Goal: Task Accomplishment & Management: Use online tool/utility

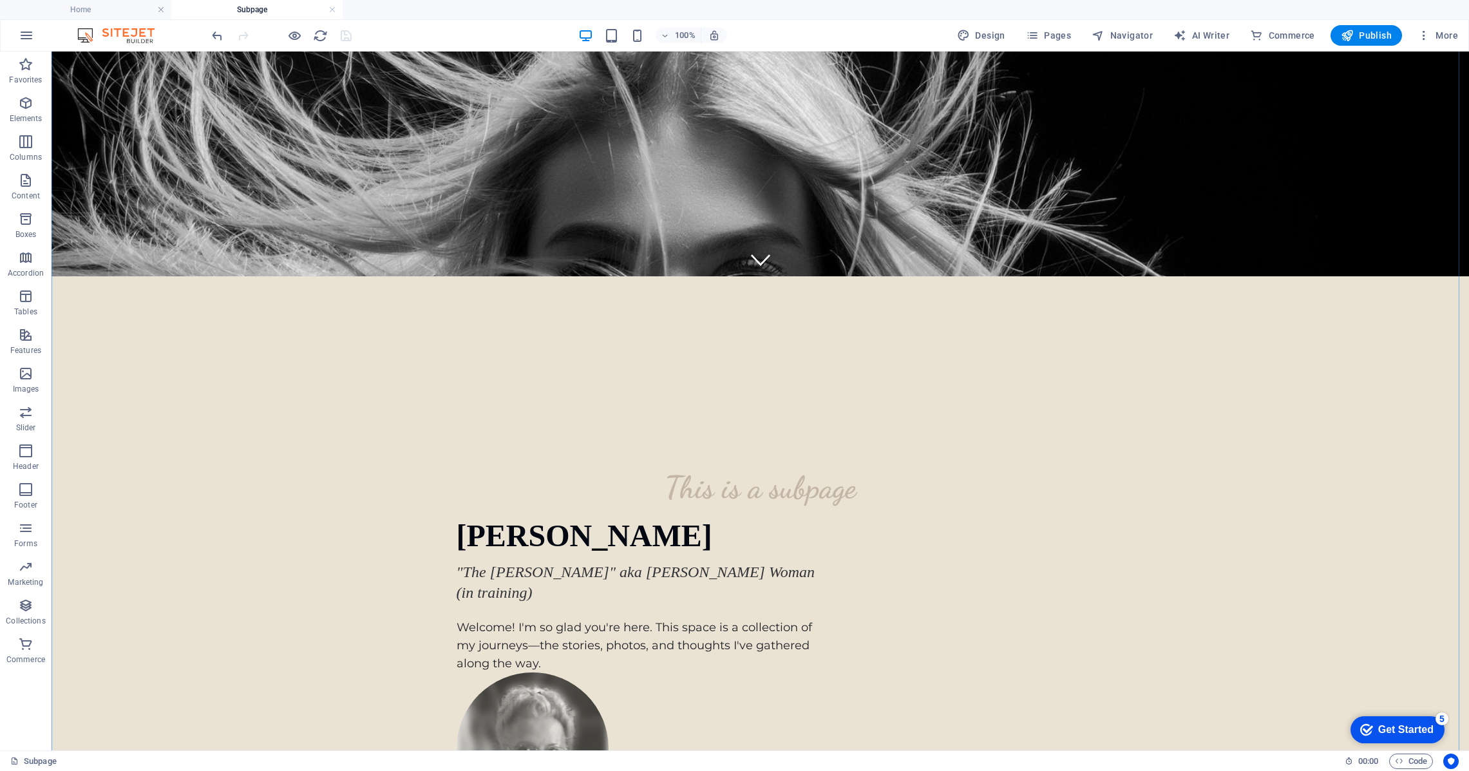
scroll to position [476, 0]
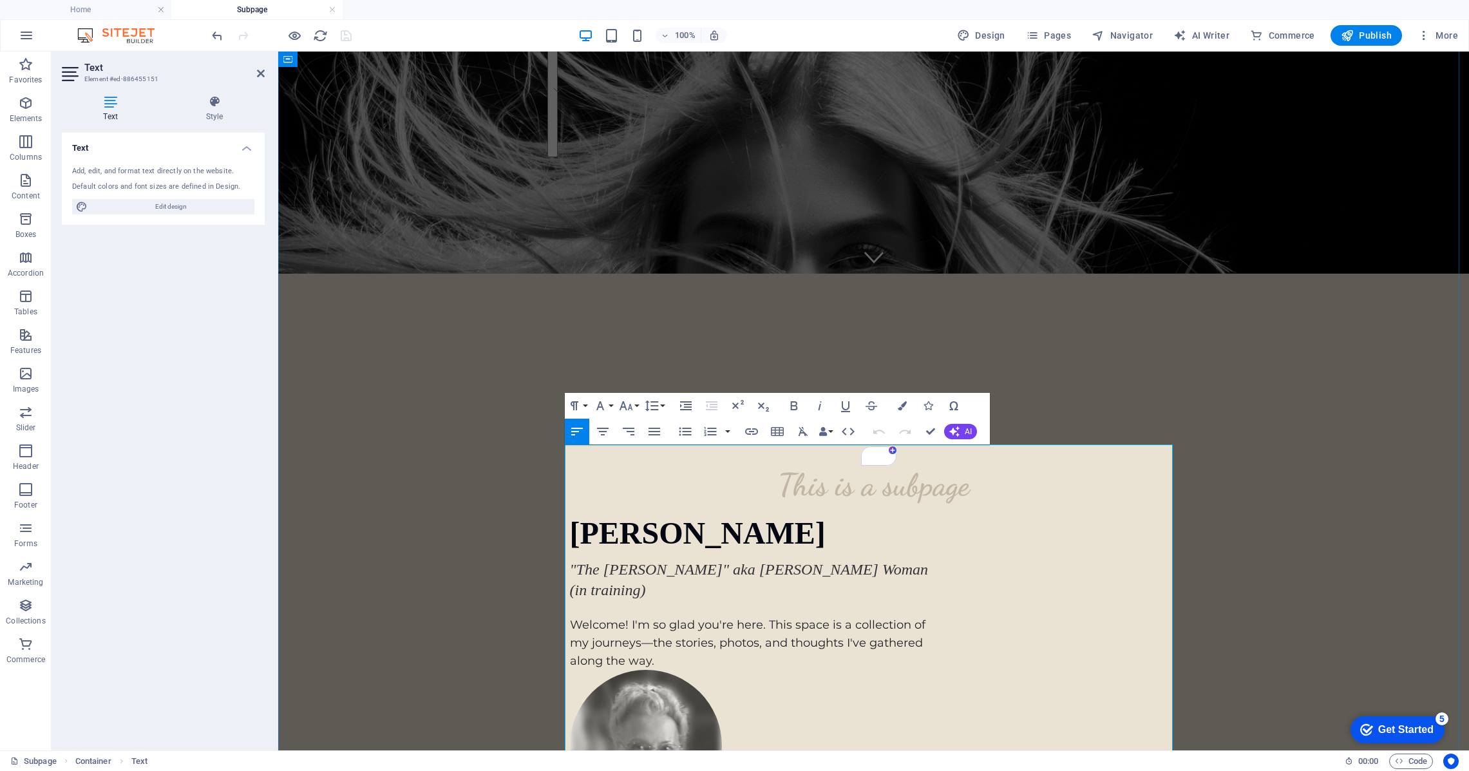
drag, startPoint x: 617, startPoint y: 568, endPoint x: 567, endPoint y: 457, distance: 122.2
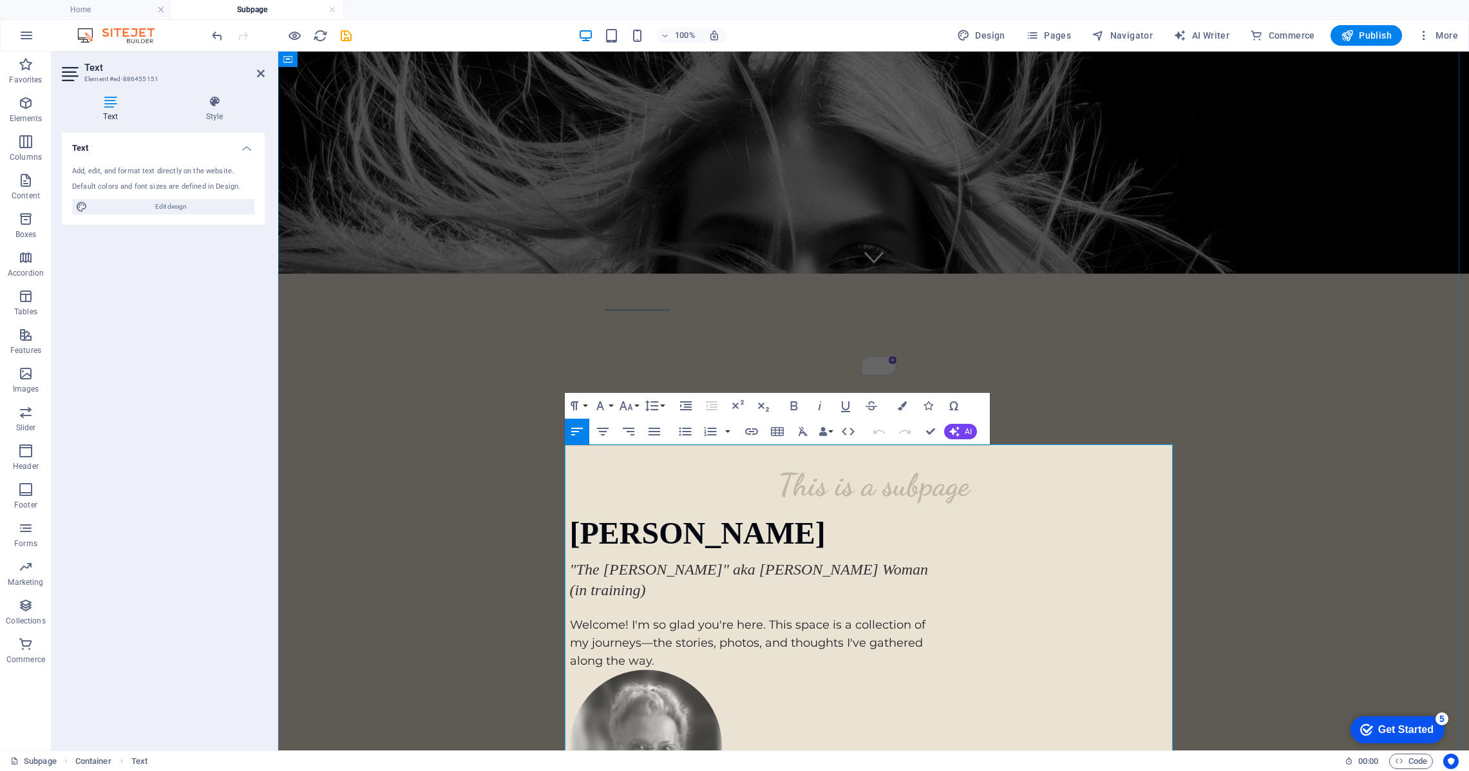
drag, startPoint x: 567, startPoint y: 527, endPoint x: 574, endPoint y: 525, distance: 6.7
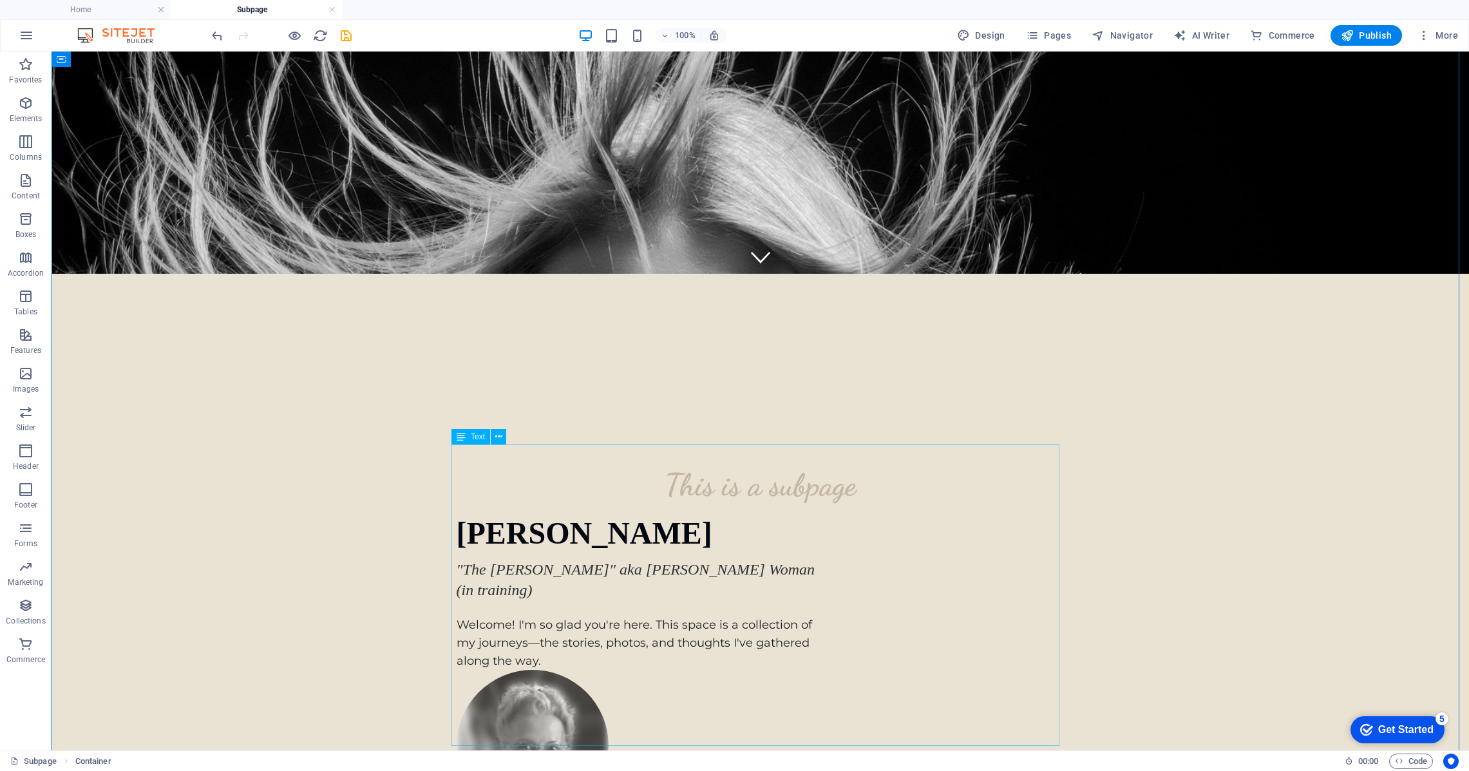
click at [502, 439] on button at bounding box center [498, 436] width 15 height 15
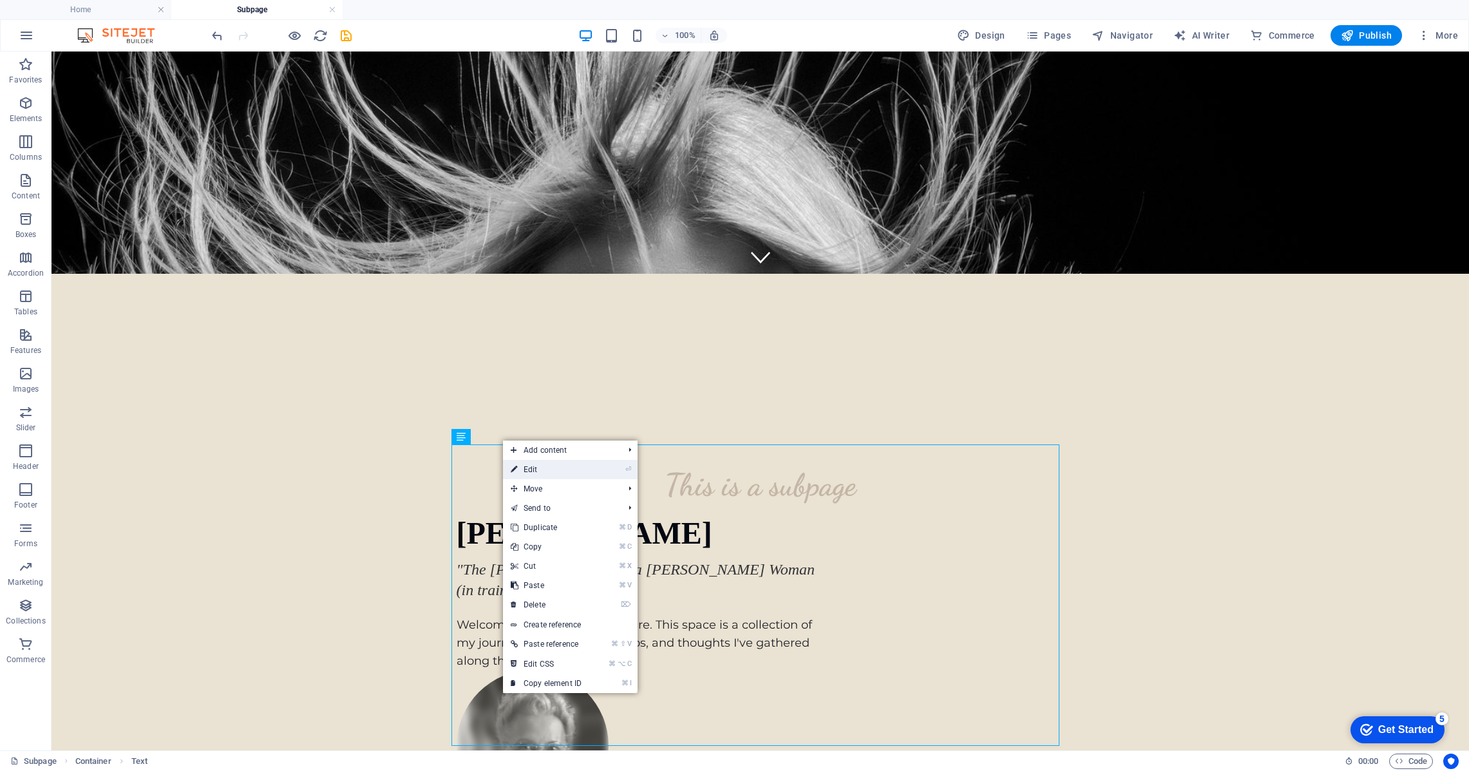
click at [524, 471] on link "⏎ Edit" at bounding box center [546, 469] width 86 height 19
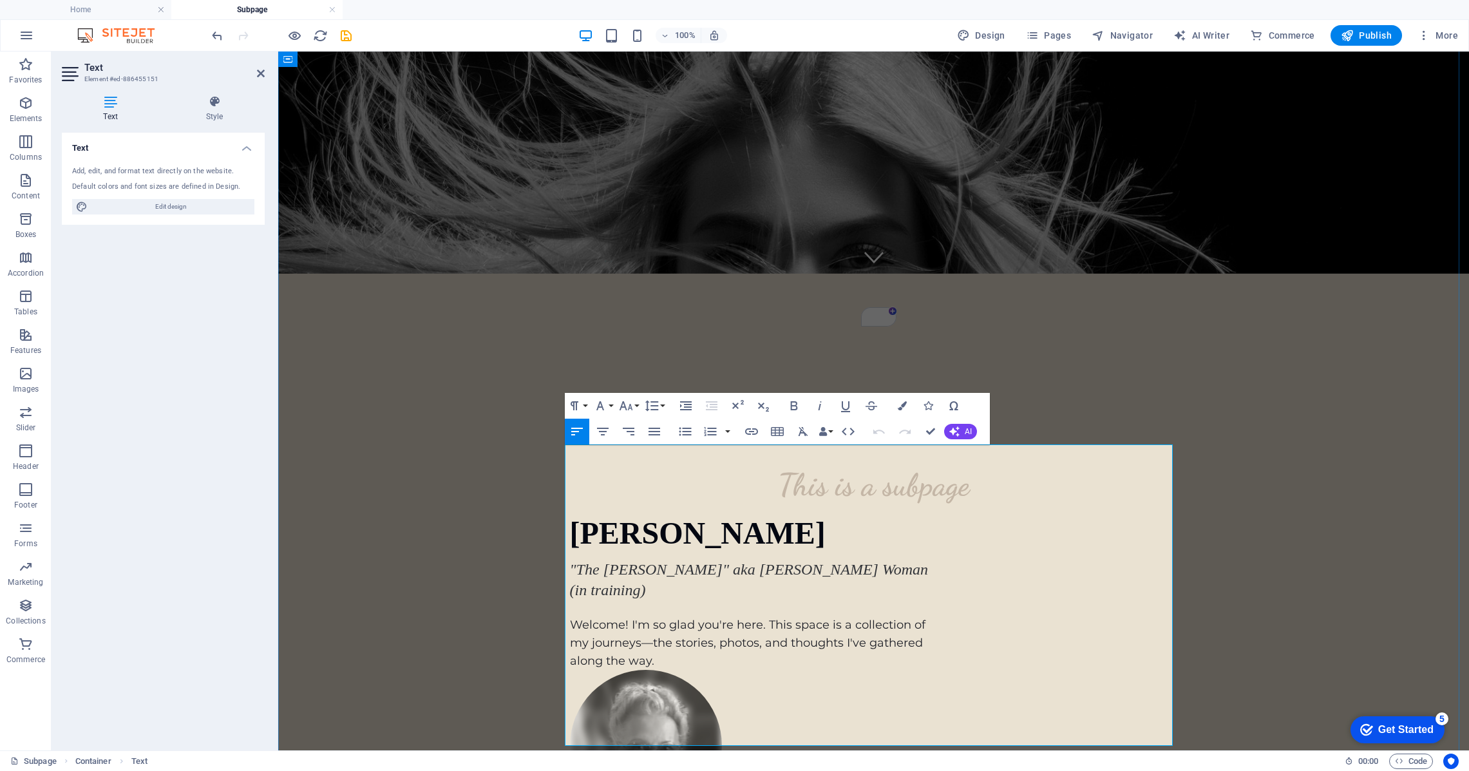
drag, startPoint x: 930, startPoint y: 519, endPoint x: 567, endPoint y: 456, distance: 368.6
click at [603, 408] on icon "button" at bounding box center [600, 405] width 8 height 9
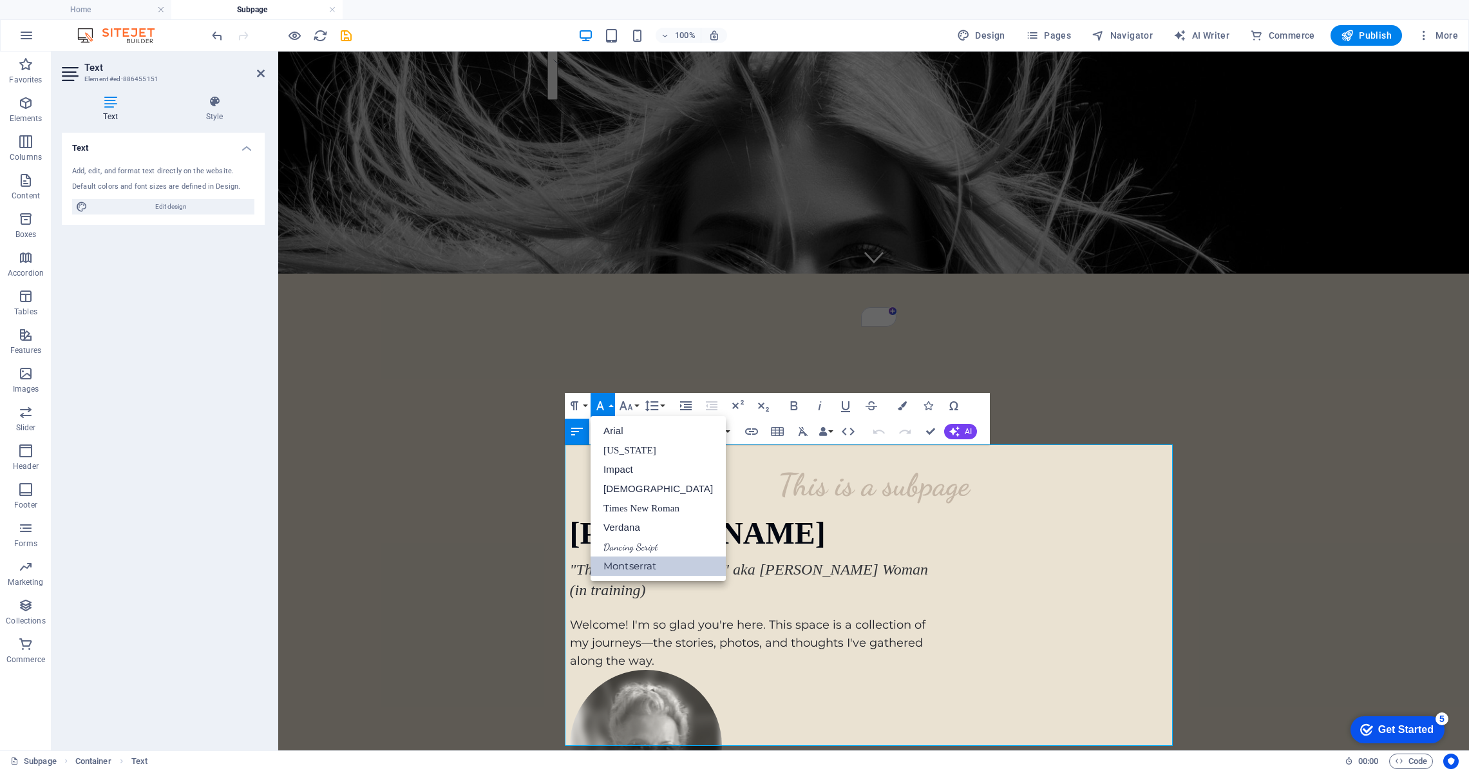
click at [625, 569] on link "Montserrat" at bounding box center [657, 565] width 135 height 19
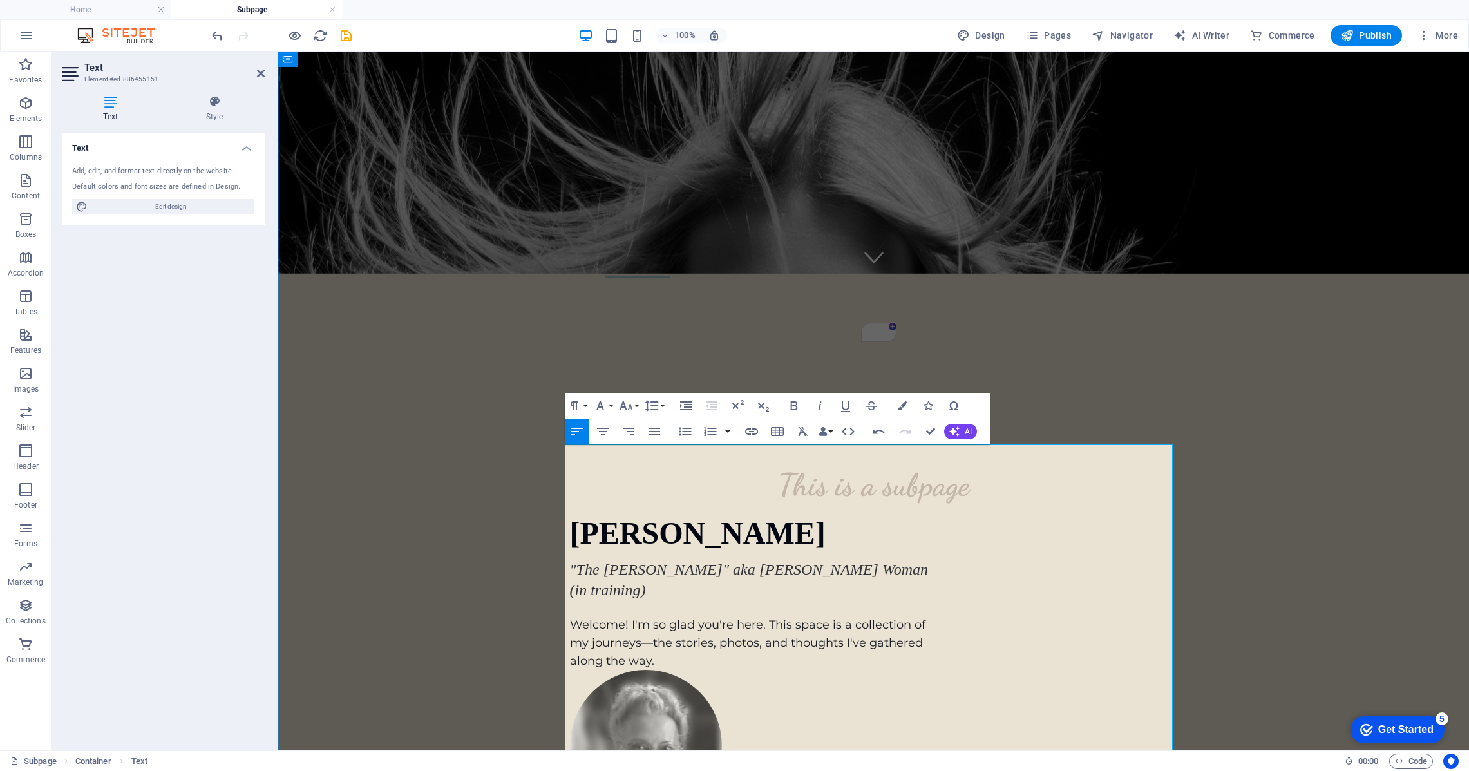
drag, startPoint x: 634, startPoint y: 467, endPoint x: 737, endPoint y: 473, distance: 103.1
drag, startPoint x: 778, startPoint y: 475, endPoint x: 807, endPoint y: 473, distance: 29.7
drag, startPoint x: 631, startPoint y: 464, endPoint x: 773, endPoint y: 471, distance: 141.8
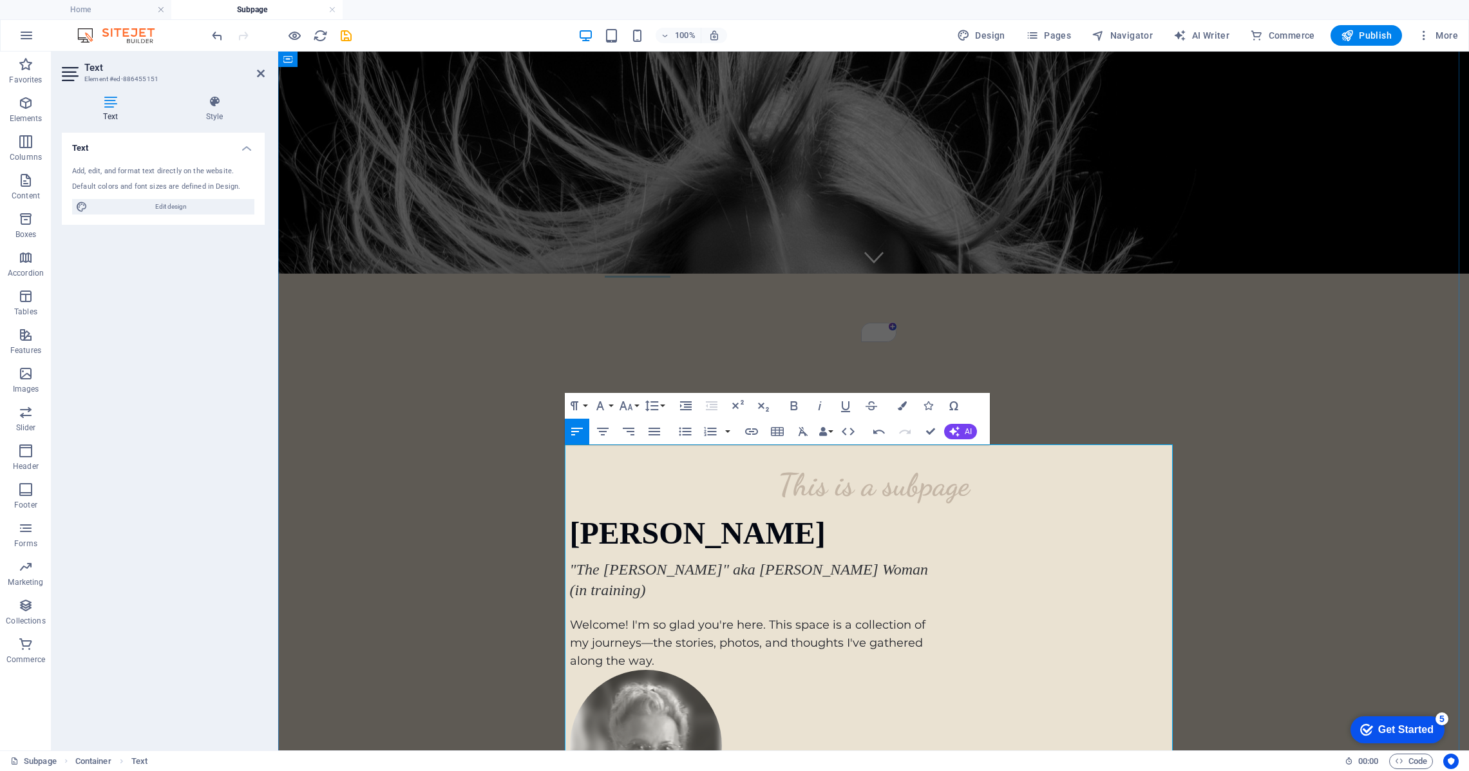
drag, startPoint x: 784, startPoint y: 471, endPoint x: 634, endPoint y: 466, distance: 150.7
click at [635, 405] on button "Font Size" at bounding box center [628, 406] width 24 height 26
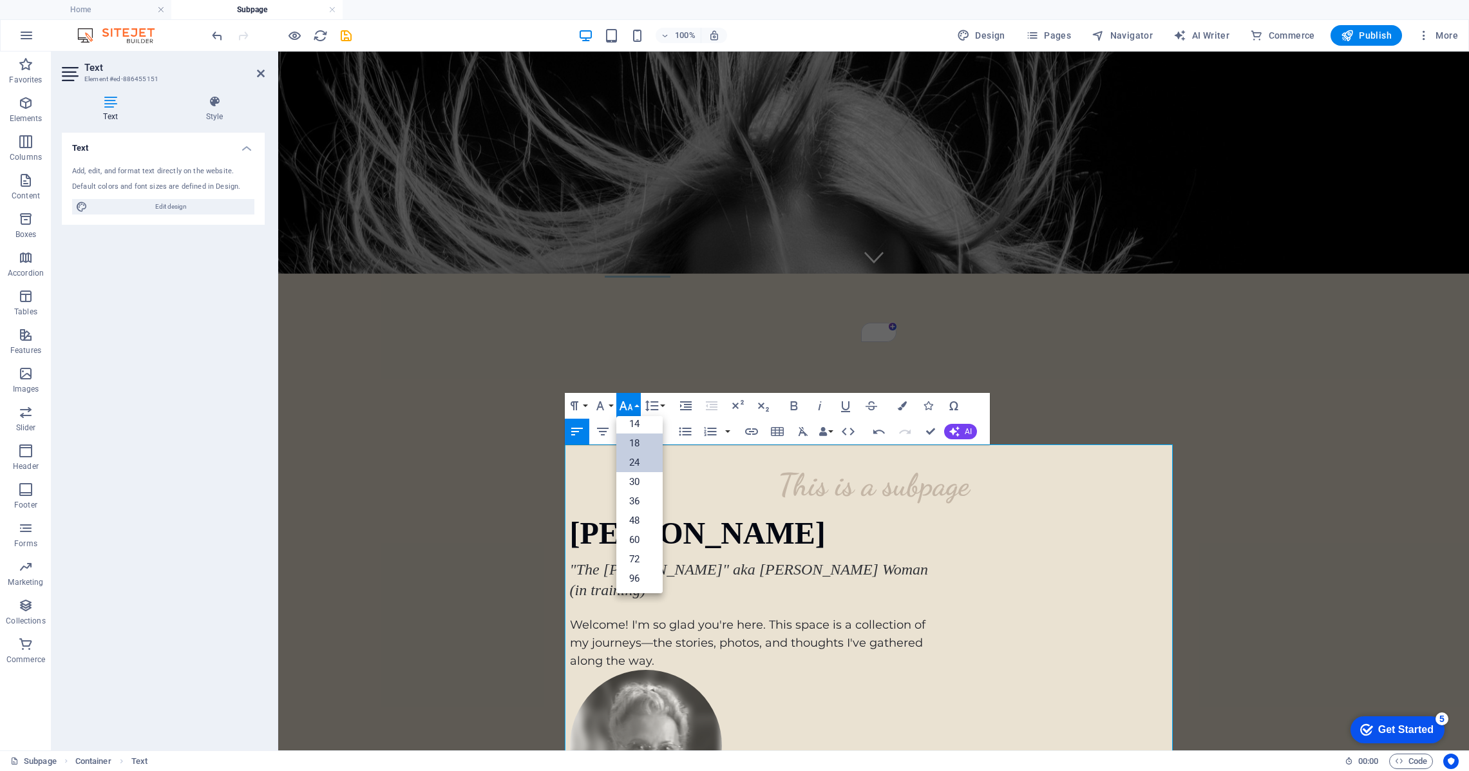
click at [637, 440] on link "18" at bounding box center [639, 442] width 46 height 19
click at [820, 408] on icon "button" at bounding box center [819, 405] width 15 height 15
click at [795, 406] on icon "button" at bounding box center [794, 405] width 7 height 9
drag, startPoint x: 860, startPoint y: 492, endPoint x: 714, endPoint y: 489, distance: 146.2
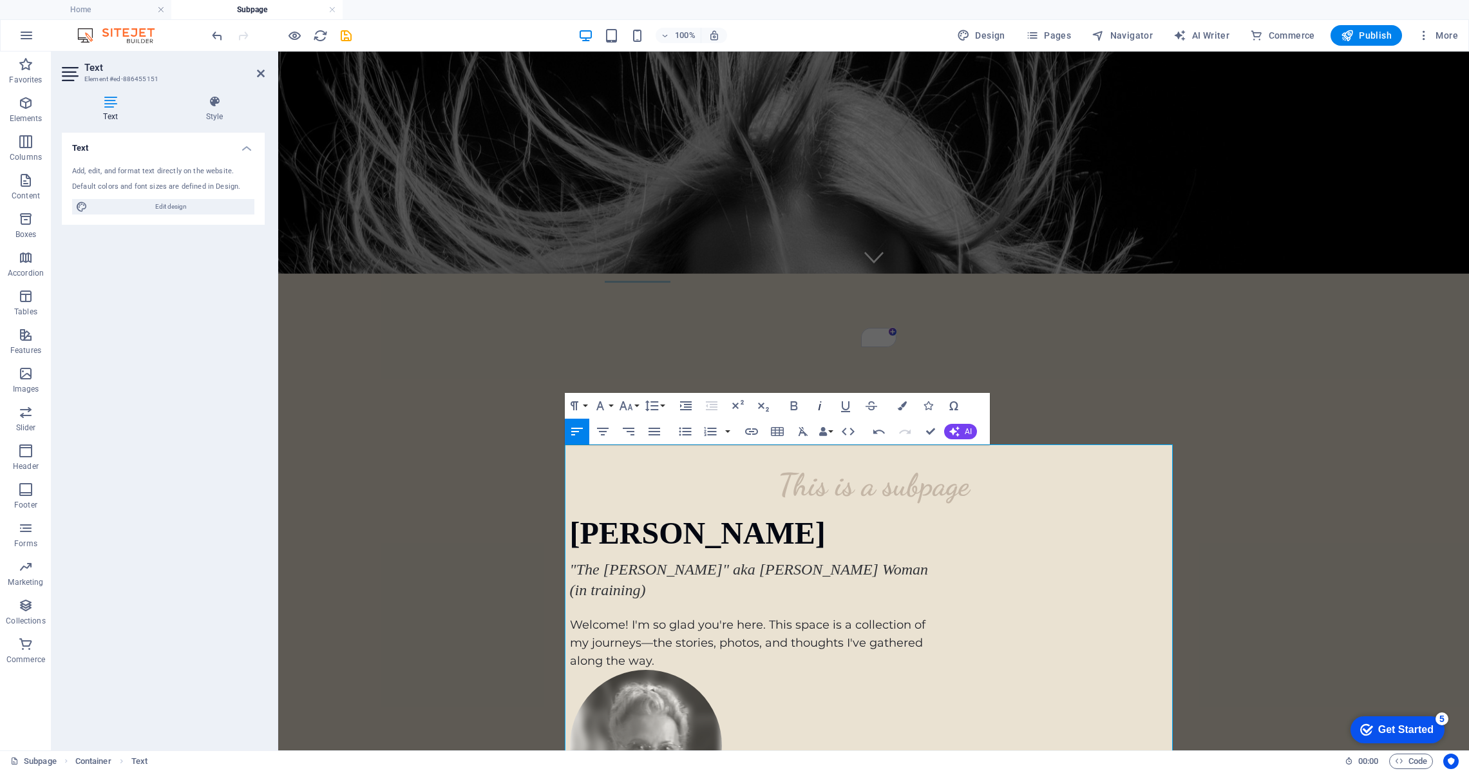
click at [818, 404] on icon "button" at bounding box center [819, 405] width 15 height 15
click at [793, 405] on icon "button" at bounding box center [793, 405] width 15 height 15
click at [614, 406] on button "Font Family" at bounding box center [602, 406] width 24 height 26
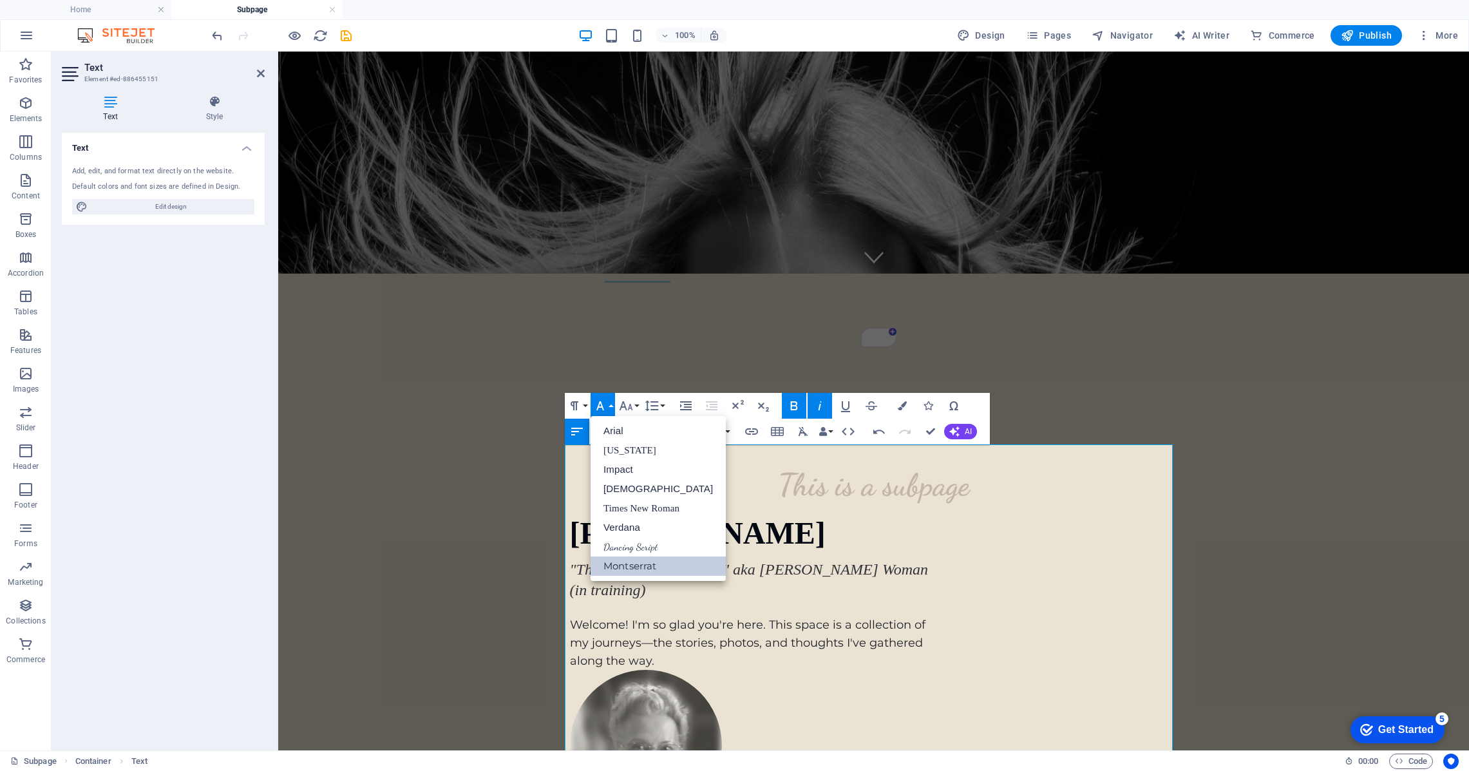
scroll to position [0, 0]
click at [637, 405] on button "Font Size" at bounding box center [628, 406] width 24 height 26
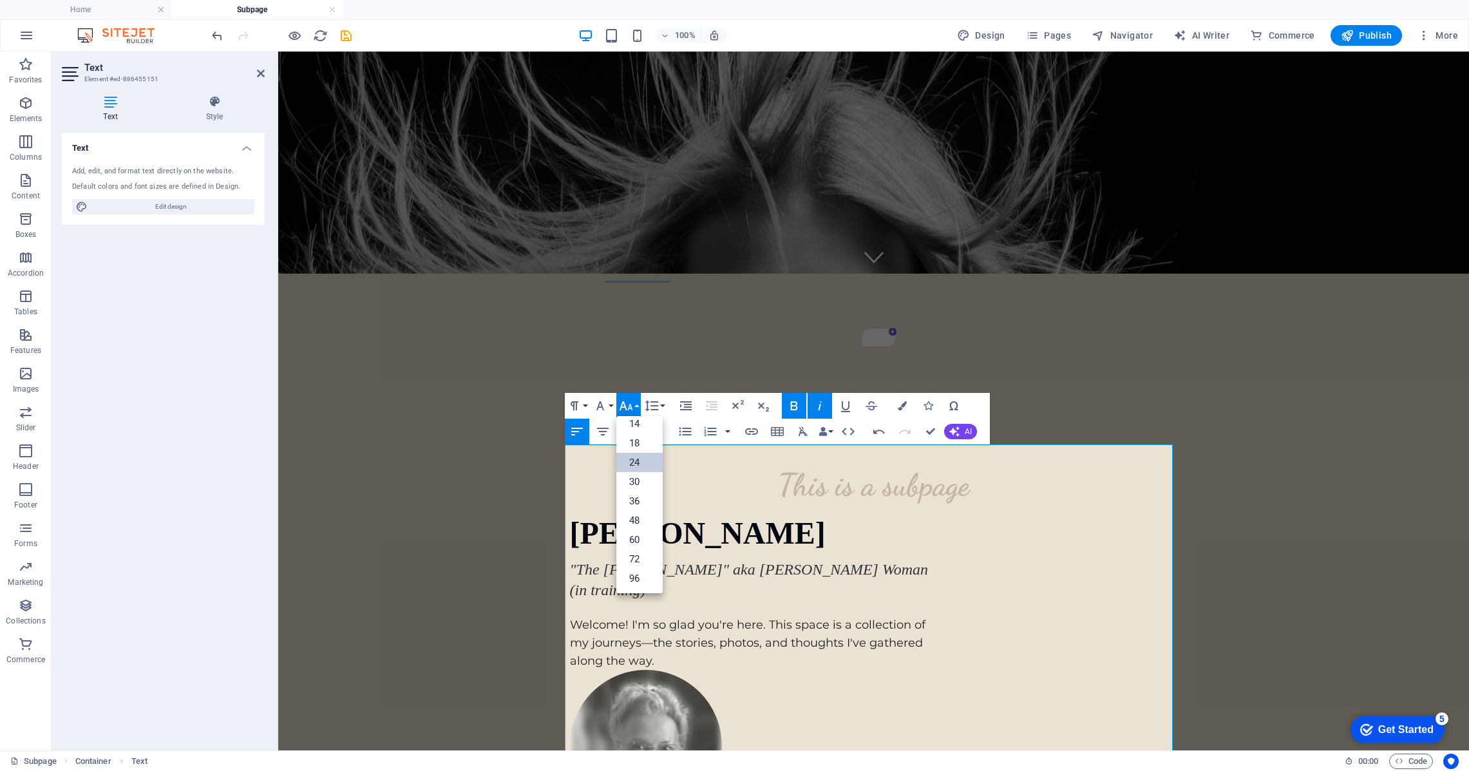
scroll to position [104, 0]
click at [899, 408] on icon "button" at bounding box center [902, 405] width 9 height 9
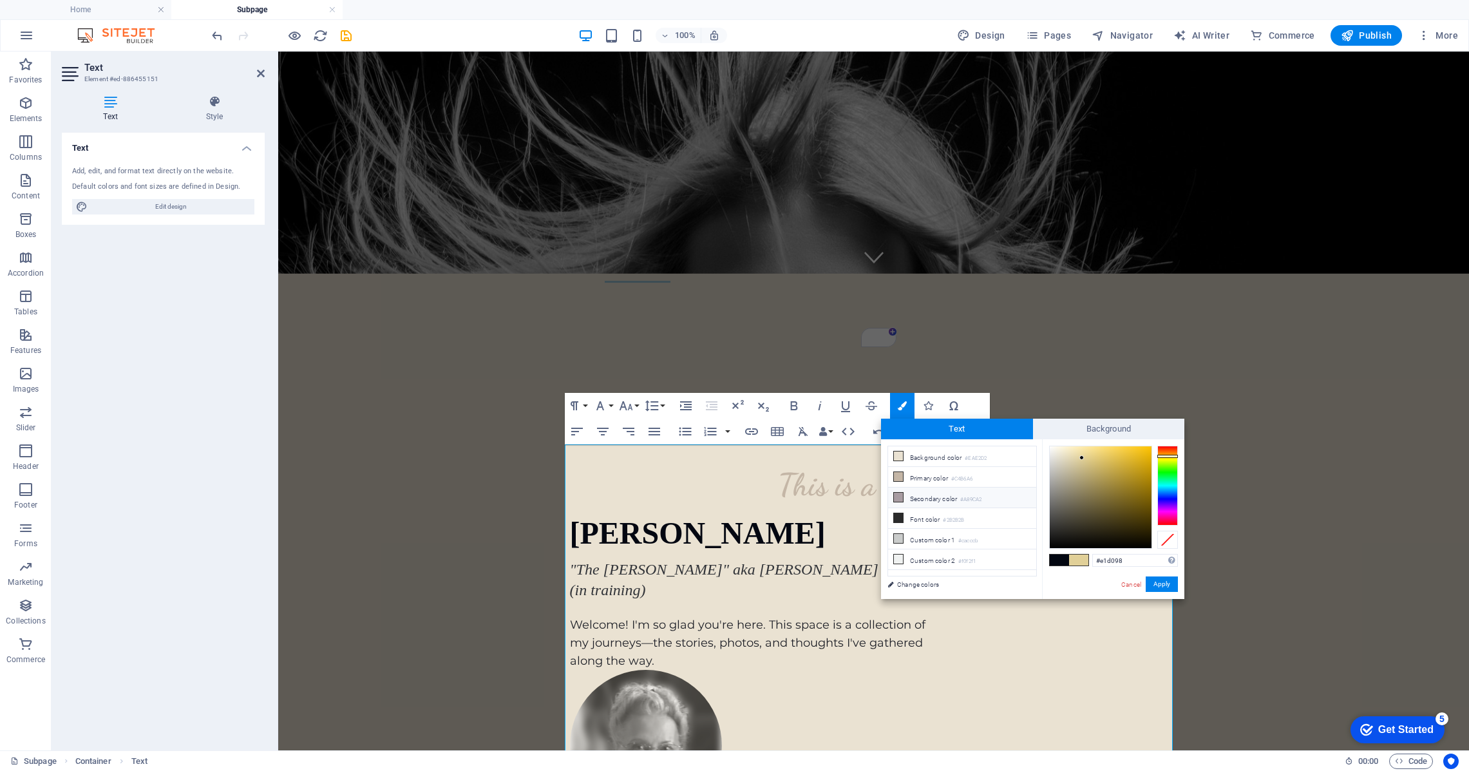
click at [897, 498] on icon at bounding box center [898, 497] width 9 height 9
click at [1167, 586] on button "Apply" at bounding box center [1161, 583] width 32 height 15
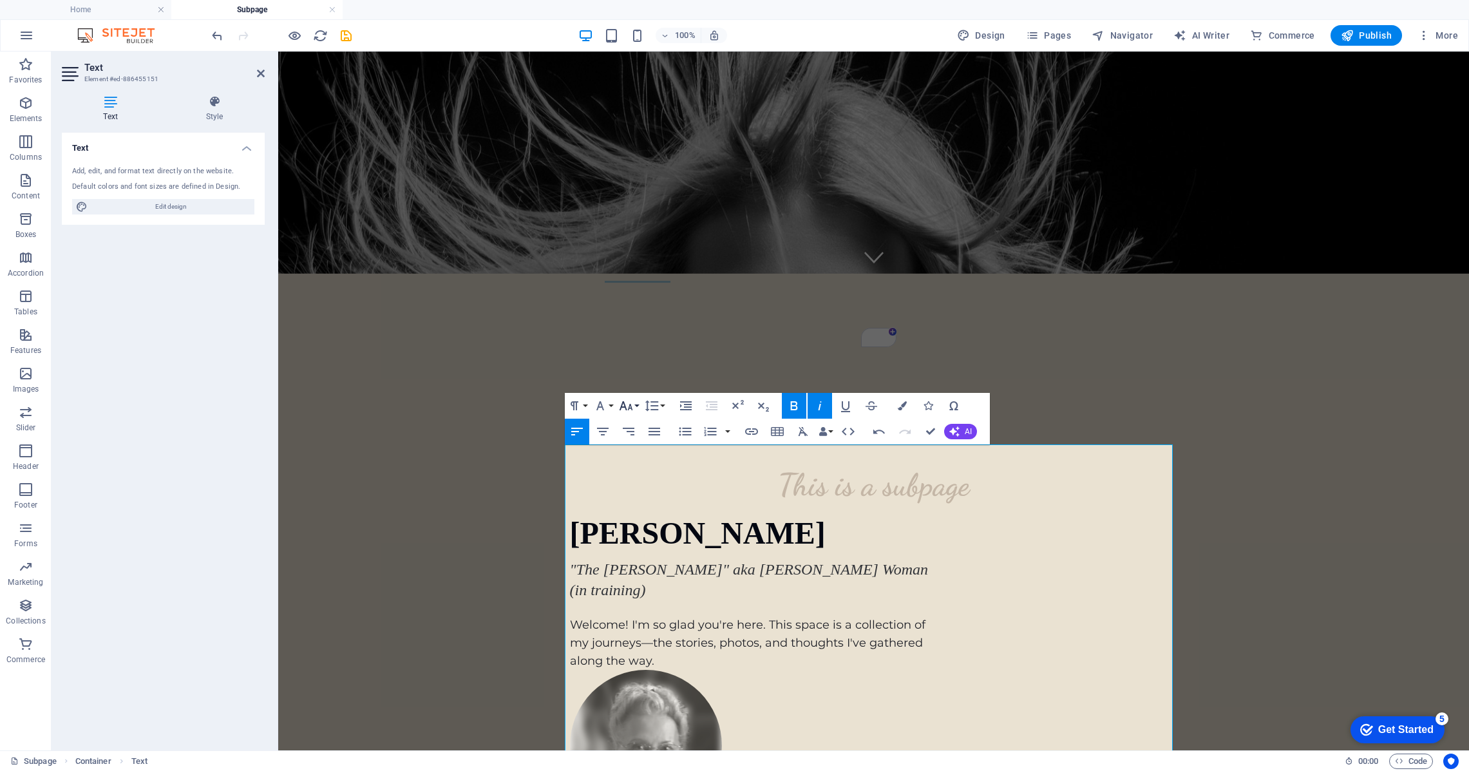
click at [629, 404] on icon "button" at bounding box center [626, 405] width 14 height 9
click at [632, 442] on link "18" at bounding box center [639, 442] width 46 height 19
drag, startPoint x: 745, startPoint y: 469, endPoint x: 632, endPoint y: 470, distance: 112.7
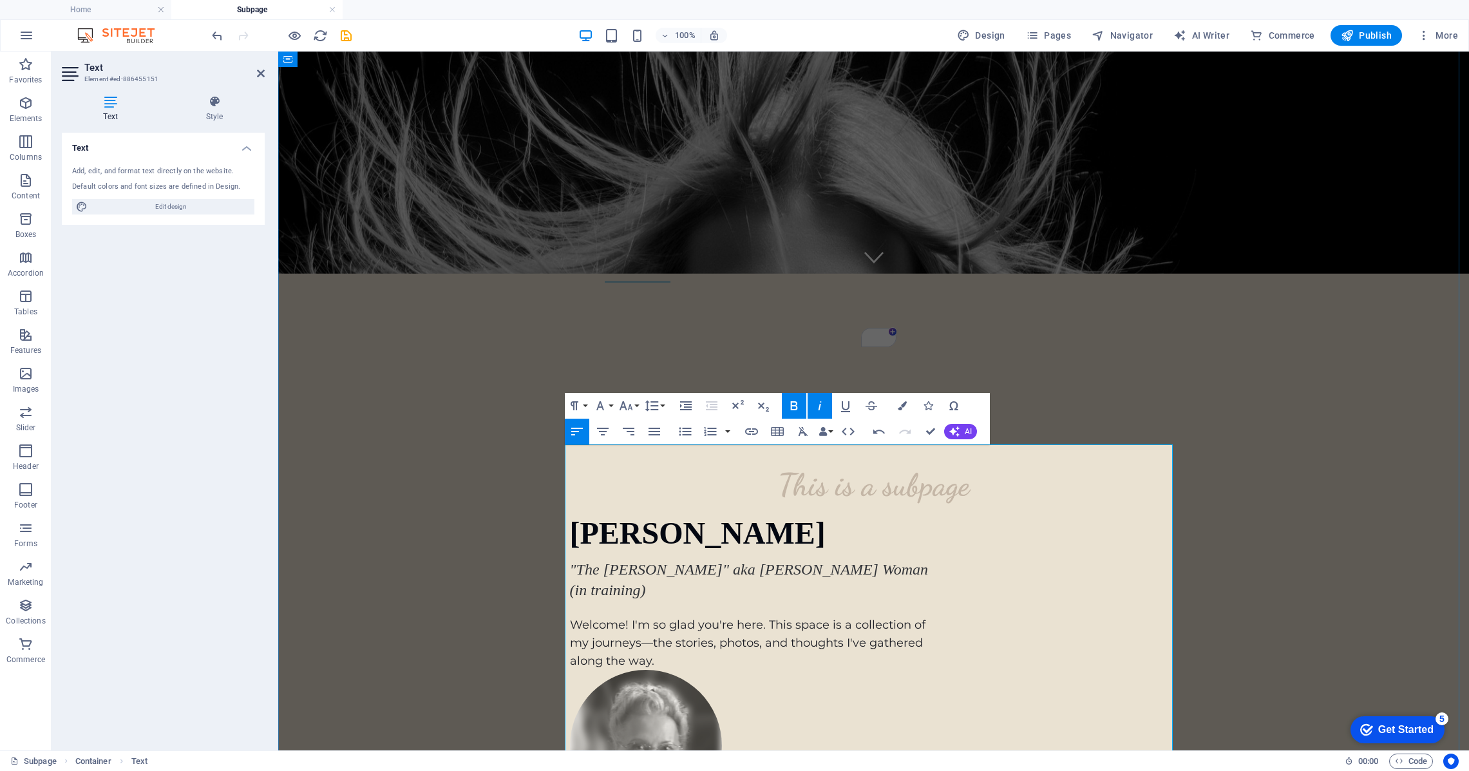
click at [903, 406] on icon "button" at bounding box center [902, 405] width 9 height 9
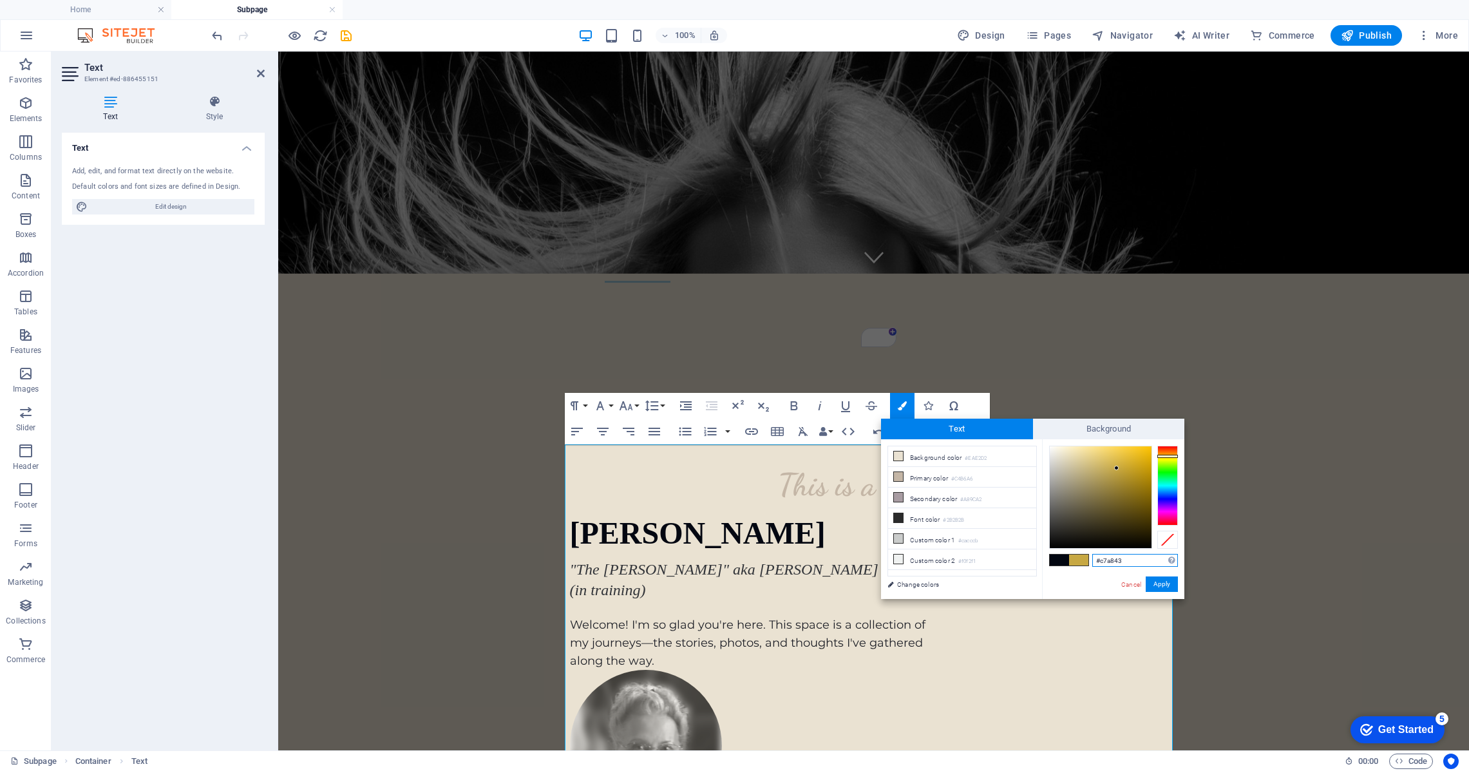
drag, startPoint x: 1082, startPoint y: 457, endPoint x: 1116, endPoint y: 468, distance: 36.0
click at [1116, 468] on div at bounding box center [1116, 468] width 5 height 5
click at [1163, 586] on button "Apply" at bounding box center [1161, 583] width 32 height 15
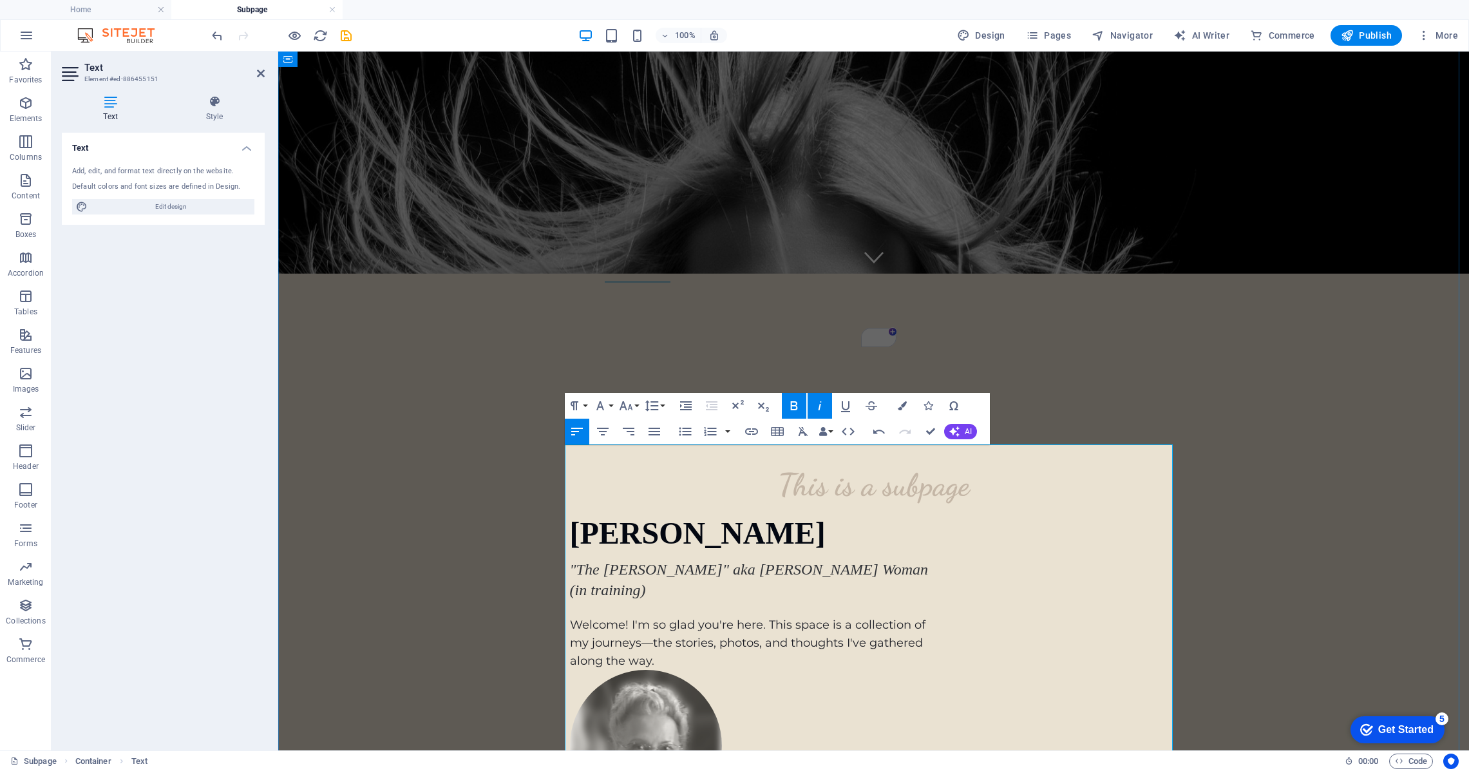
drag, startPoint x: 824, startPoint y: 491, endPoint x: 713, endPoint y: 492, distance: 110.1
click at [904, 404] on icon "button" at bounding box center [902, 405] width 9 height 9
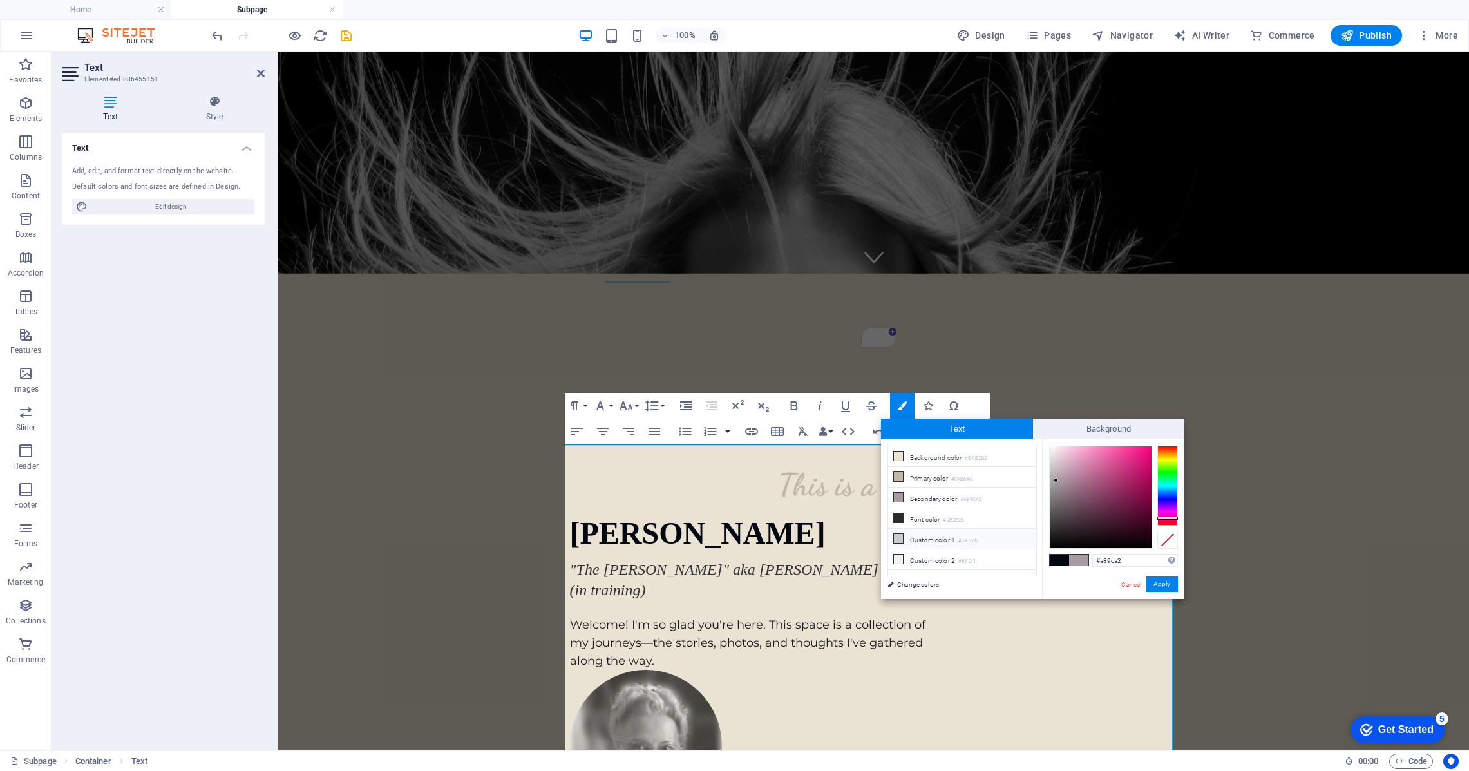
click at [899, 539] on icon at bounding box center [898, 538] width 9 height 9
click at [1170, 469] on div at bounding box center [1167, 469] width 21 height 3
drag, startPoint x: 1163, startPoint y: 468, endPoint x: 1165, endPoint y: 458, distance: 9.8
click at [1165, 458] on div at bounding box center [1167, 458] width 21 height 3
drag, startPoint x: 1050, startPoint y: 465, endPoint x: 1120, endPoint y: 476, distance: 71.0
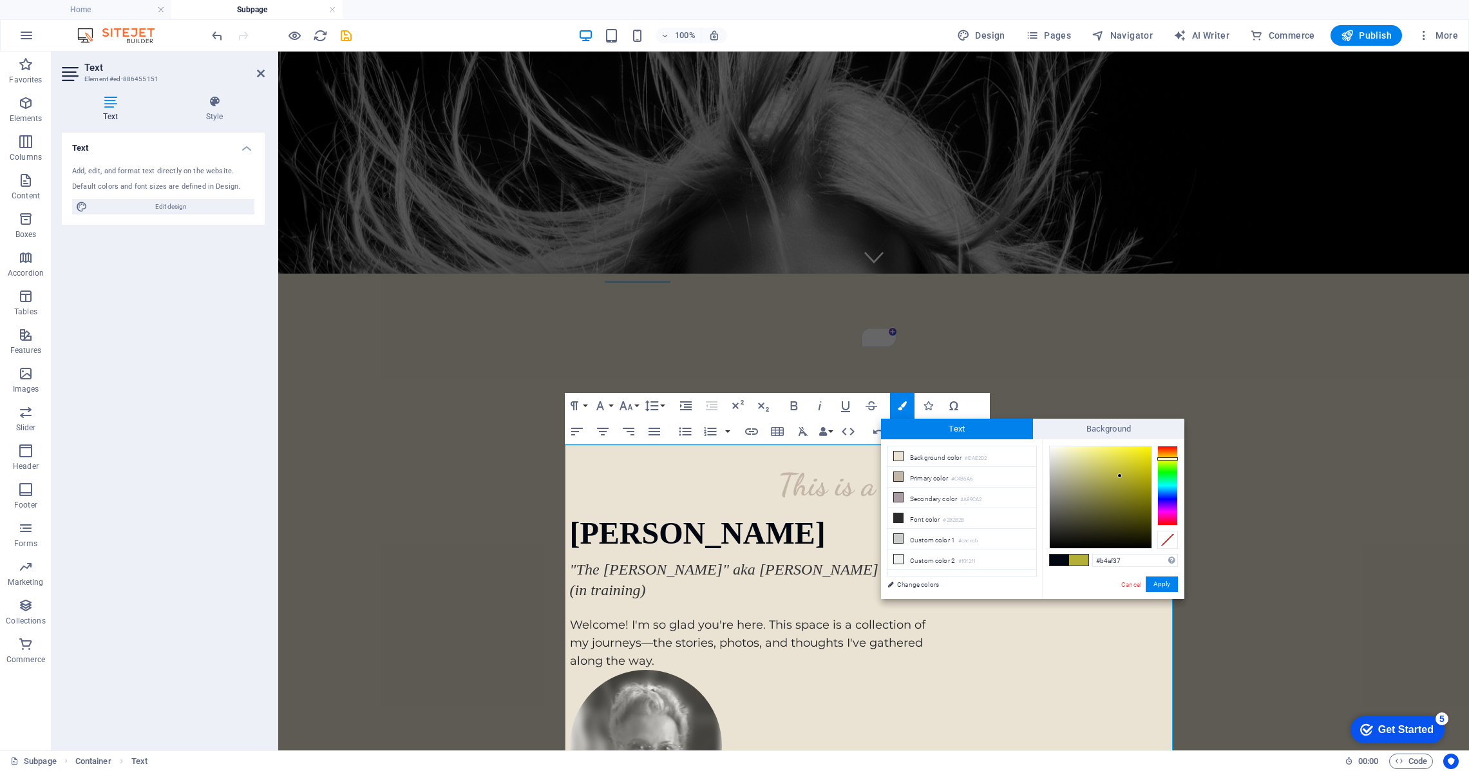
click at [1120, 476] on div at bounding box center [1119, 475] width 5 height 5
click at [1153, 583] on button "Apply" at bounding box center [1161, 583] width 32 height 15
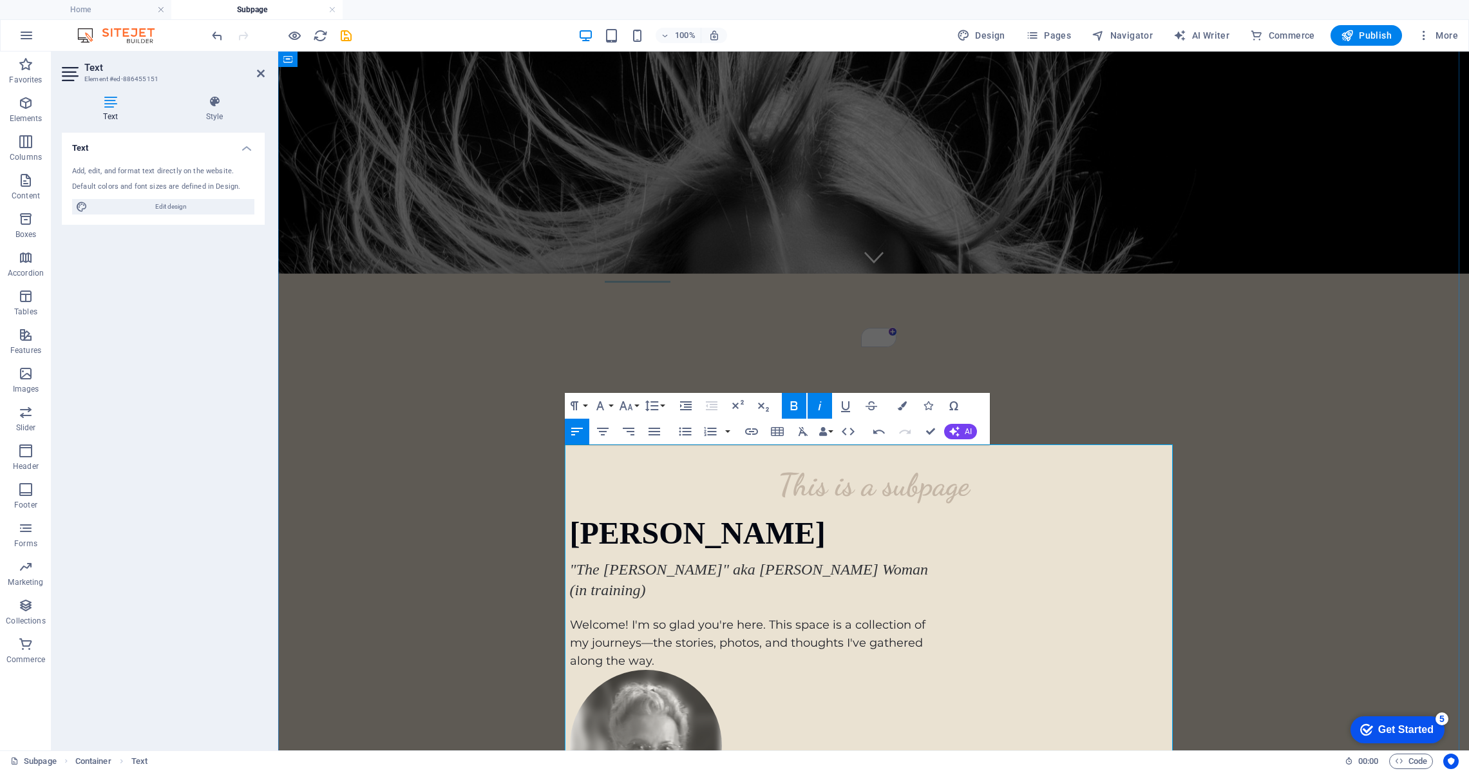
click at [902, 406] on icon "button" at bounding box center [902, 405] width 9 height 9
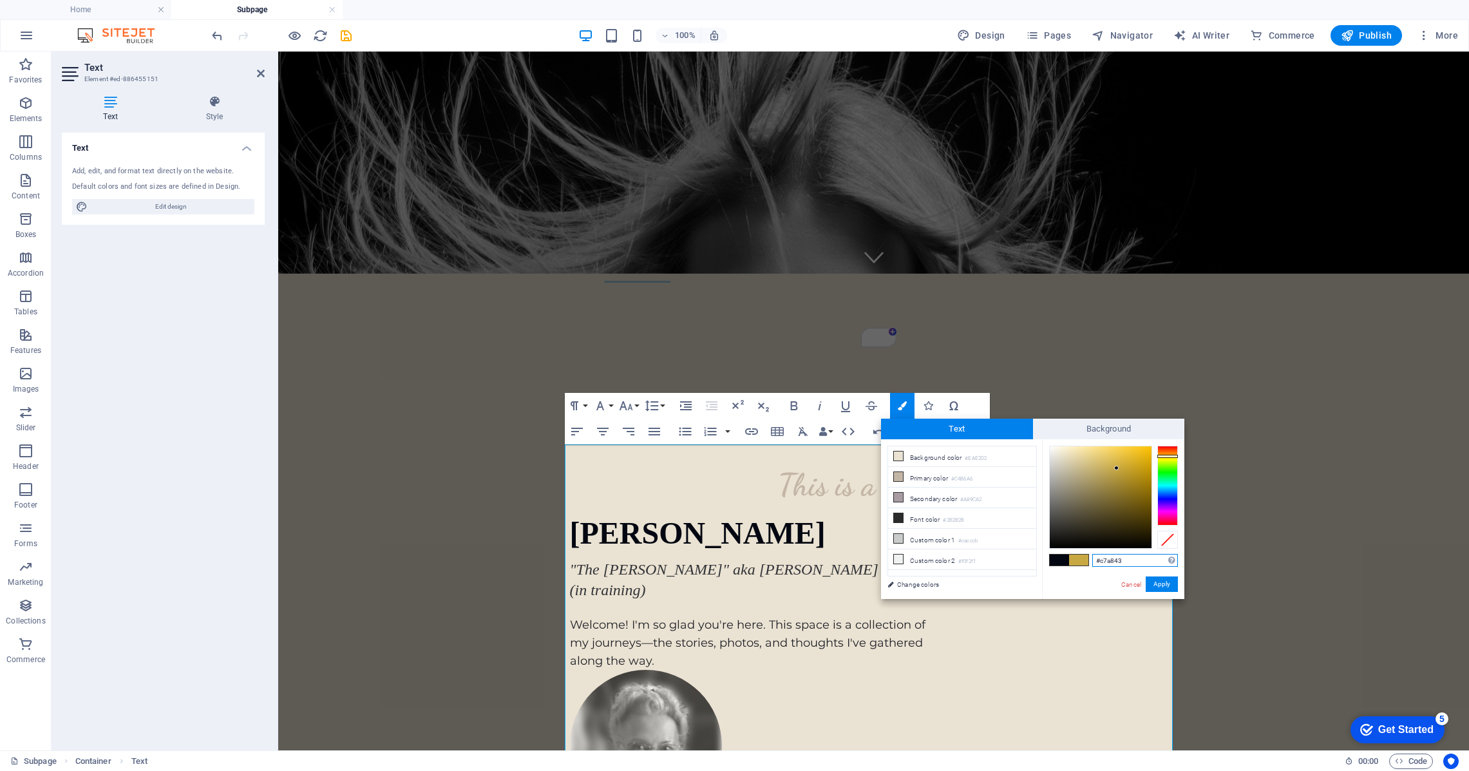
drag, startPoint x: 1131, startPoint y: 563, endPoint x: 1073, endPoint y: 560, distance: 57.4
click at [1073, 560] on div "#c7a843 Supported formats #0852ed rgb(8, 82, 237) rgba(8, 82, 237, 90%) hsv(221…" at bounding box center [1113, 612] width 142 height 346
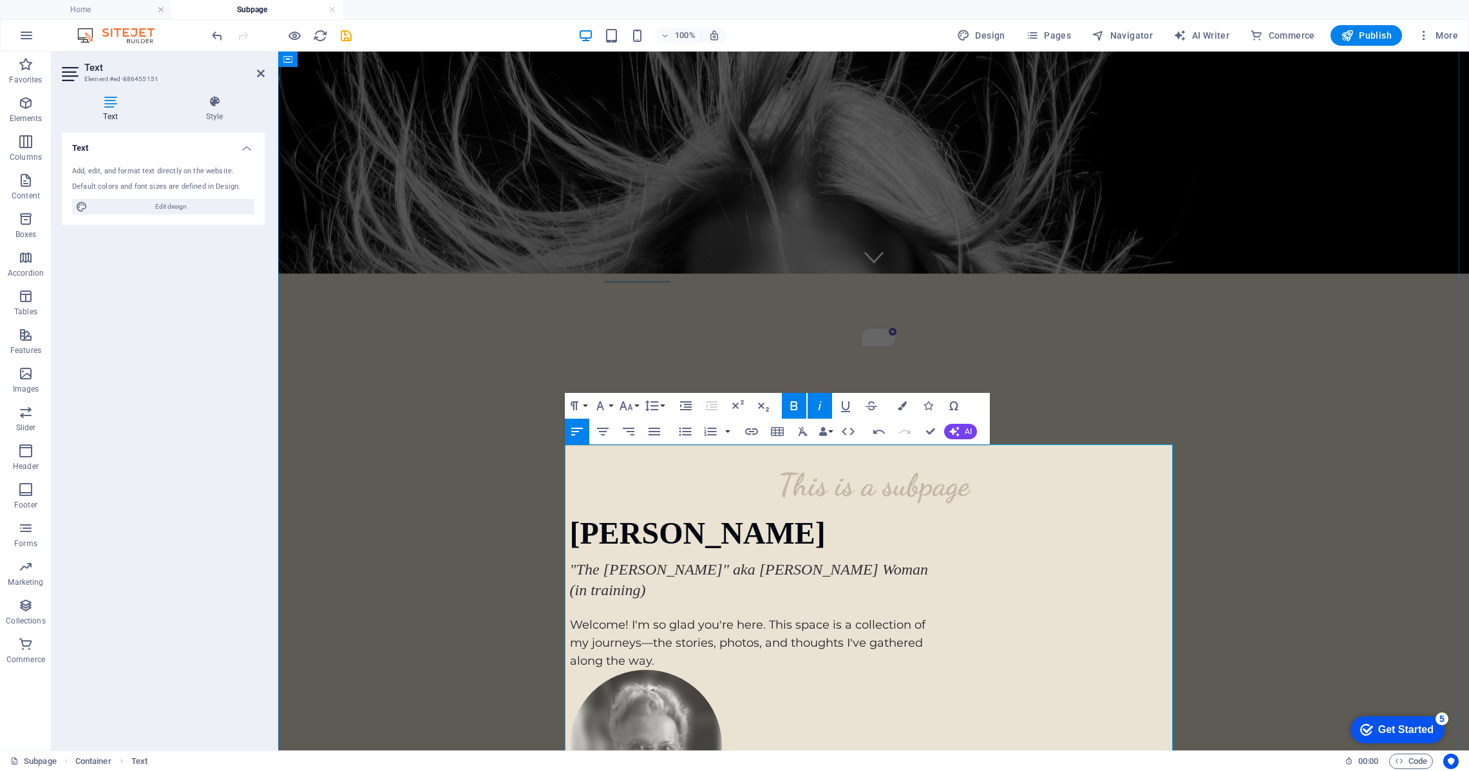
drag, startPoint x: 826, startPoint y: 490, endPoint x: 713, endPoint y: 492, distance: 112.7
drag, startPoint x: 824, startPoint y: 493, endPoint x: 726, endPoint y: 487, distance: 98.0
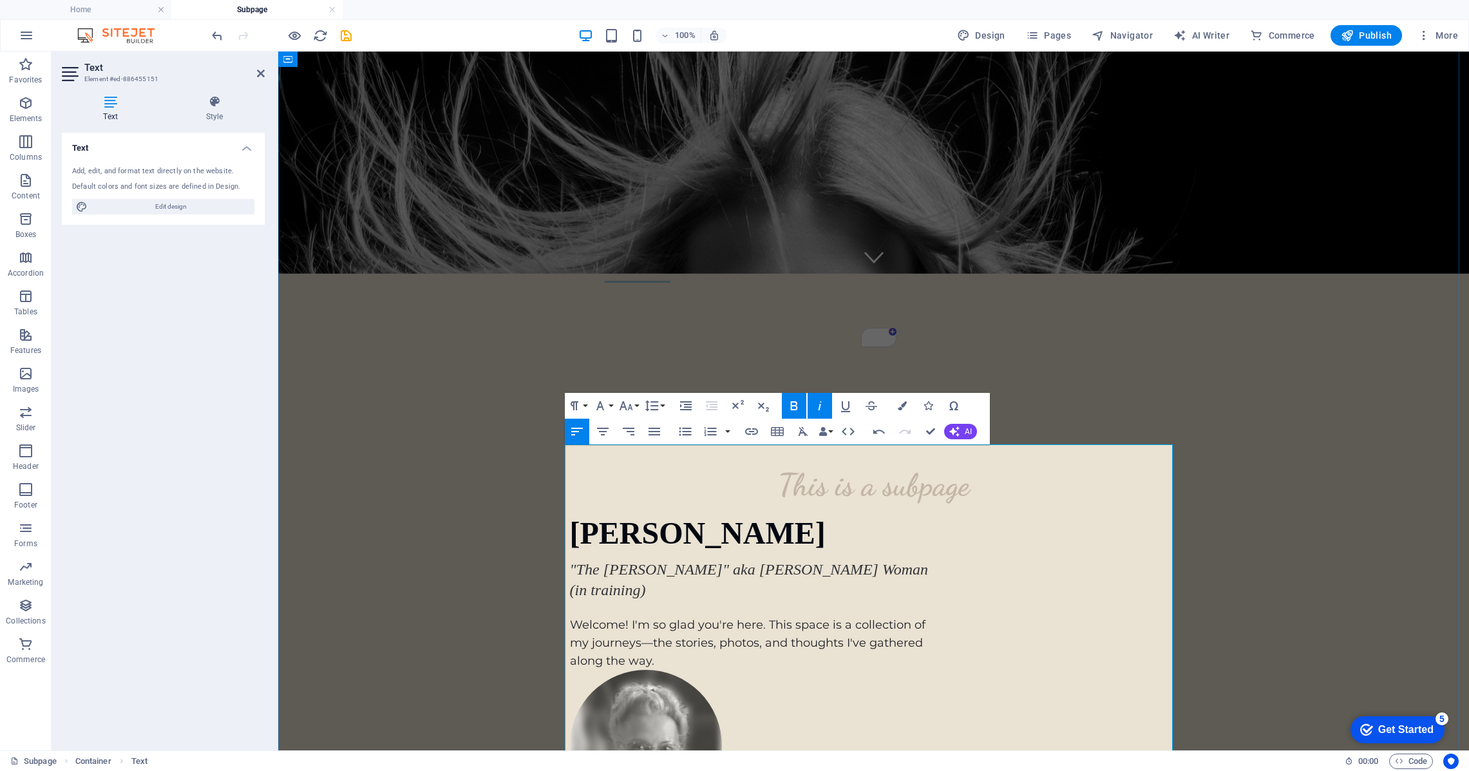
scroll to position [481, 0]
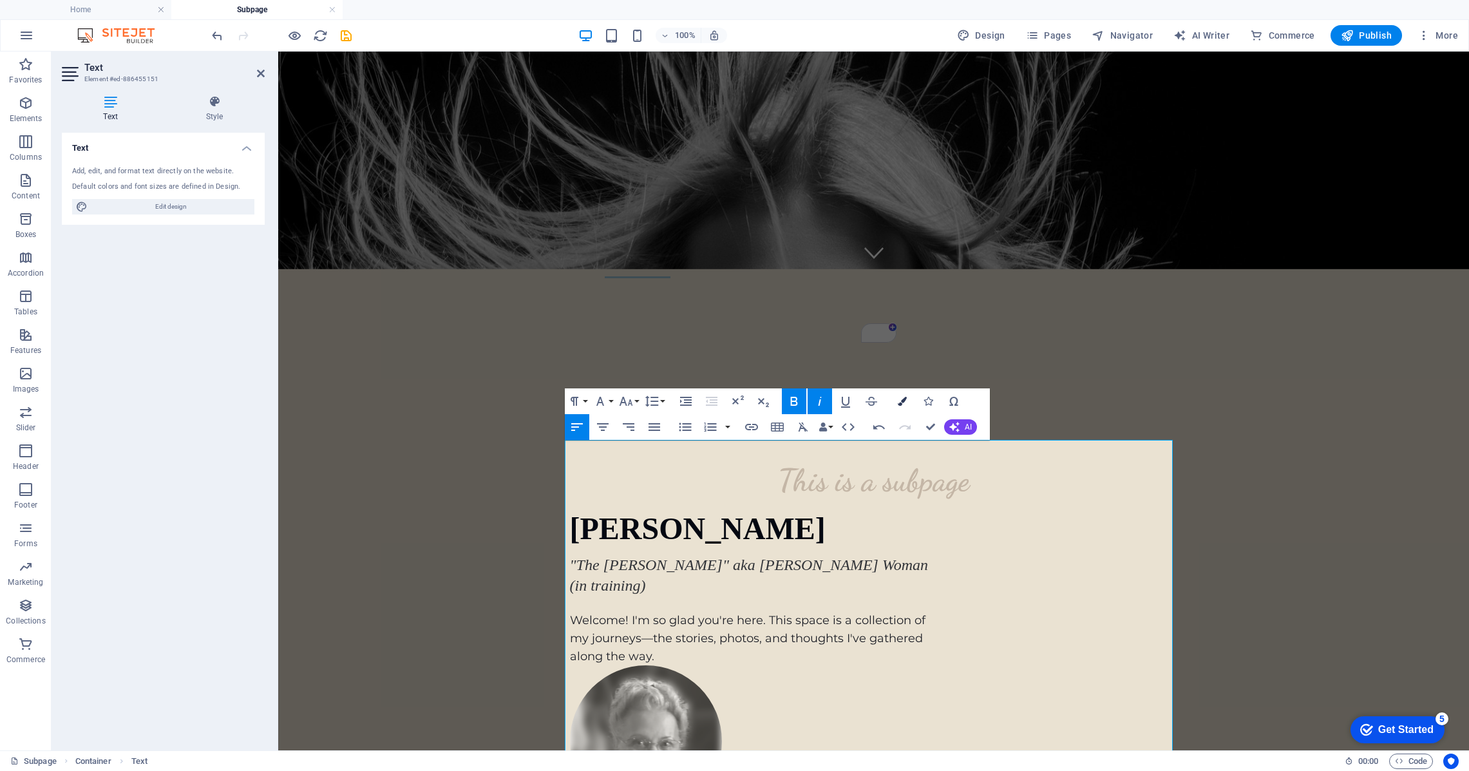
click at [901, 397] on icon "button" at bounding box center [902, 401] width 9 height 9
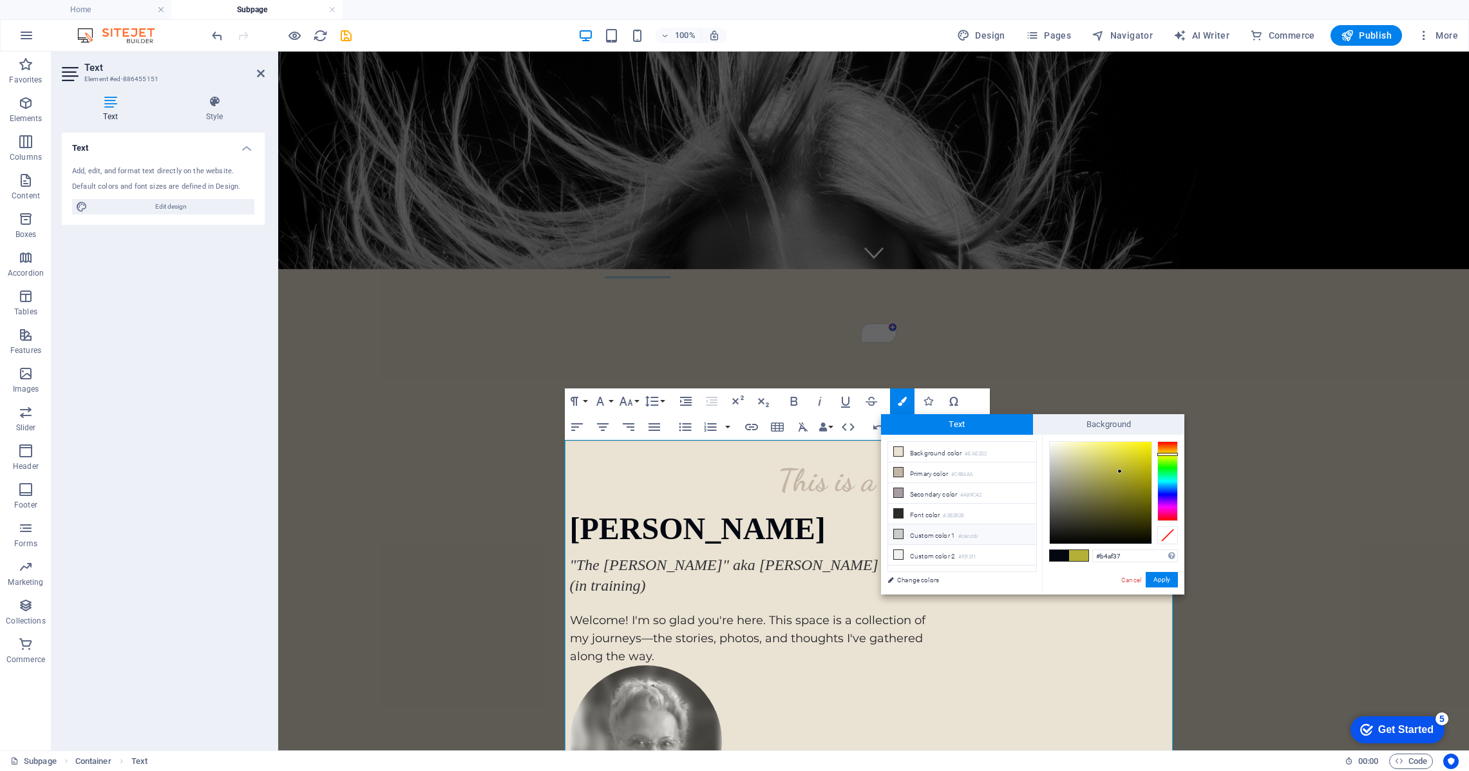
click at [920, 534] on li "Custom color 1 #cacccb" at bounding box center [962, 534] width 148 height 21
drag, startPoint x: 1134, startPoint y: 559, endPoint x: 1069, endPoint y: 555, distance: 65.1
click at [1069, 555] on div "#cacccb Supported formats #0852ed rgb(8, 82, 237) rgba(8, 82, 237, 90%) hsv(221…" at bounding box center [1113, 608] width 142 height 346
paste input "7a843"
click at [1158, 581] on button "Apply" at bounding box center [1161, 579] width 32 height 15
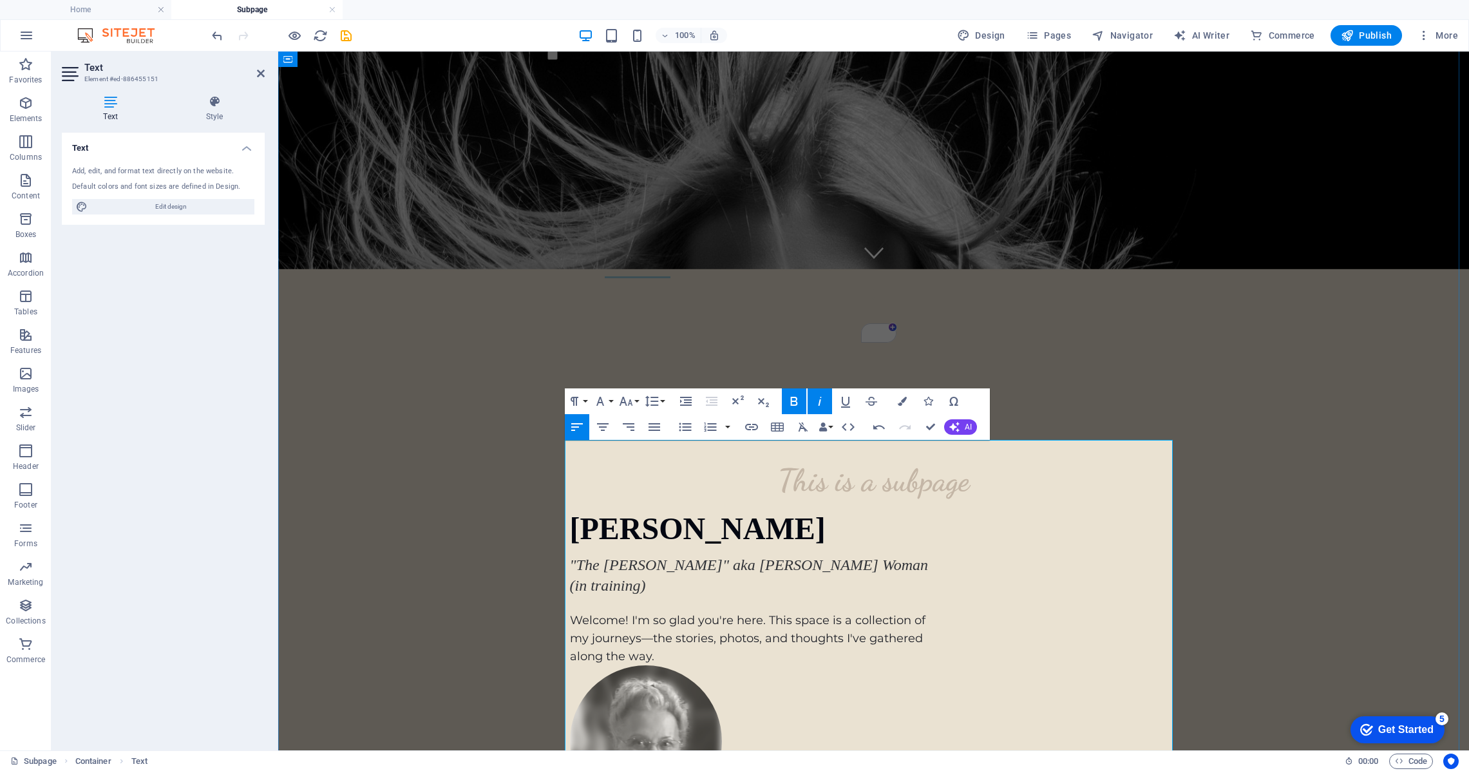
drag, startPoint x: 825, startPoint y: 509, endPoint x: 609, endPoint y: 526, distance: 216.4
click at [907, 402] on button "Colors" at bounding box center [902, 401] width 24 height 26
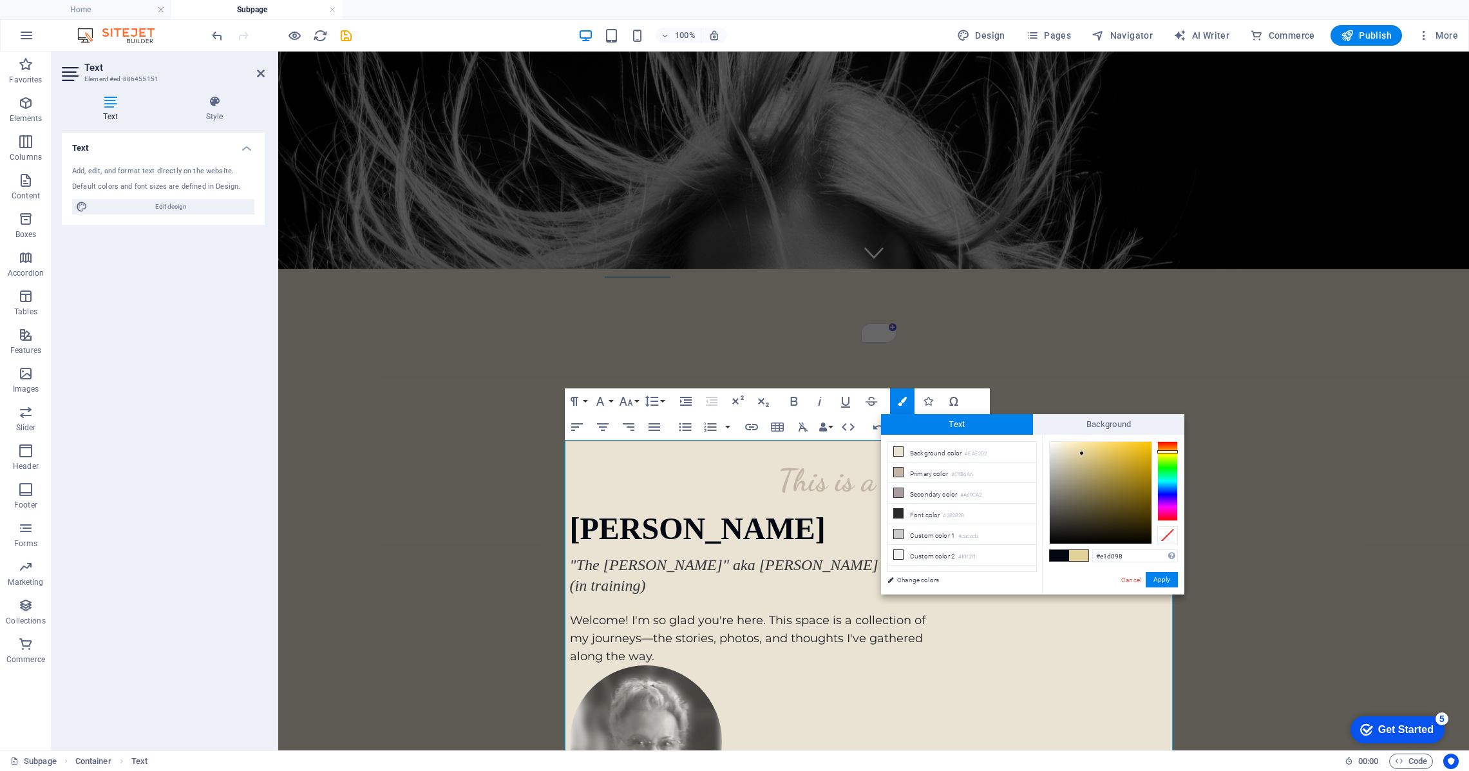
click at [1079, 553] on span at bounding box center [1078, 555] width 19 height 11
click at [1160, 581] on button "Apply" at bounding box center [1161, 579] width 32 height 15
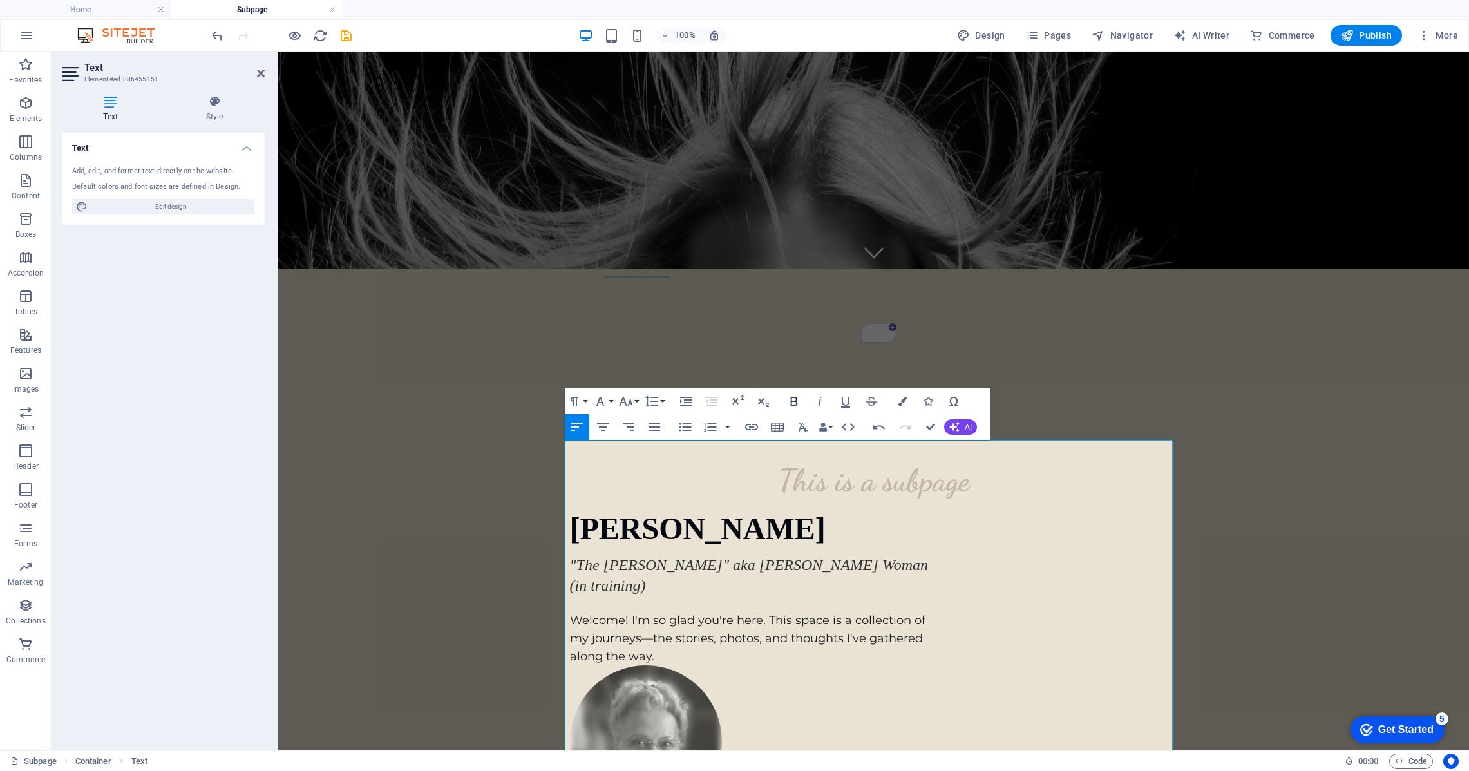
click at [794, 405] on icon "button" at bounding box center [794, 401] width 7 height 9
click at [822, 402] on icon "button" at bounding box center [819, 400] width 15 height 15
click at [623, 399] on icon "button" at bounding box center [626, 401] width 14 height 9
click at [637, 435] on link "18" at bounding box center [639, 438] width 46 height 19
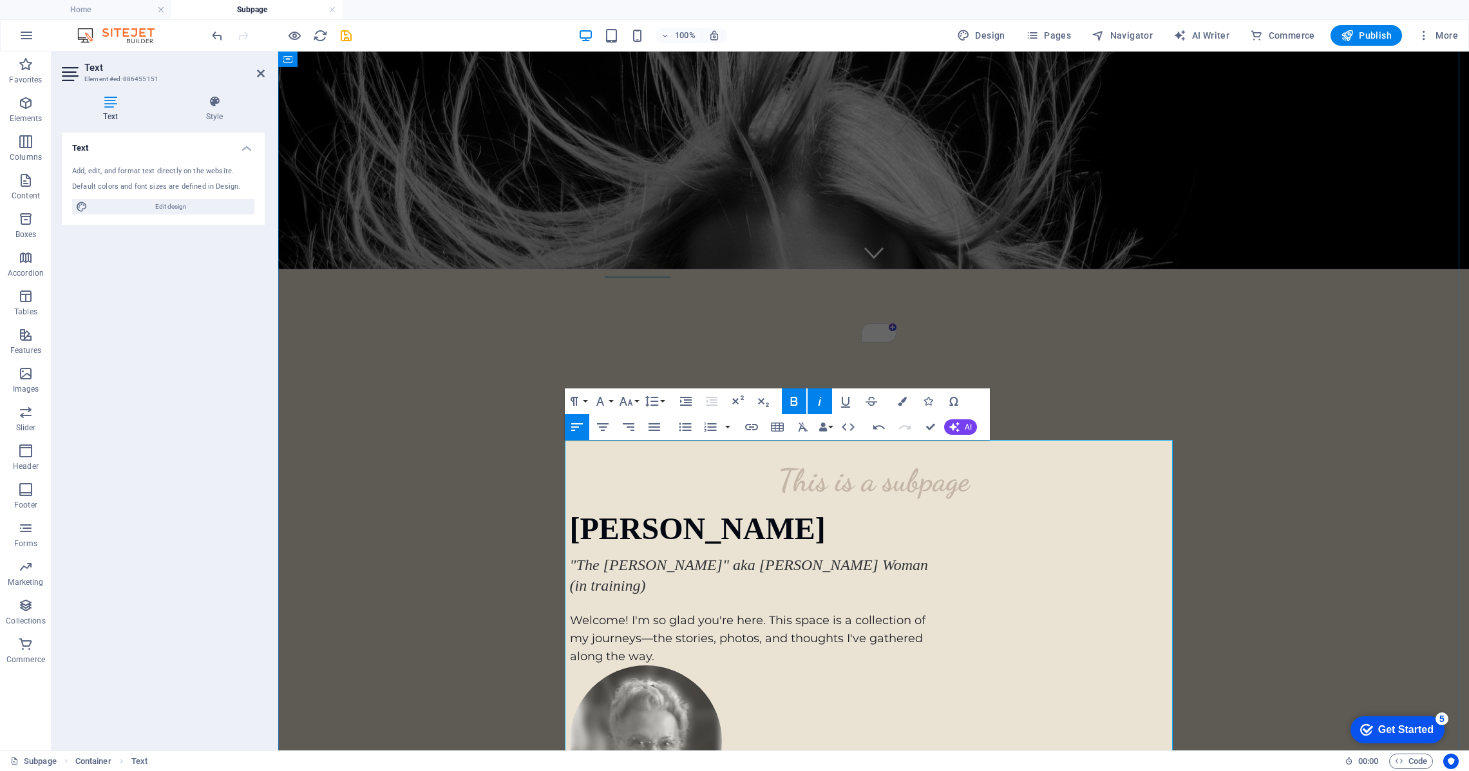
click at [899, 402] on icon "button" at bounding box center [902, 401] width 9 height 9
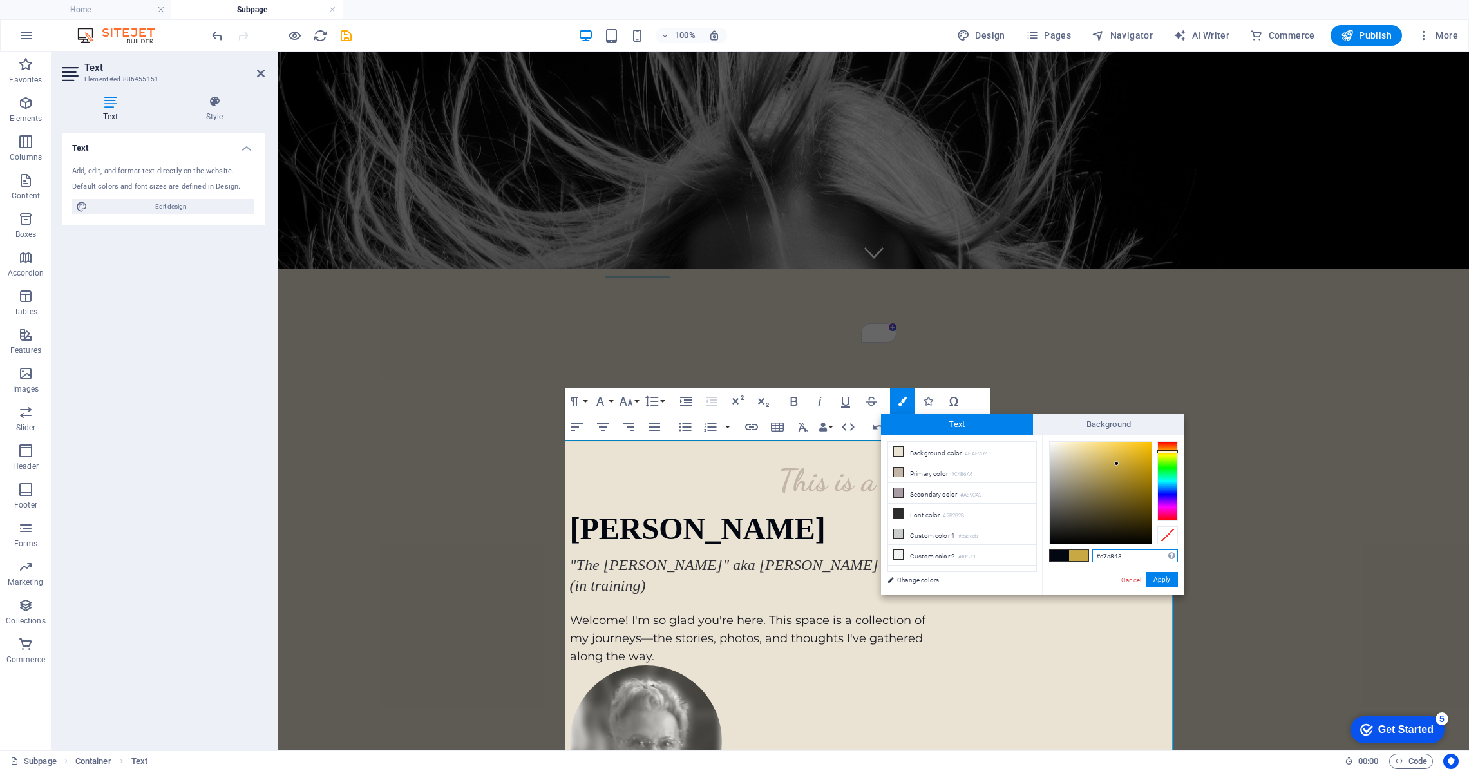
drag, startPoint x: 1131, startPoint y: 554, endPoint x: 1091, endPoint y: 555, distance: 39.9
click at [1091, 555] on div "#c7a843 Supported formats #0852ed rgb(8, 82, 237) rgba(8, 82, 237, 90%) hsv(221…" at bounding box center [1113, 608] width 142 height 346
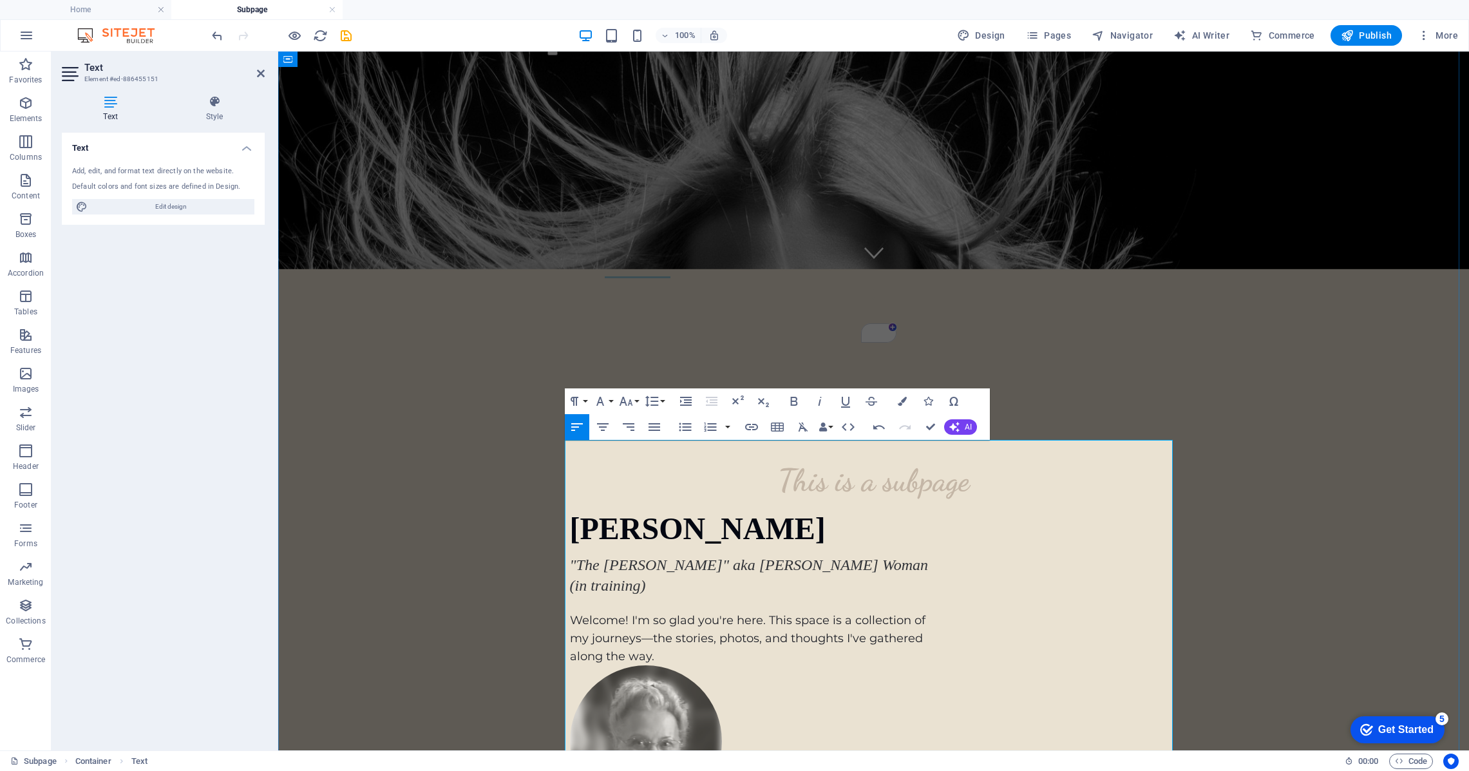
drag, startPoint x: 825, startPoint y: 509, endPoint x: 598, endPoint y: 527, distance: 228.6
click at [899, 404] on icon "button" at bounding box center [902, 401] width 9 height 9
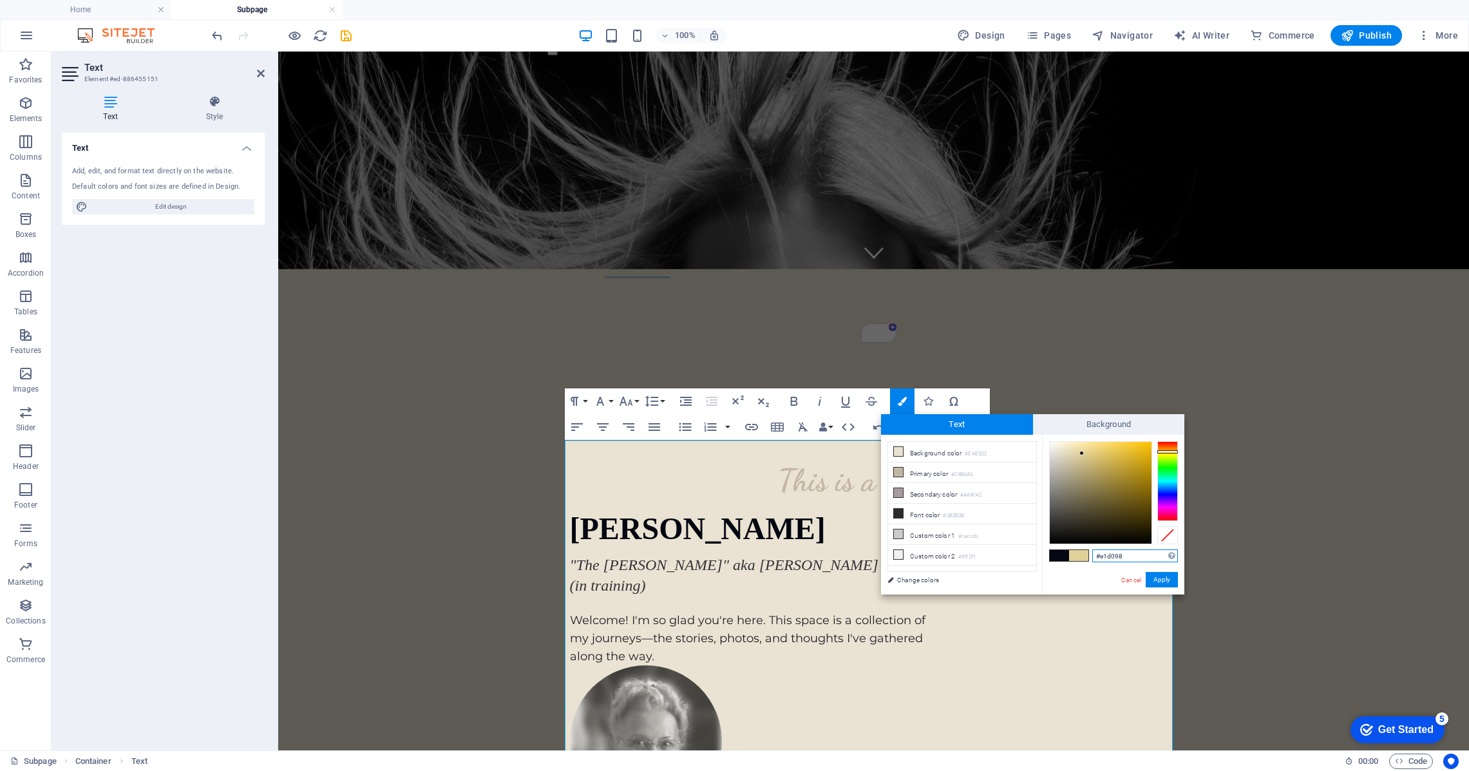
drag, startPoint x: 1141, startPoint y: 556, endPoint x: 1070, endPoint y: 547, distance: 71.4
click at [1071, 547] on div "#e1d098 Supported formats #0852ed rgb(8, 82, 237) rgba(8, 82, 237, 90%) hsv(221…" at bounding box center [1113, 608] width 142 height 346
paste input "c7a843"
type input "#c7a843"
click at [1161, 573] on button "Apply" at bounding box center [1161, 579] width 32 height 15
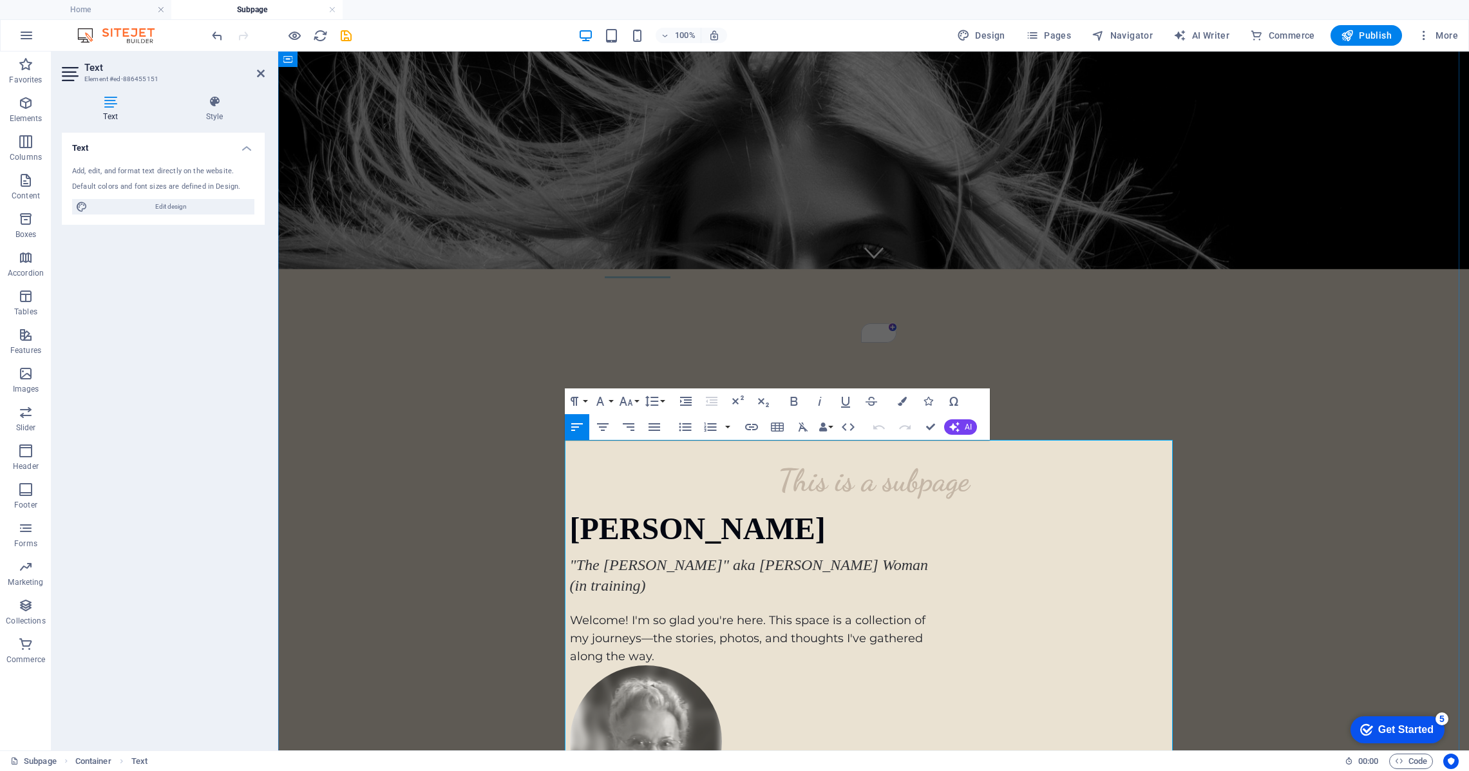
drag, startPoint x: 745, startPoint y: 466, endPoint x: 635, endPoint y: 467, distance: 110.1
click at [607, 400] on icon "button" at bounding box center [599, 400] width 15 height 15
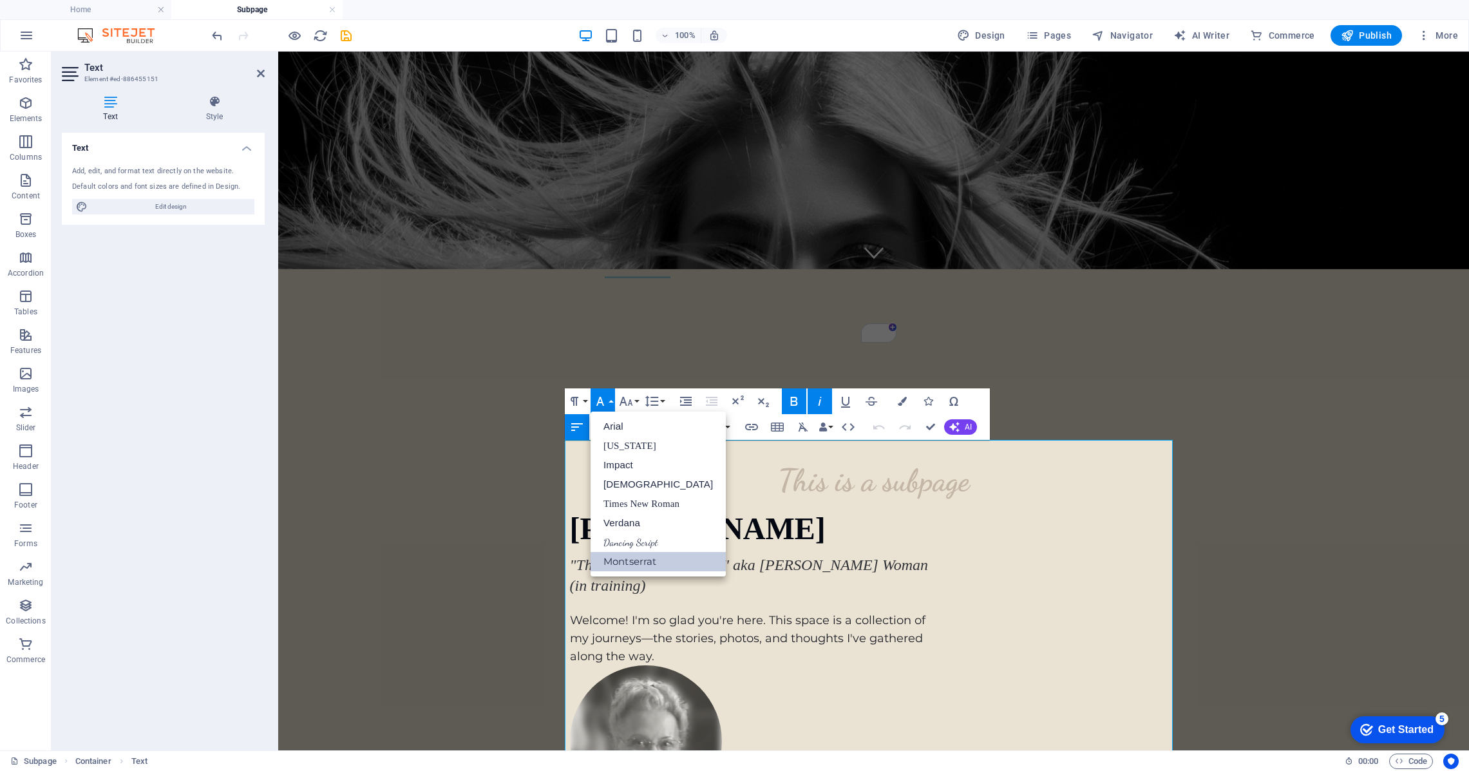
scroll to position [0, 0]
click at [637, 543] on link "Dancing Script" at bounding box center [657, 541] width 135 height 19
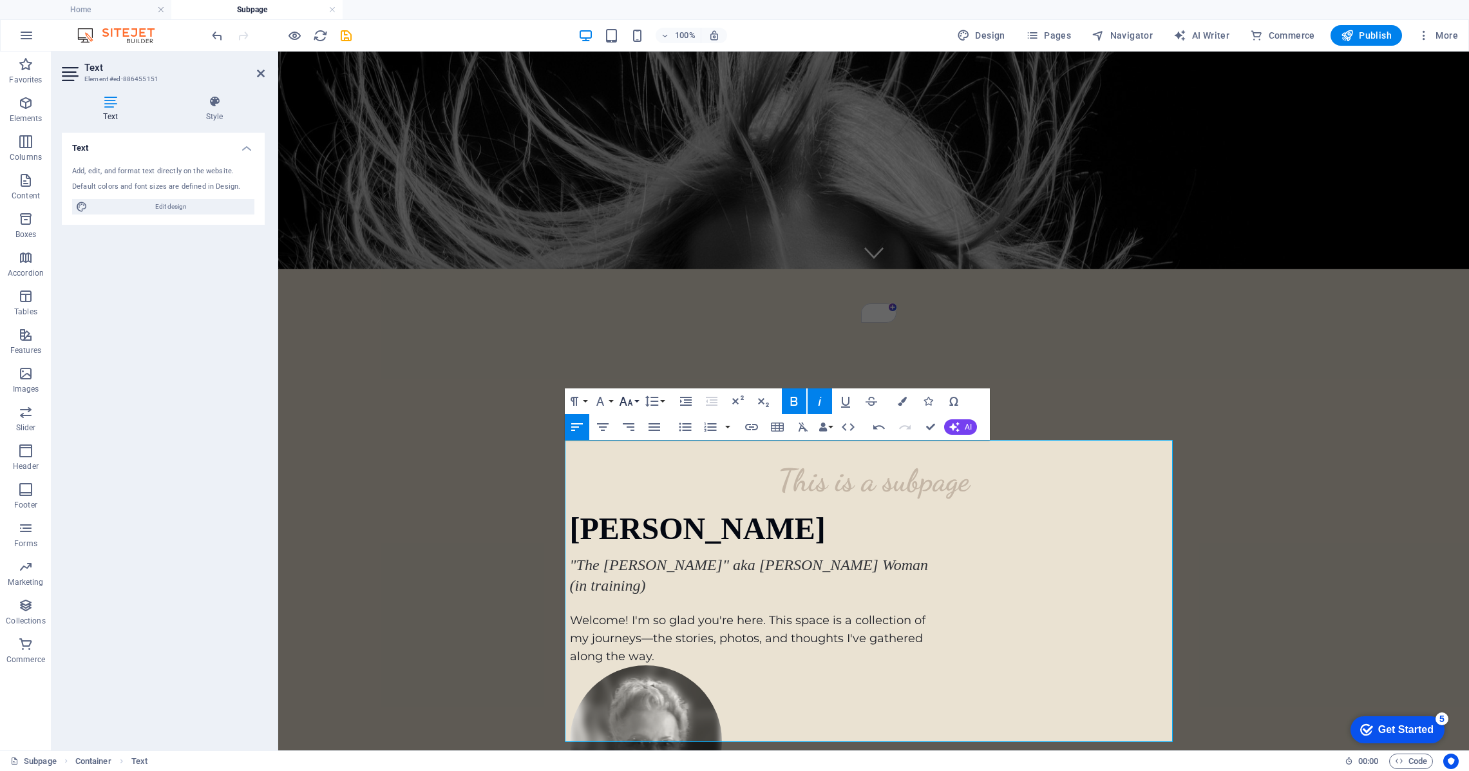
click at [636, 400] on button "Font Size" at bounding box center [628, 401] width 24 height 26
click at [638, 476] on link "30" at bounding box center [639, 476] width 46 height 19
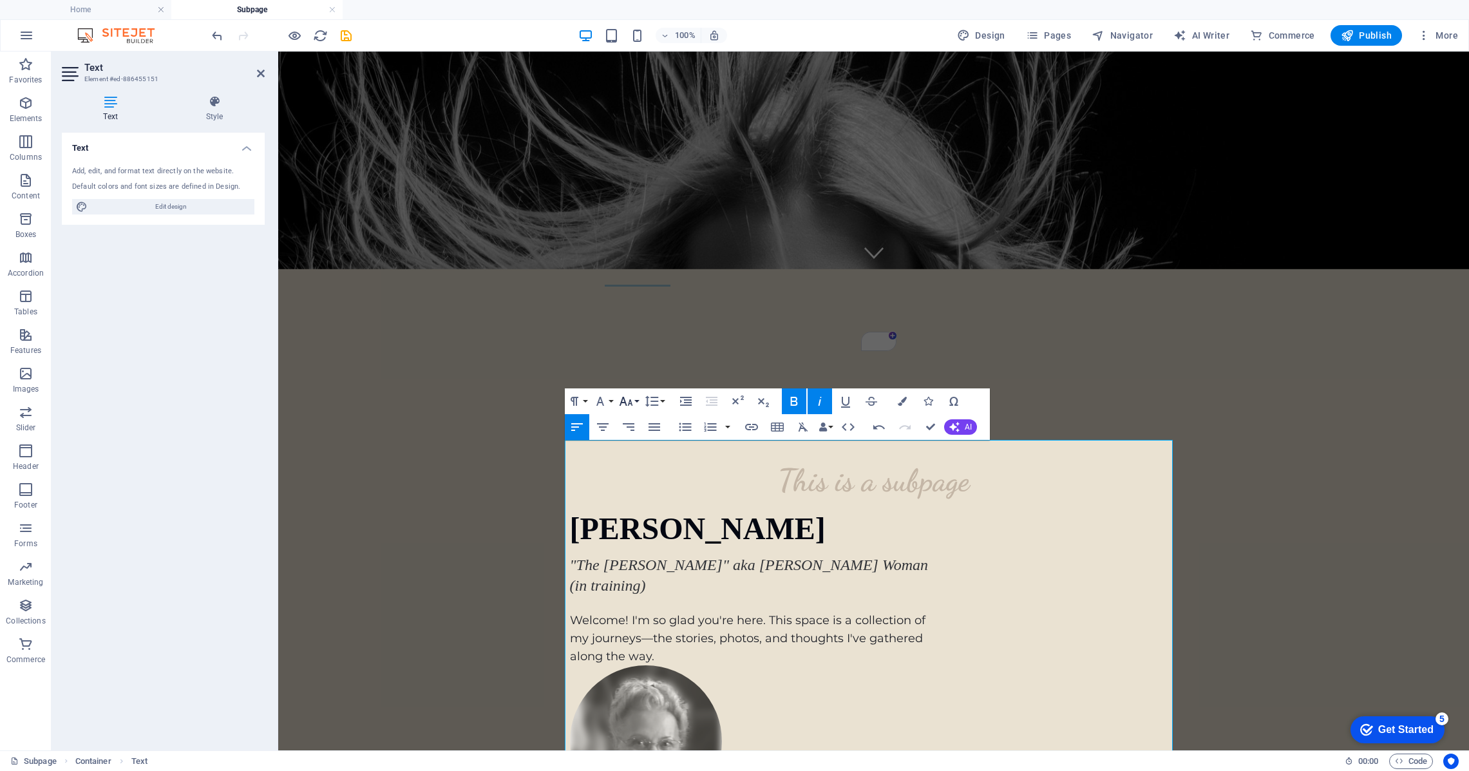
click at [630, 399] on icon "button" at bounding box center [625, 400] width 15 height 15
click at [642, 462] on link "24" at bounding box center [639, 457] width 46 height 19
drag, startPoint x: 825, startPoint y: 489, endPoint x: 710, endPoint y: 489, distance: 114.6
click at [602, 393] on icon "button" at bounding box center [599, 400] width 15 height 15
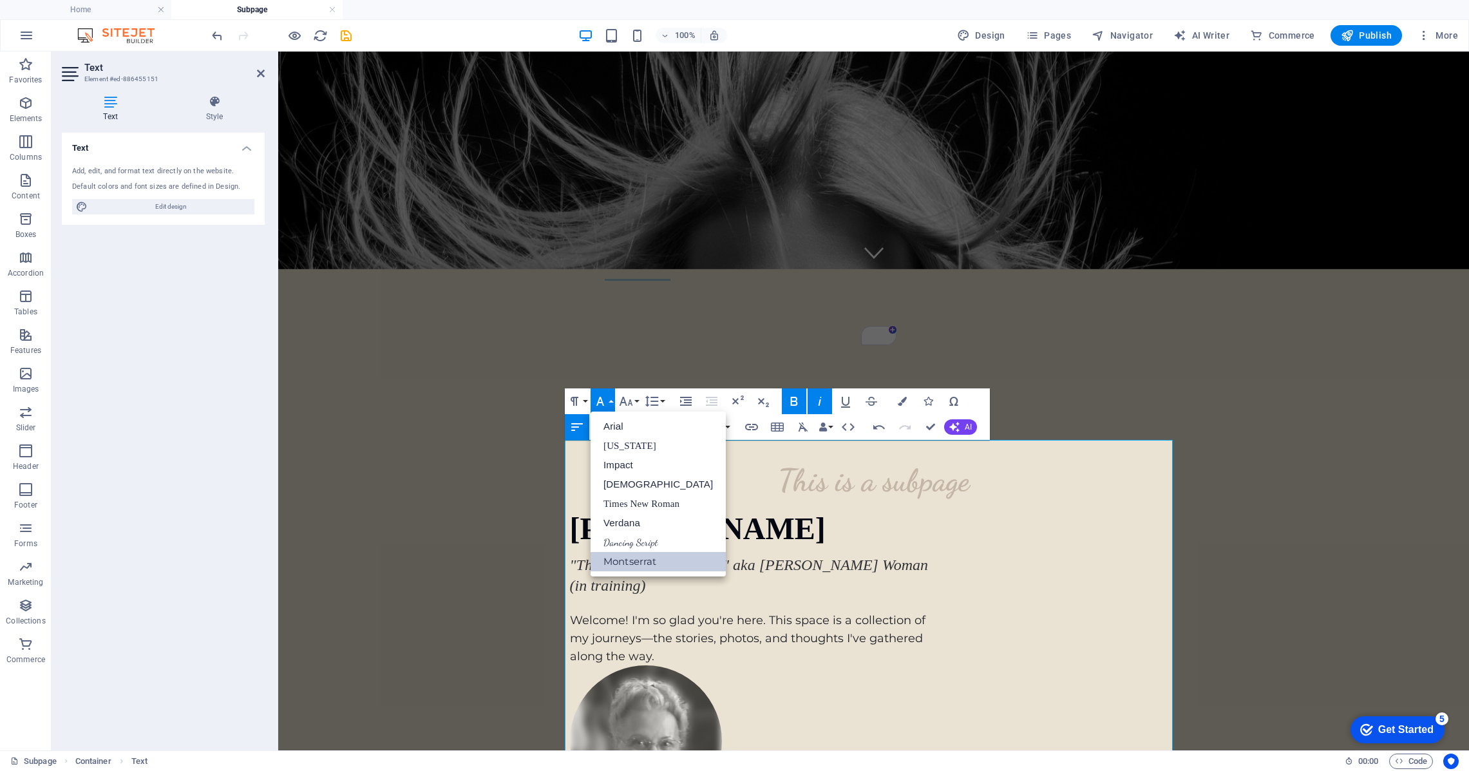
scroll to position [0, 0]
drag, startPoint x: 636, startPoint y: 542, endPoint x: 642, endPoint y: 478, distance: 64.0
click at [636, 542] on link "Dancing Script" at bounding box center [657, 541] width 135 height 19
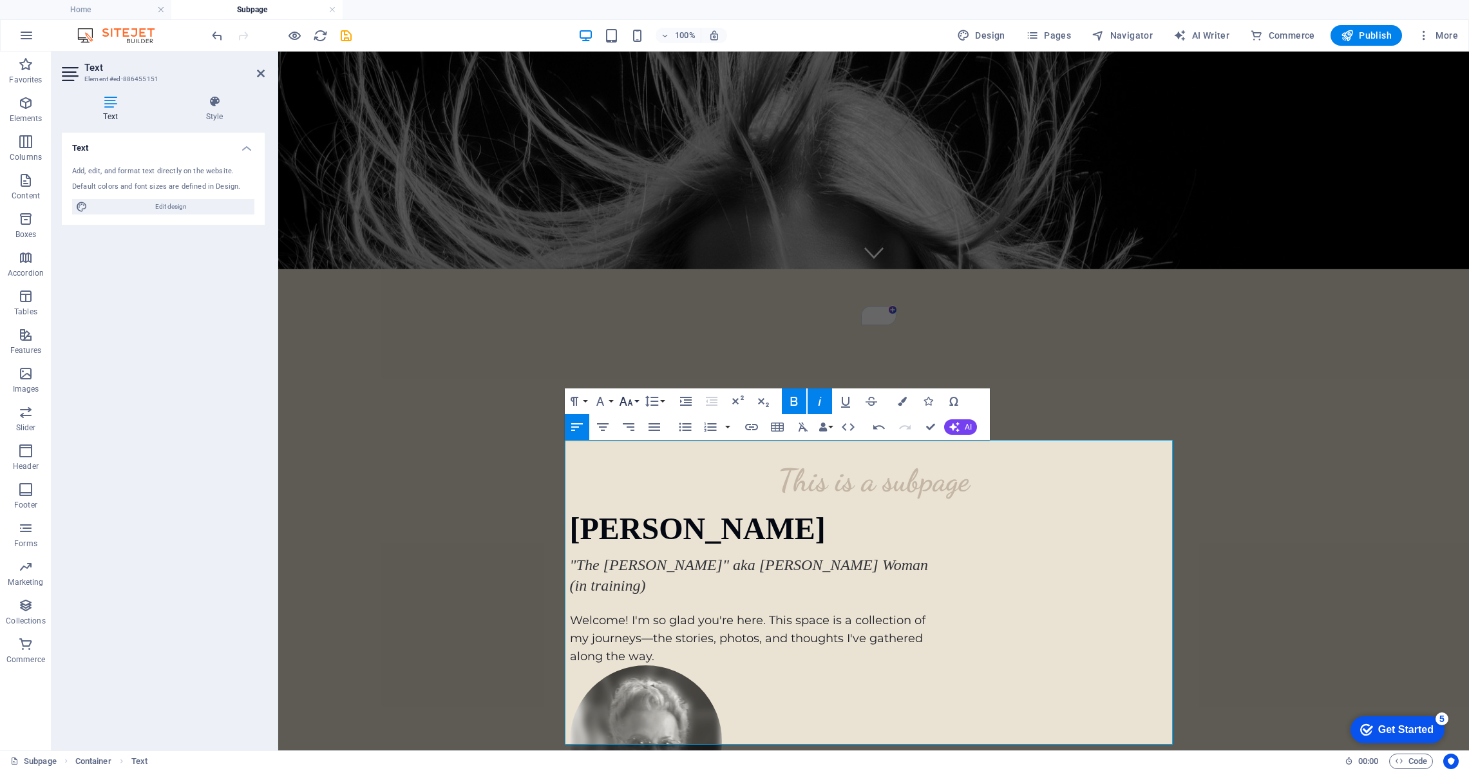
click at [627, 399] on icon "button" at bounding box center [625, 400] width 15 height 15
click at [637, 453] on link "24" at bounding box center [639, 457] width 46 height 19
drag, startPoint x: 887, startPoint y: 513, endPoint x: 776, endPoint y: 513, distance: 110.7
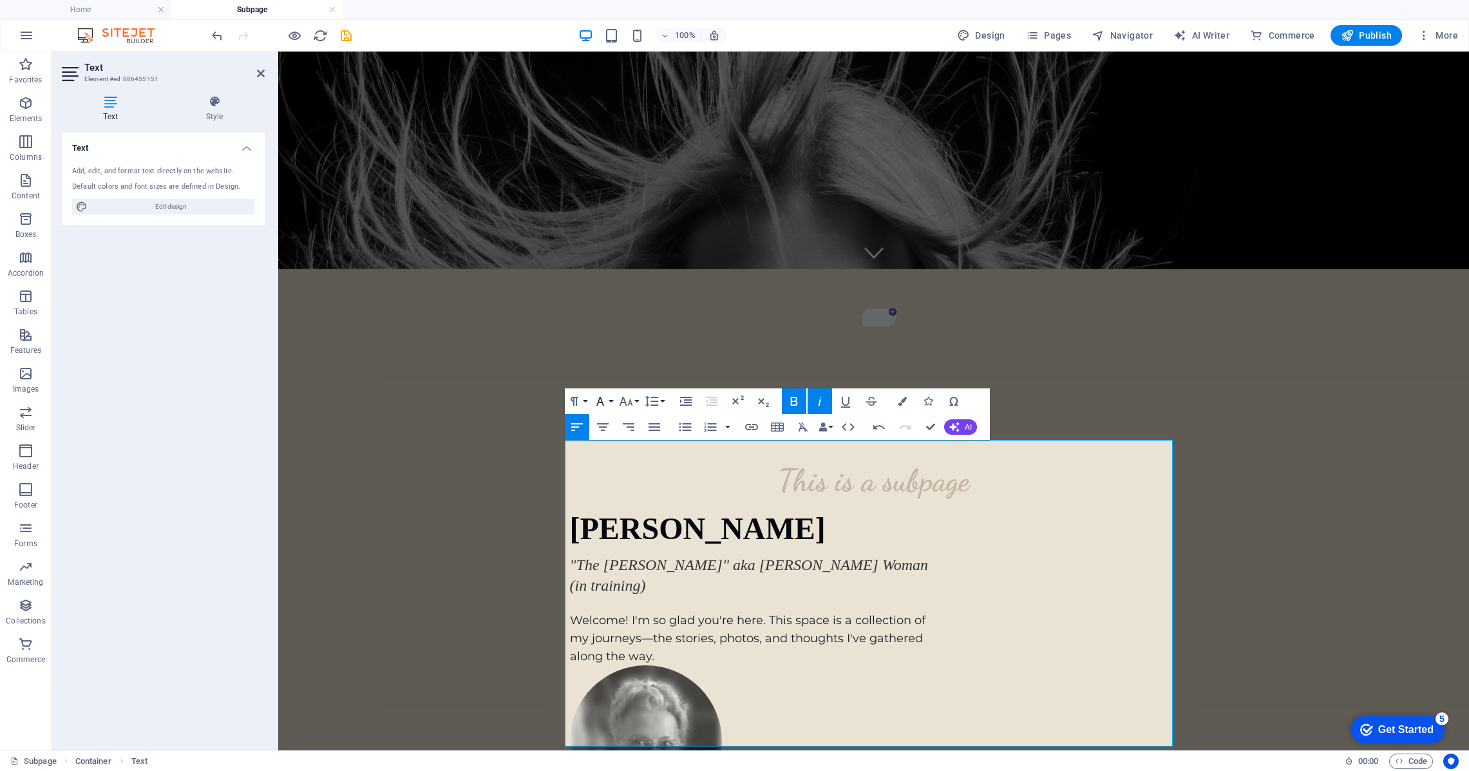
click at [604, 404] on icon "button" at bounding box center [599, 400] width 15 height 15
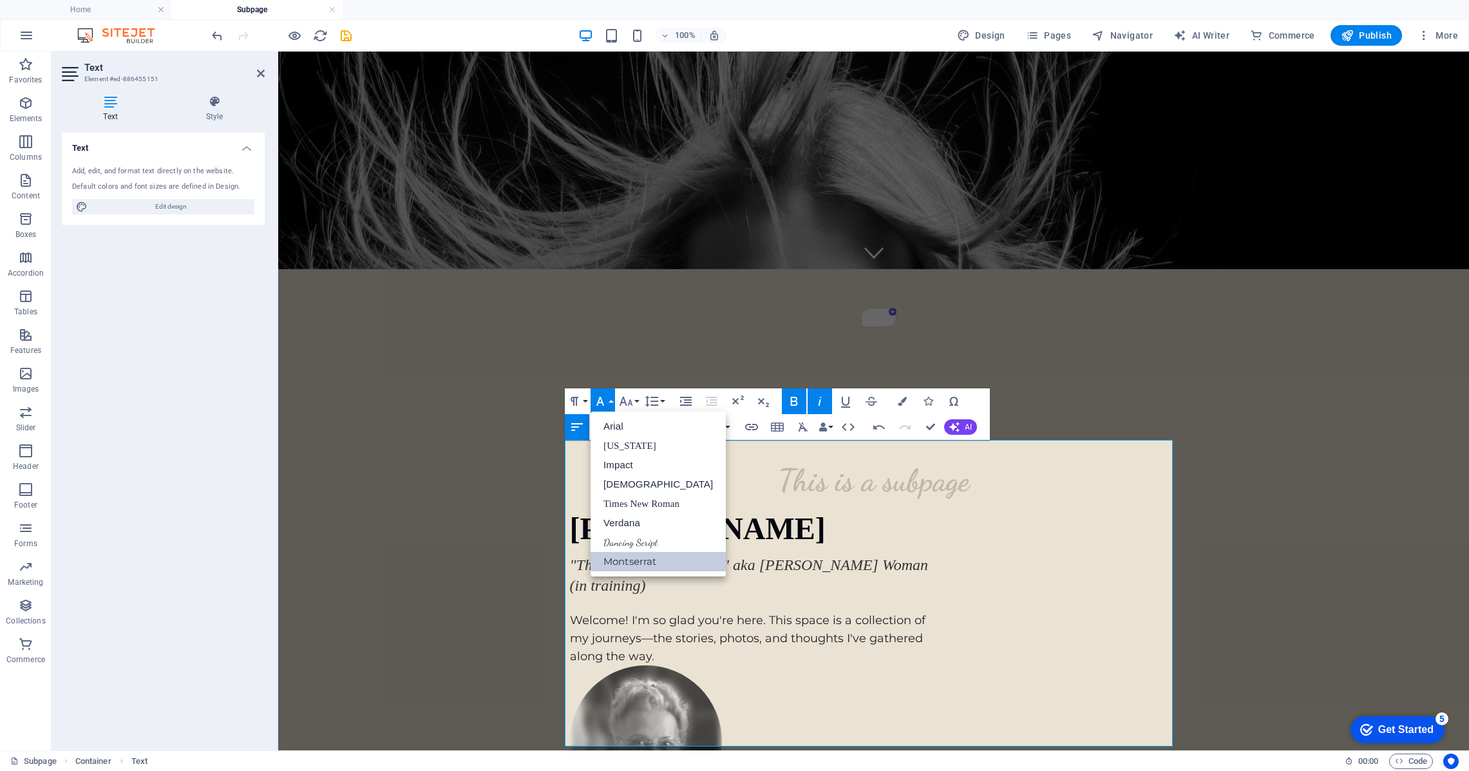
scroll to position [0, 0]
click at [632, 542] on link "Dancing Script" at bounding box center [657, 541] width 135 height 19
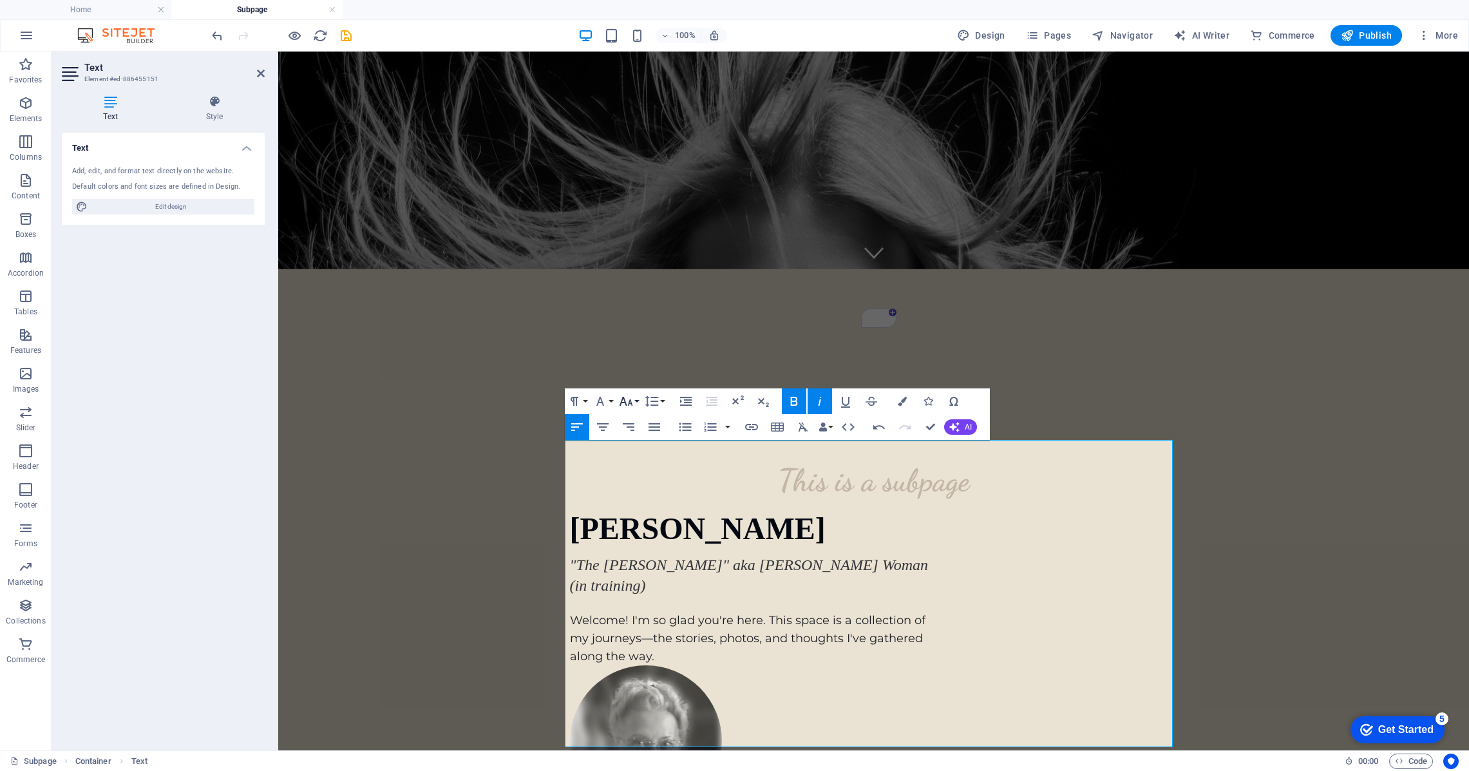
click at [626, 400] on icon "button" at bounding box center [625, 400] width 15 height 15
click at [640, 460] on link "24" at bounding box center [639, 457] width 46 height 19
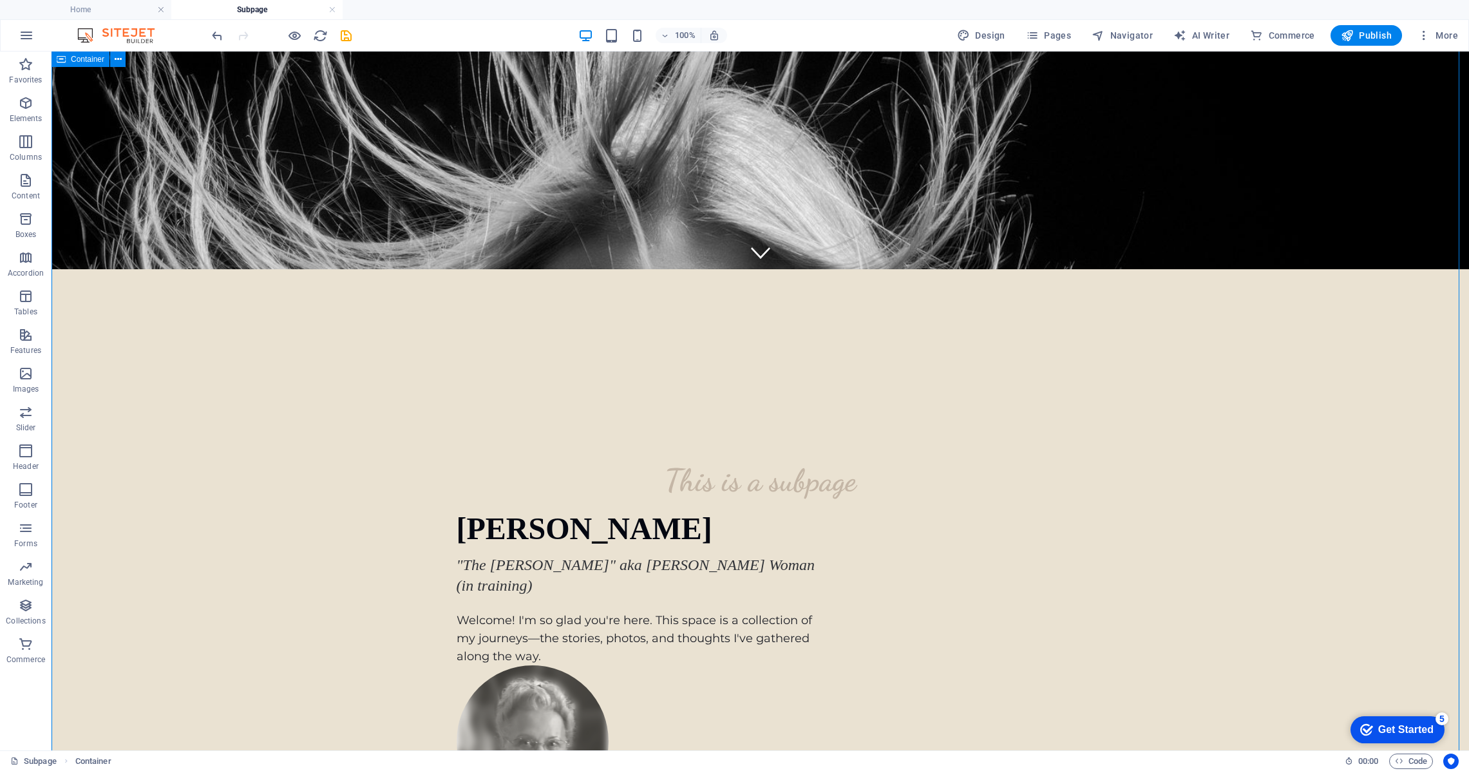
click at [826, 513] on div "[PERSON_NAME] "The [PERSON_NAME]" aka [PERSON_NAME] Woman (in training) Welcome…" at bounding box center [761, 589] width 608 height 152
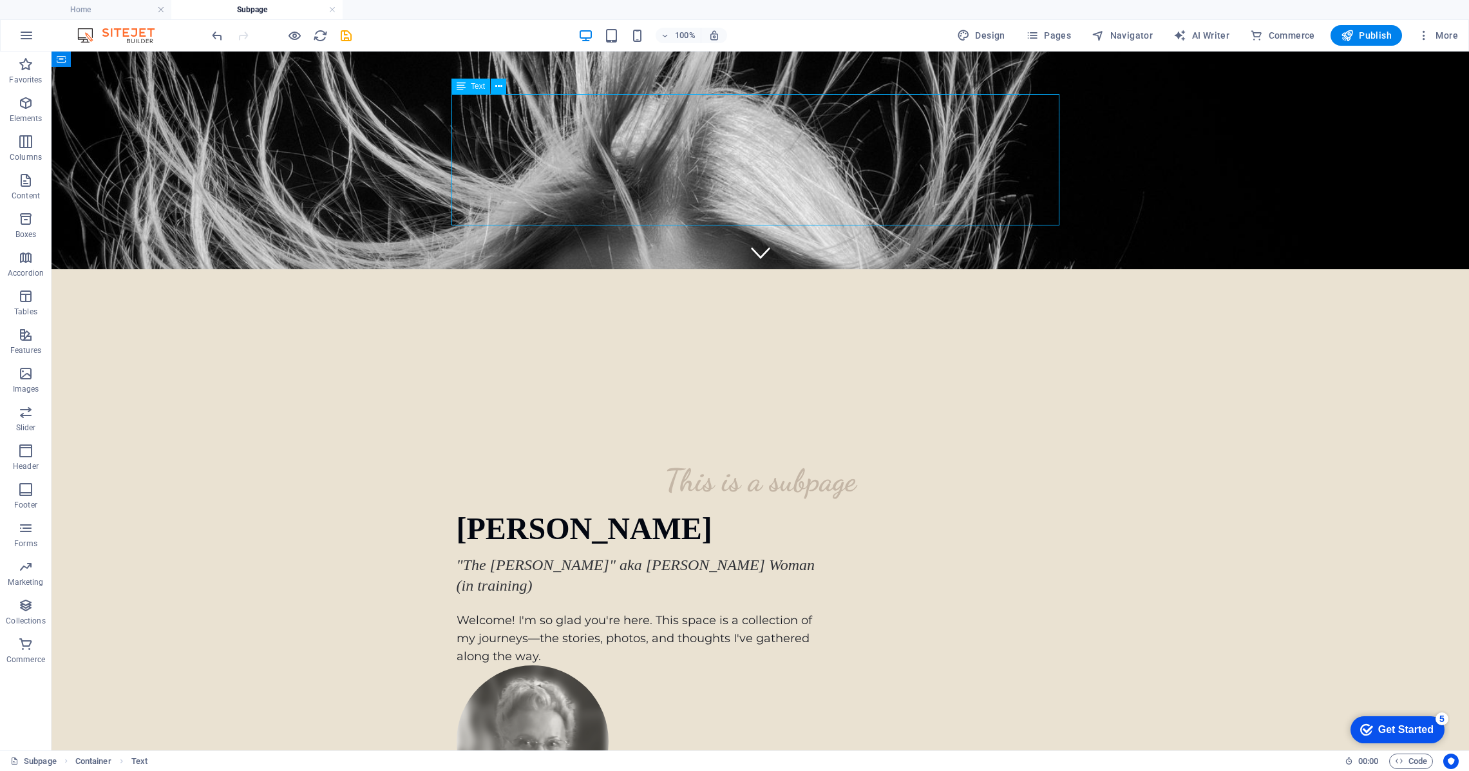
click at [775, 513] on div "[PERSON_NAME] "The [PERSON_NAME]" aka [PERSON_NAME] Woman (in training) Welcome…" at bounding box center [761, 589] width 608 height 152
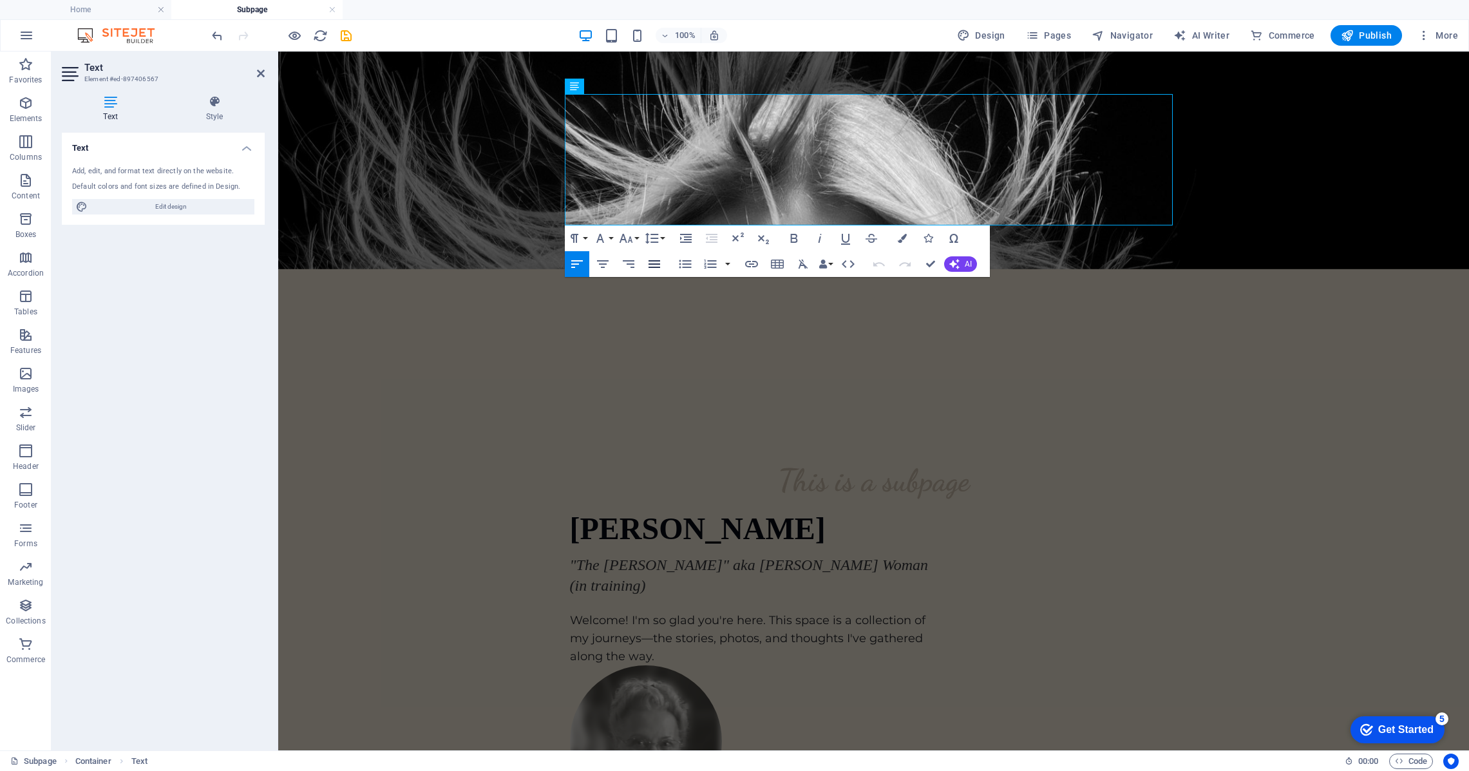
click at [653, 265] on icon "button" at bounding box center [653, 263] width 15 height 15
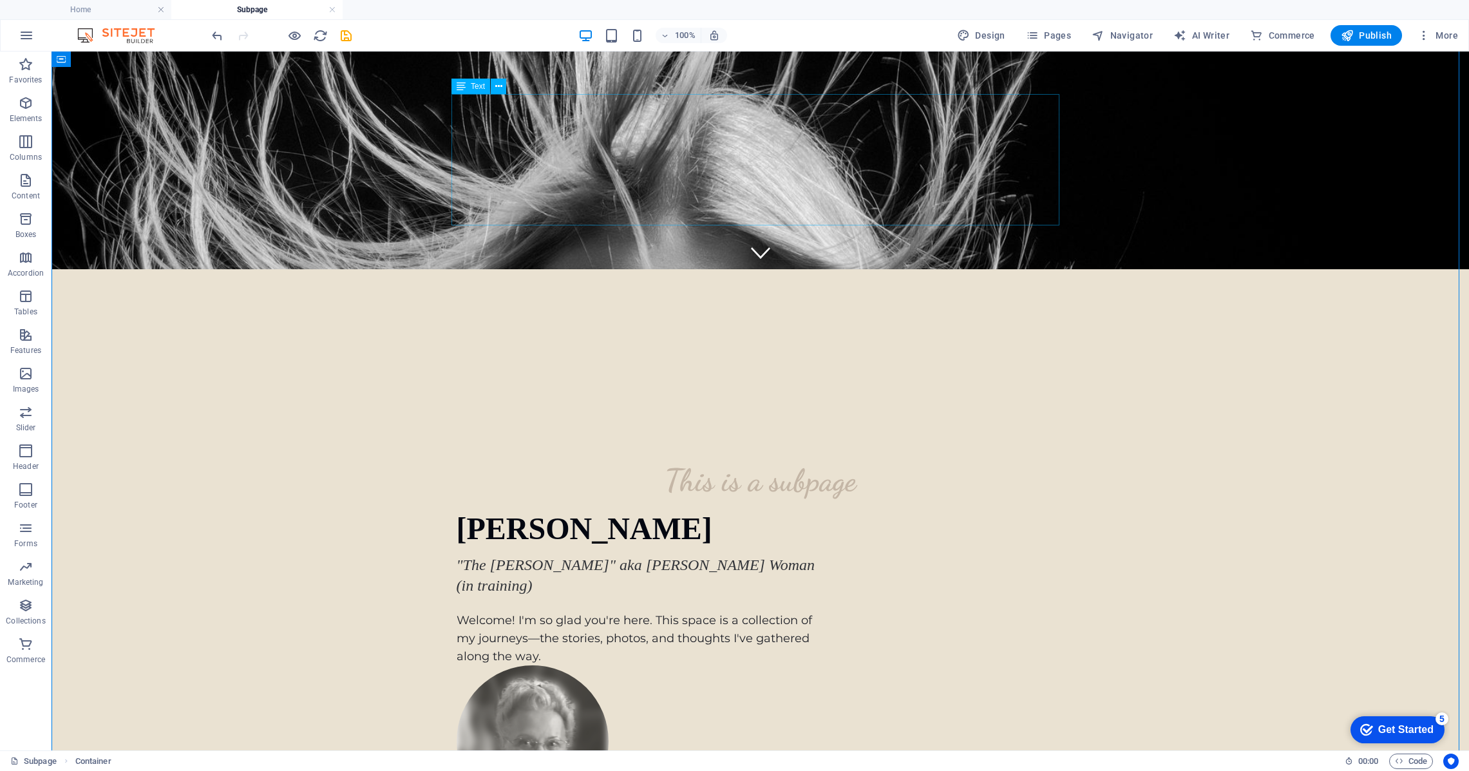
click at [619, 513] on div "[PERSON_NAME] "The [PERSON_NAME]" aka [PERSON_NAME] Woman (in training) Welcome…" at bounding box center [761, 589] width 608 height 152
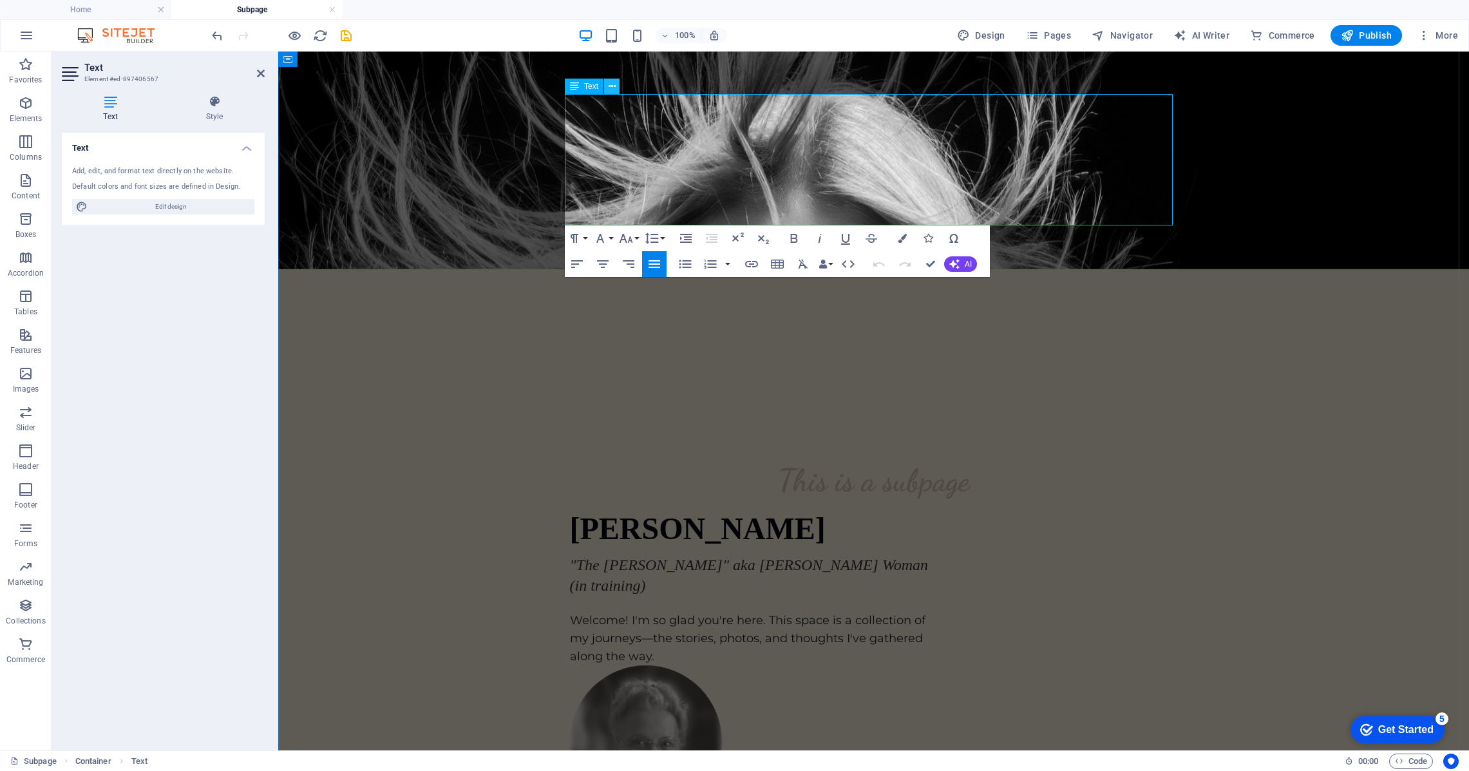
click at [614, 85] on icon at bounding box center [611, 87] width 7 height 14
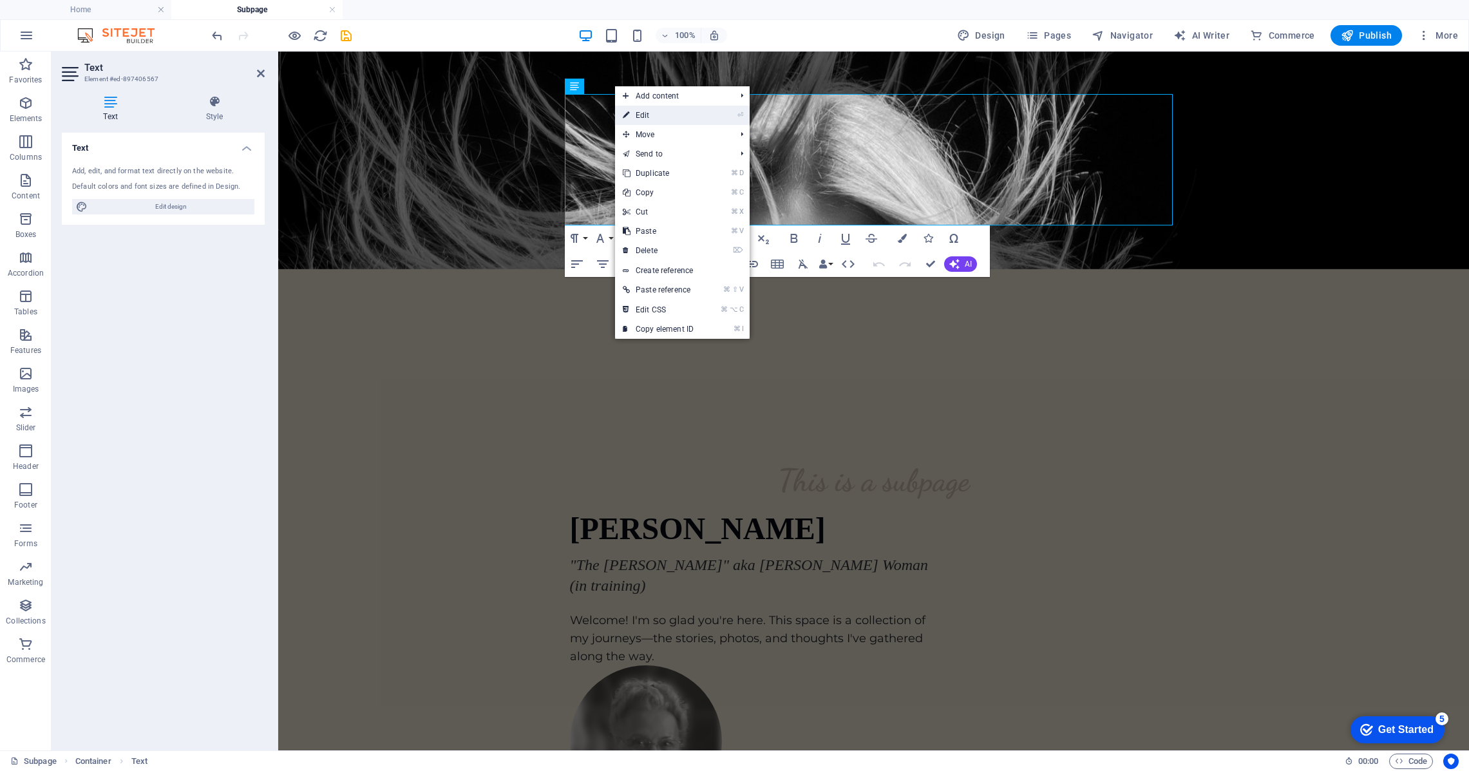
click at [636, 111] on link "⏎ Edit" at bounding box center [658, 115] width 86 height 19
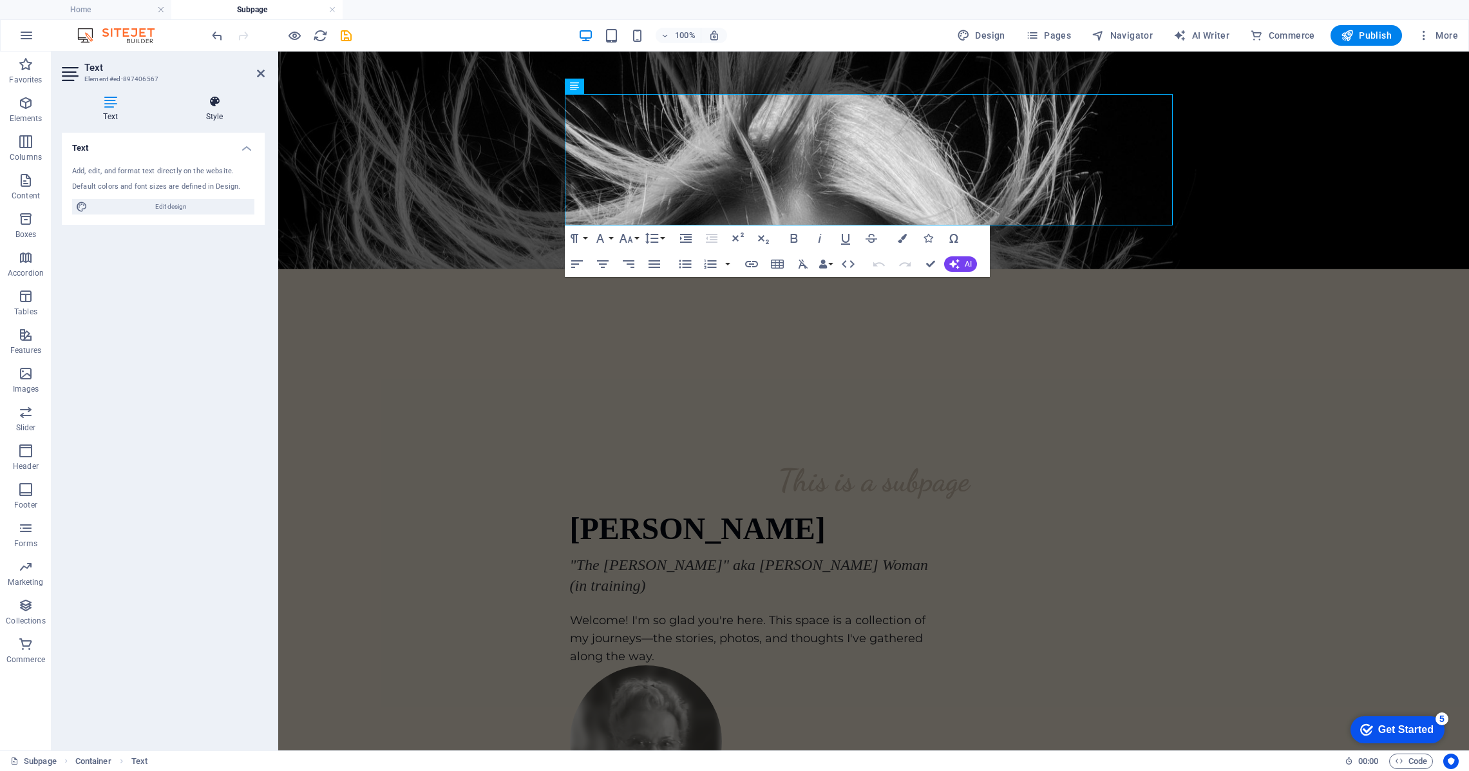
click at [211, 101] on icon at bounding box center [214, 101] width 100 height 13
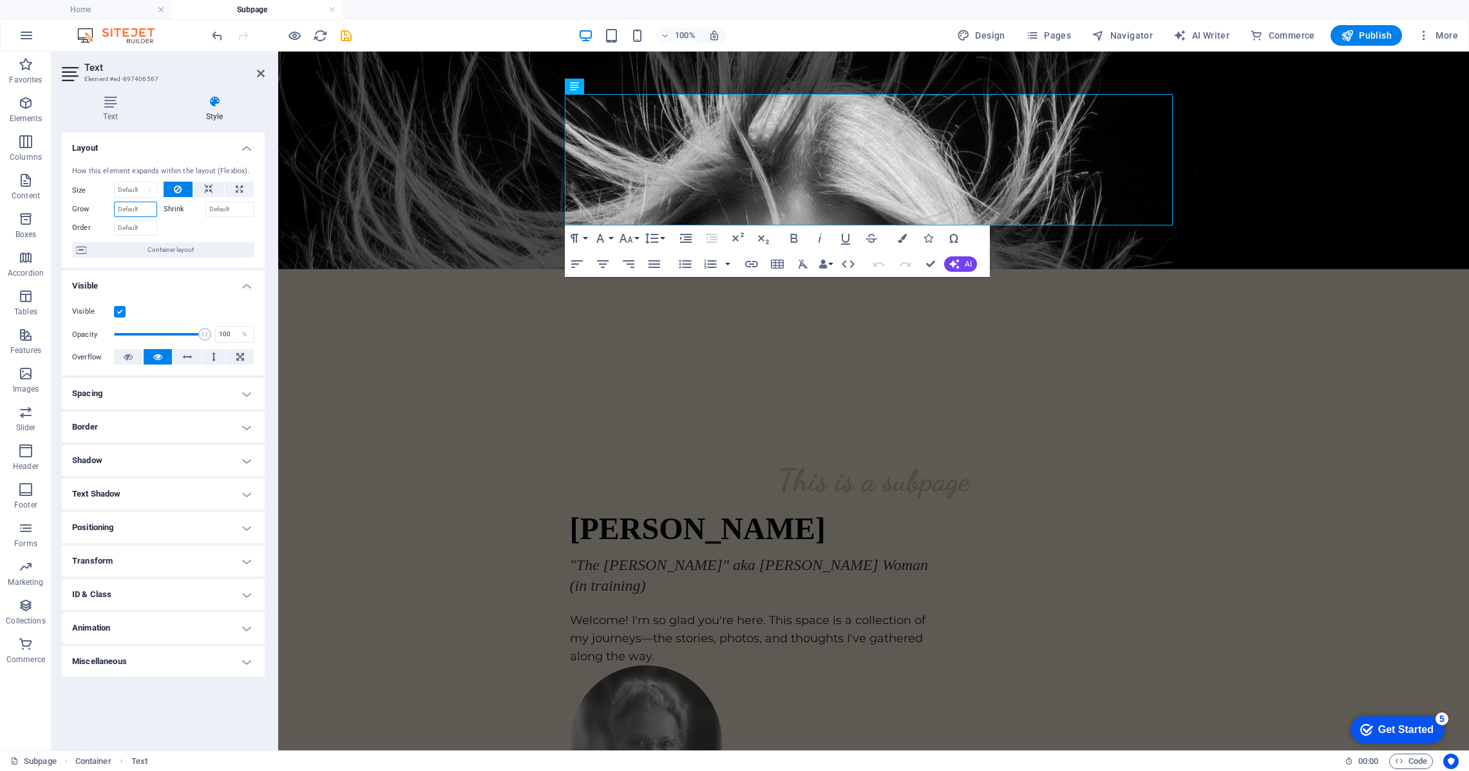
click at [123, 212] on input "Grow" at bounding box center [135, 209] width 43 height 15
click at [146, 211] on input "Grow" at bounding box center [135, 209] width 43 height 15
click at [75, 212] on label "Grow" at bounding box center [93, 209] width 42 height 15
click at [114, 212] on input "Grow" at bounding box center [135, 209] width 43 height 15
click at [103, 248] on span "Container layout" at bounding box center [170, 249] width 160 height 15
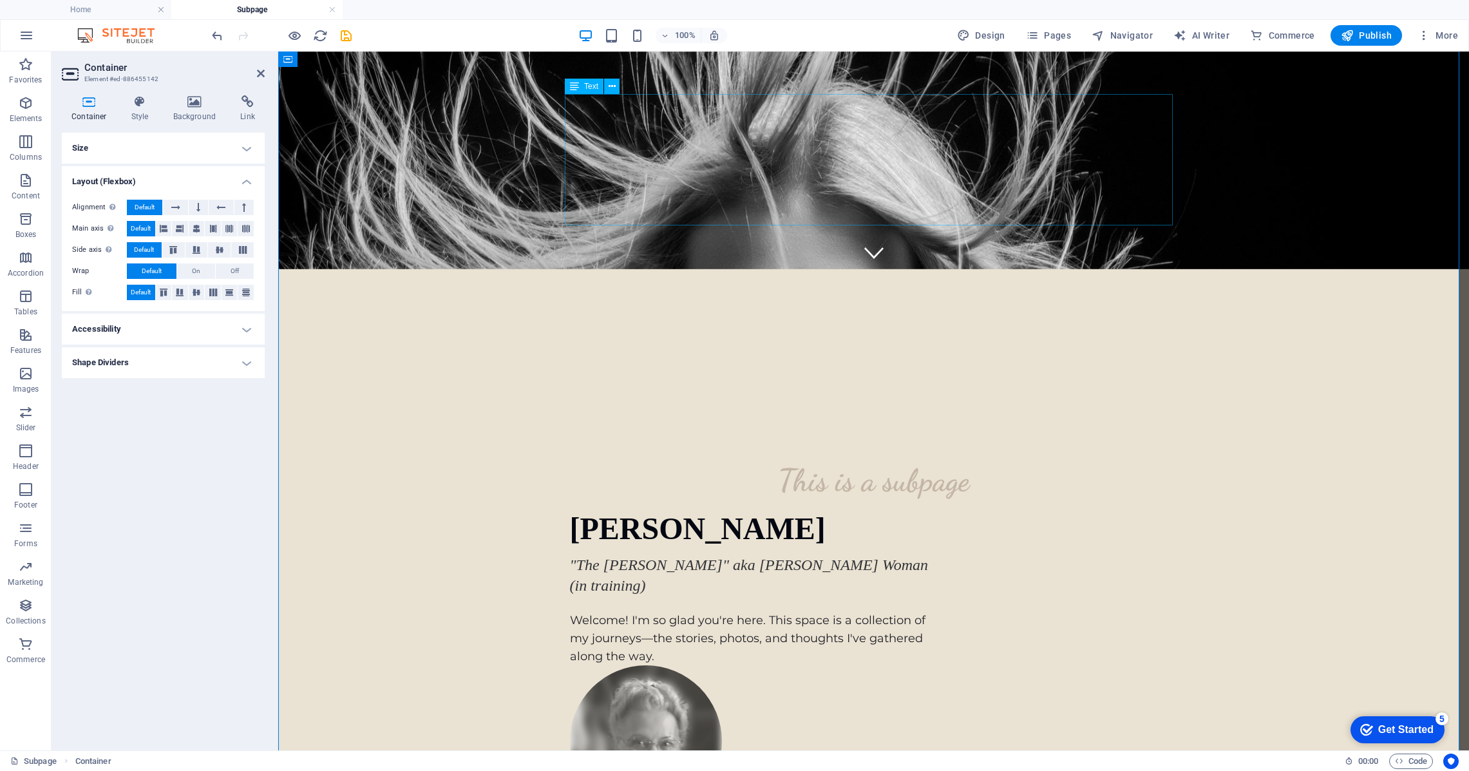
click at [605, 513] on div "[PERSON_NAME] "The [PERSON_NAME]" aka [PERSON_NAME] Woman (in training) Welcome…" at bounding box center [874, 589] width 608 height 152
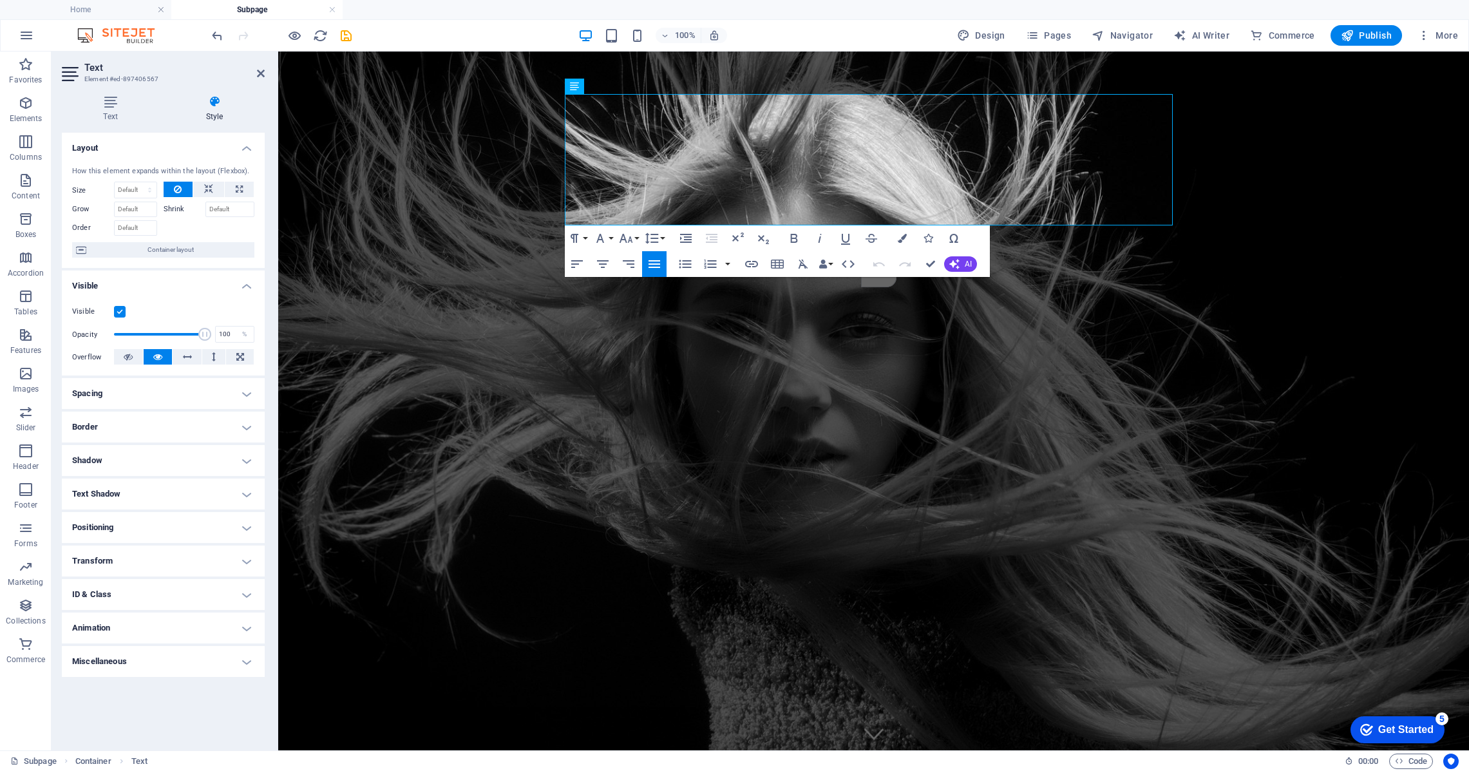
scroll to position [481, 0]
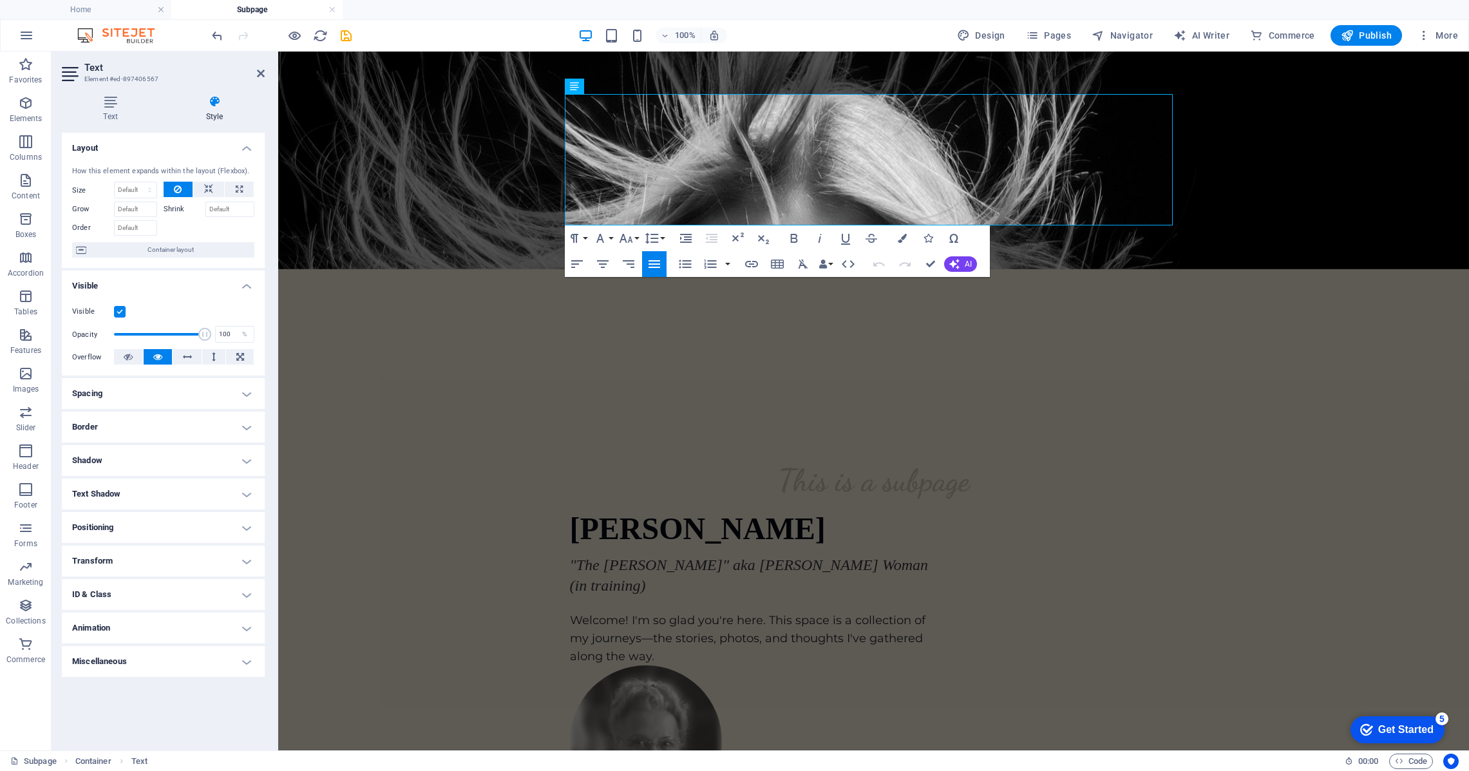
click at [249, 526] on h4 "Positioning" at bounding box center [163, 527] width 203 height 31
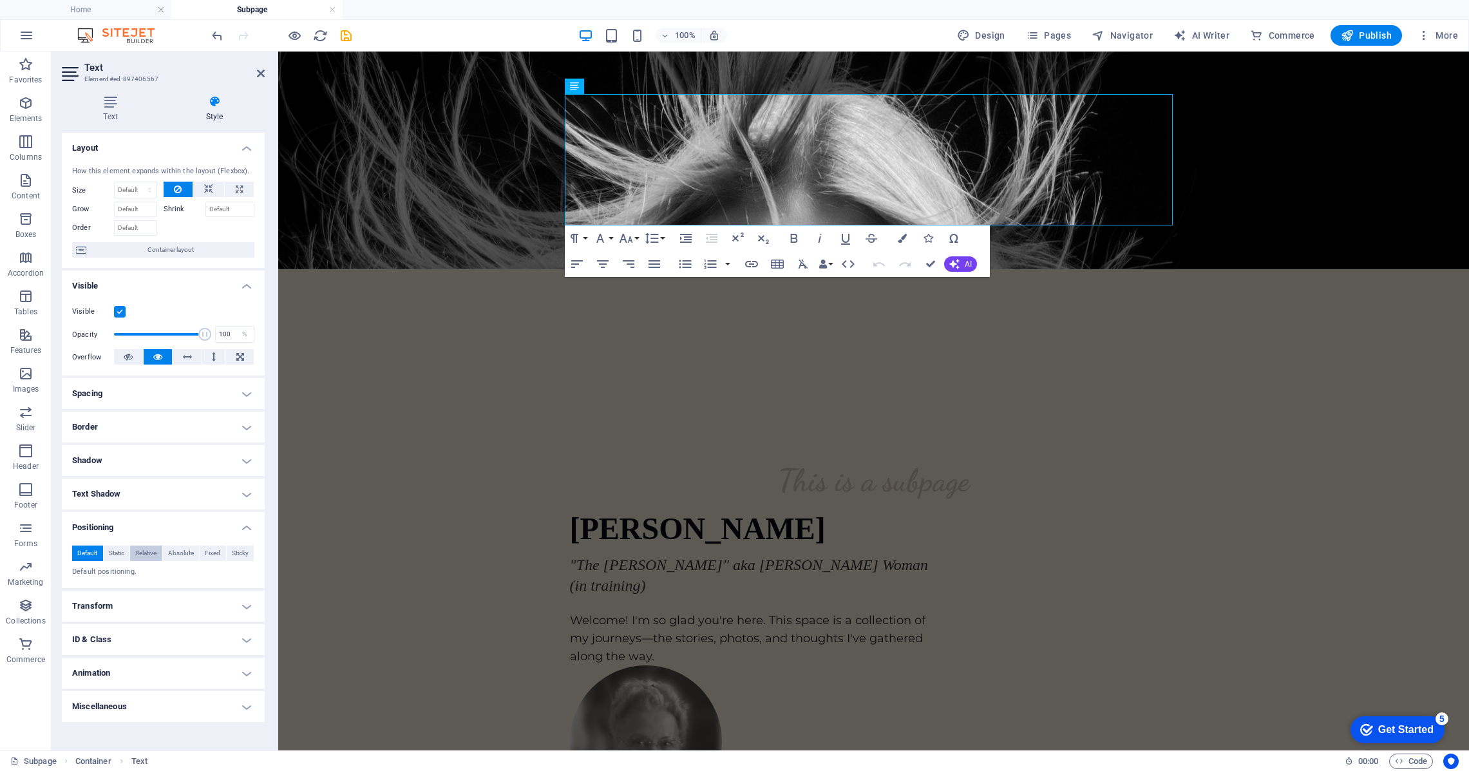
click at [149, 556] on span "Relative" at bounding box center [145, 552] width 21 height 15
click at [210, 552] on span "Fixed" at bounding box center [212, 552] width 15 height 15
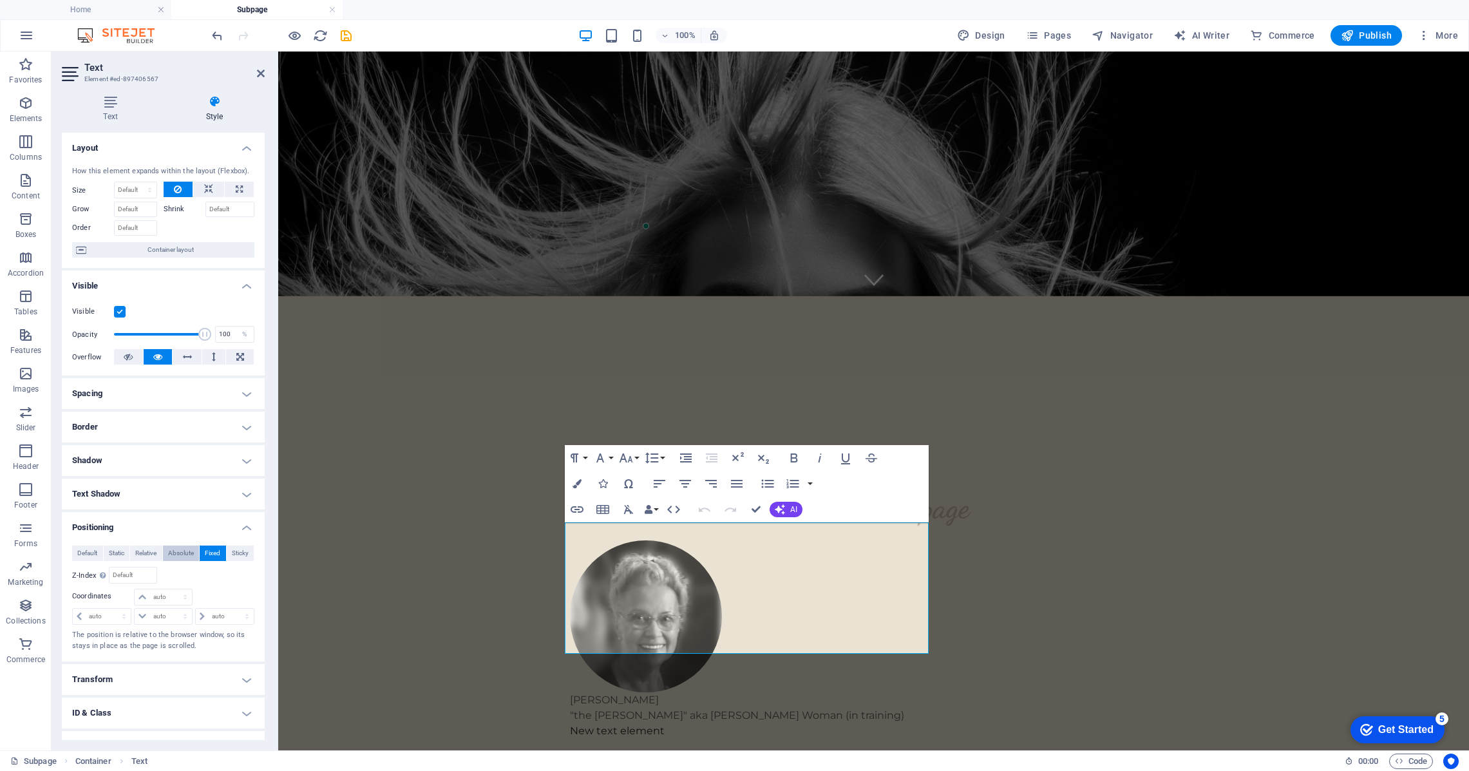
scroll to position [1, 0]
click at [92, 550] on span "Default" at bounding box center [87, 552] width 20 height 15
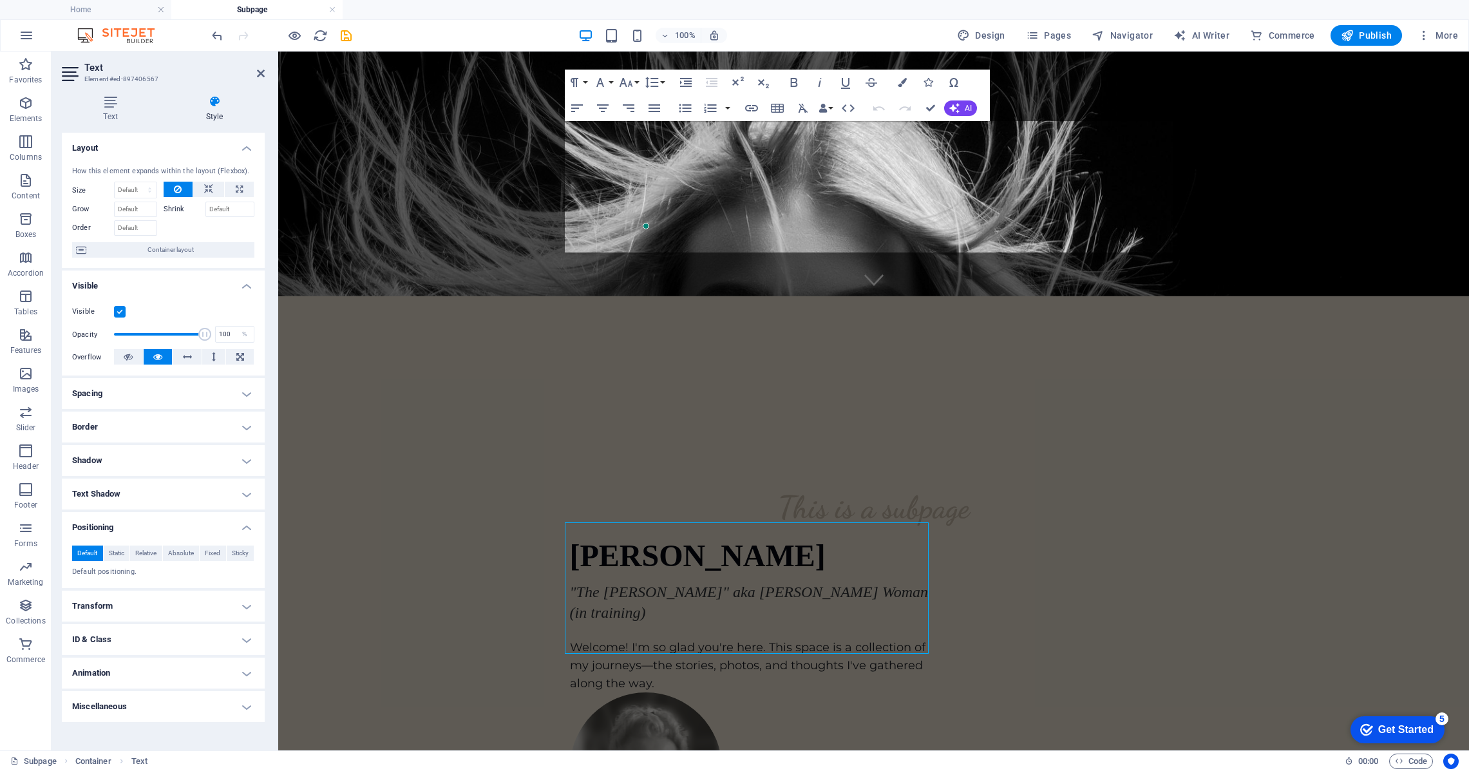
scroll to position [0, 0]
click at [119, 549] on span "Static" at bounding box center [116, 552] width 15 height 15
click at [148, 551] on span "Relative" at bounding box center [145, 552] width 21 height 15
click at [118, 553] on span "Static" at bounding box center [116, 552] width 15 height 15
click at [186, 552] on span "Absolute" at bounding box center [181, 552] width 26 height 15
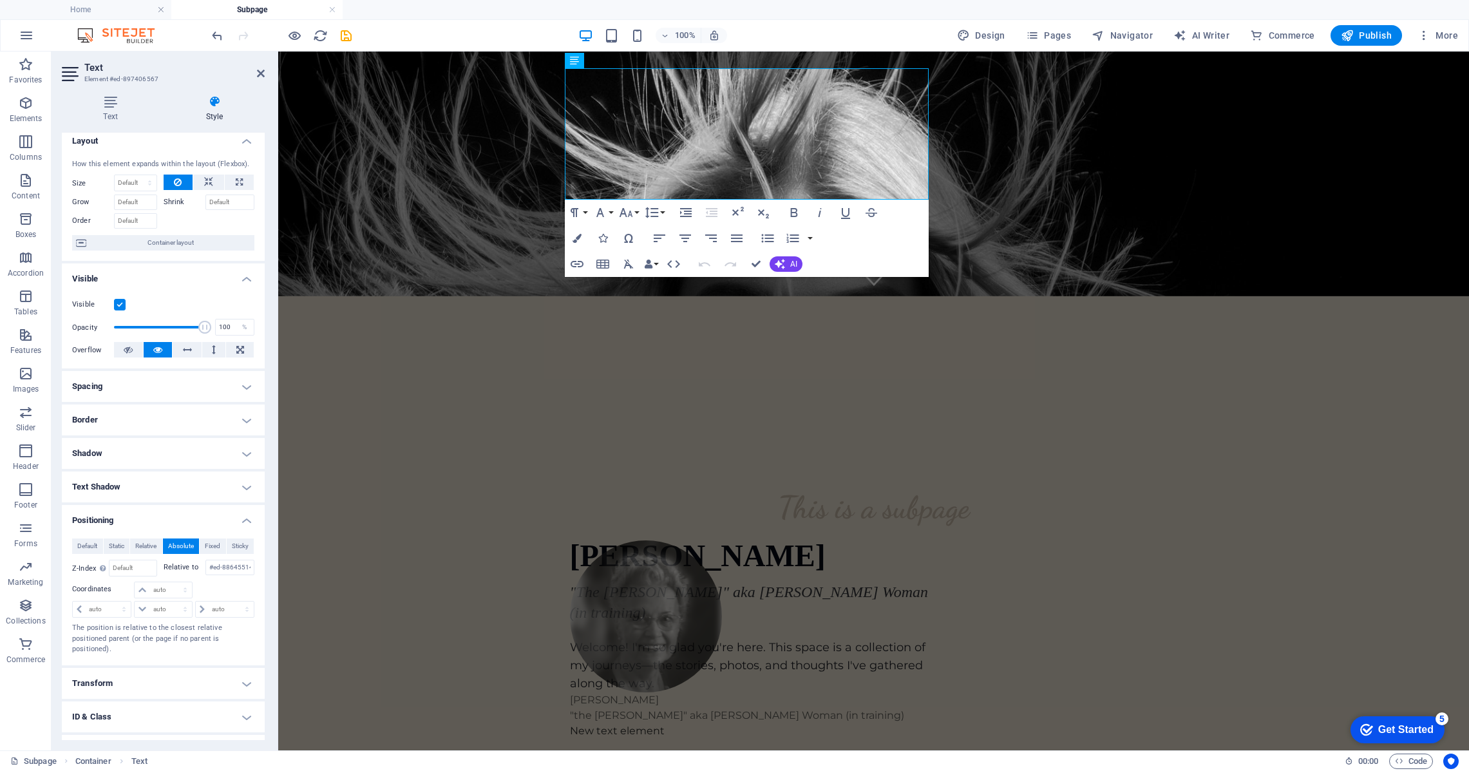
scroll to position [5, 0]
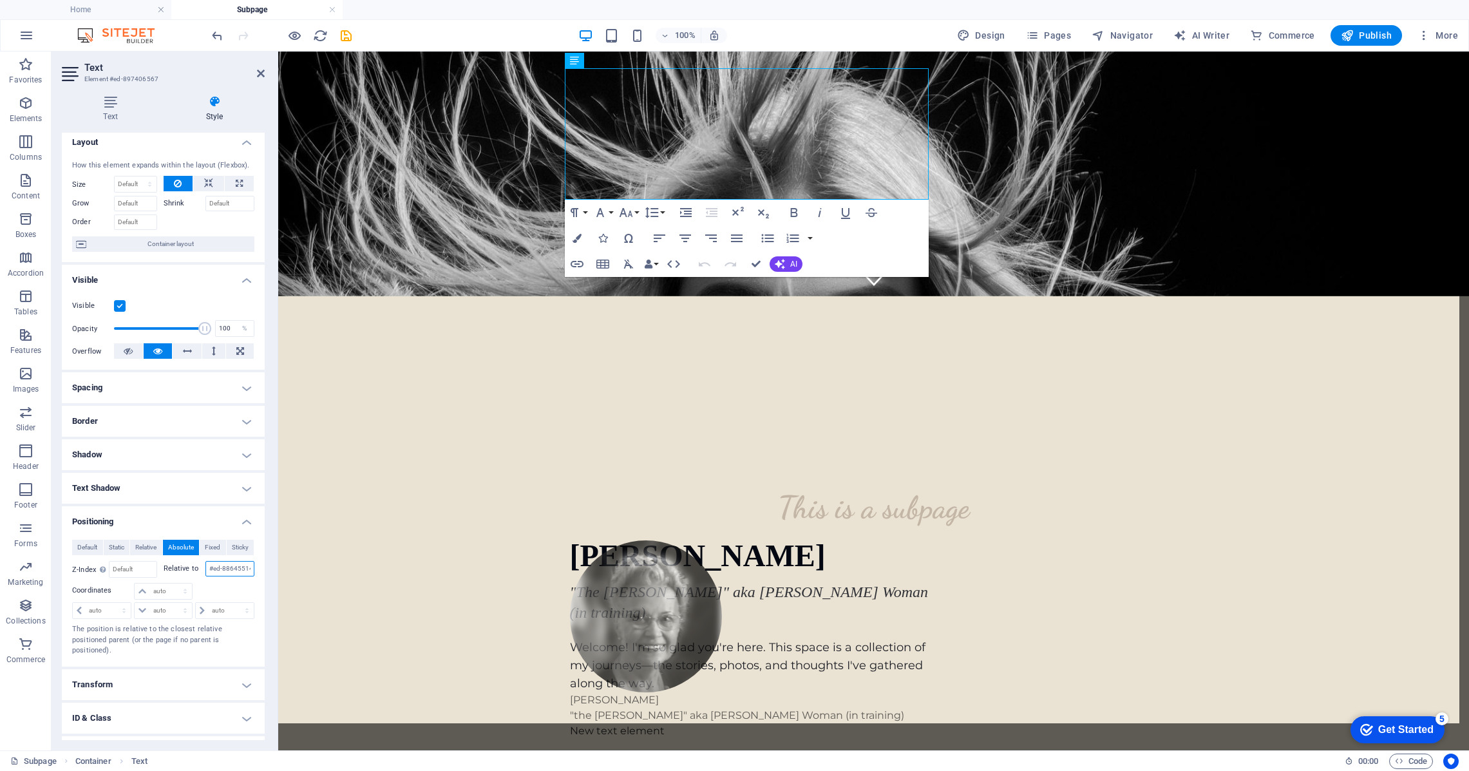
click at [234, 576] on div "Relative to #ed-886455142" at bounding box center [209, 569] width 91 height 17
click at [205, 573] on input "#ed-886455142" at bounding box center [230, 574] width 50 height 15
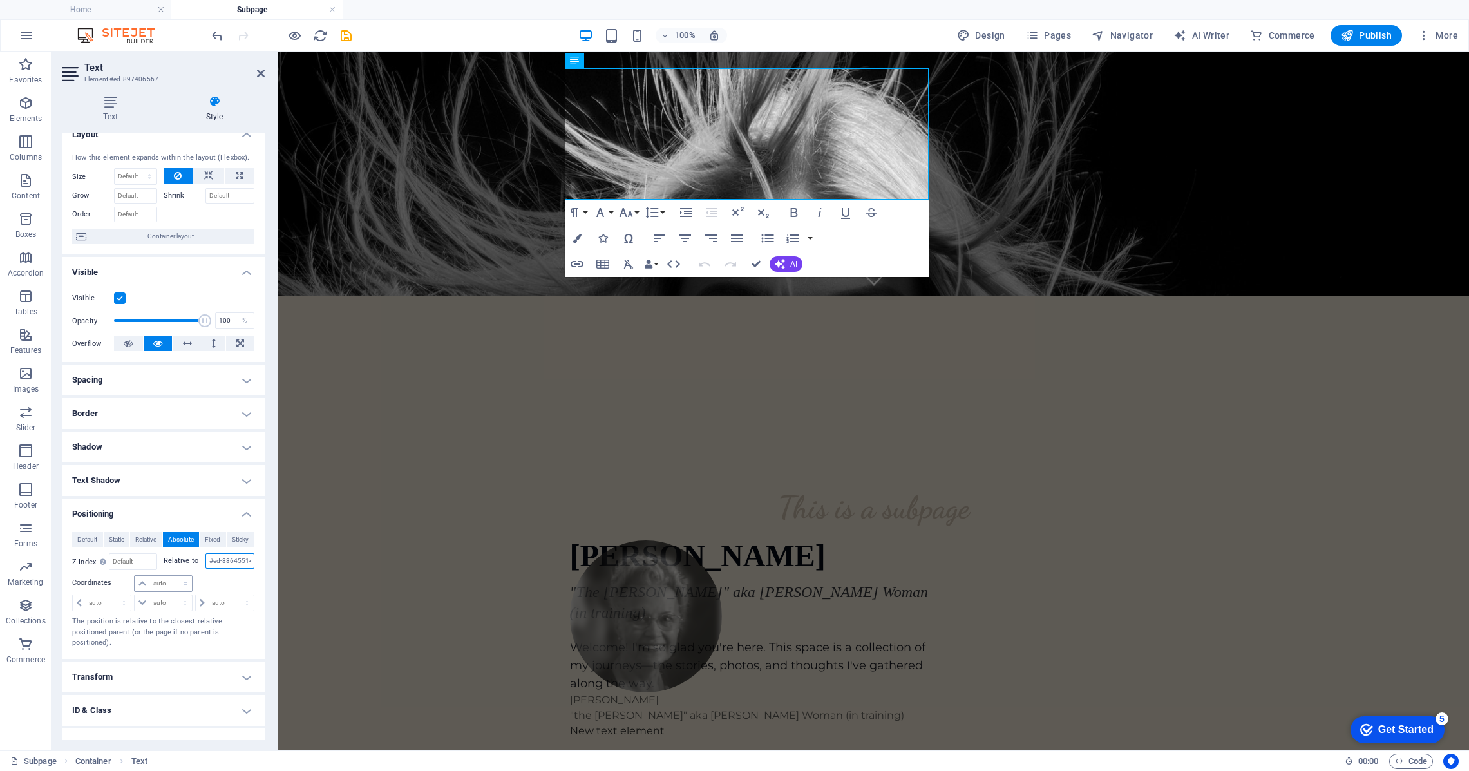
scroll to position [12, 0]
click at [184, 583] on select "auto px rem % em" at bounding box center [163, 584] width 57 height 15
select select "px"
click at [172, 577] on select "auto px rem % em" at bounding box center [163, 584] width 57 height 15
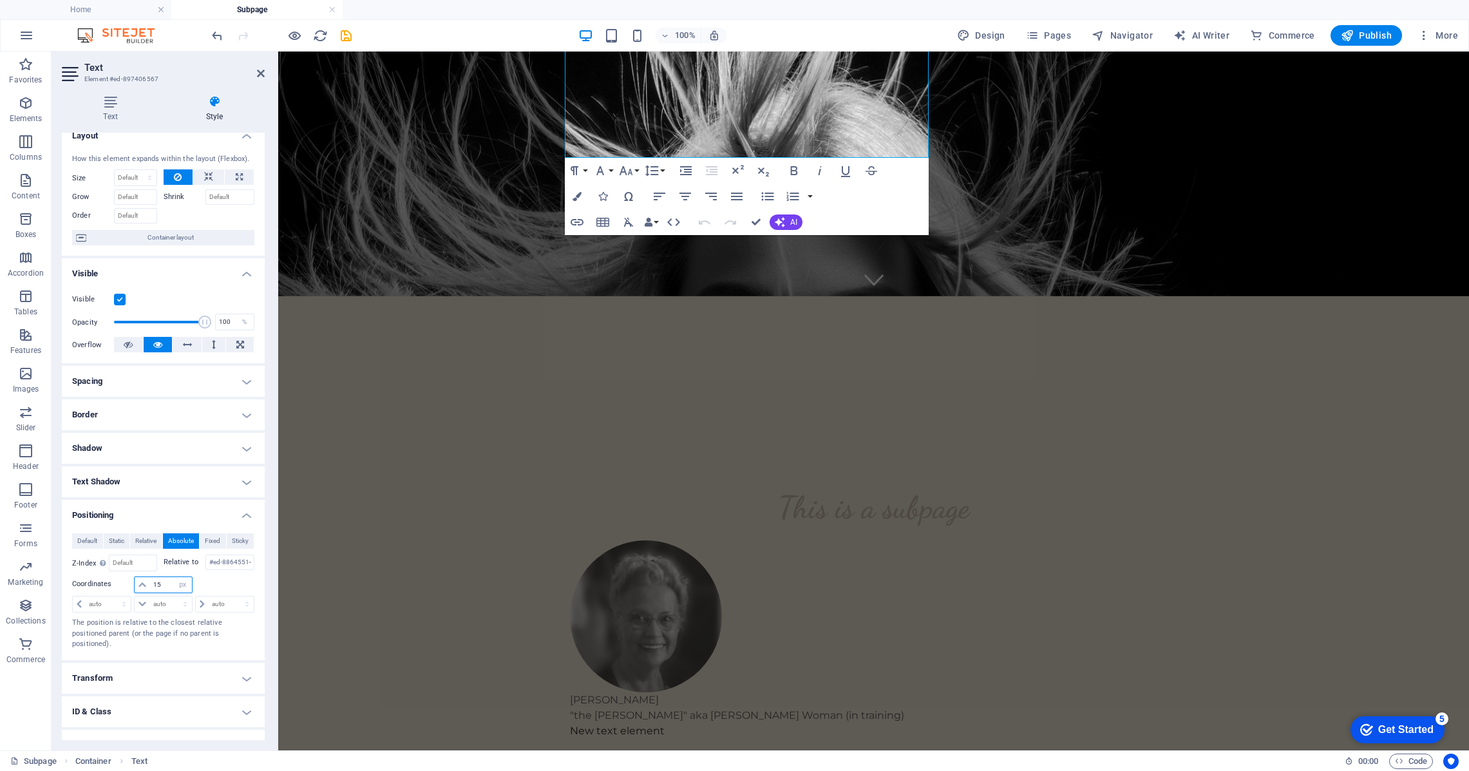
type input "15"
click at [220, 581] on div at bounding box center [224, 583] width 61 height 18
click at [125, 605] on select "auto px rem % em" at bounding box center [102, 606] width 58 height 15
select select "px"
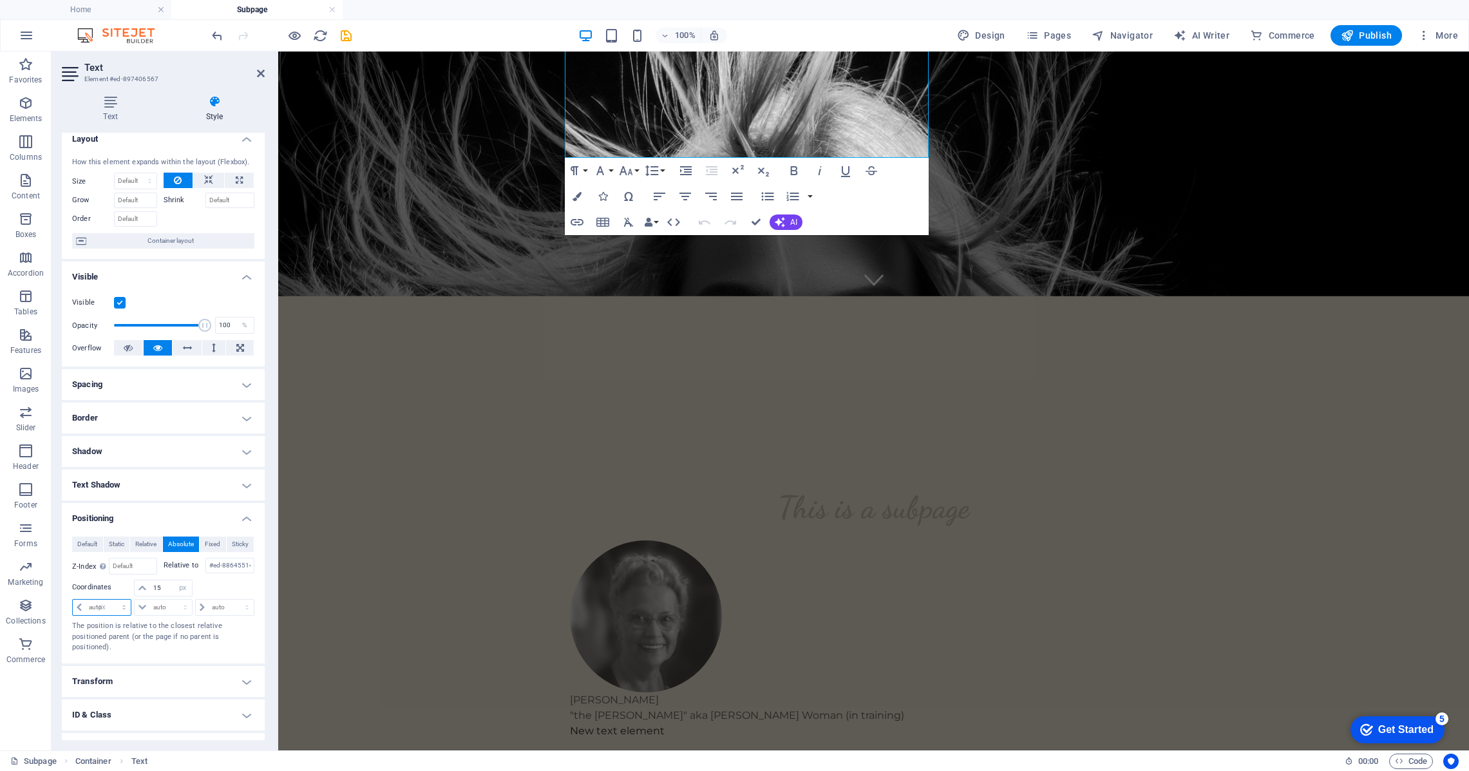
click at [112, 599] on select "auto px rem % em" at bounding box center [102, 606] width 58 height 15
type input "15"
click at [184, 610] on select "auto px rem % em" at bounding box center [163, 606] width 57 height 15
select select "px"
click at [172, 599] on select "auto px rem % em" at bounding box center [163, 606] width 57 height 15
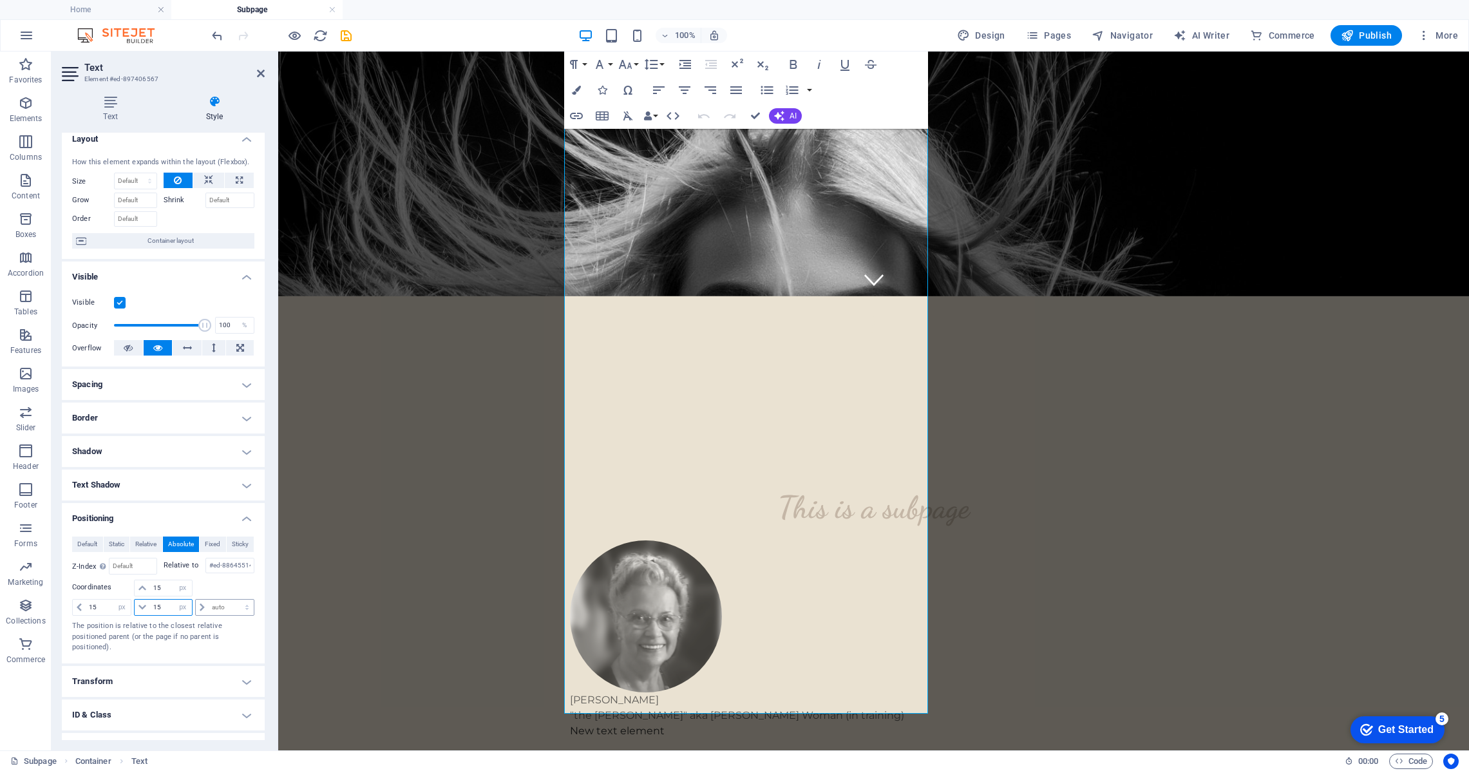
scroll to position [6, 0]
type input "15"
click at [241, 609] on select "auto px rem % em" at bounding box center [225, 609] width 58 height 15
select select "px"
click at [233, 602] on select "auto px rem % em" at bounding box center [225, 609] width 58 height 15
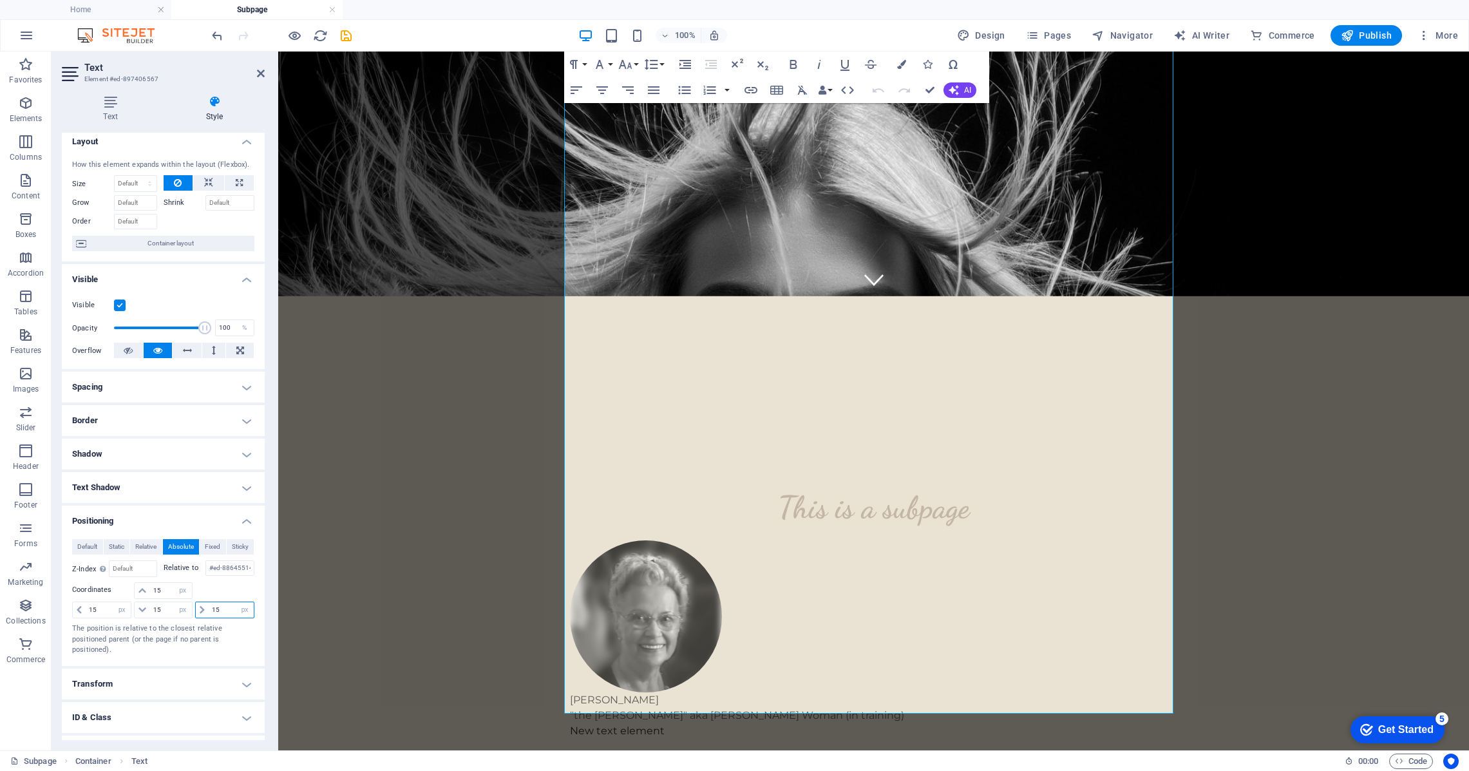
type input "15"
click at [226, 637] on p "The position is relative to the closest relative positioned parent (or the page…" at bounding box center [163, 639] width 182 height 32
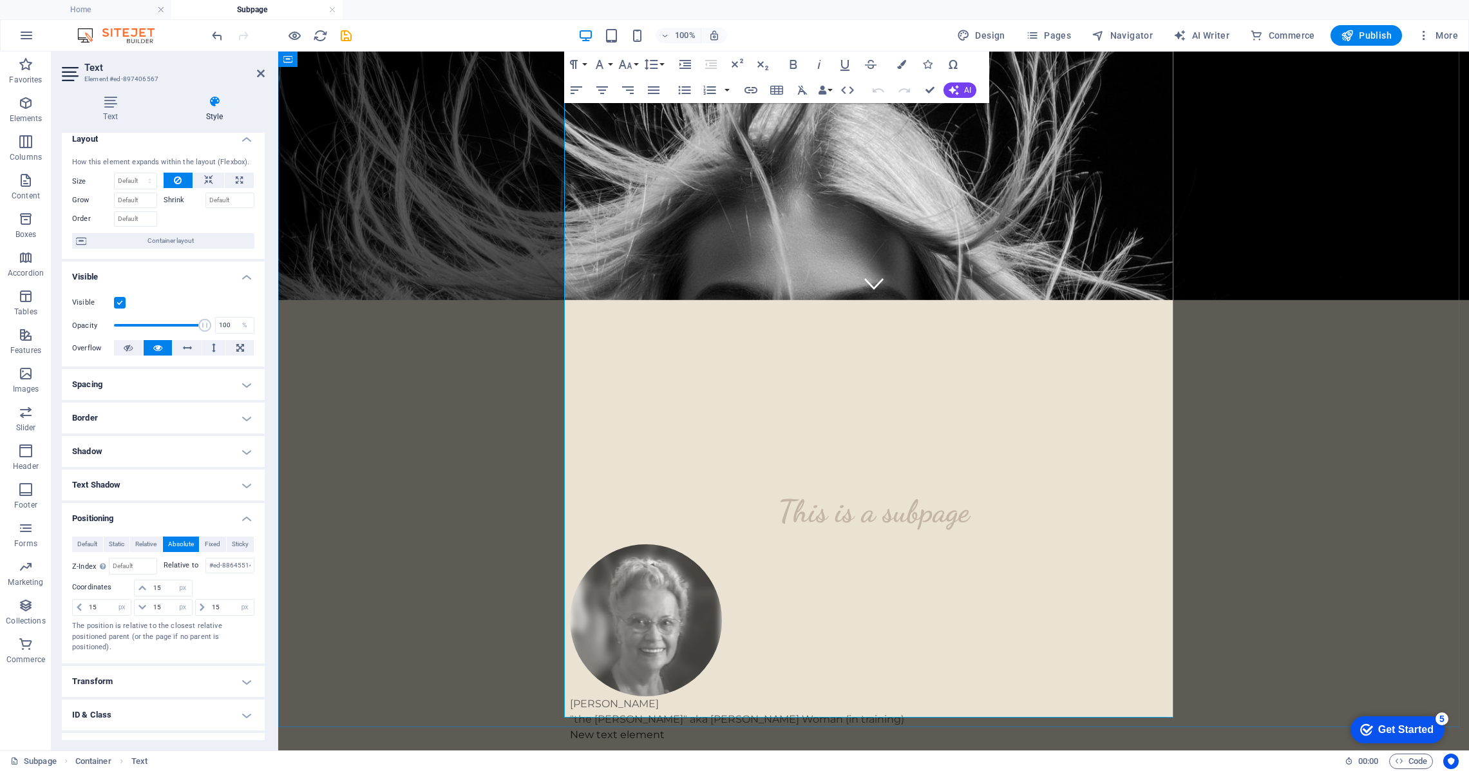
scroll to position [451, 0]
click at [845, 543] on figure "[PERSON_NAME] "the [PERSON_NAME]" aka [PERSON_NAME] Woman (in training)" at bounding box center [874, 634] width 608 height 183
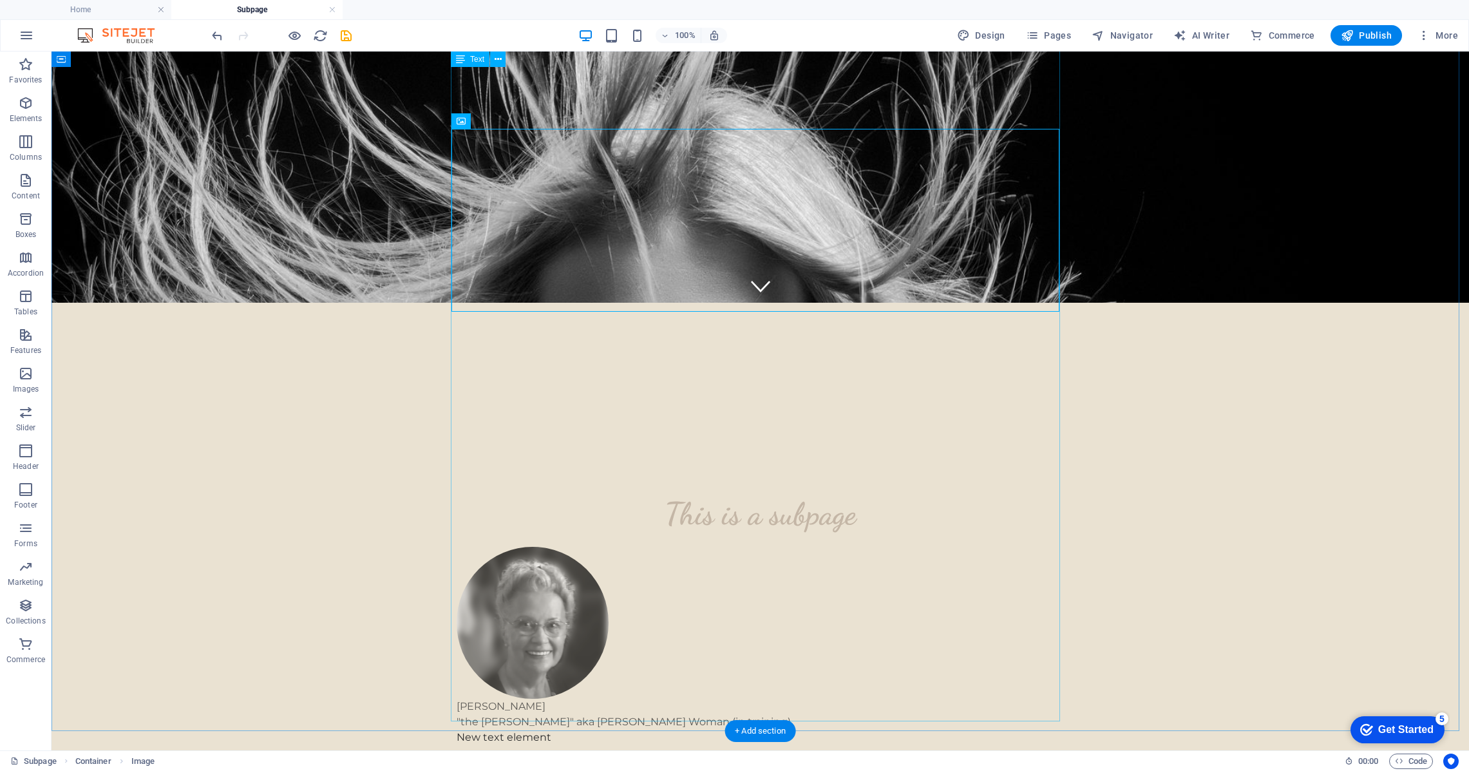
scroll to position [446, 0]
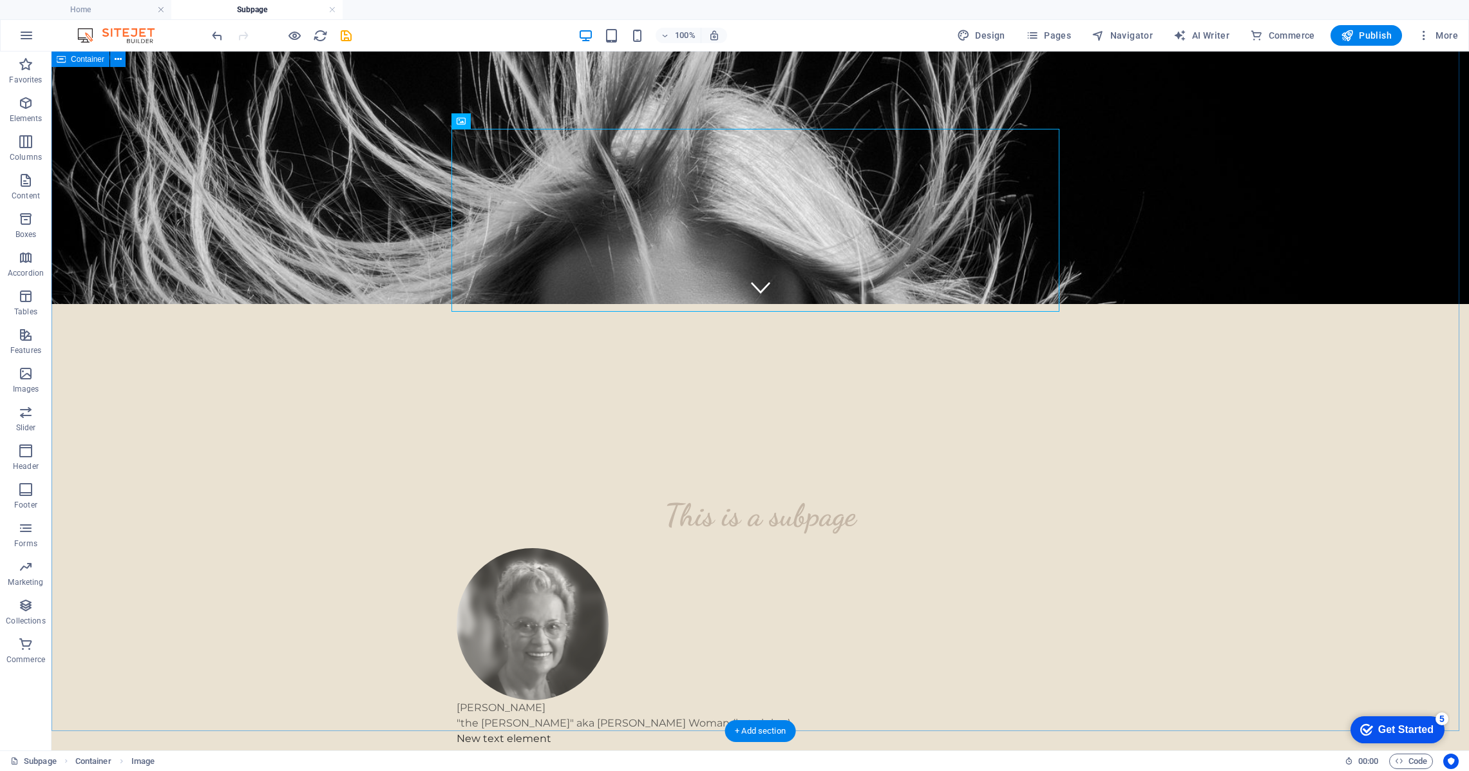
click at [348, 444] on div "This is a subpage [PERSON_NAME] "The [PERSON_NAME]" aka [PERSON_NAME] Woman (in…" at bounding box center [760, 785] width 1417 height 683
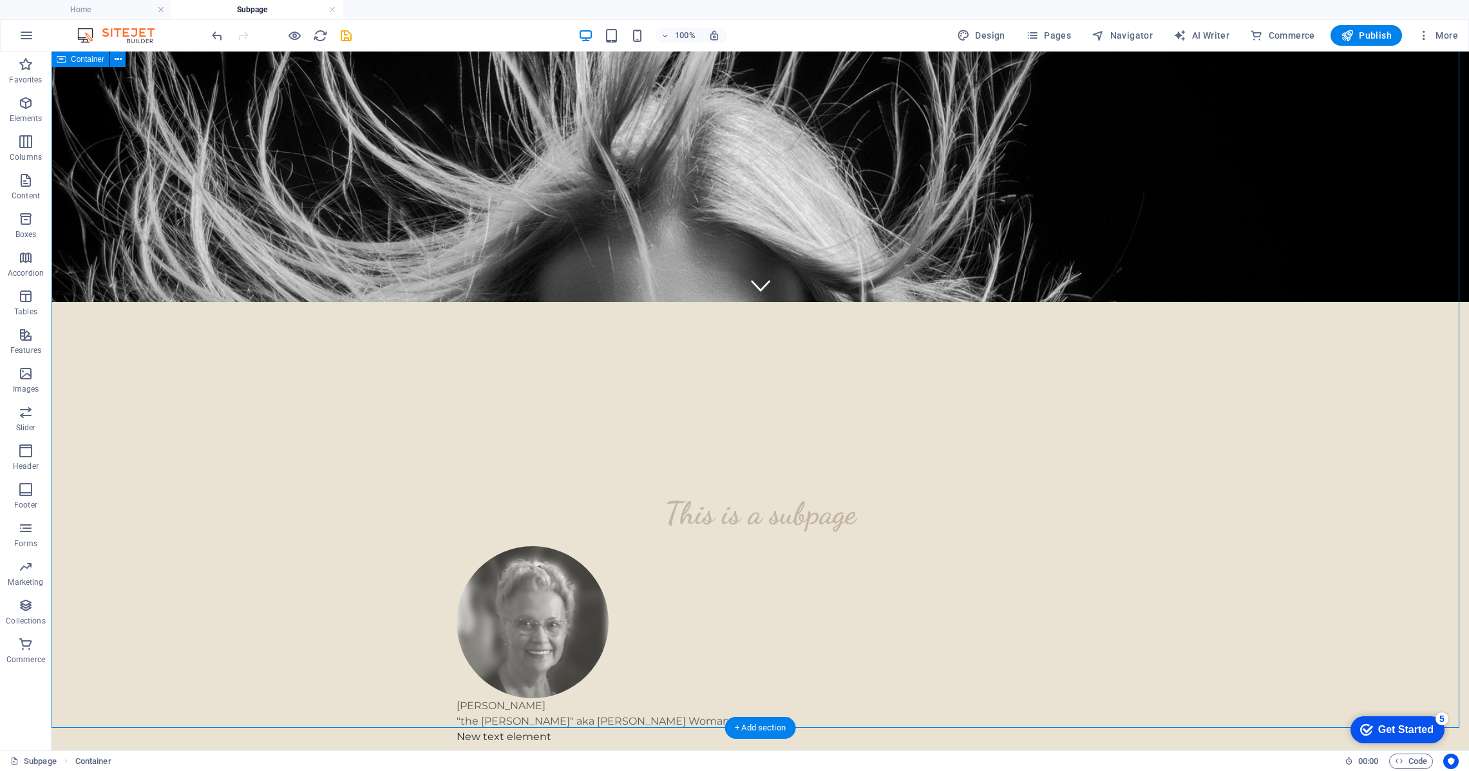
scroll to position [449, 0]
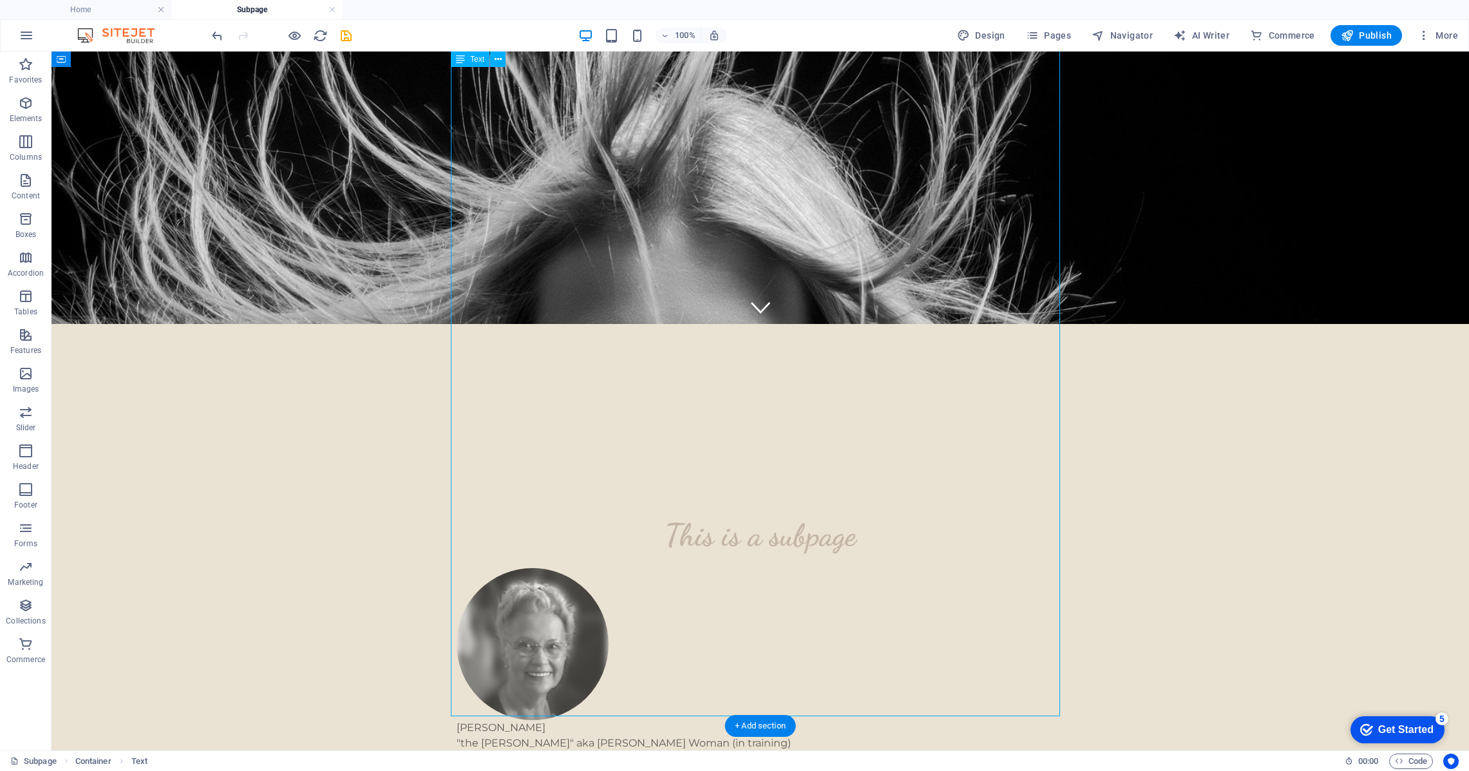
select select "px"
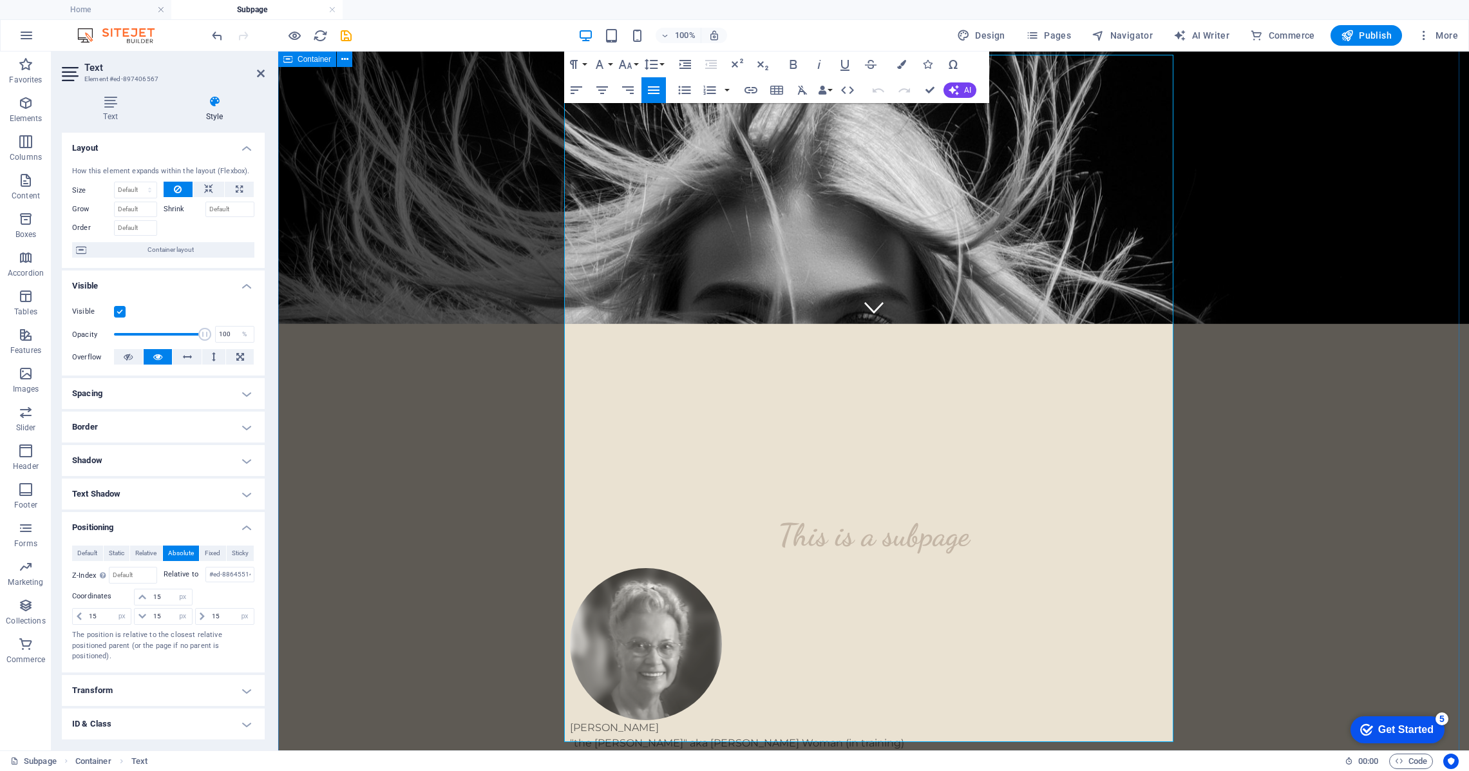
scroll to position [426, 0]
click at [218, 32] on icon "undo" at bounding box center [217, 35] width 15 height 15
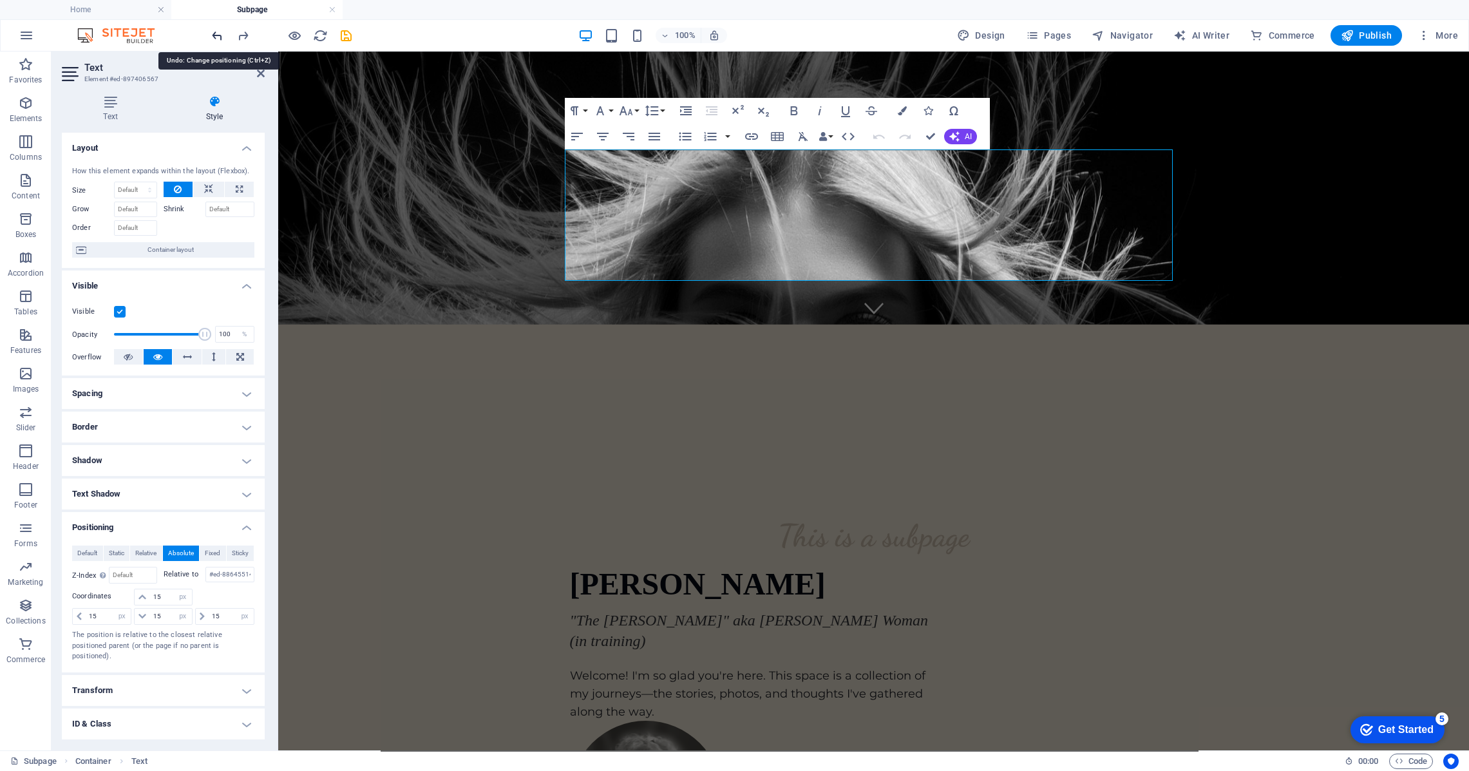
click at [217, 32] on icon "undo" at bounding box center [217, 35] width 15 height 15
type input "0"
click at [217, 32] on icon "undo" at bounding box center [217, 35] width 15 height 15
select select "DISABLED_OPTION_VALUE"
click at [217, 32] on icon "undo" at bounding box center [217, 35] width 15 height 15
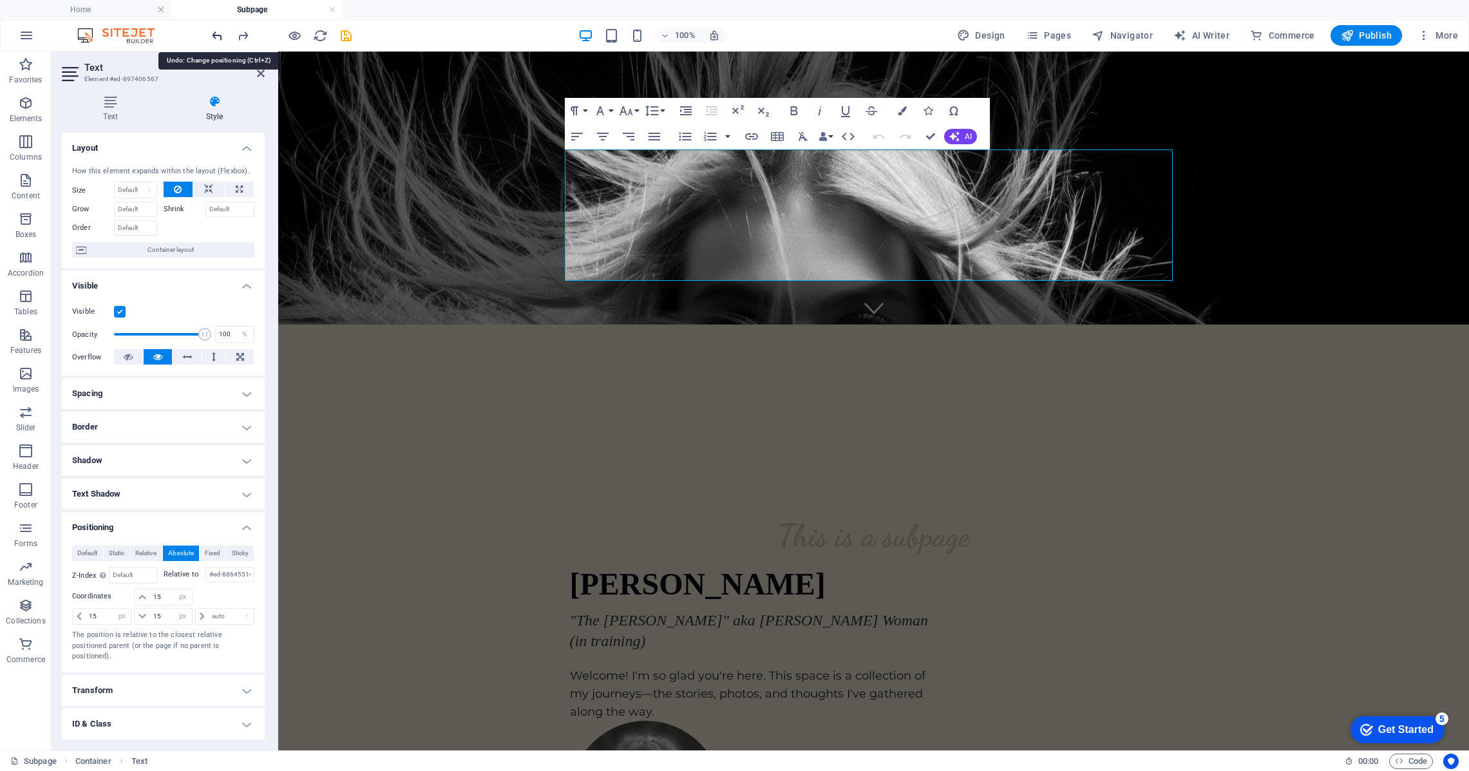
type input "0"
click at [217, 32] on icon "undo" at bounding box center [217, 35] width 15 height 15
select select "DISABLED_OPTION_VALUE"
click at [217, 32] on icon "undo" at bounding box center [217, 35] width 15 height 15
type input "0"
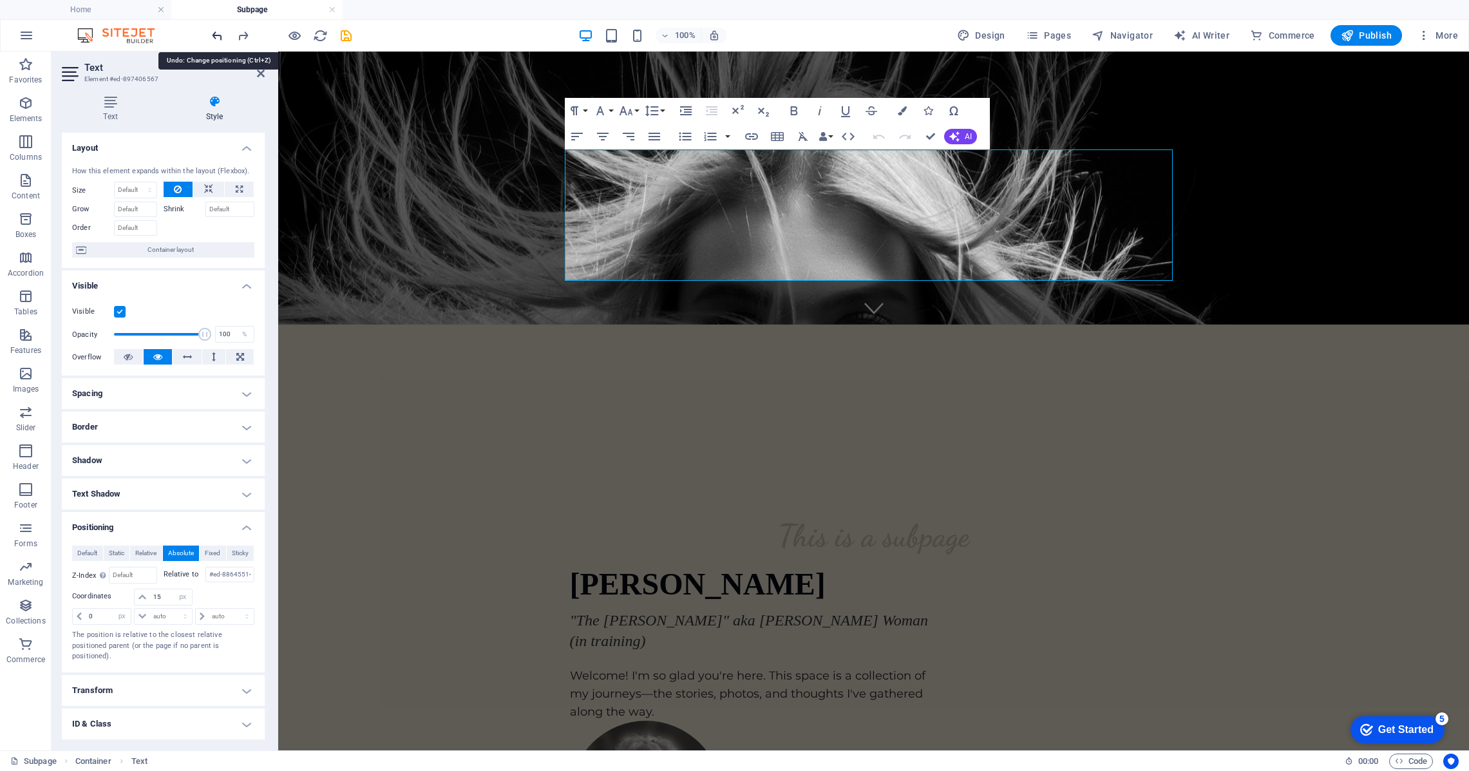
click at [217, 32] on icon "undo" at bounding box center [217, 35] width 15 height 15
select select "DISABLED_OPTION_VALUE"
click at [217, 32] on icon "undo" at bounding box center [217, 35] width 15 height 15
type input "0"
click at [217, 32] on icon "undo" at bounding box center [217, 35] width 15 height 15
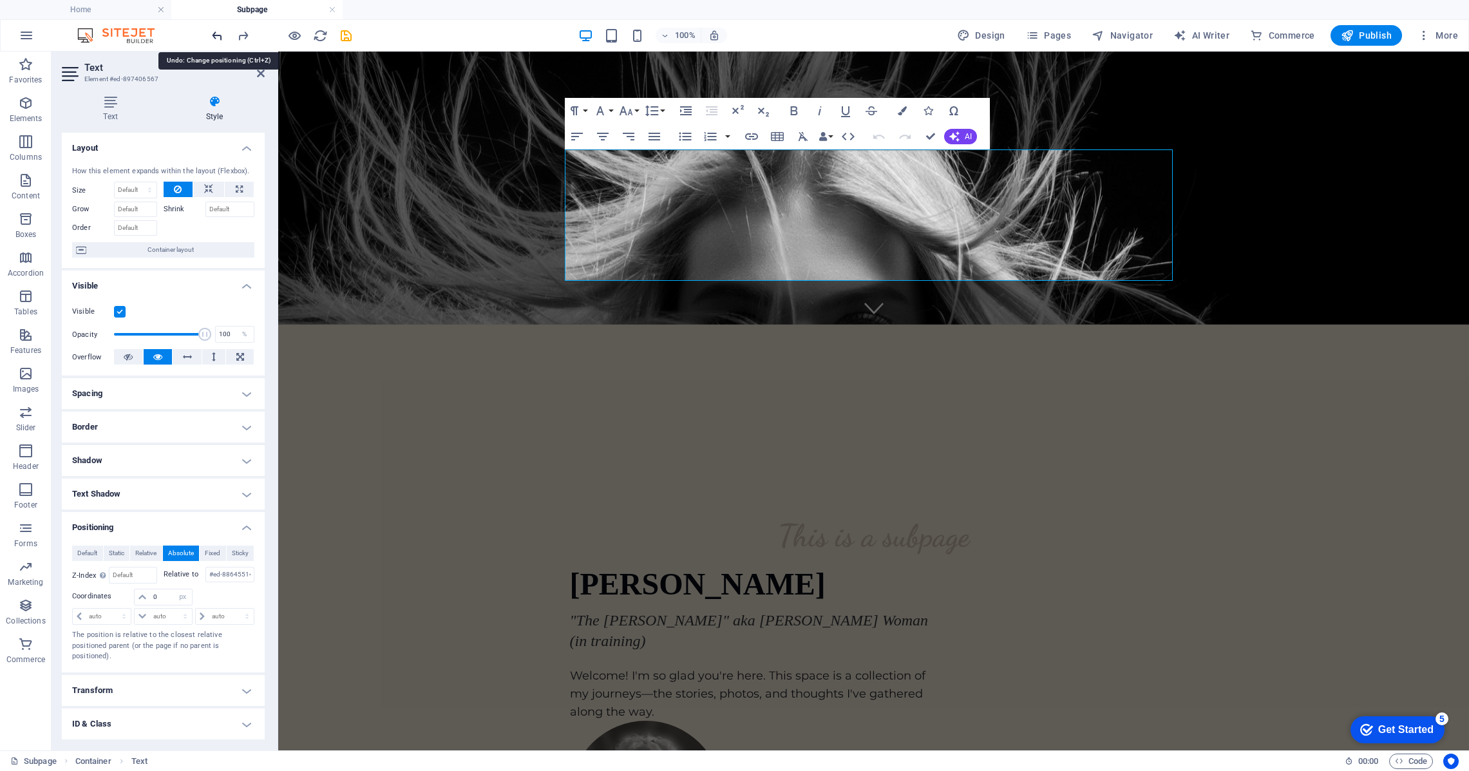
select select "DISABLED_OPTION_VALUE"
click at [232, 550] on span "Sticky" at bounding box center [240, 552] width 17 height 15
click at [89, 550] on span "Default" at bounding box center [87, 552] width 20 height 15
click at [247, 606] on h4 "Transform" at bounding box center [163, 605] width 203 height 31
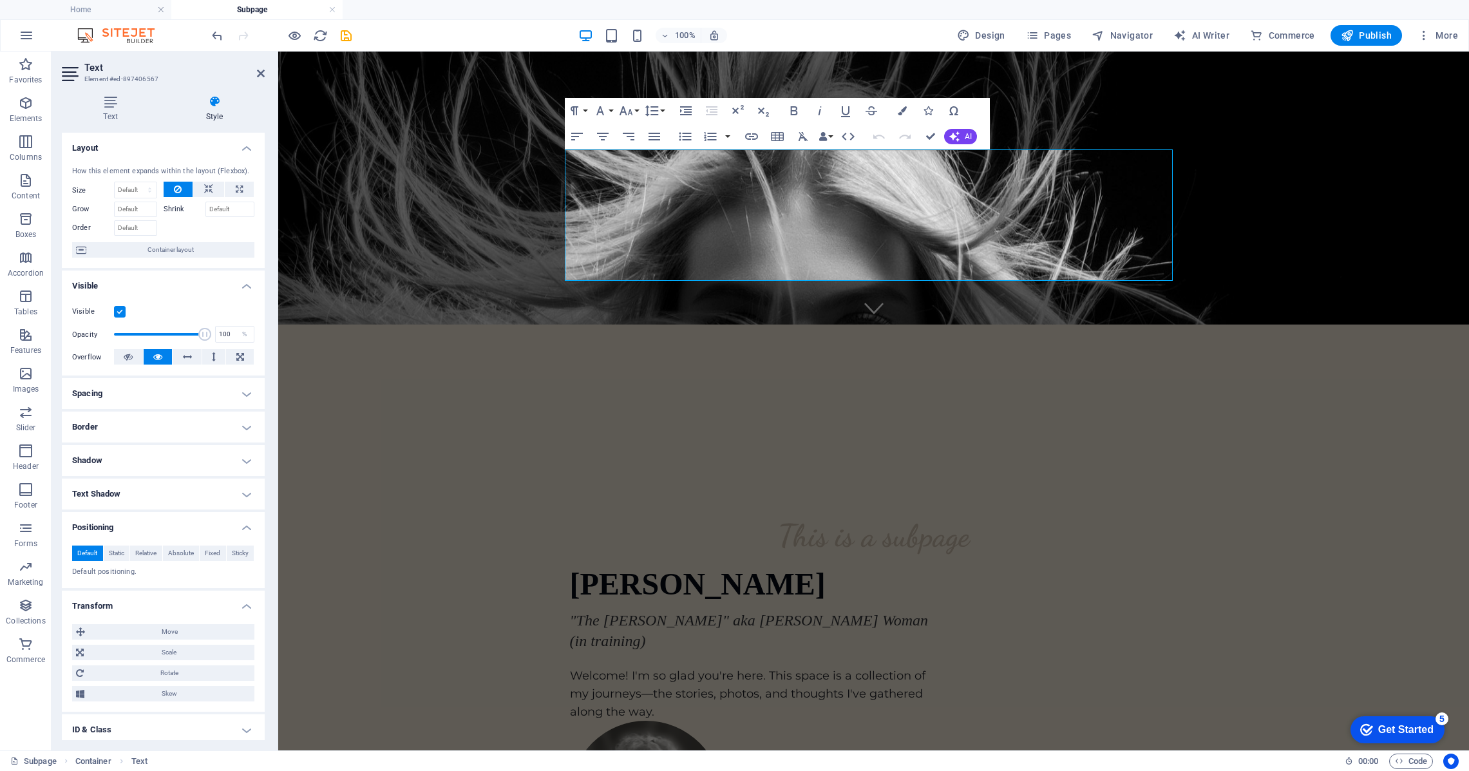
click at [245, 606] on h4 "Transform" at bounding box center [163, 601] width 203 height 23
click at [247, 705] on h4 "Miscellaneous" at bounding box center [163, 706] width 203 height 31
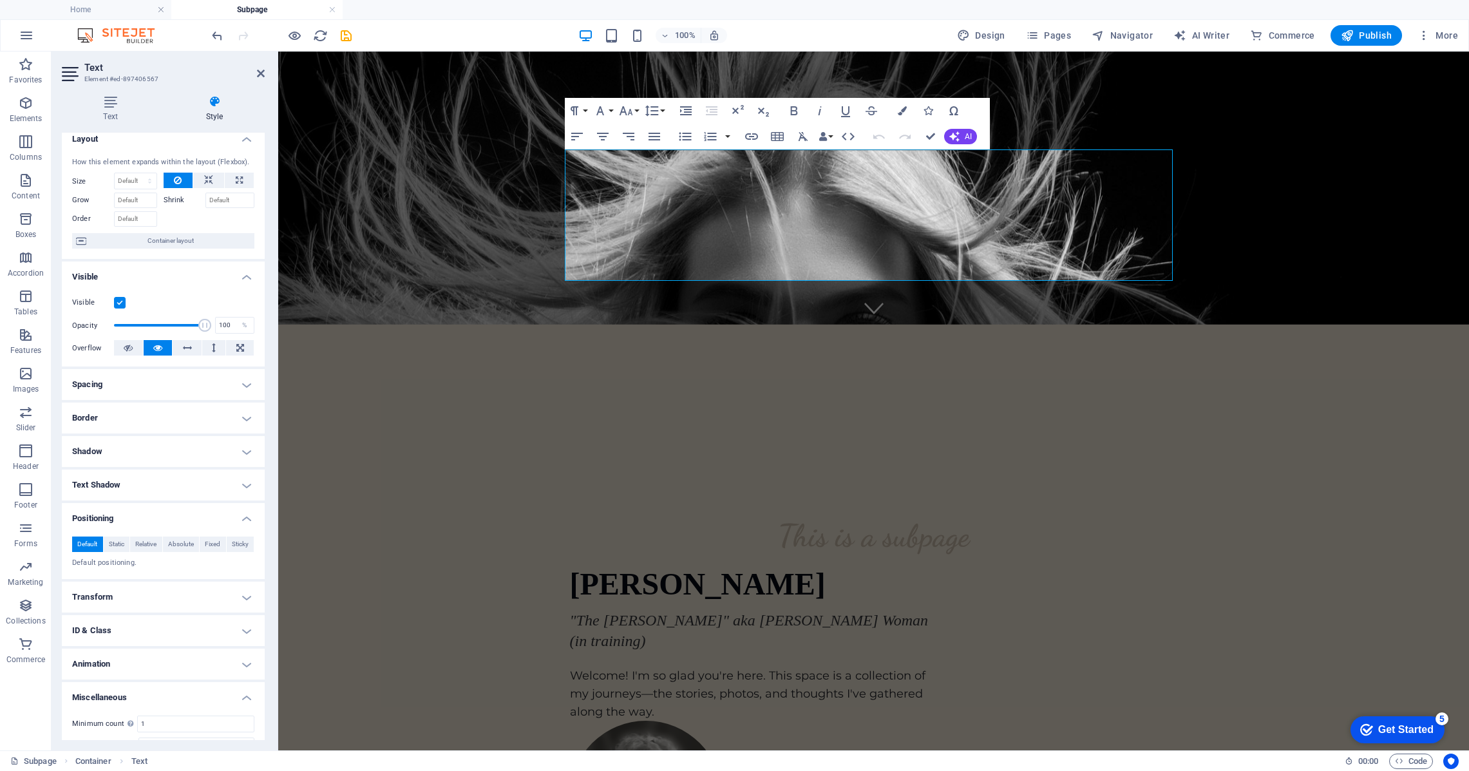
scroll to position [0, 0]
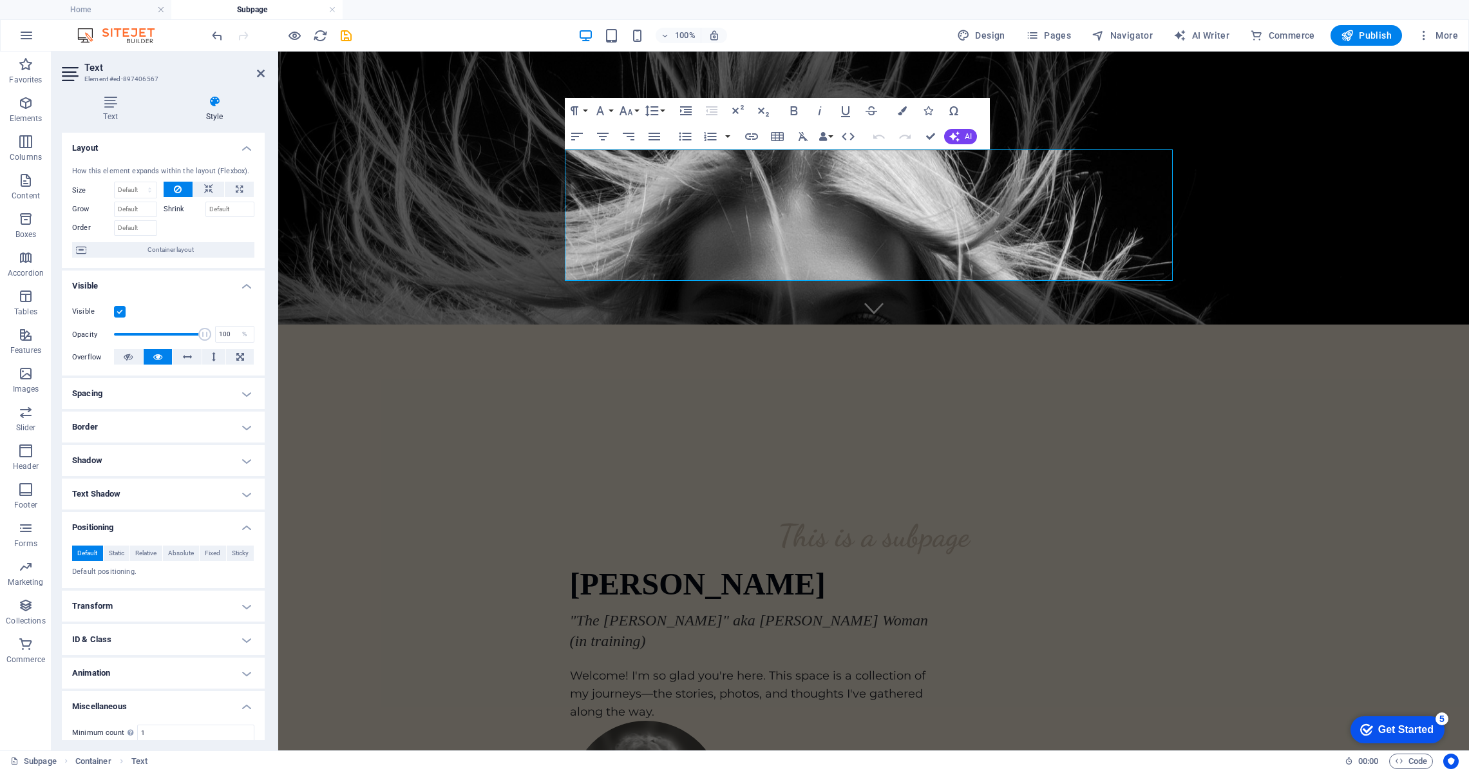
click at [244, 494] on h4 "Text Shadow" at bounding box center [163, 493] width 203 height 31
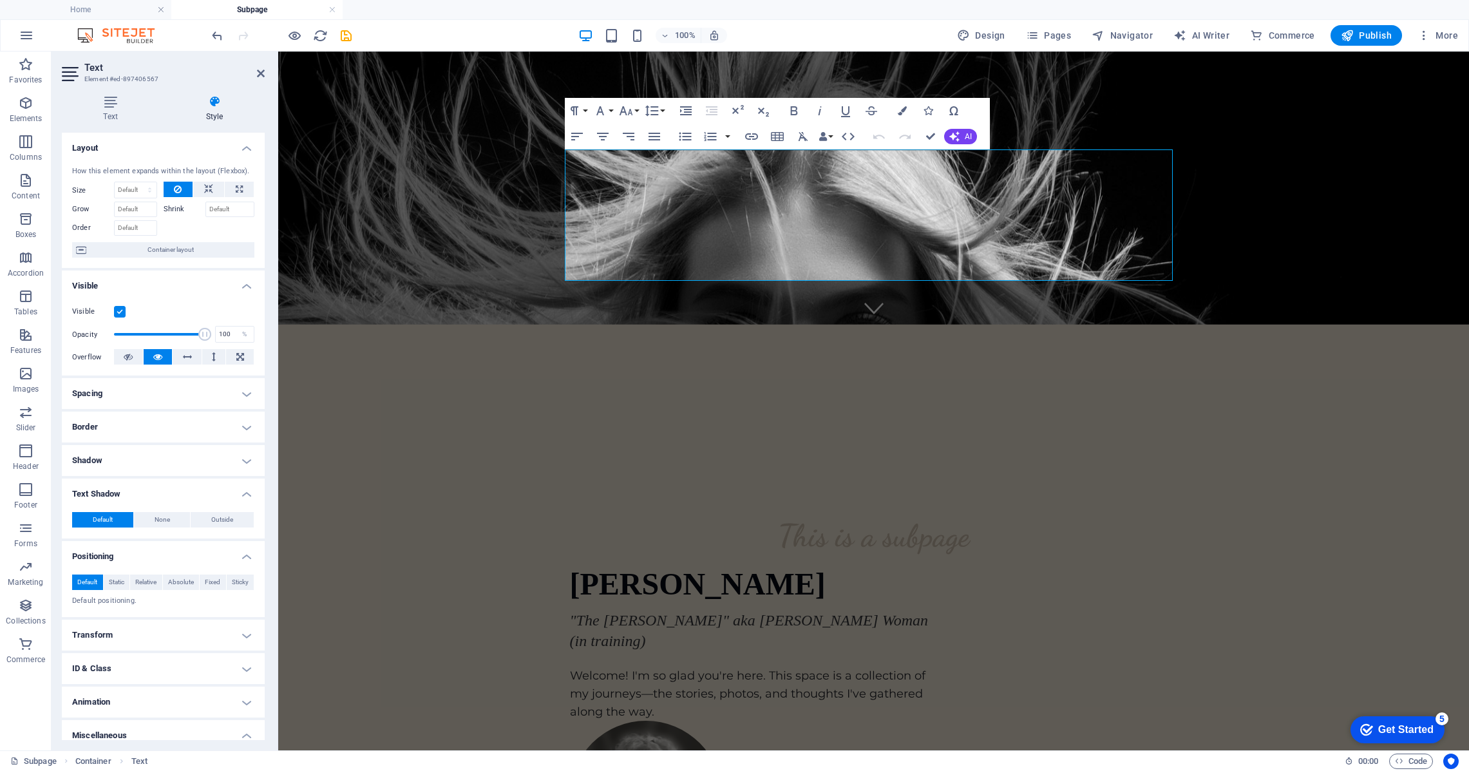
click at [245, 494] on h4 "Text Shadow" at bounding box center [163, 489] width 203 height 23
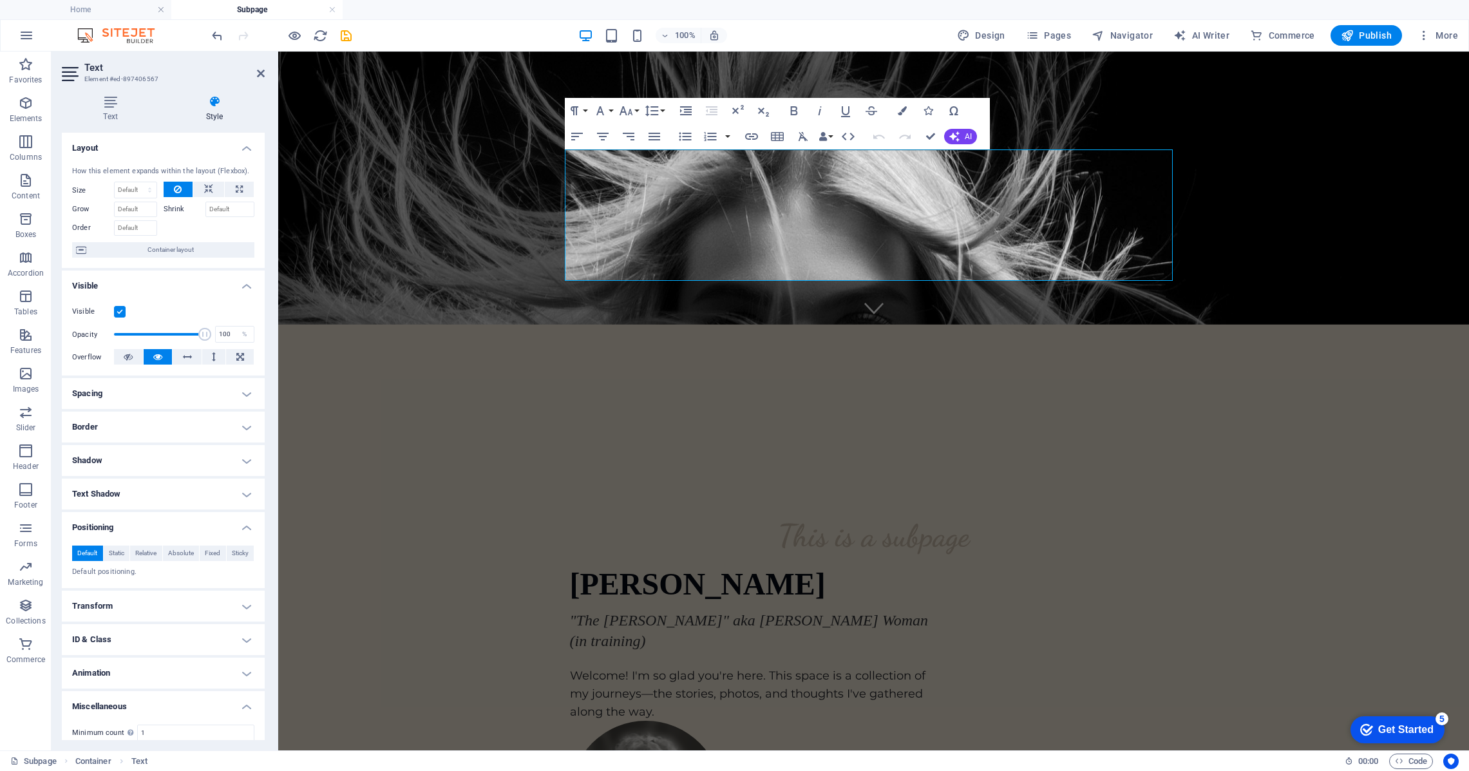
click at [243, 526] on h4 "Positioning" at bounding box center [163, 523] width 203 height 23
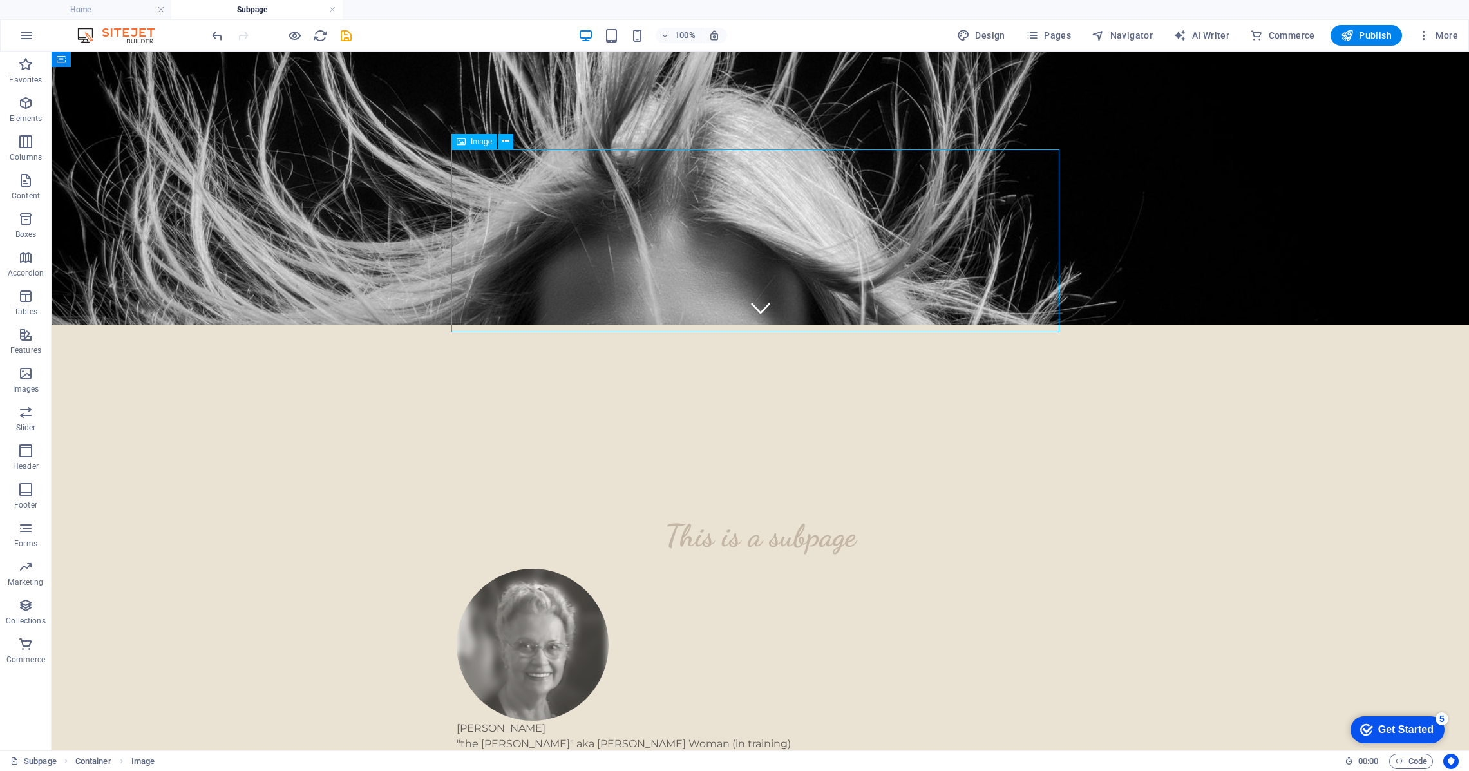
click at [706, 569] on figure "[PERSON_NAME] "the [PERSON_NAME]" aka [PERSON_NAME] Woman (in training)" at bounding box center [761, 660] width 608 height 183
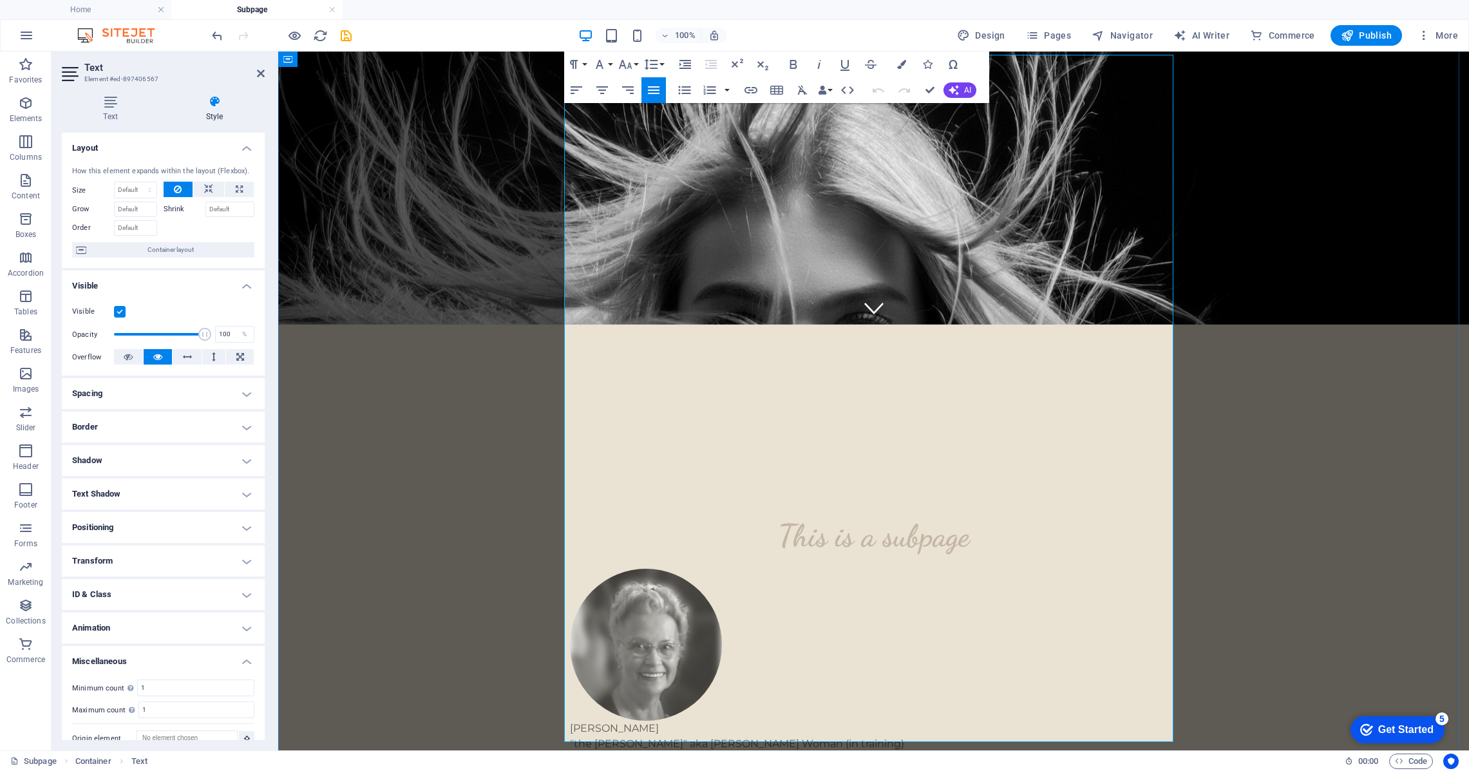
click at [214, 34] on icon "undo" at bounding box center [217, 35] width 15 height 15
click at [216, 35] on icon "undo" at bounding box center [217, 35] width 15 height 15
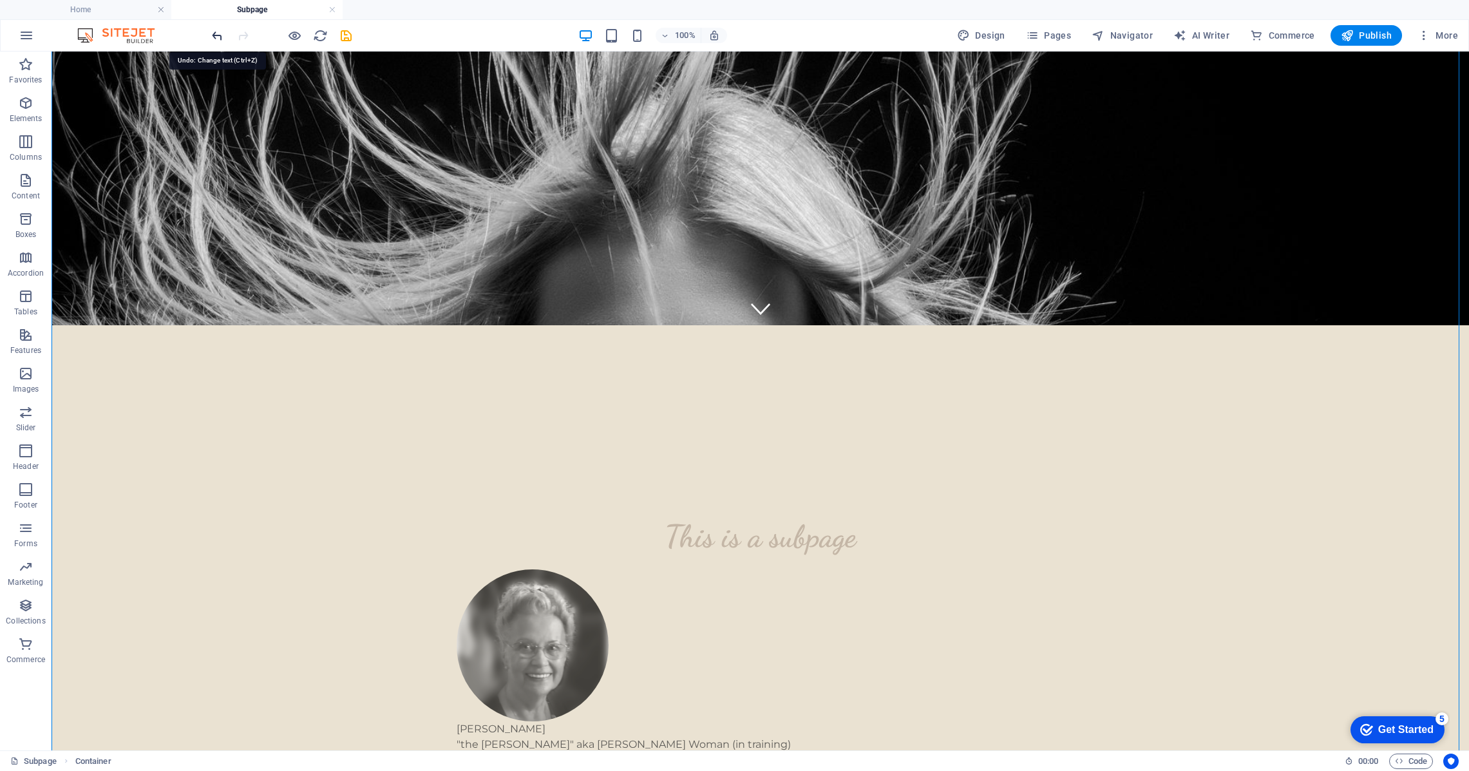
click at [214, 35] on icon "undo" at bounding box center [217, 35] width 15 height 15
click at [220, 35] on icon "undo" at bounding box center [217, 35] width 15 height 15
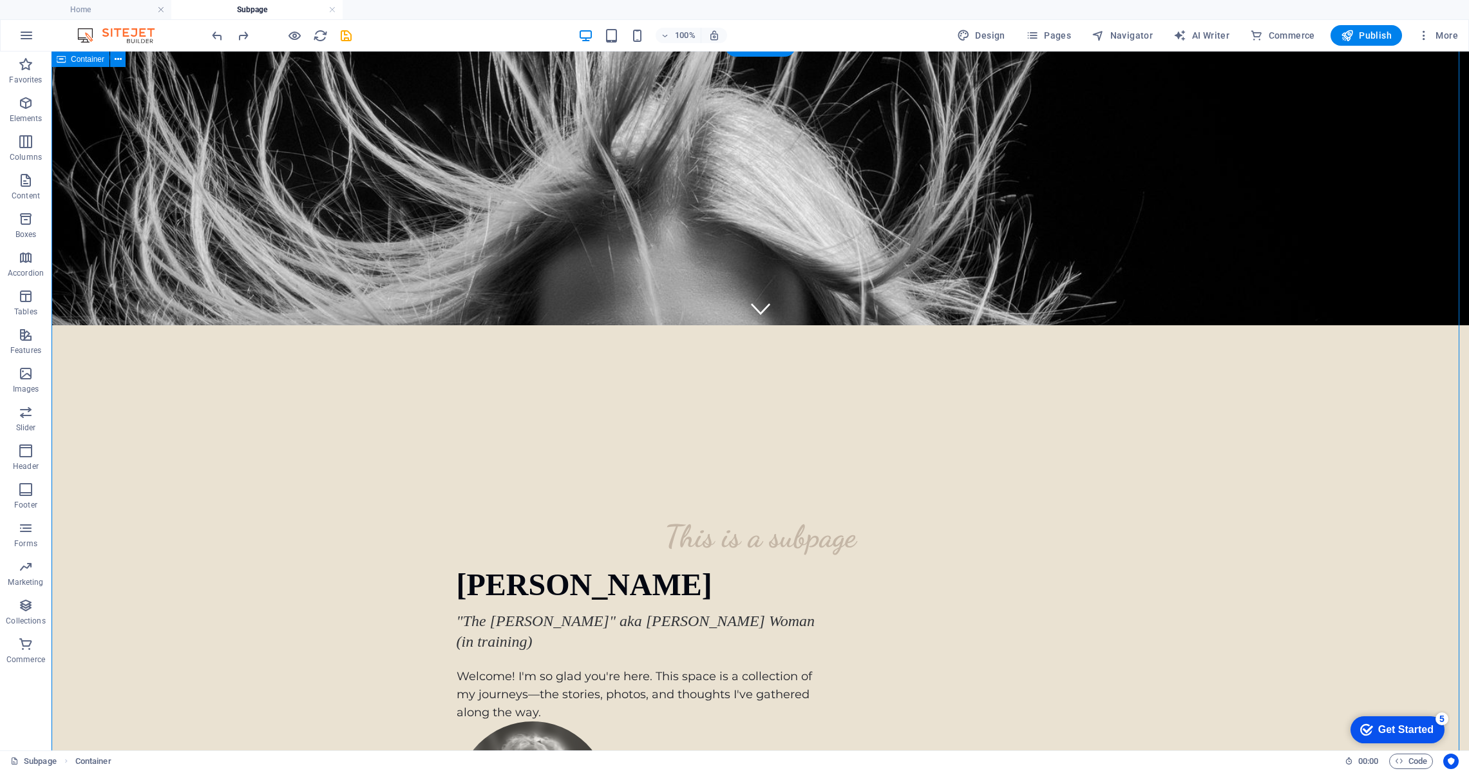
click at [538, 569] on div "[PERSON_NAME] "The [PERSON_NAME]" aka [PERSON_NAME] Woman (in training) Welcome…" at bounding box center [761, 645] width 608 height 152
click at [639, 569] on div "[PERSON_NAME] "The [PERSON_NAME]" aka [PERSON_NAME] Woman (in training) Welcome…" at bounding box center [761, 645] width 608 height 152
click at [649, 569] on div "[PERSON_NAME] "The [PERSON_NAME]" aka [PERSON_NAME] Woman (in training) Welcome…" at bounding box center [761, 645] width 608 height 152
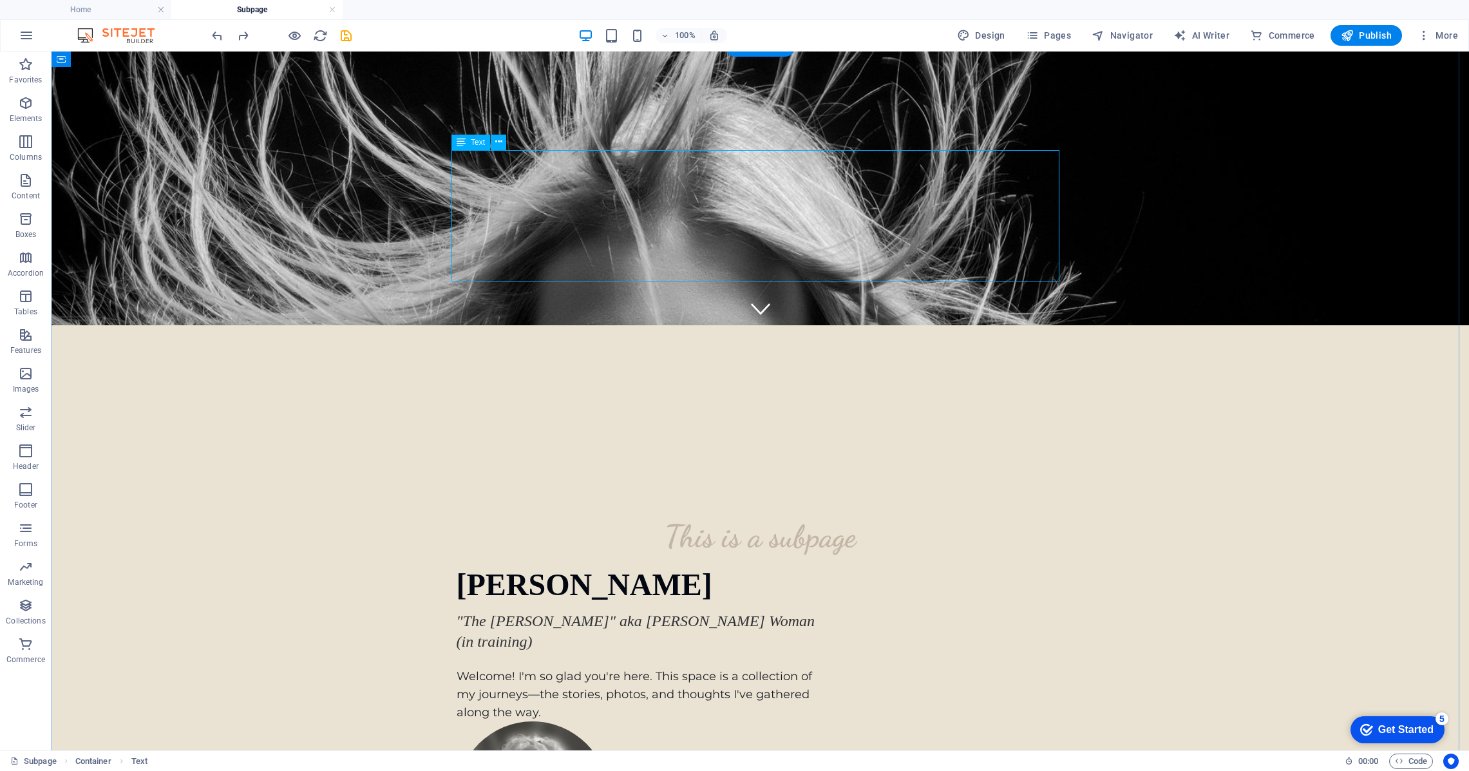
click at [649, 569] on div "[PERSON_NAME] "The [PERSON_NAME]" aka [PERSON_NAME] Woman (in training) Welcome…" at bounding box center [761, 645] width 608 height 152
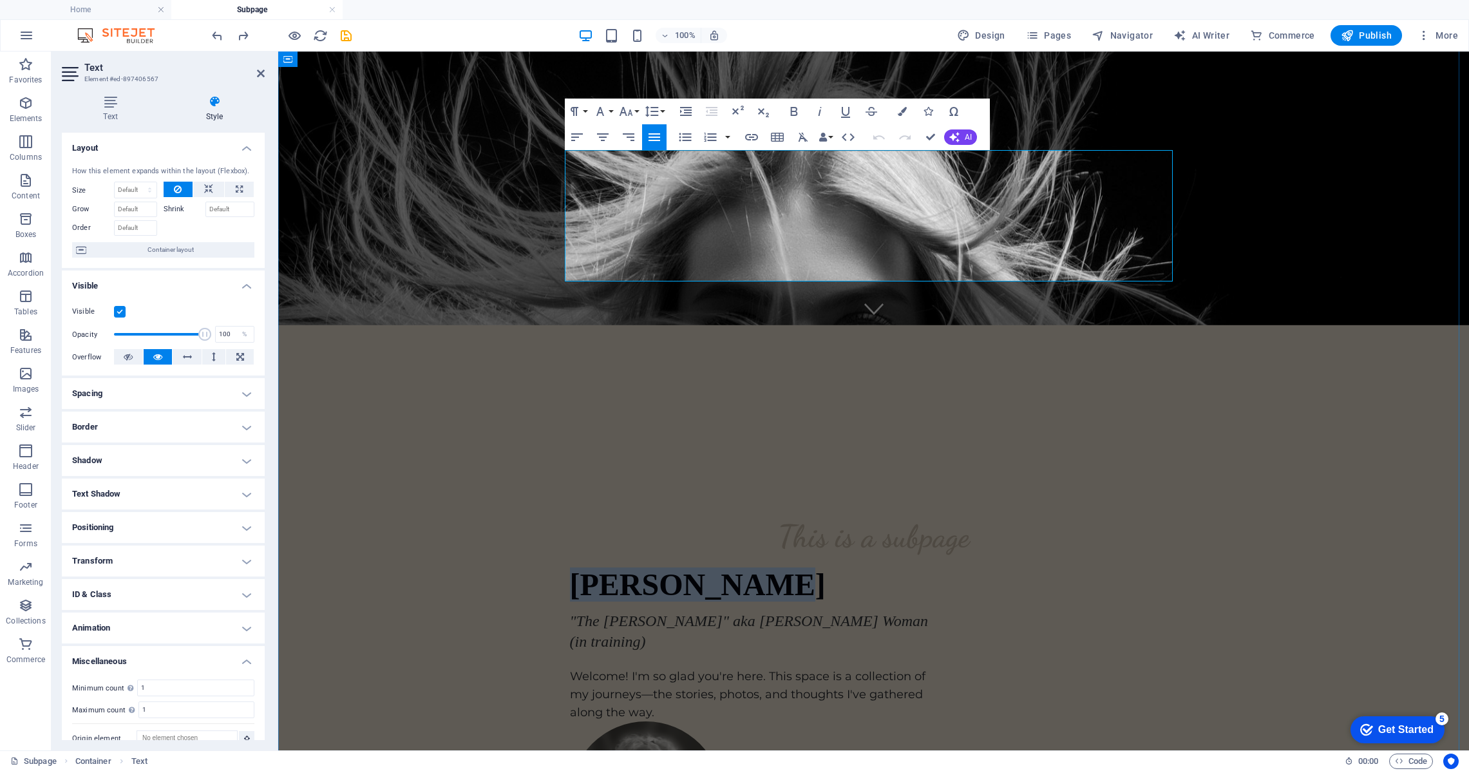
drag, startPoint x: 762, startPoint y: 169, endPoint x: 567, endPoint y: 158, distance: 194.8
click at [570, 569] on h1 "[PERSON_NAME]" at bounding box center [752, 584] width 364 height 31
click at [613, 111] on button "Font Family" at bounding box center [602, 112] width 24 height 26
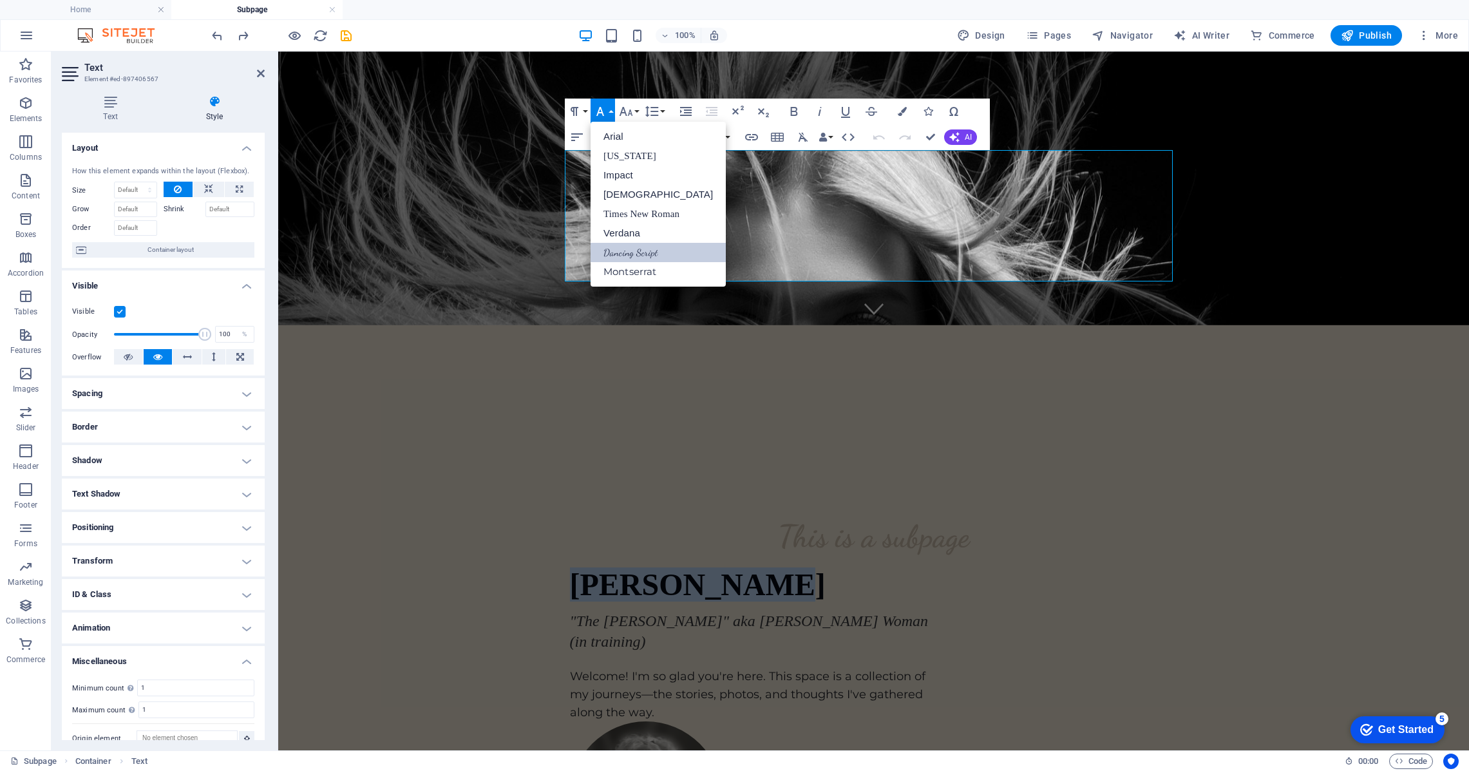
click at [617, 250] on link "Dancing Script" at bounding box center [657, 252] width 135 height 19
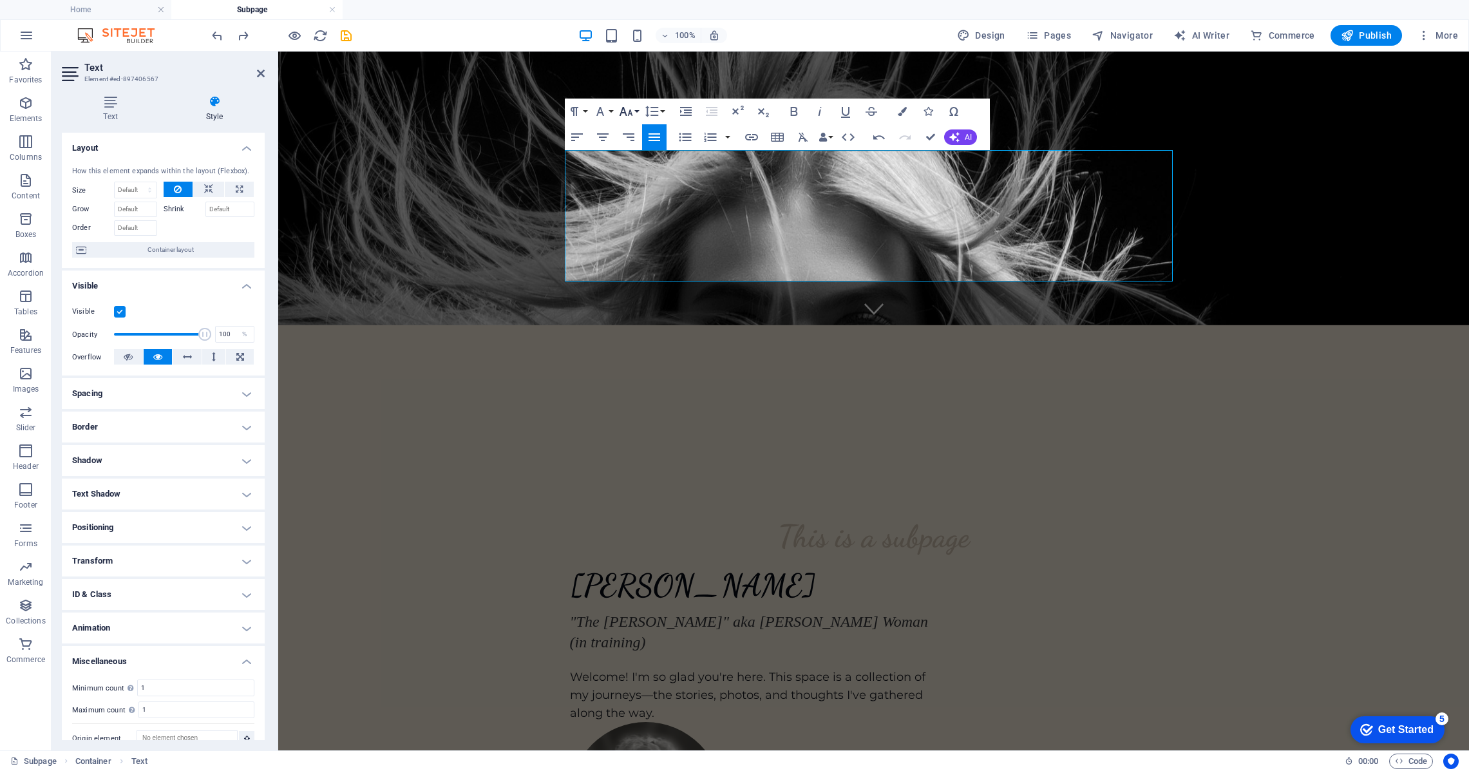
click at [626, 117] on icon "button" at bounding box center [625, 111] width 15 height 15
click at [638, 206] on link "36" at bounding box center [639, 206] width 46 height 19
click at [604, 138] on icon "button" at bounding box center [602, 136] width 15 height 15
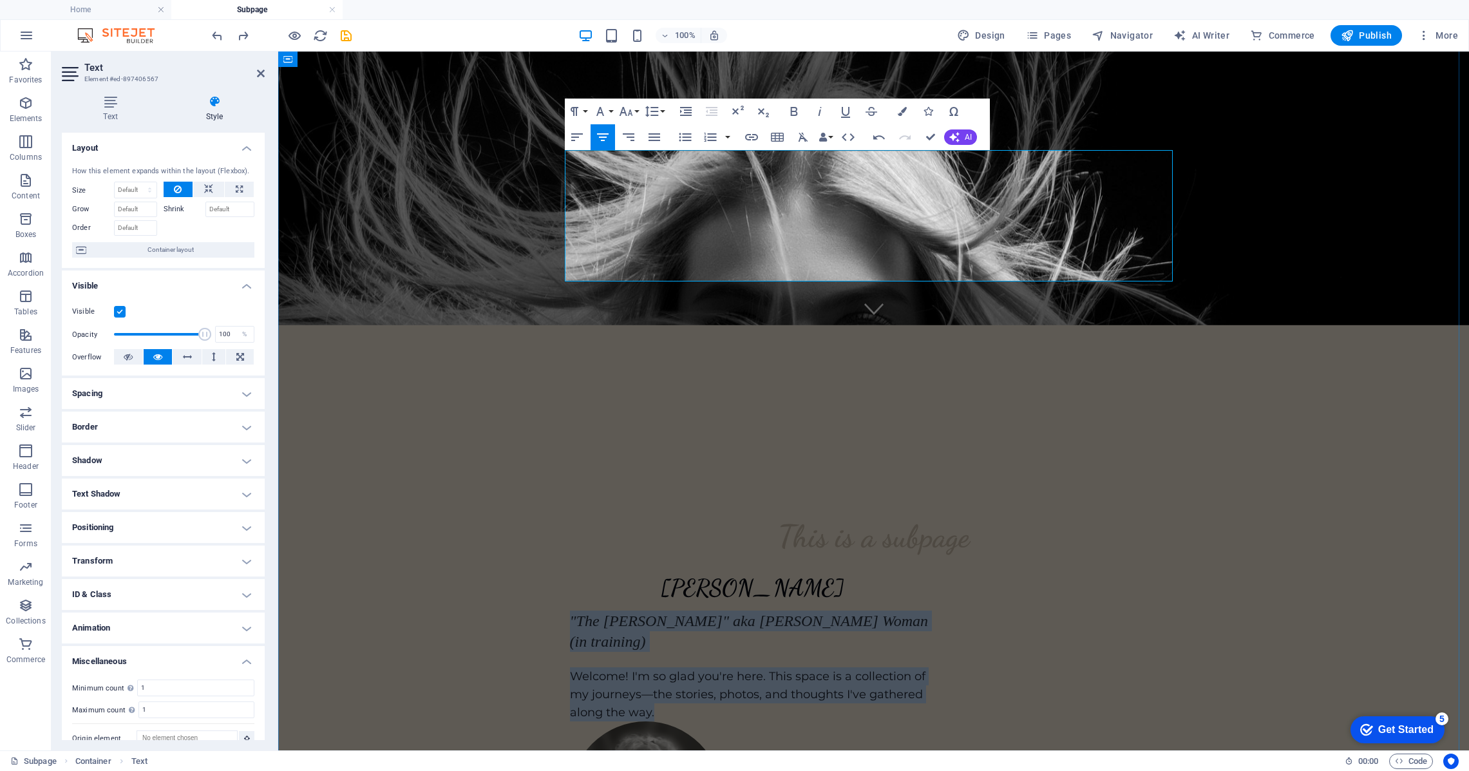
drag, startPoint x: 652, startPoint y: 274, endPoint x: 585, endPoint y: 185, distance: 112.2
click at [570, 569] on div "[PERSON_NAME] "The [PERSON_NAME]" aka [PERSON_NAME] Woman (in training) Welcome…" at bounding box center [752, 645] width 364 height 152
click at [601, 140] on icon "button" at bounding box center [603, 137] width 12 height 8
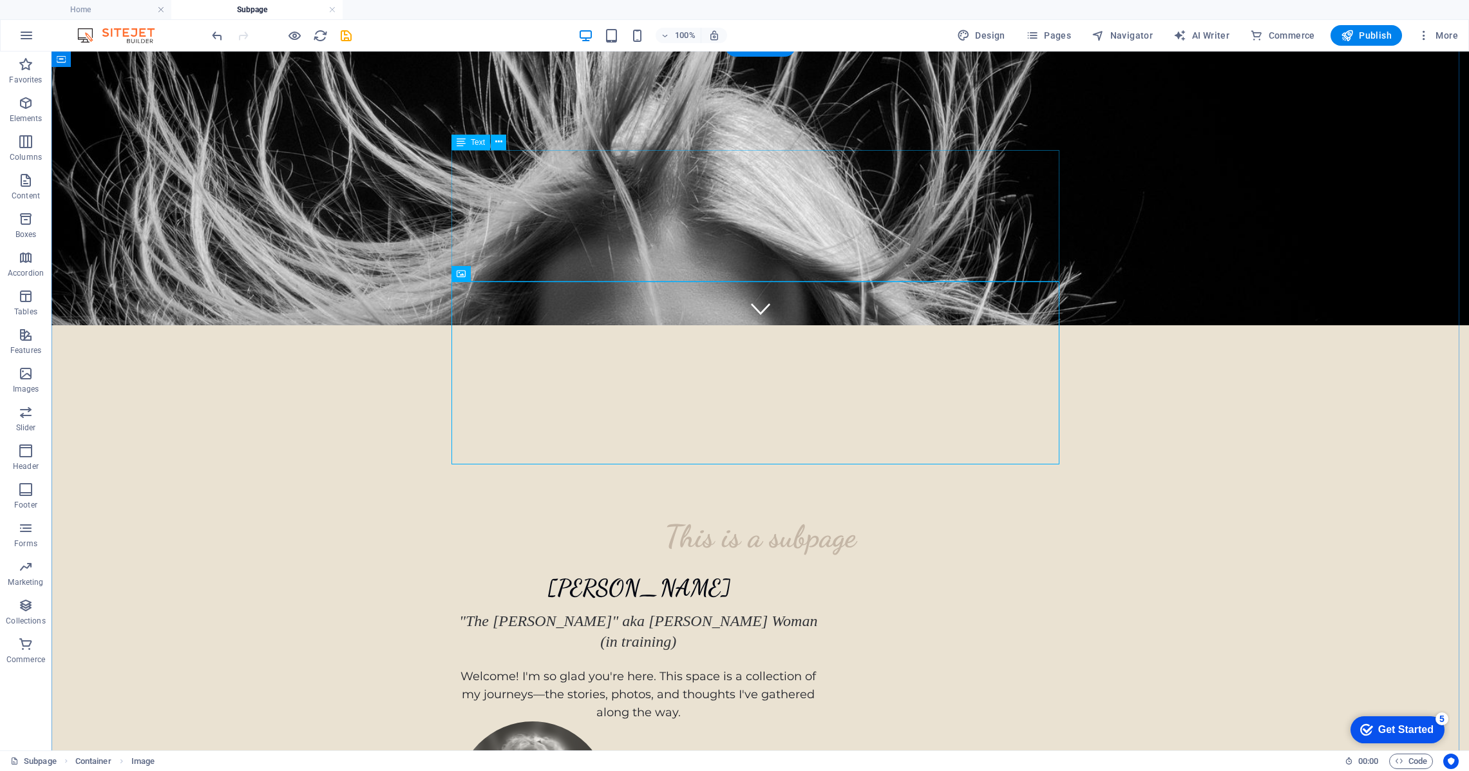
click at [926, 569] on div "[PERSON_NAME] "The [PERSON_NAME]" aka [PERSON_NAME] Woman (in training) Welcome…" at bounding box center [761, 645] width 608 height 152
click at [460, 143] on icon at bounding box center [461, 142] width 9 height 15
click at [502, 140] on icon at bounding box center [498, 142] width 7 height 14
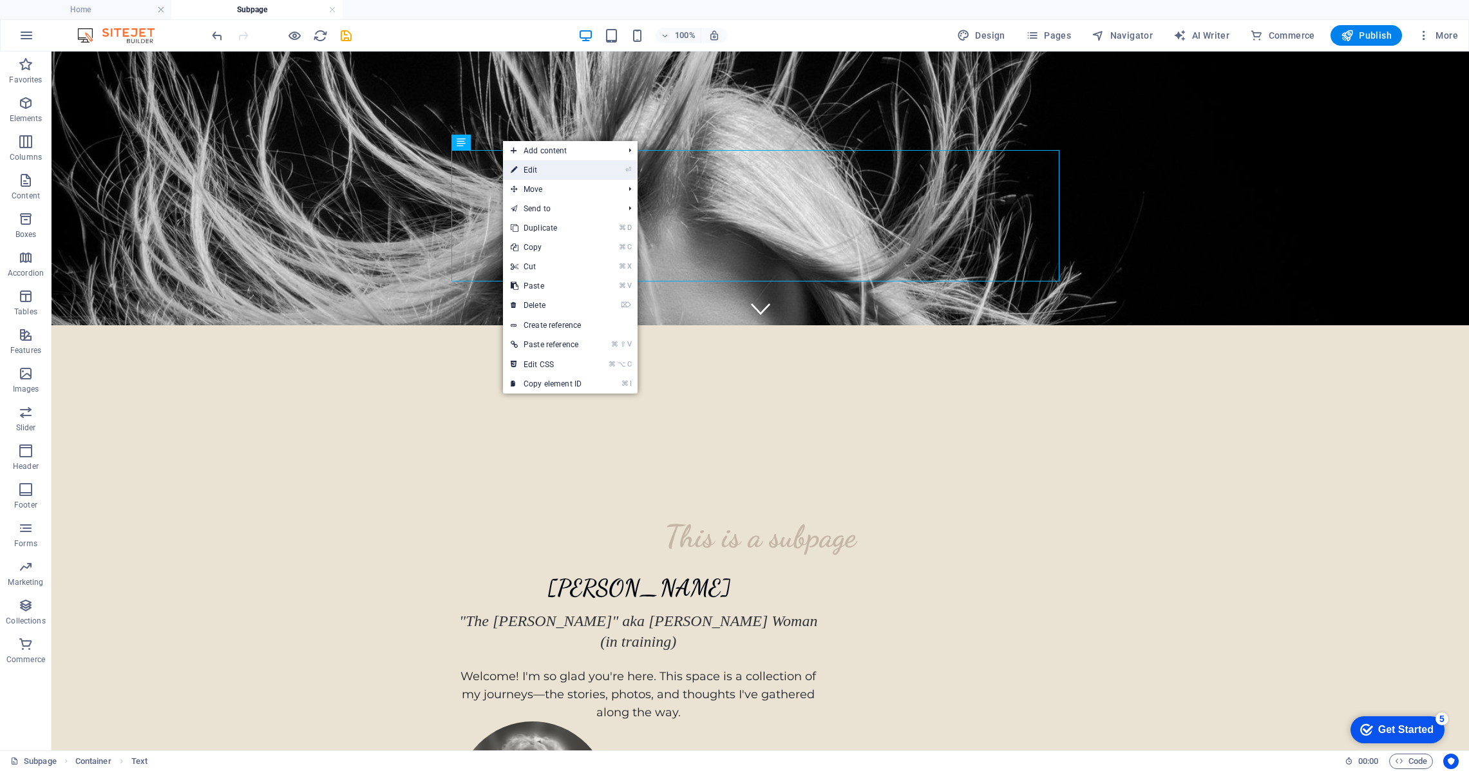
click at [598, 169] on li "⏎ Edit" at bounding box center [570, 169] width 135 height 19
click at [538, 165] on link "⏎ Edit" at bounding box center [546, 169] width 86 height 19
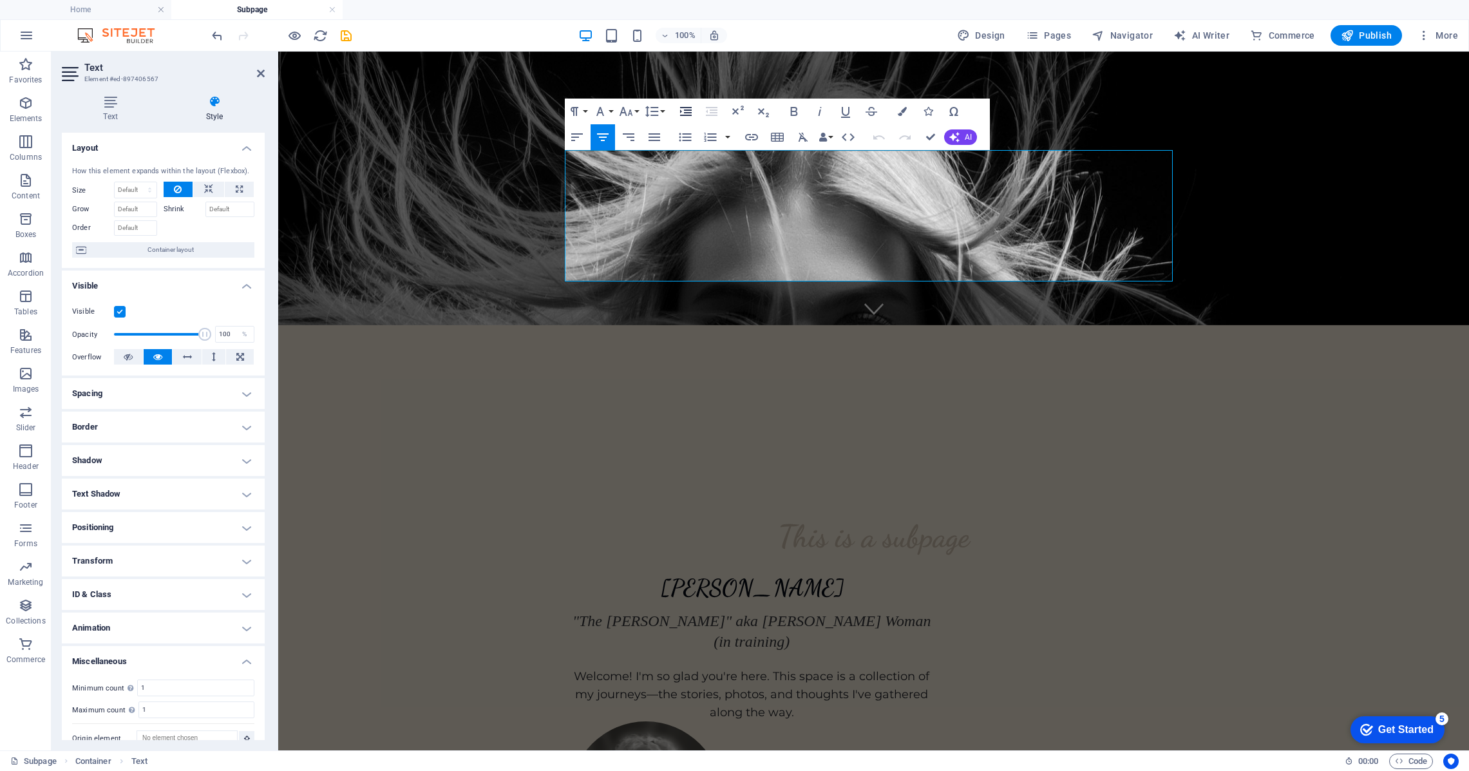
click at [686, 111] on icon "button" at bounding box center [685, 111] width 15 height 15
click at [713, 111] on icon "button" at bounding box center [711, 111] width 15 height 15
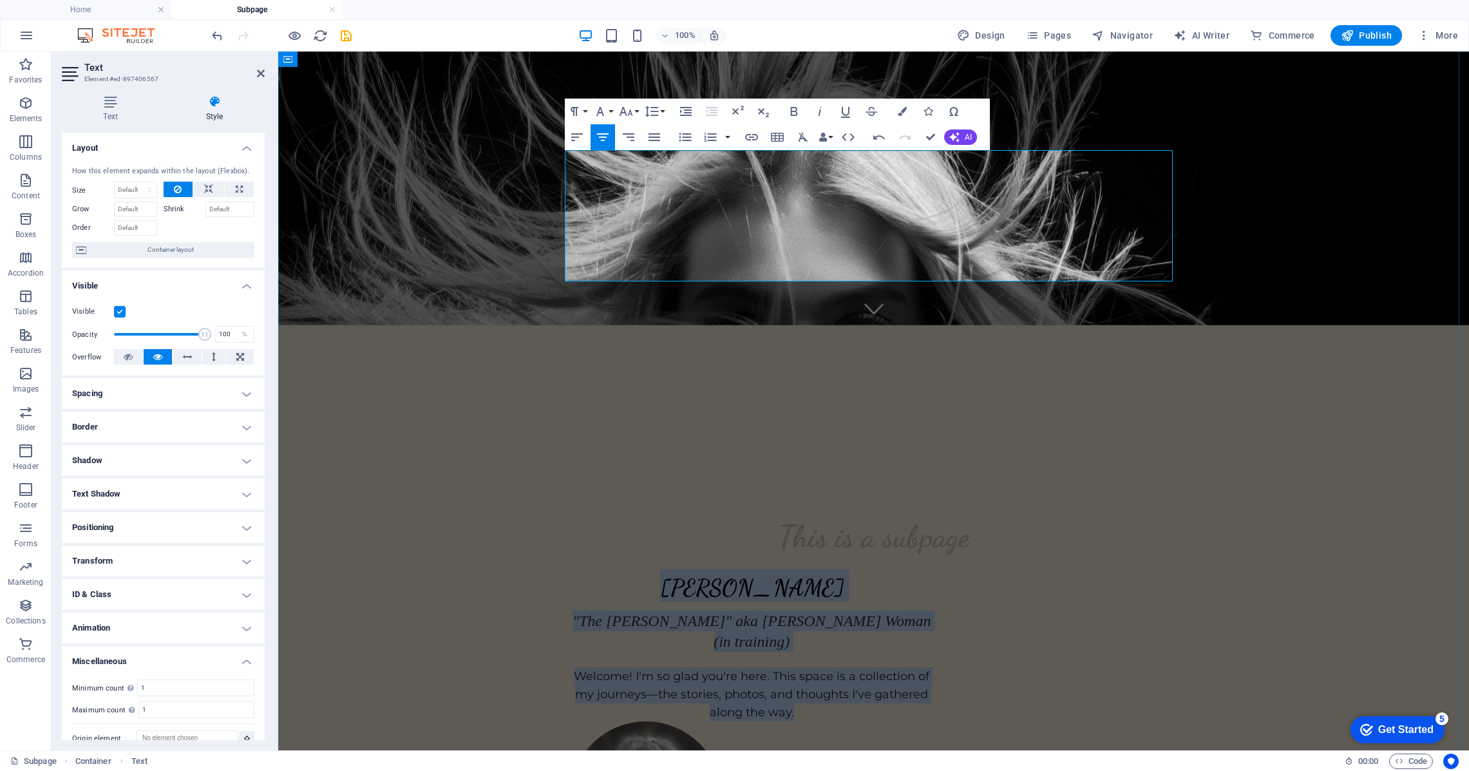
drag, startPoint x: 672, startPoint y: 166, endPoint x: 862, endPoint y: 268, distance: 214.9
click at [862, 569] on div "[PERSON_NAME] "The [PERSON_NAME]" aka [PERSON_NAME] Woman (in training) Welcome…" at bounding box center [752, 645] width 364 height 152
click at [685, 109] on icon "button" at bounding box center [686, 111] width 12 height 9
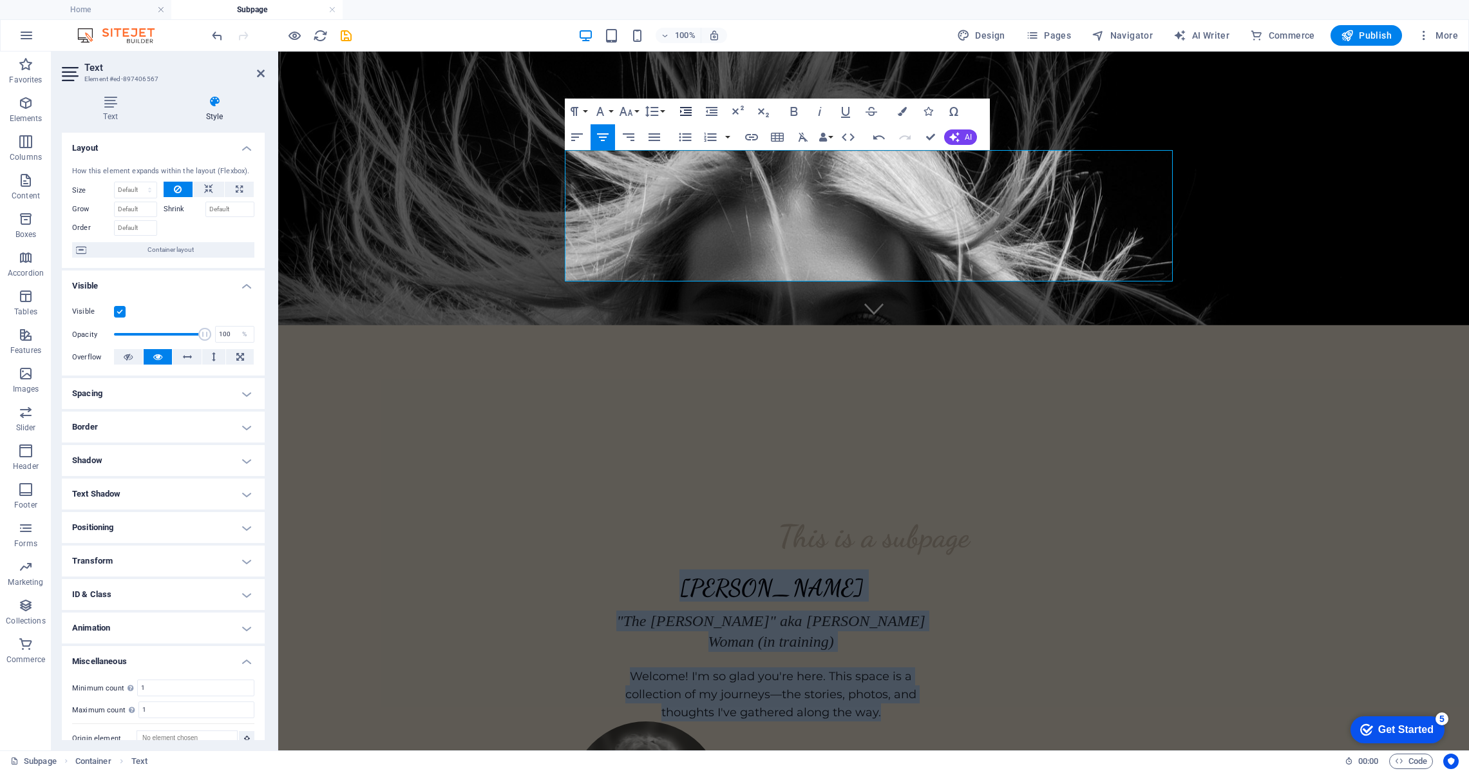
click at [685, 109] on icon "button" at bounding box center [686, 111] width 12 height 9
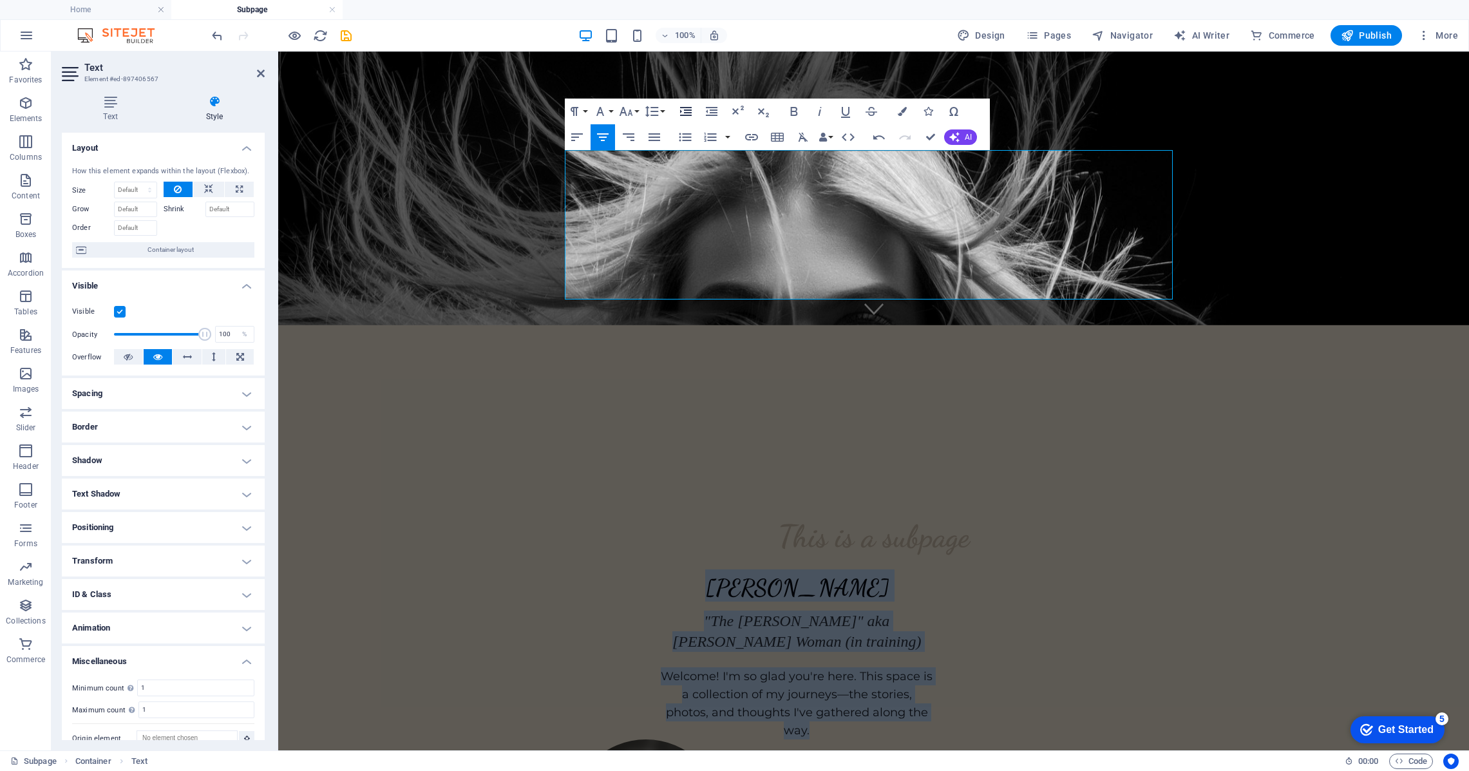
click at [685, 109] on icon "button" at bounding box center [686, 111] width 12 height 9
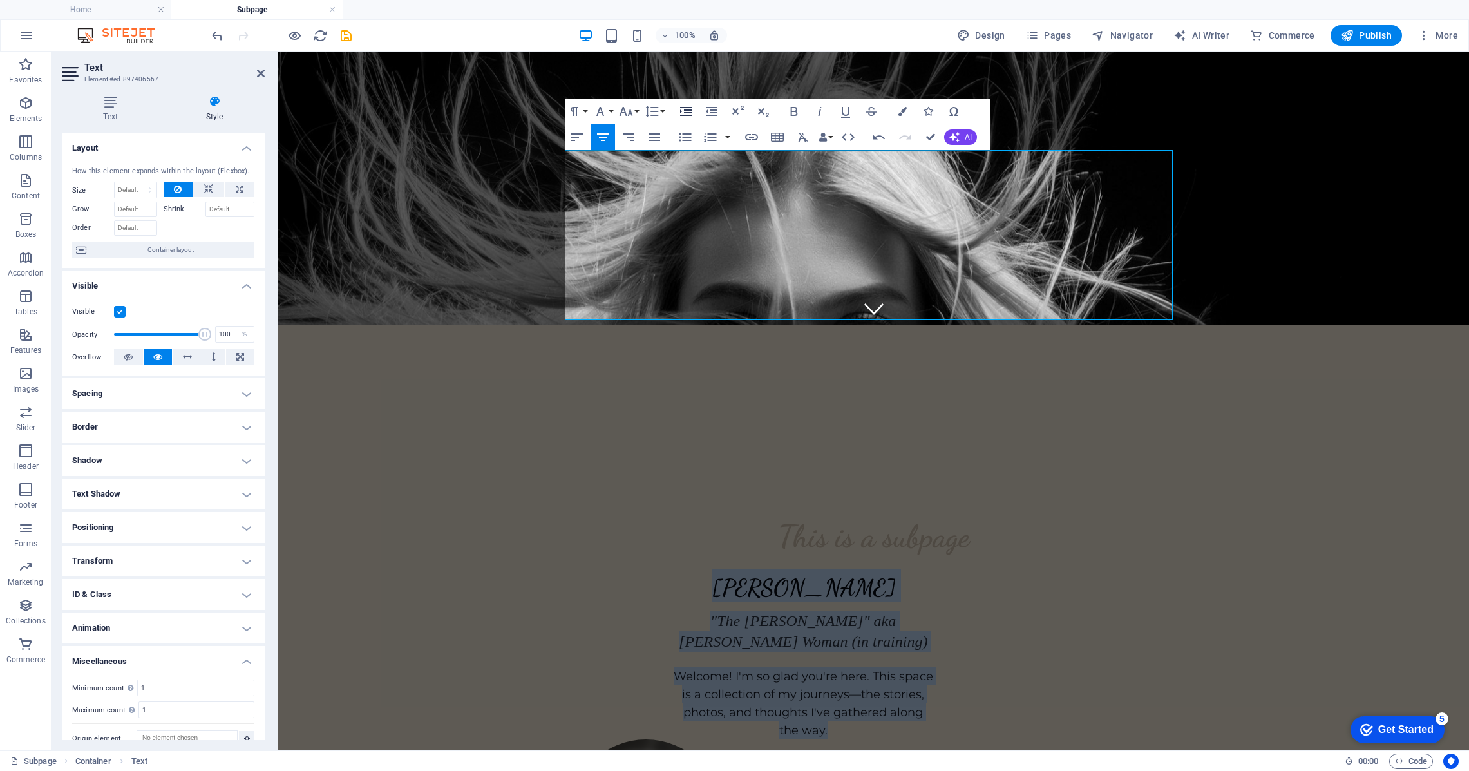
click at [685, 109] on icon "button" at bounding box center [686, 111] width 12 height 9
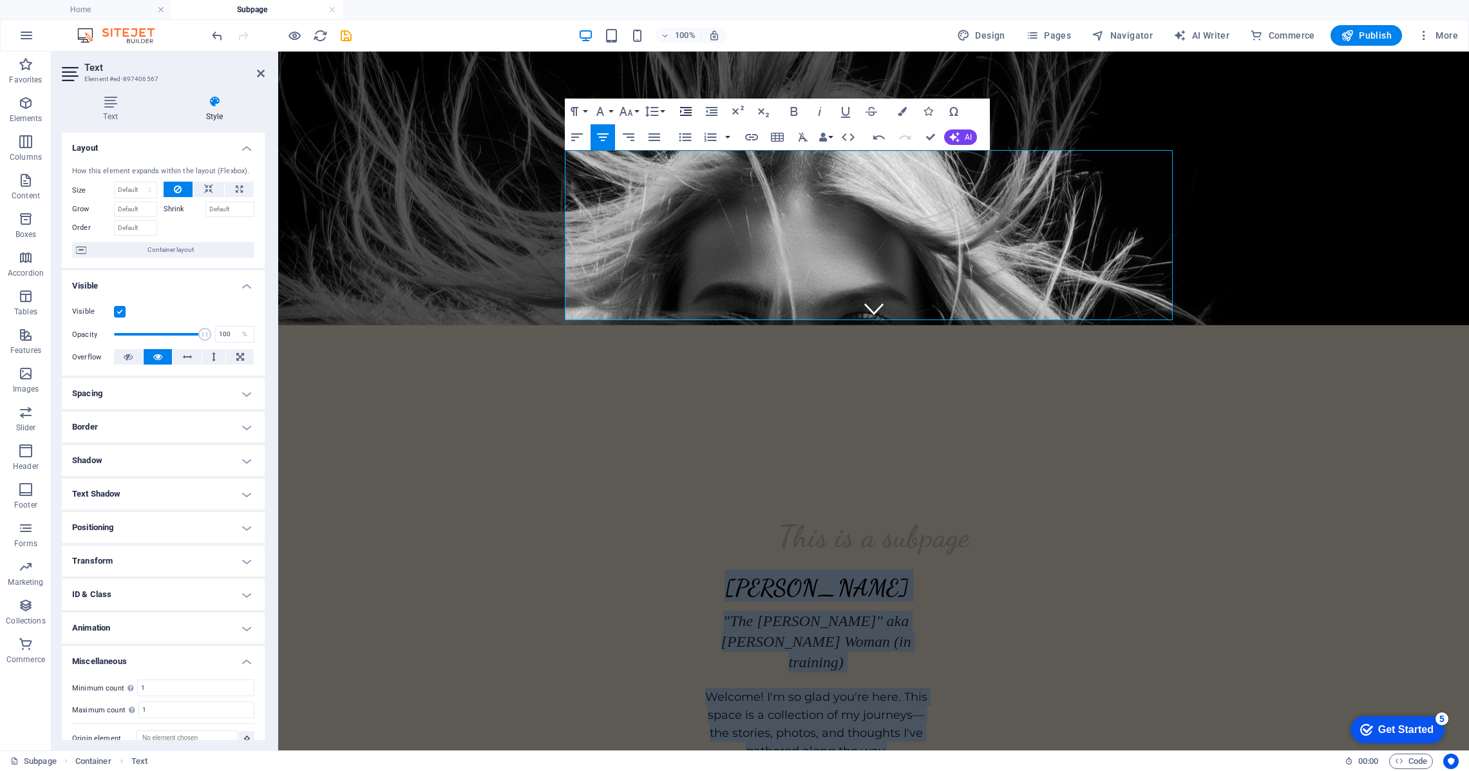
click at [685, 109] on icon "button" at bounding box center [686, 111] width 12 height 9
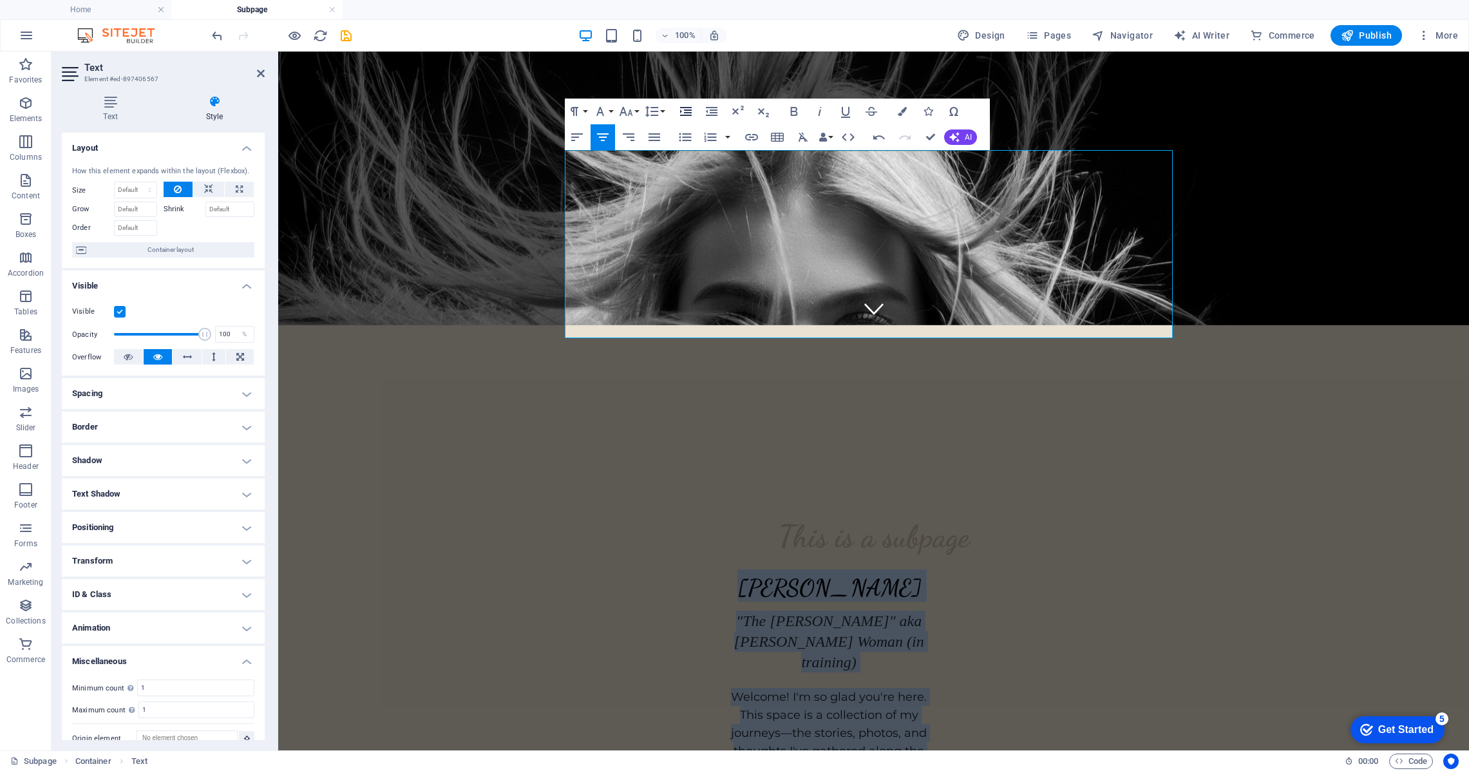
click at [685, 109] on icon "button" at bounding box center [686, 111] width 12 height 9
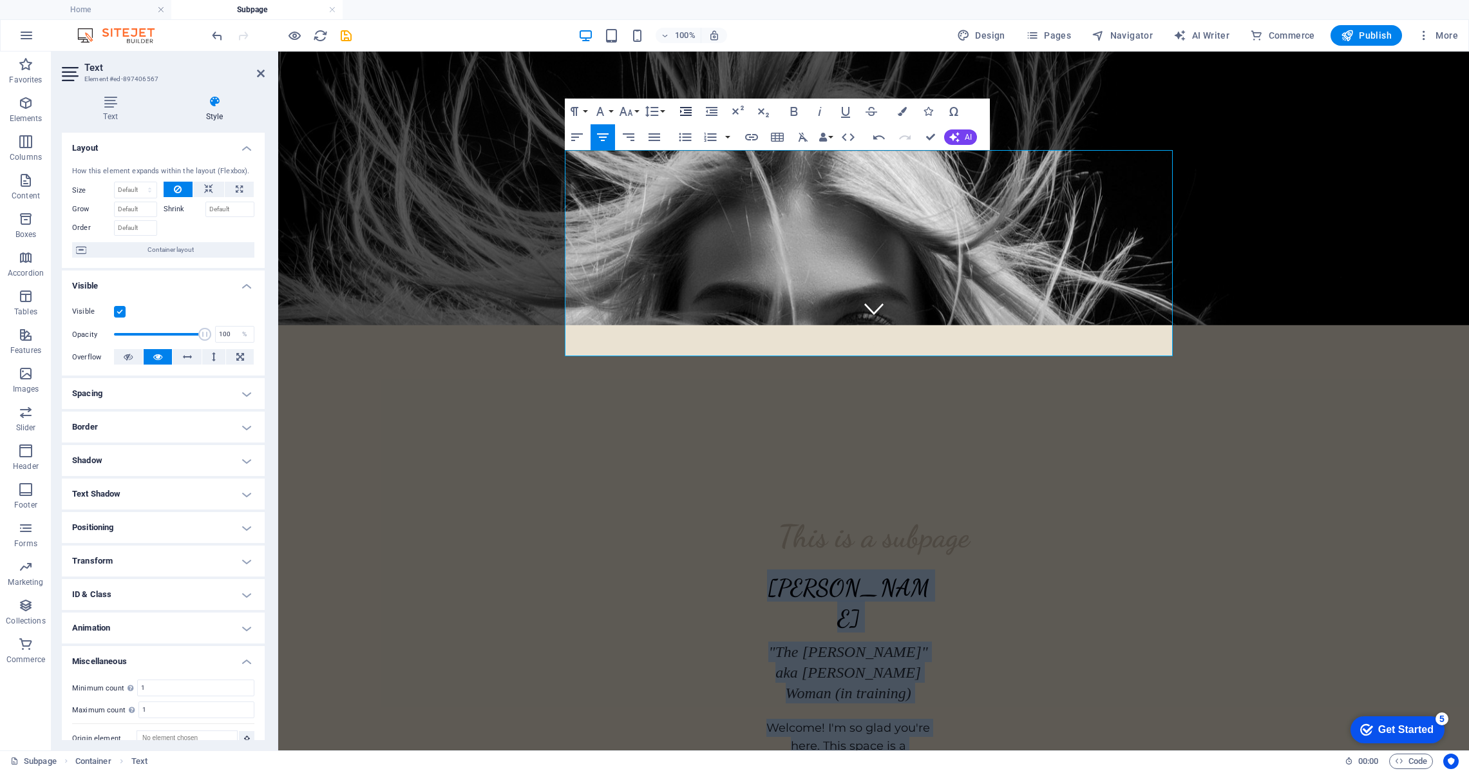
click at [685, 109] on icon "button" at bounding box center [686, 111] width 12 height 9
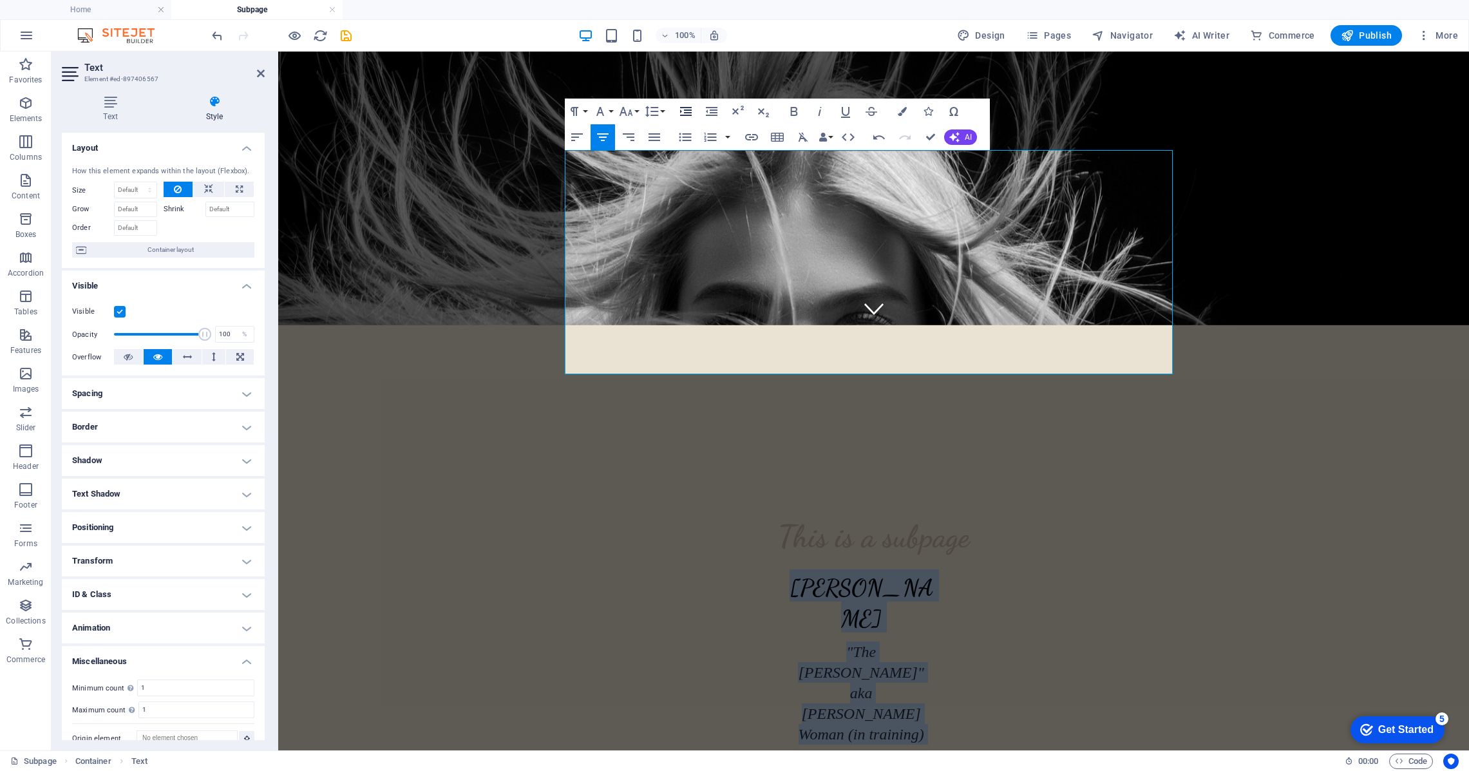
click at [685, 109] on icon "button" at bounding box center [686, 111] width 12 height 9
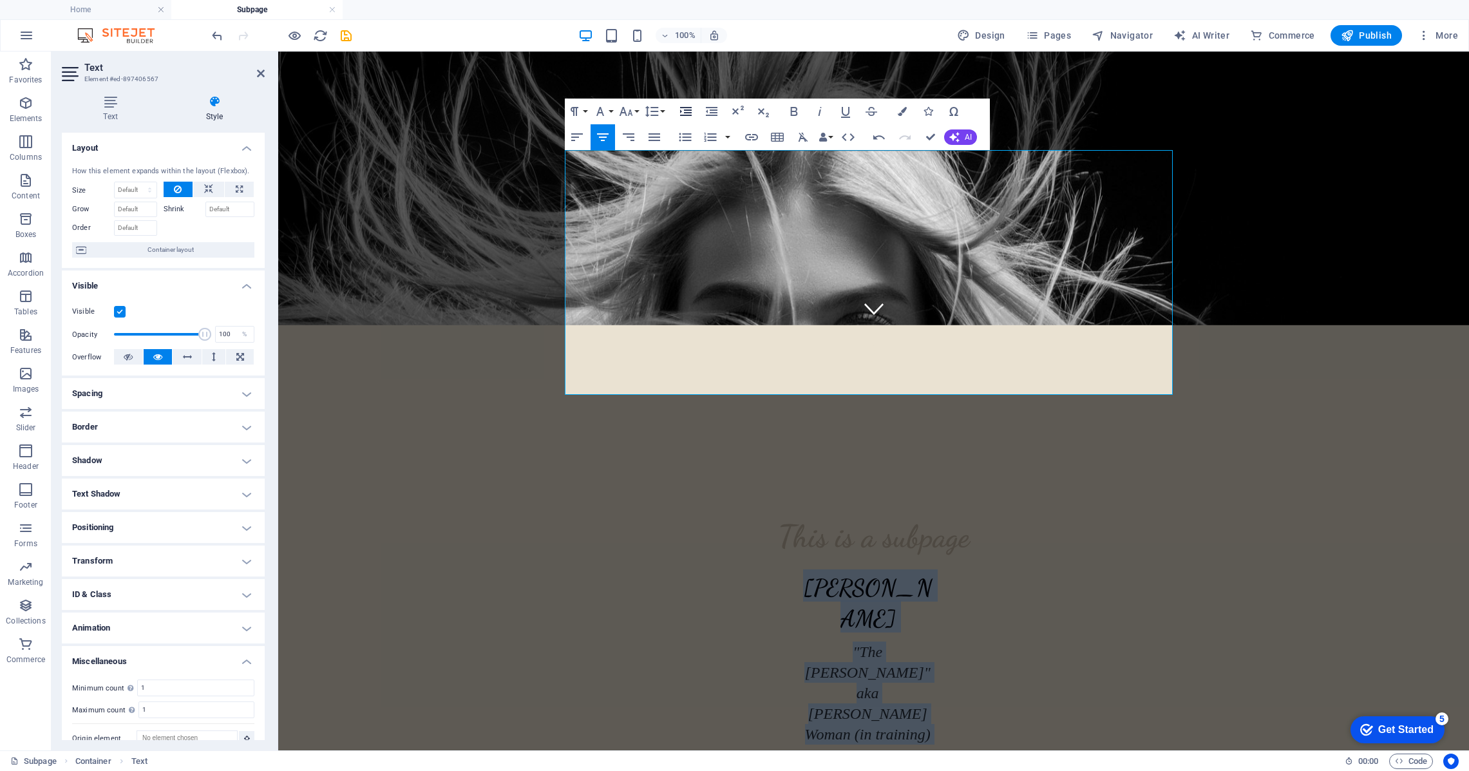
click at [685, 109] on icon "button" at bounding box center [686, 111] width 12 height 9
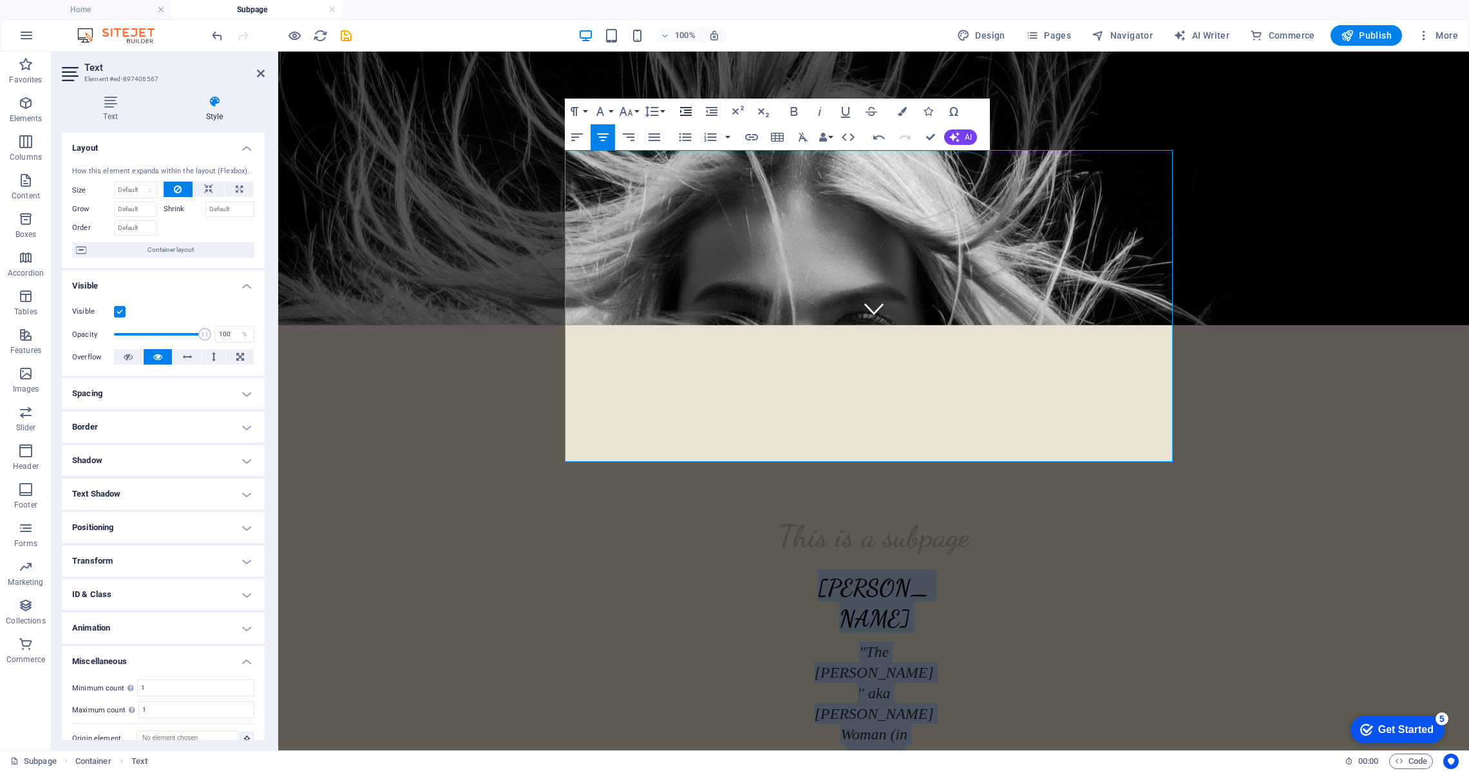
click at [685, 109] on icon "button" at bounding box center [686, 111] width 12 height 9
click at [947, 569] on div "[PERSON_NAME] "The [PERSON_NAME]" aka [PERSON_NAME] Woman (in training) Welcome…" at bounding box center [874, 755] width 608 height 373
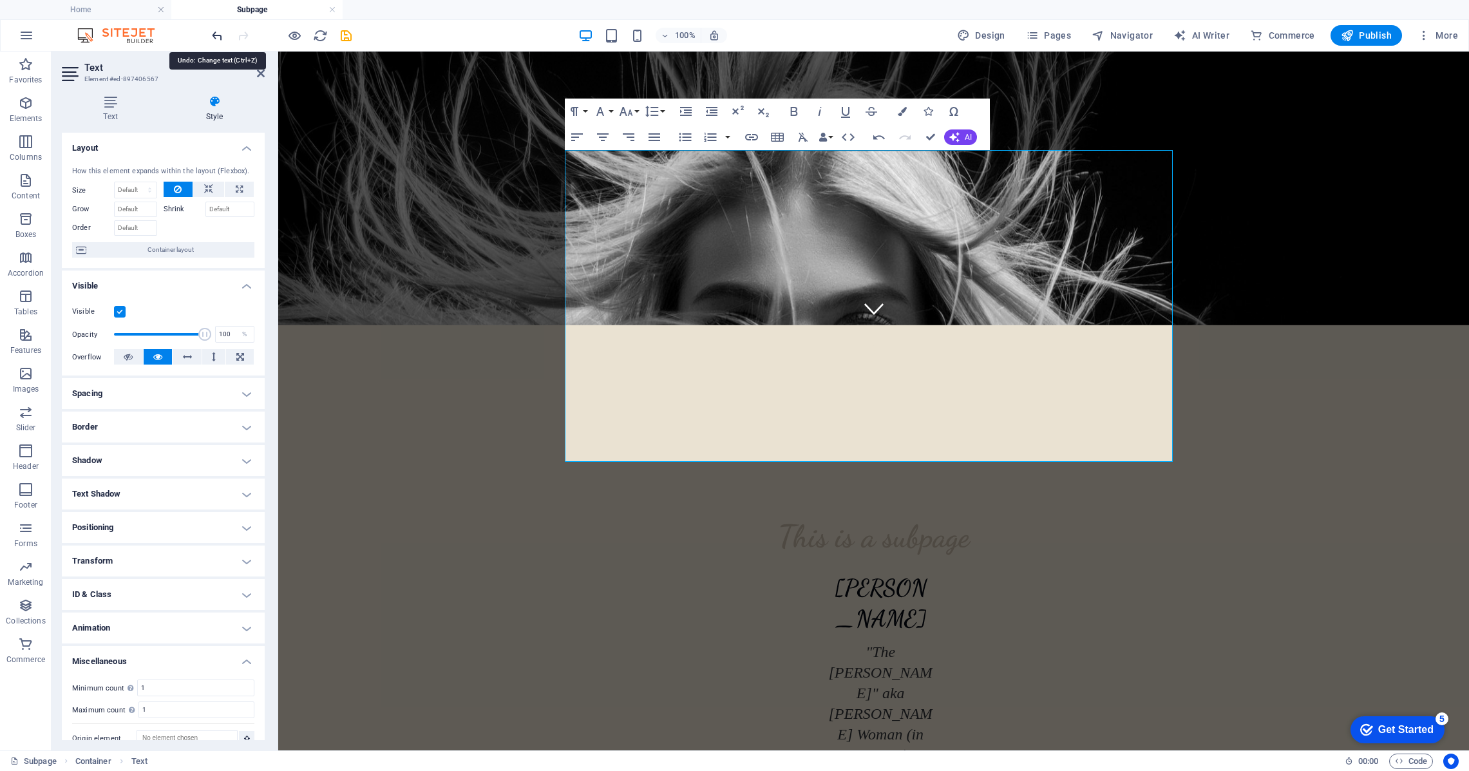
click at [220, 33] on icon "undo" at bounding box center [217, 35] width 15 height 15
click at [217, 36] on icon "undo" at bounding box center [217, 35] width 15 height 15
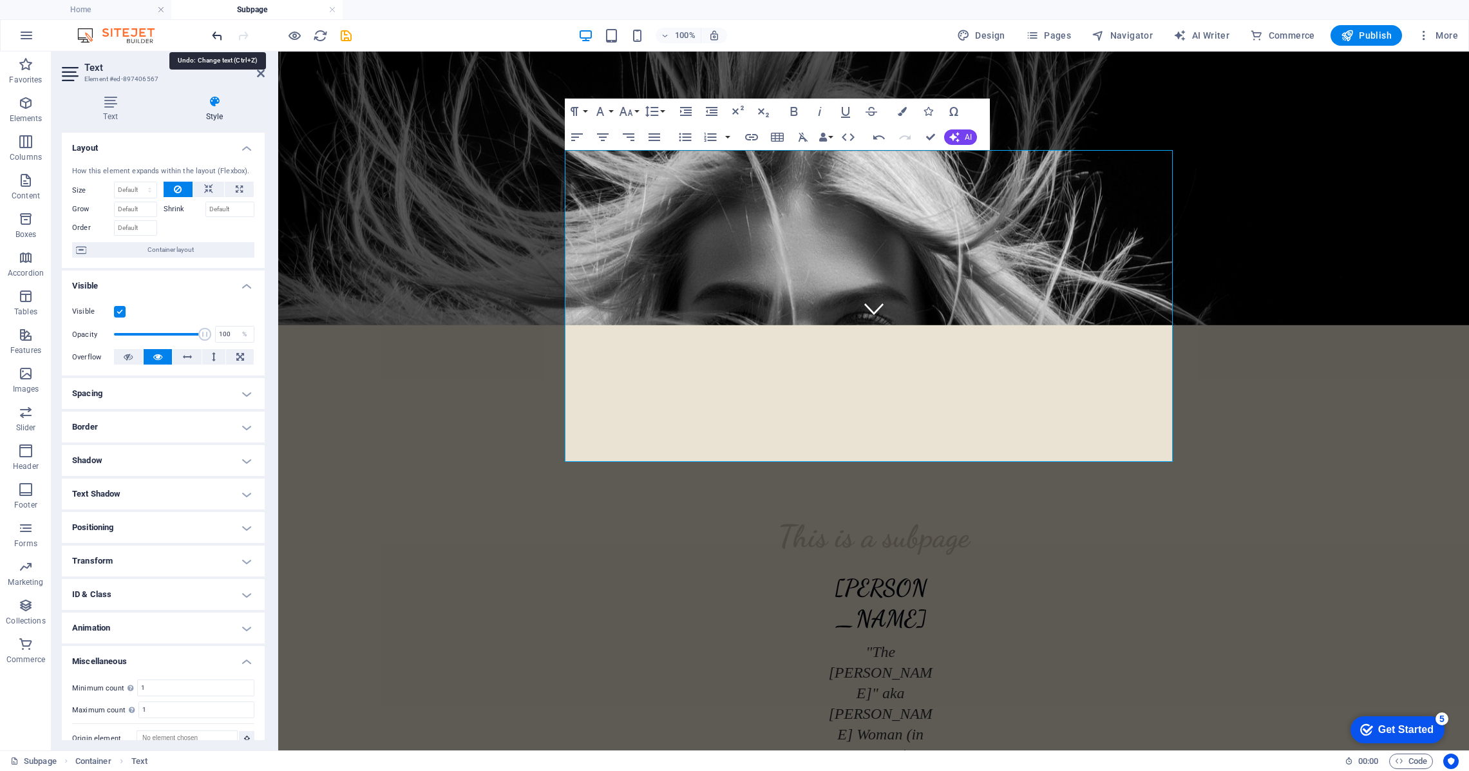
click at [216, 35] on icon "undo" at bounding box center [217, 35] width 15 height 15
click at [709, 569] on div "[PERSON_NAME] "The [PERSON_NAME]" aka [PERSON_NAME] Woman (in training) Welcome…" at bounding box center [752, 755] width 364 height 373
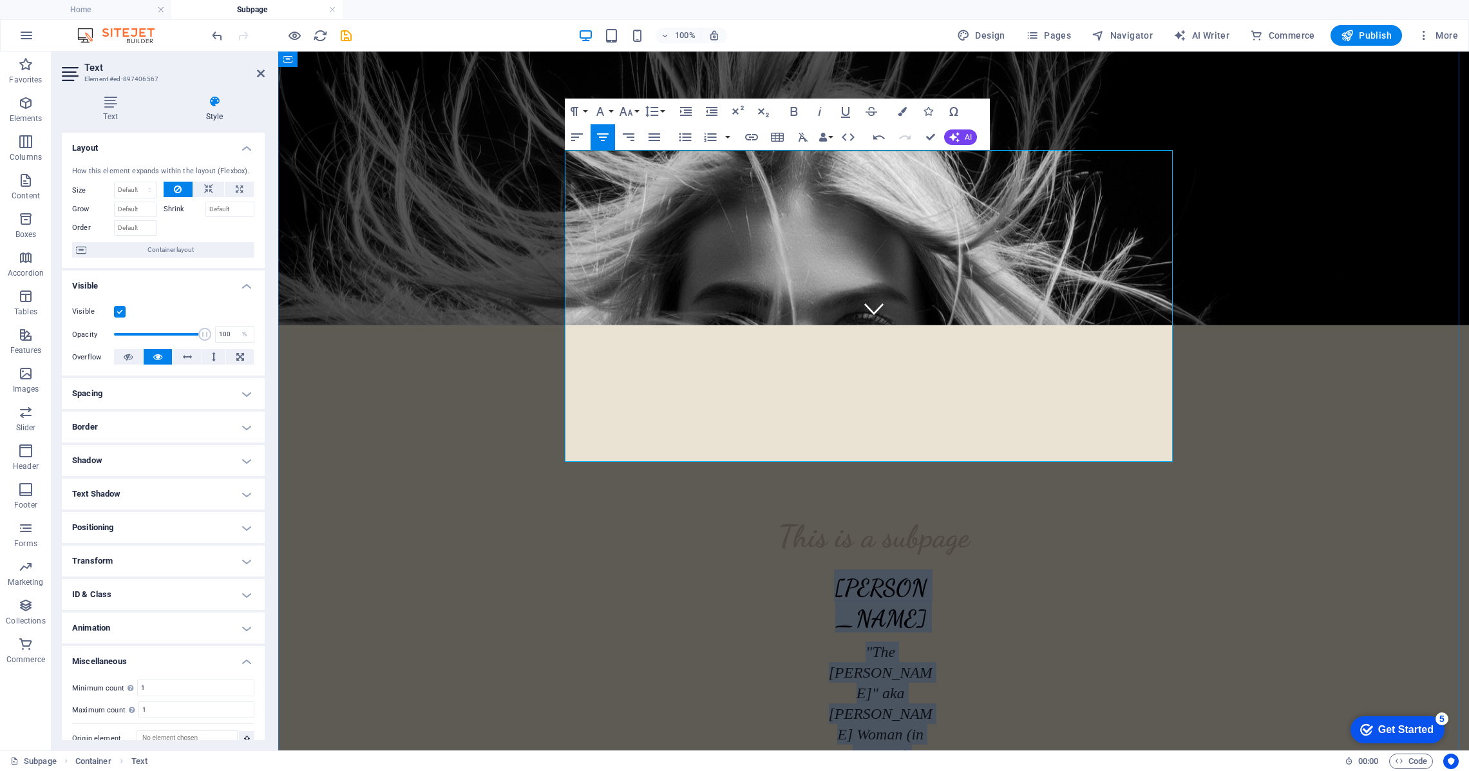
drag, startPoint x: 833, startPoint y: 171, endPoint x: 963, endPoint y: 443, distance: 301.0
click at [963, 569] on div "[PERSON_NAME] "The [PERSON_NAME]" aka [PERSON_NAME] Woman (in training) Welcome…" at bounding box center [874, 755] width 608 height 373
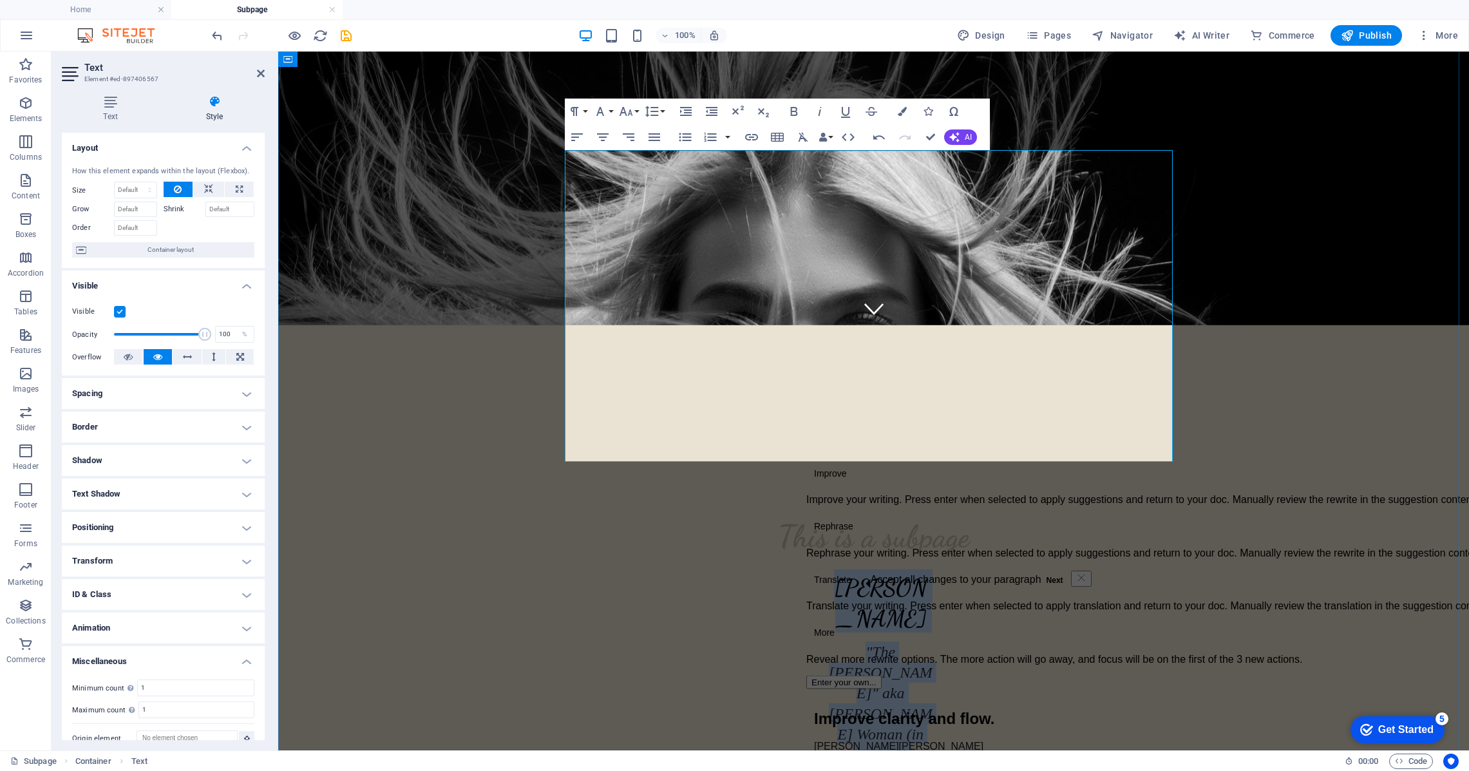
drag, startPoint x: 800, startPoint y: 306, endPoint x: 681, endPoint y: 303, distance: 119.2
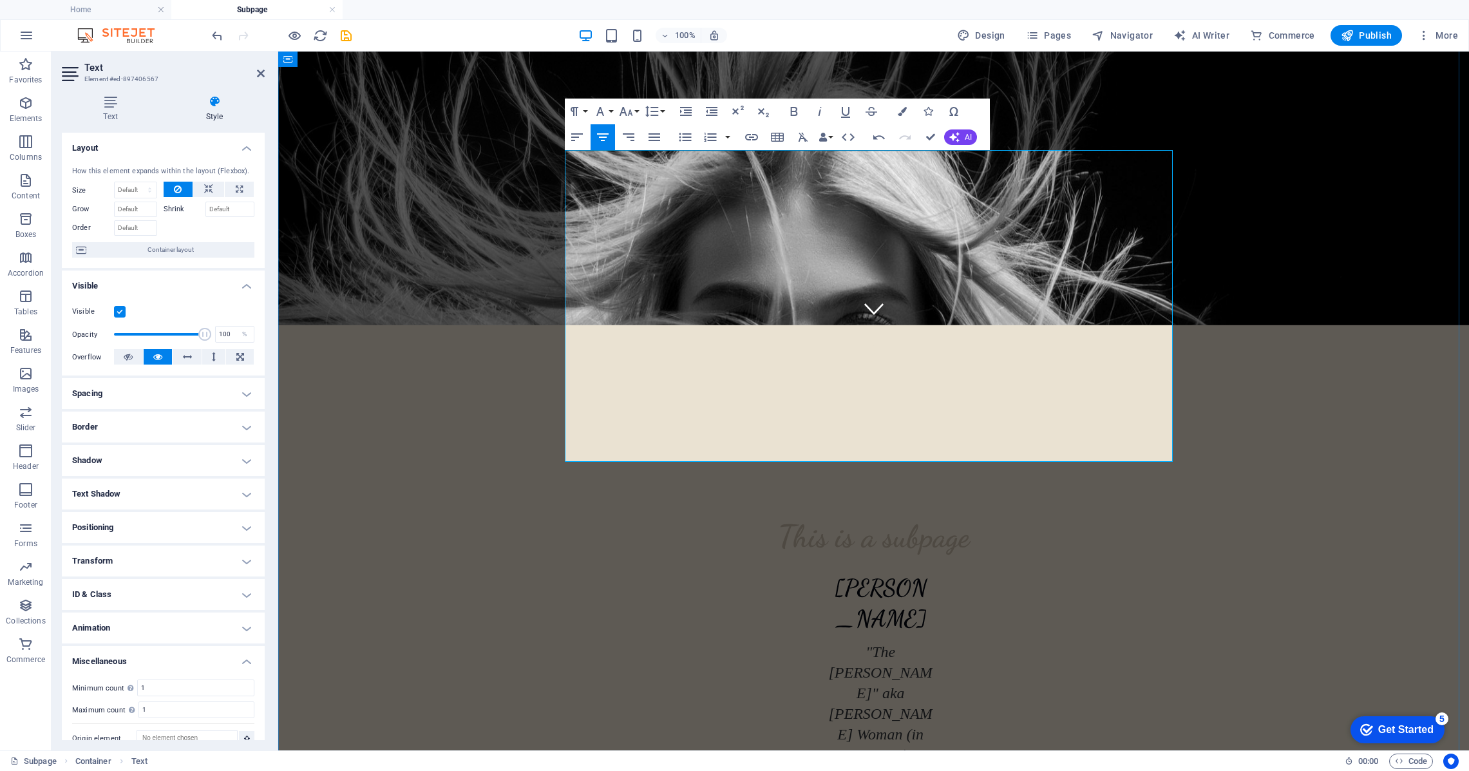
click at [681, 569] on div "[PERSON_NAME] "The [PERSON_NAME]" aka [PERSON_NAME] Woman (in training) Welcome…" at bounding box center [752, 755] width 364 height 373
drag, startPoint x: 833, startPoint y: 169, endPoint x: 968, endPoint y: 453, distance: 314.8
click at [967, 569] on div "[PERSON_NAME] "The [PERSON_NAME]" aka [PERSON_NAME] Woman (in training) Welcome…" at bounding box center [874, 755] width 608 height 373
click at [718, 111] on icon "button" at bounding box center [711, 111] width 15 height 15
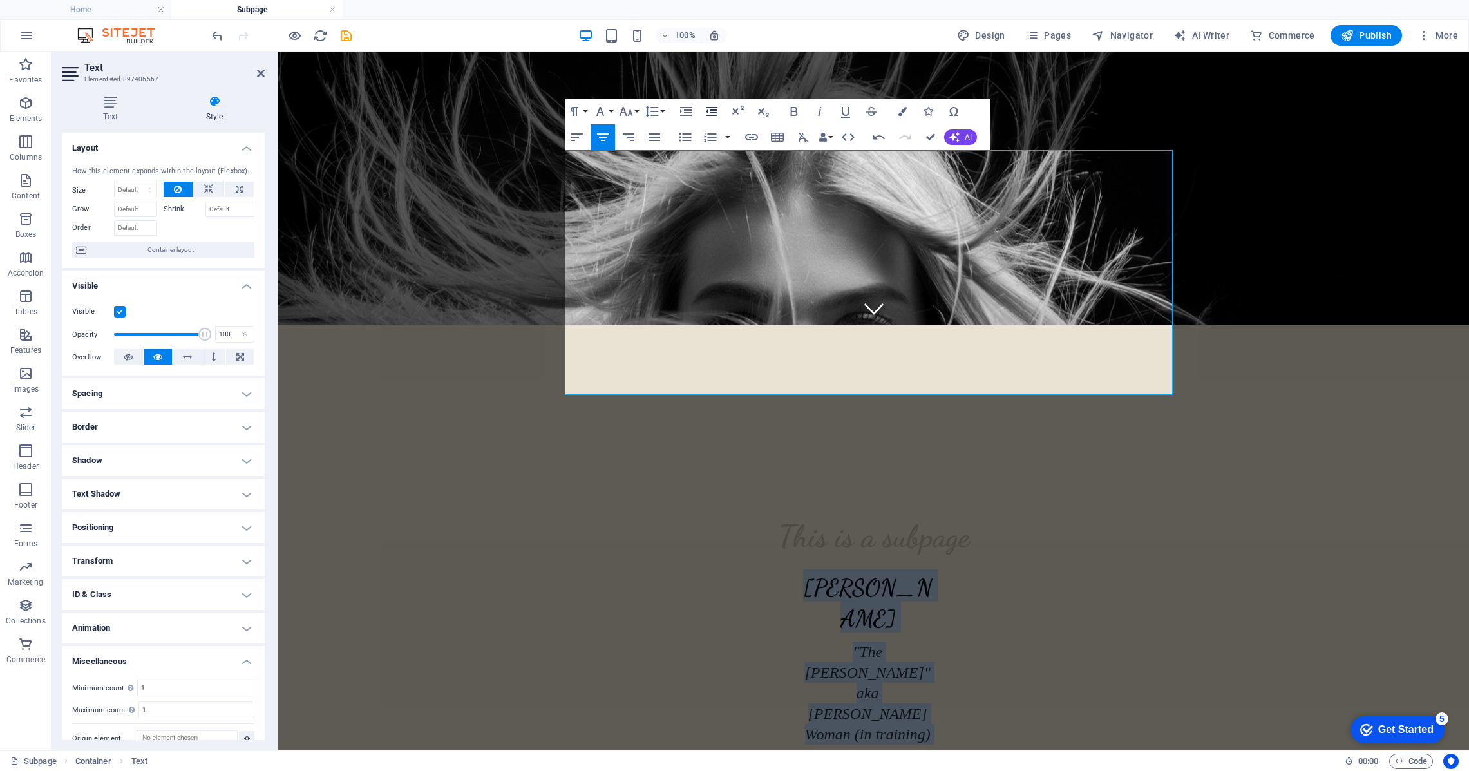
click at [718, 111] on icon "button" at bounding box center [711, 111] width 15 height 15
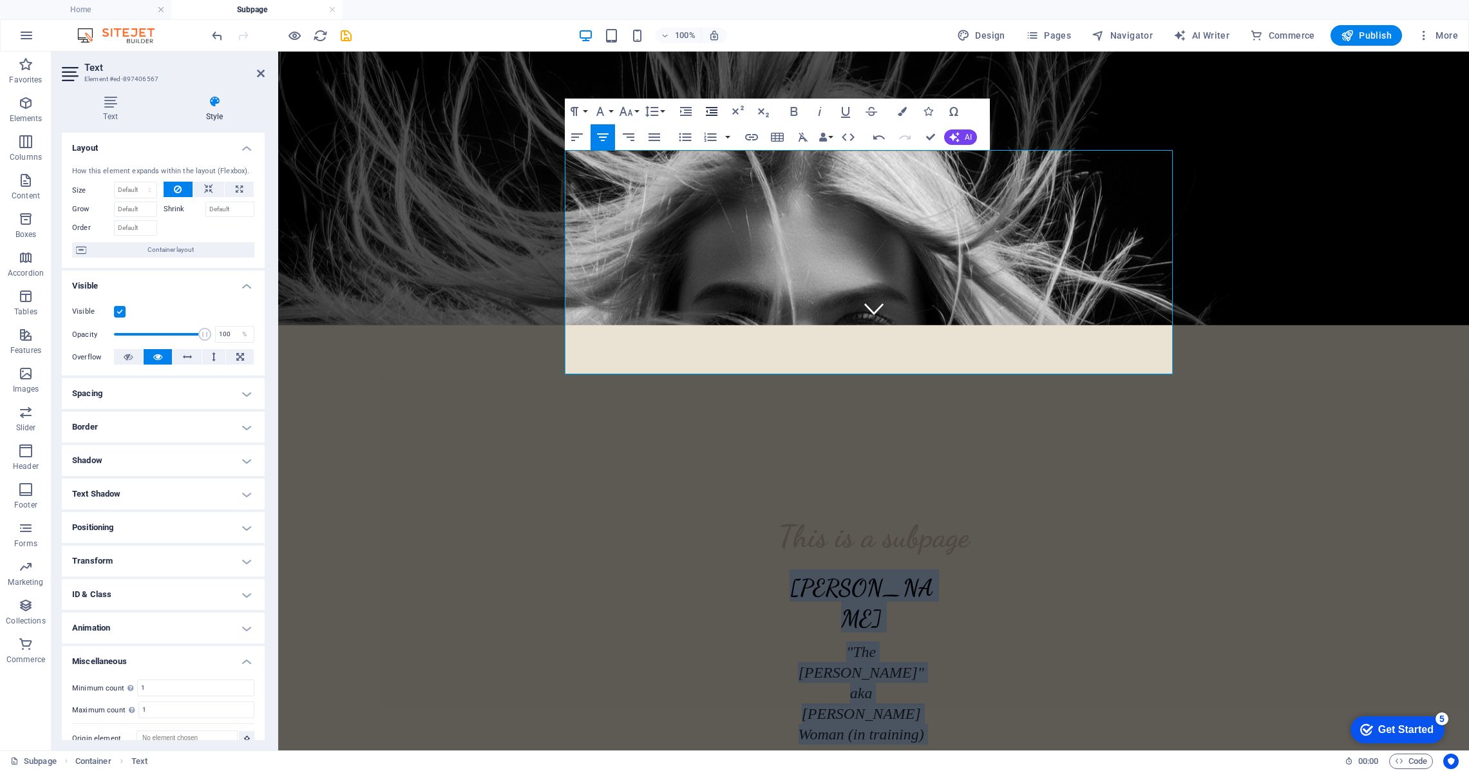
click at [718, 111] on icon "button" at bounding box center [711, 111] width 15 height 15
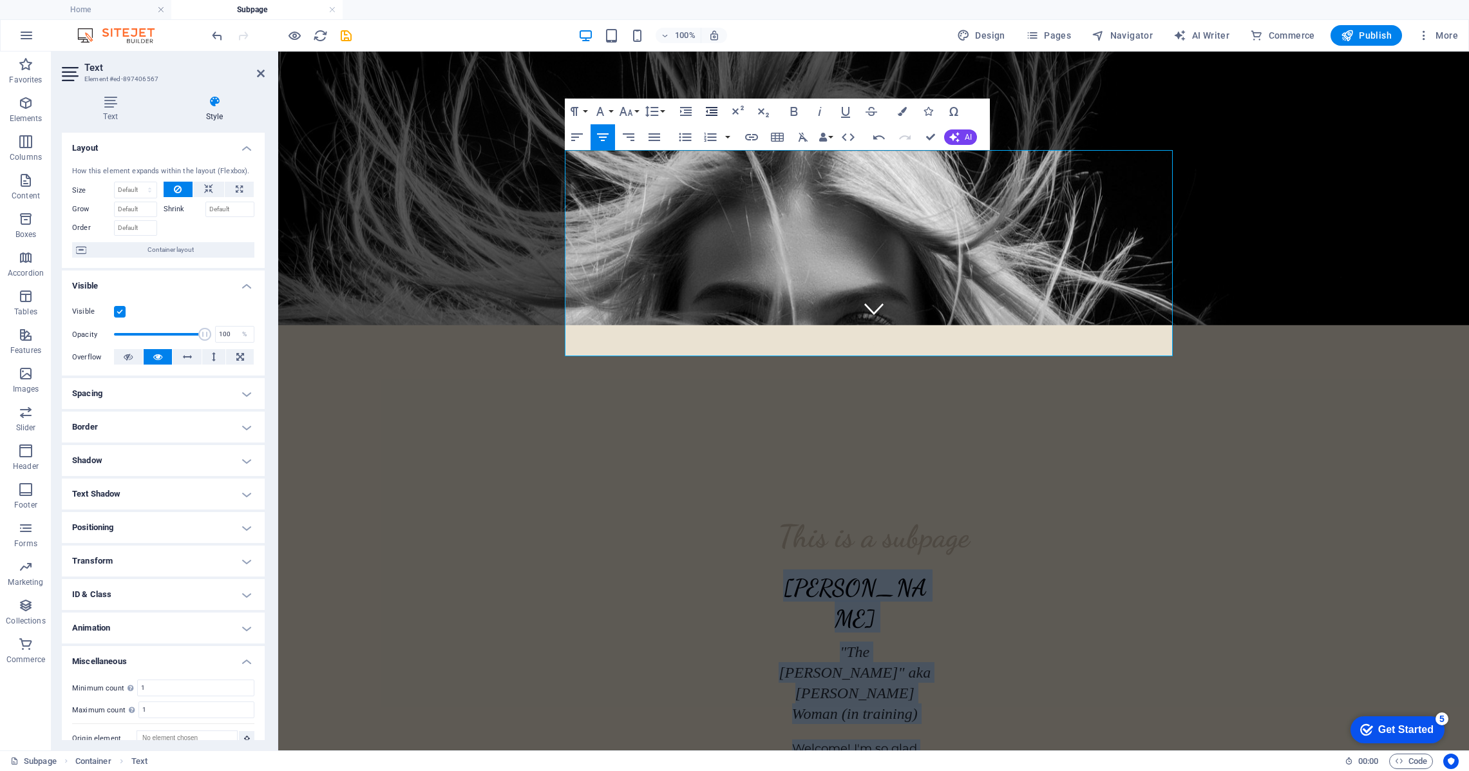
click at [718, 111] on icon "button" at bounding box center [711, 111] width 15 height 15
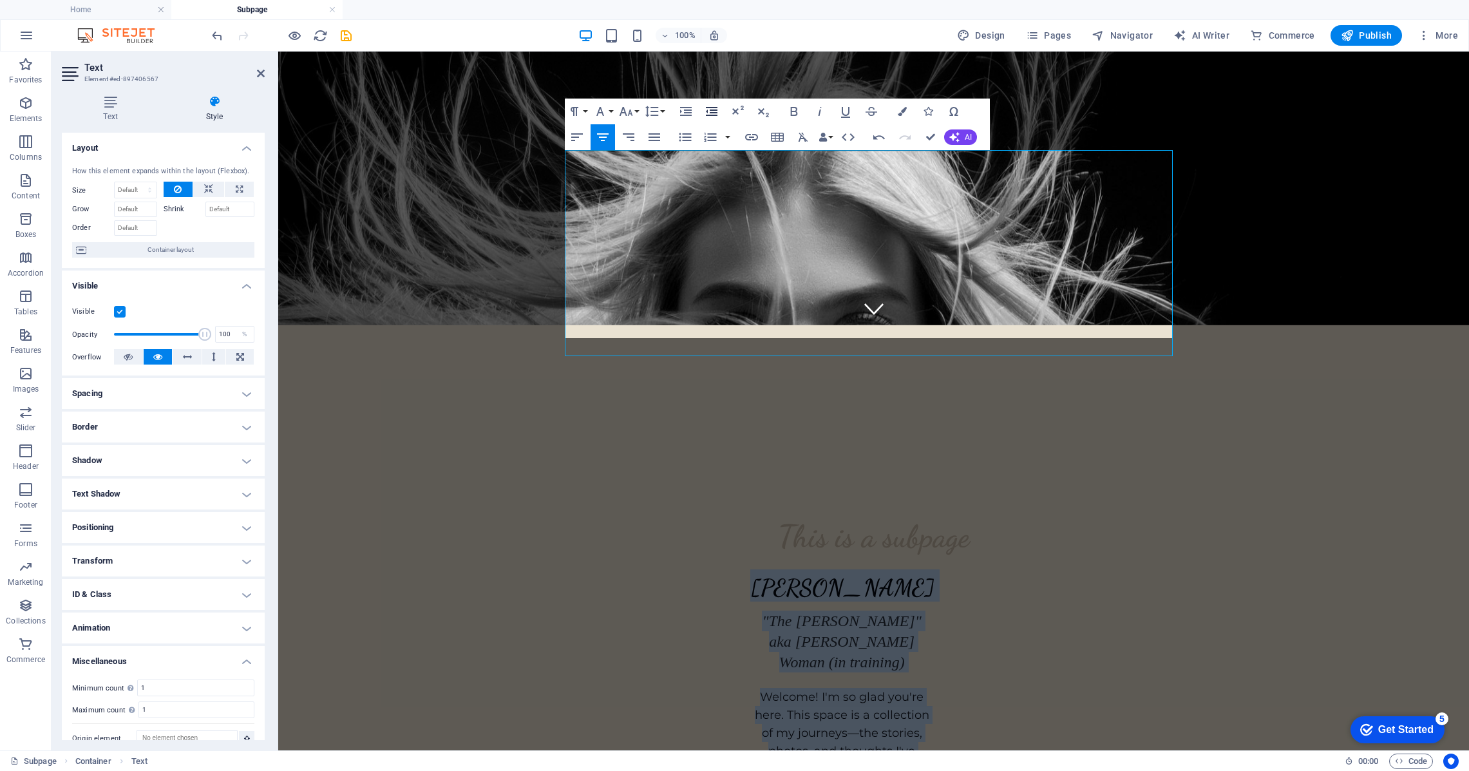
click at [718, 111] on icon "button" at bounding box center [711, 111] width 15 height 15
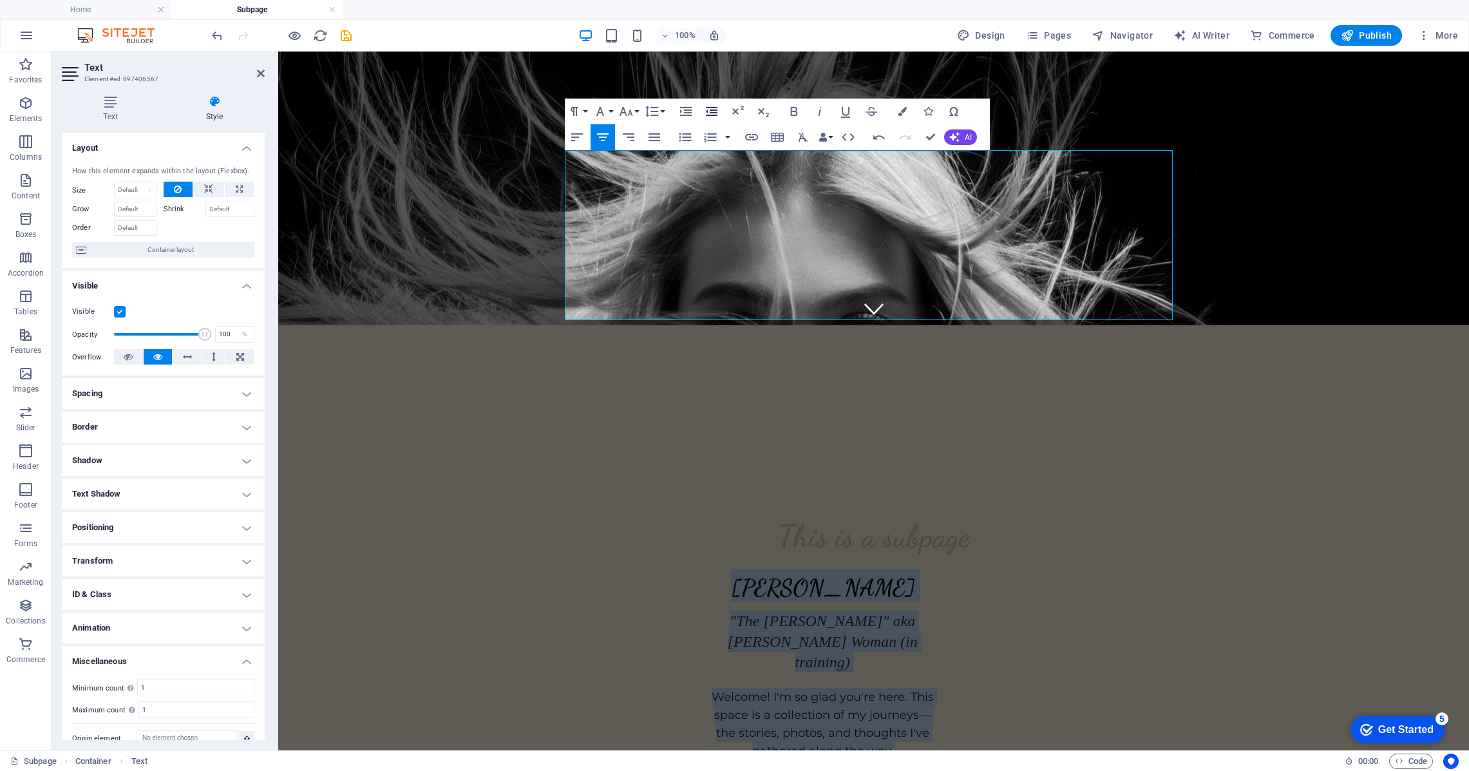
click at [718, 111] on icon "button" at bounding box center [711, 111] width 15 height 15
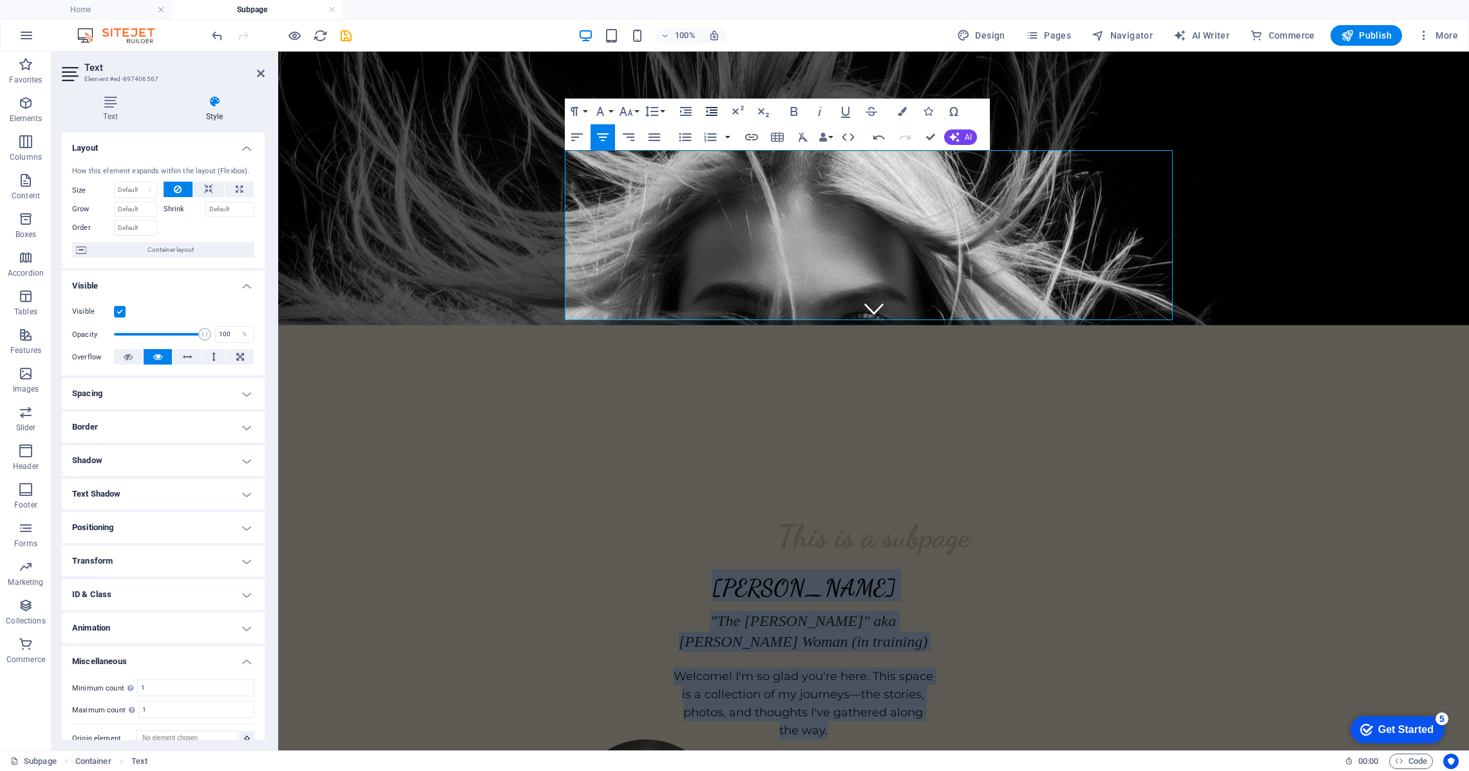
click at [718, 111] on icon "button" at bounding box center [711, 111] width 15 height 15
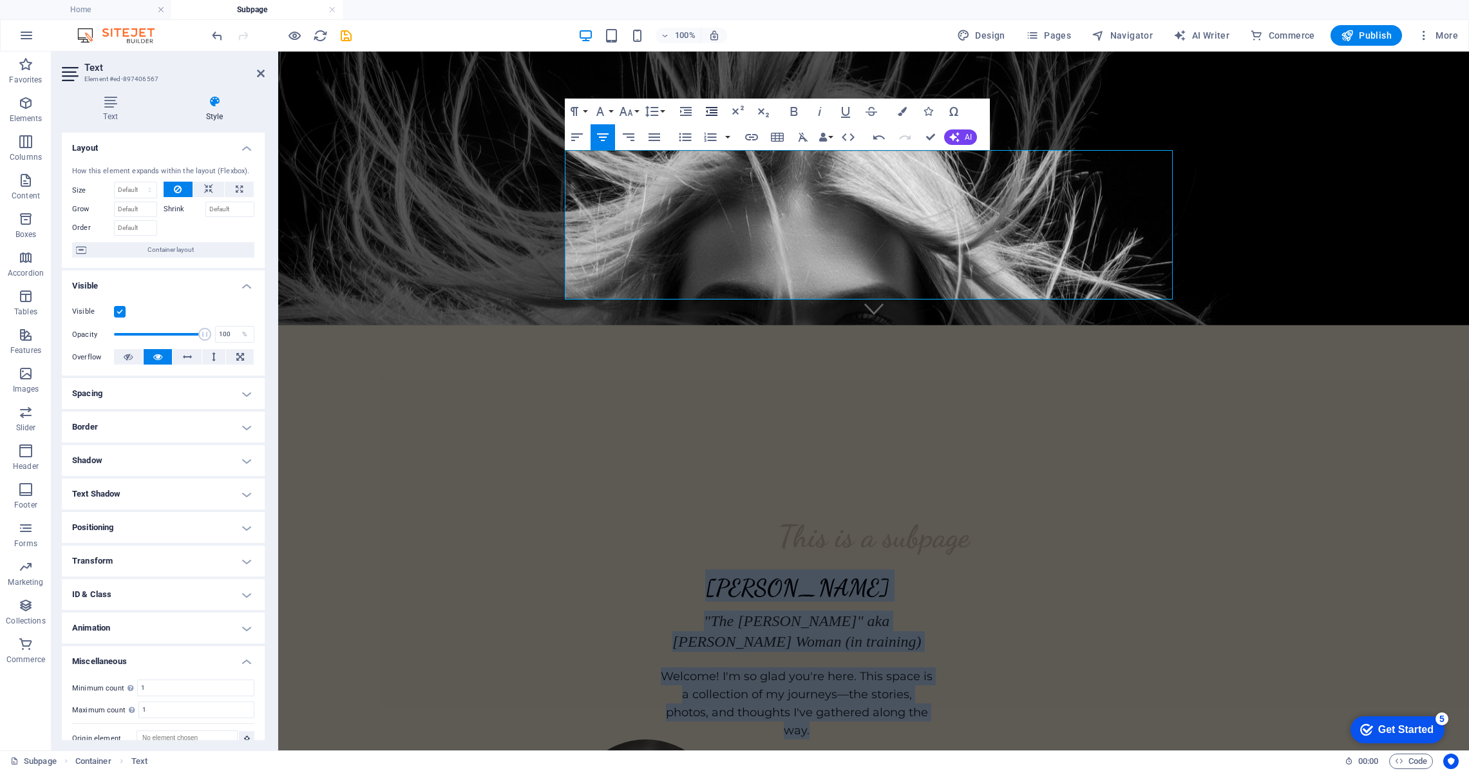
click at [718, 111] on icon "button" at bounding box center [711, 111] width 15 height 15
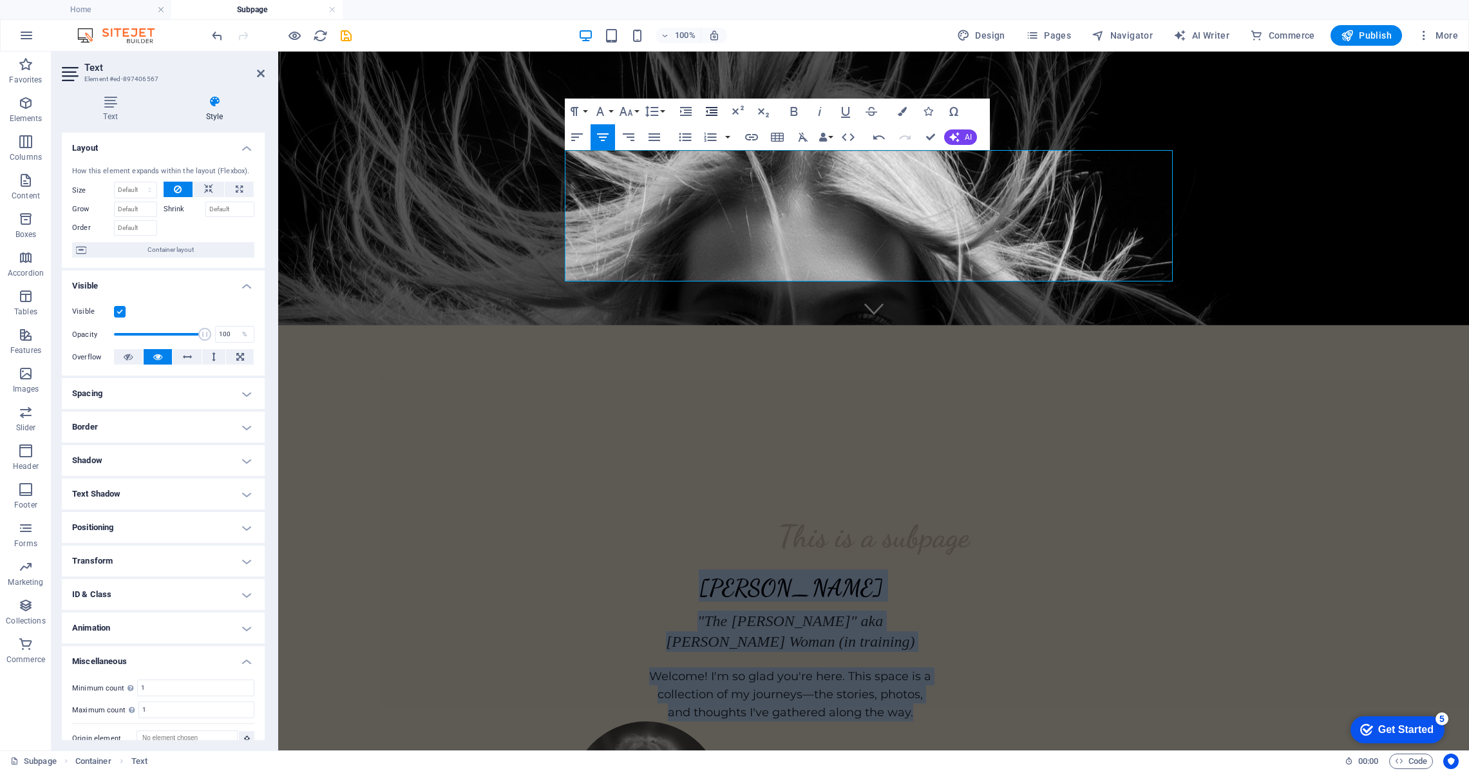
click at [718, 111] on icon "button" at bounding box center [711, 111] width 15 height 15
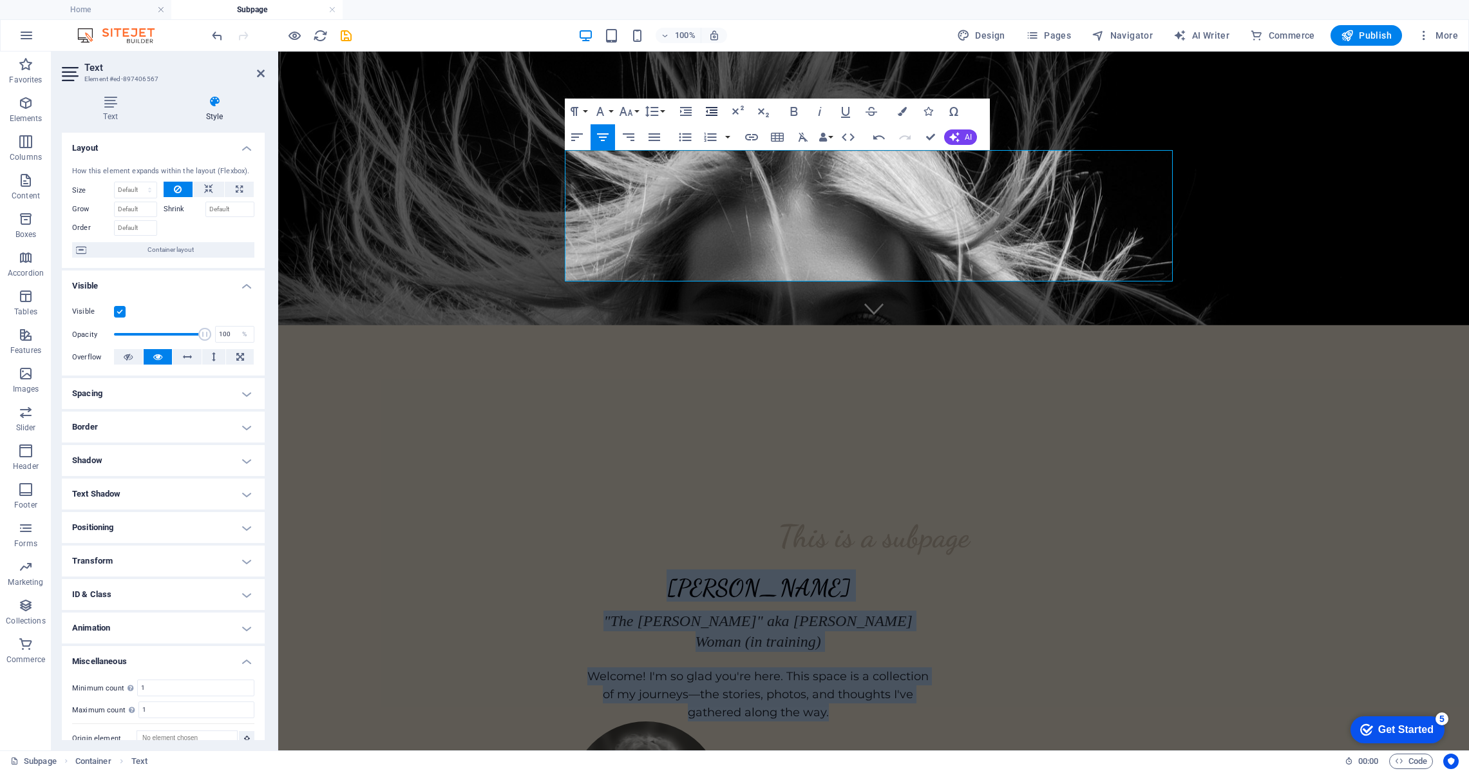
click at [718, 111] on icon "button" at bounding box center [711, 111] width 15 height 15
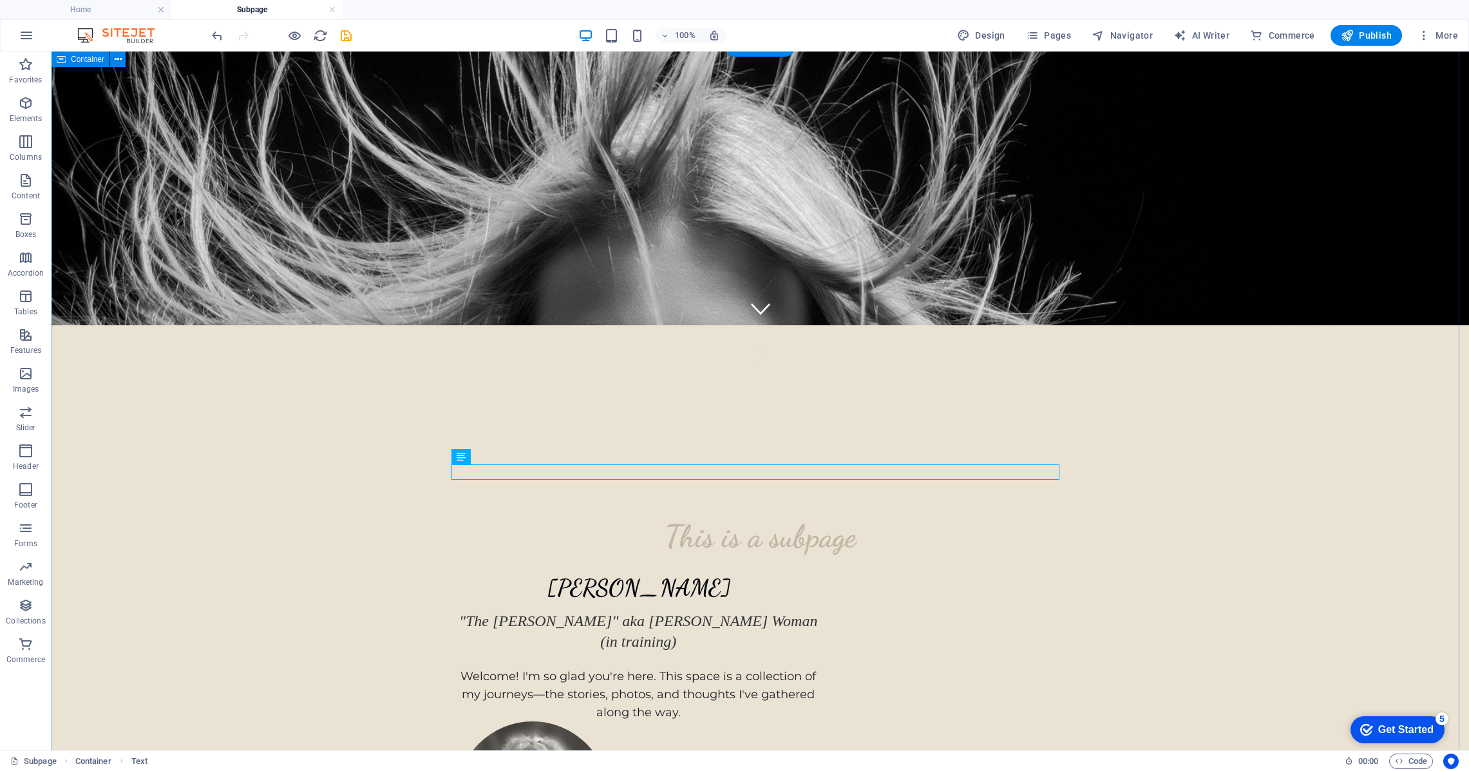
click at [38, 259] on span "Accordion" at bounding box center [26, 265] width 52 height 31
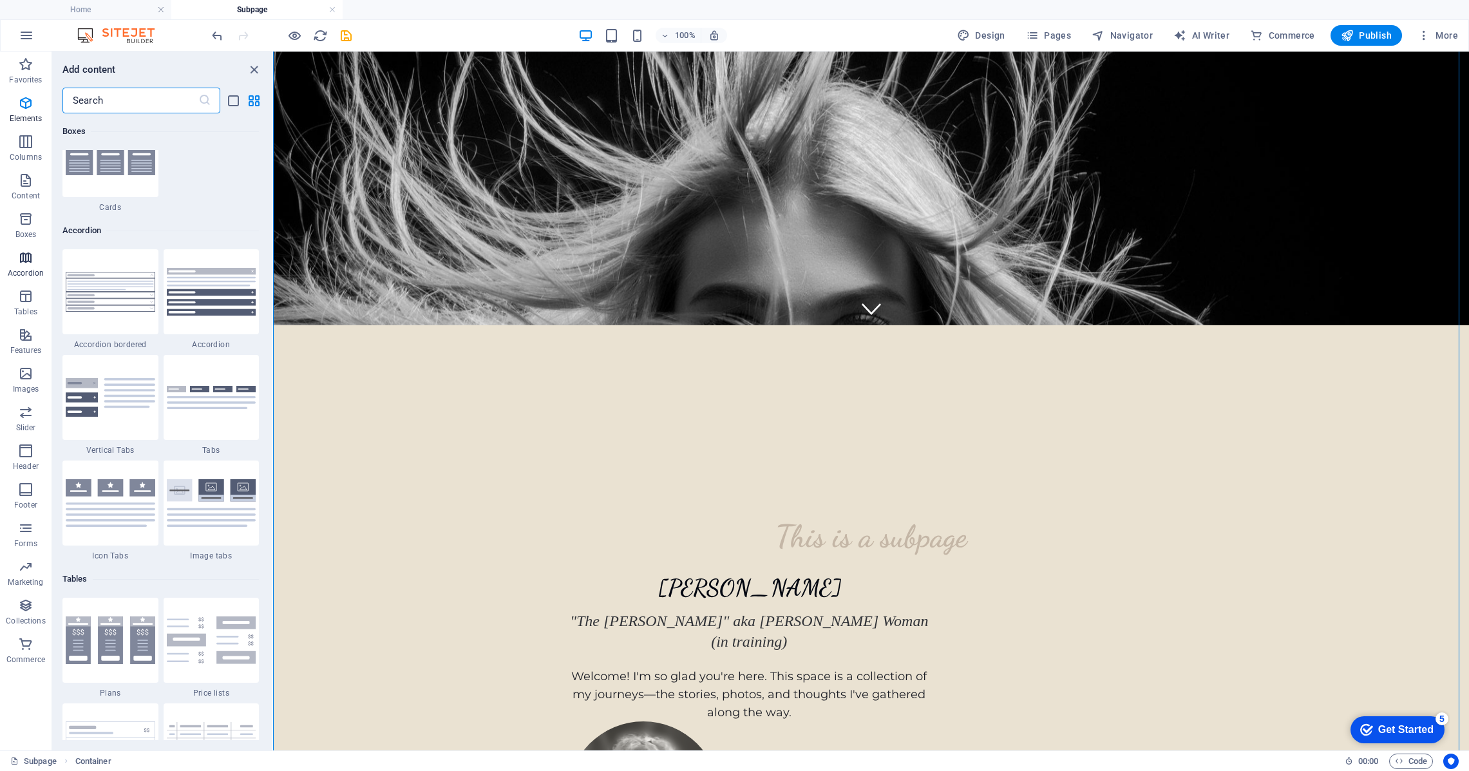
scroll to position [4111, 0]
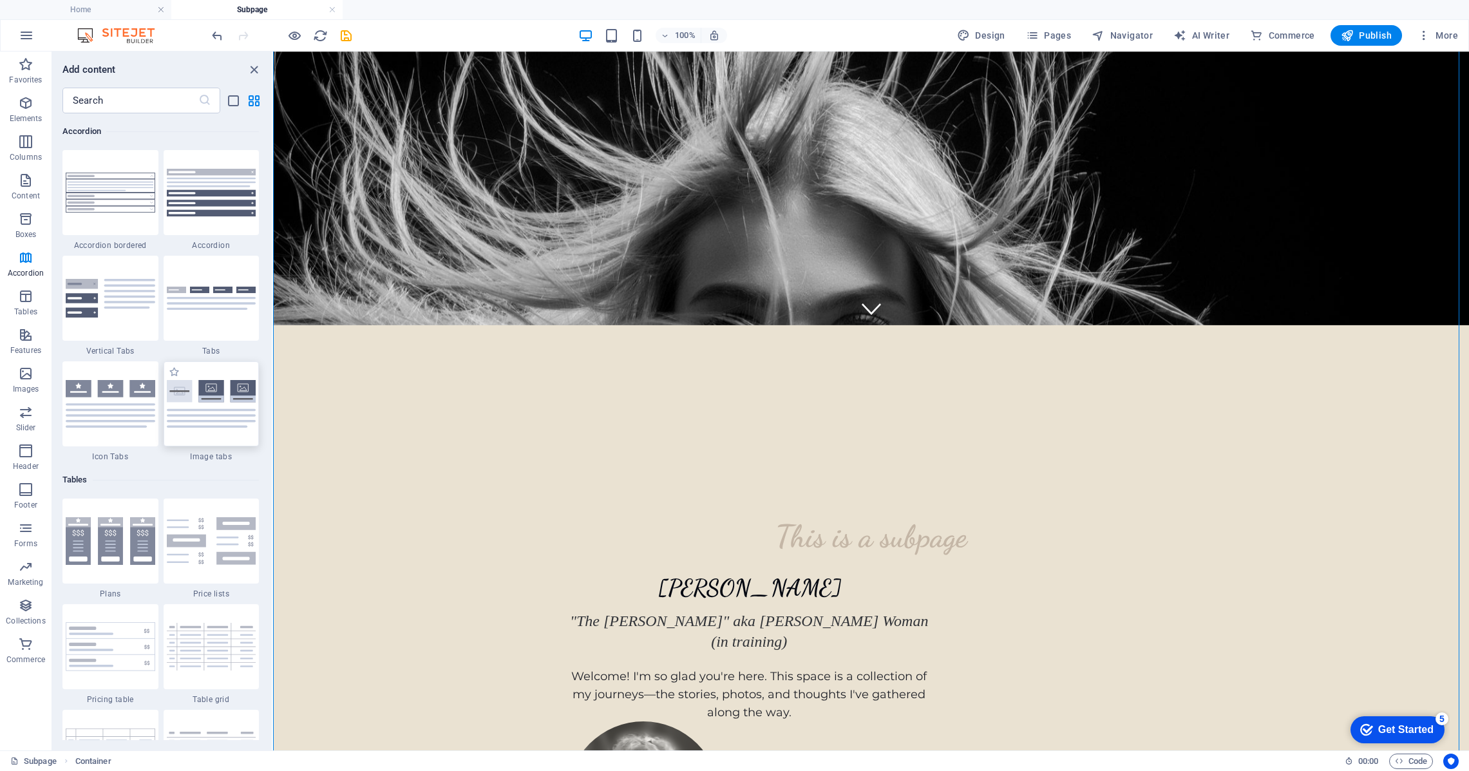
click at [214, 394] on img at bounding box center [211, 404] width 89 height 48
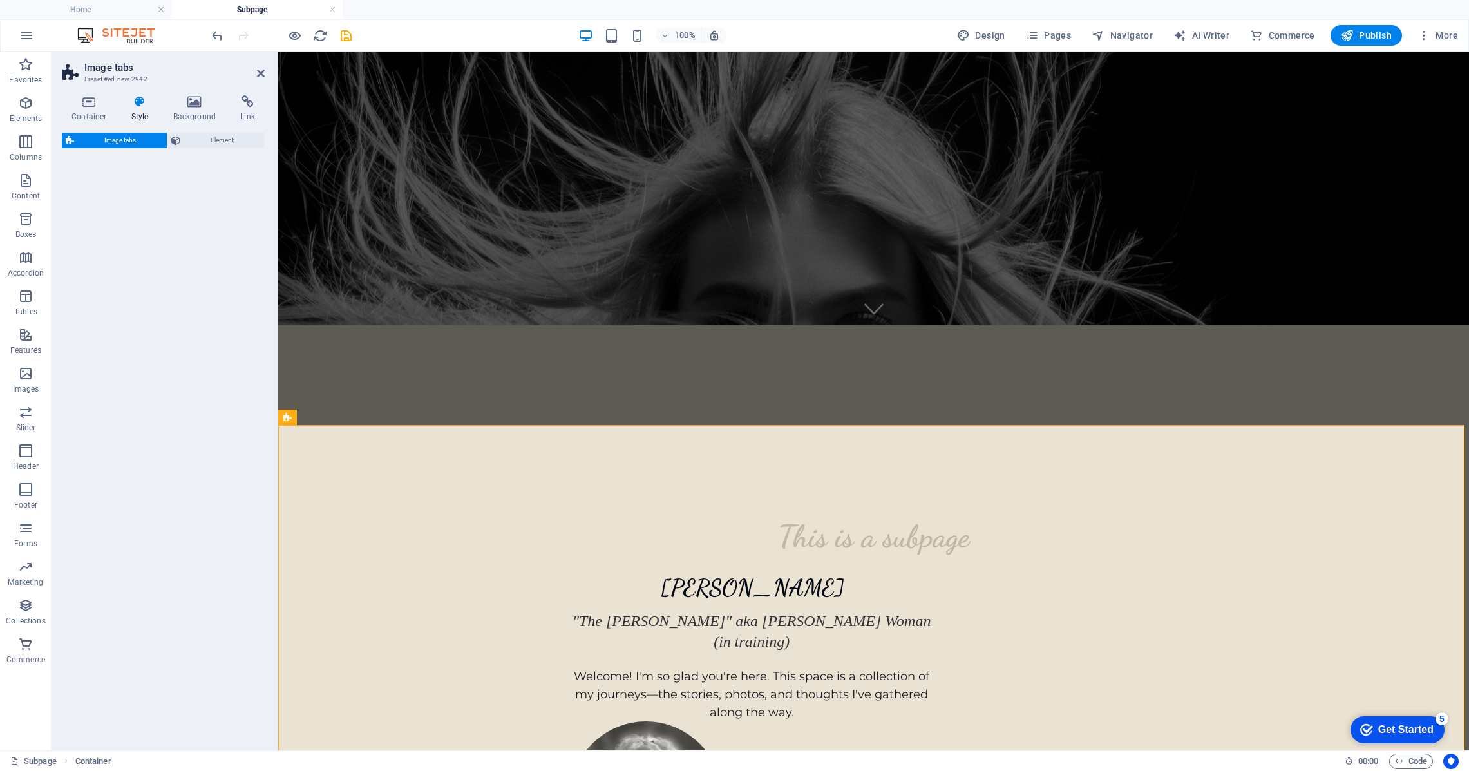
select select "rem"
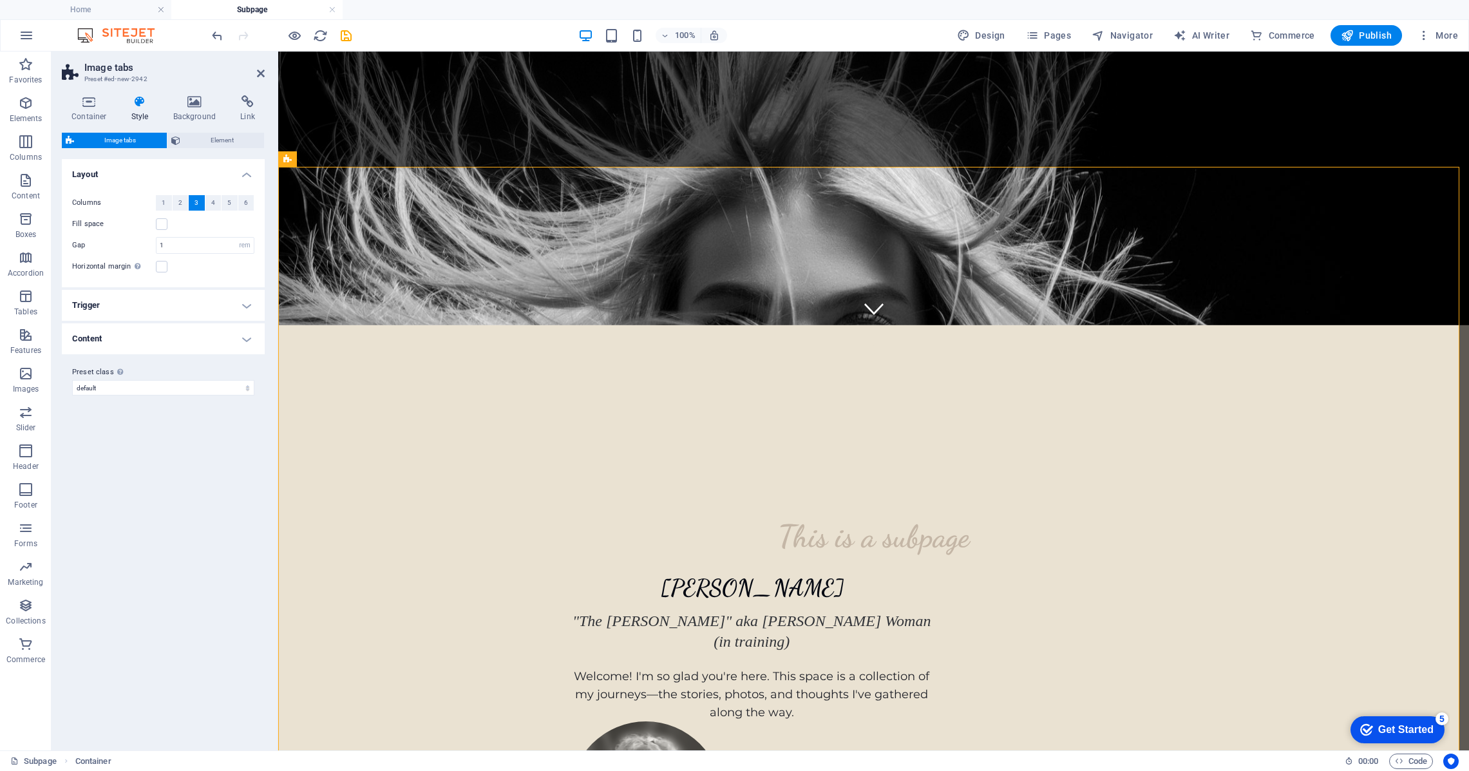
scroll to position [1142, 0]
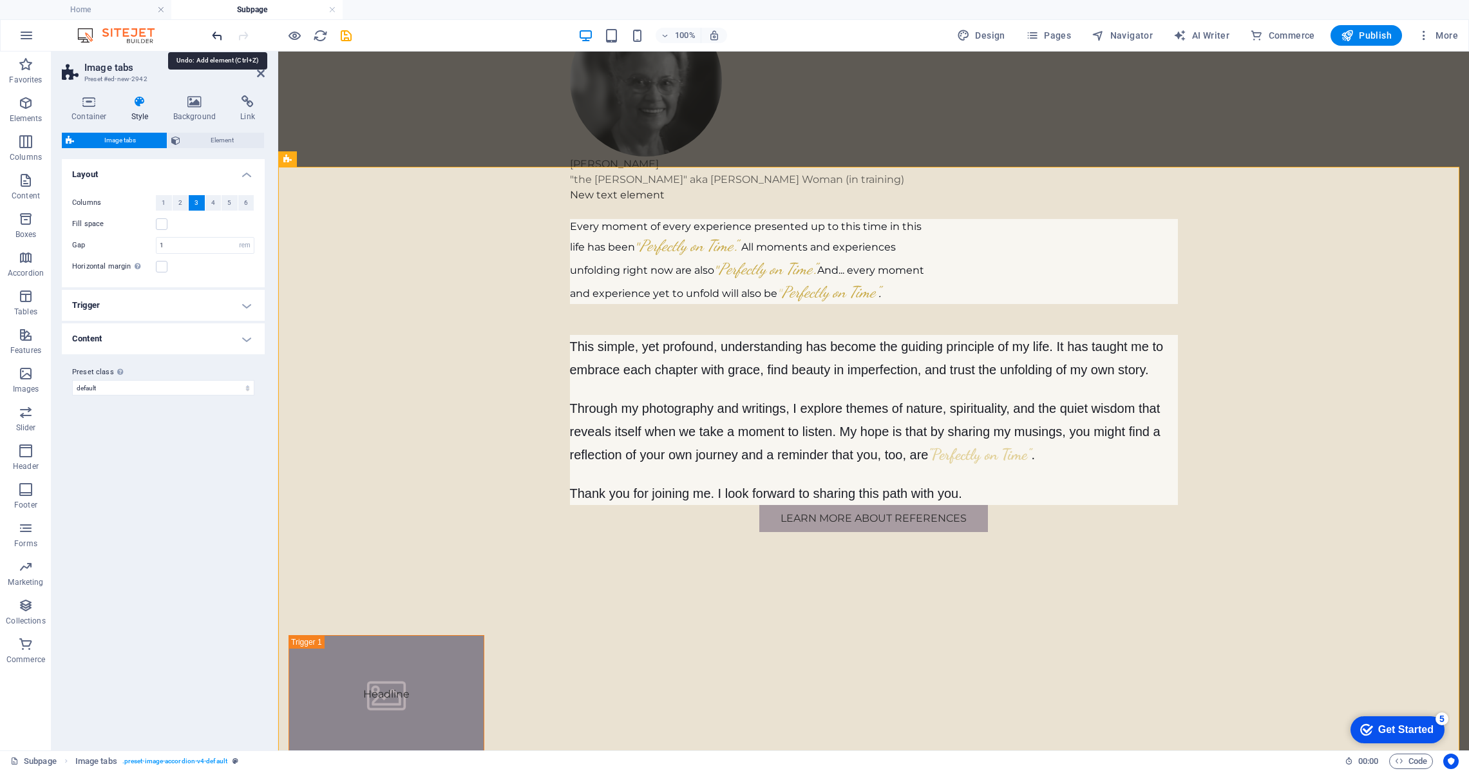
click at [216, 38] on icon "undo" at bounding box center [217, 35] width 15 height 15
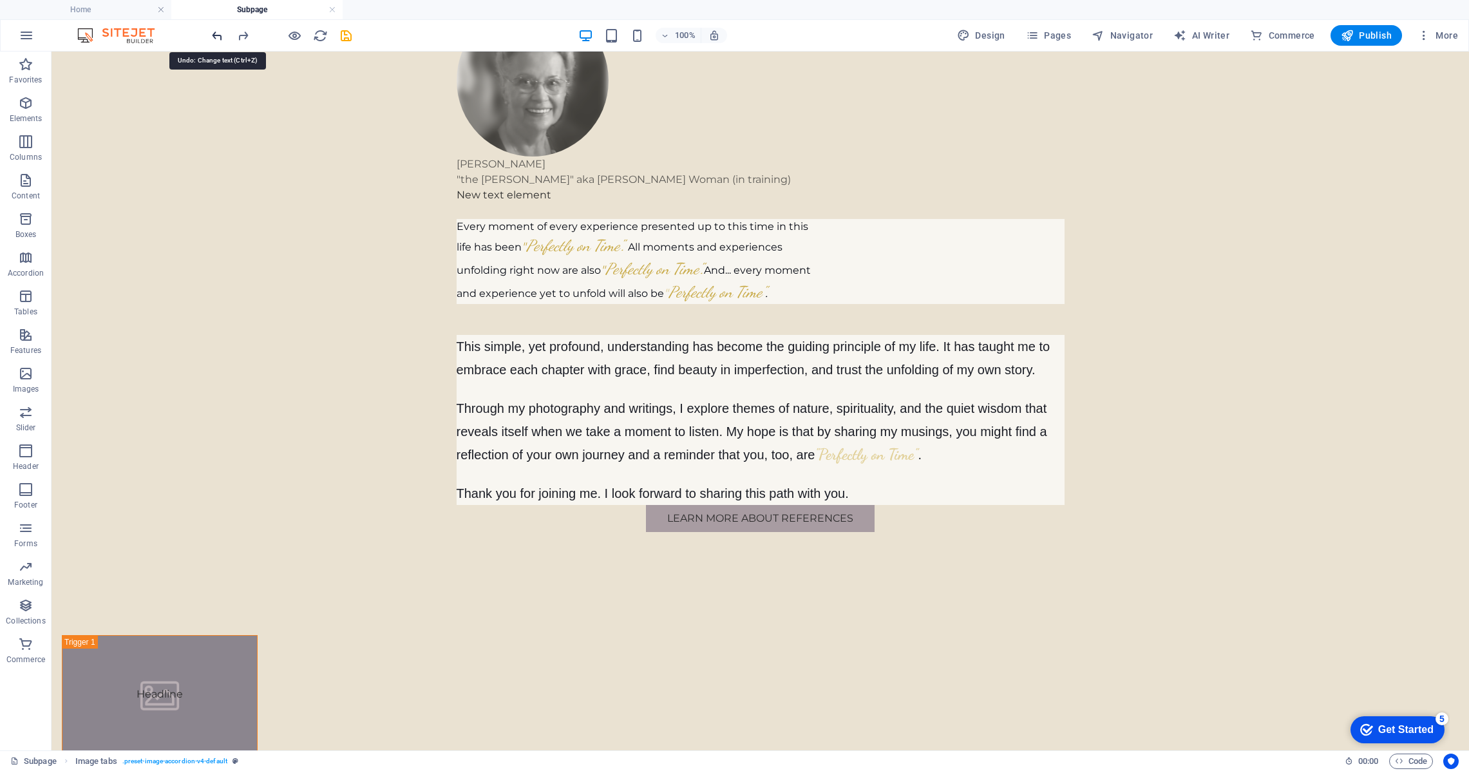
scroll to position [585, 0]
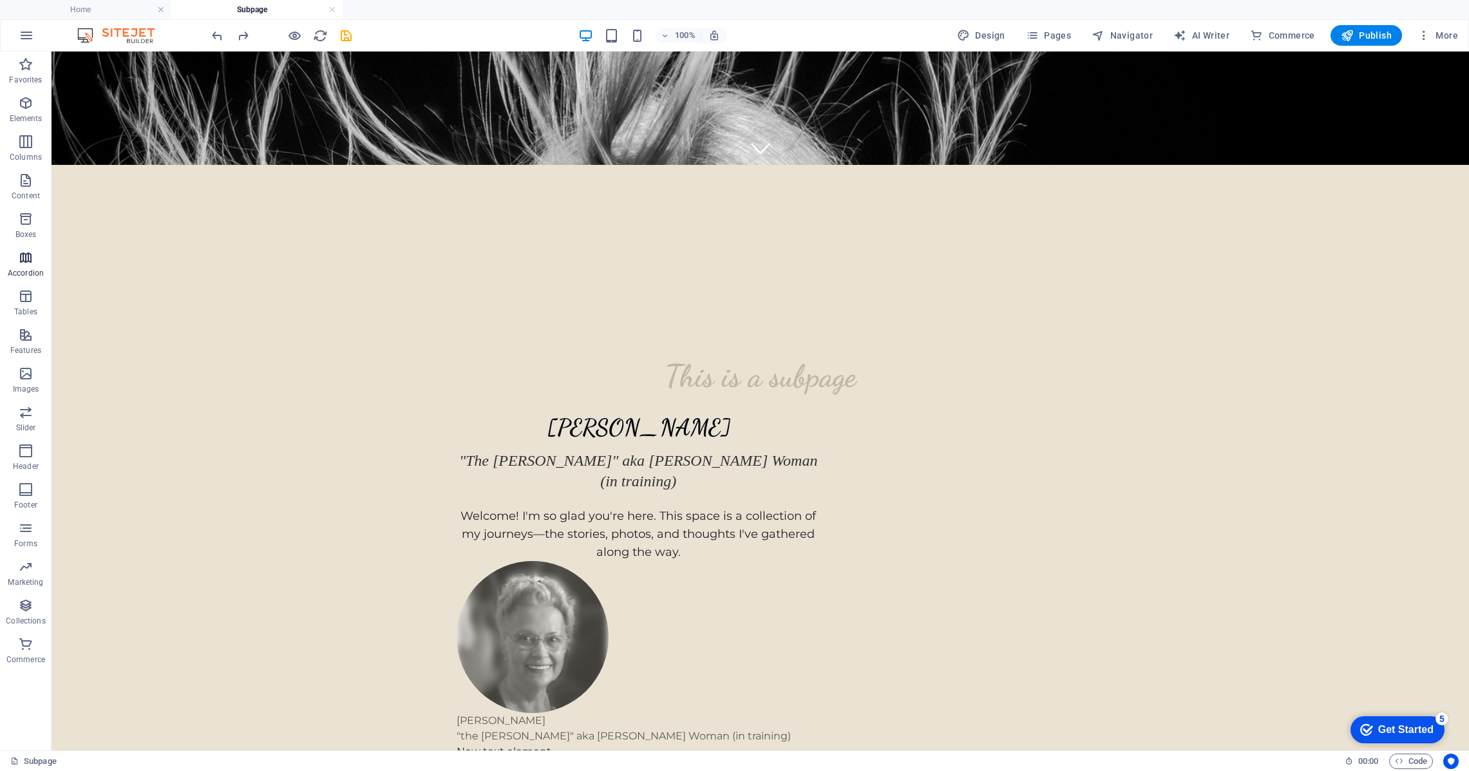
click at [28, 257] on icon "button" at bounding box center [25, 257] width 15 height 15
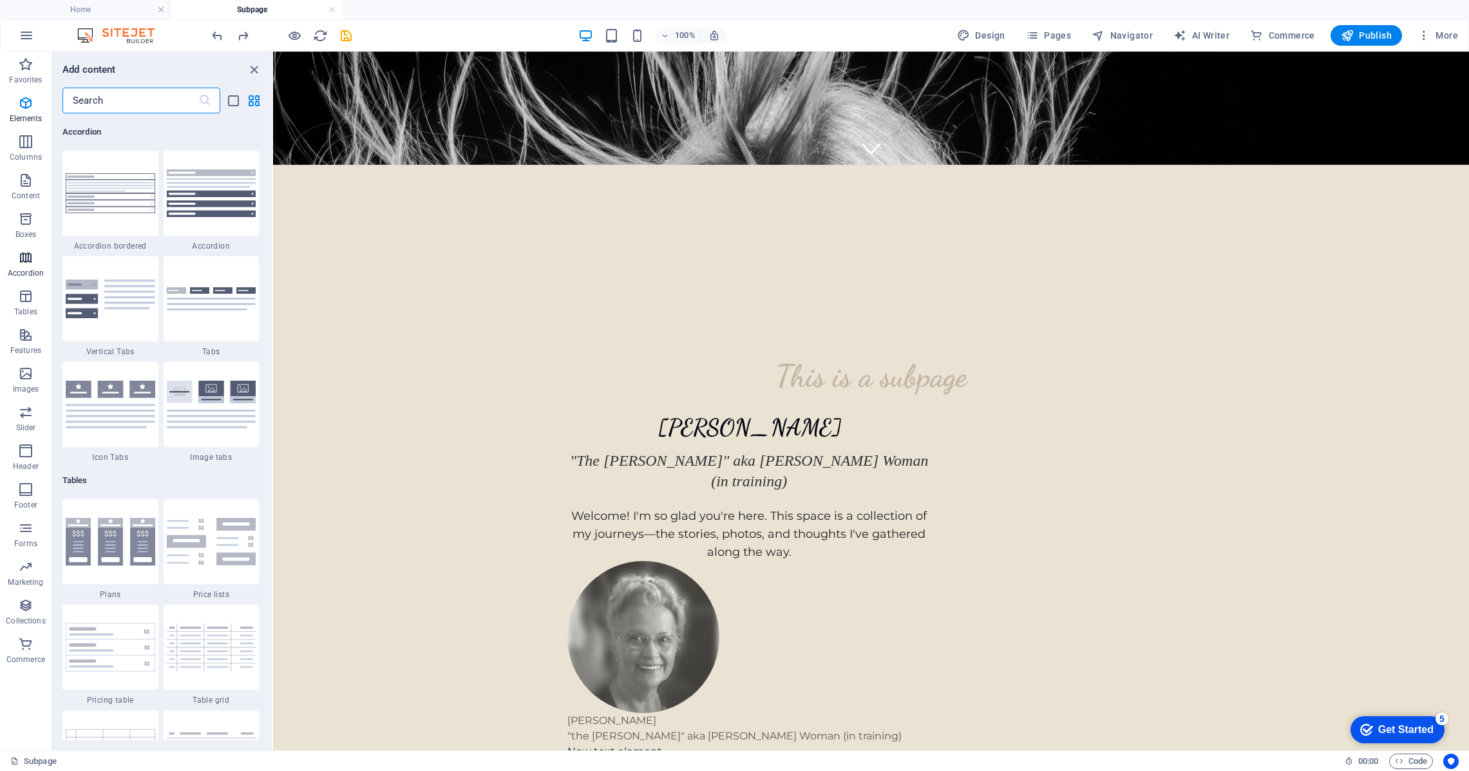
scroll to position [4111, 0]
click at [26, 220] on icon "button" at bounding box center [25, 218] width 15 height 15
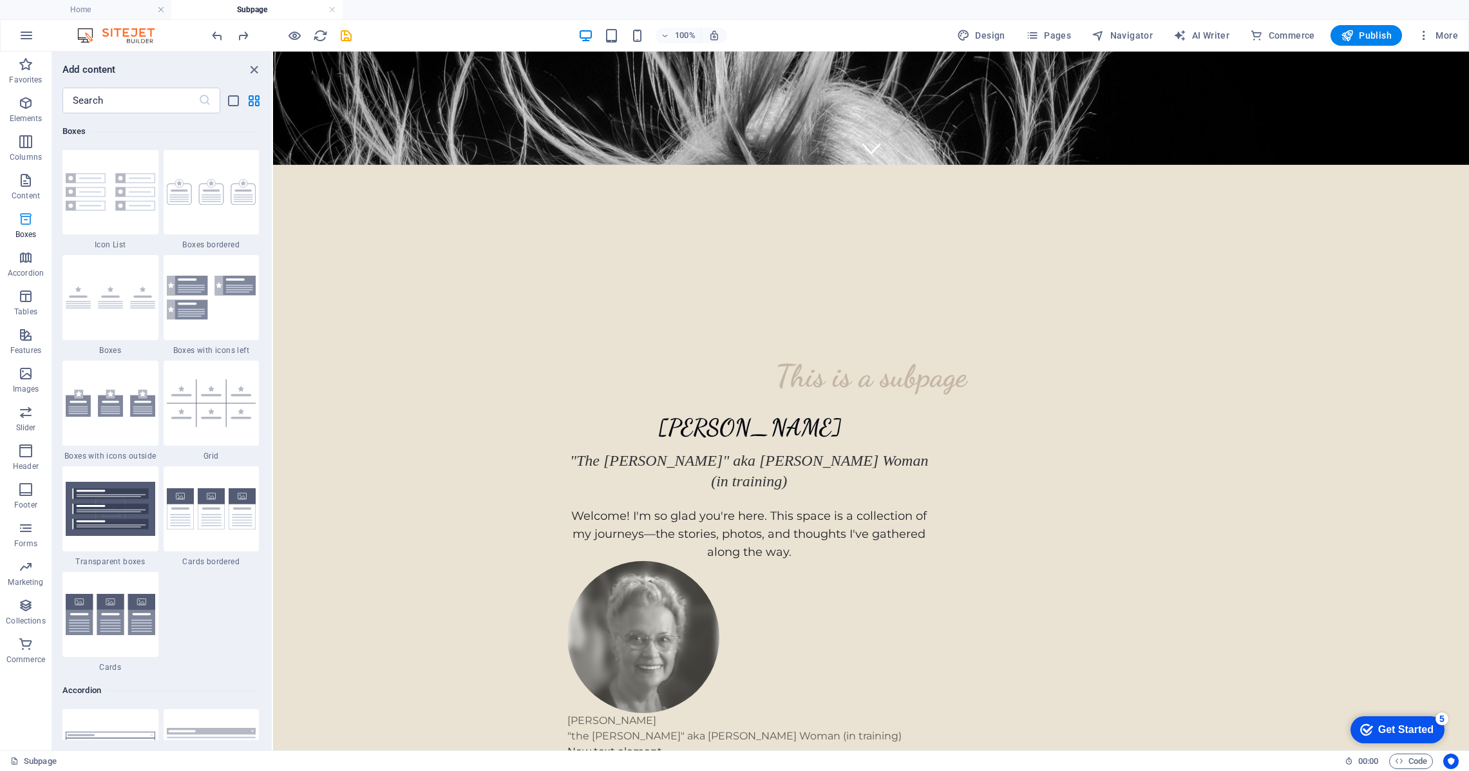
scroll to position [3552, 0]
click at [26, 299] on icon "button" at bounding box center [25, 295] width 15 height 15
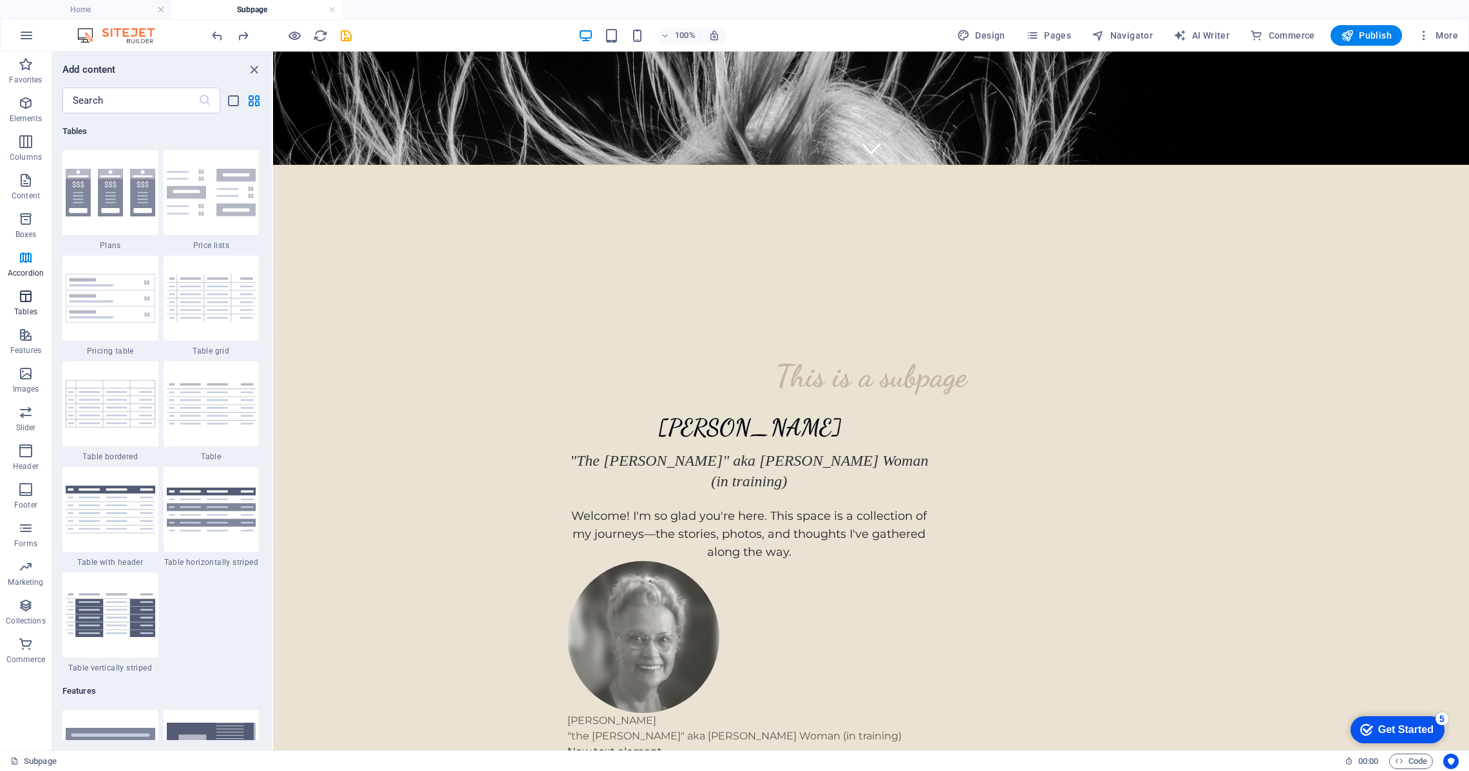
scroll to position [4460, 0]
click at [30, 343] on span "Features" at bounding box center [26, 342] width 52 height 31
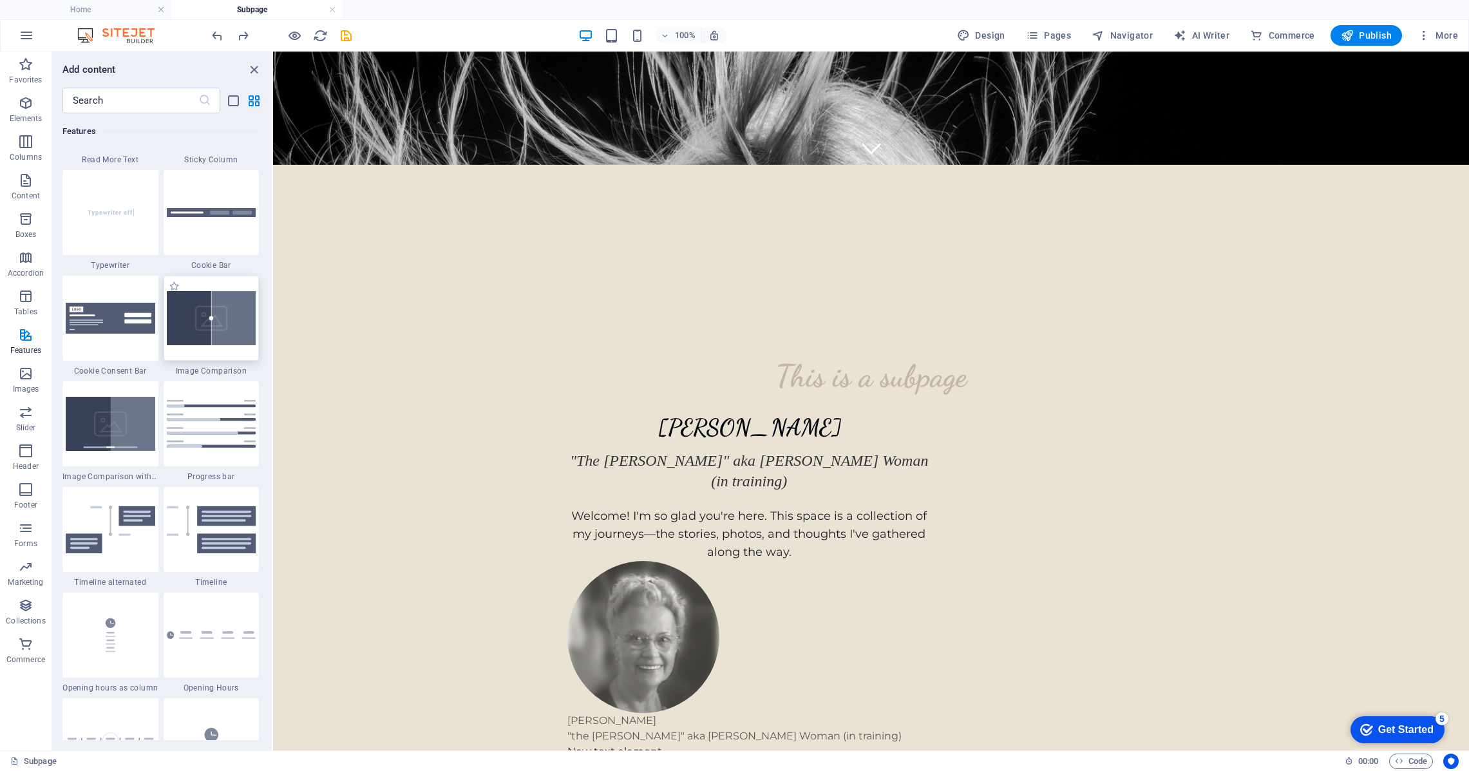
scroll to position [5110, 0]
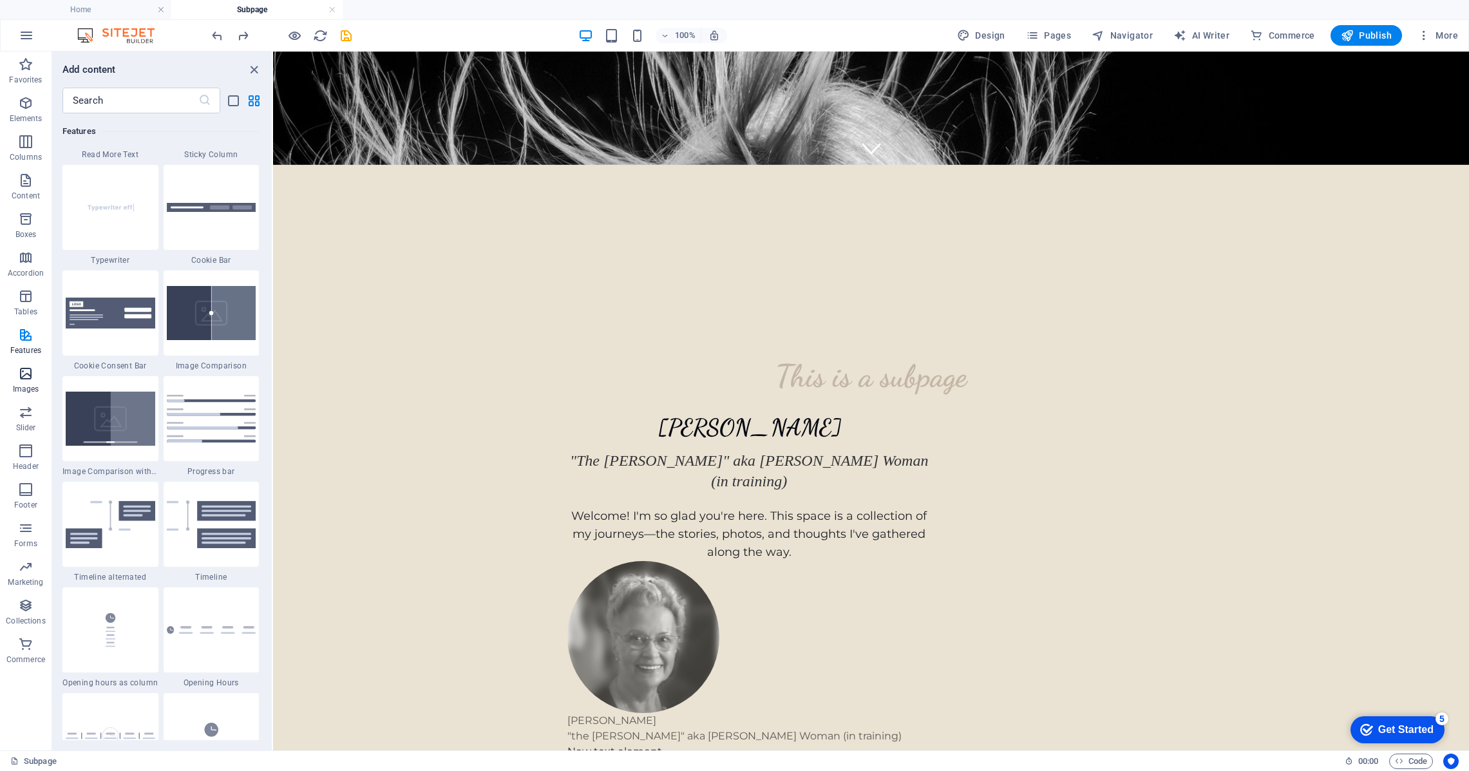
click at [28, 377] on icon "button" at bounding box center [25, 373] width 15 height 15
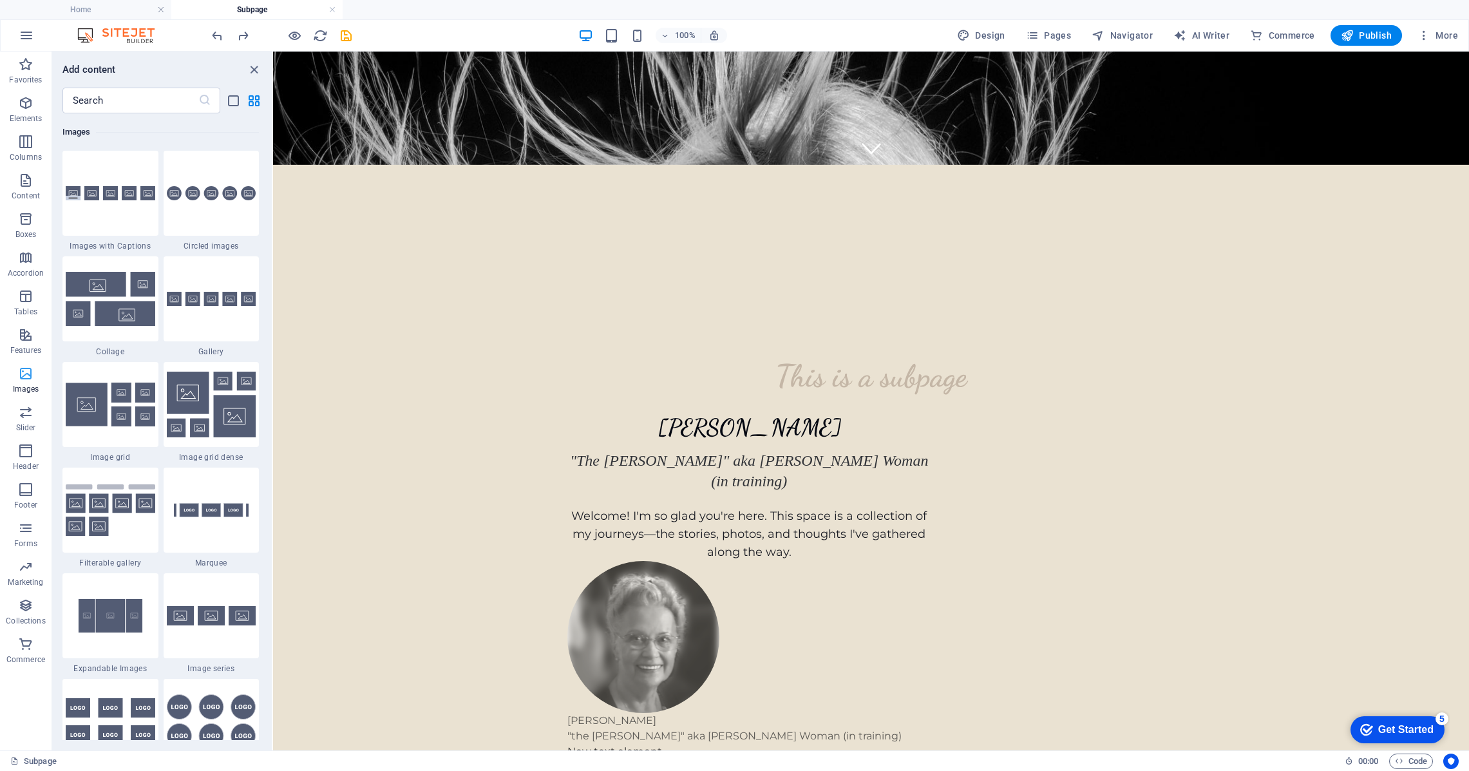
scroll to position [6529, 0]
click at [24, 415] on icon "button" at bounding box center [25, 411] width 15 height 15
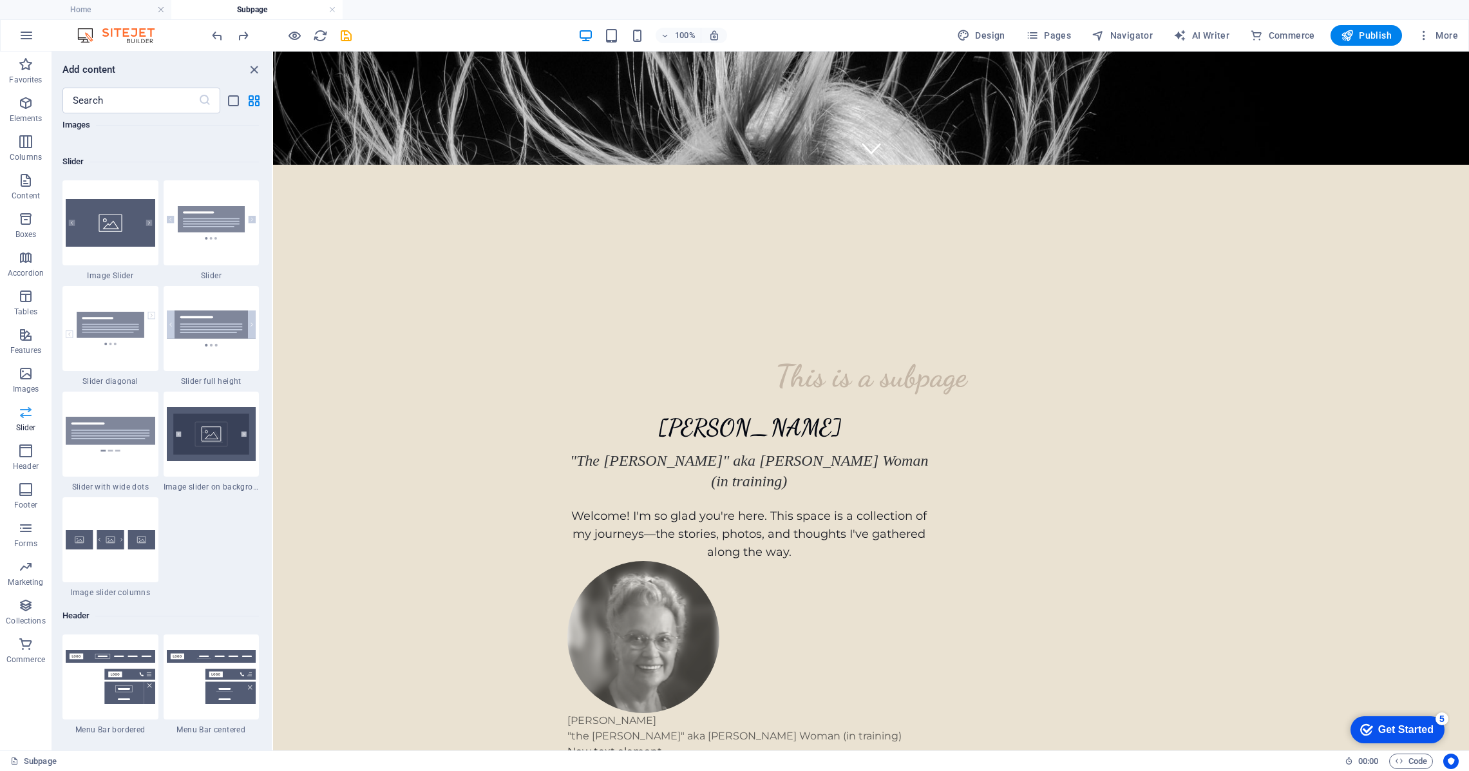
scroll to position [7300, 0]
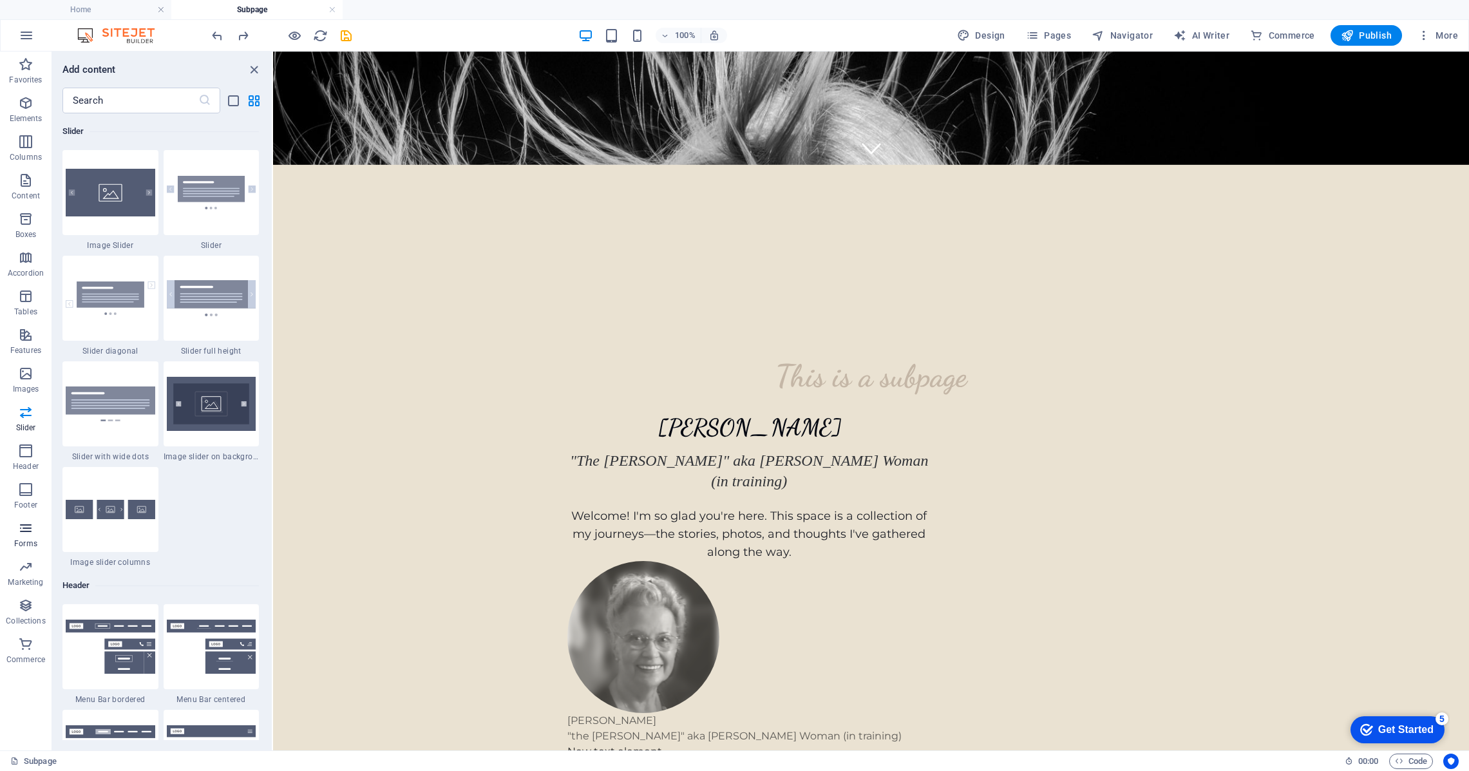
click at [32, 527] on icon "button" at bounding box center [25, 527] width 15 height 15
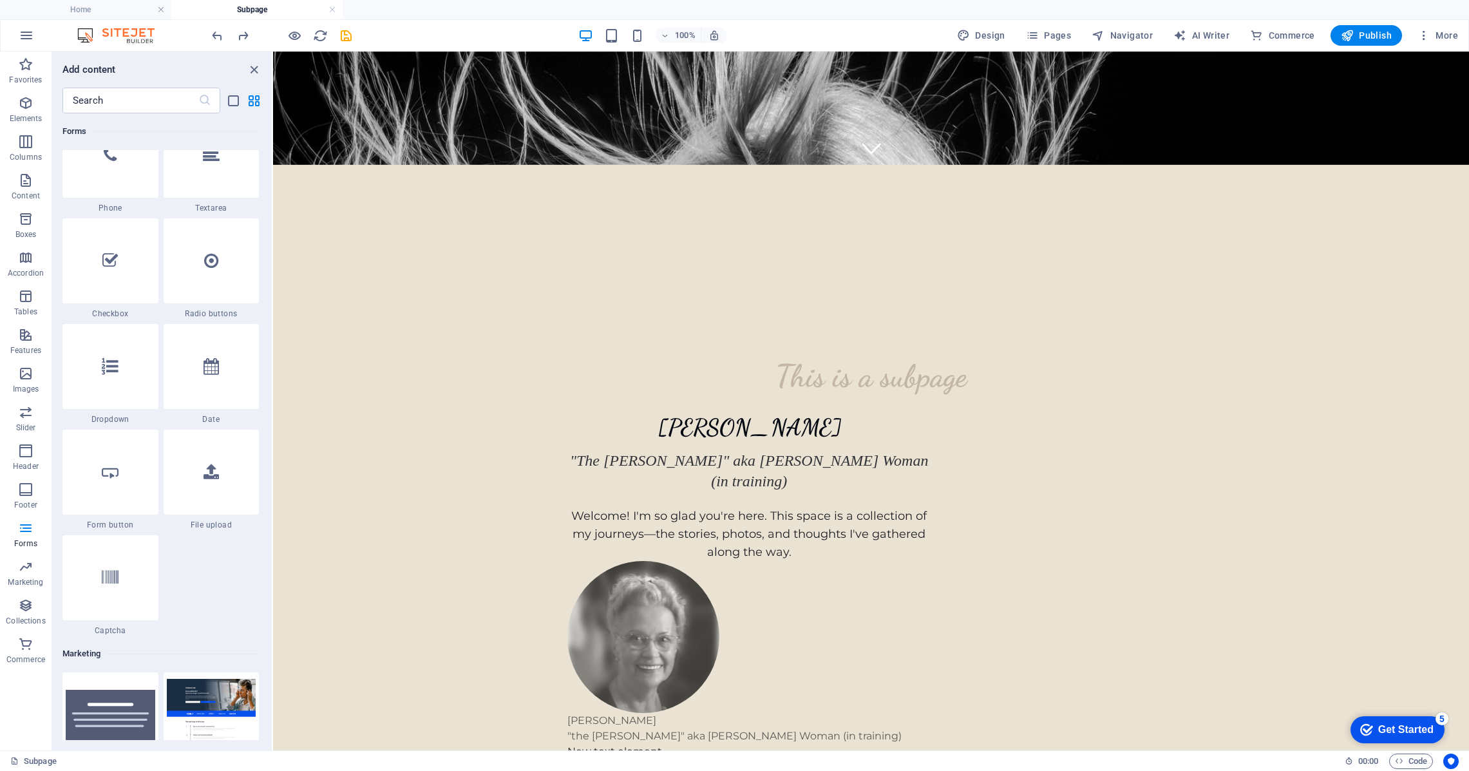
scroll to position [9968, 0]
click at [28, 604] on icon "button" at bounding box center [25, 605] width 15 height 15
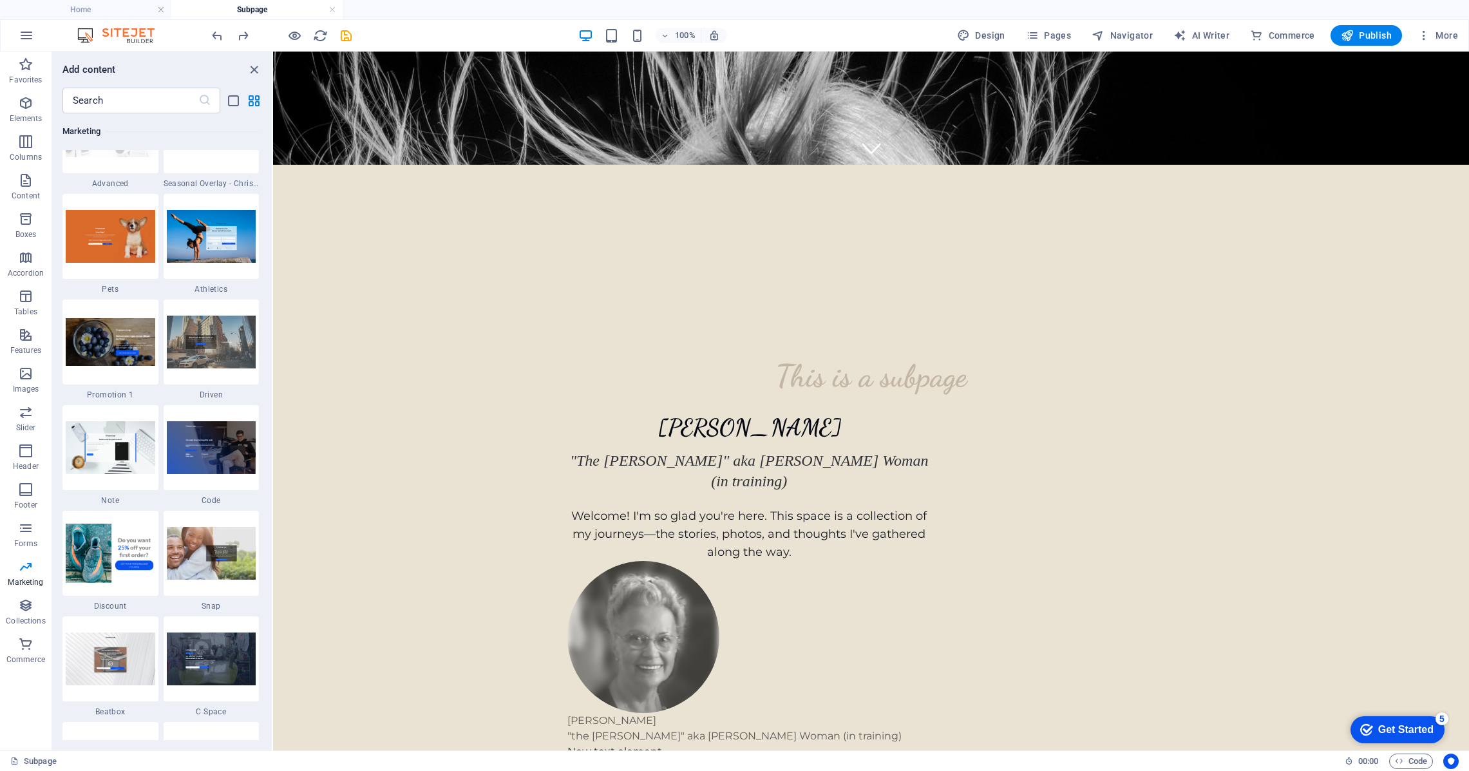
scroll to position [10967, 0]
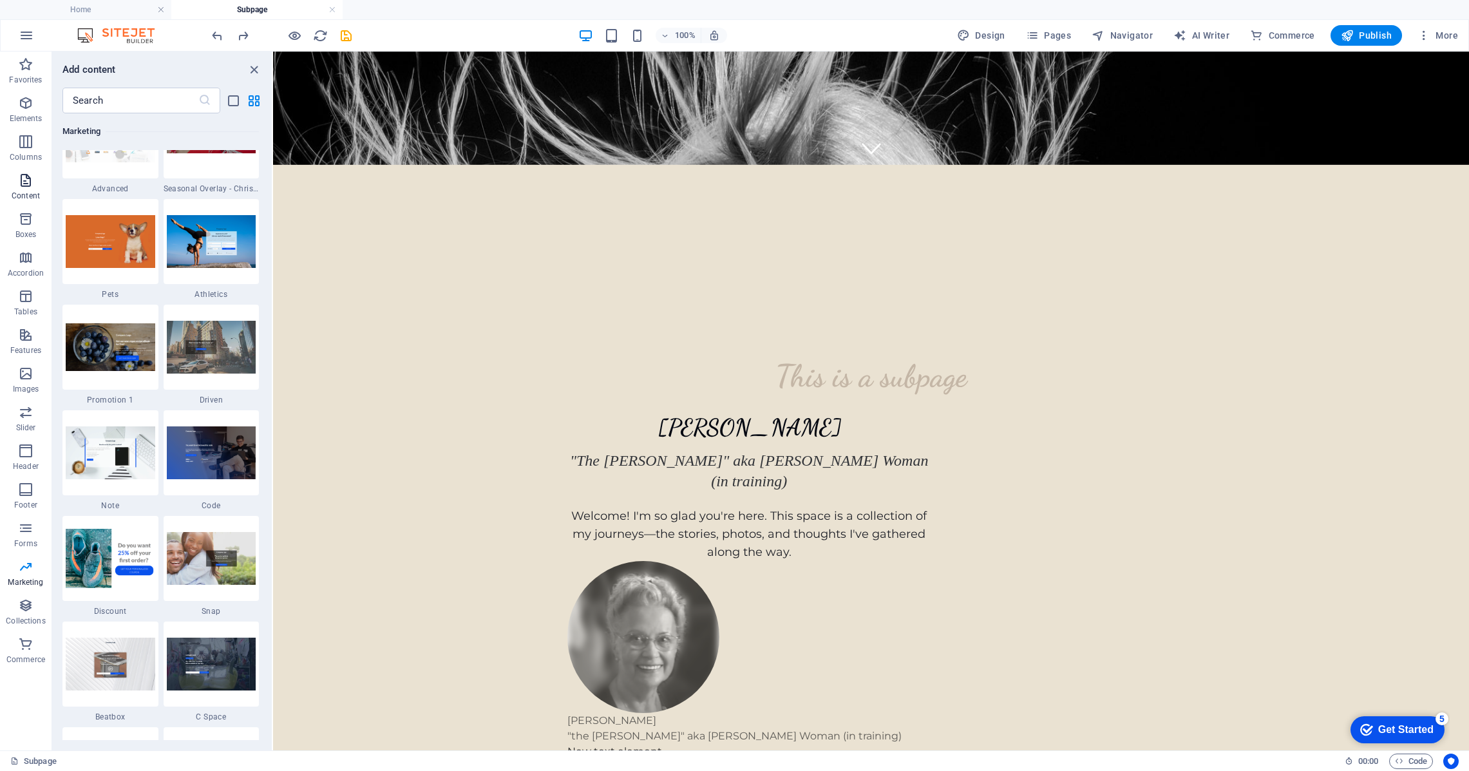
click at [26, 180] on icon "button" at bounding box center [25, 180] width 15 height 15
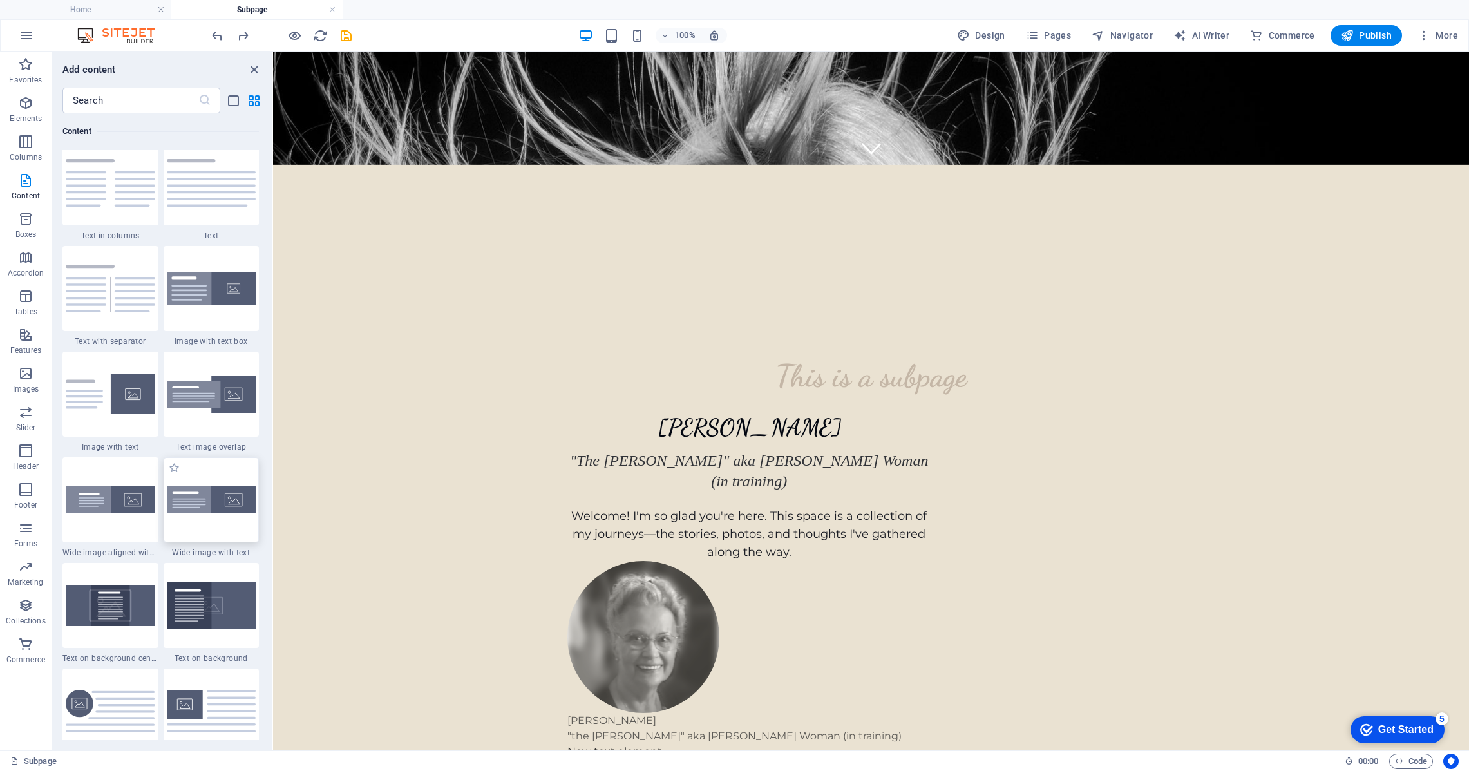
scroll to position [2264, 0]
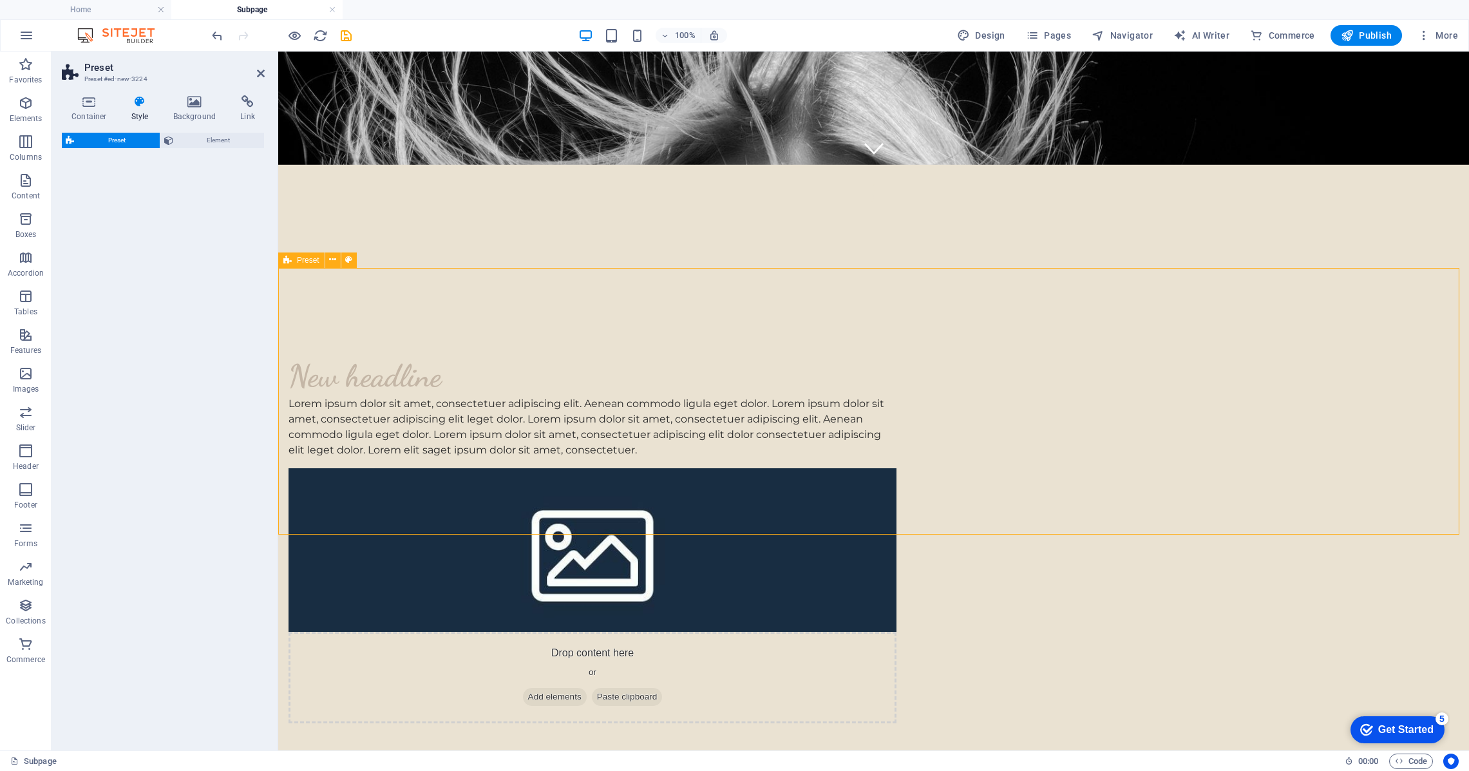
select select "rem"
select select "px"
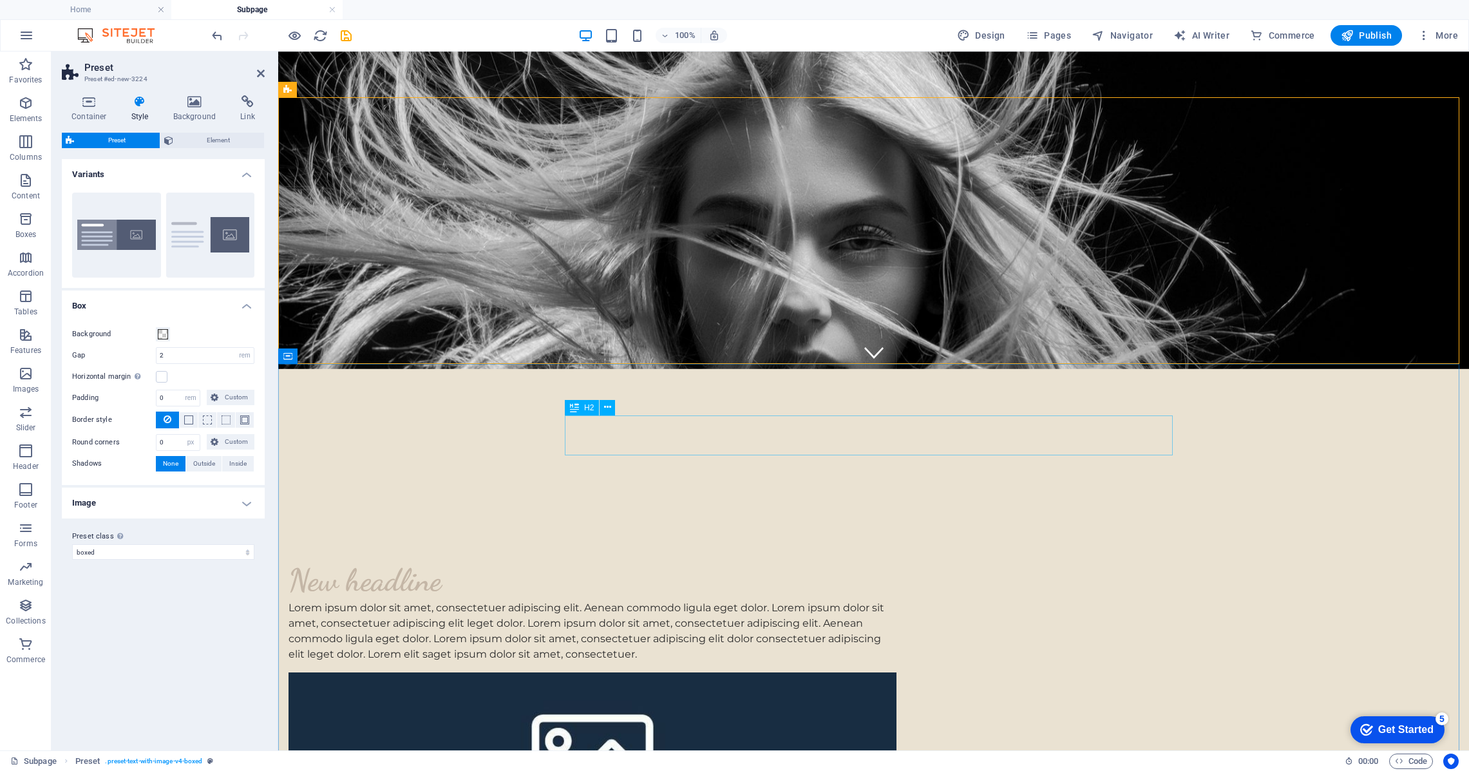
scroll to position [385, 0]
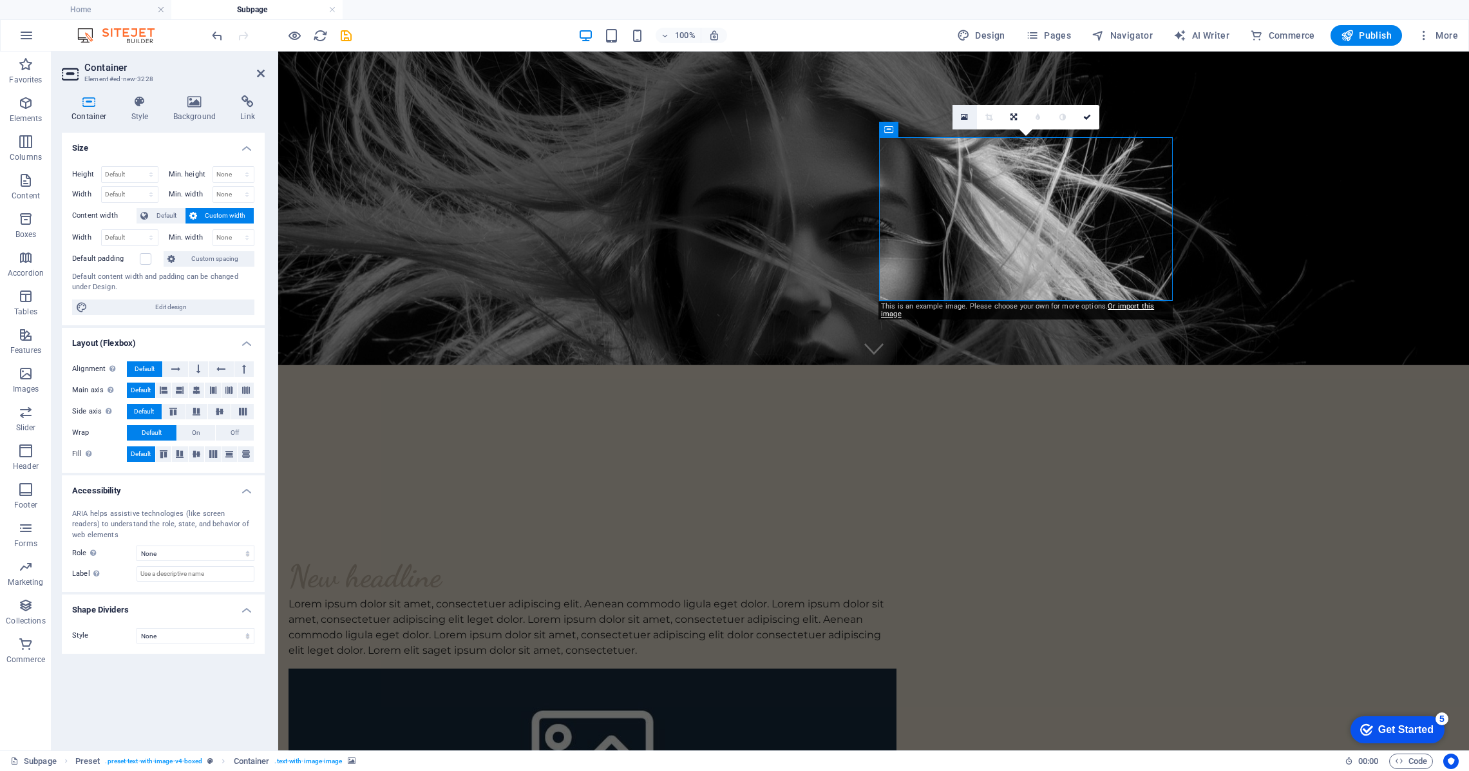
click at [965, 117] on icon at bounding box center [964, 117] width 7 height 9
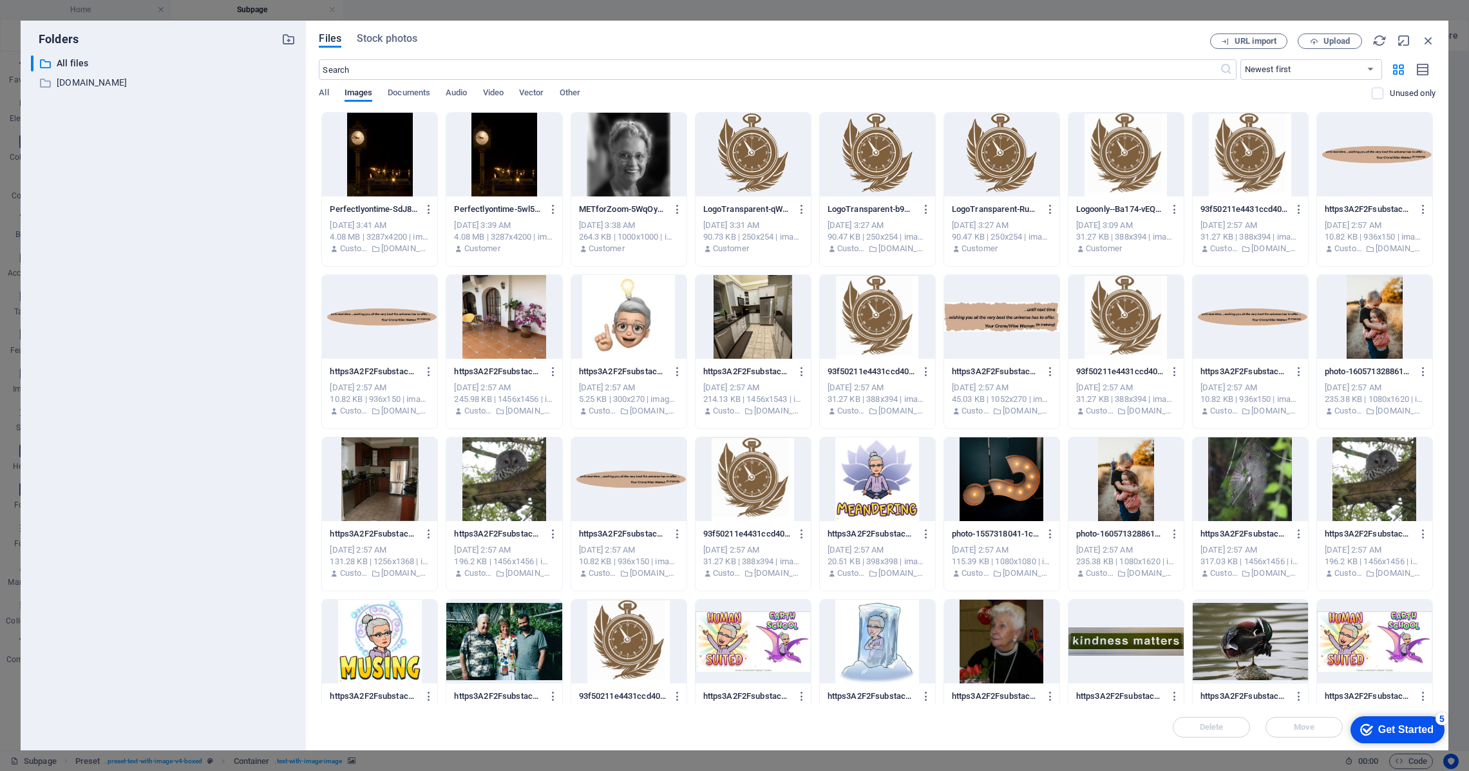
click at [614, 163] on div at bounding box center [628, 155] width 115 height 84
click at [1325, 39] on span "Upload" at bounding box center [1336, 41] width 26 height 8
click at [101, 80] on p "[DOMAIN_NAME]" at bounding box center [165, 82] width 216 height 15
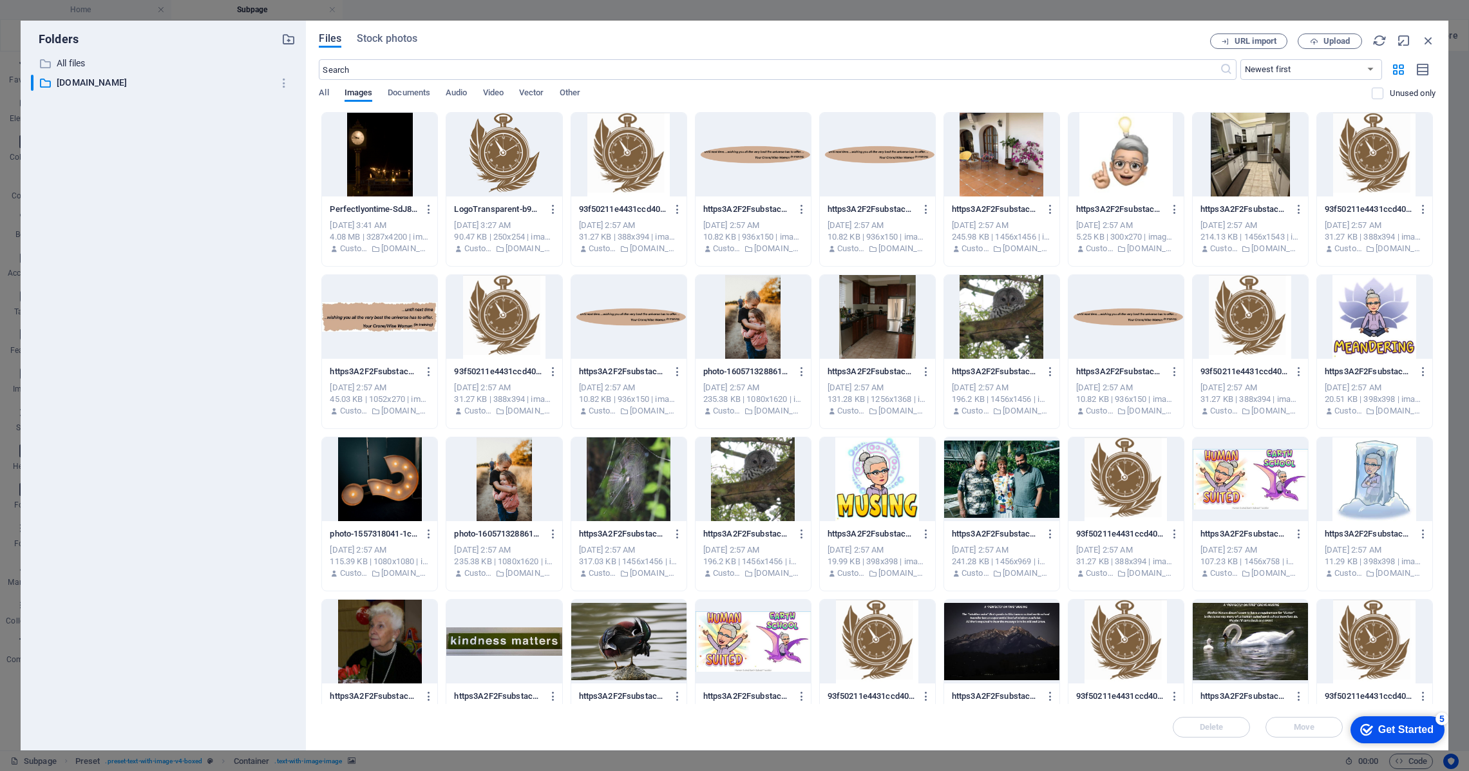
click at [329, 42] on span "Files" at bounding box center [330, 38] width 23 height 15
click at [82, 60] on p "All files" at bounding box center [165, 63] width 216 height 15
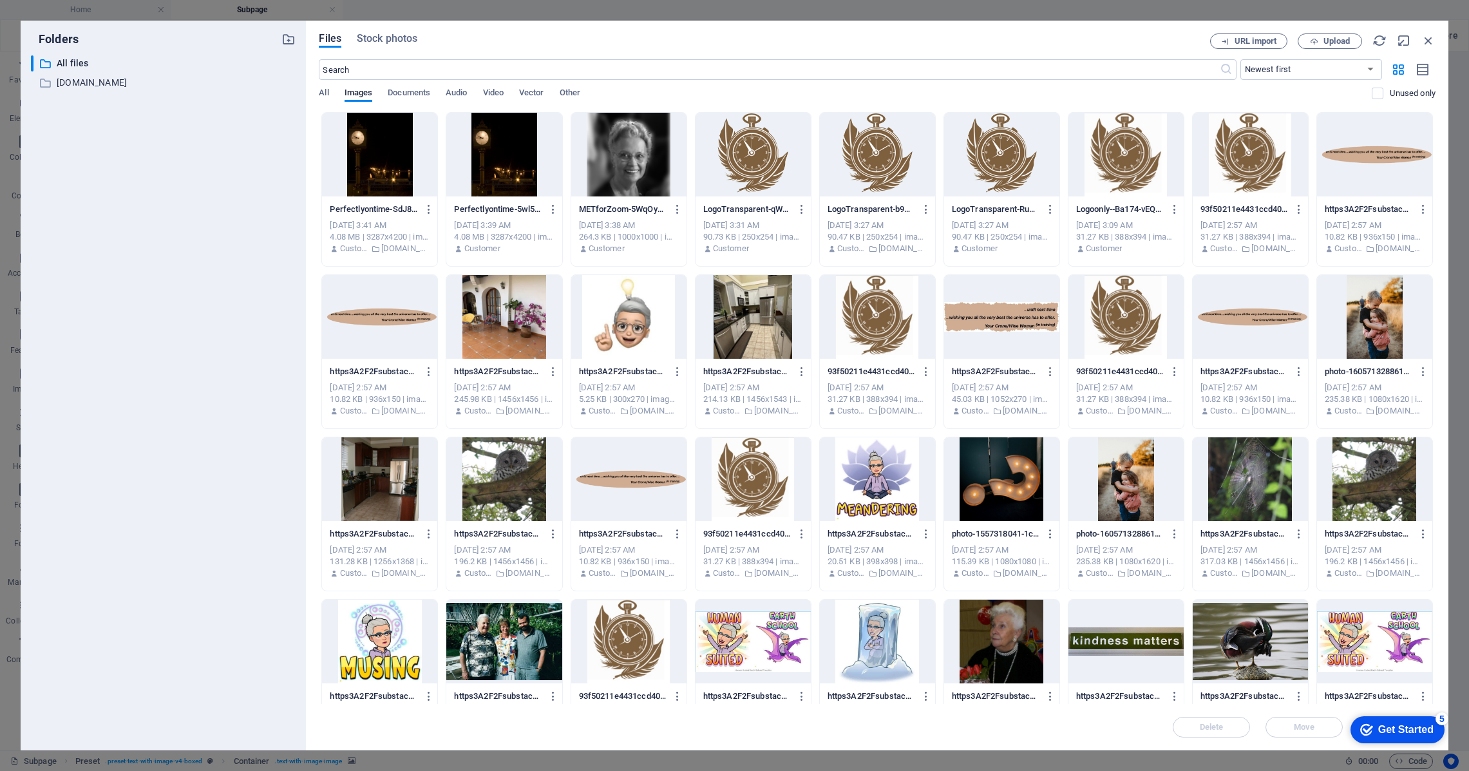
click at [614, 144] on div at bounding box center [628, 155] width 115 height 84
click at [679, 211] on icon "button" at bounding box center [678, 209] width 12 height 12
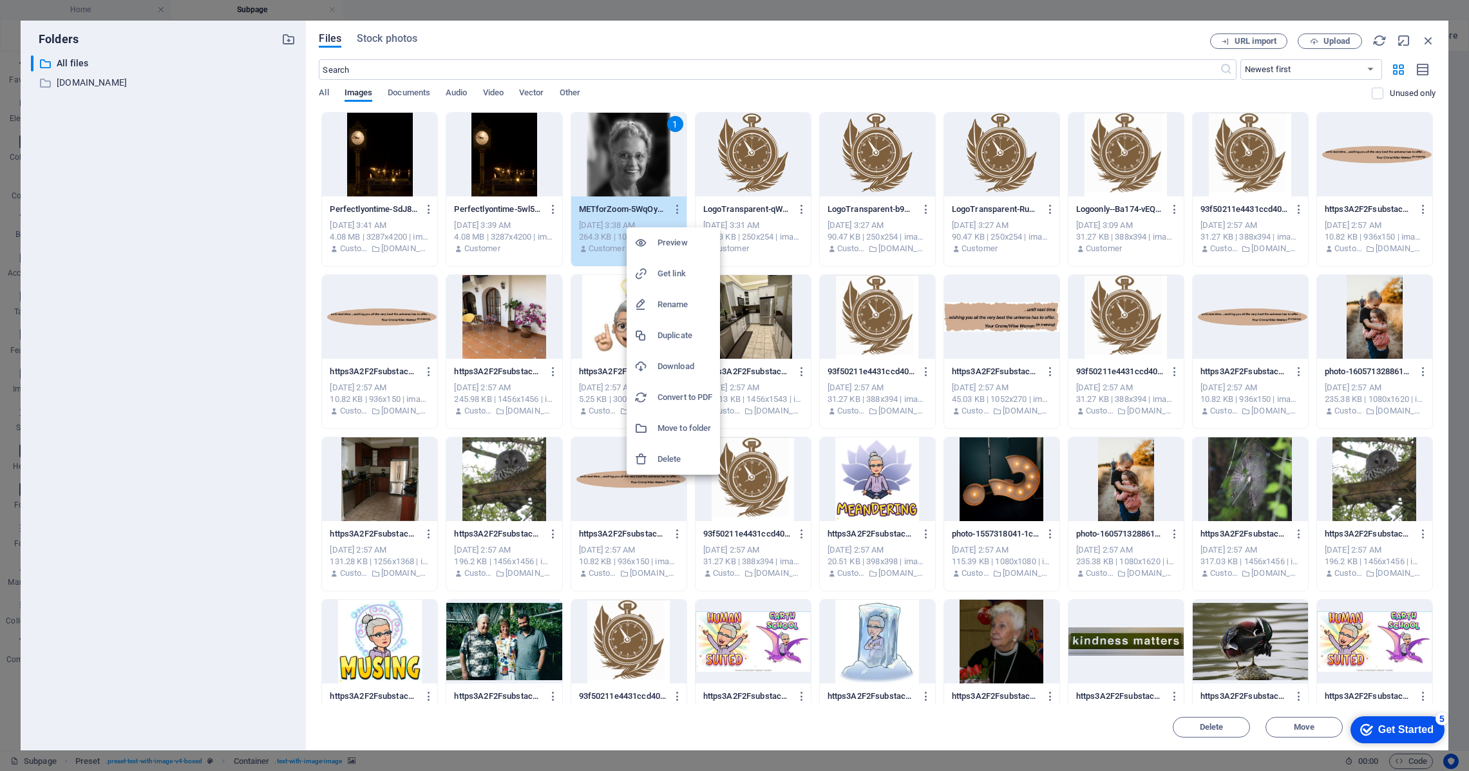
click at [5, 17] on div at bounding box center [734, 385] width 1469 height 771
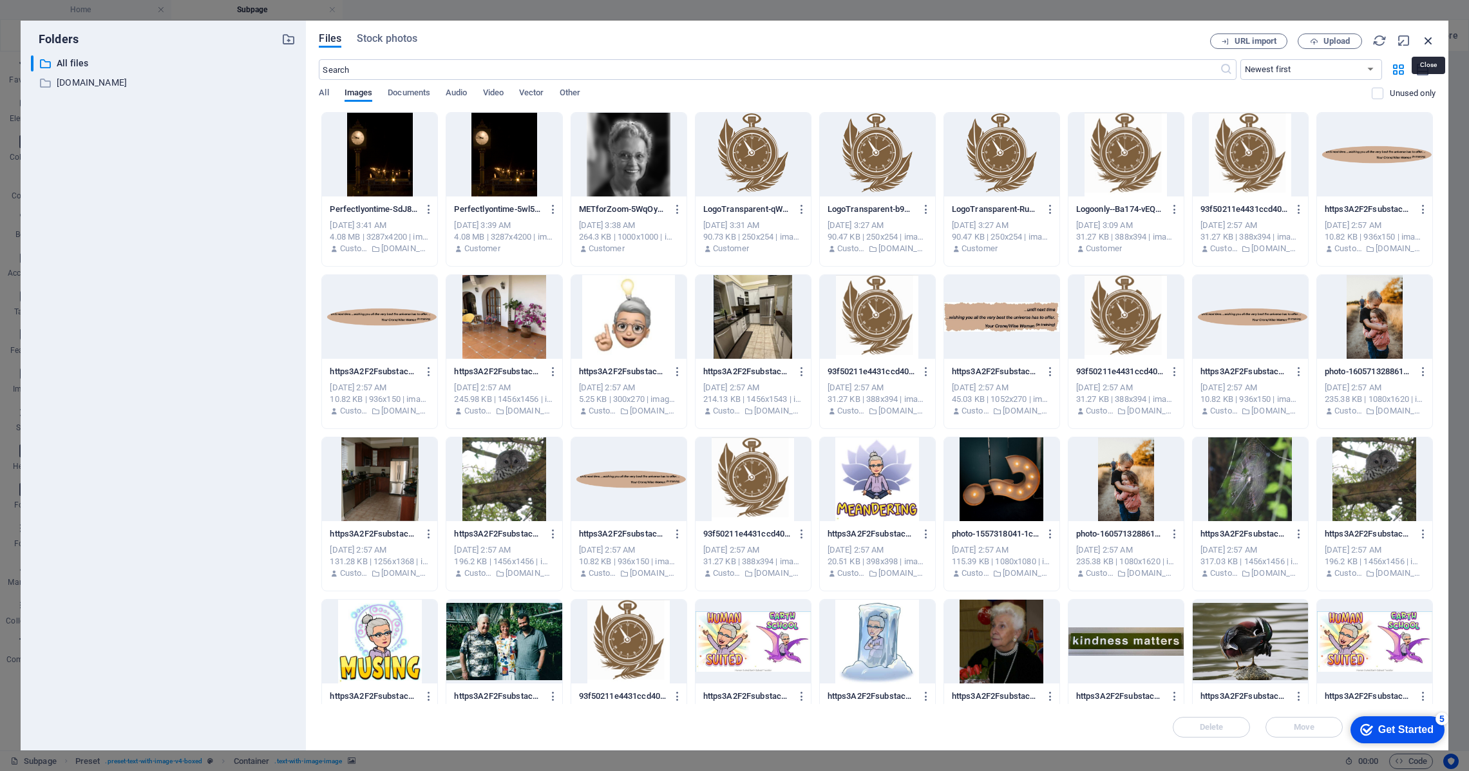
click at [1431, 41] on icon "button" at bounding box center [1428, 40] width 14 height 14
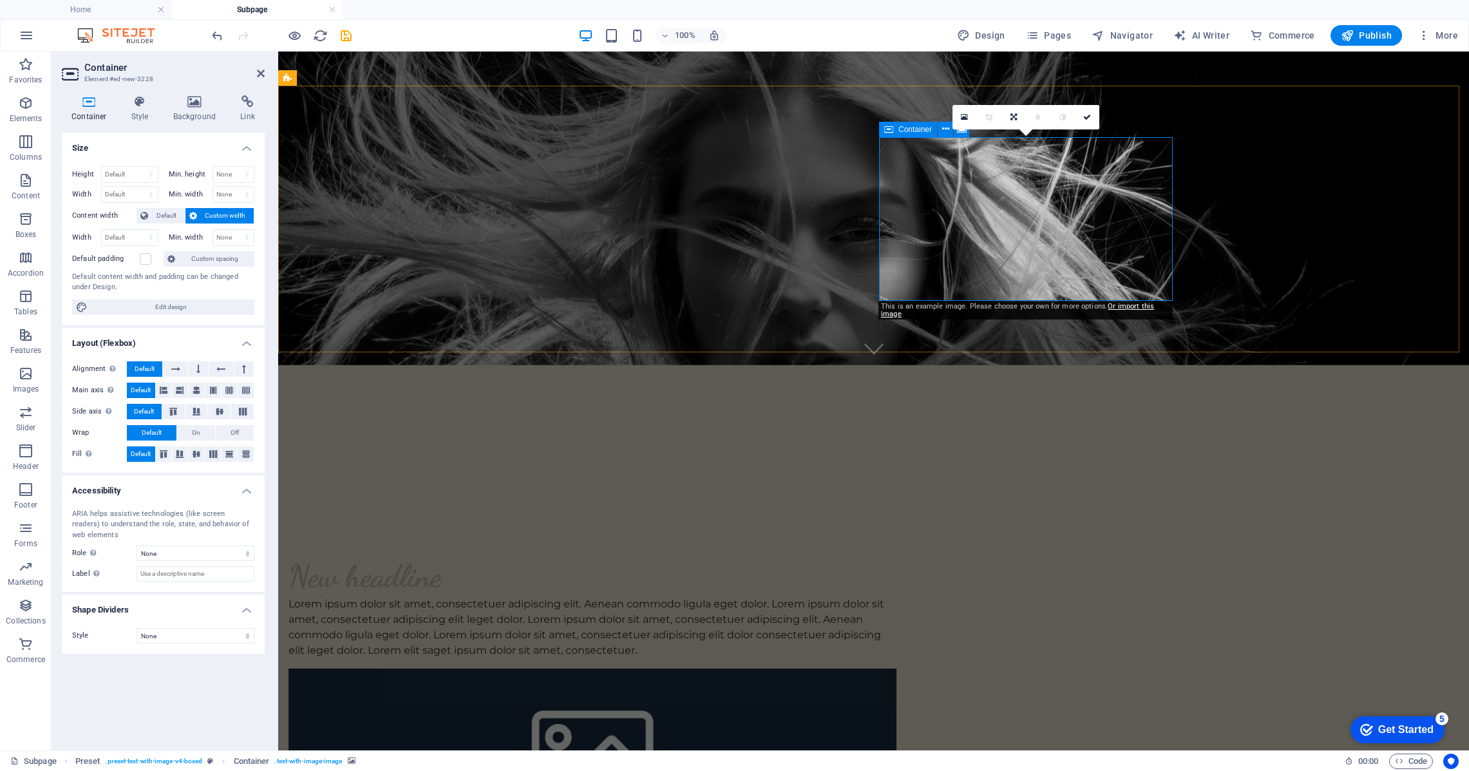
click at [965, 118] on icon at bounding box center [964, 117] width 7 height 9
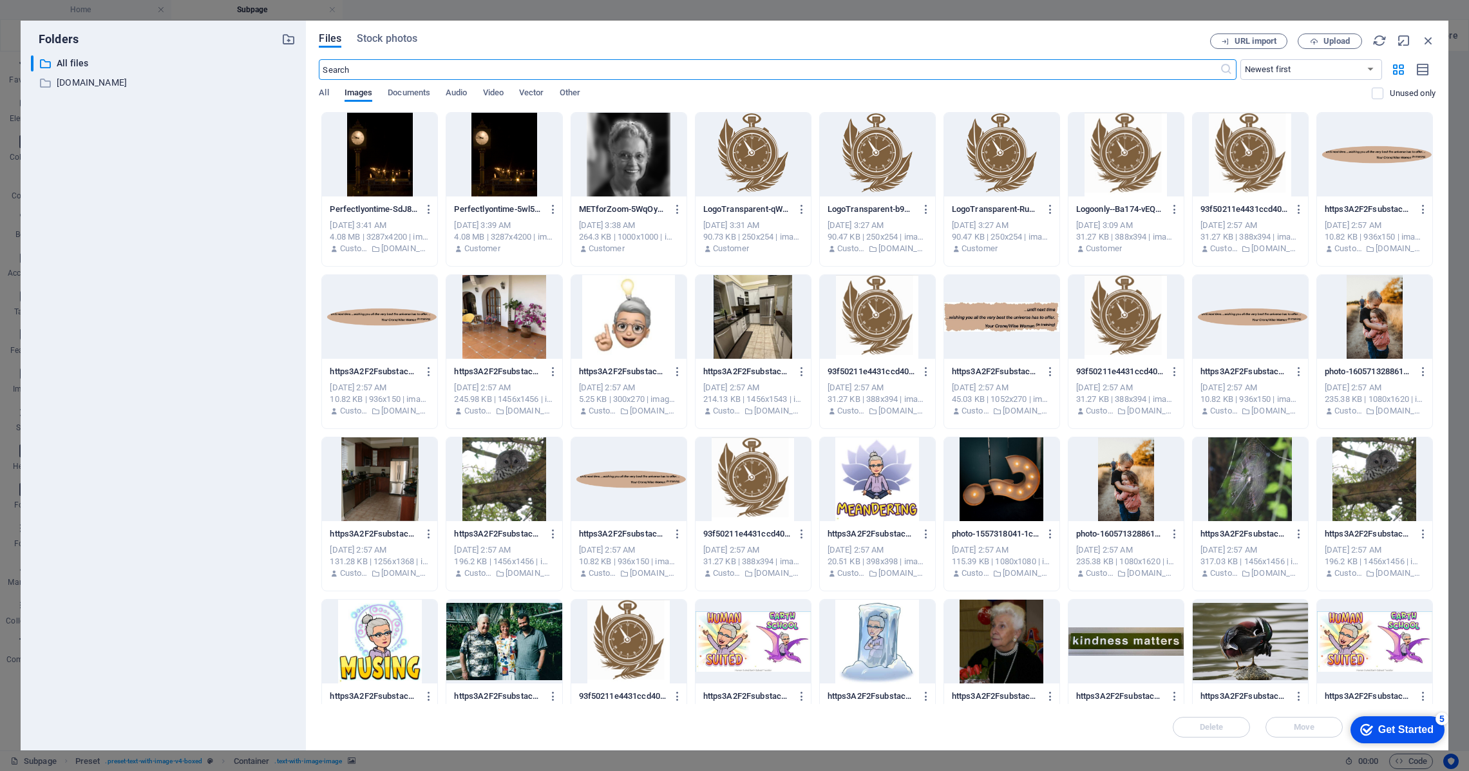
click at [617, 153] on div at bounding box center [628, 155] width 115 height 84
click at [617, 153] on div "1" at bounding box center [628, 155] width 115 height 84
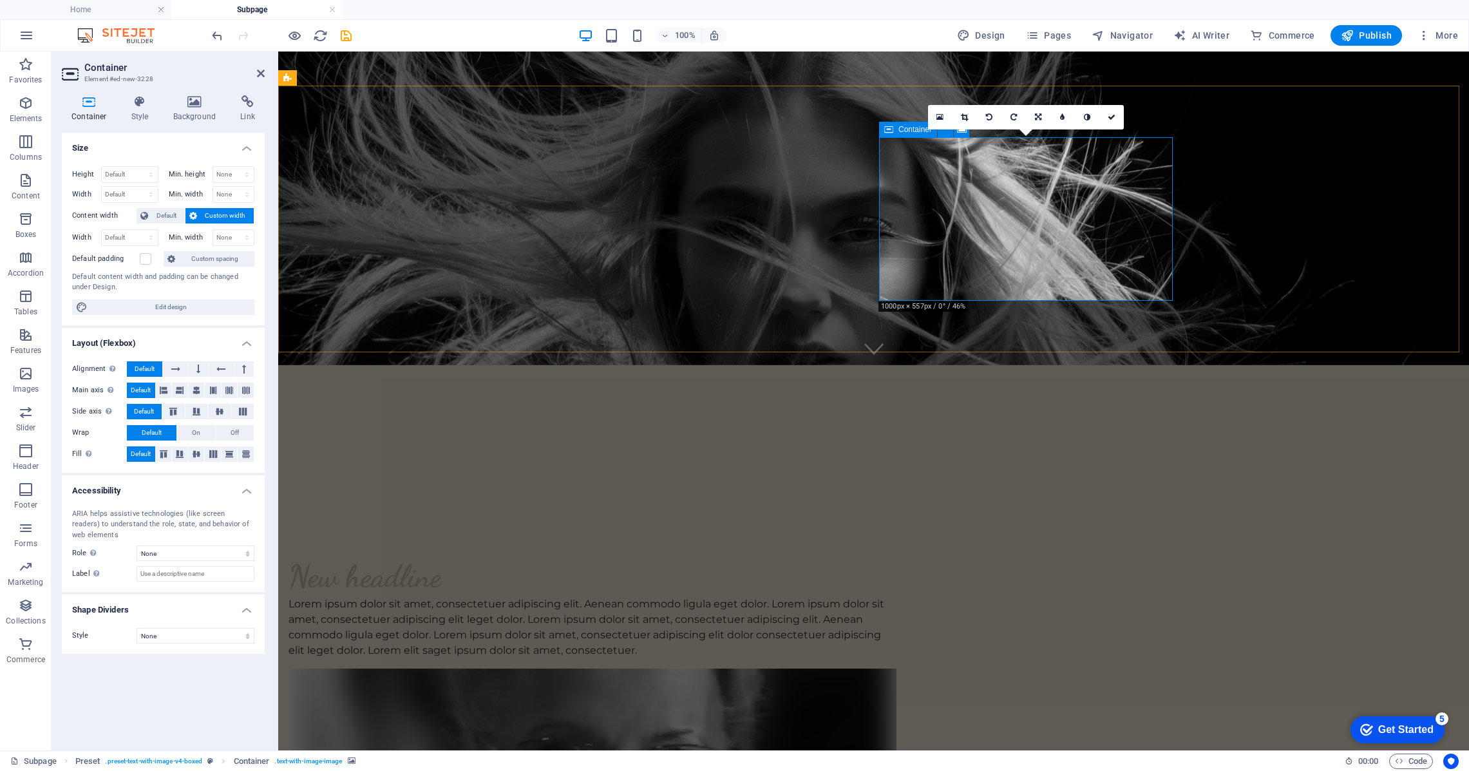
click at [940, 118] on icon at bounding box center [939, 117] width 7 height 9
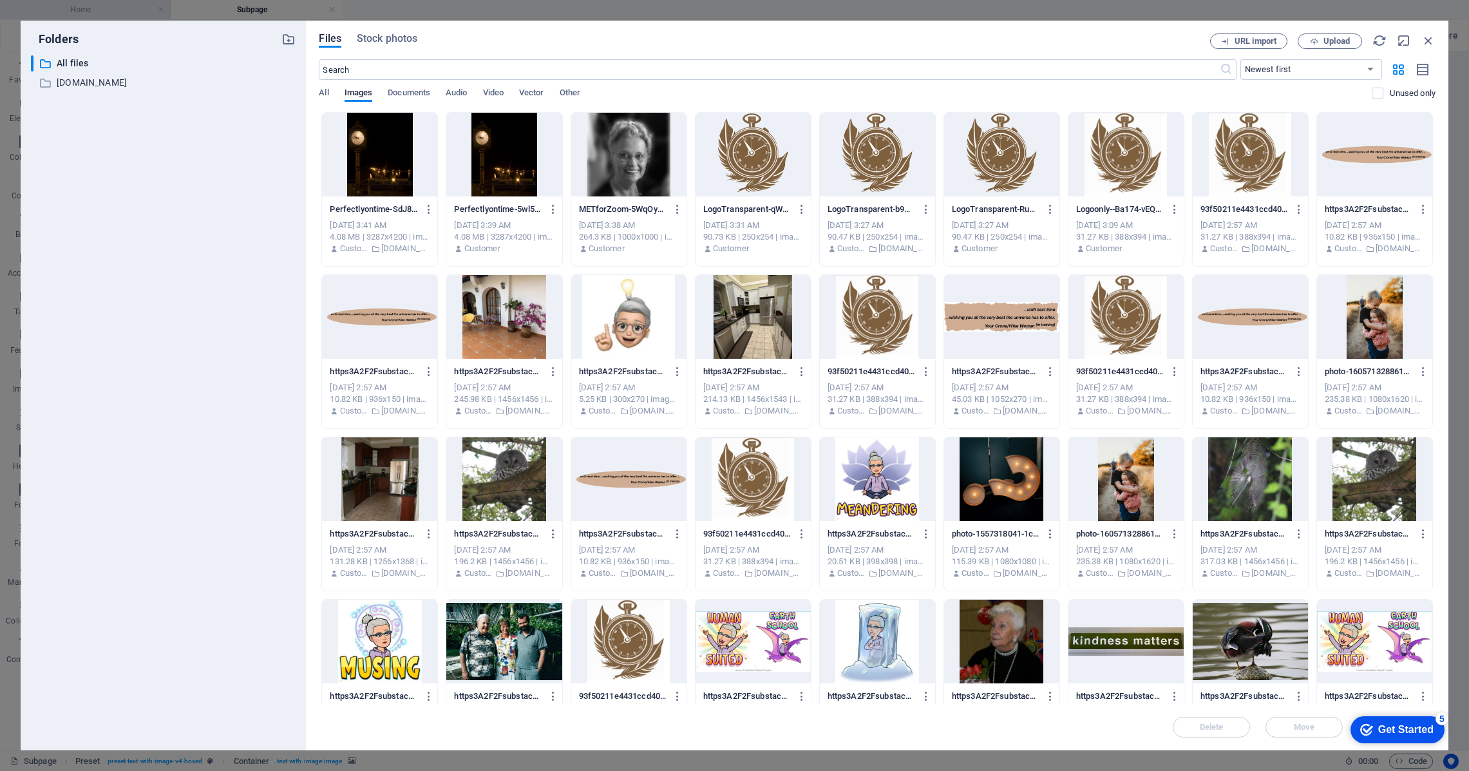
click at [5, 17] on div "Folders ​ All files All files ​ [DOMAIN_NAME] [DOMAIN_NAME] Files Stock photos …" at bounding box center [734, 385] width 1469 height 771
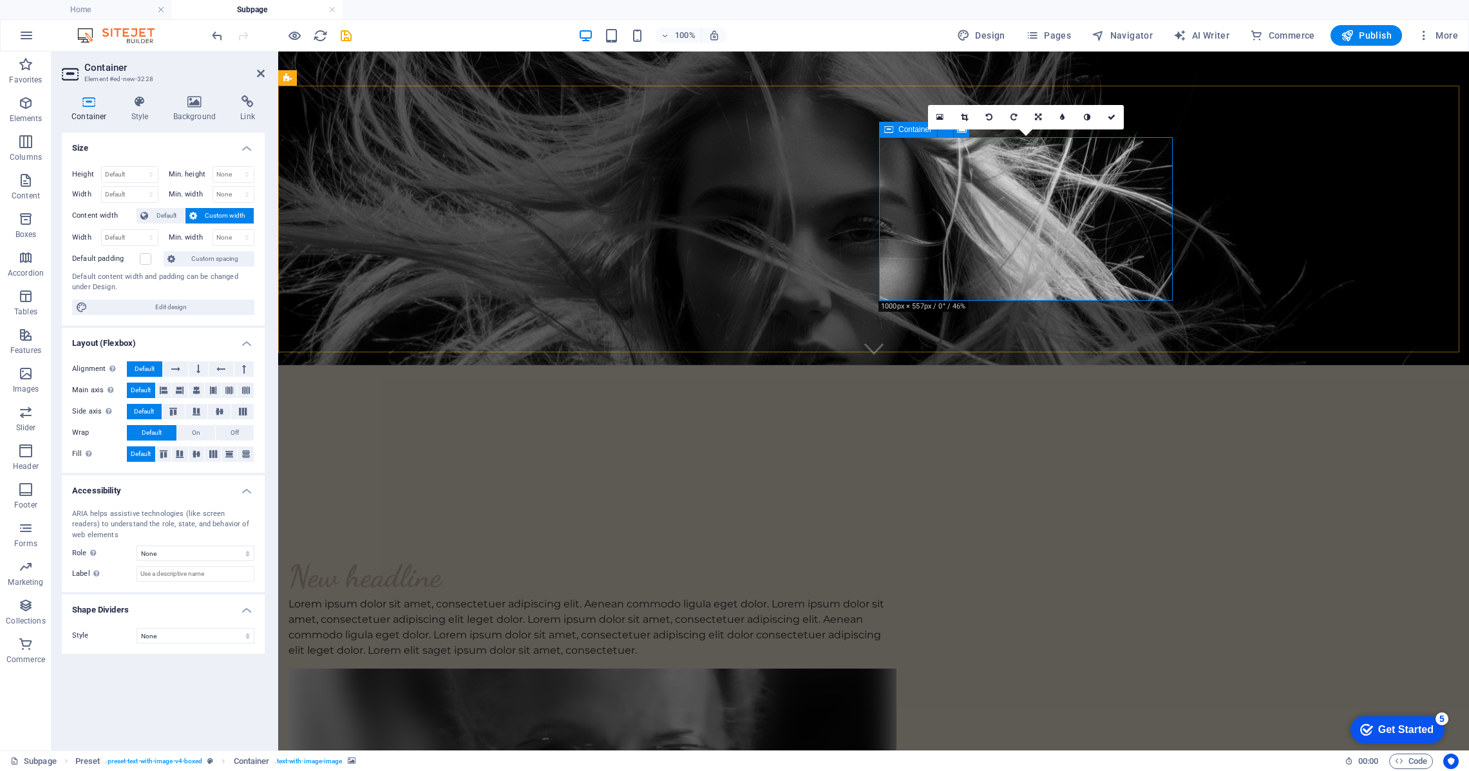
click at [887, 127] on icon at bounding box center [888, 129] width 9 height 15
click at [914, 505] on div "New headline Lorem ipsum dolor sit amet, consectetuer adipiscing elit. Aenean c…" at bounding box center [873, 740] width 1191 height 470
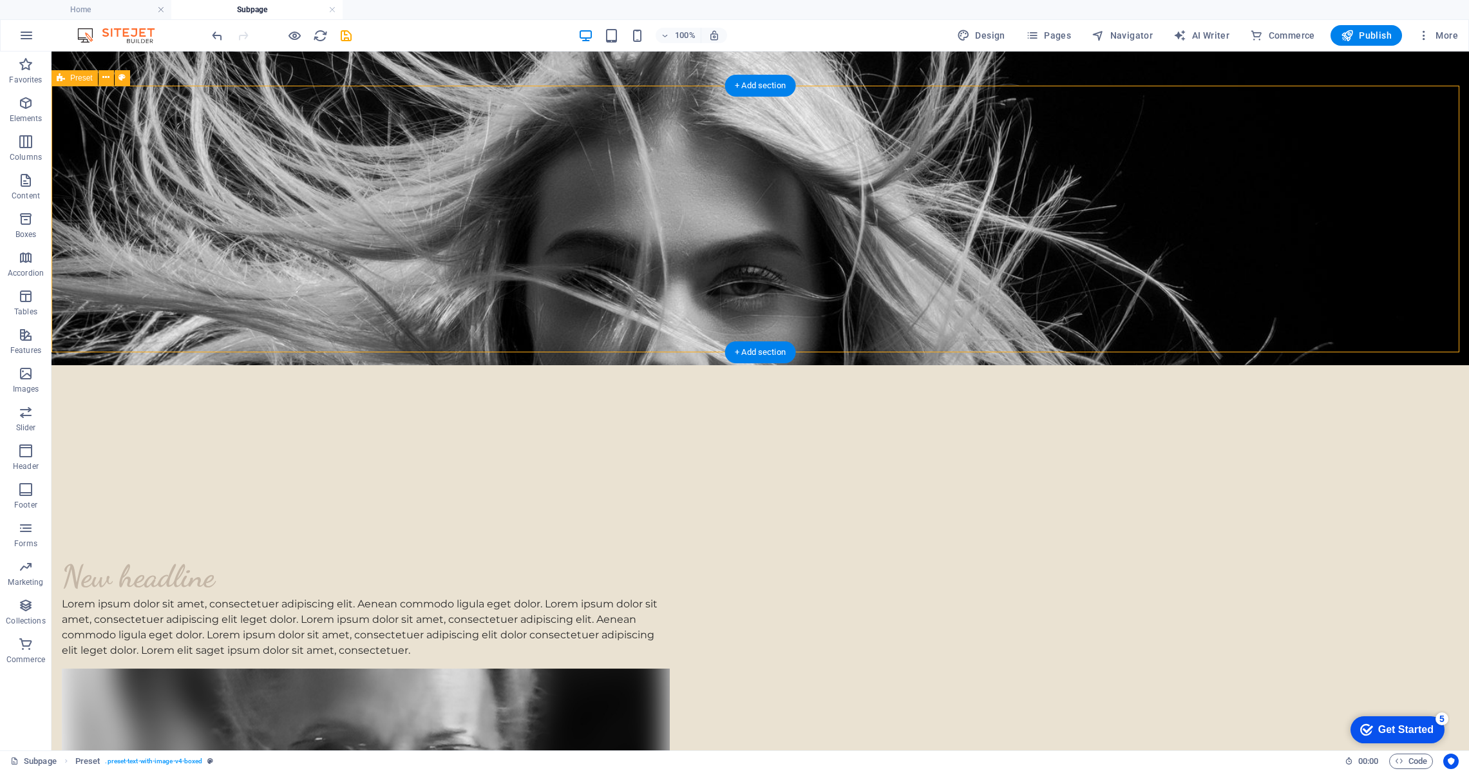
click at [1202, 505] on div "New headline Lorem ipsum dolor sit amet, consectetuer adipiscing elit. Aenean c…" at bounding box center [760, 740] width 1417 height 470
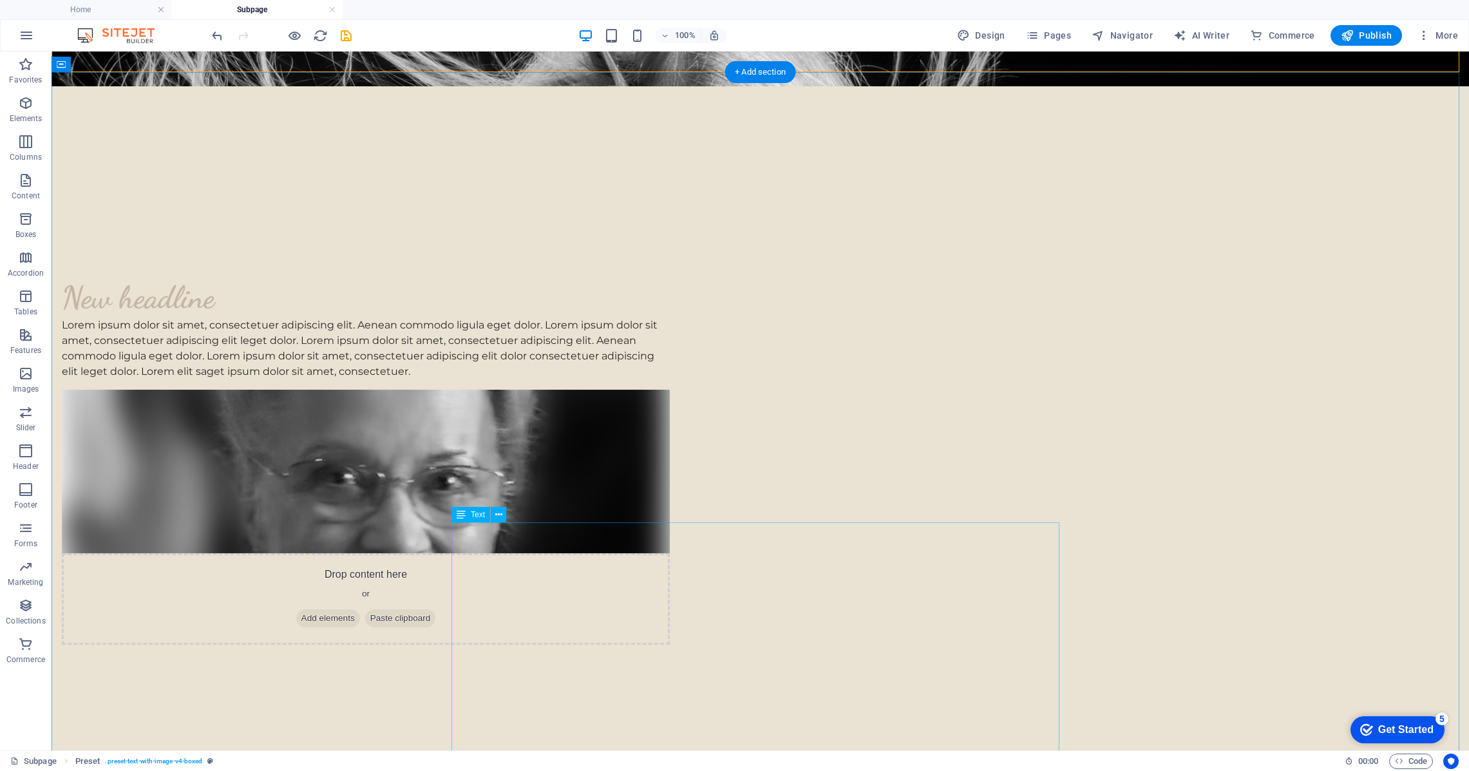
scroll to position [665, 0]
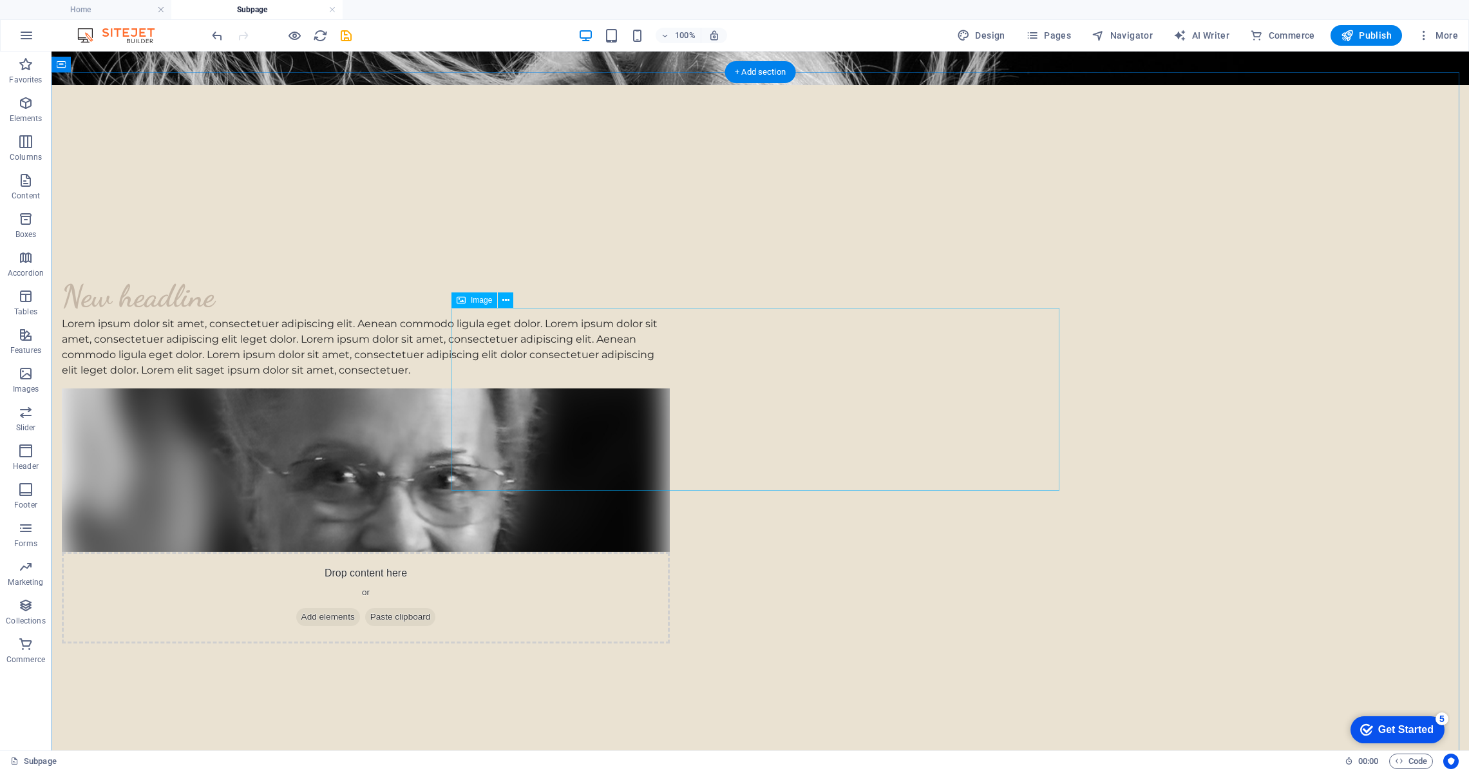
click at [29, 182] on icon "button" at bounding box center [25, 180] width 15 height 15
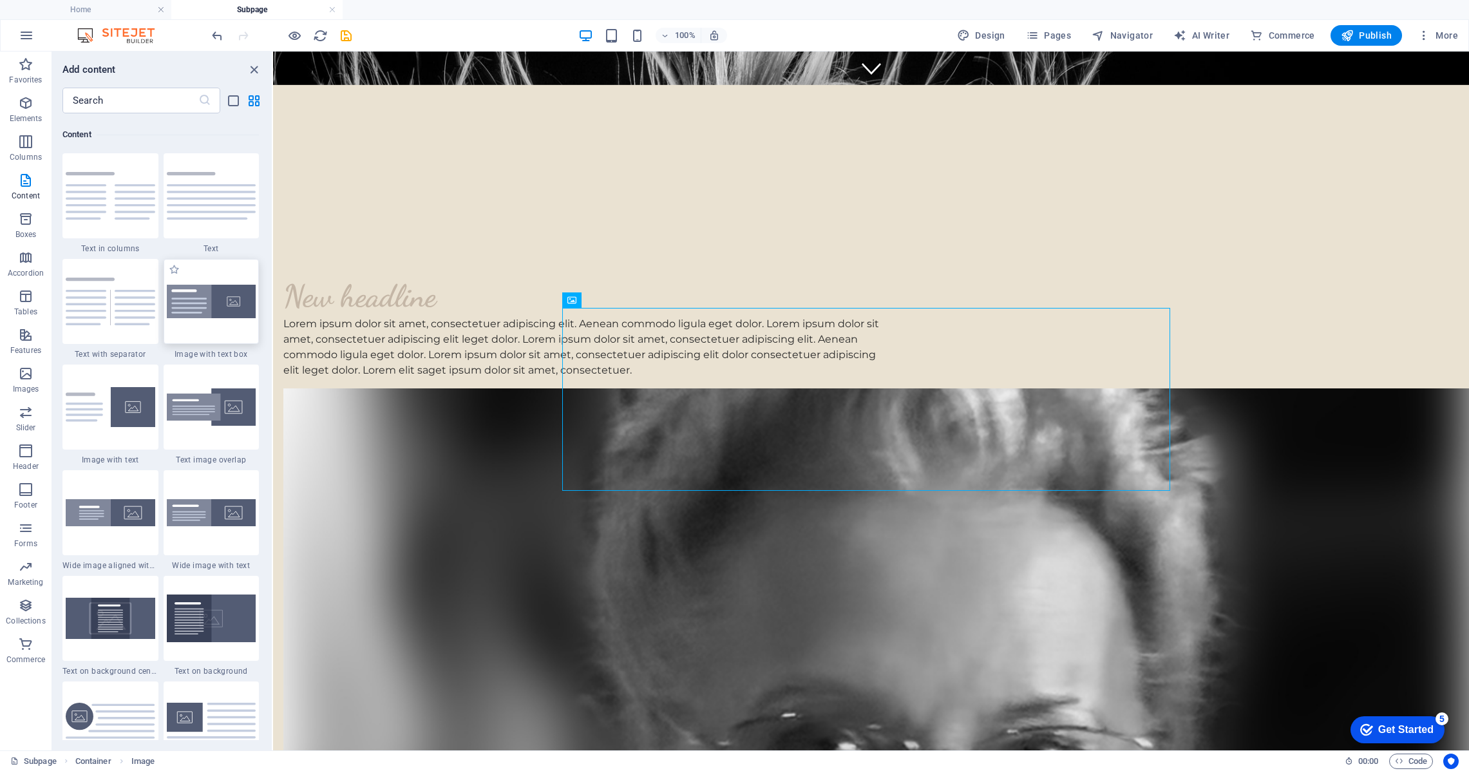
scroll to position [2251, 0]
click at [239, 323] on div at bounding box center [212, 300] width 96 height 85
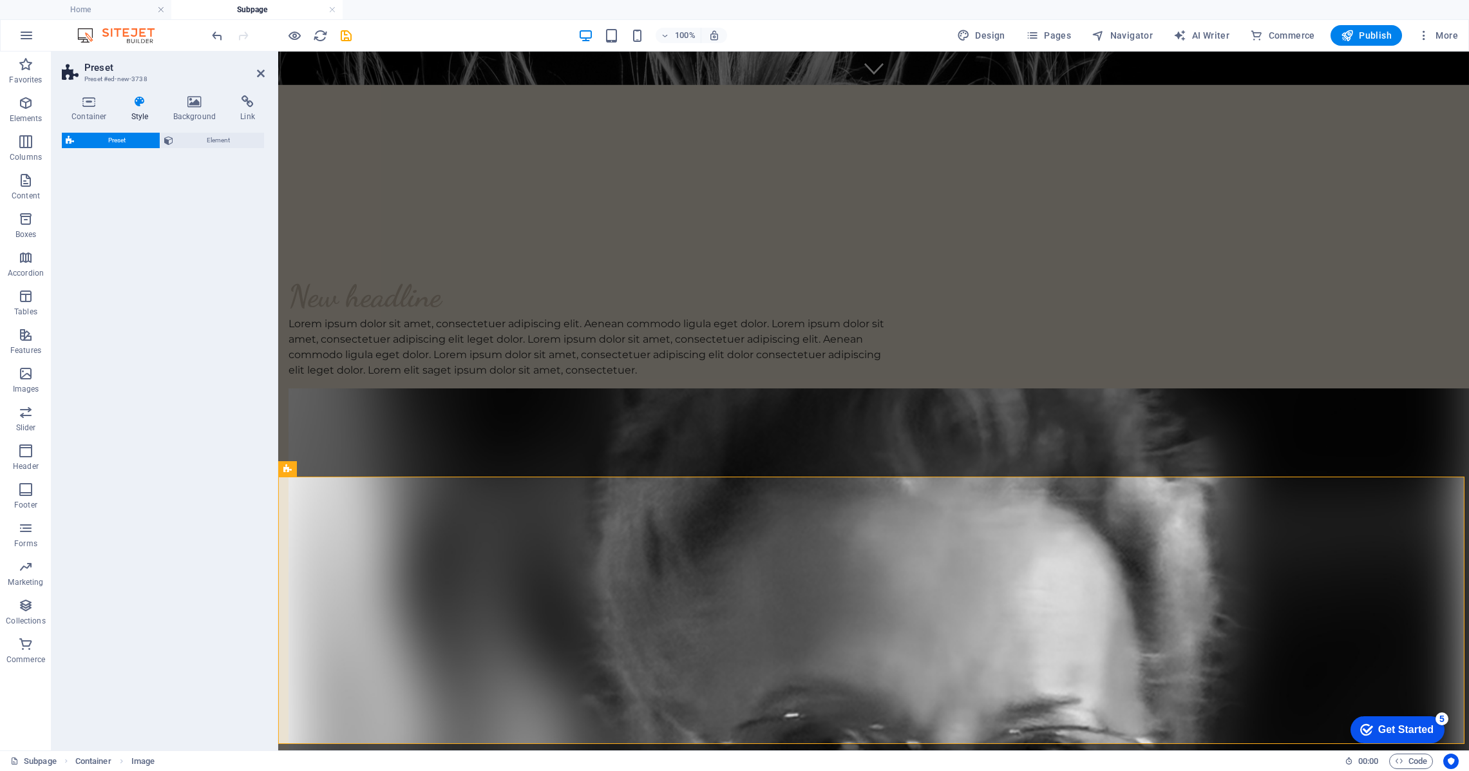
select select "rem"
select select "px"
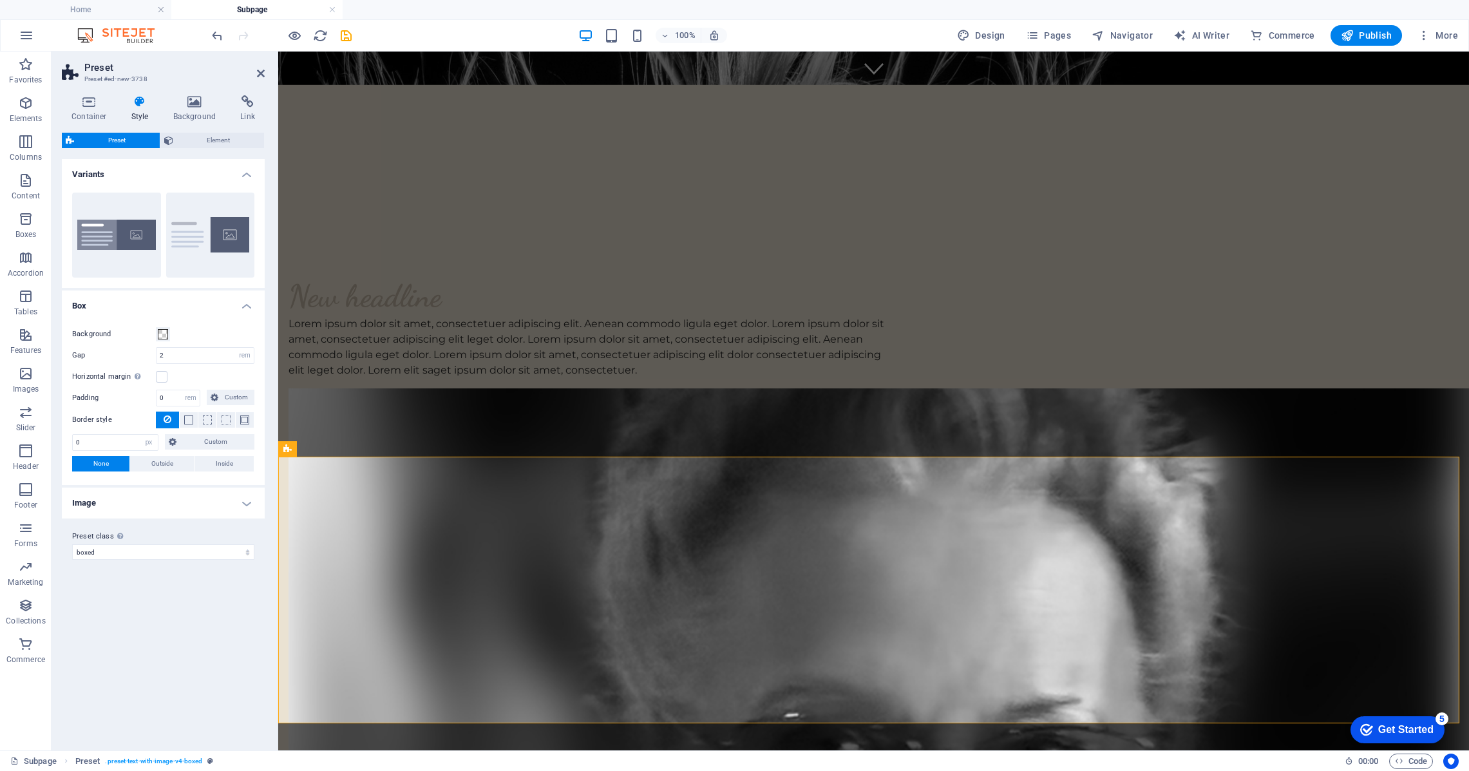
scroll to position [1119, 0]
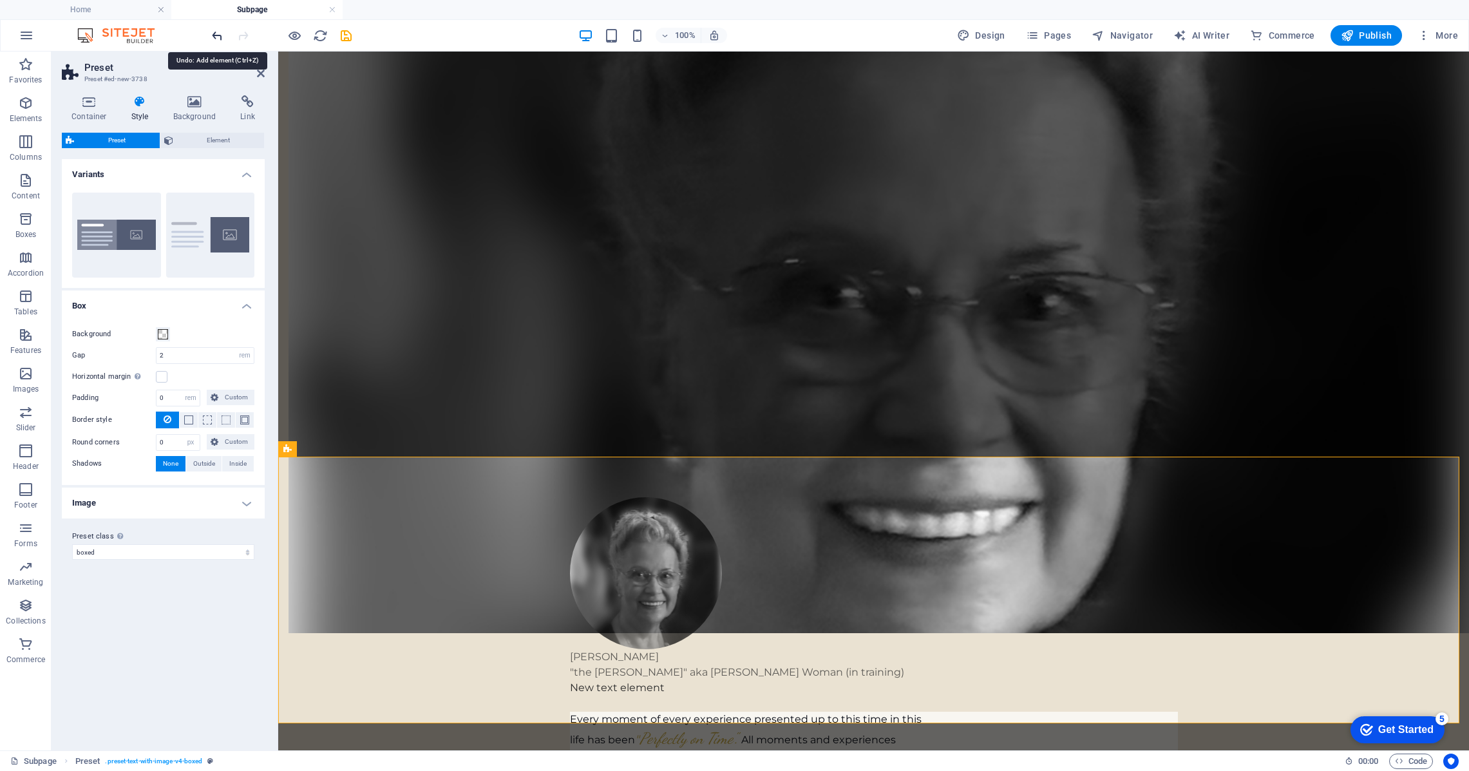
click at [218, 33] on icon "undo" at bounding box center [217, 35] width 15 height 15
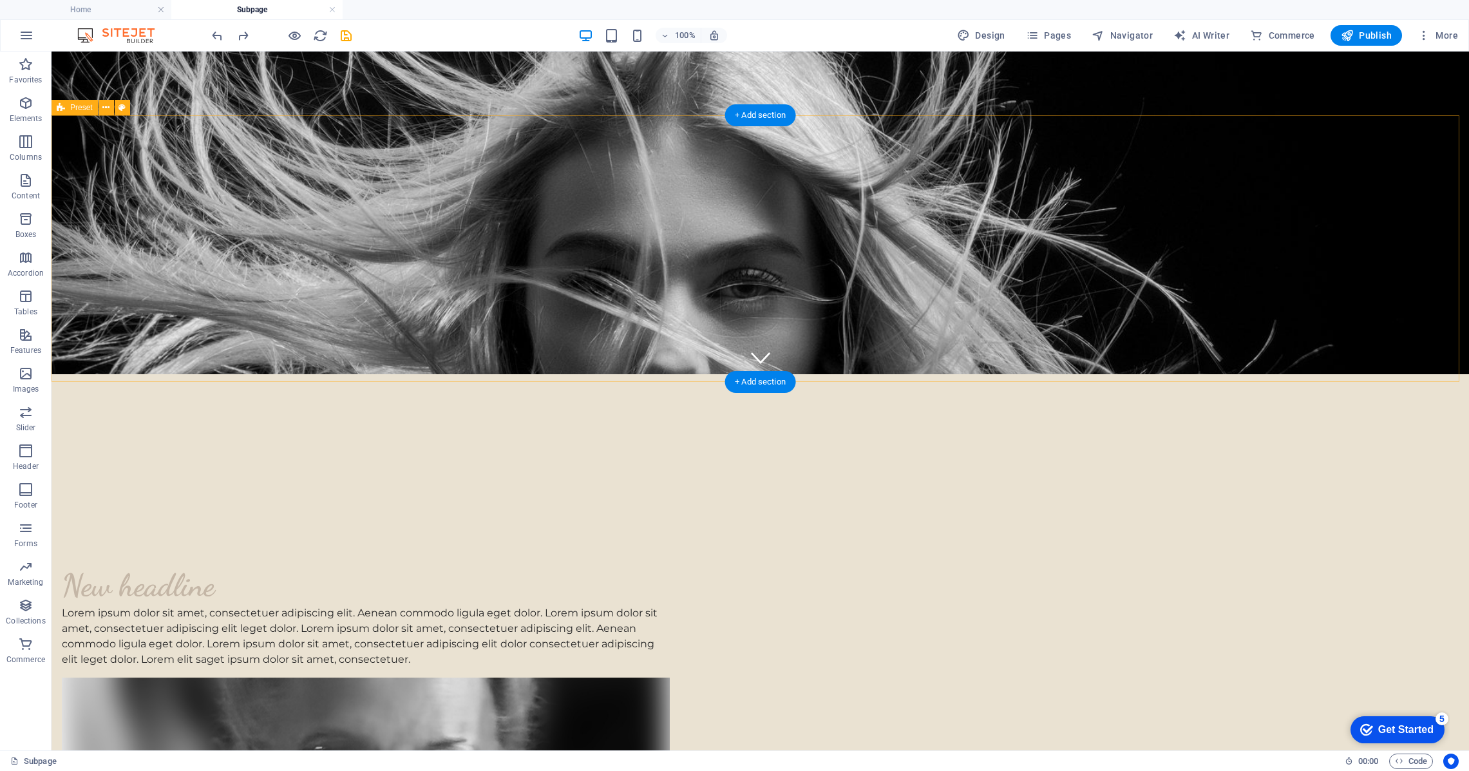
scroll to position [377, 0]
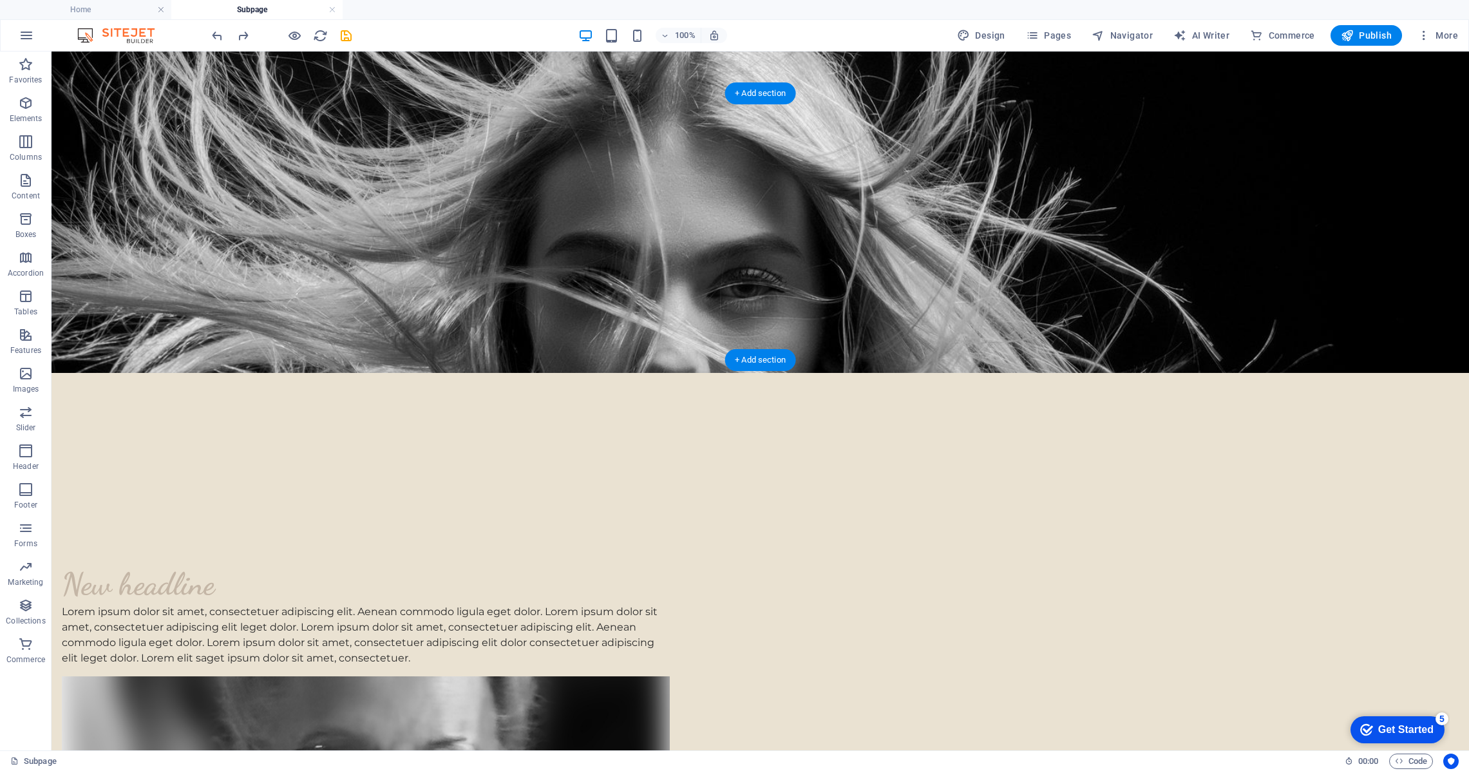
click at [670, 676] on figure at bounding box center [366, 758] width 608 height 164
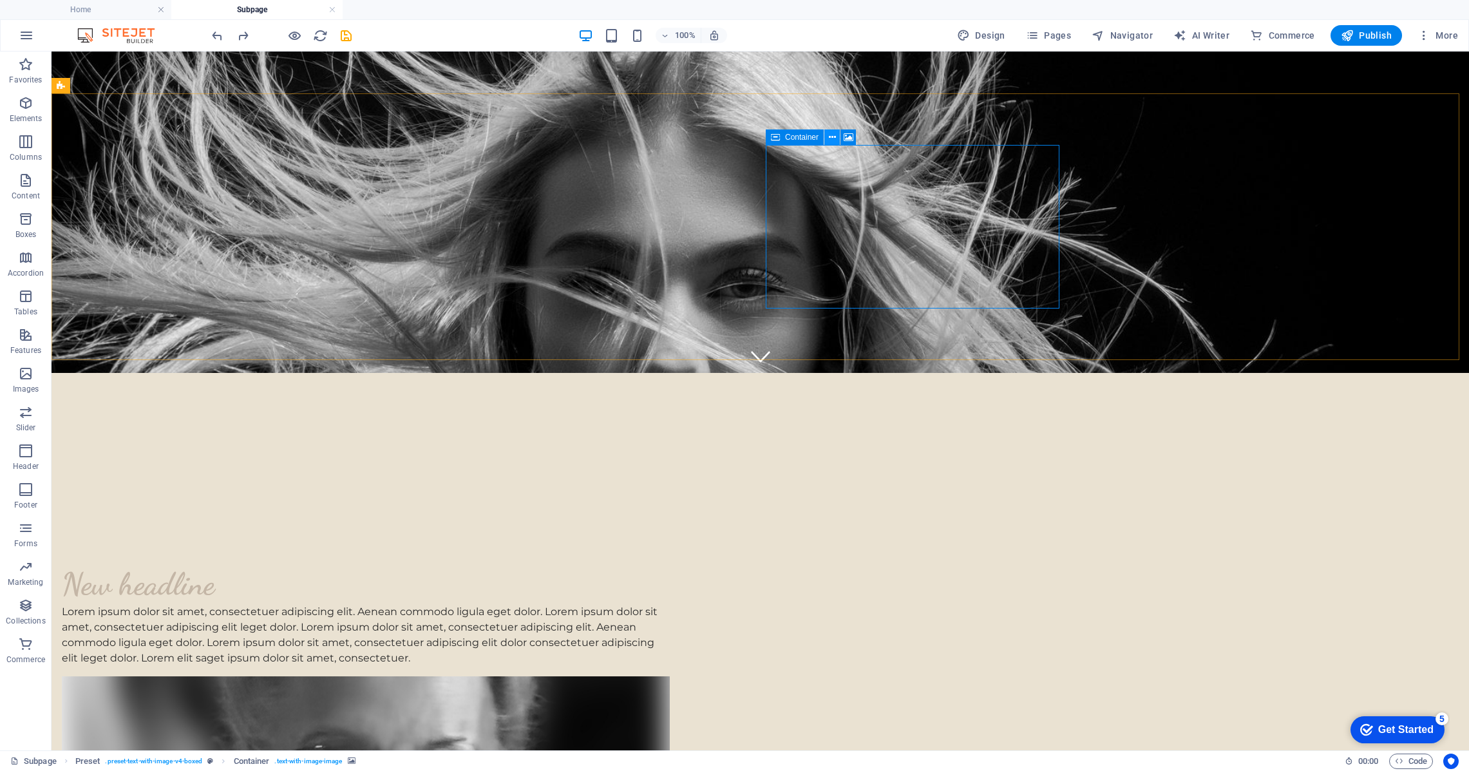
click at [834, 137] on icon at bounding box center [832, 138] width 7 height 14
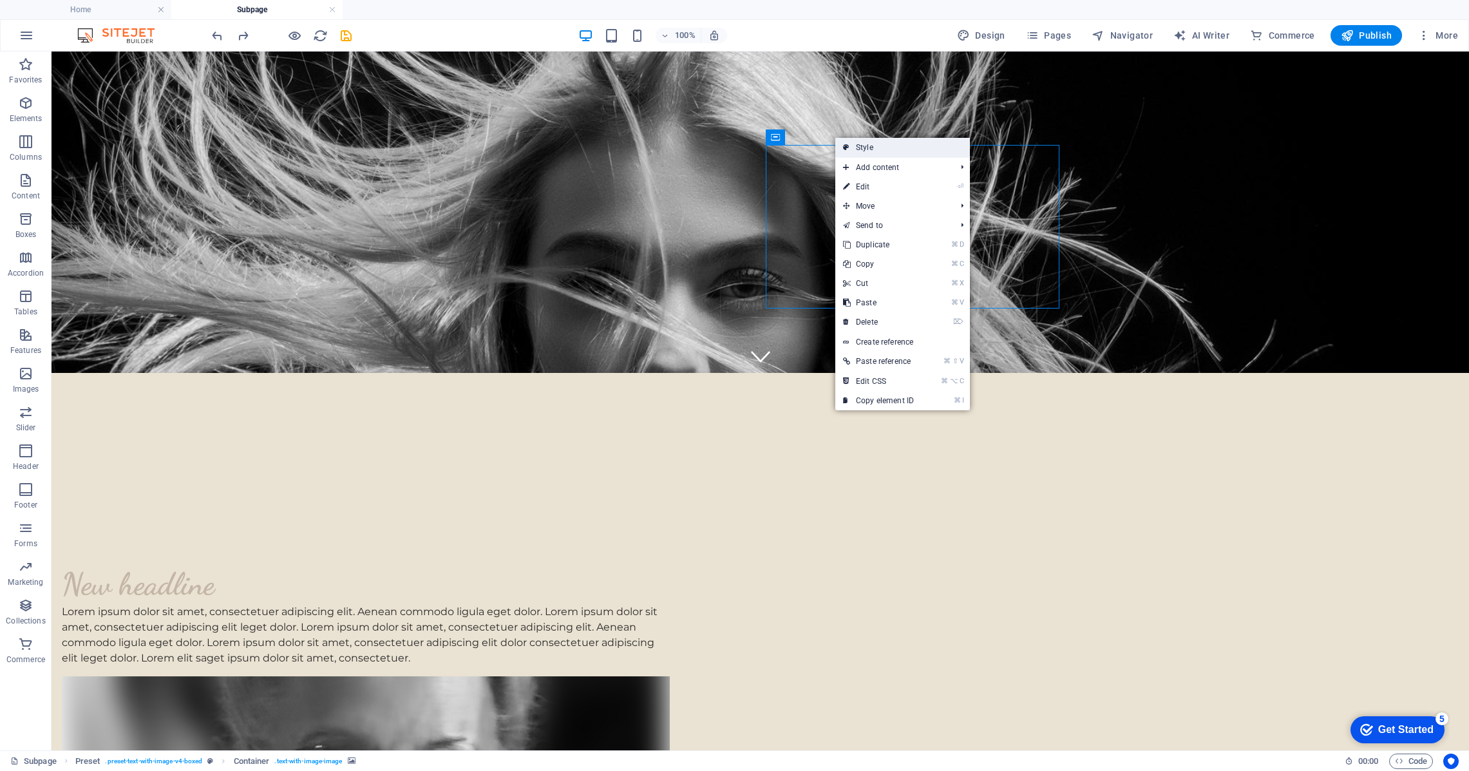
click at [863, 147] on link "Style" at bounding box center [902, 147] width 135 height 19
select select "rem"
select select "px"
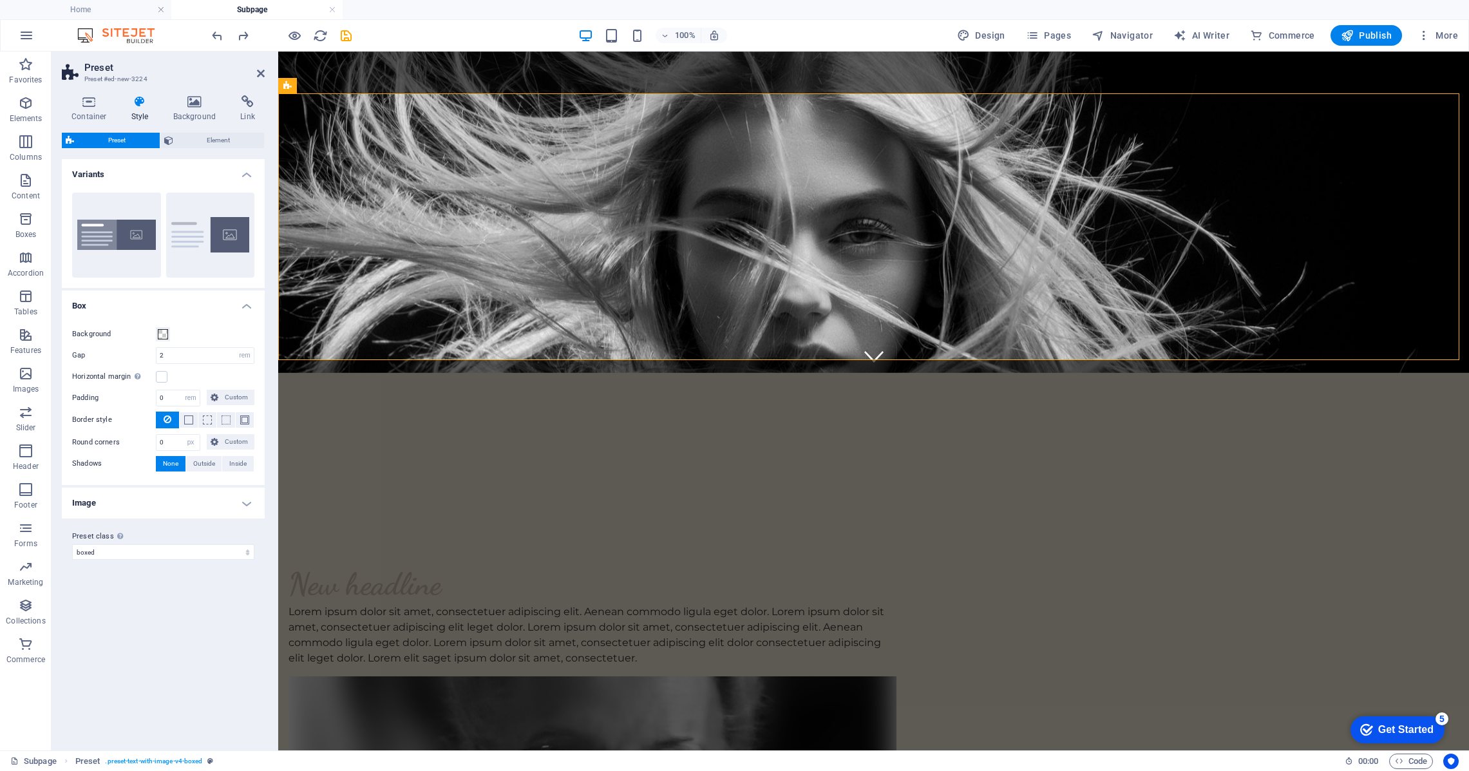
click at [243, 502] on h4 "Image" at bounding box center [163, 502] width 203 height 31
drag, startPoint x: 178, startPoint y: 529, endPoint x: 133, endPoint y: 524, distance: 45.4
click at [133, 524] on div "Width 50 rem px % vh vw" at bounding box center [163, 531] width 182 height 17
type input "25"
click at [214, 496] on h4 "Image" at bounding box center [163, 498] width 203 height 23
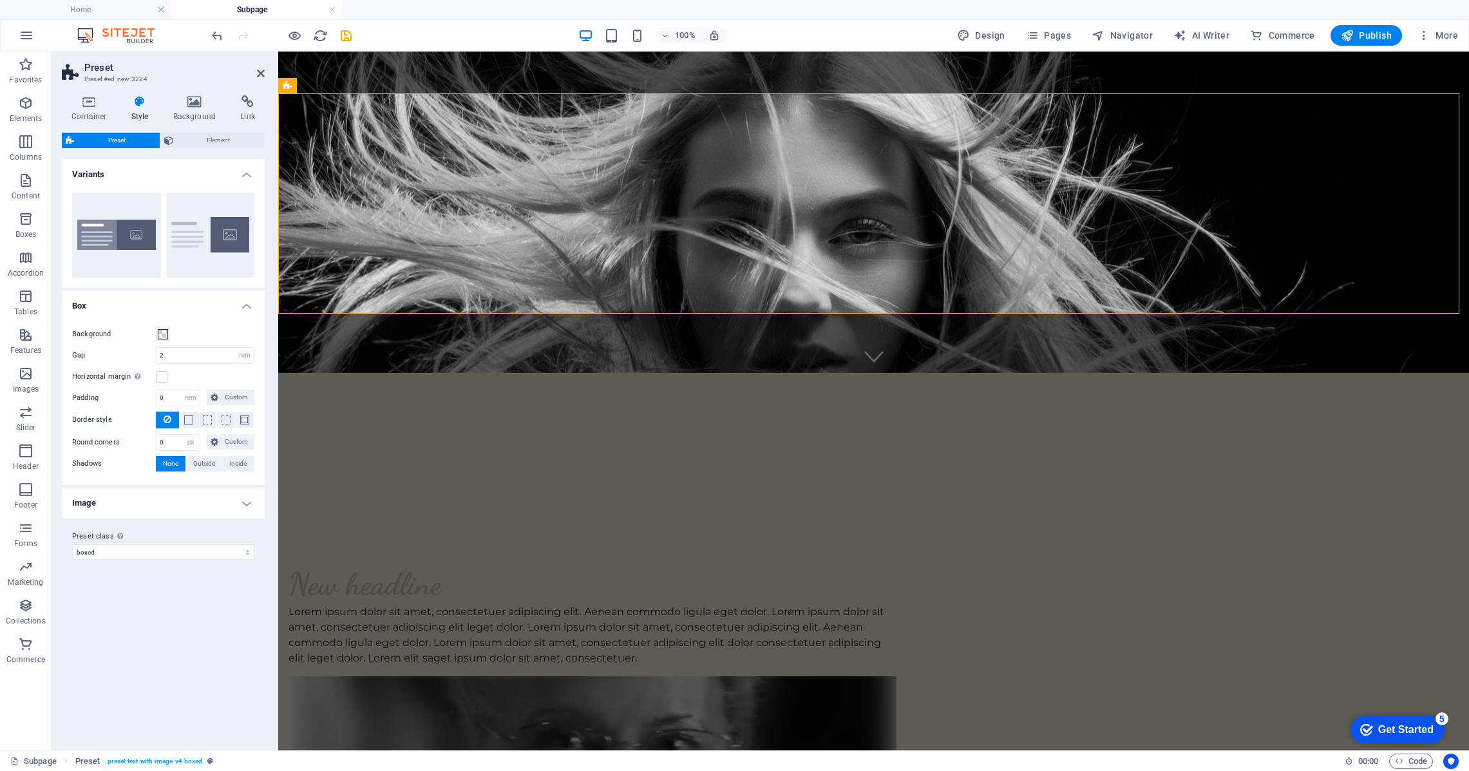
click at [247, 504] on h4 "Image" at bounding box center [163, 502] width 203 height 31
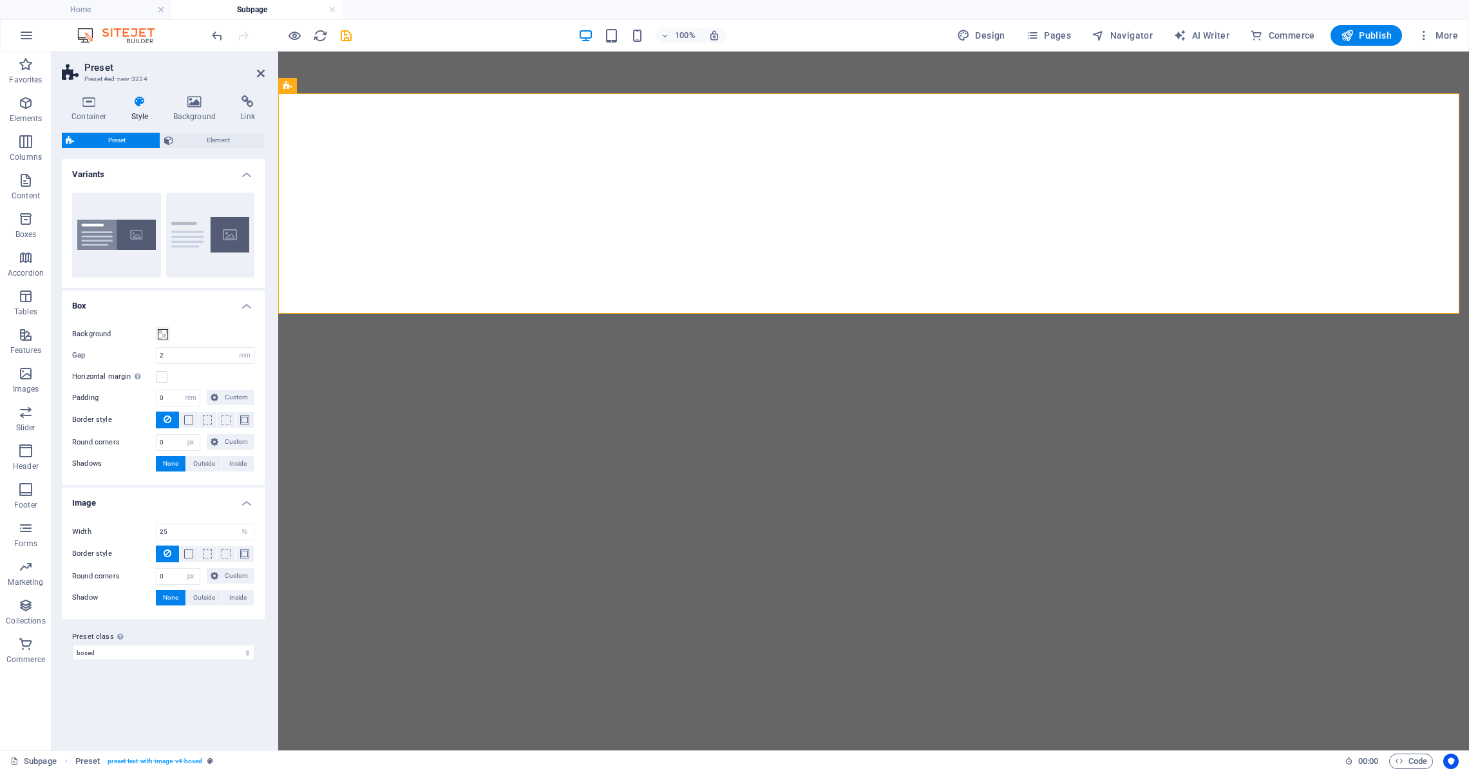
select select "rem"
select select "px"
select select "%"
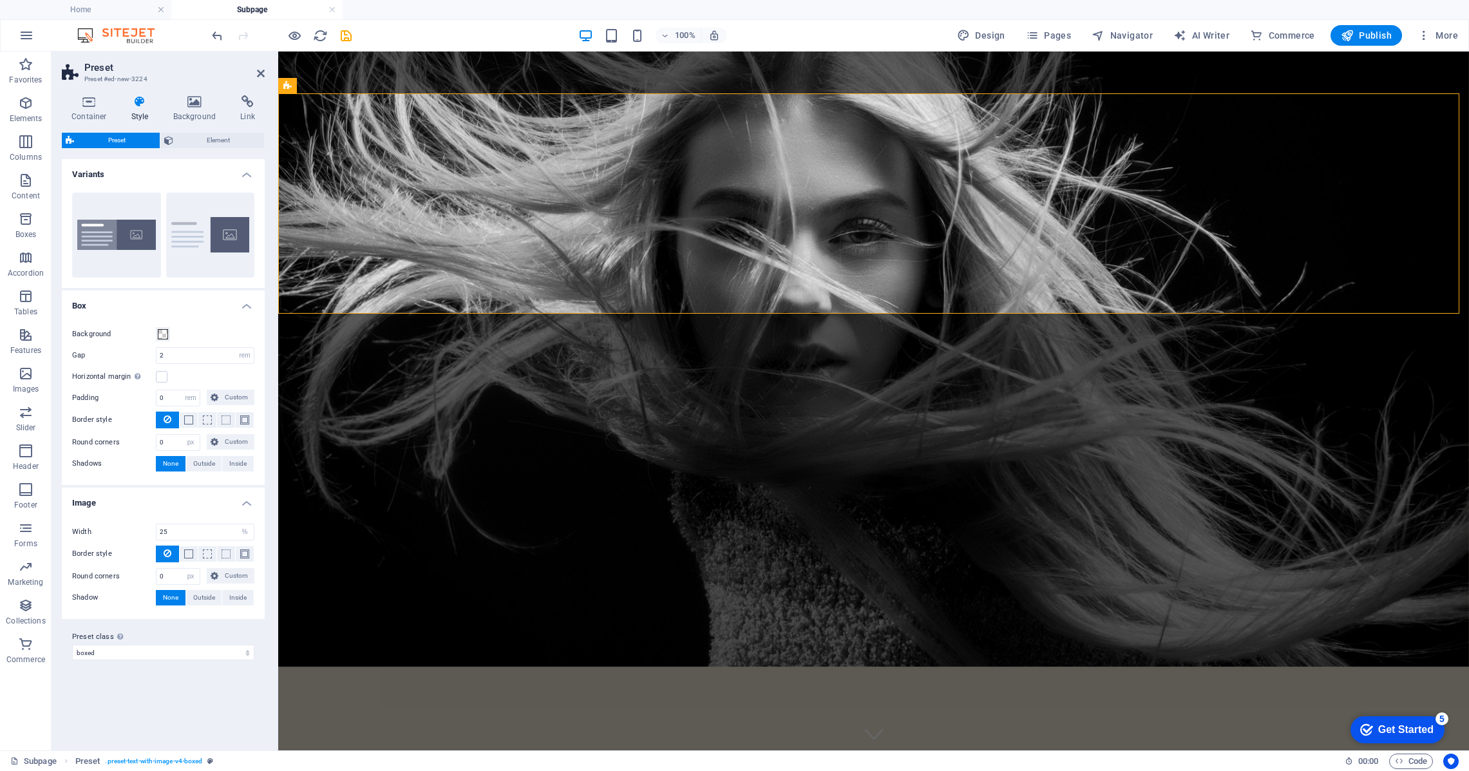
scroll to position [377, 0]
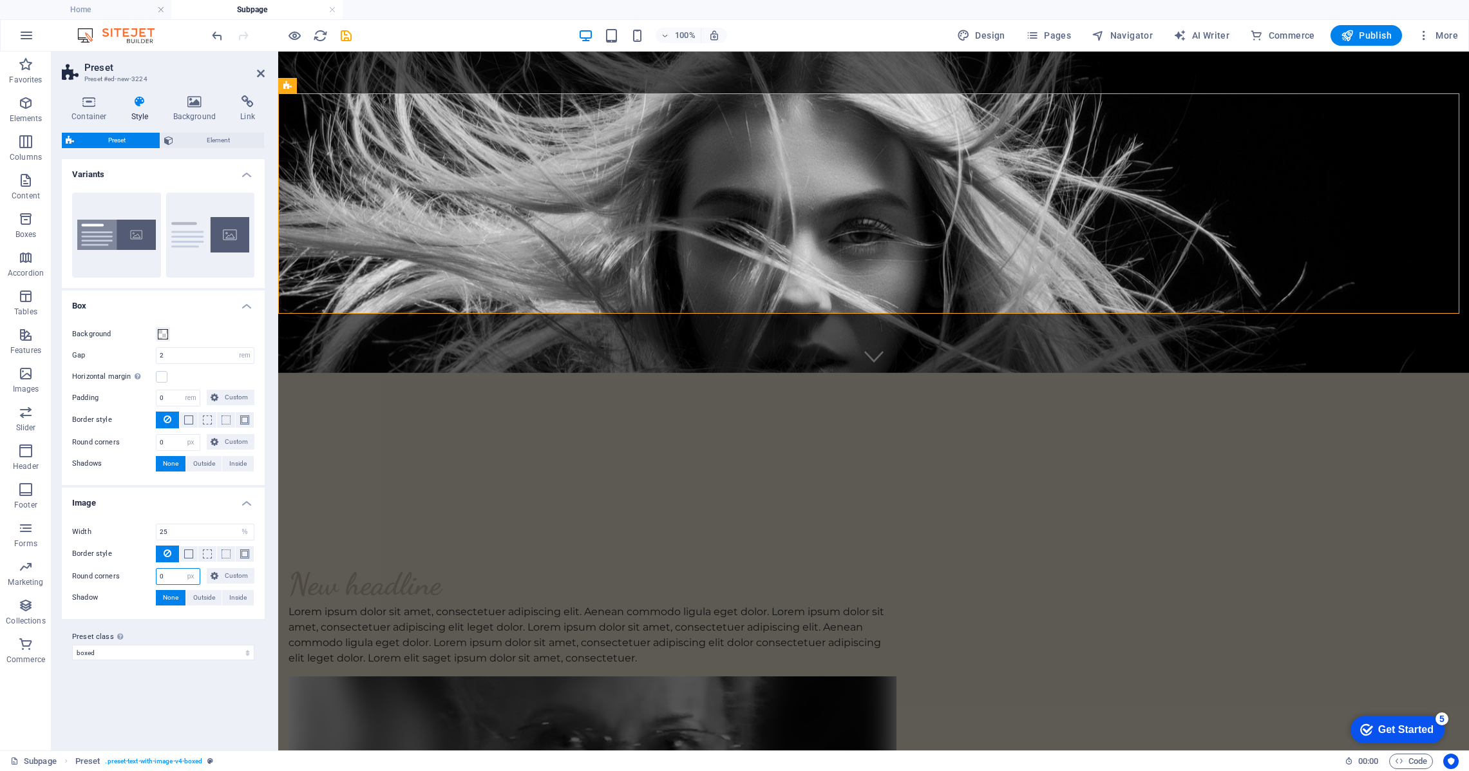
click at [180, 576] on input "0" at bounding box center [177, 576] width 43 height 15
click at [155, 574] on label "Round corners" at bounding box center [114, 576] width 84 height 15
click at [183, 578] on select "px rem % vh vw Custom" at bounding box center [191, 576] width 18 height 15
select select "%"
click at [182, 569] on select "px rem % vh vw Custom" at bounding box center [191, 576] width 18 height 15
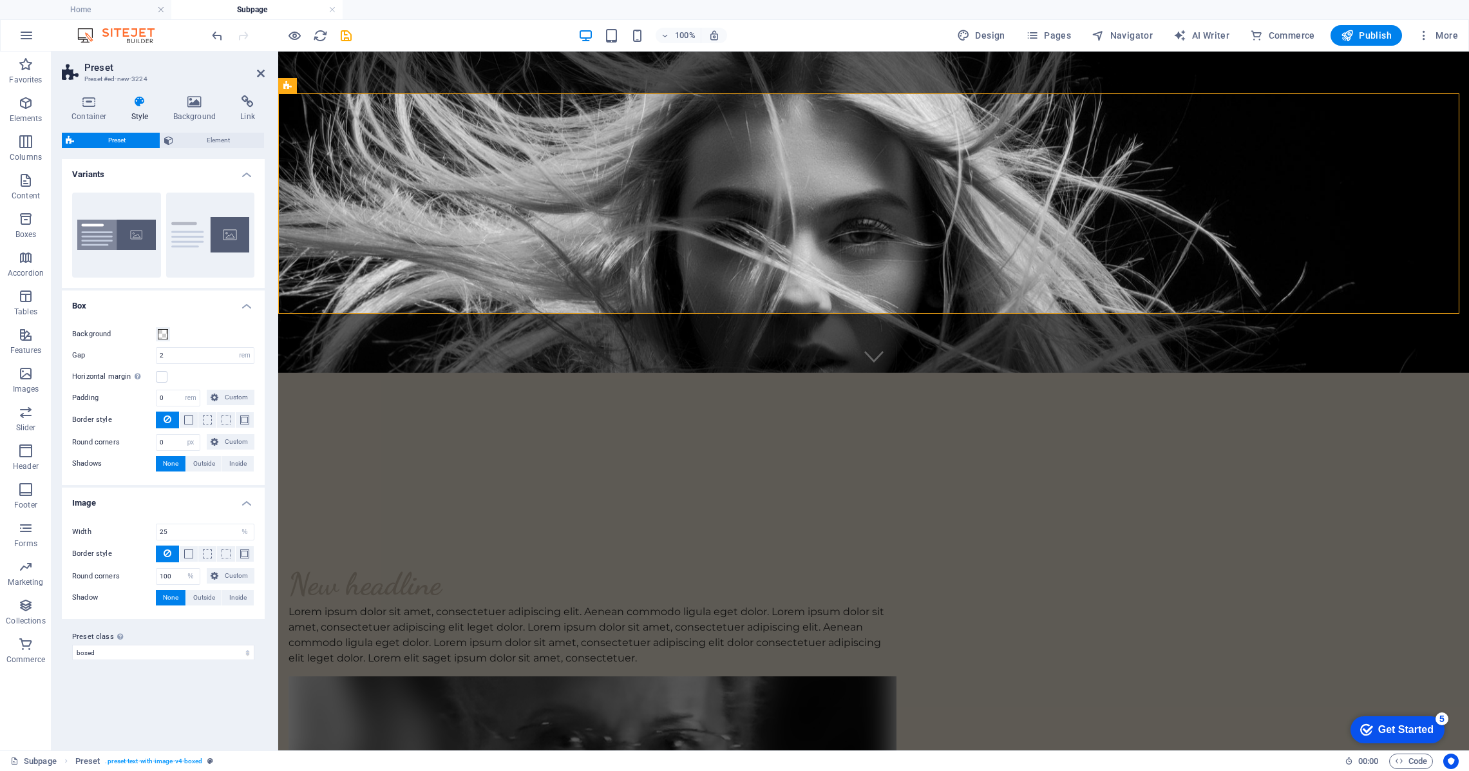
click at [170, 668] on div "Preset class Above chosen variant and settings affect all elements which carry …" at bounding box center [163, 645] width 203 height 52
type input "50"
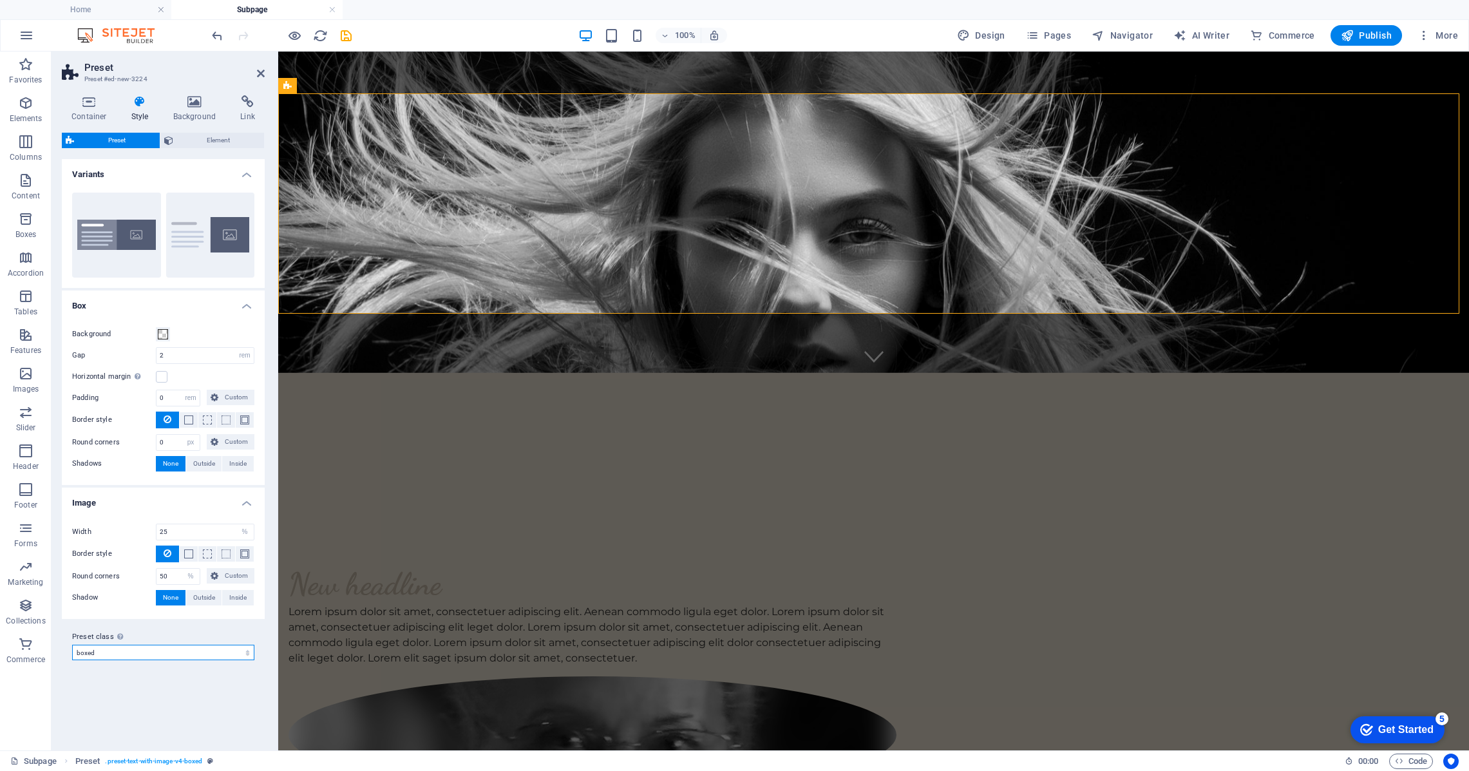
click at [193, 655] on select "boxed default about-image-text services-5 Add preset class" at bounding box center [163, 652] width 182 height 15
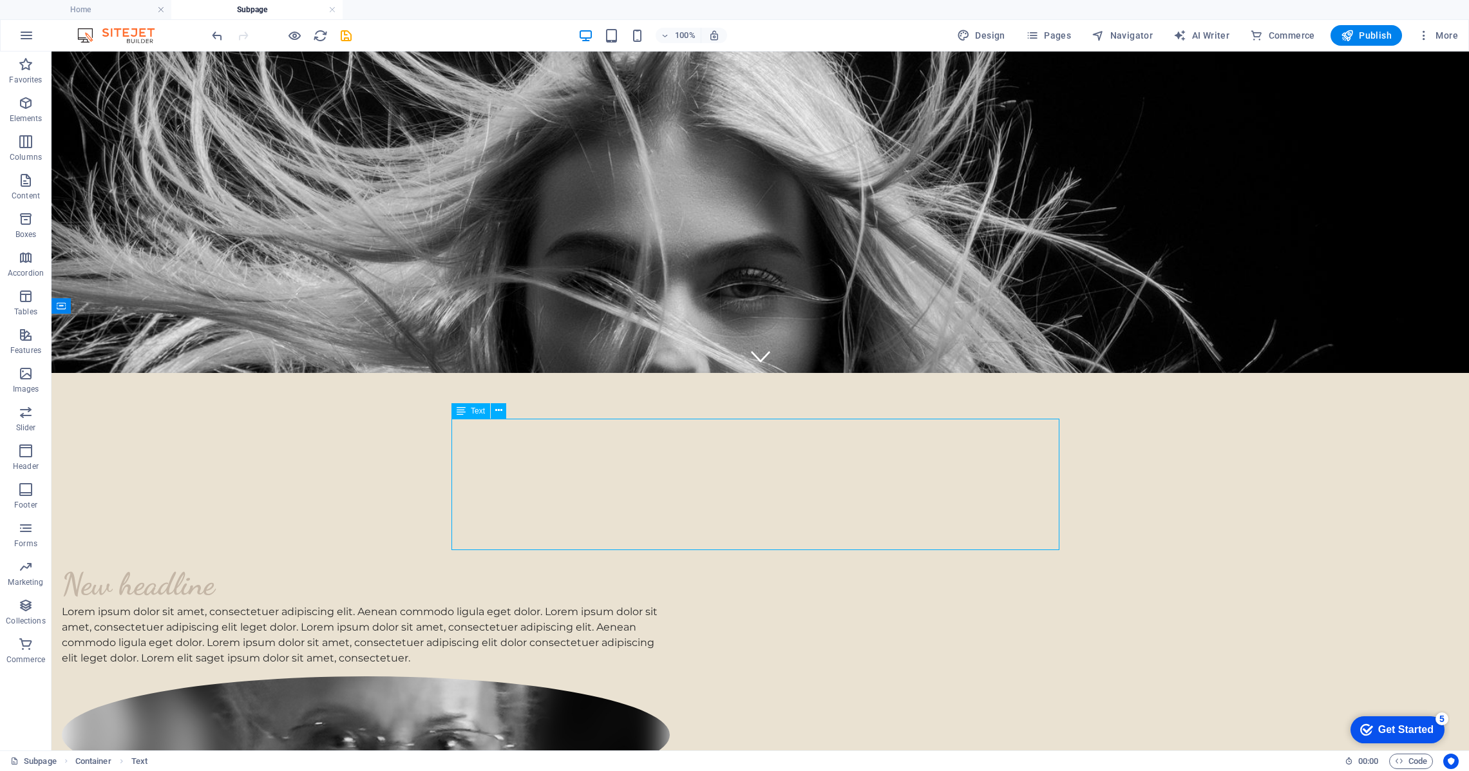
click at [598, 564] on div "New headline" at bounding box center [366, 584] width 608 height 40
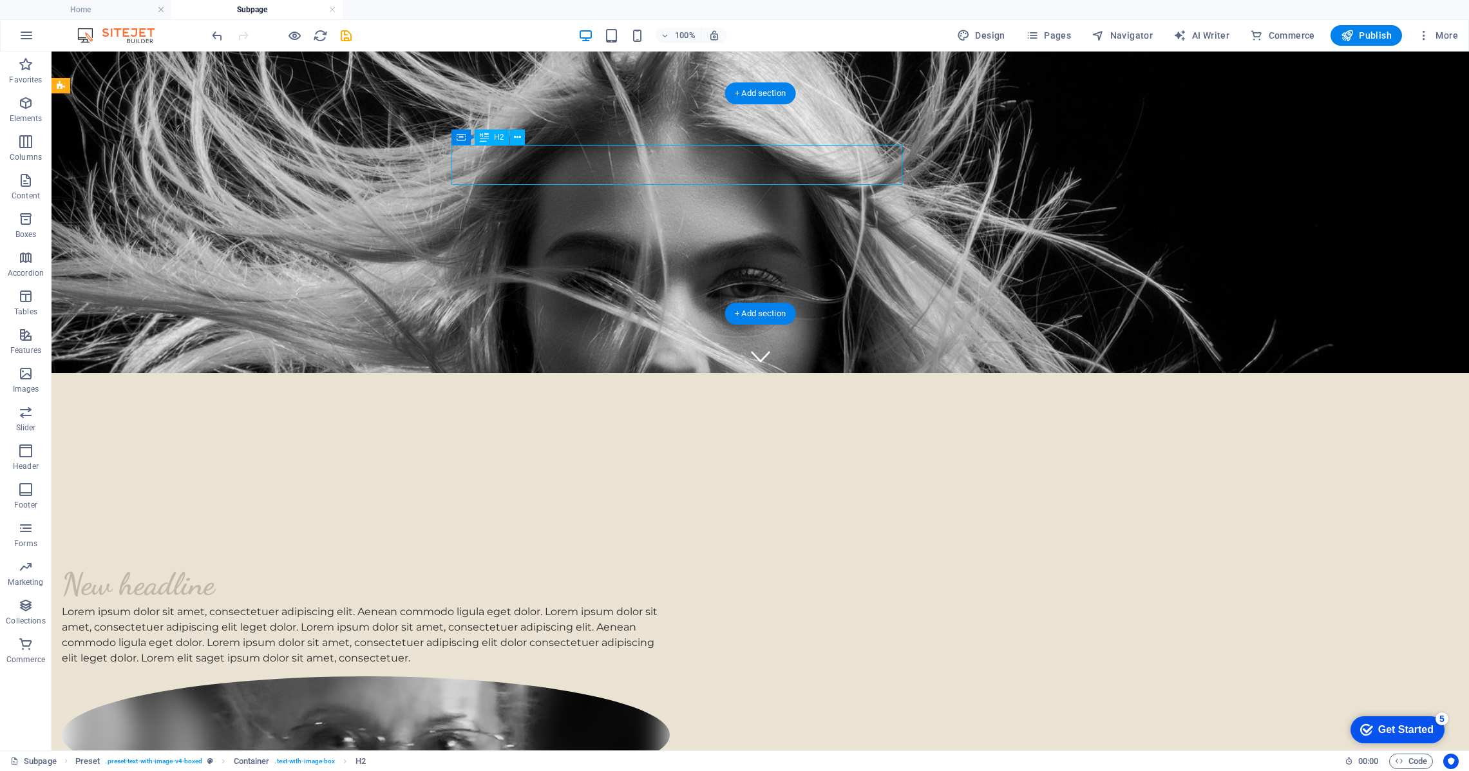
click at [570, 564] on div "New headline" at bounding box center [366, 584] width 608 height 40
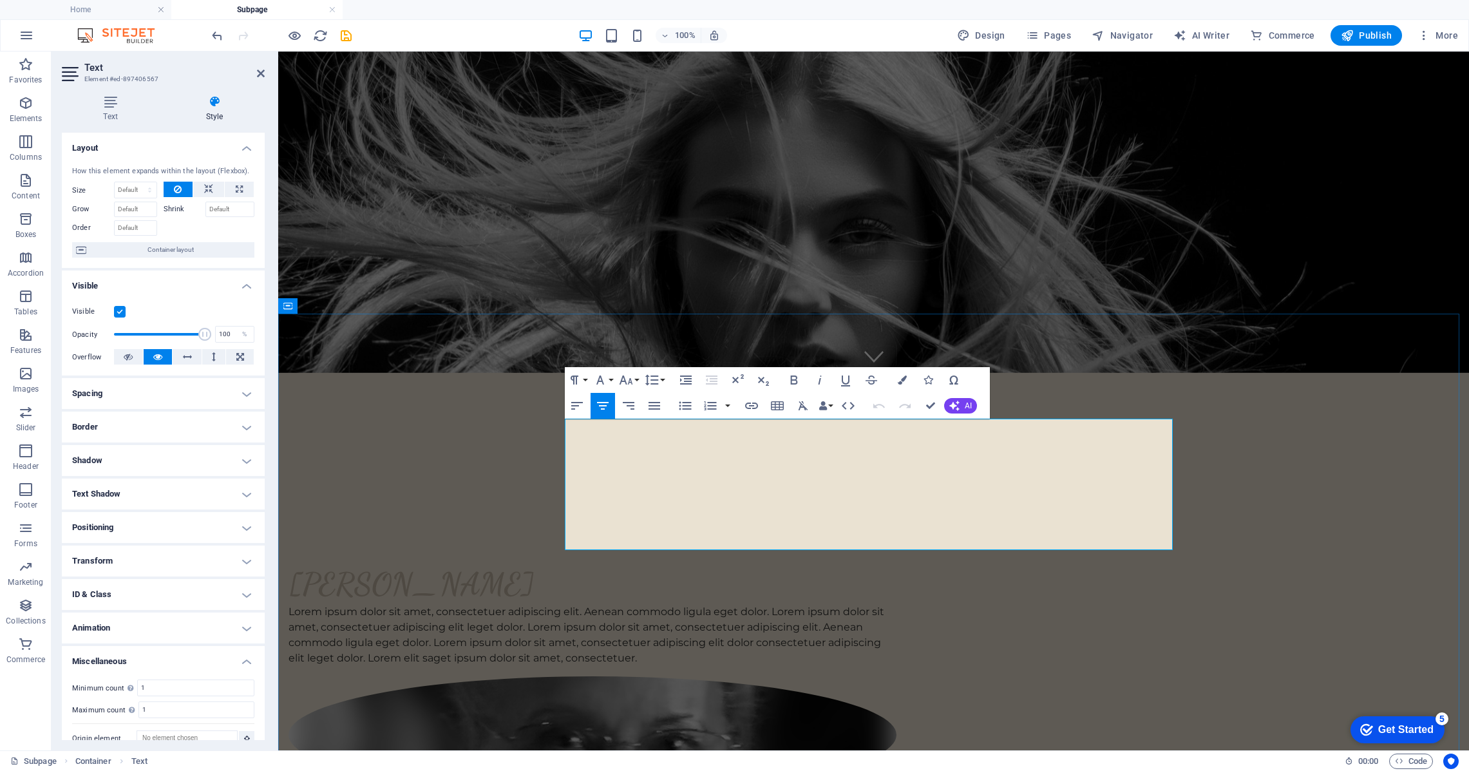
drag, startPoint x: 611, startPoint y: 473, endPoint x: 807, endPoint y: 532, distance: 205.1
copy div ""The [PERSON_NAME]" aka [PERSON_NAME] Woman (in training) Welcome! I'm so glad …"
click at [734, 604] on div "Lorem ipsum dolor sit amet, consectetuer adipiscing elit. Aenean commodo ligula…" at bounding box center [592, 635] width 608 height 62
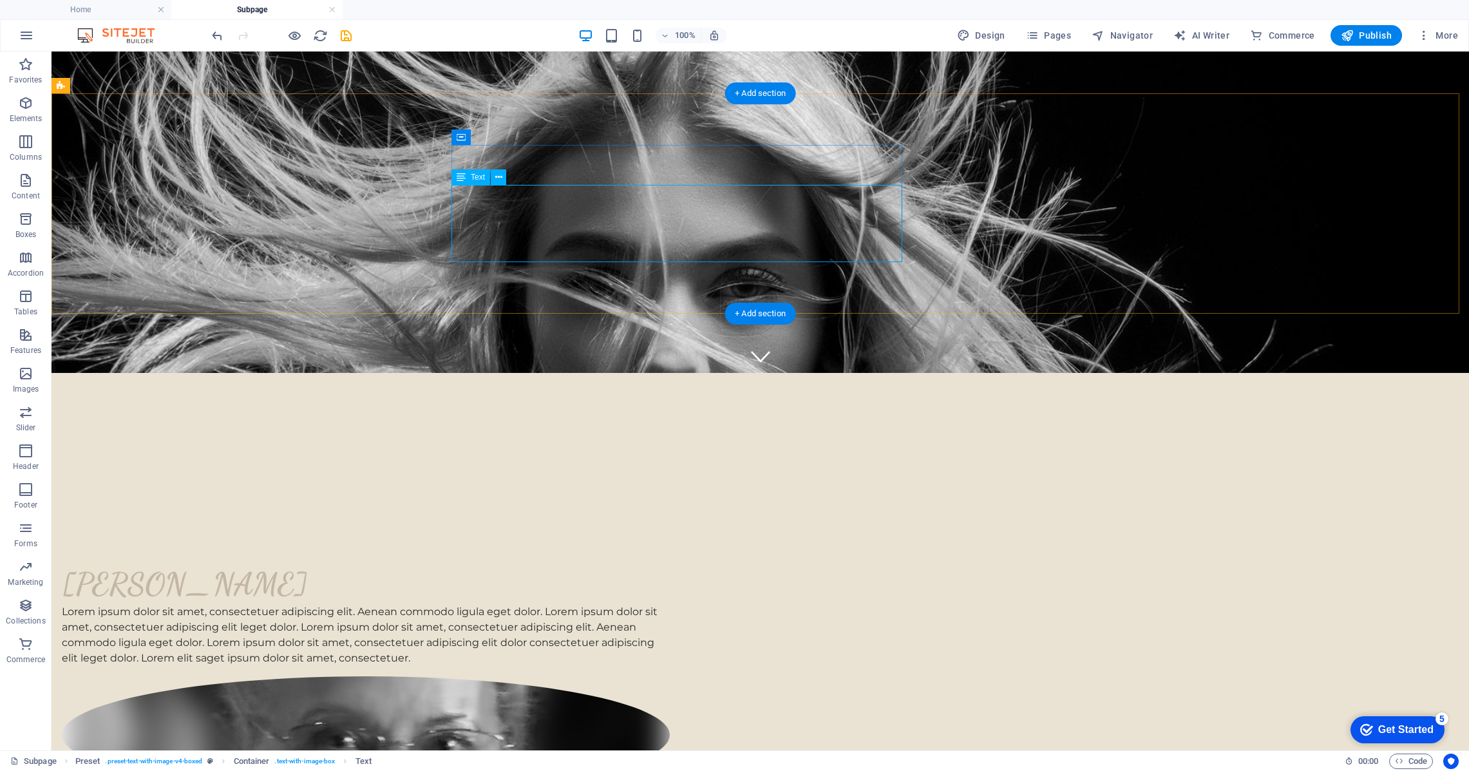
click at [670, 604] on div "Lorem ipsum dolor sit amet, consectetuer adipiscing elit. Aenean commodo ligula…" at bounding box center [366, 635] width 608 height 62
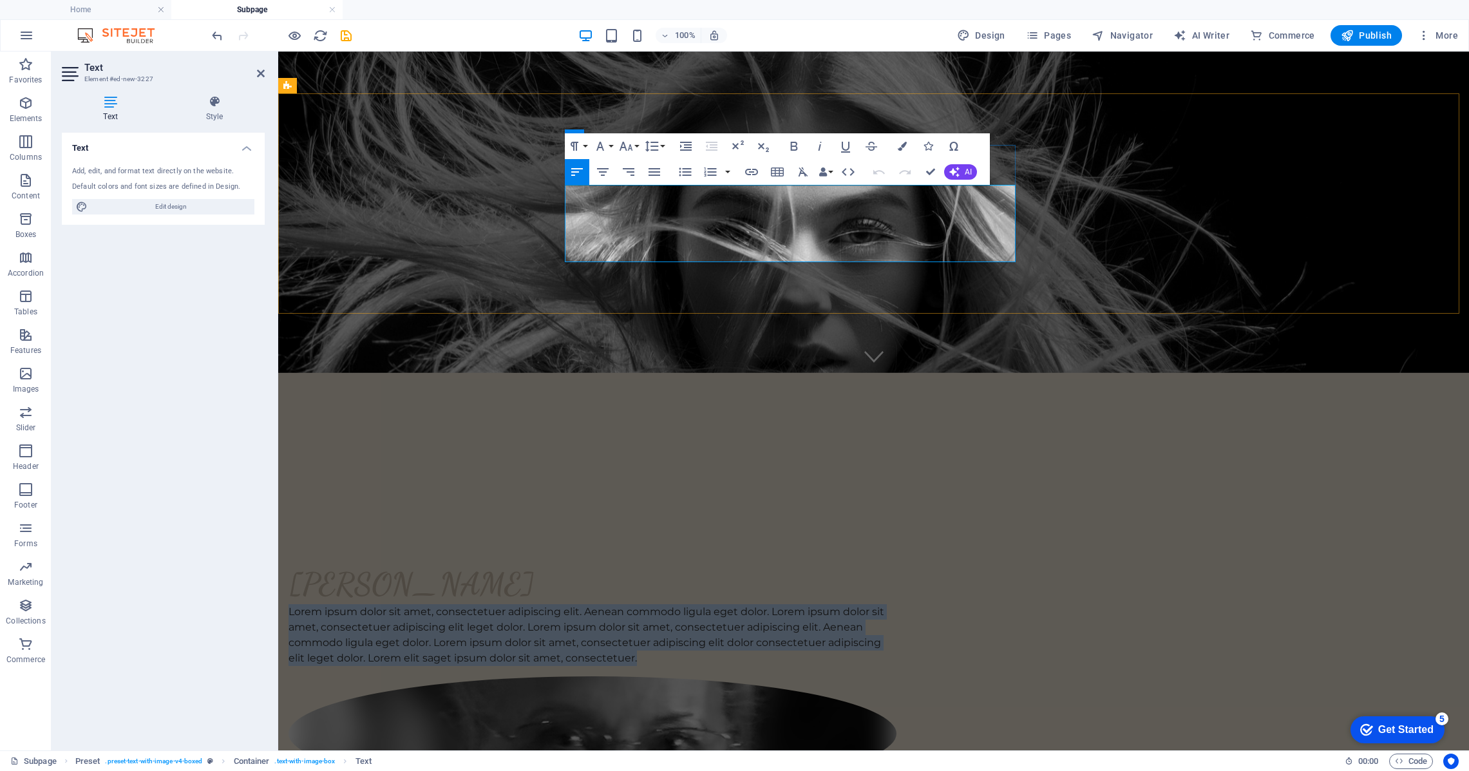
drag, startPoint x: 909, startPoint y: 254, endPoint x: 563, endPoint y: 198, distance: 350.3
click at [564, 513] on div "Marilyn Thom Lorem ipsum dolor sit amet, consectetuer adipiscing elit. Aenean c…" at bounding box center [873, 723] width 1191 height 421
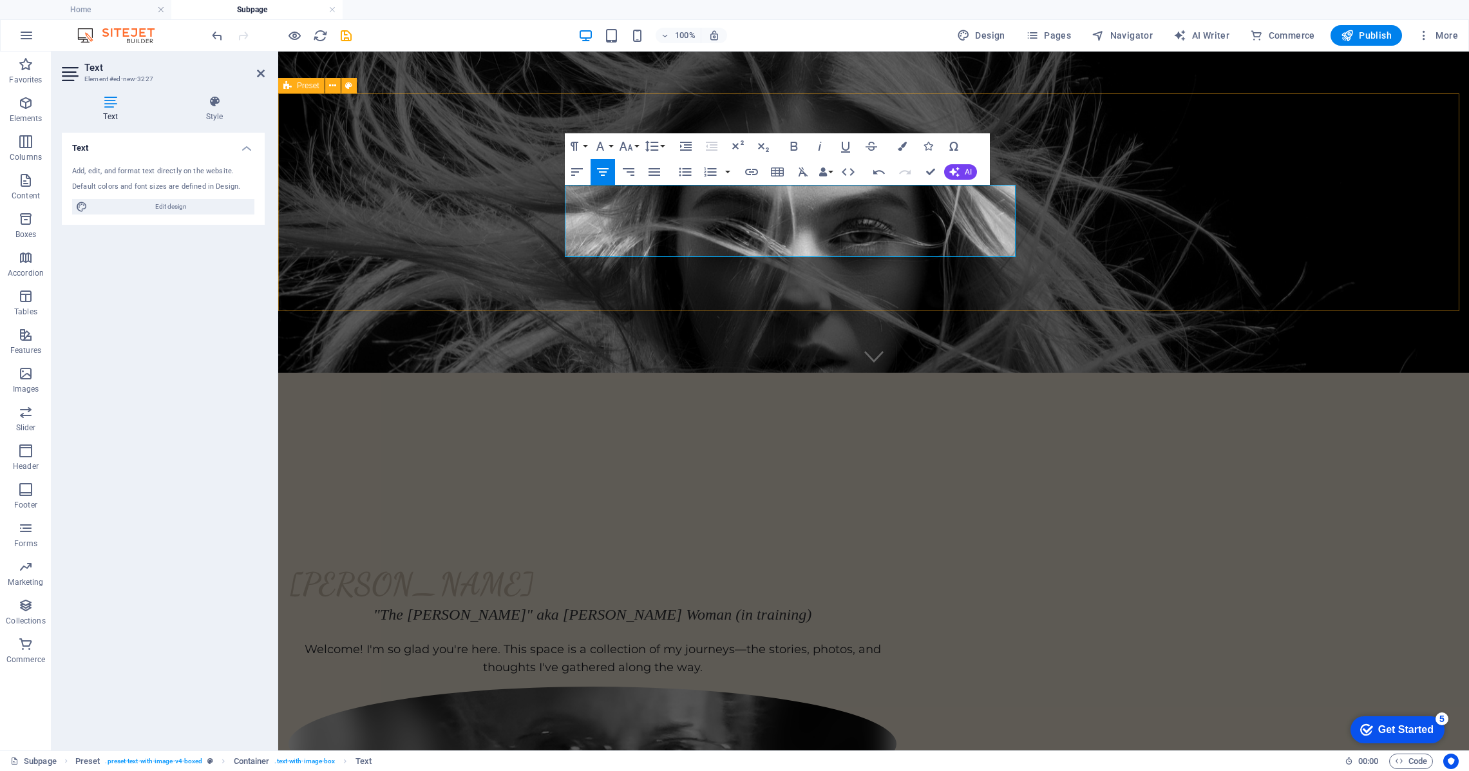
click at [488, 513] on div "Marilyn Thom "The Crone" aka Wise Woman (in training) Welcome! I'm so glad you'…" at bounding box center [873, 728] width 1191 height 431
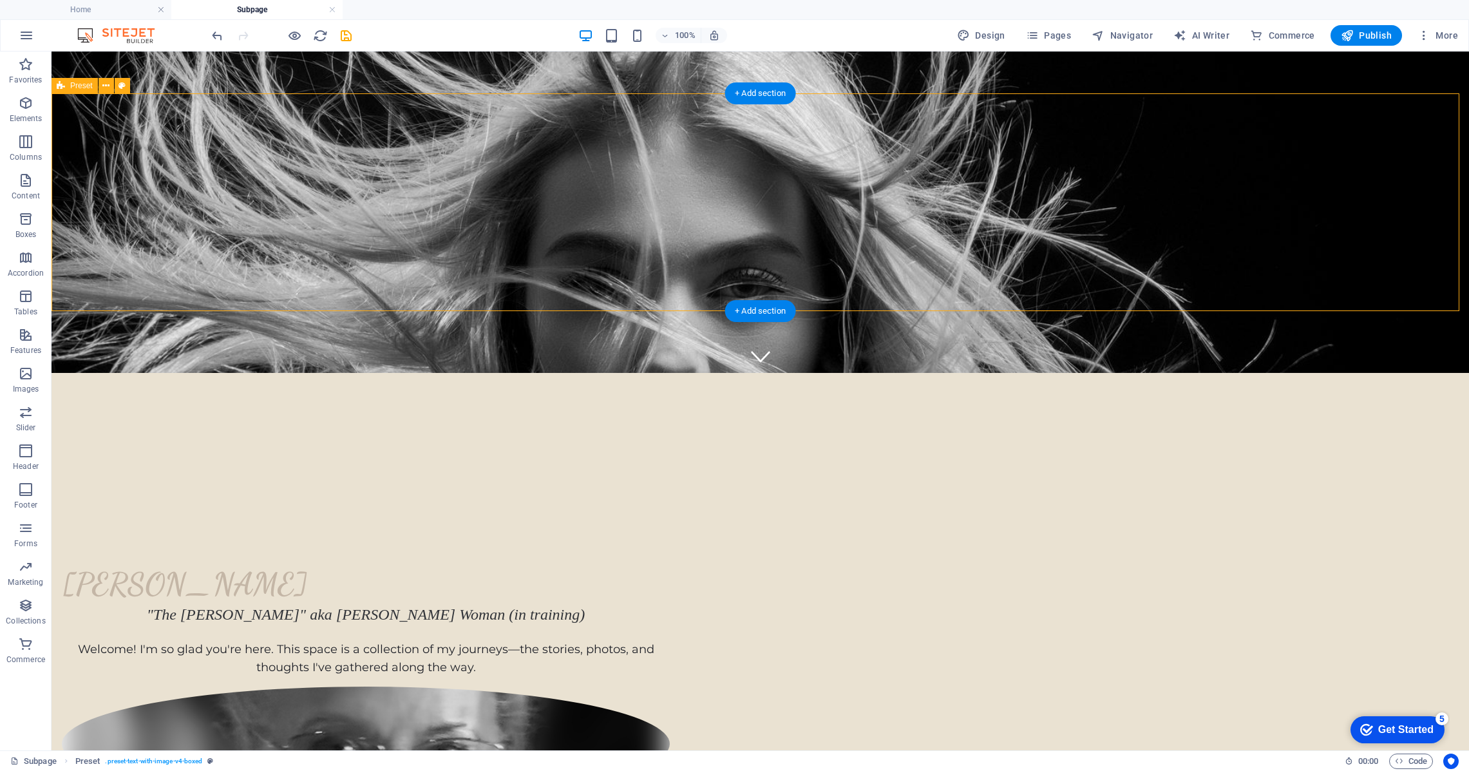
click at [1165, 513] on div "Marilyn Thom "The Crone" aka Wise Woman (in training) Welcome! I'm so glad you'…" at bounding box center [760, 728] width 1417 height 431
click at [346, 35] on icon "save" at bounding box center [346, 35] width 15 height 15
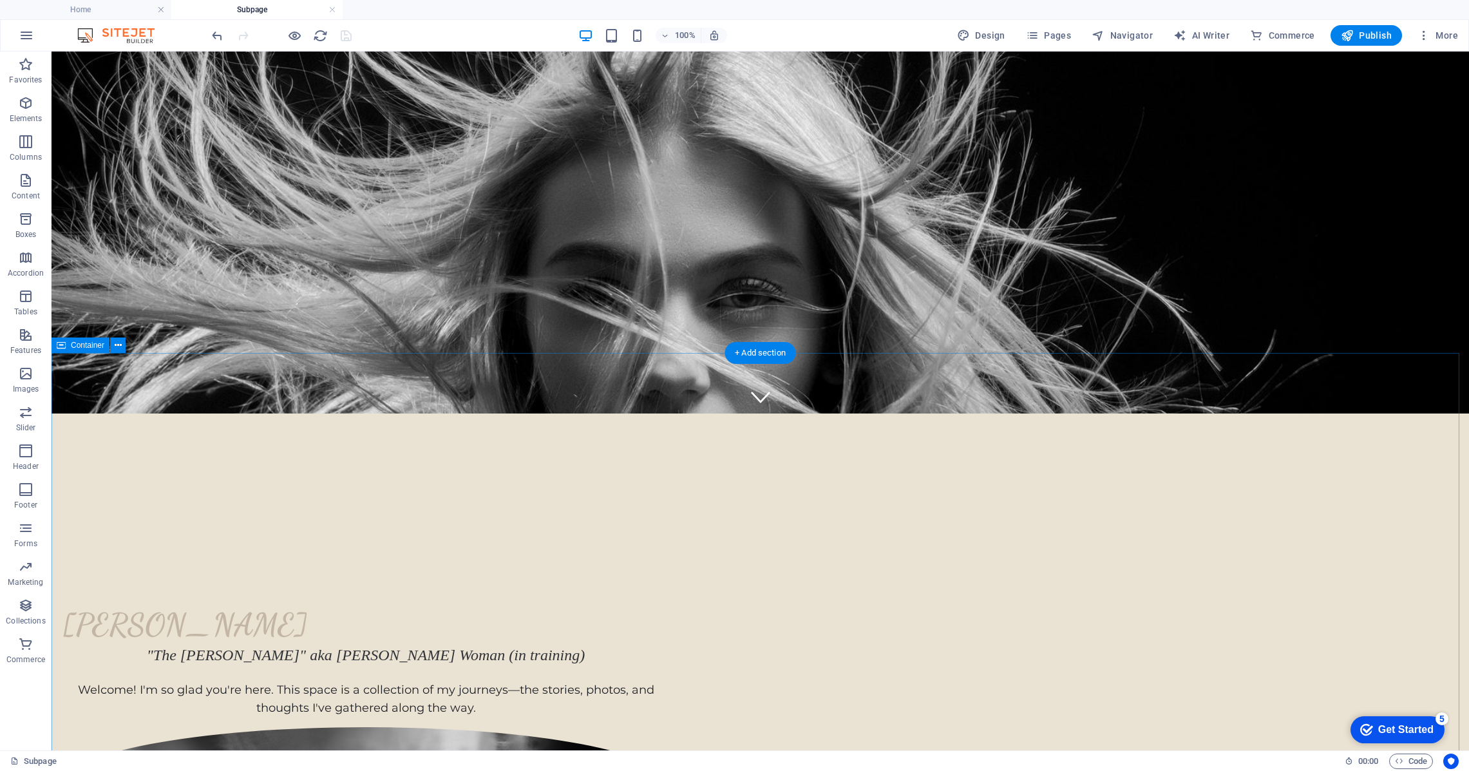
scroll to position [337, 0]
click at [106, 125] on icon at bounding box center [105, 126] width 7 height 14
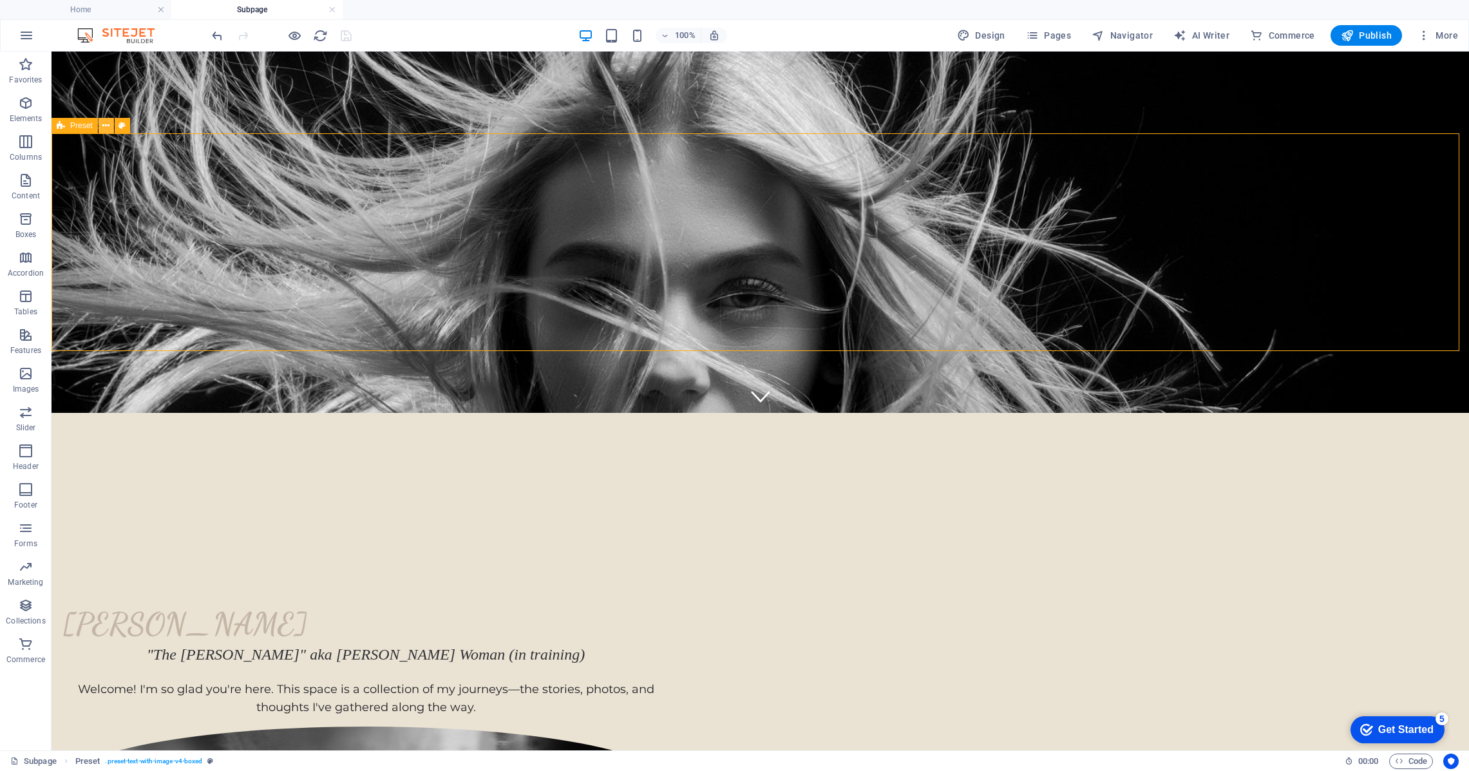
click at [106, 124] on icon at bounding box center [105, 126] width 7 height 14
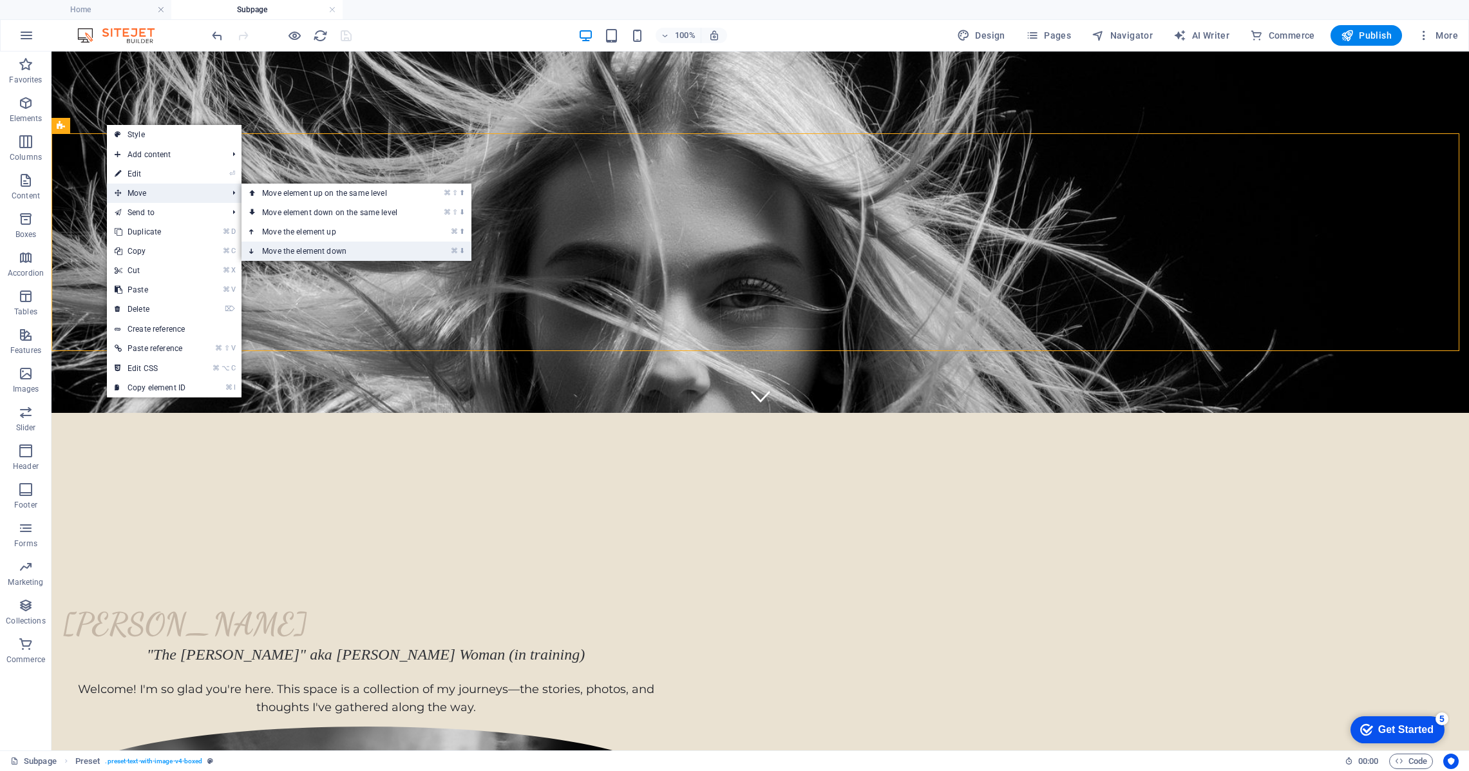
click at [292, 250] on link "⌘ ⬇ Move the element down" at bounding box center [332, 250] width 182 height 19
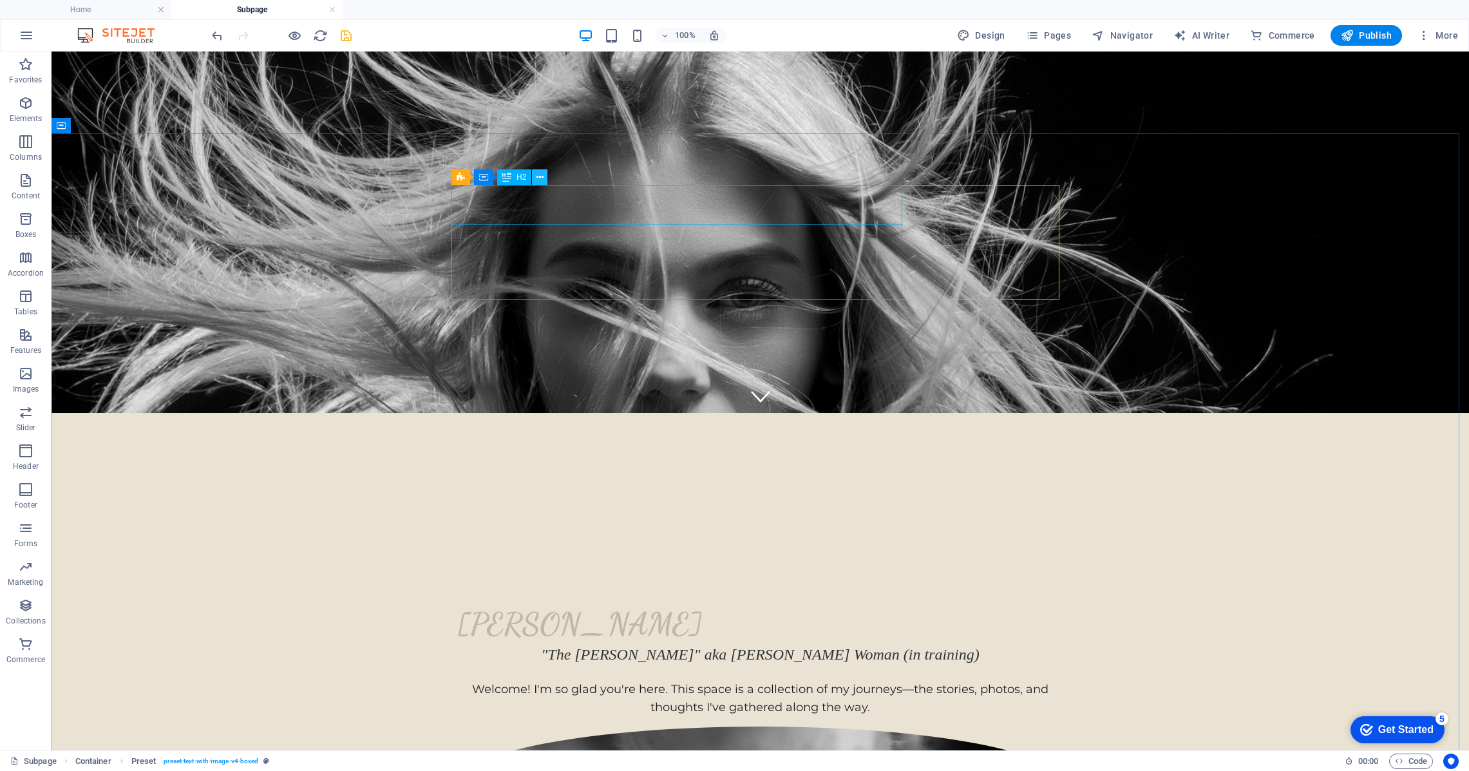
click at [540, 178] on icon at bounding box center [539, 178] width 7 height 14
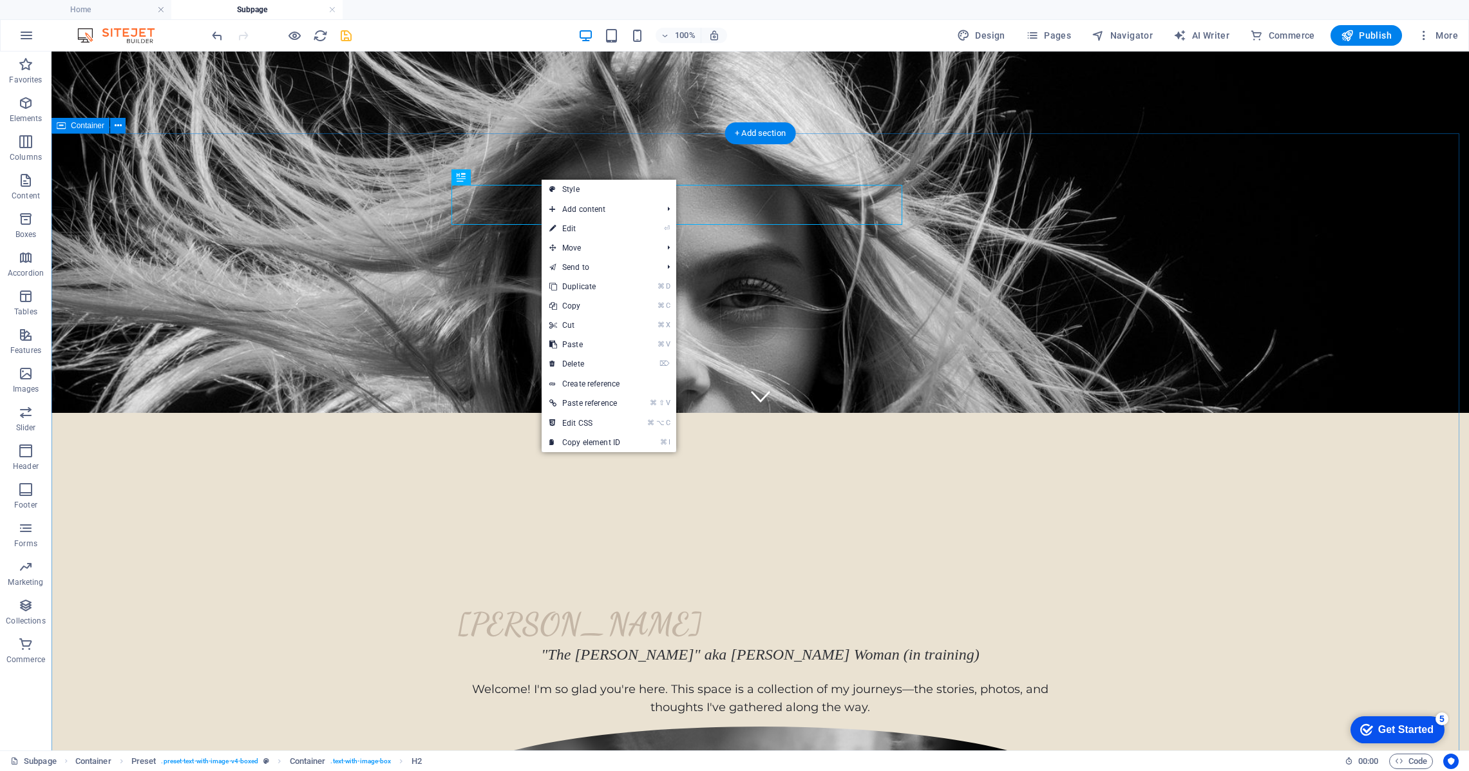
drag, startPoint x: 357, startPoint y: 240, endPoint x: 350, endPoint y: 230, distance: 12.9
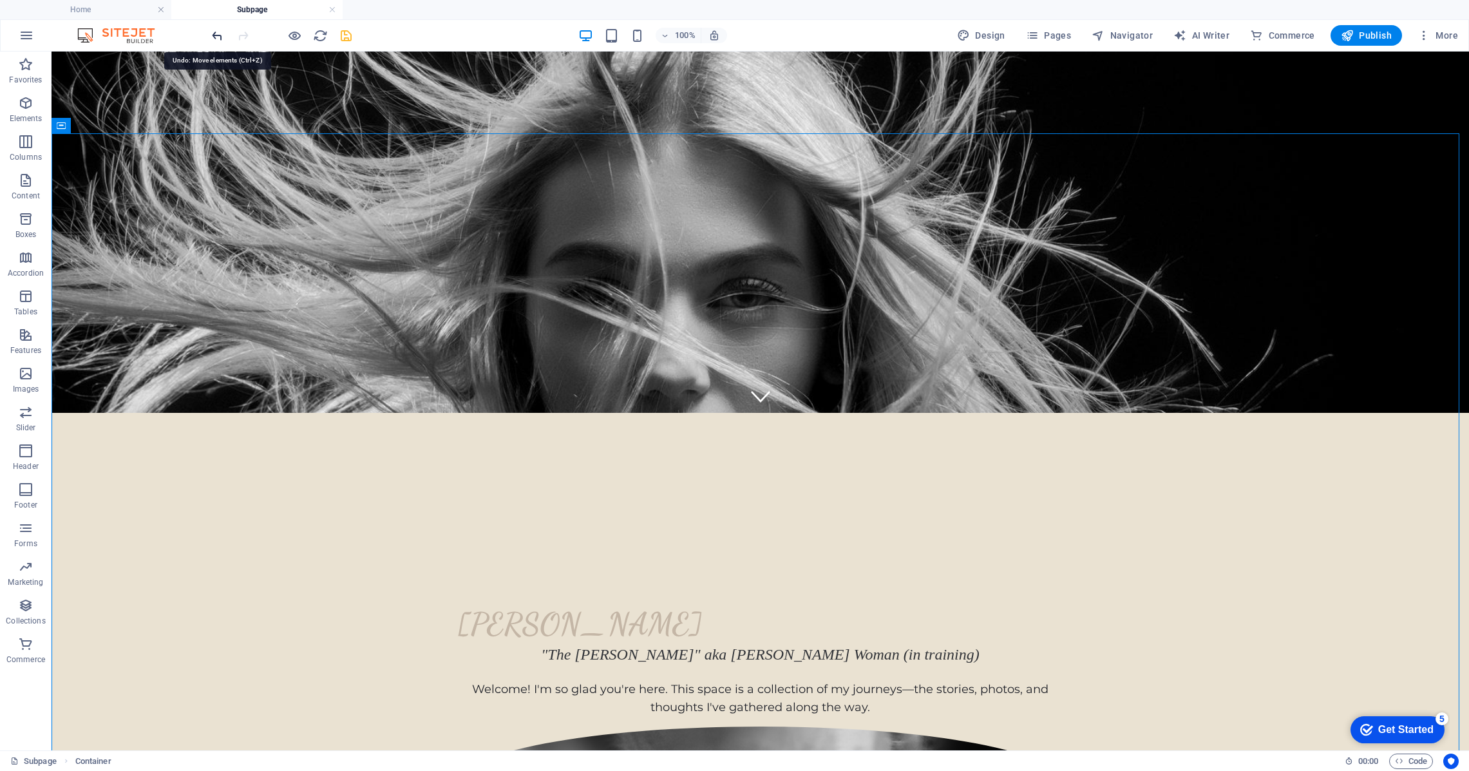
click at [217, 33] on icon "undo" at bounding box center [217, 35] width 15 height 15
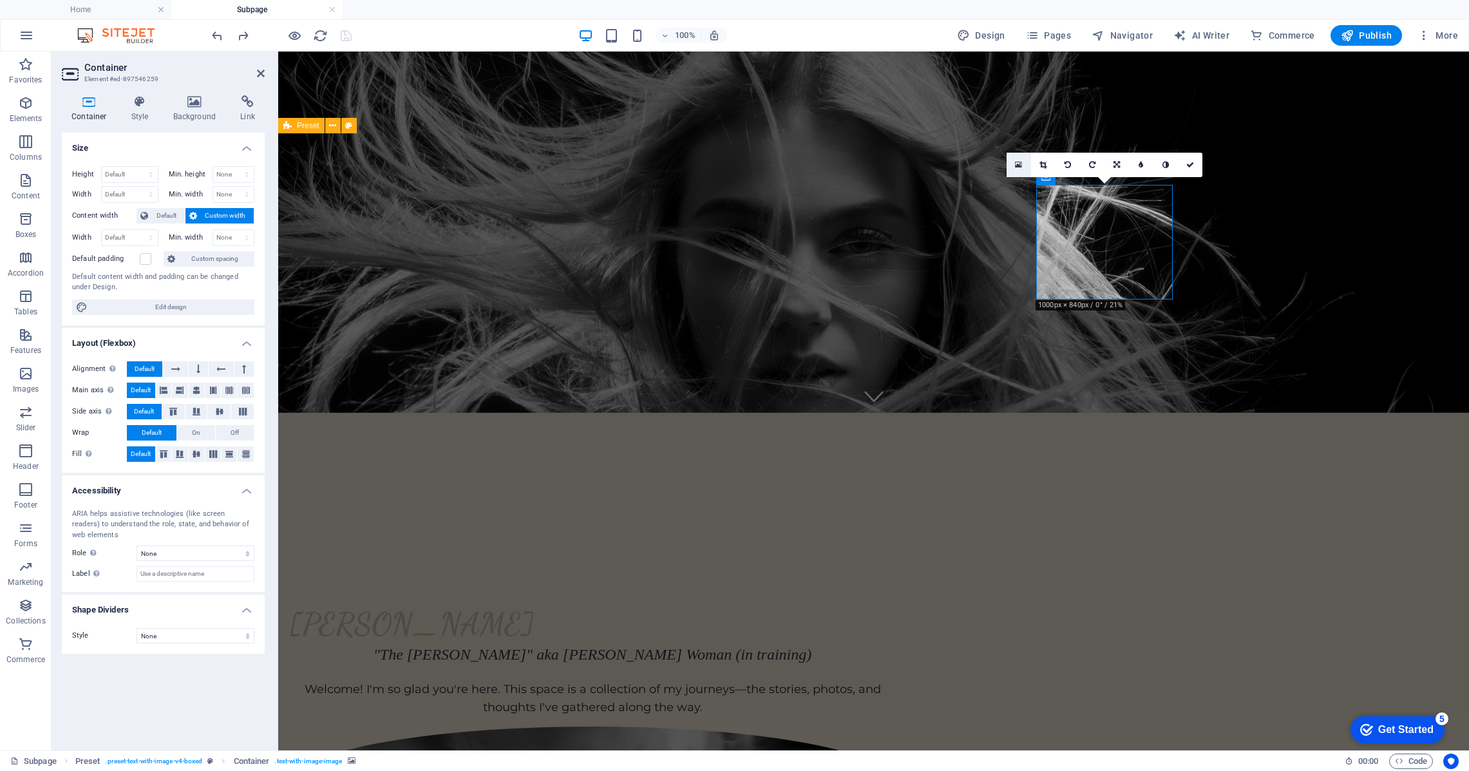
click at [1022, 166] on link at bounding box center [1018, 165] width 24 height 24
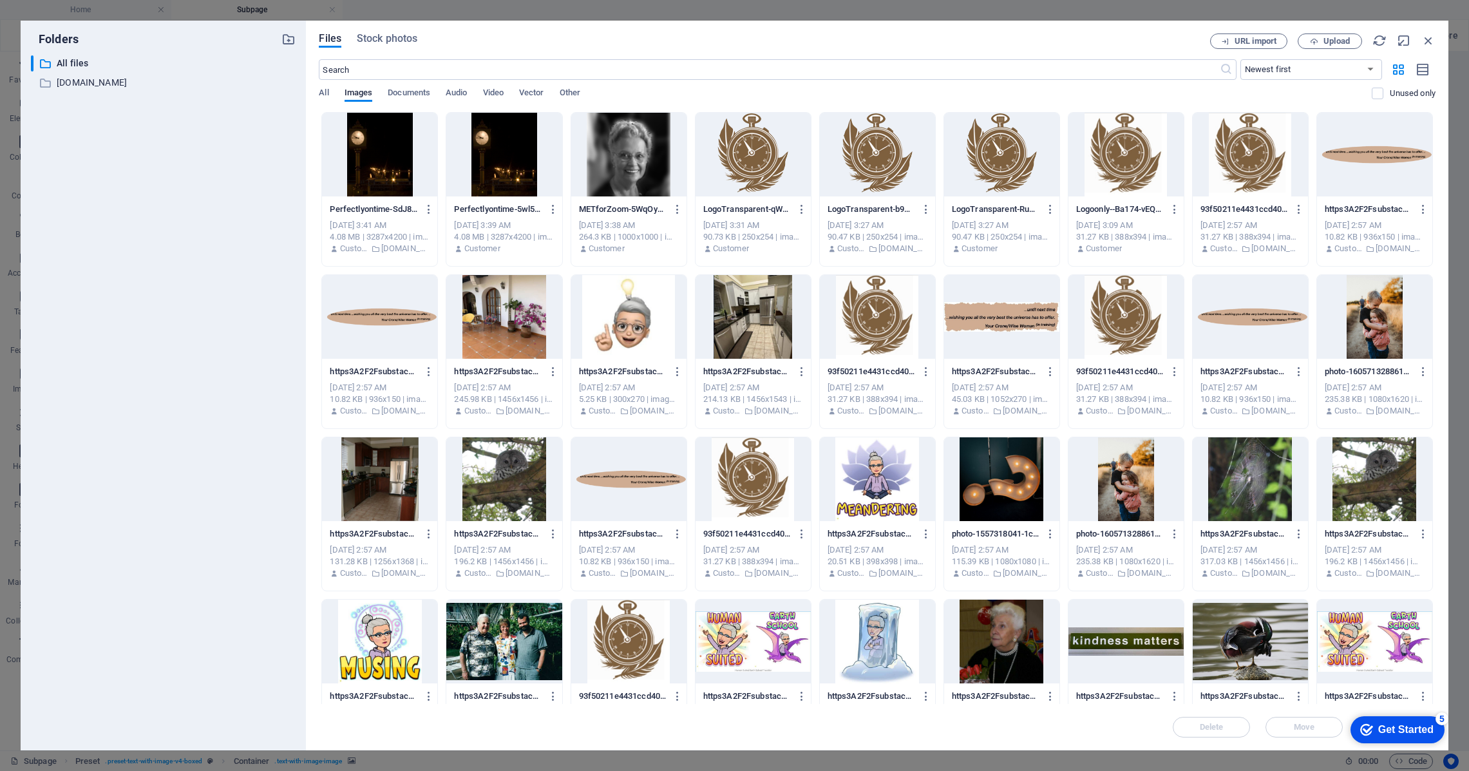
click at [12, 57] on div "Folders ​ All files All files ​ [DOMAIN_NAME] [DOMAIN_NAME] Files Stock photos …" at bounding box center [734, 385] width 1469 height 771
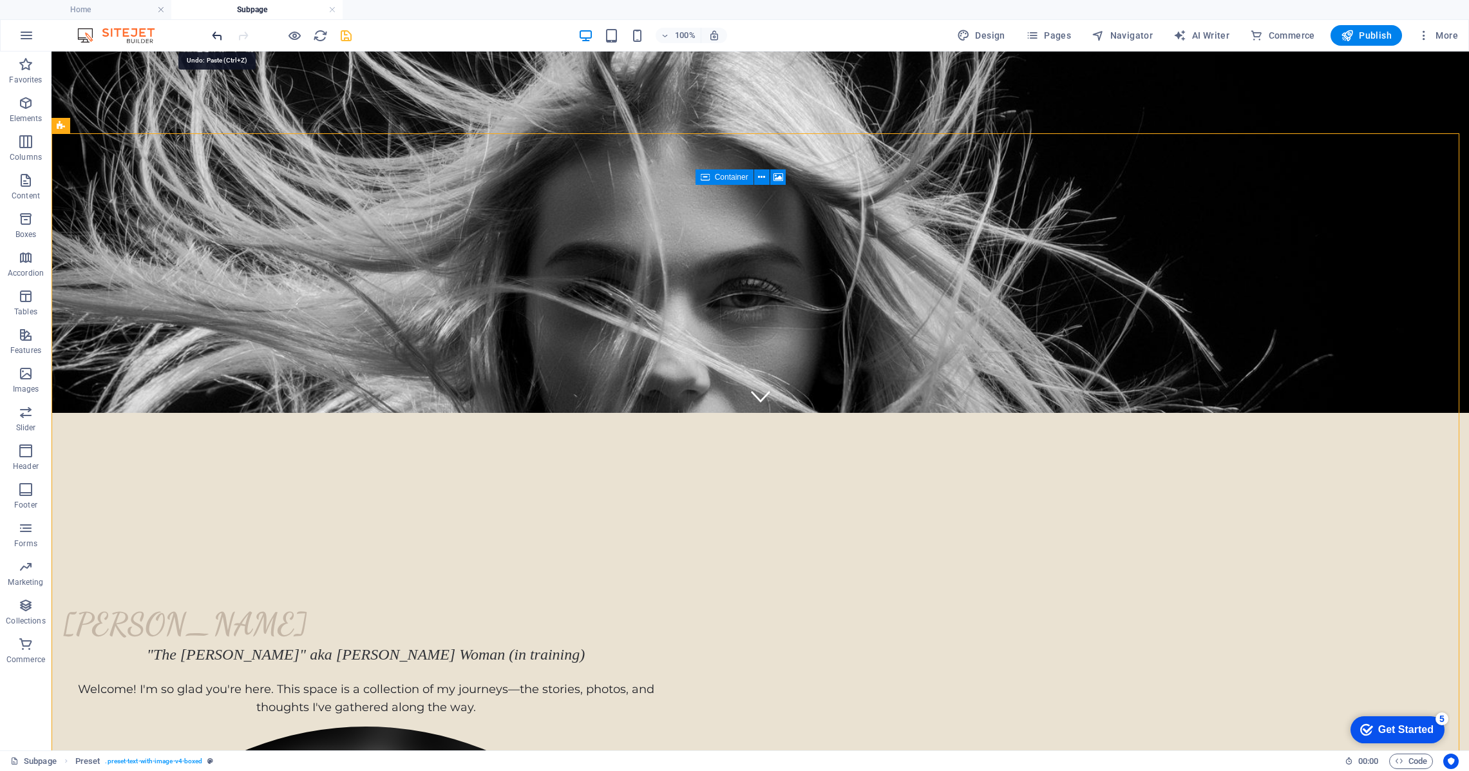
click at [211, 32] on icon "undo" at bounding box center [217, 35] width 15 height 15
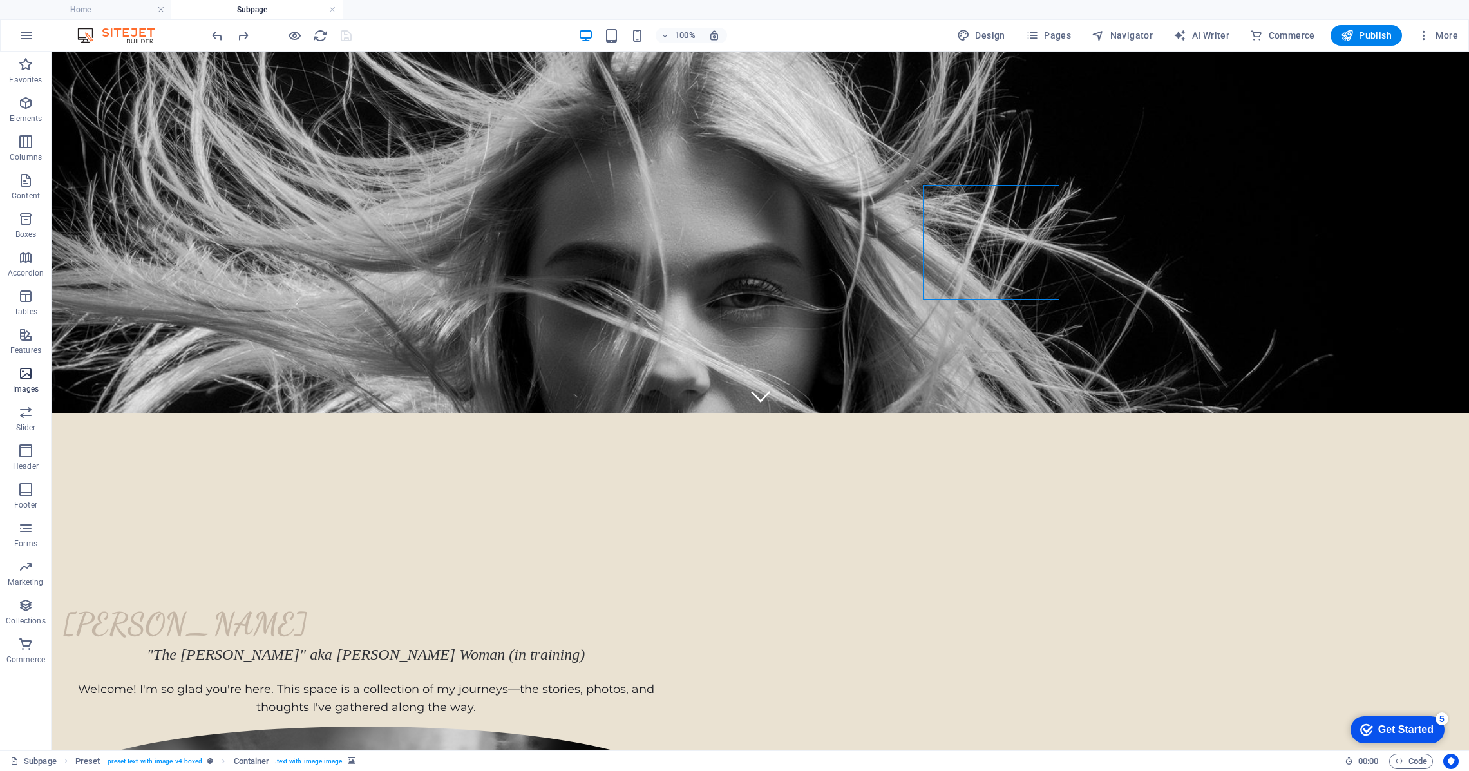
click at [31, 375] on icon "button" at bounding box center [25, 373] width 15 height 15
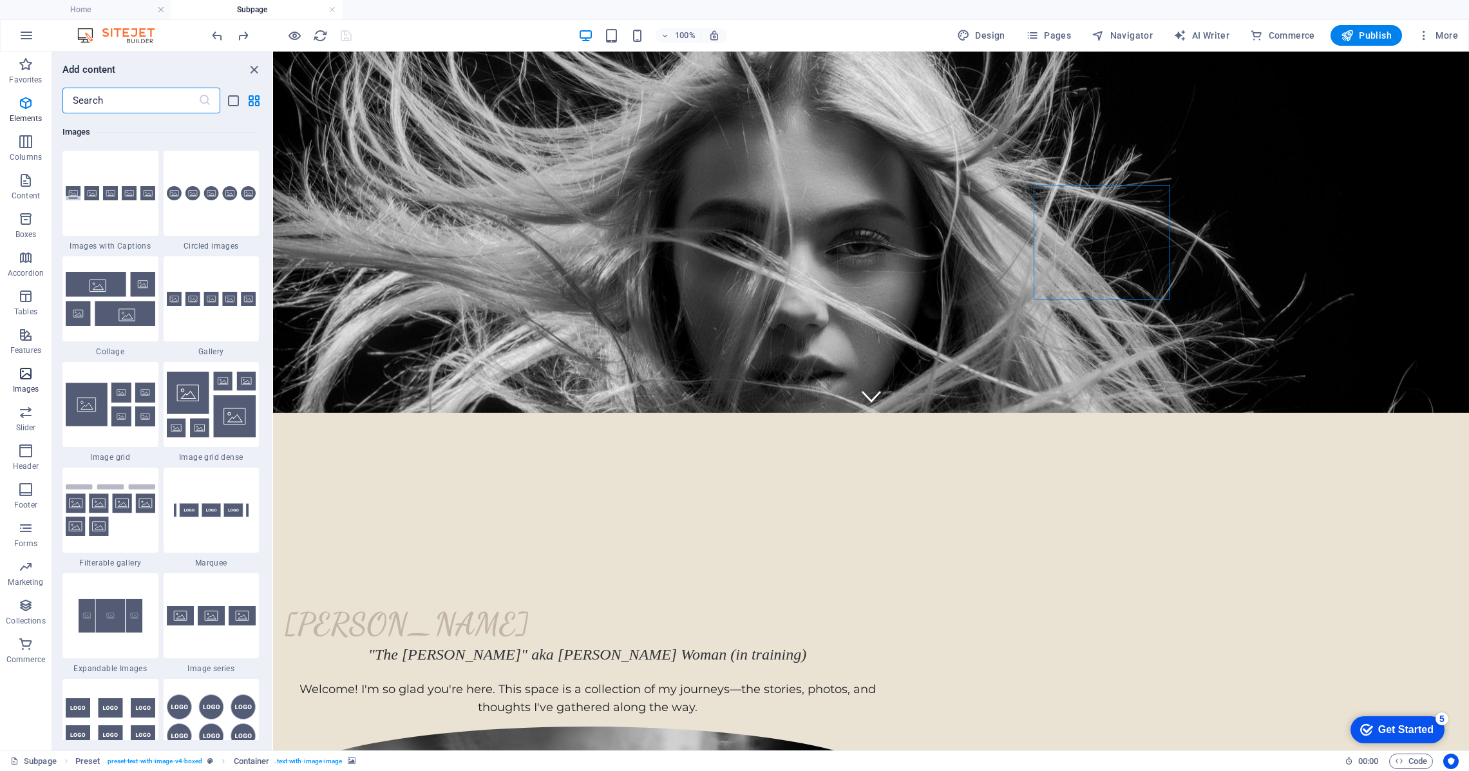
scroll to position [6529, 0]
click at [22, 229] on span "Boxes" at bounding box center [26, 226] width 52 height 31
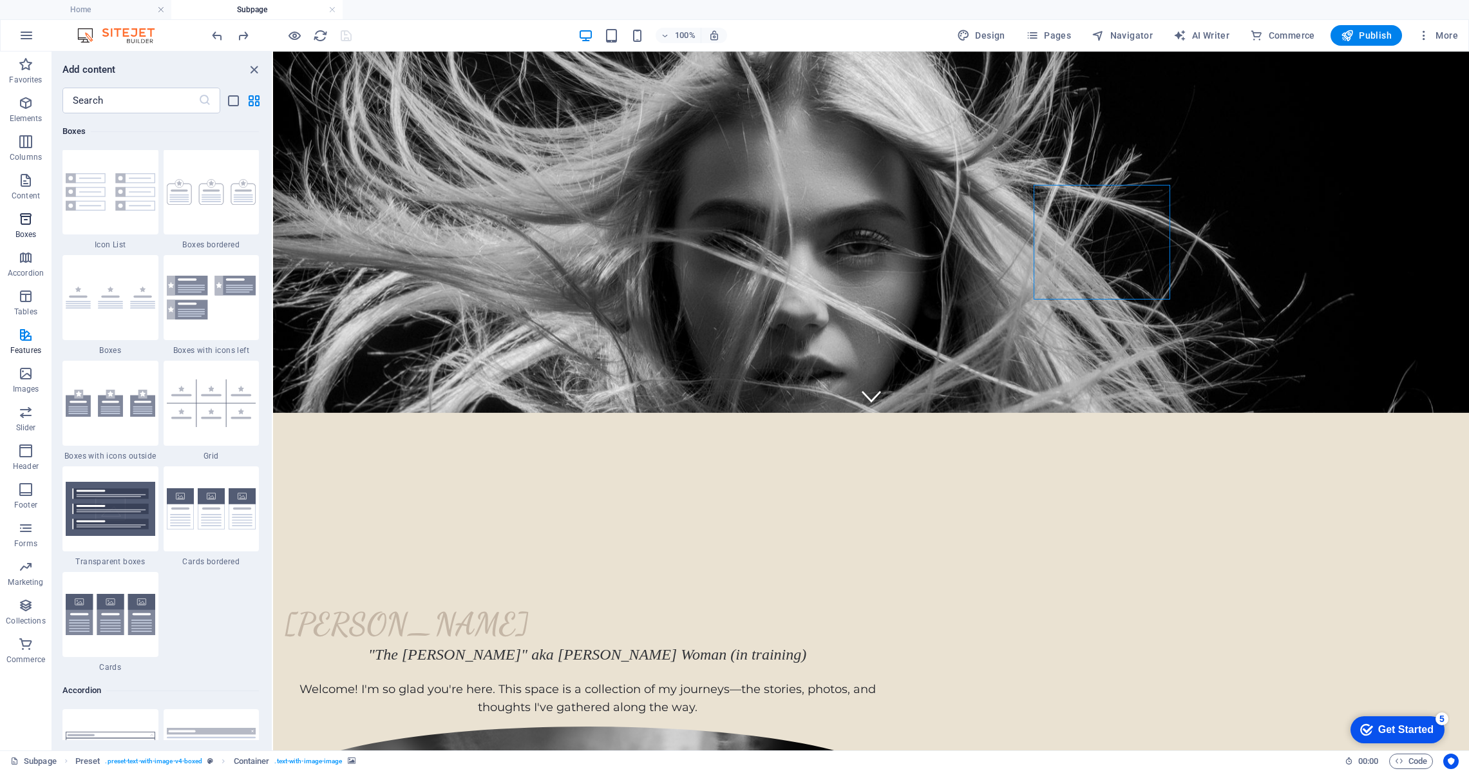
scroll to position [3552, 0]
click at [35, 194] on p "Content" at bounding box center [26, 196] width 28 height 10
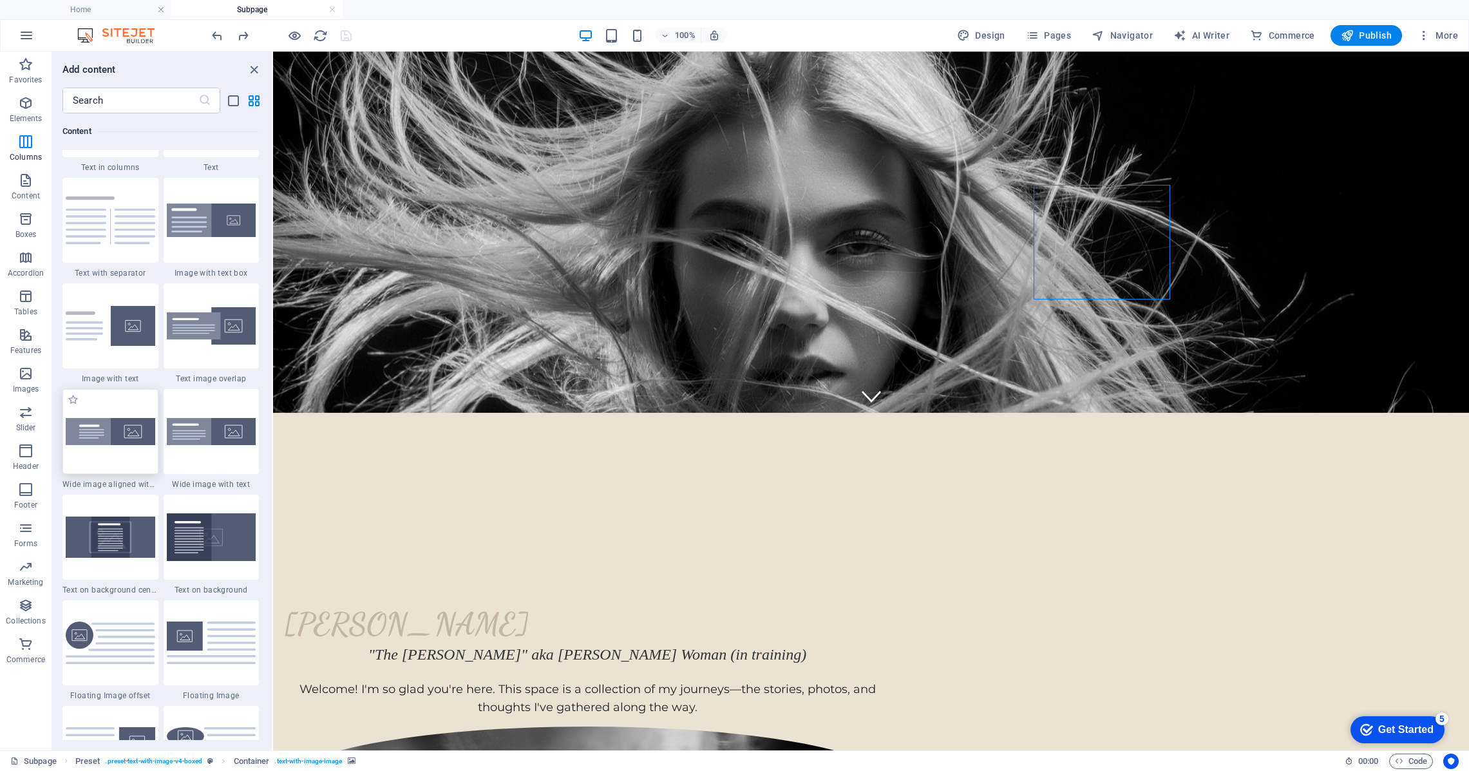
scroll to position [2333, 0]
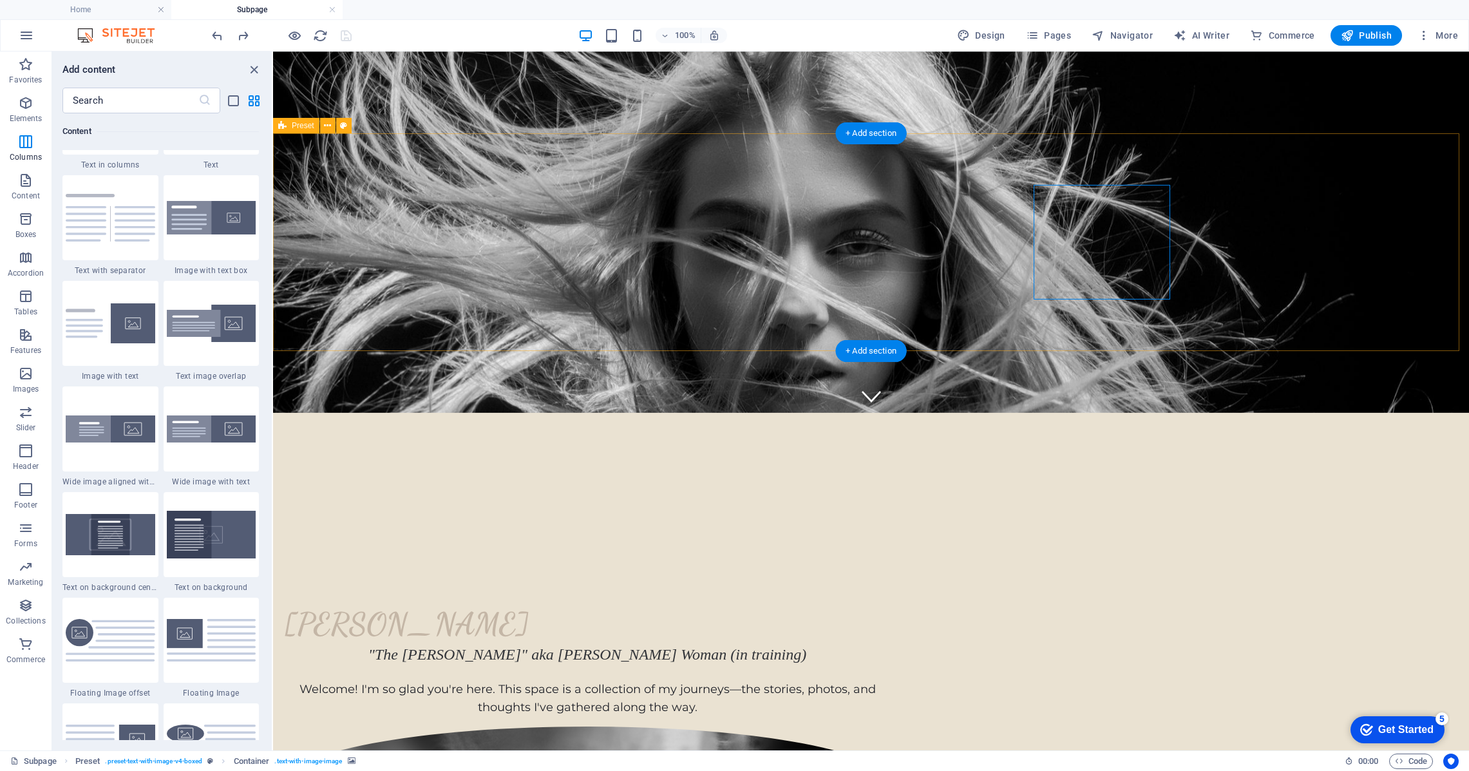
click at [487, 552] on div "Marilyn Thom "The Crone" aka Wise Woman (in training) Welcome! I'm so glad you'…" at bounding box center [871, 767] width 1196 height 431
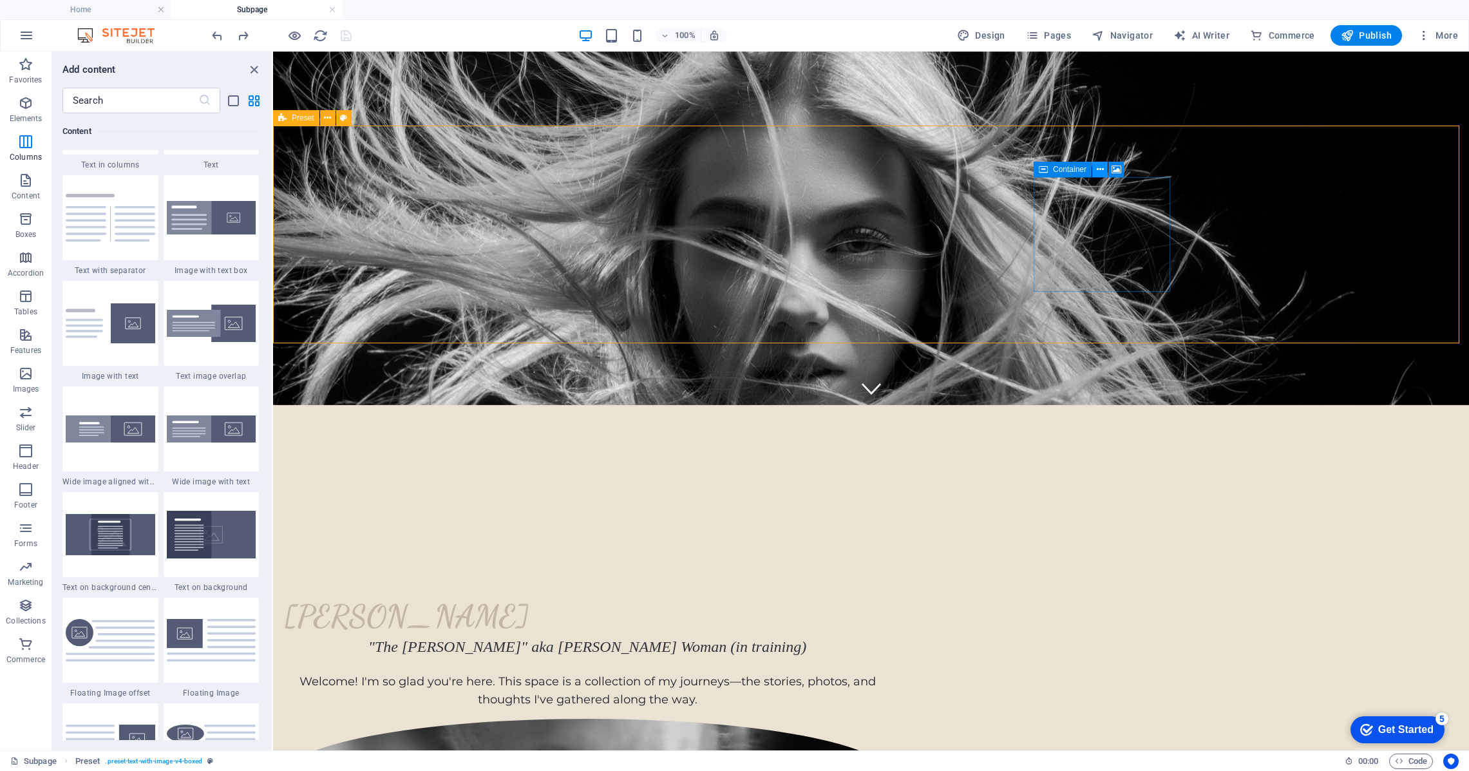
click at [1100, 168] on icon at bounding box center [1100, 170] width 7 height 14
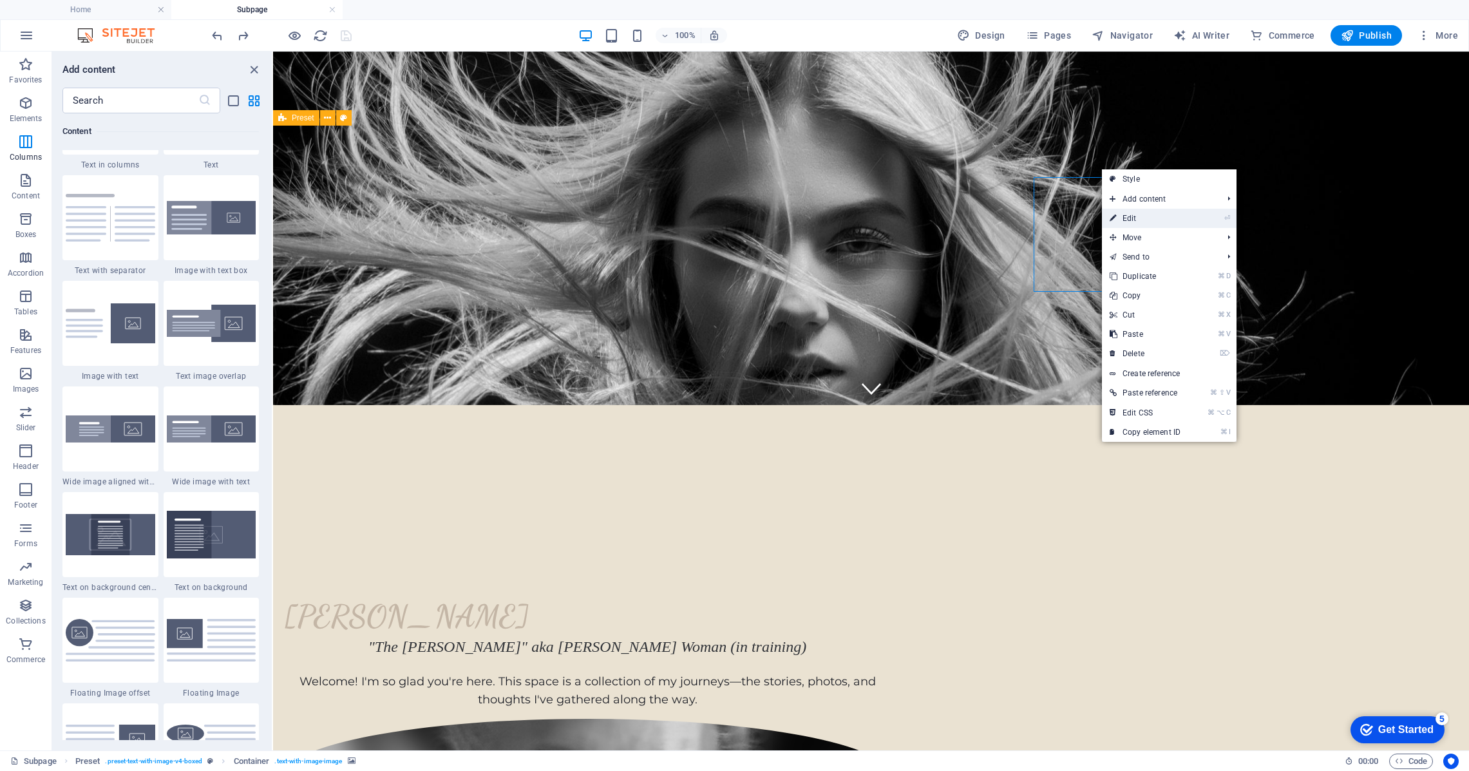
click at [1118, 217] on link "⏎ Edit" at bounding box center [1145, 218] width 86 height 19
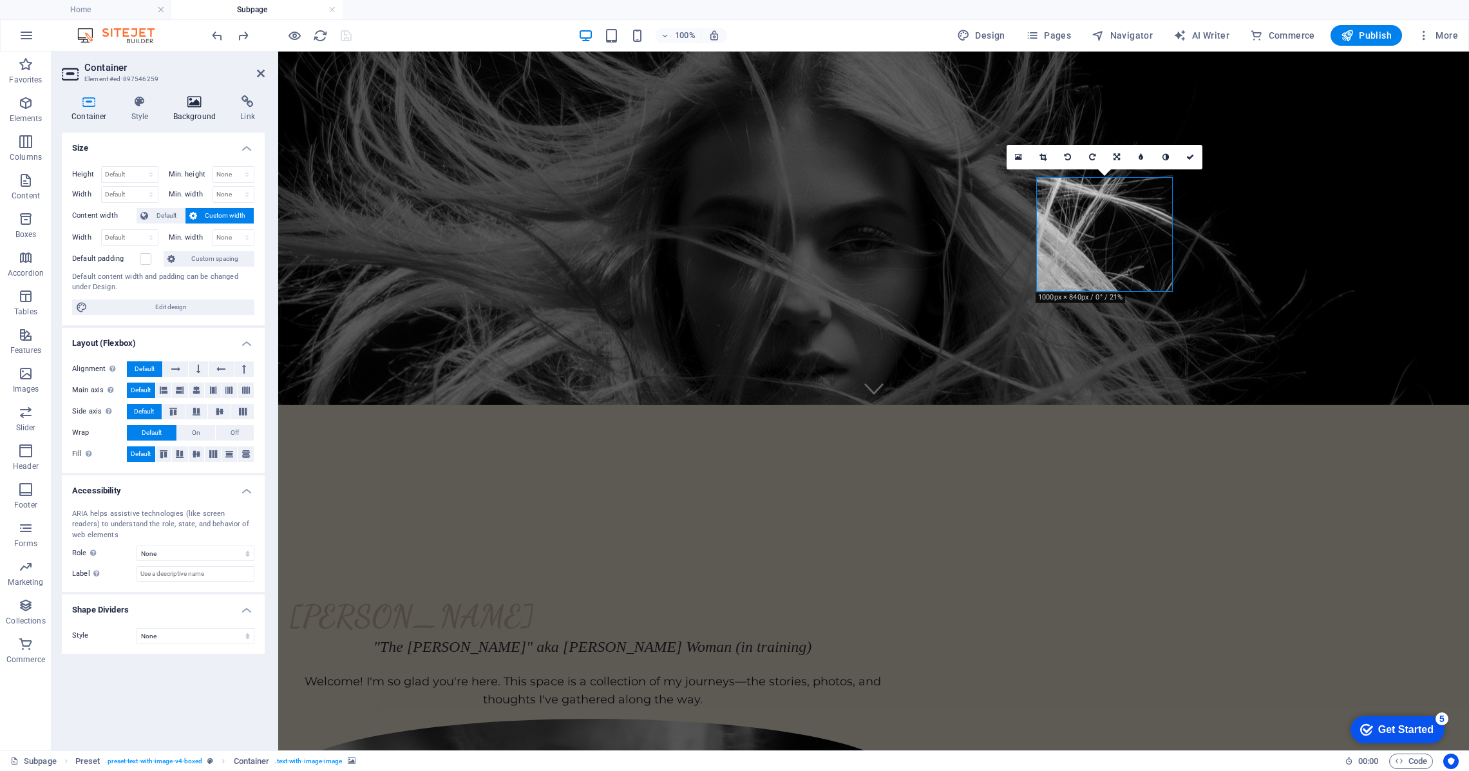
click at [200, 102] on icon at bounding box center [195, 101] width 62 height 13
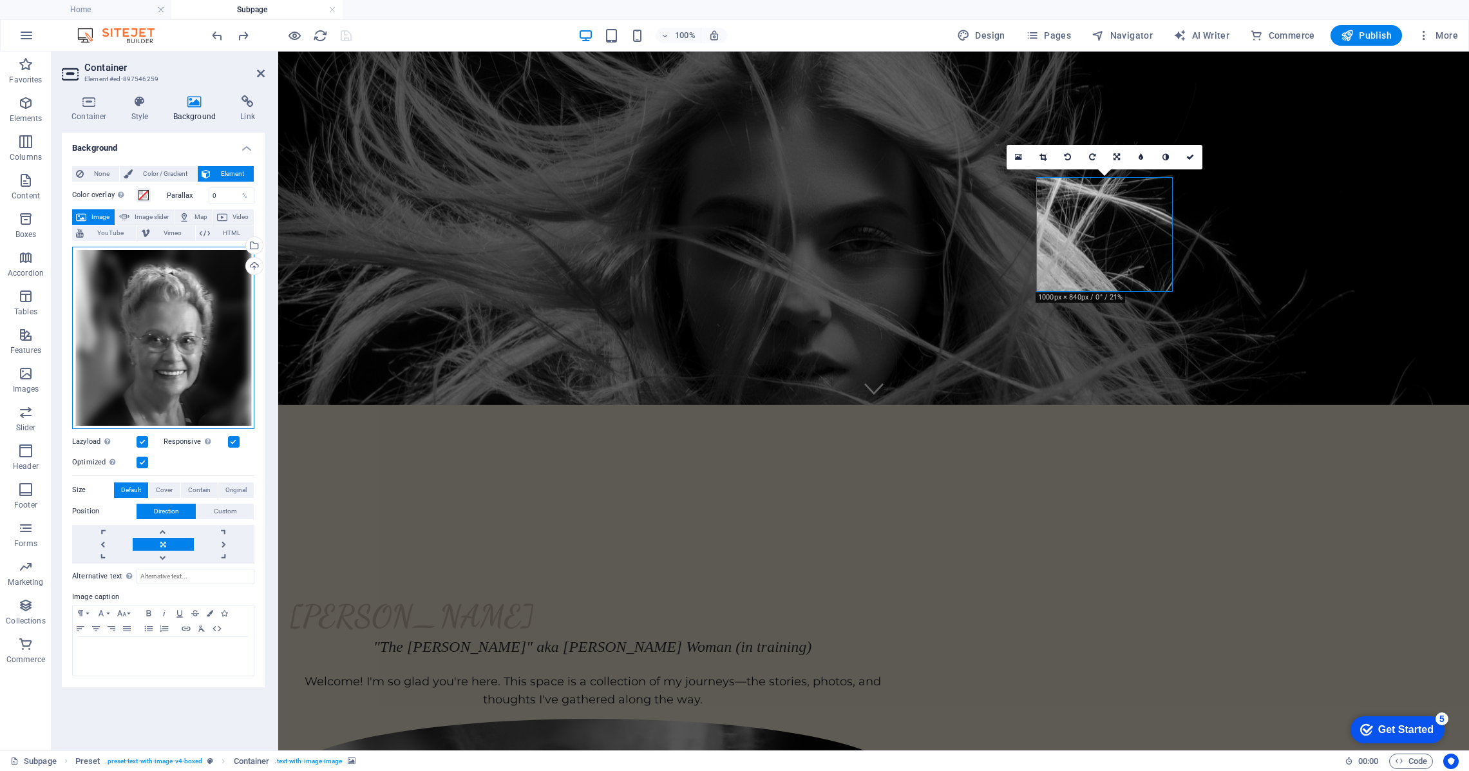
click at [212, 280] on div "Drag files here, click to choose files or select files from Files or our free s…" at bounding box center [163, 338] width 182 height 182
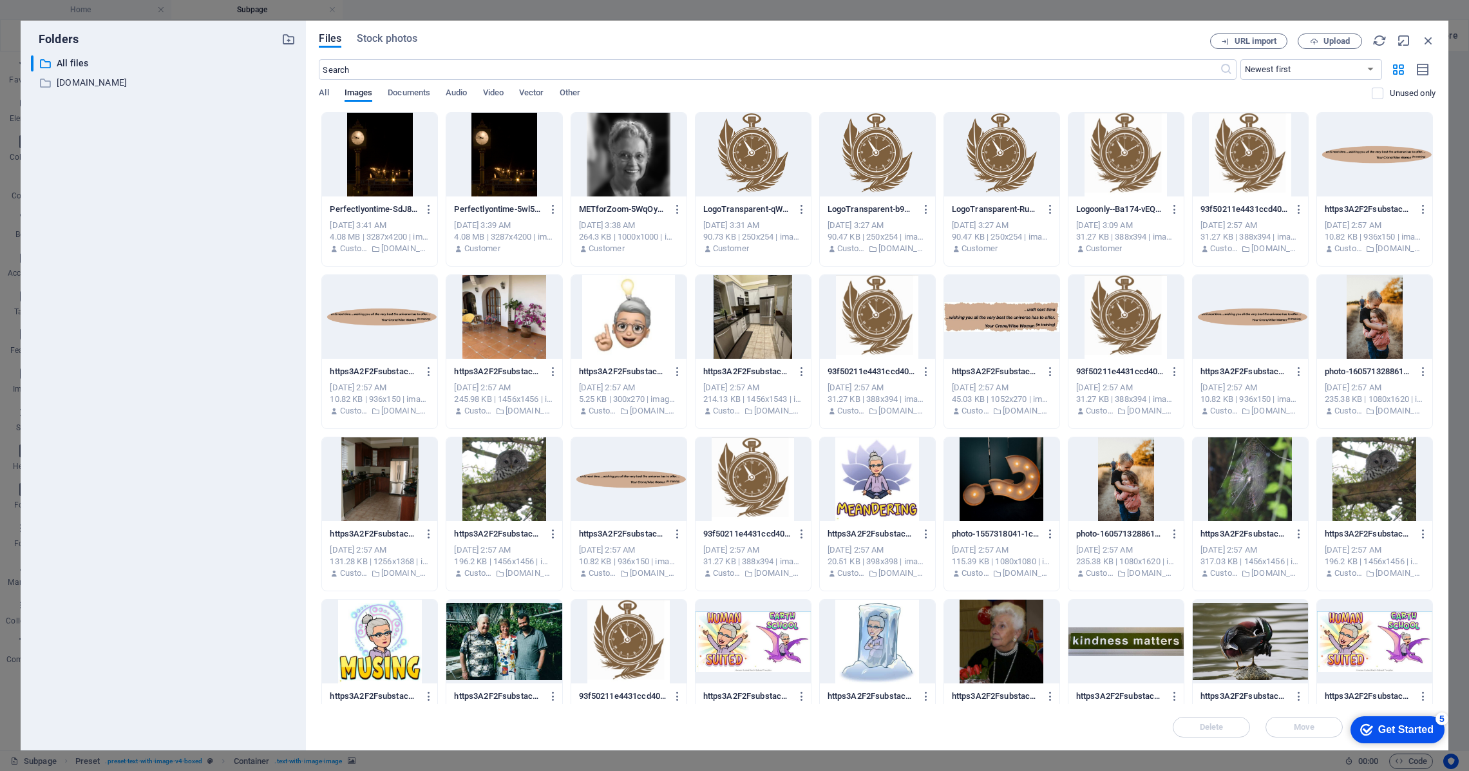
click at [5, 140] on div "Folders ​ All files All files ​ [DOMAIN_NAME] [DOMAIN_NAME] Files Stock photos …" at bounding box center [734, 385] width 1469 height 771
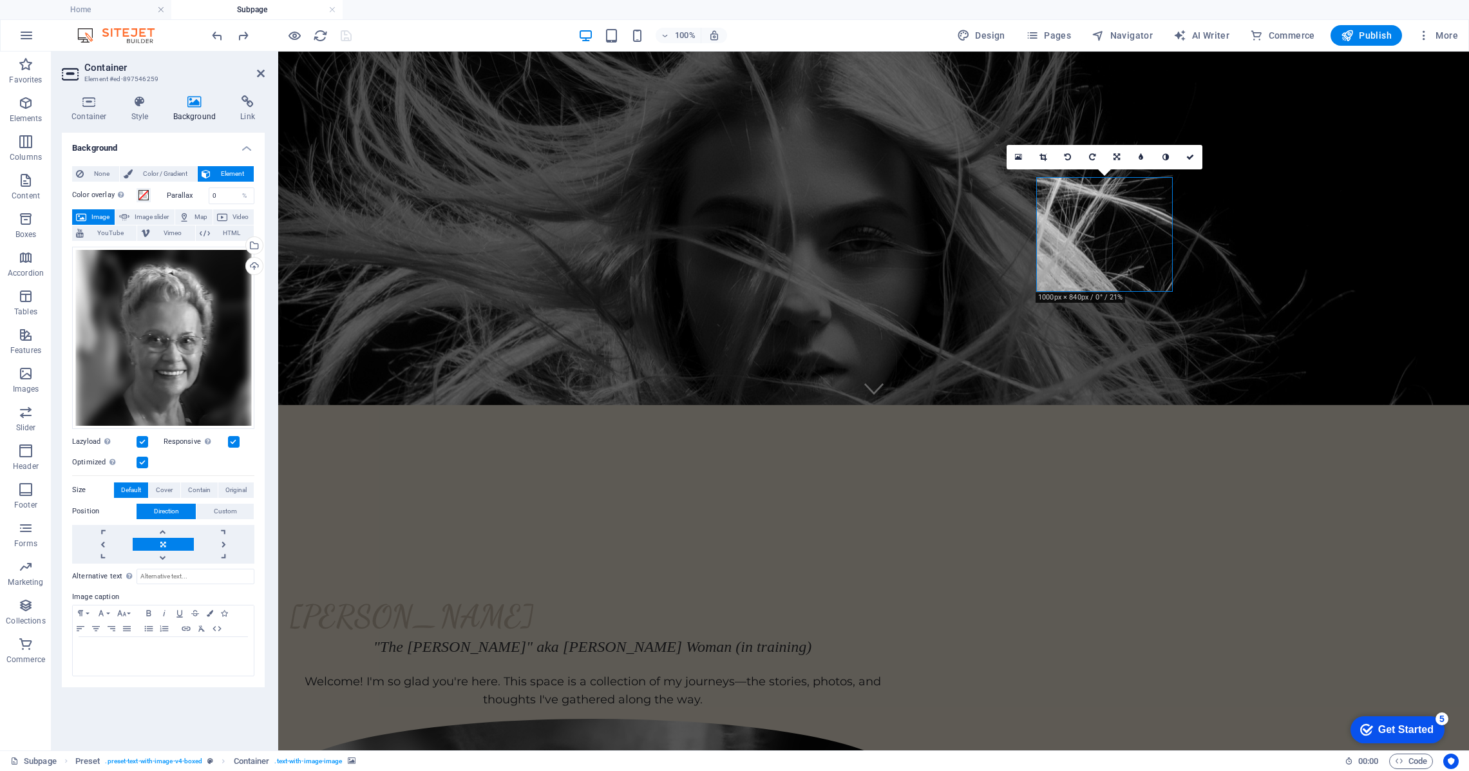
click at [92, 214] on span "Image" at bounding box center [100, 216] width 21 height 15
click at [30, 189] on span "Content" at bounding box center [26, 188] width 52 height 31
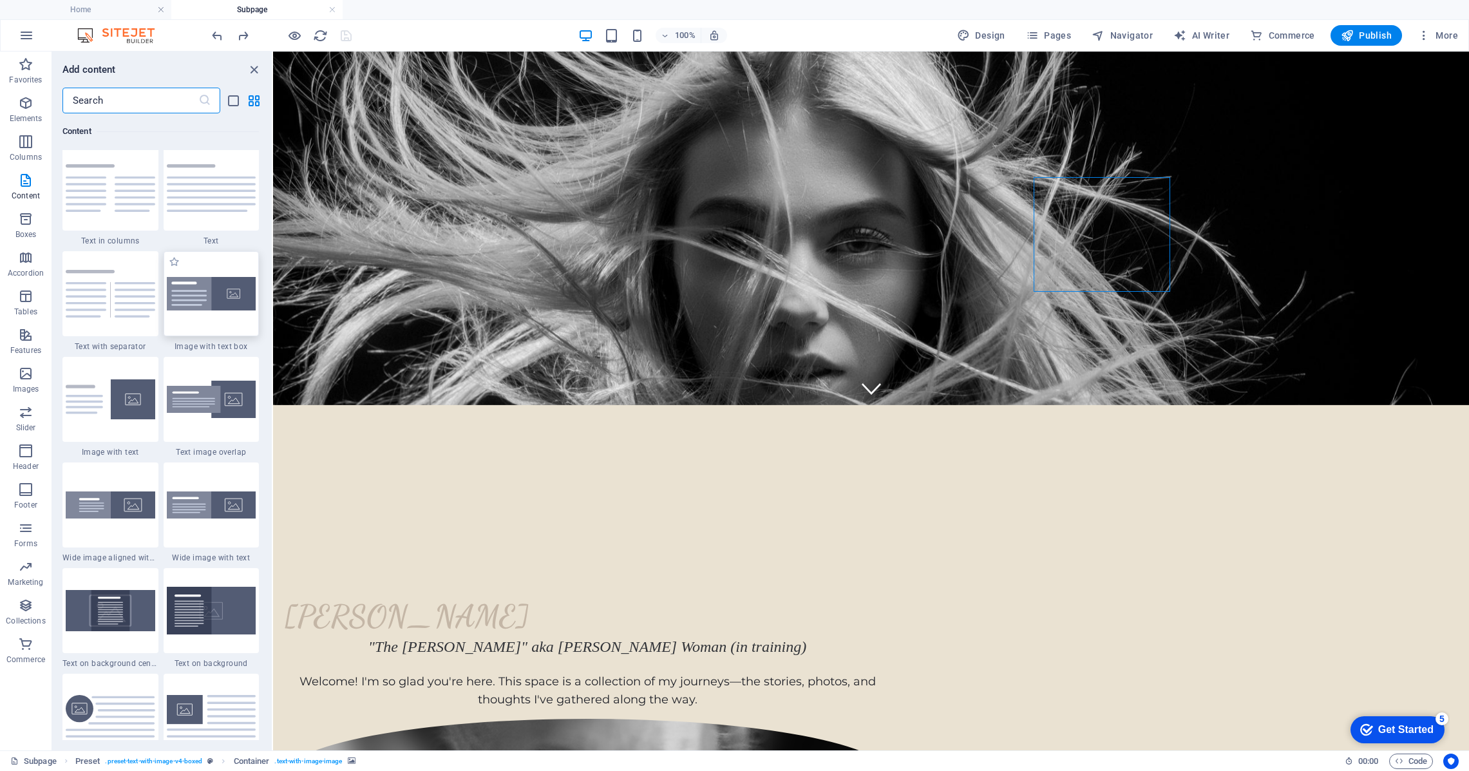
scroll to position [2259, 0]
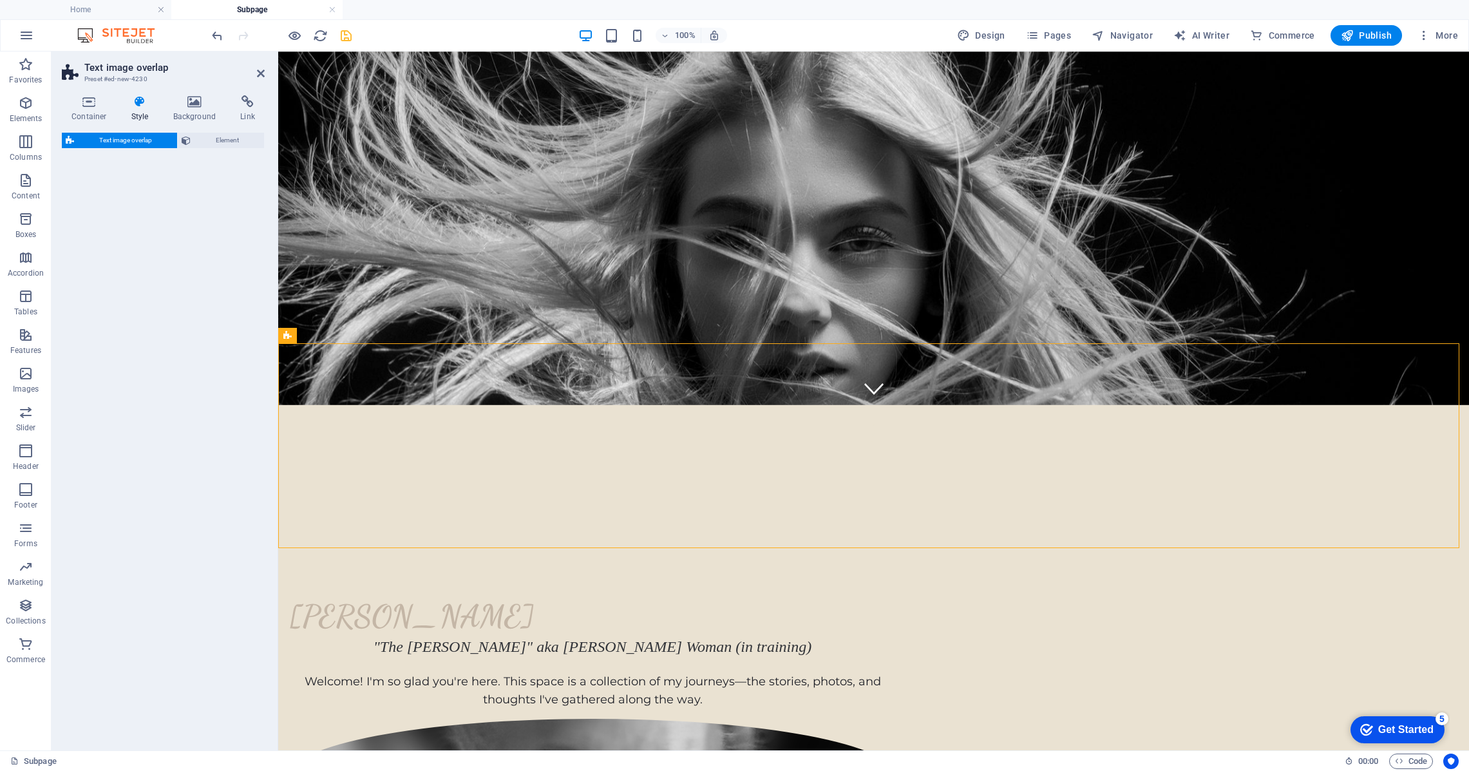
select select "rem"
select select "px"
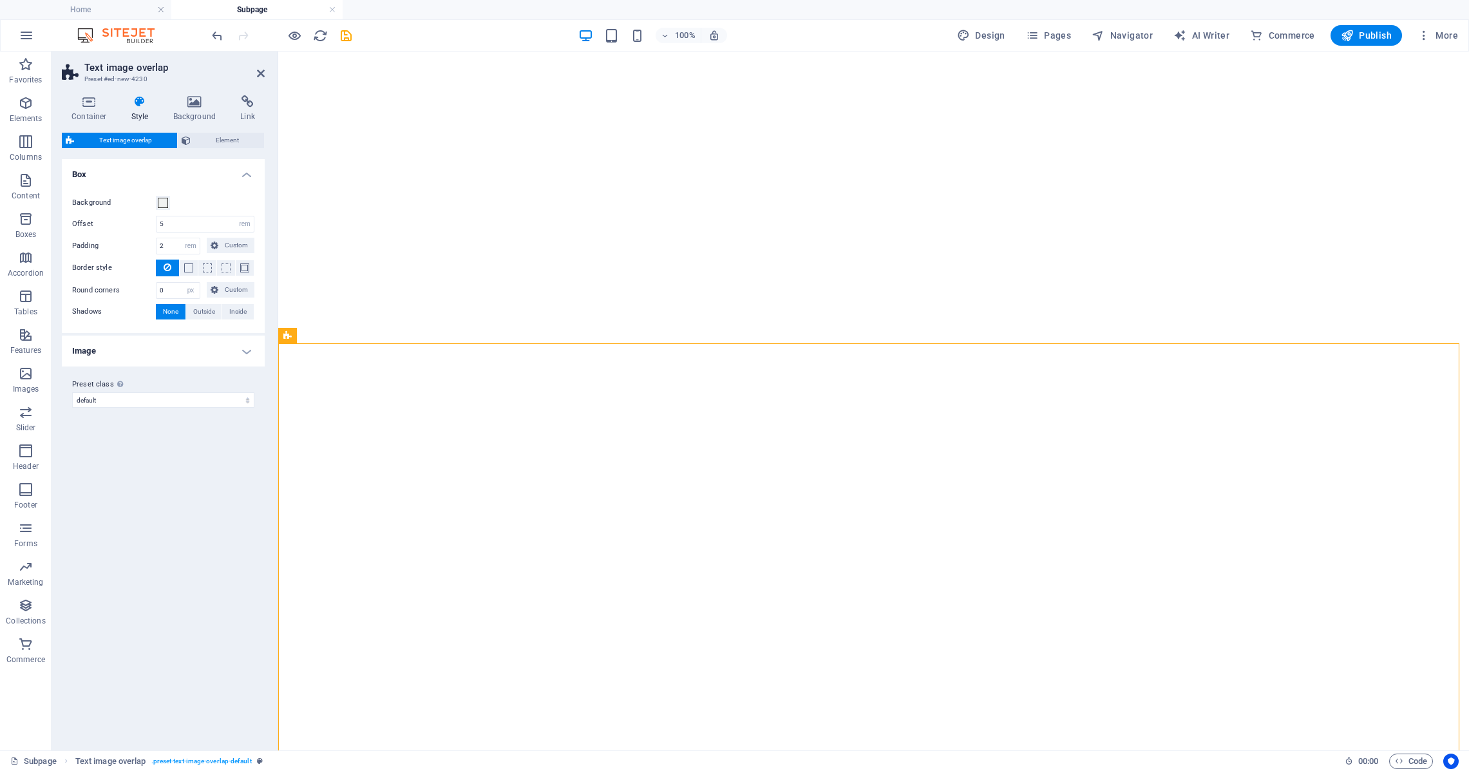
select select "rem"
select select "px"
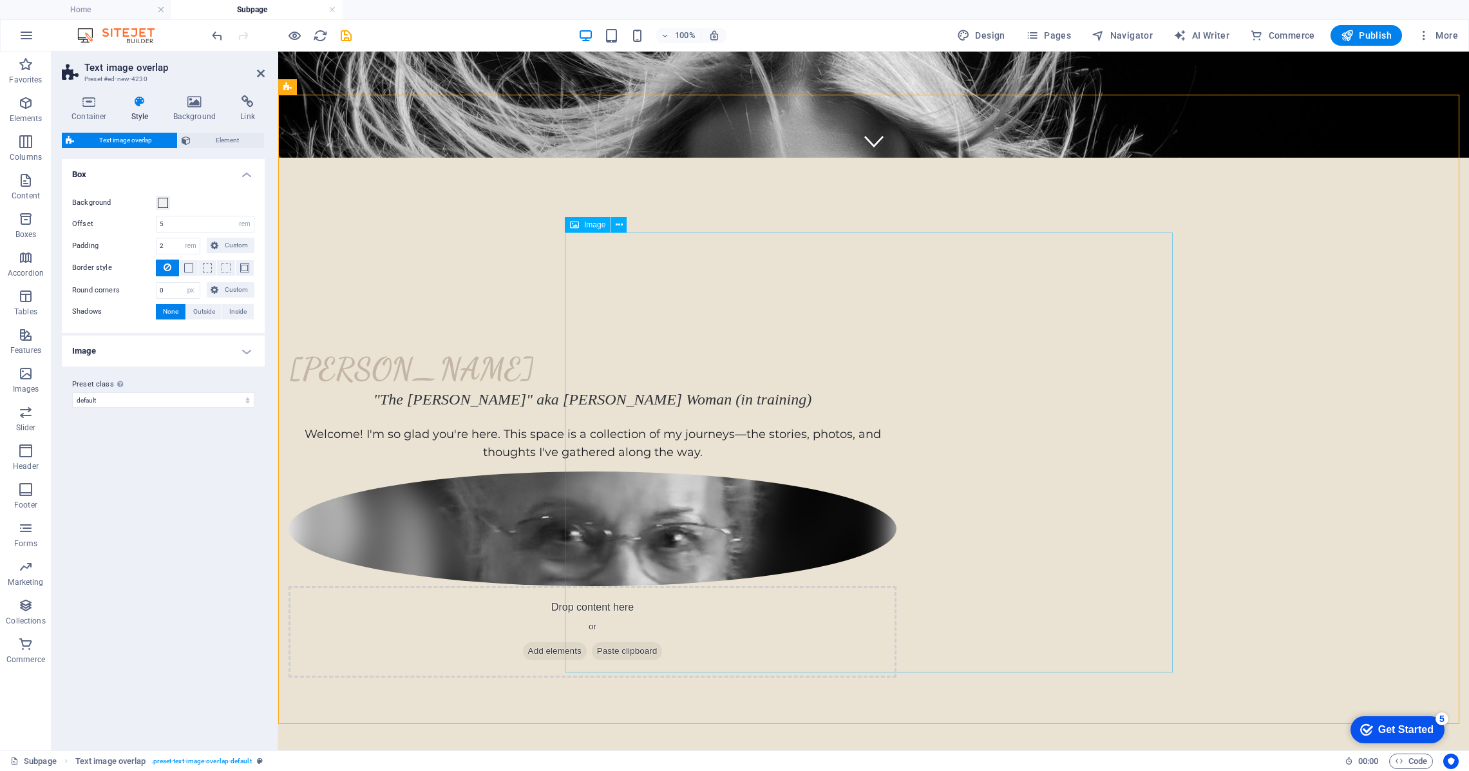
scroll to position [595, 0]
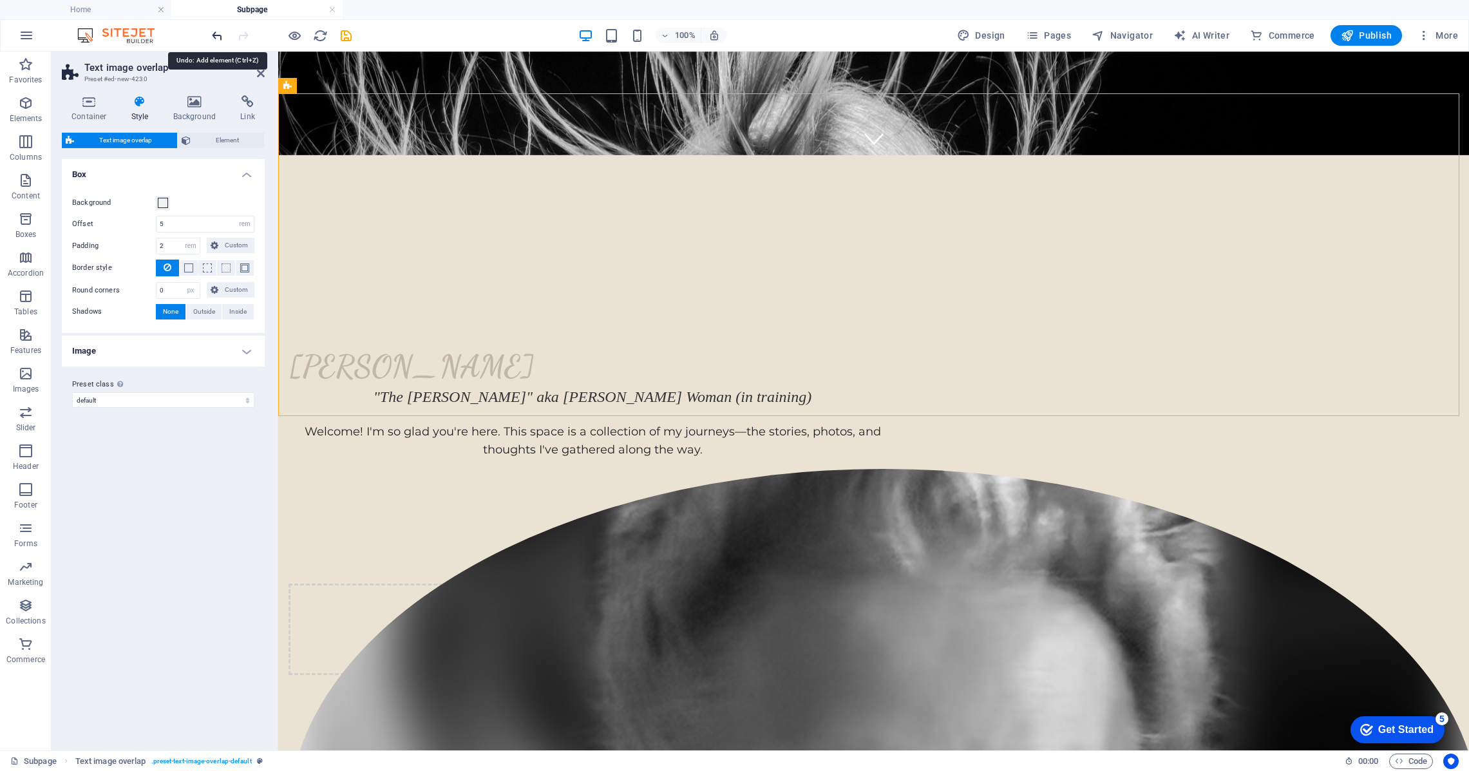
click at [214, 35] on icon "undo" at bounding box center [217, 35] width 15 height 15
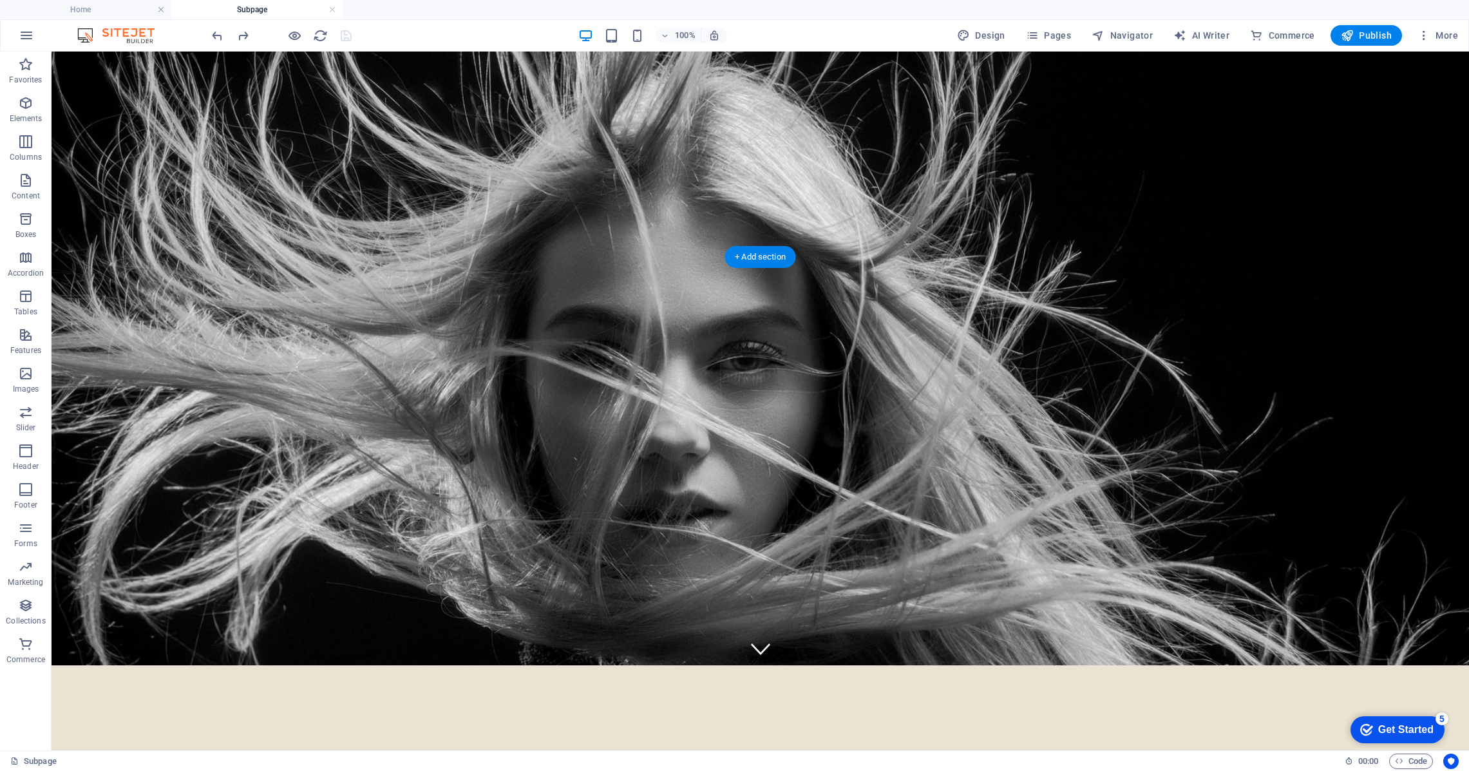
scroll to position [0, 0]
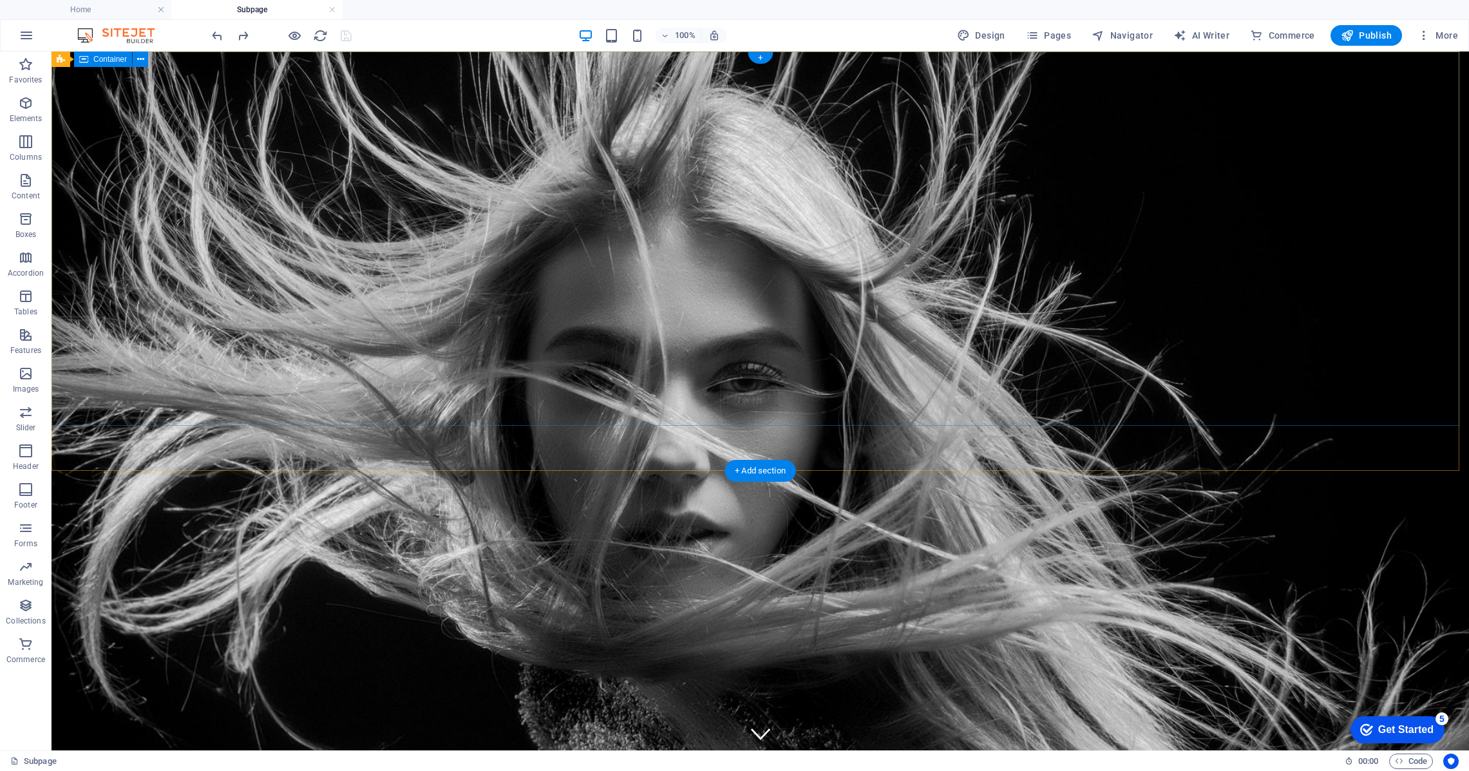
click at [592, 681] on div "PROFESSIONAL STYLES & CUTS |" at bounding box center [760, 763] width 1417 height 164
click at [140, 60] on icon at bounding box center [140, 60] width 7 height 14
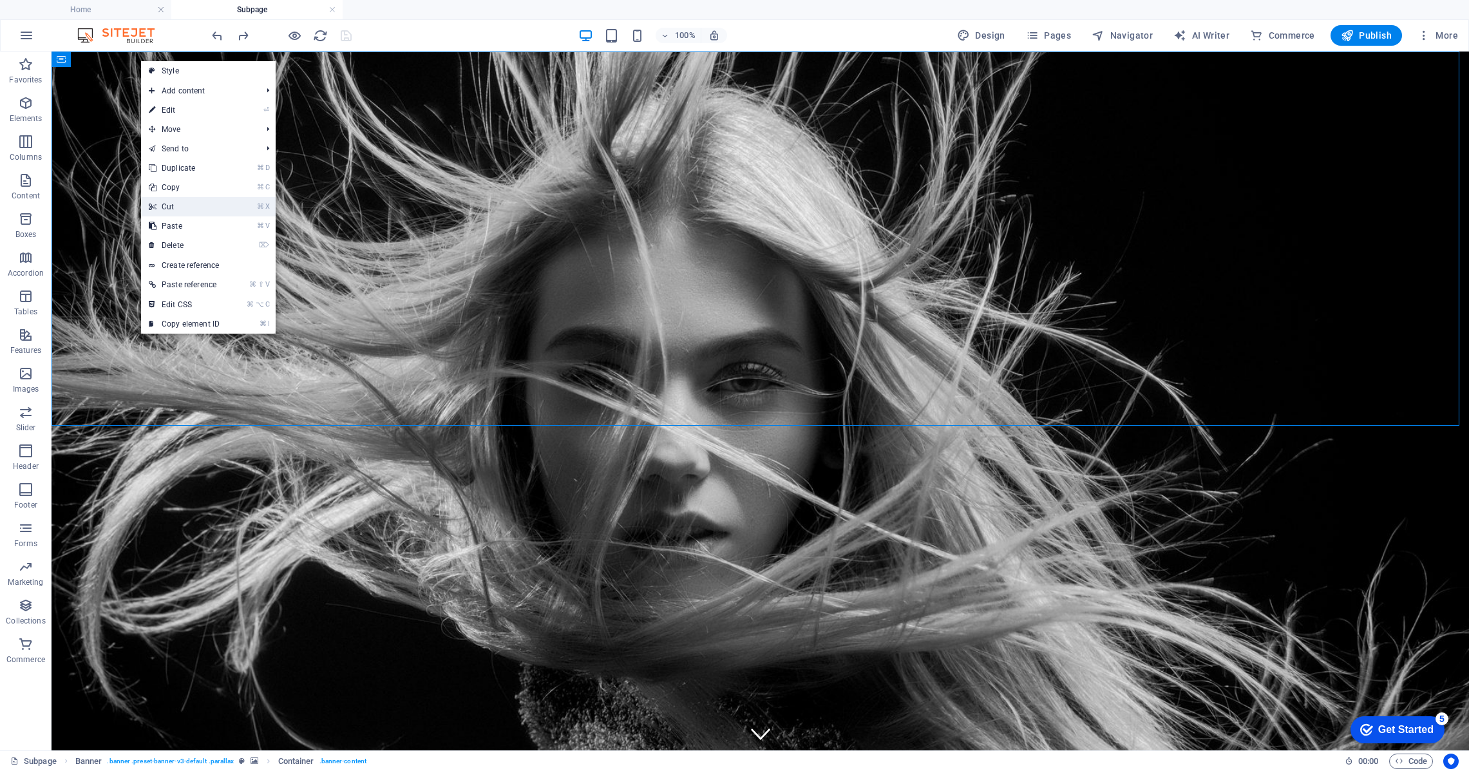
click at [176, 209] on link "⌘ X Cut" at bounding box center [184, 206] width 86 height 19
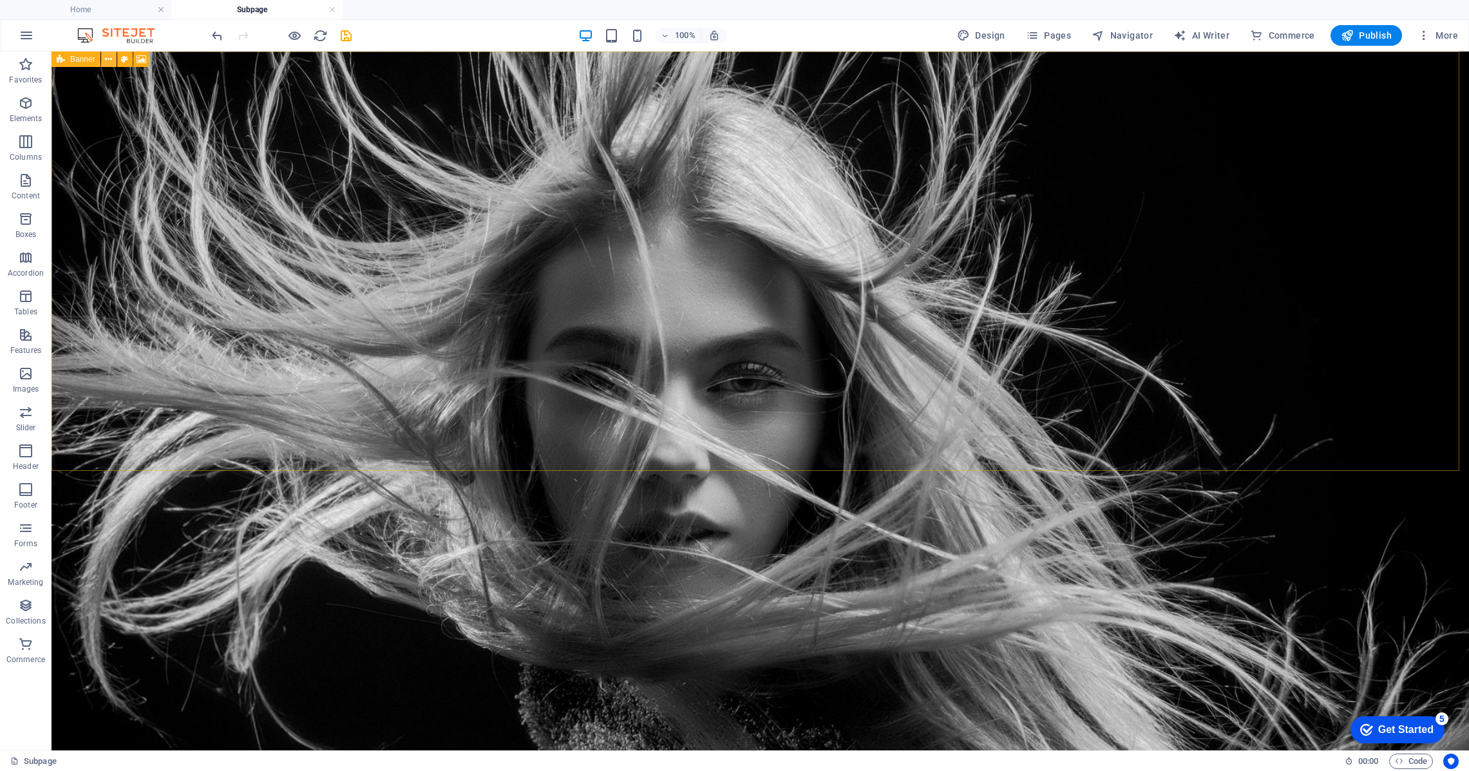
click at [110, 58] on icon at bounding box center [108, 60] width 7 height 14
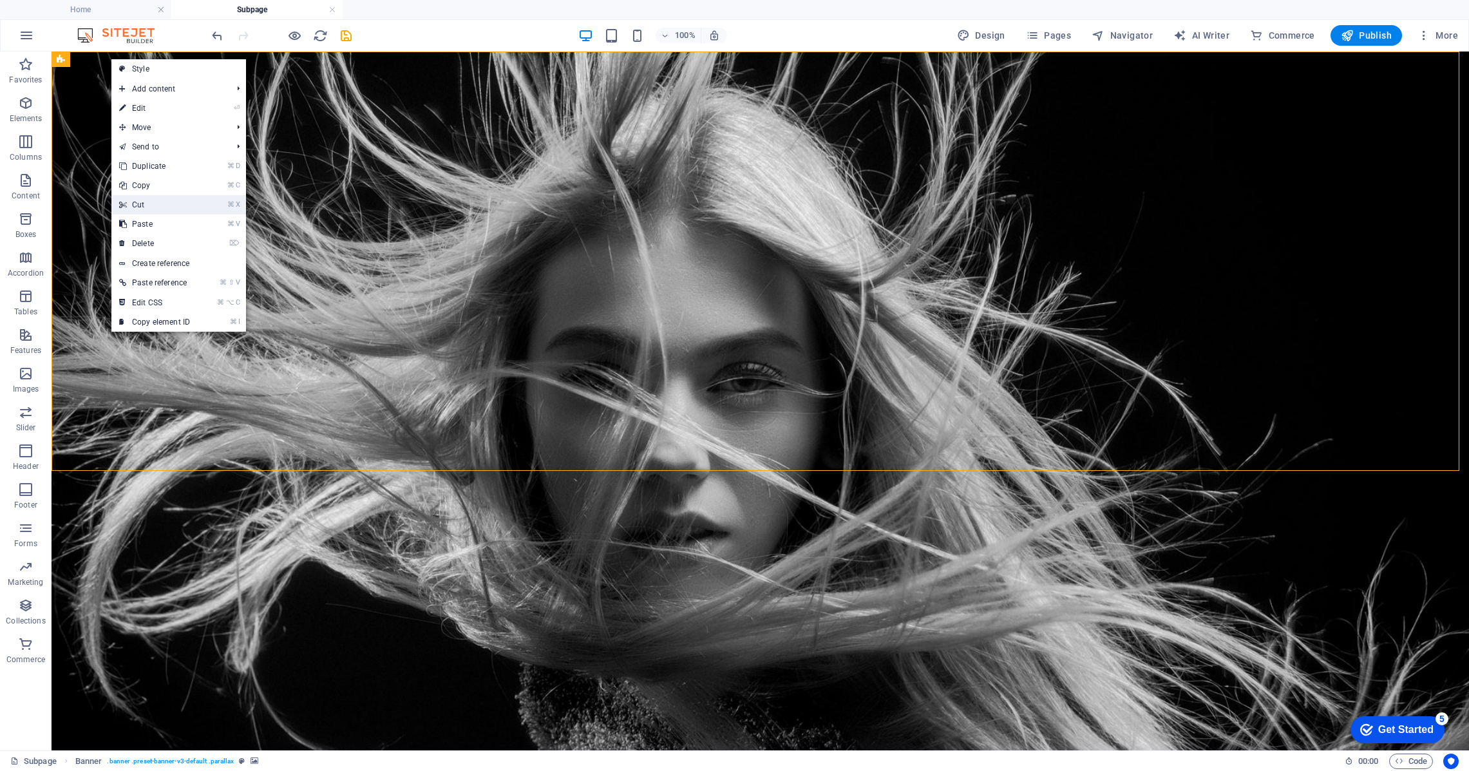
click at [151, 205] on link "⌘ X Cut" at bounding box center [154, 204] width 86 height 19
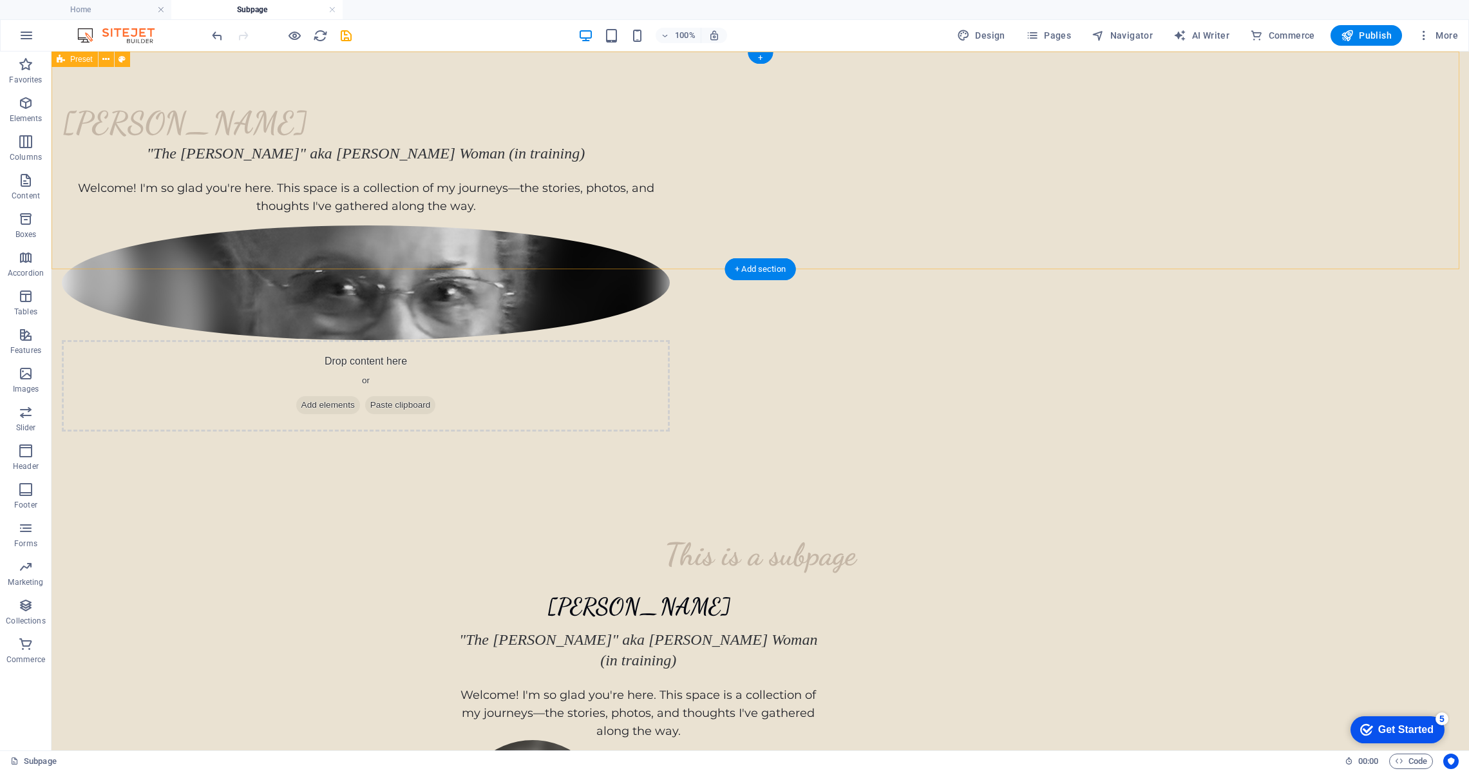
click at [186, 127] on div "Marilyn Thom "The Crone" aka Wise Woman (in training) Welcome! I'm so glad you'…" at bounding box center [760, 267] width 1417 height 431
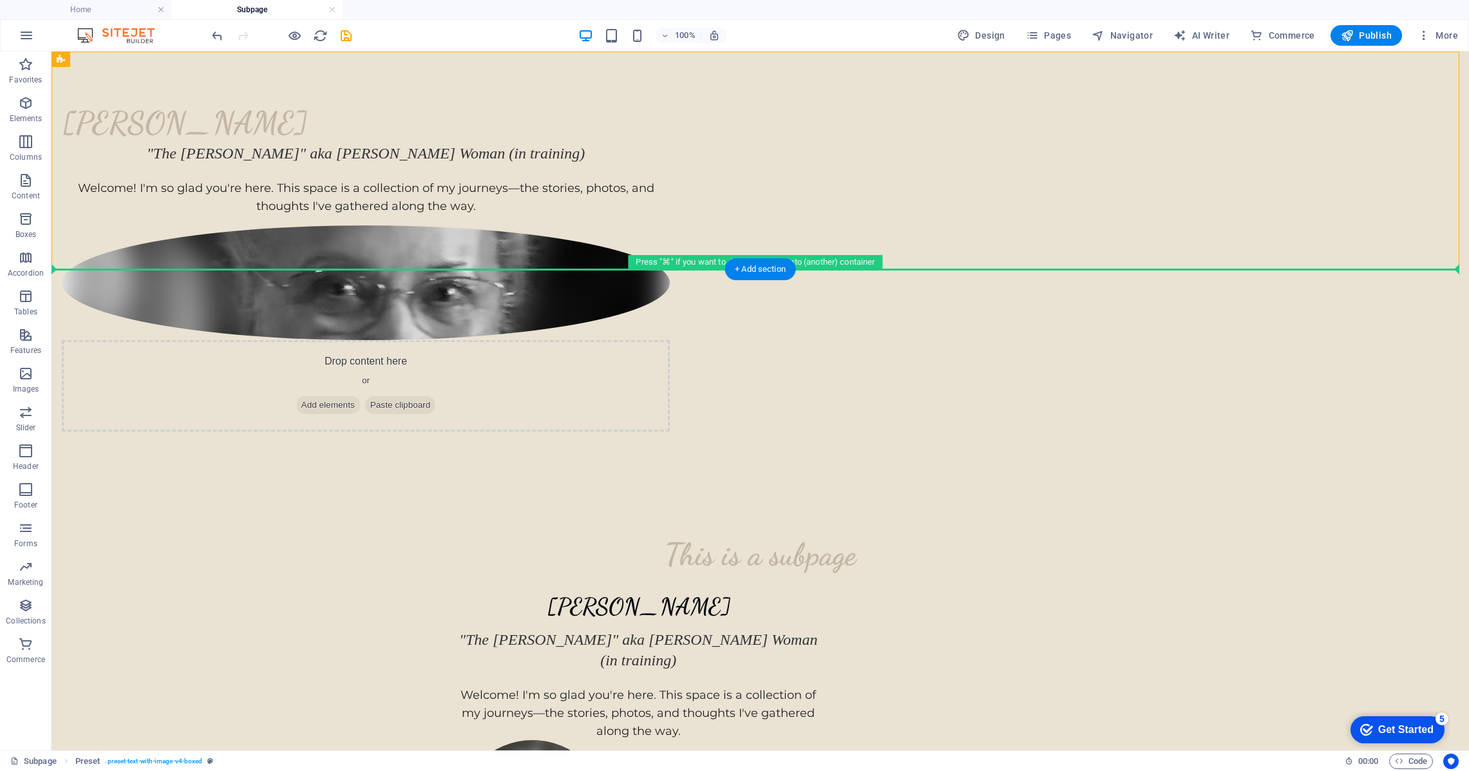
drag, startPoint x: 111, startPoint y: 108, endPoint x: 947, endPoint y: 285, distance: 854.2
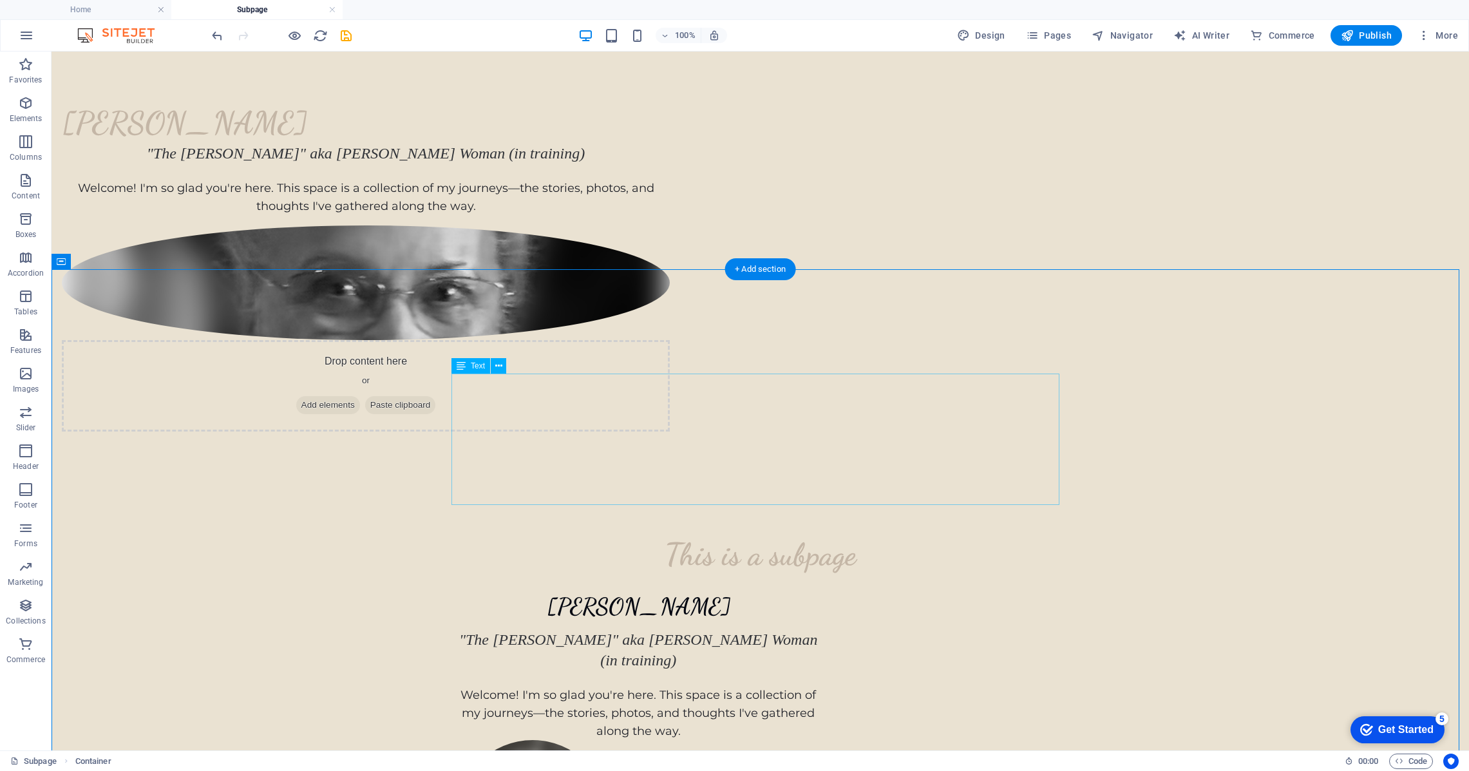
click at [959, 588] on div "[PERSON_NAME] "The [PERSON_NAME]" aka [PERSON_NAME] Woman (in training) Welcome…" at bounding box center [761, 664] width 608 height 152
click at [762, 270] on div "+ Add section" at bounding box center [759, 269] width 71 height 22
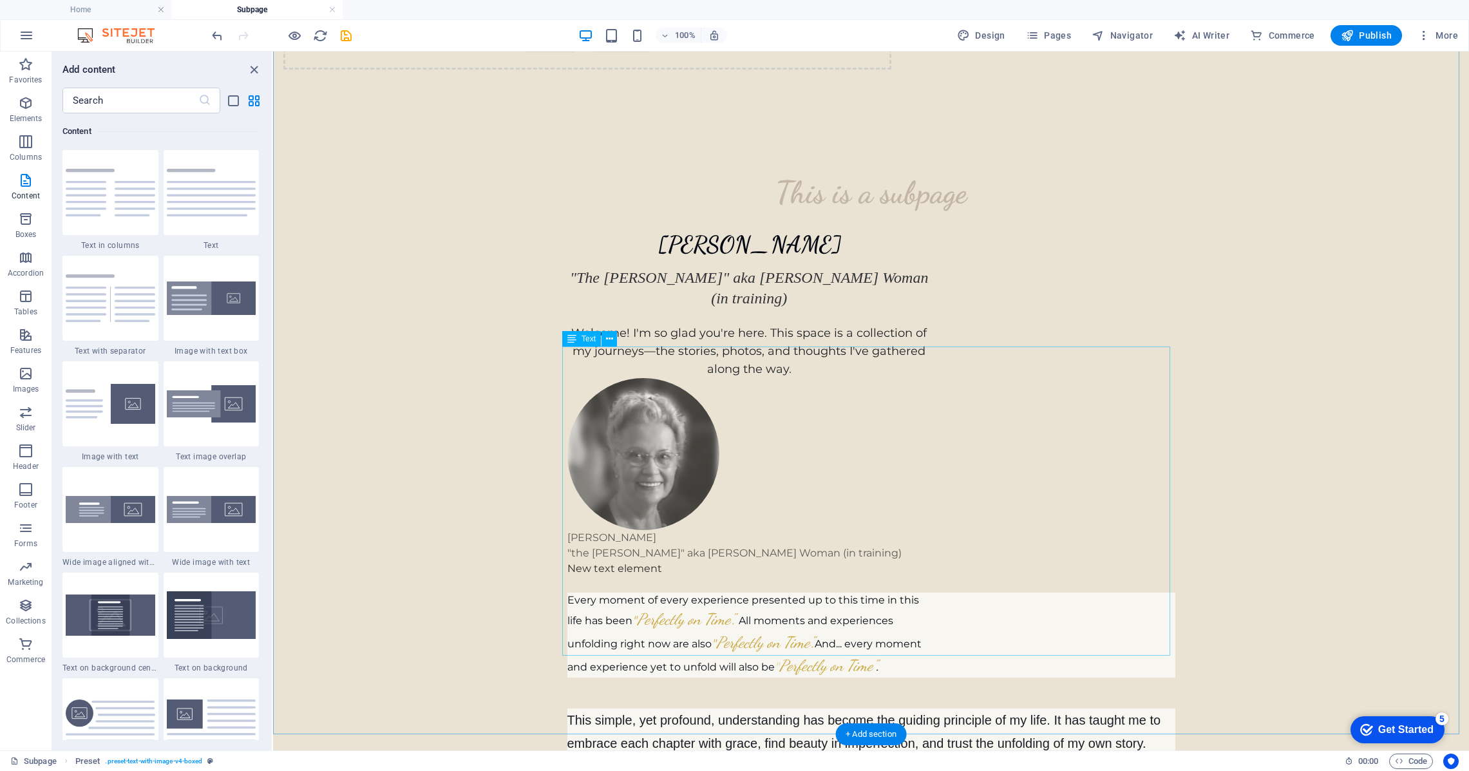
scroll to position [384, 0]
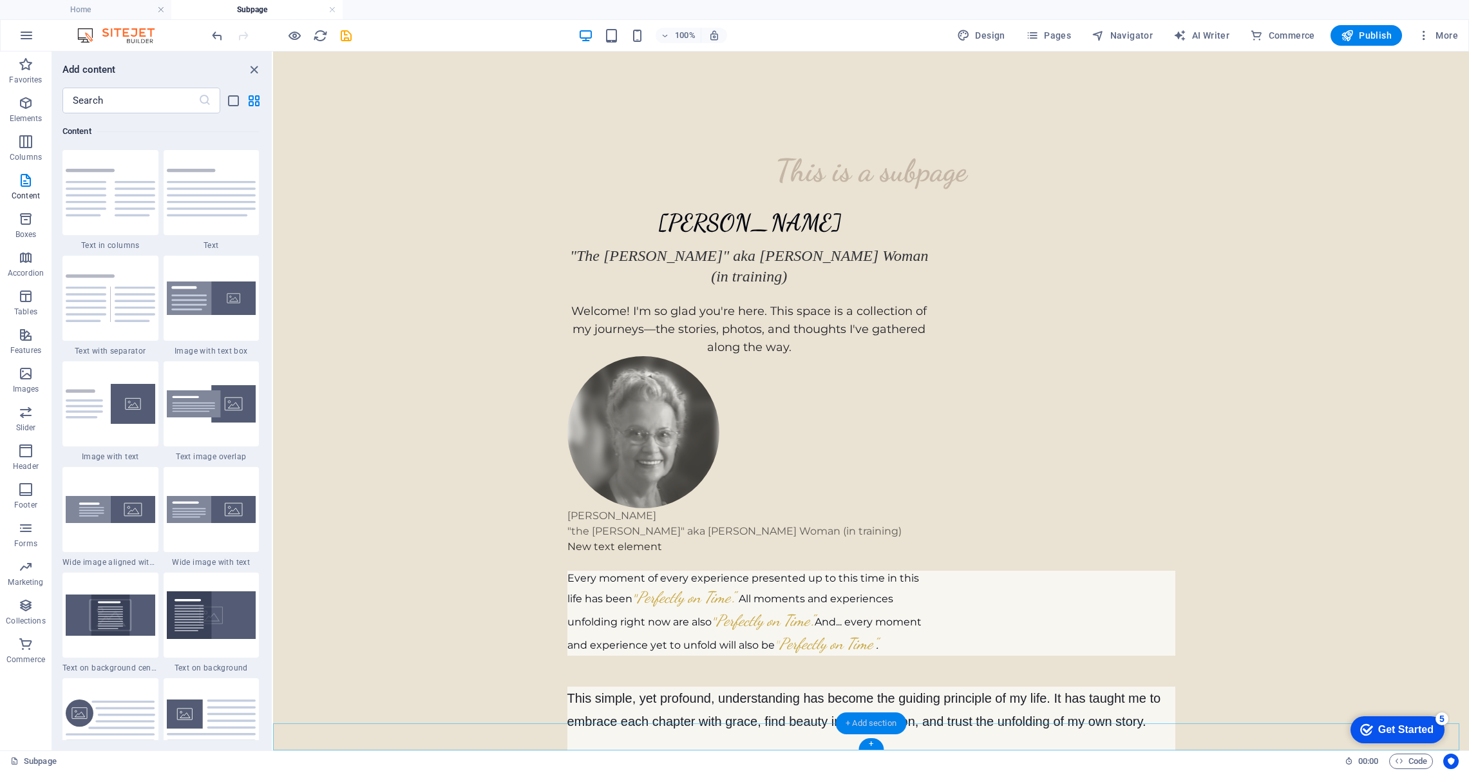
click at [881, 722] on div "+ Add section" at bounding box center [870, 723] width 71 height 22
click at [218, 37] on icon "undo" at bounding box center [217, 35] width 15 height 15
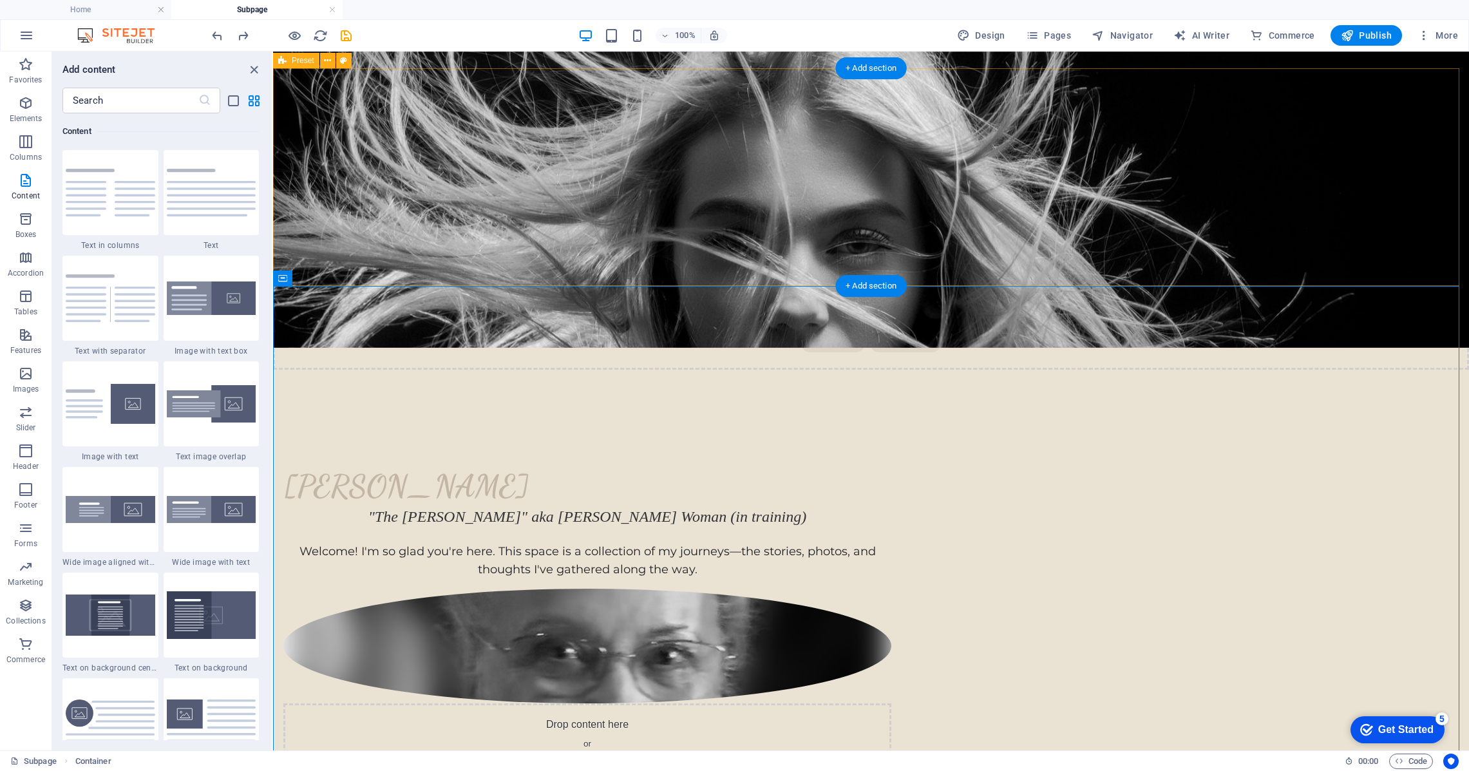
scroll to position [0, 0]
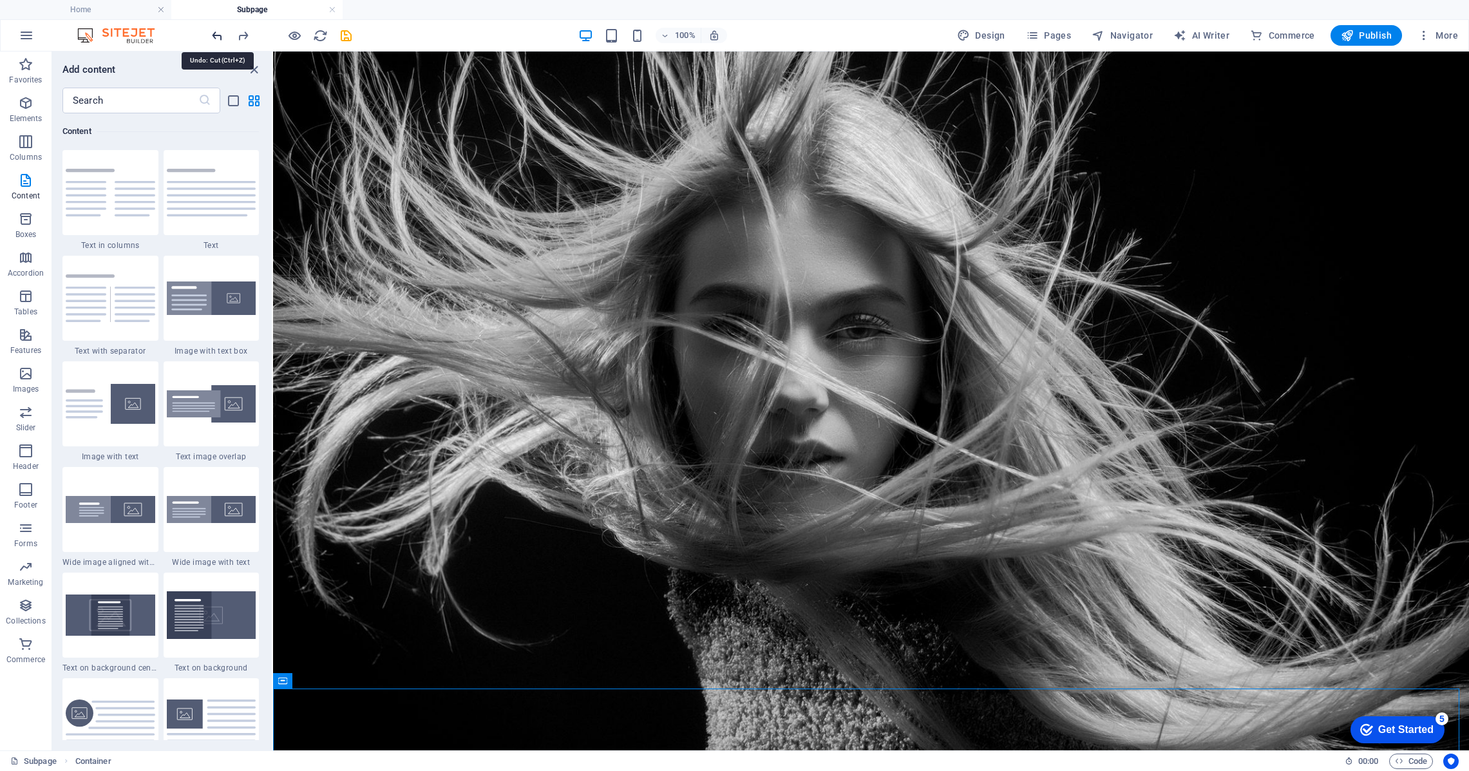
click at [220, 38] on icon "undo" at bounding box center [217, 35] width 15 height 15
click at [863, 721] on figure at bounding box center [871, 730] width 19 height 19
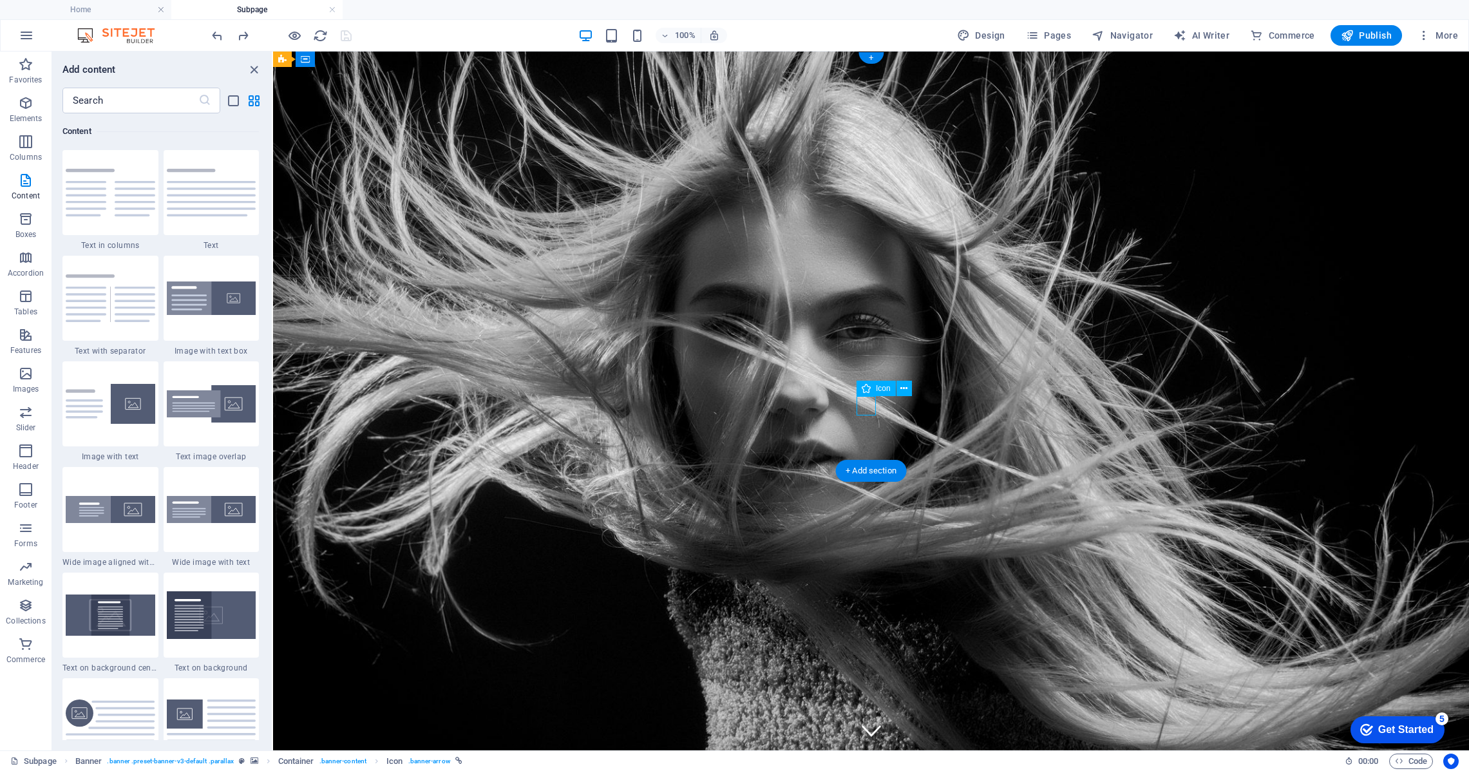
click at [866, 721] on figure at bounding box center [871, 730] width 19 height 19
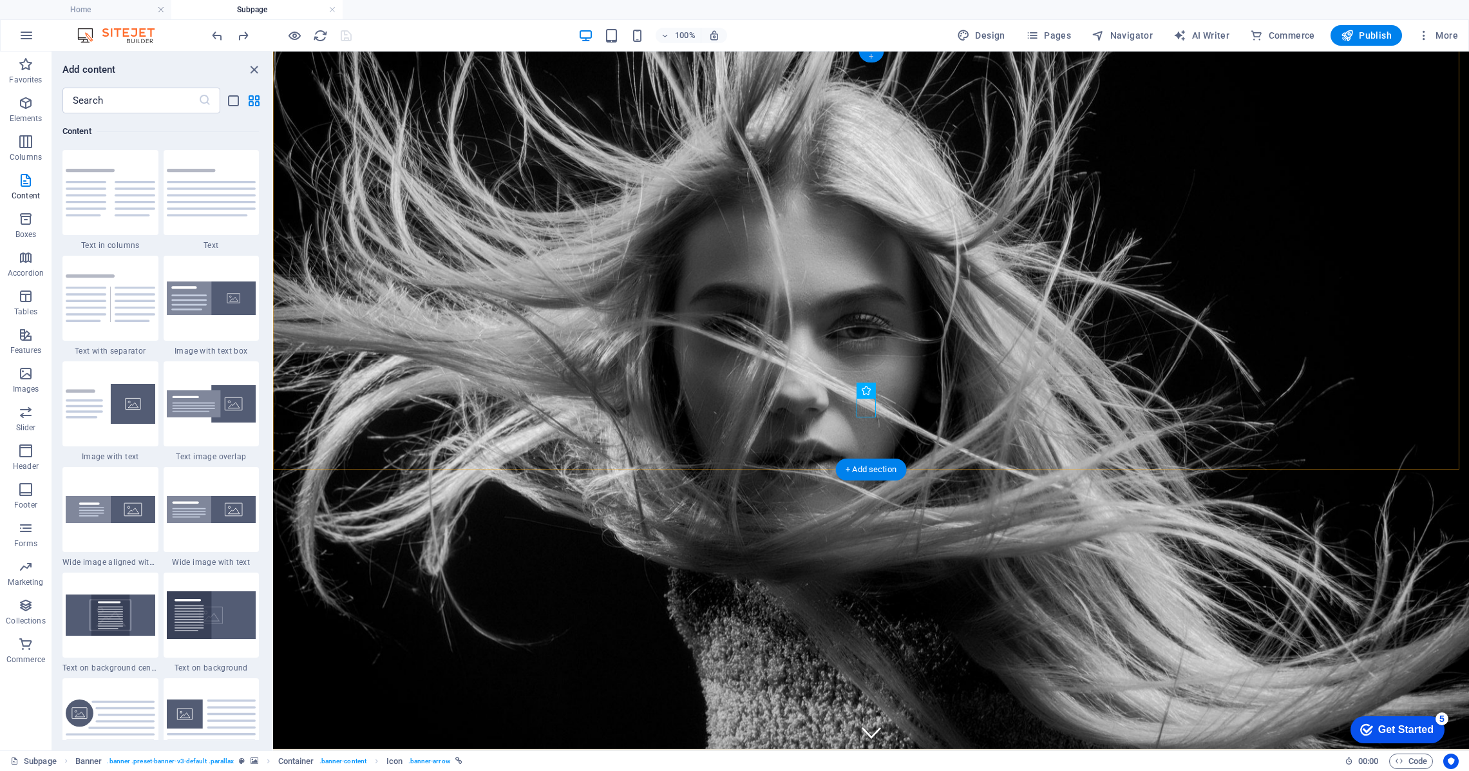
click at [869, 57] on div "+" at bounding box center [870, 57] width 25 height 12
click at [361, 57] on icon at bounding box center [362, 60] width 7 height 14
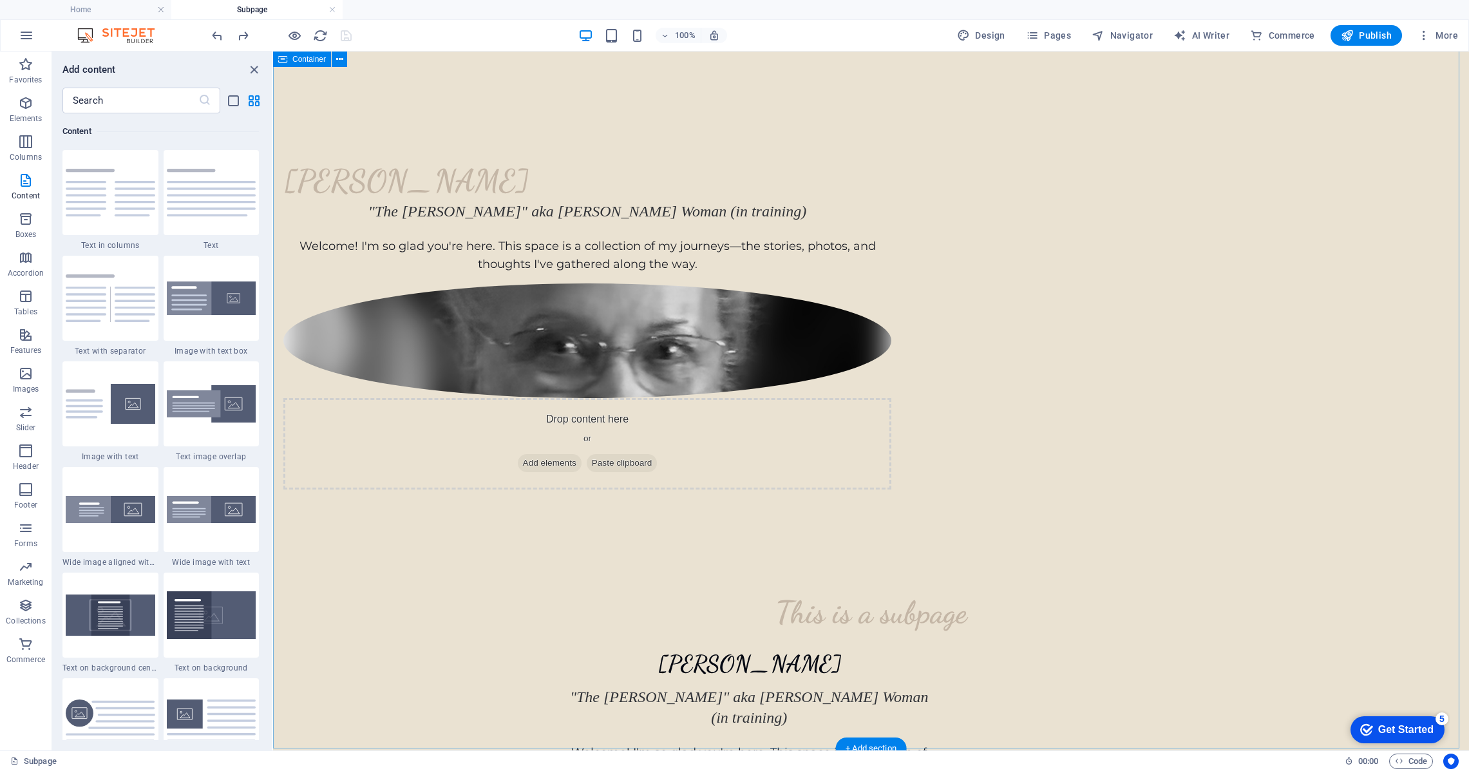
scroll to position [781, 0]
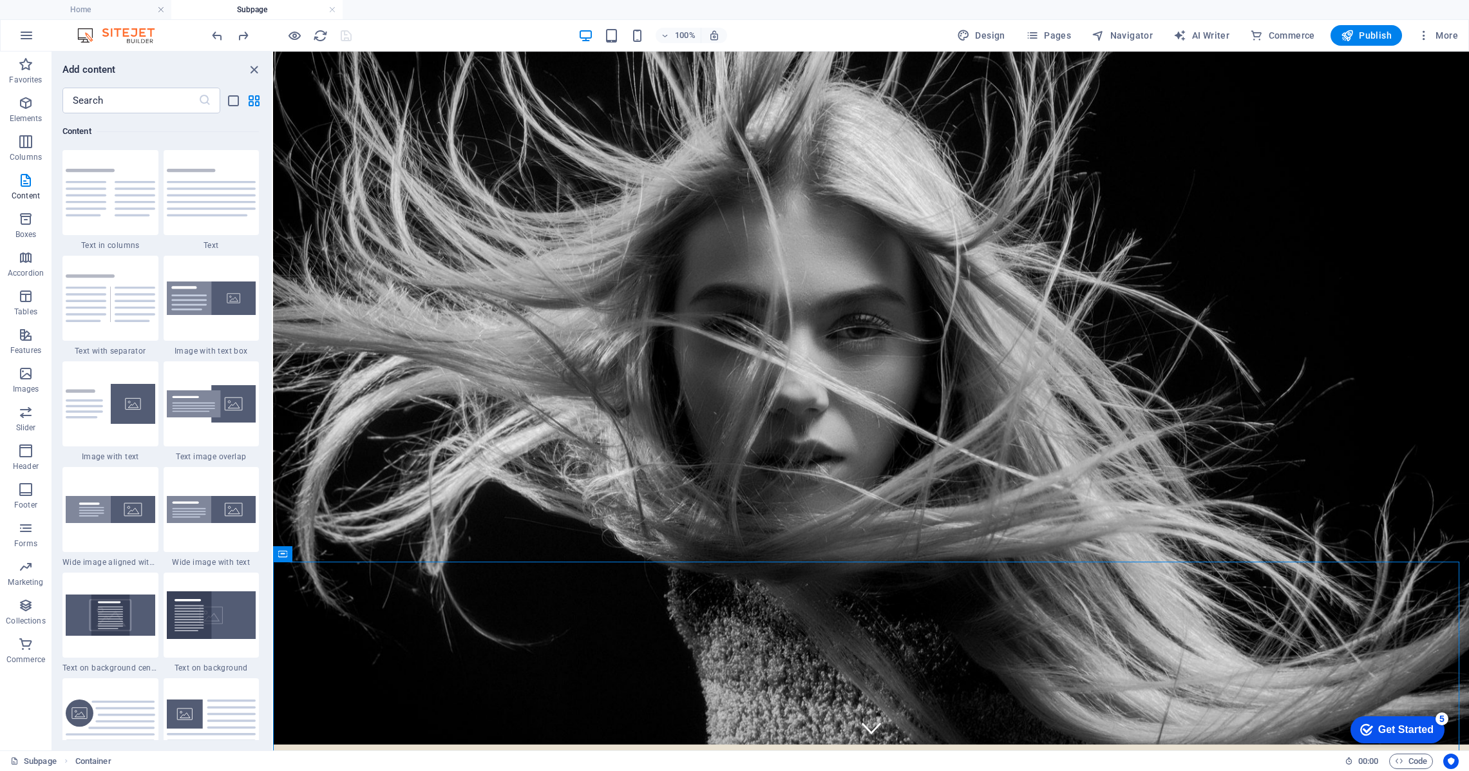
scroll to position [0, 0]
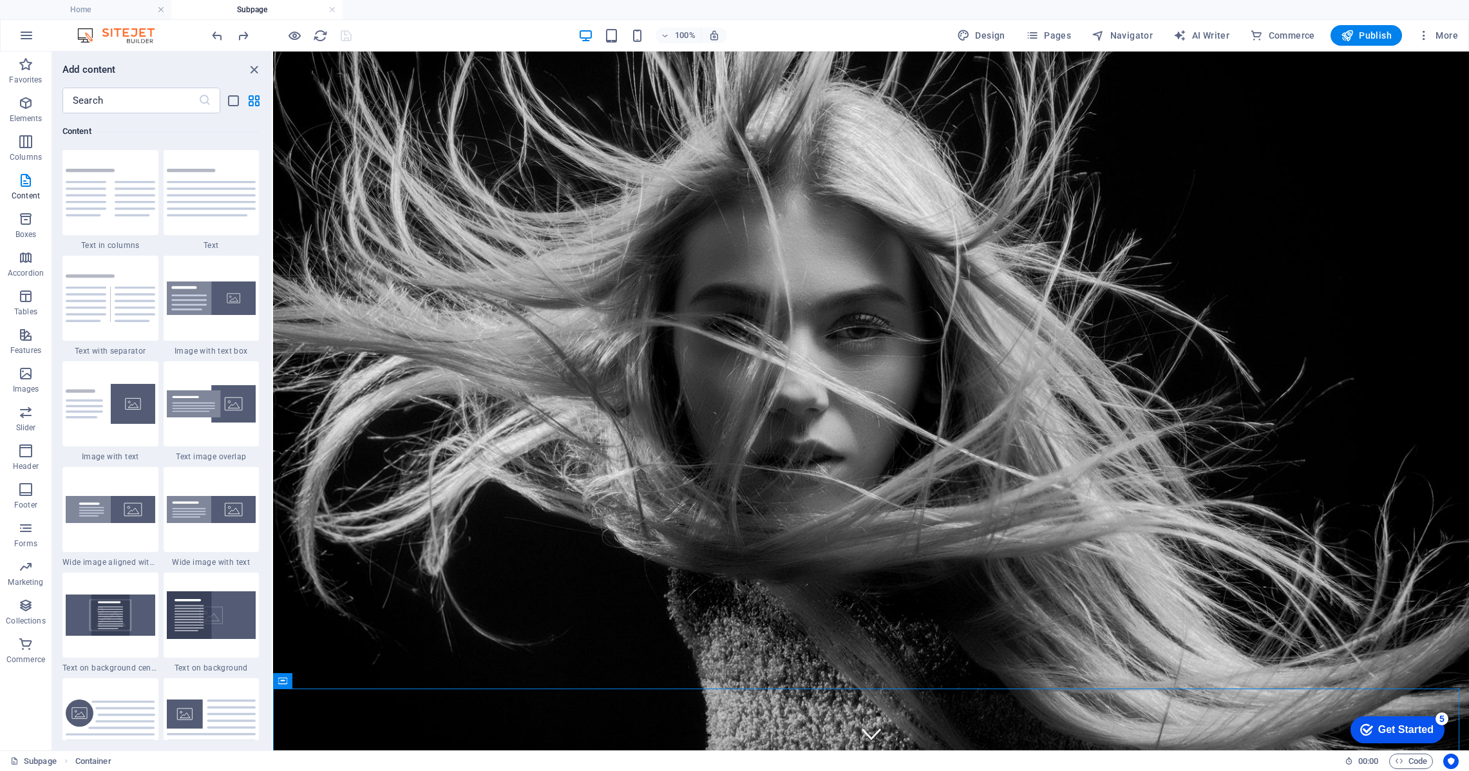
click at [344, 37] on div at bounding box center [281, 35] width 144 height 21
click at [343, 34] on div at bounding box center [281, 35] width 144 height 21
click at [1453, 37] on span "More" at bounding box center [1437, 35] width 41 height 13
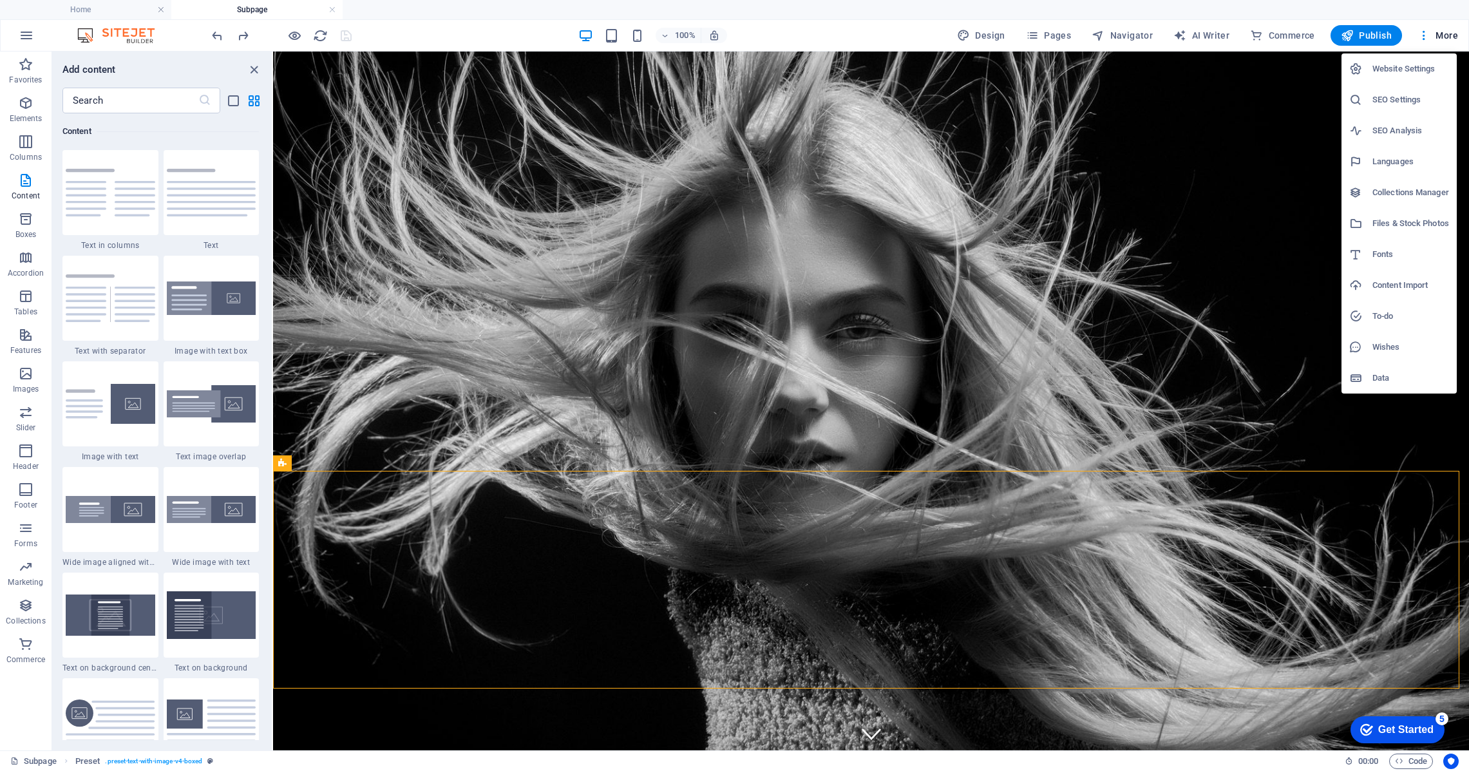
click at [1040, 33] on div at bounding box center [734, 385] width 1469 height 771
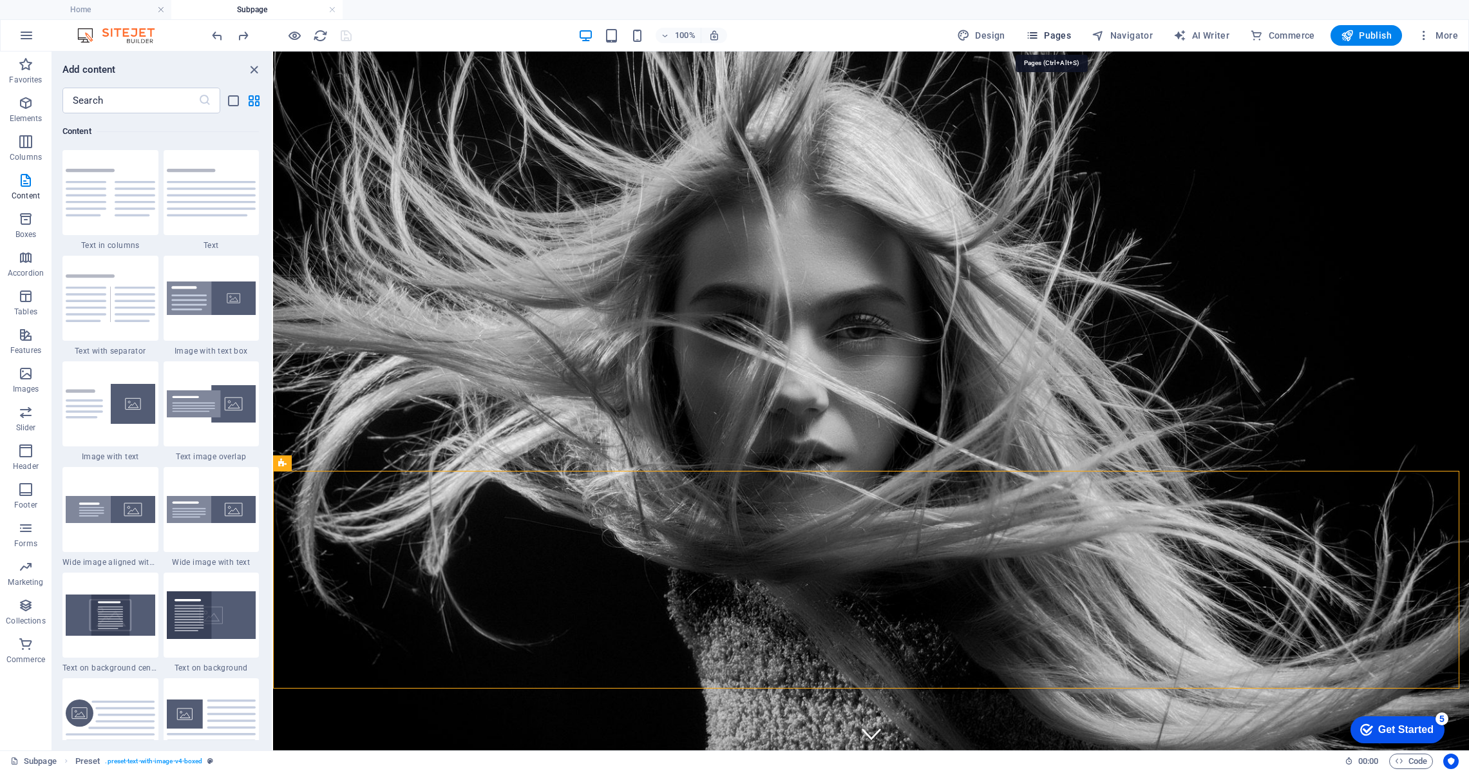
click at [1046, 37] on span "Pages" at bounding box center [1048, 35] width 45 height 13
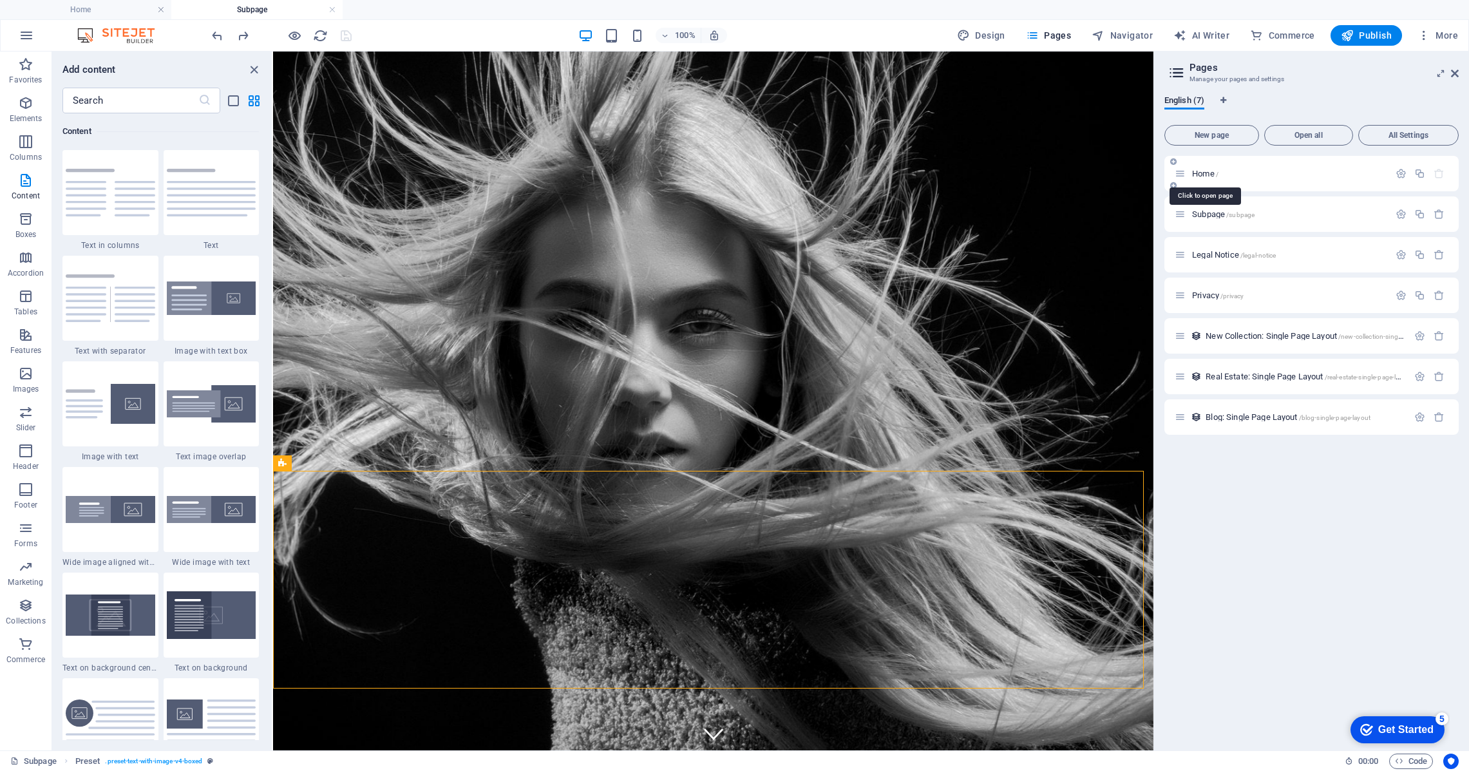
click at [1208, 176] on span "Home /" at bounding box center [1205, 174] width 26 height 10
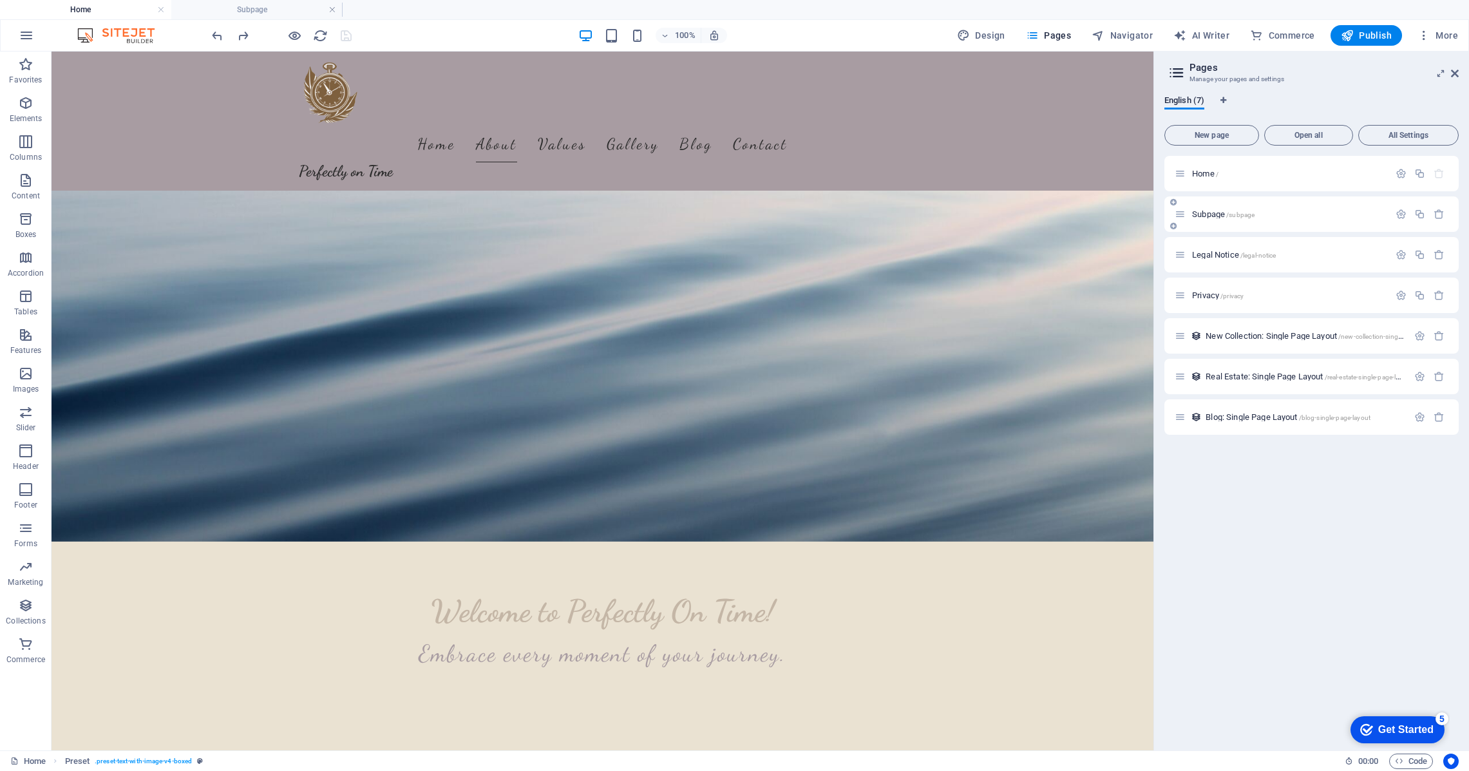
click at [1208, 213] on span "Subpage /subpage" at bounding box center [1223, 214] width 62 height 10
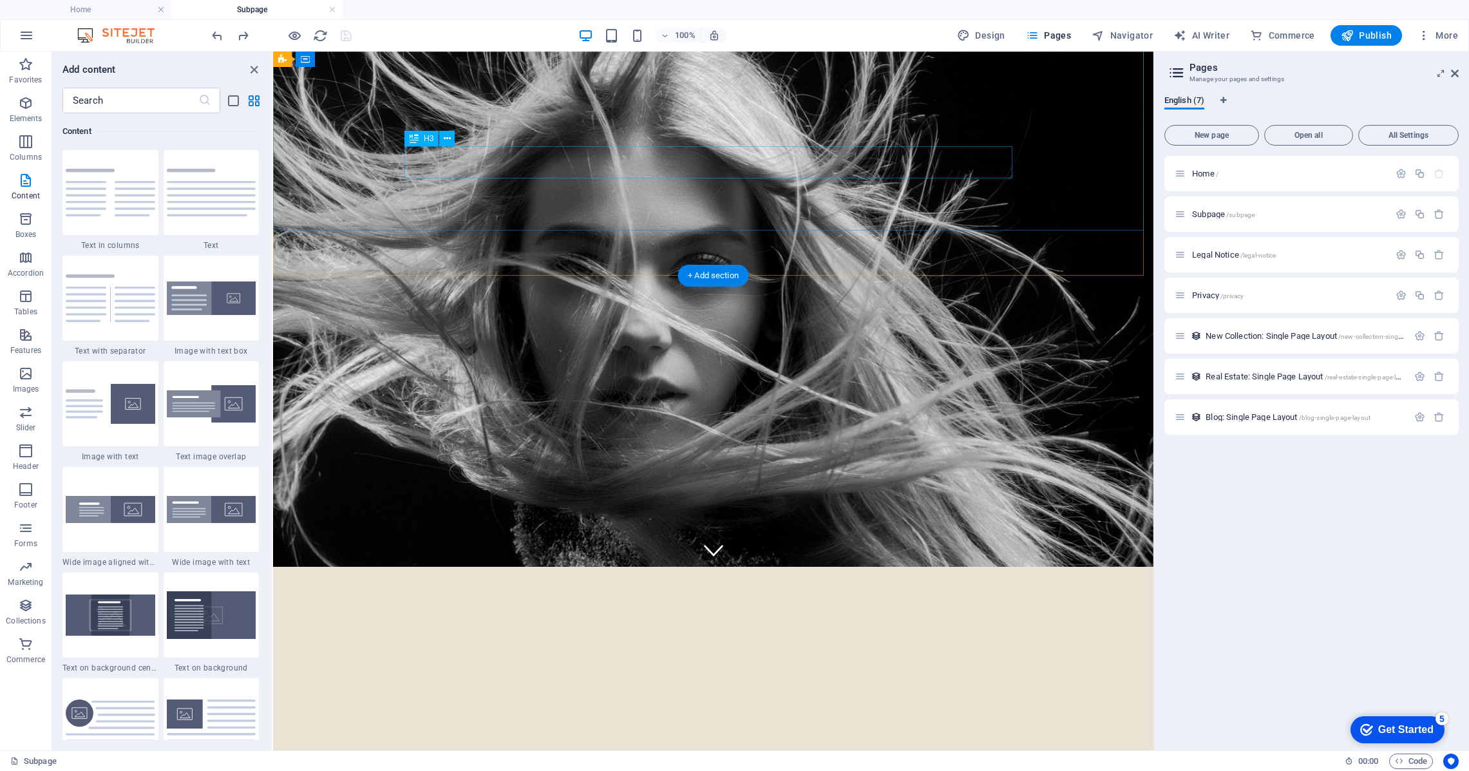
scroll to position [173, 0]
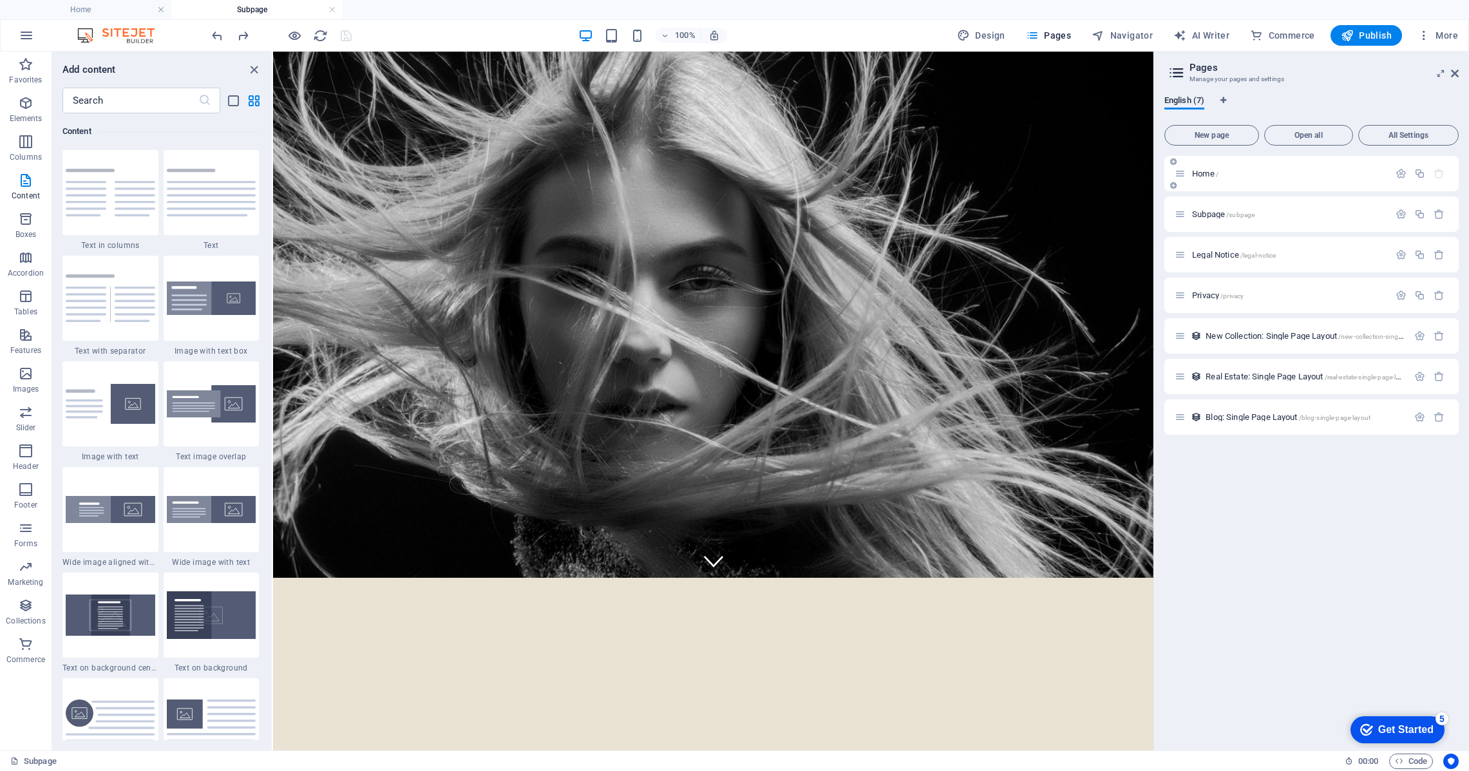
click at [1196, 175] on span "Home /" at bounding box center [1205, 174] width 26 height 10
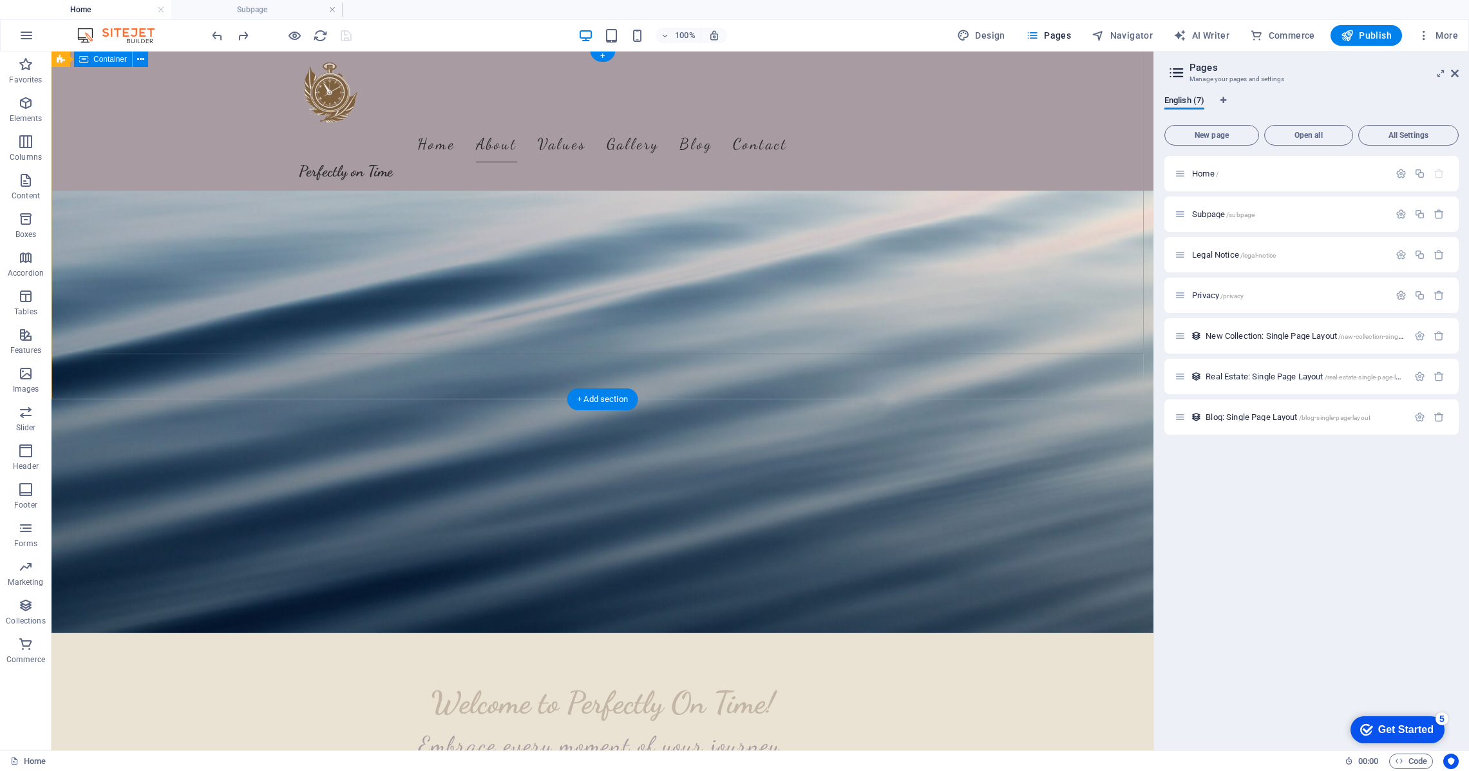
scroll to position [0, 0]
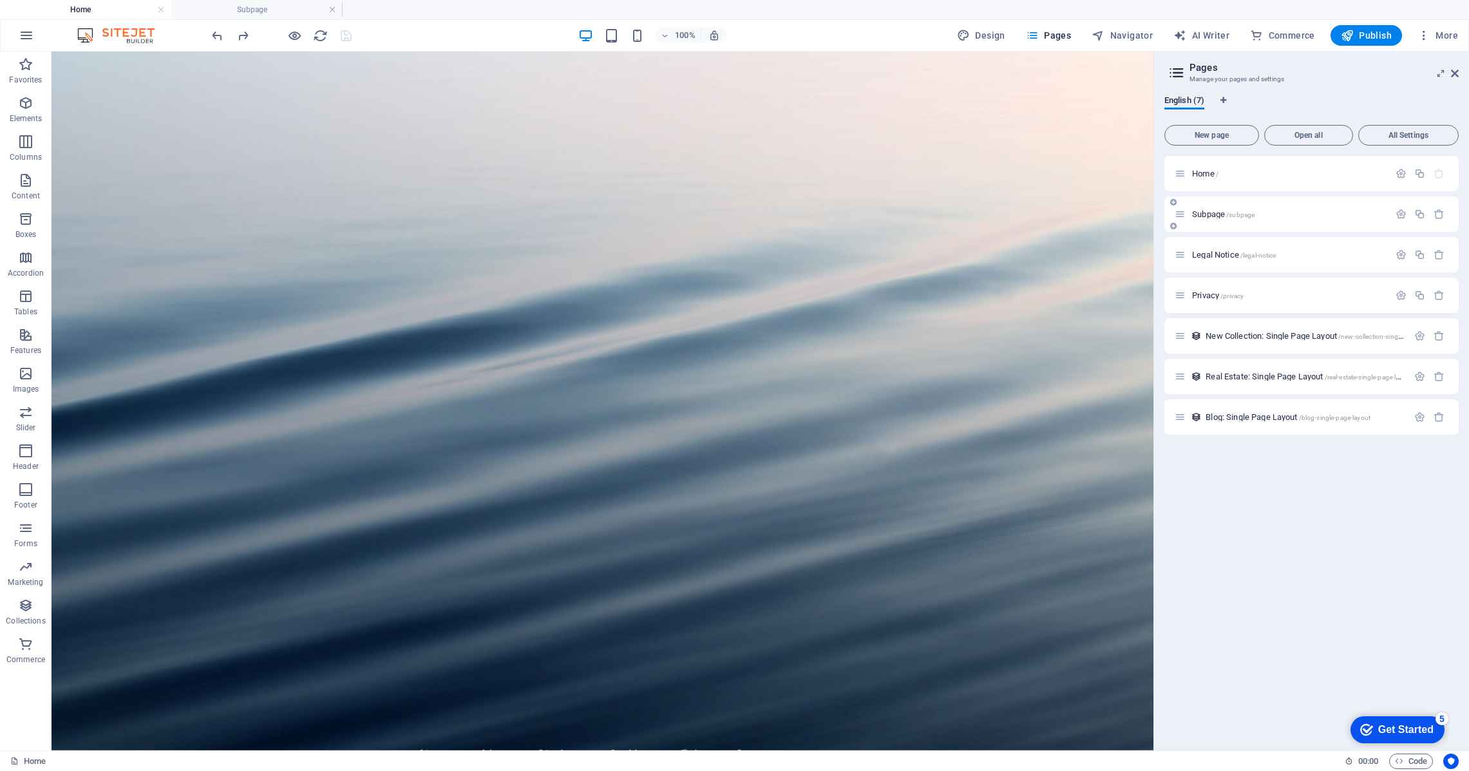
click at [1198, 218] on div "Subpage /subpage" at bounding box center [1281, 214] width 214 height 15
click at [1214, 216] on span "Subpage /subpage" at bounding box center [1223, 214] width 62 height 10
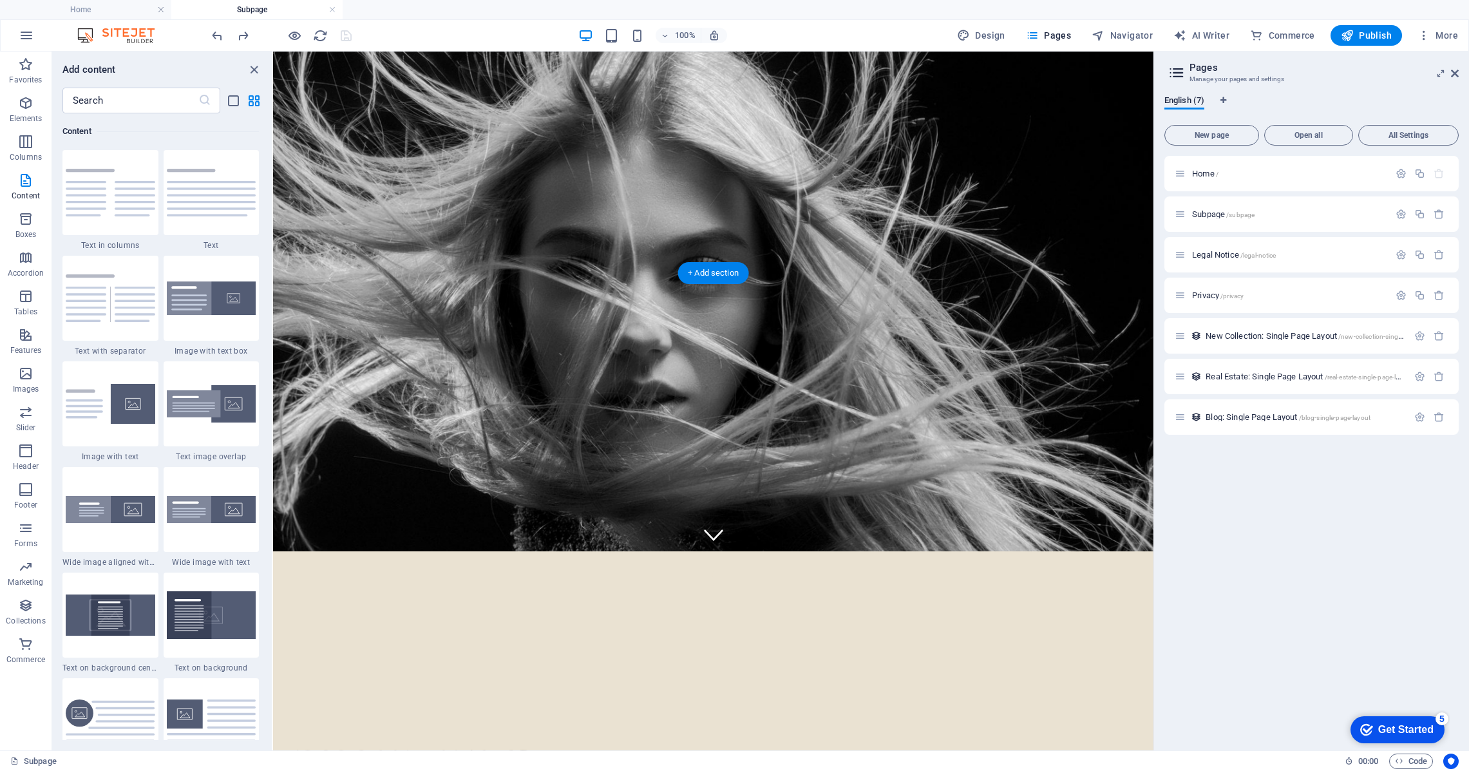
scroll to position [187, 0]
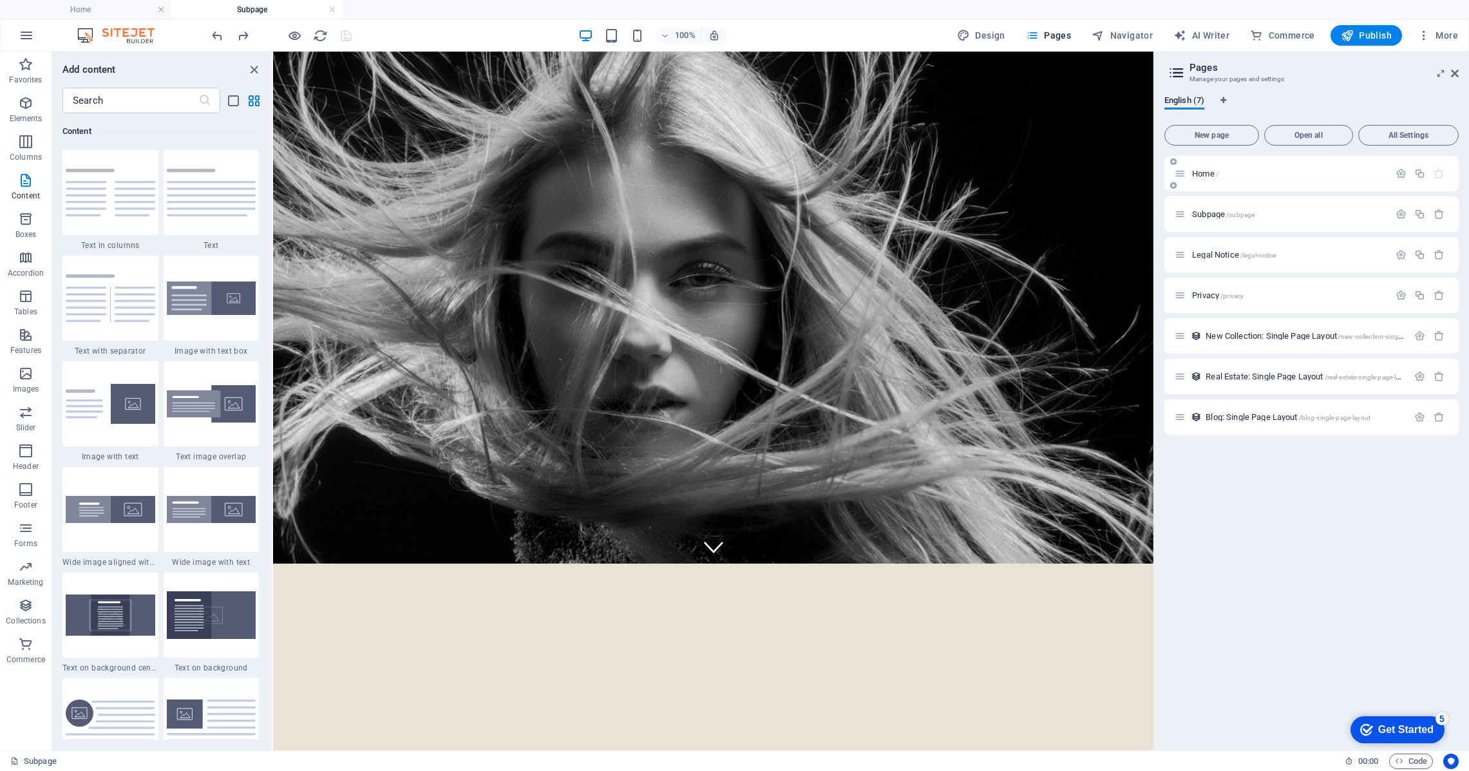
click at [1191, 177] on div "Home /" at bounding box center [1288, 173] width 201 height 8
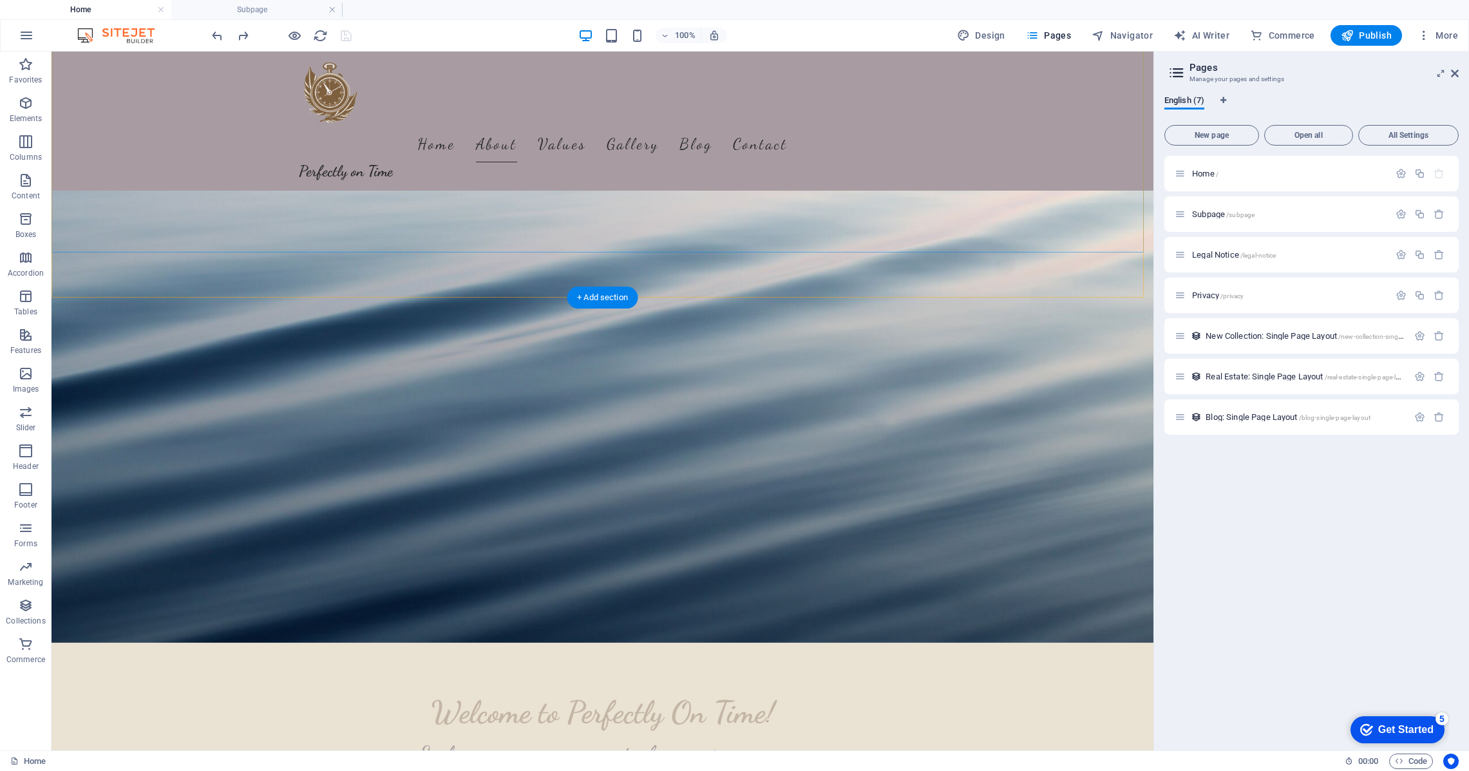
scroll to position [111, 0]
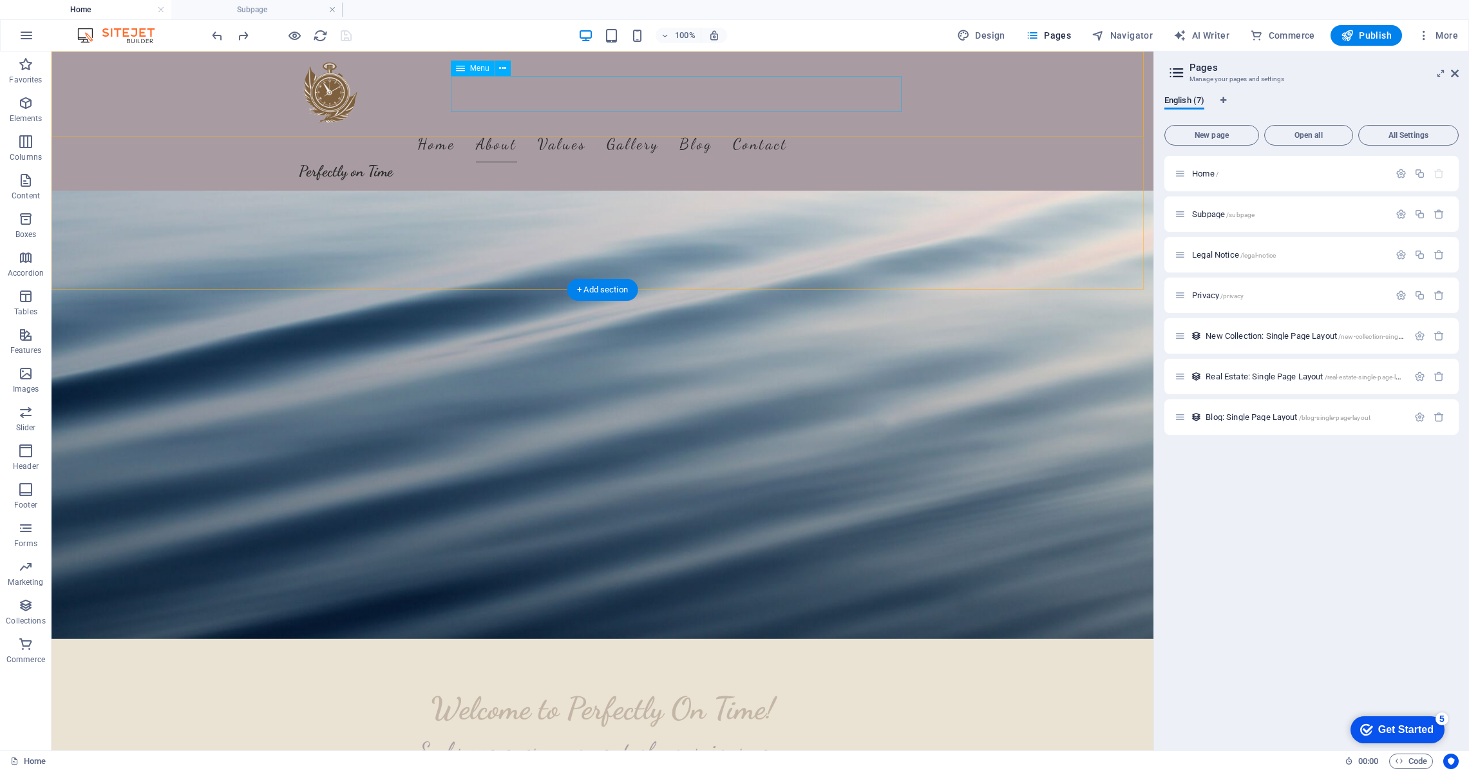
click at [569, 126] on nav "Home About Values Gallery Blog Contact" at bounding box center [603, 144] width 608 height 36
click at [628, 126] on nav "Home About Values Gallery Blog Contact" at bounding box center [603, 144] width 608 height 36
click at [695, 126] on nav "Home About Values Gallery Blog Contact" at bounding box center [603, 144] width 608 height 36
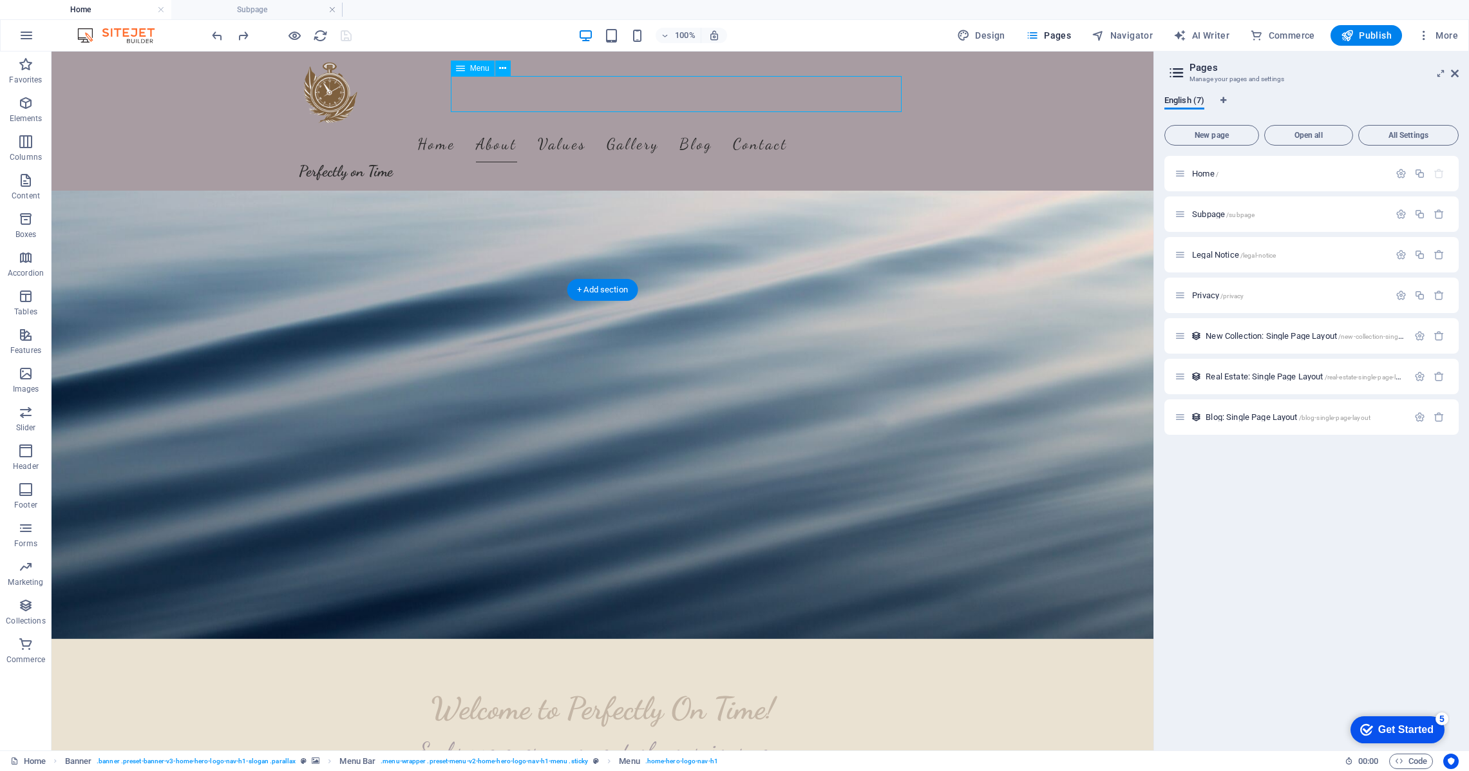
click at [695, 126] on nav "Home About Values Gallery Blog Contact" at bounding box center [603, 144] width 608 height 36
click at [24, 107] on icon "button" at bounding box center [25, 102] width 15 height 15
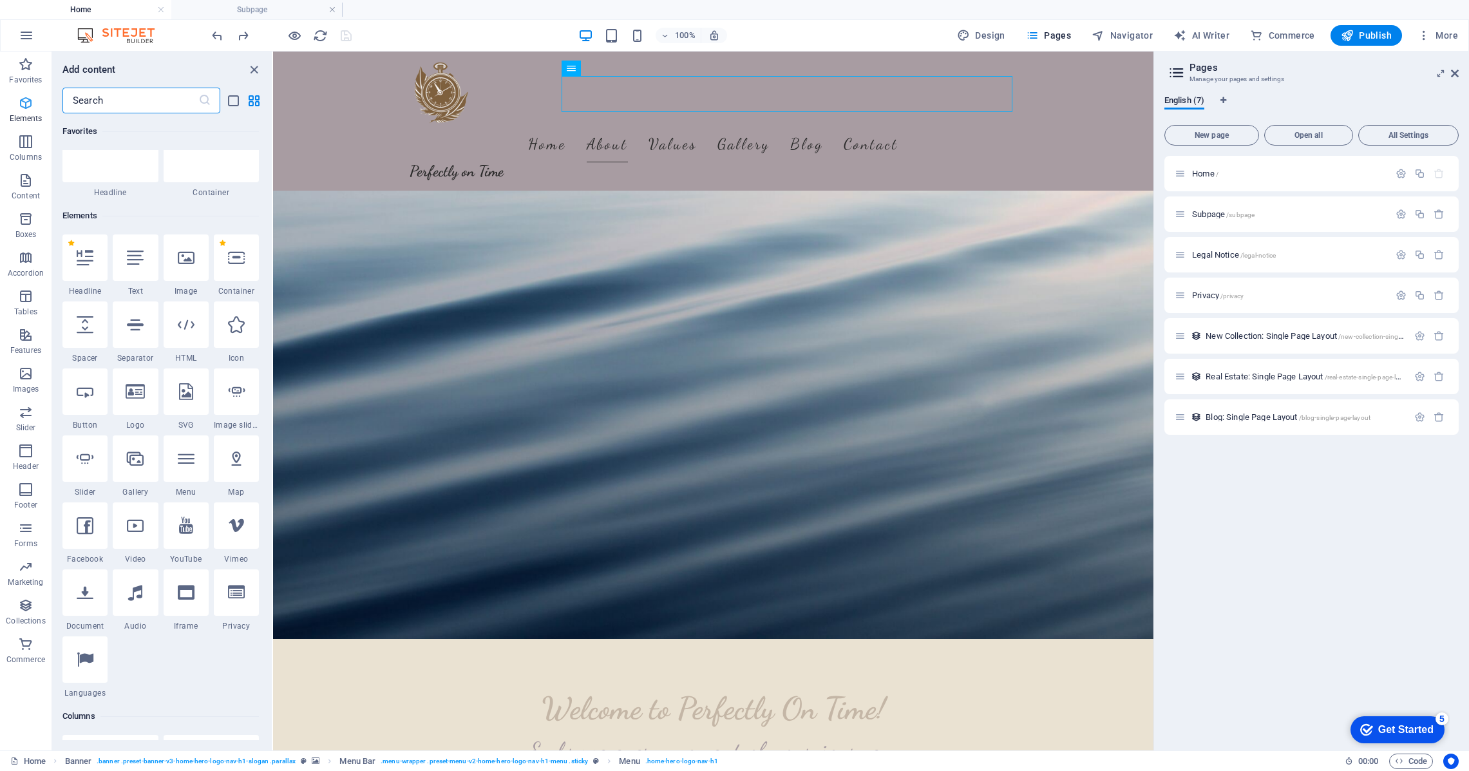
scroll to position [137, 0]
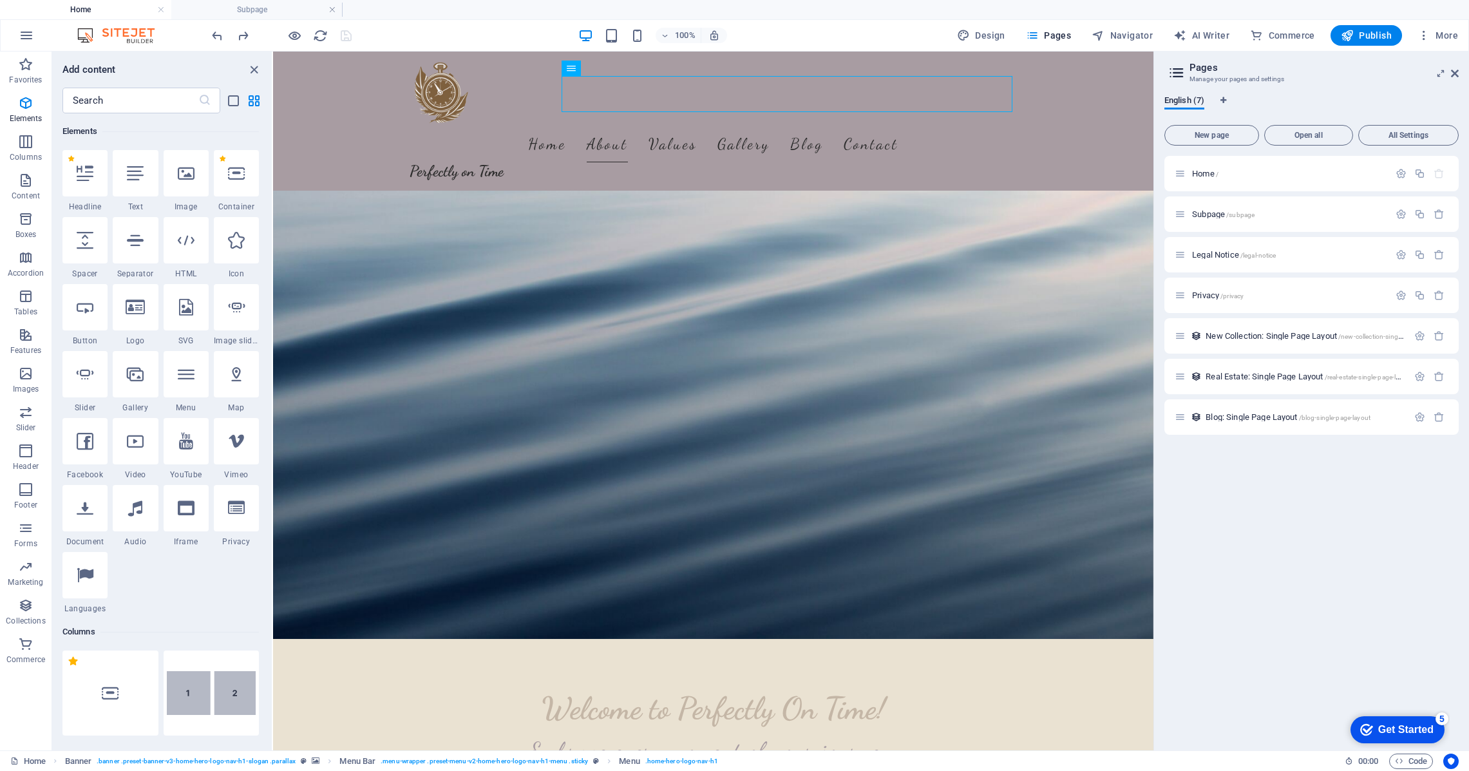
click at [1424, 726] on div "Get Started" at bounding box center [1405, 730] width 55 height 12
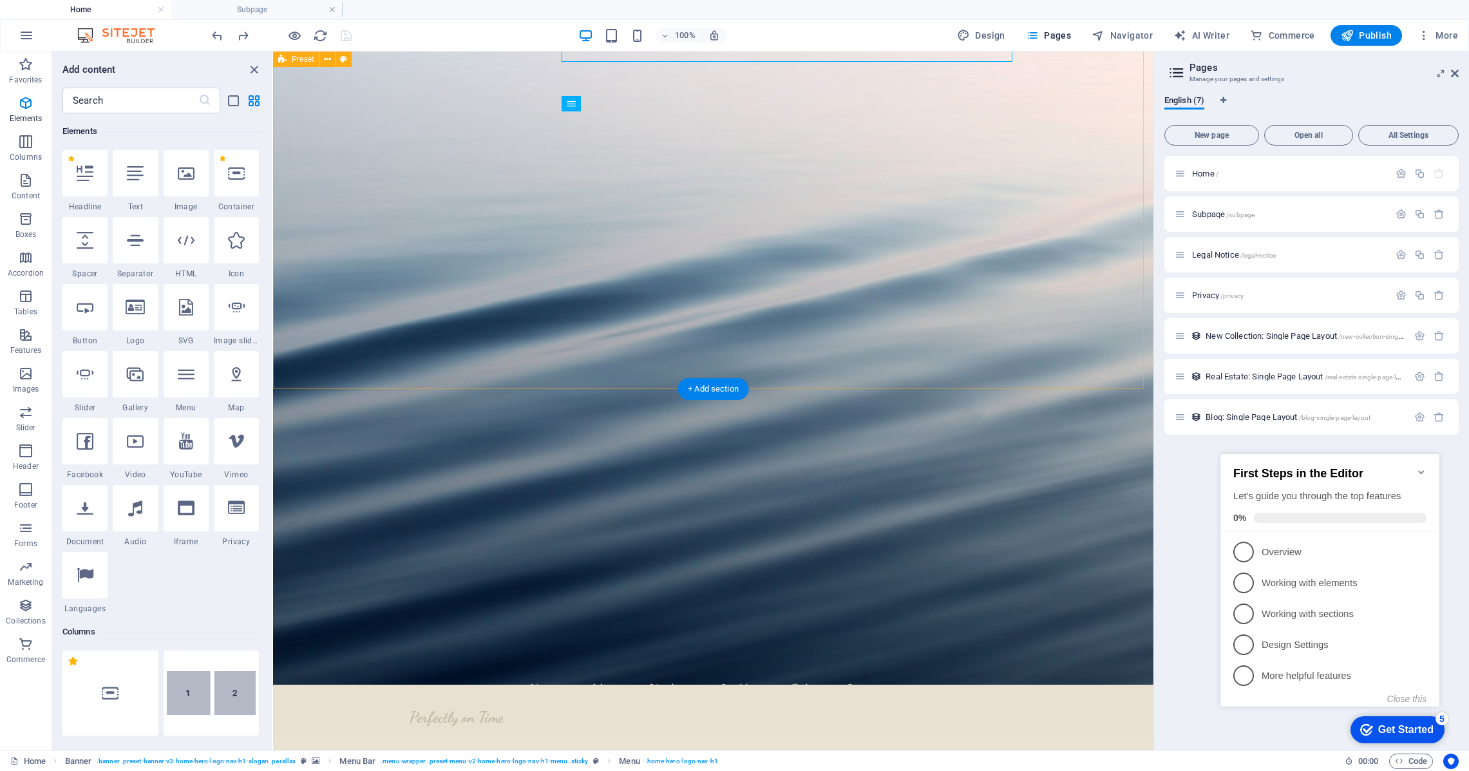
scroll to position [0, 0]
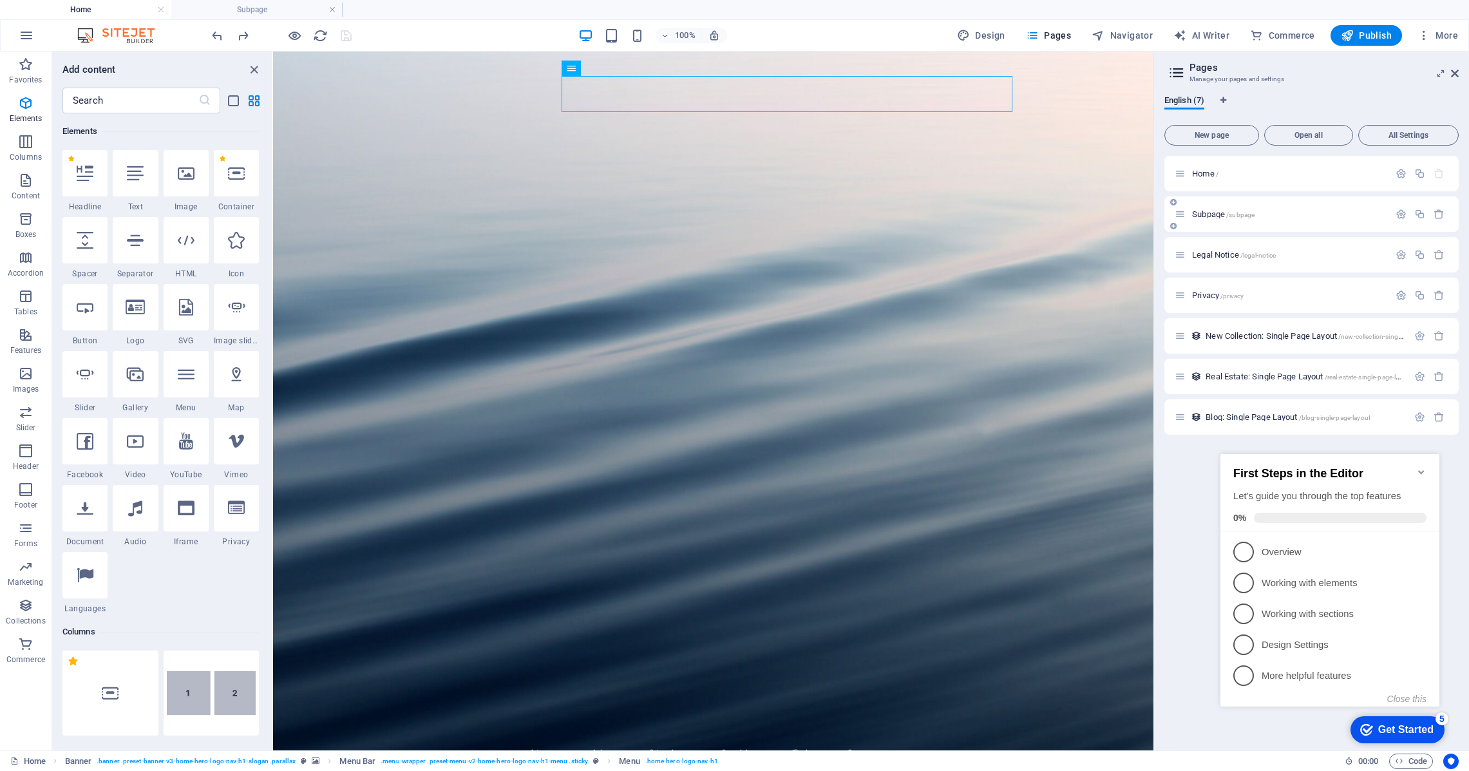
click at [1207, 217] on span "Subpage /subpage" at bounding box center [1223, 214] width 62 height 10
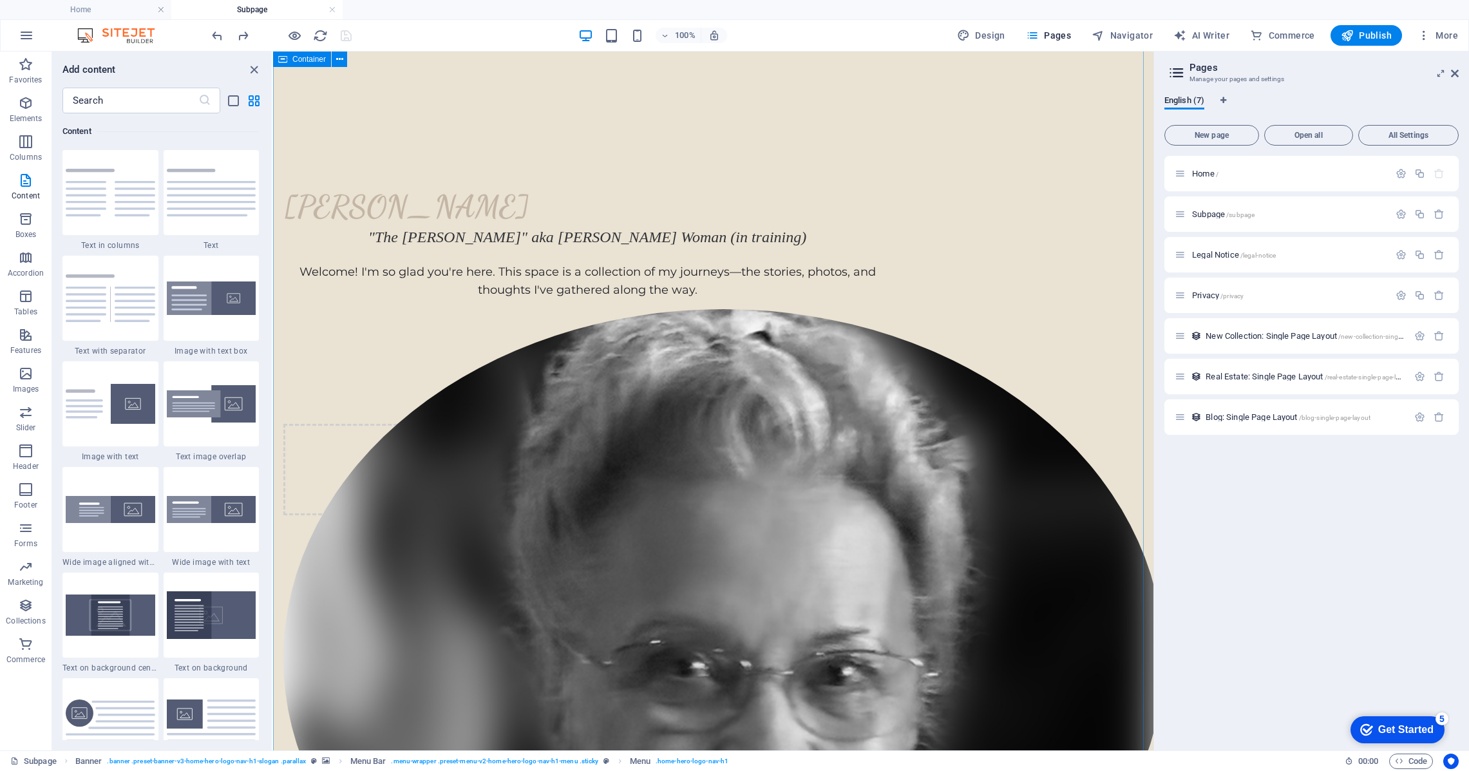
scroll to position [803, 0]
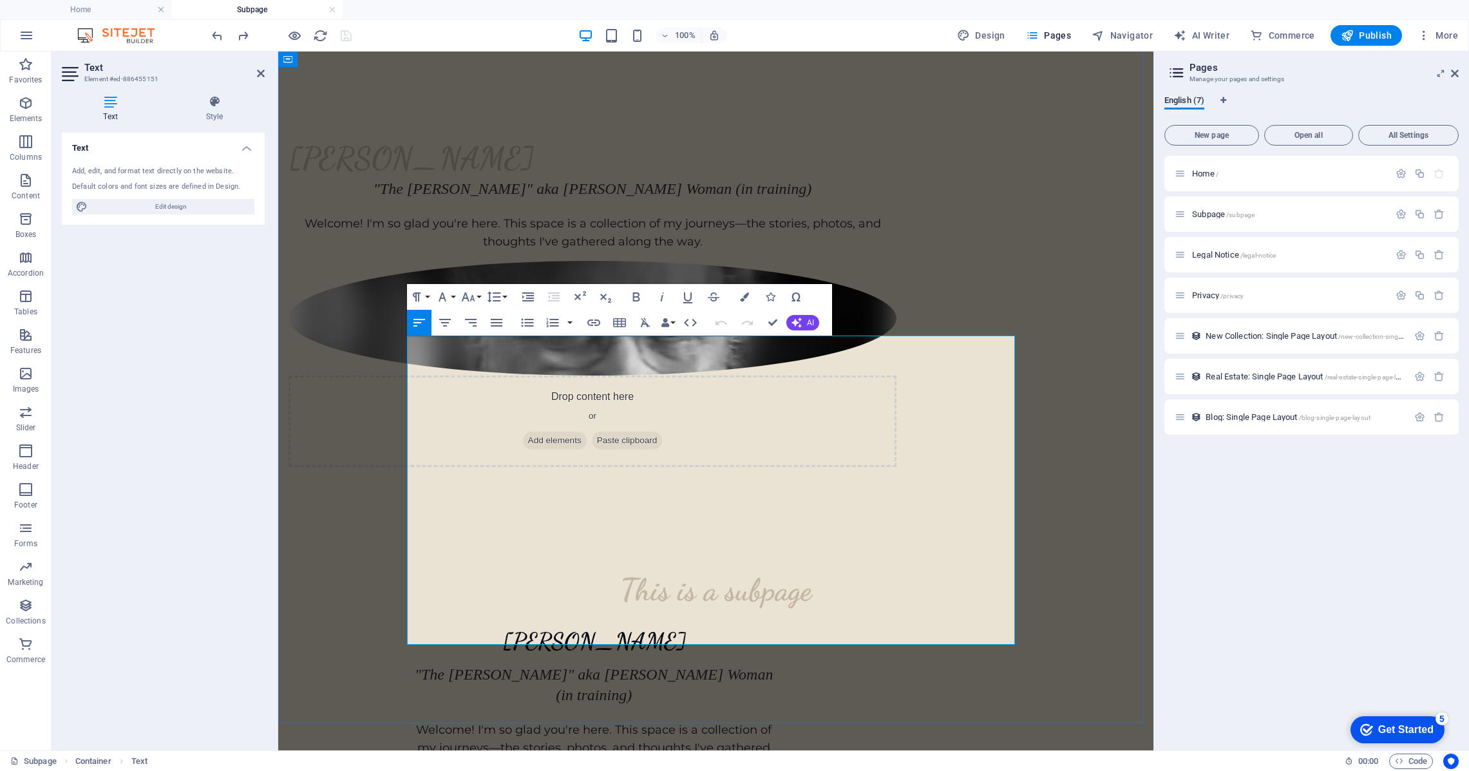
drag, startPoint x: 410, startPoint y: 464, endPoint x: 876, endPoint y: 628, distance: 494.2
click at [452, 296] on button "Font Family" at bounding box center [445, 297] width 24 height 26
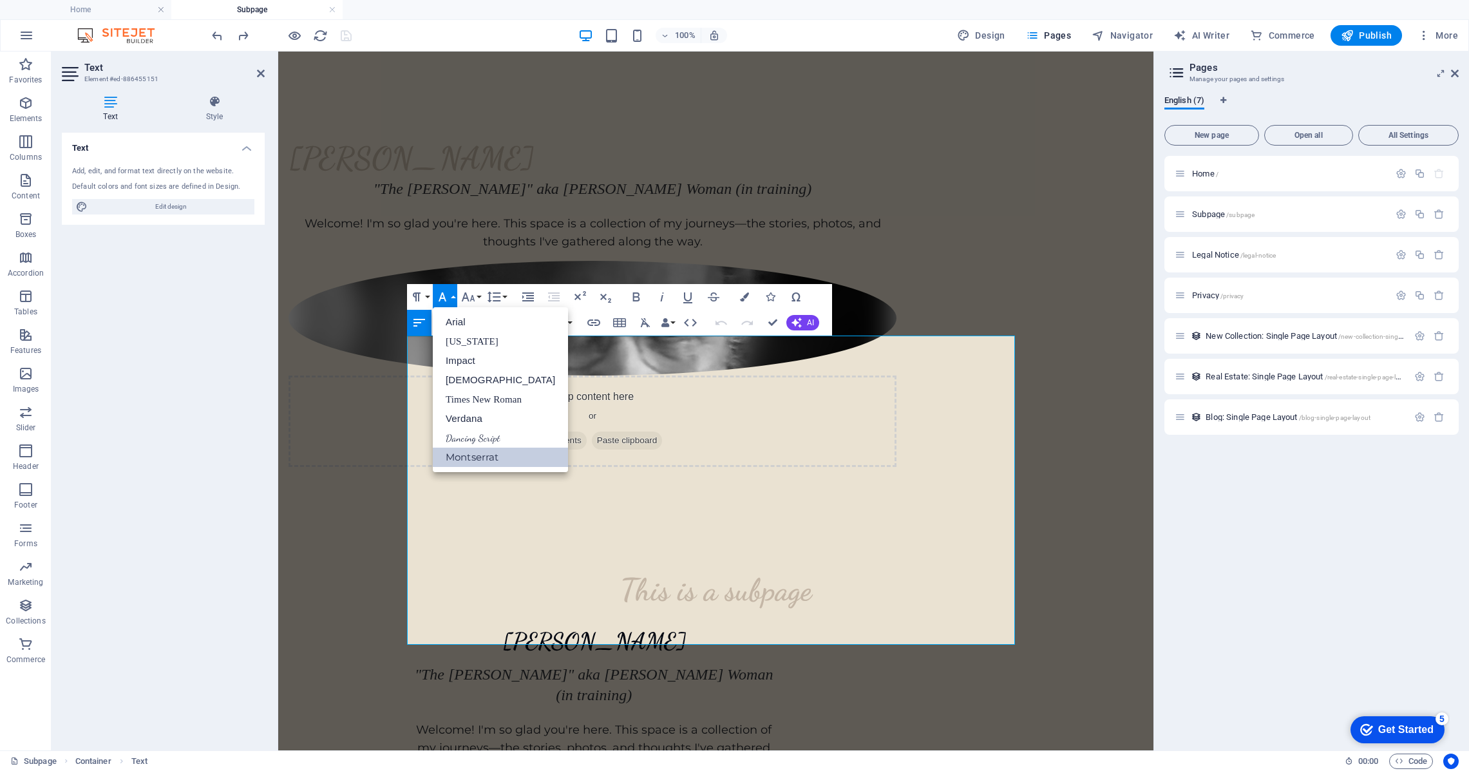
click at [483, 457] on link "Montserrat" at bounding box center [500, 456] width 135 height 19
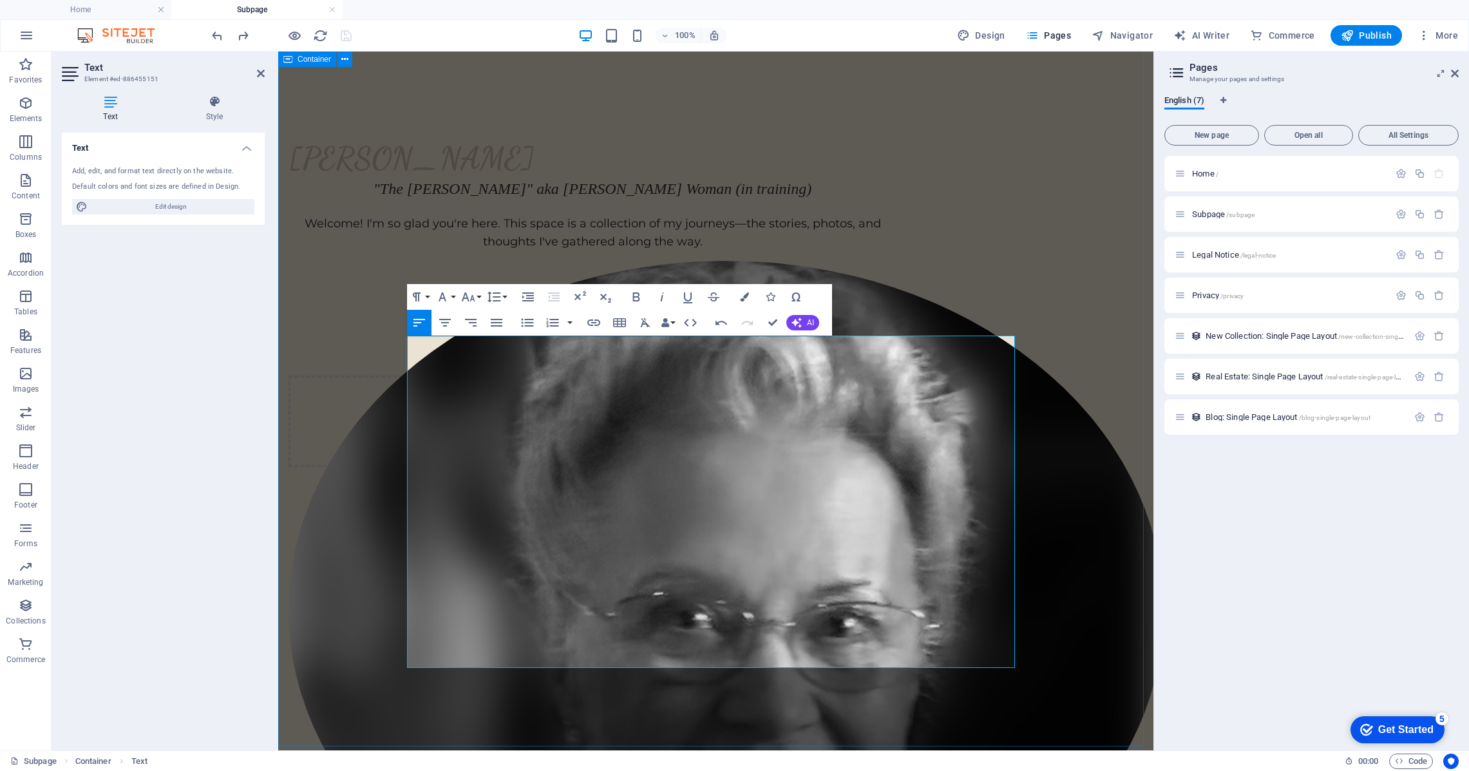
drag, startPoint x: 751, startPoint y: 413, endPoint x: 400, endPoint y: 333, distance: 360.7
click at [441, 296] on icon "button" at bounding box center [442, 296] width 8 height 9
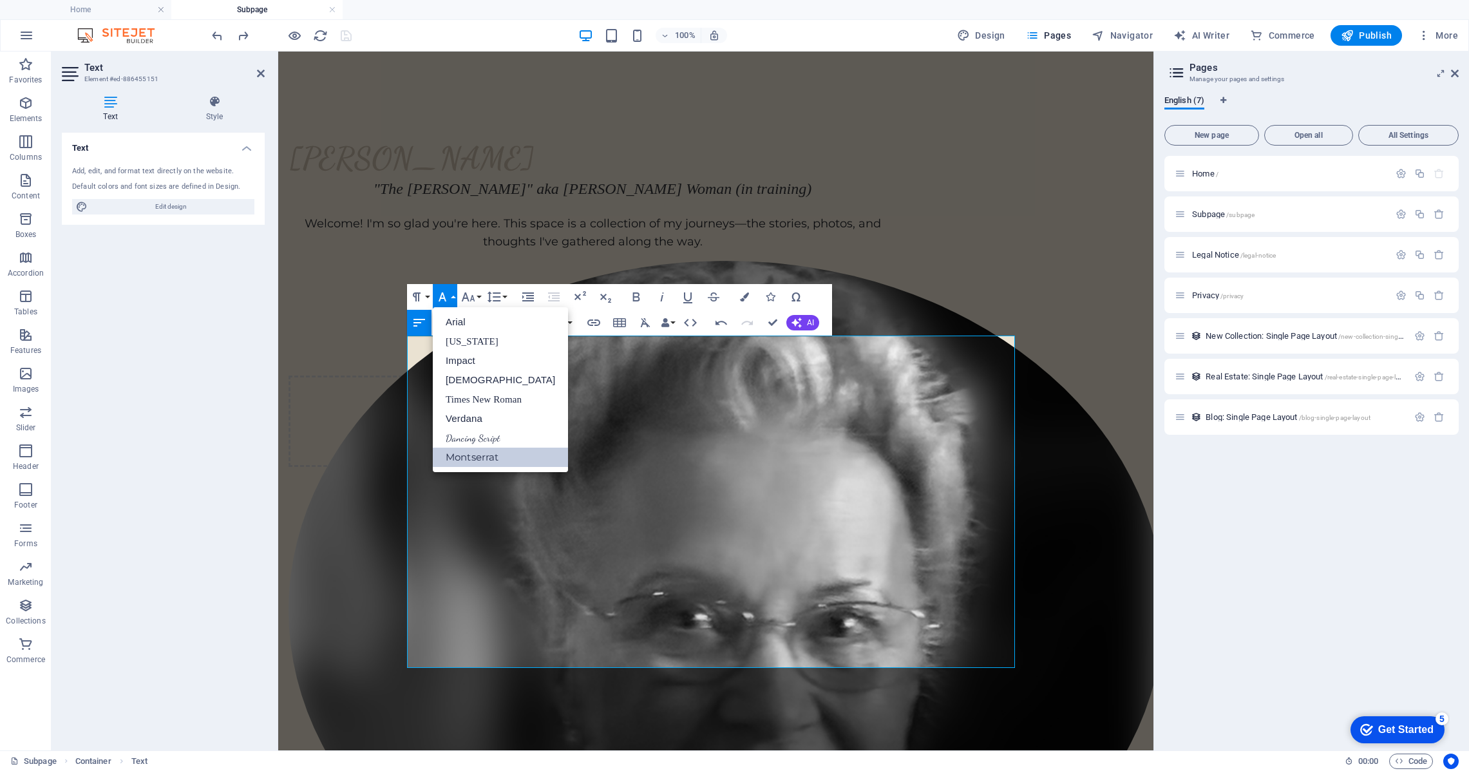
scroll to position [0, 0]
click at [473, 459] on link "Montserrat" at bounding box center [500, 456] width 135 height 19
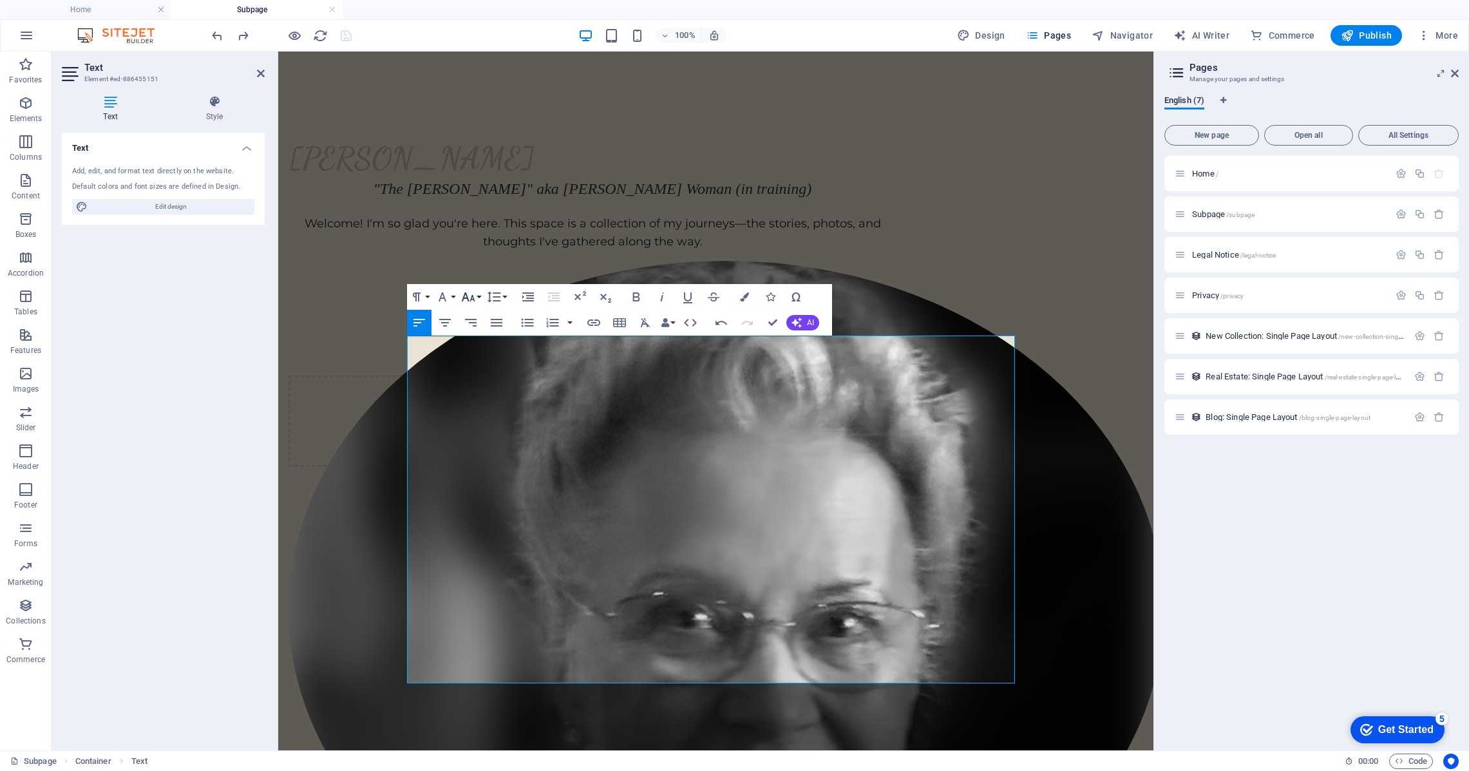
click at [471, 297] on icon "button" at bounding box center [467, 296] width 15 height 15
click at [485, 420] on link "14" at bounding box center [481, 418] width 46 height 19
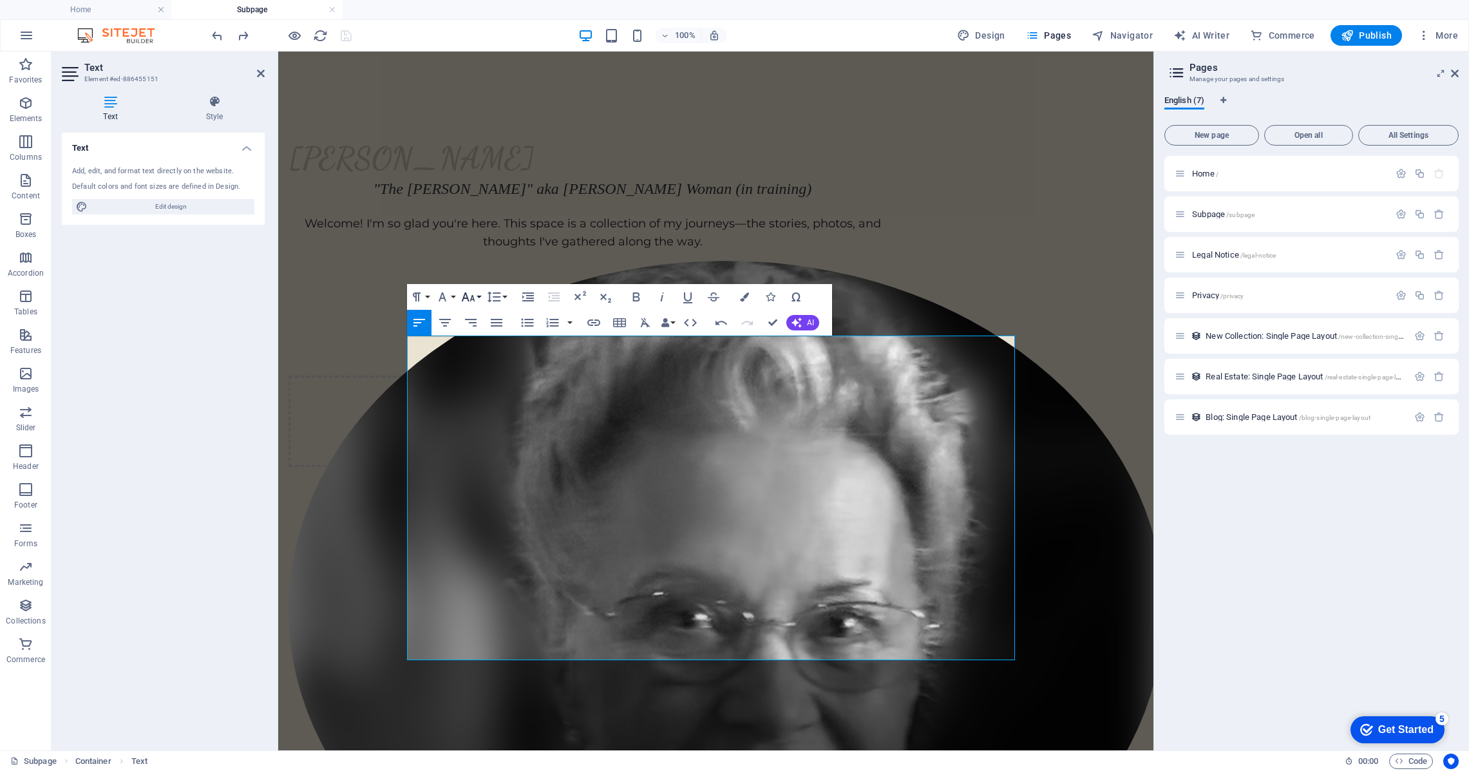
click at [474, 297] on icon "button" at bounding box center [467, 296] width 15 height 15
click at [484, 336] on link "18" at bounding box center [481, 334] width 46 height 19
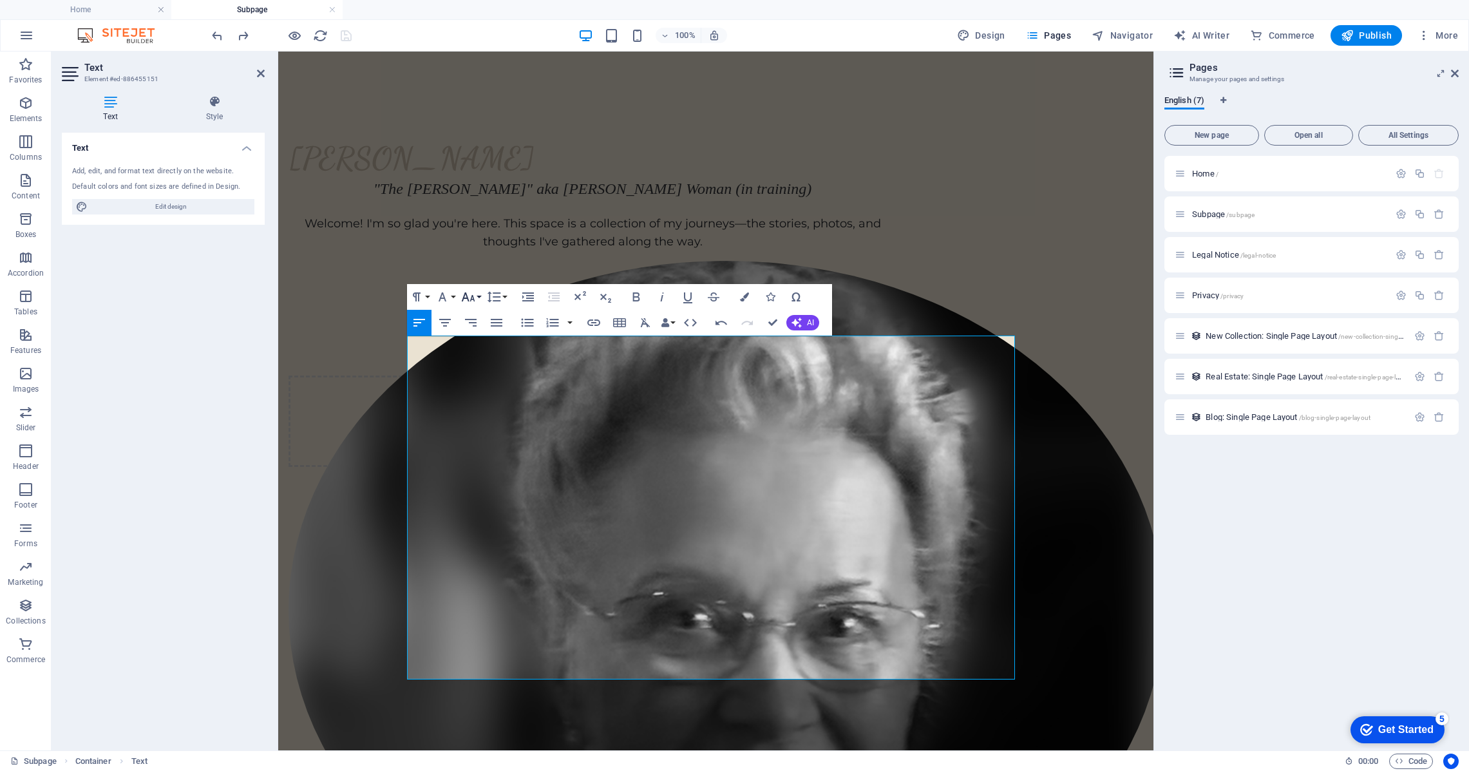
click at [481, 297] on button "Font Size" at bounding box center [470, 297] width 24 height 26
click at [482, 354] on link "24" at bounding box center [481, 353] width 46 height 19
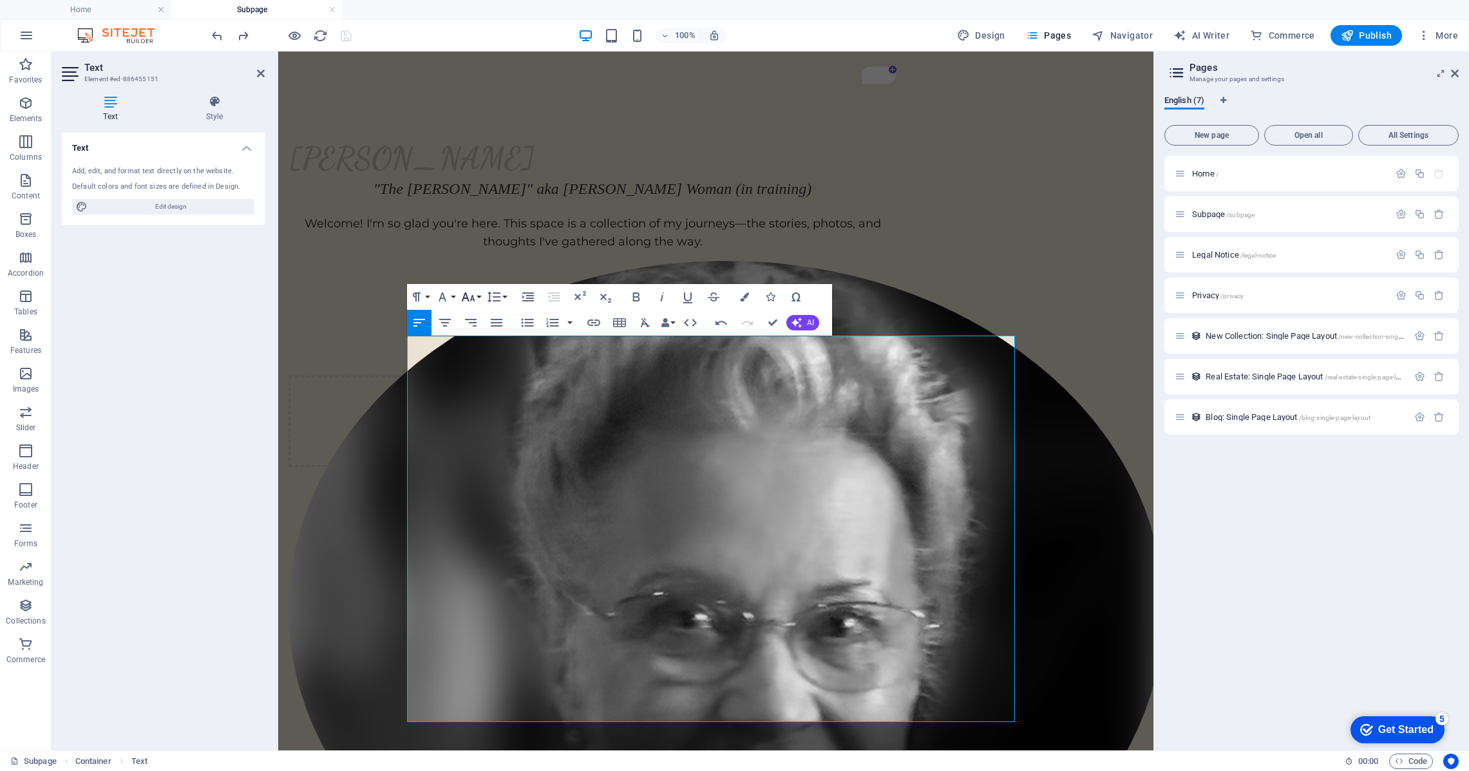
click at [480, 295] on button "Font Size" at bounding box center [470, 297] width 24 height 26
drag, startPoint x: 735, startPoint y: 467, endPoint x: 408, endPoint y: 355, distance: 346.1
copy div "Every moment of every experience presented up to this time in this life has bee…"
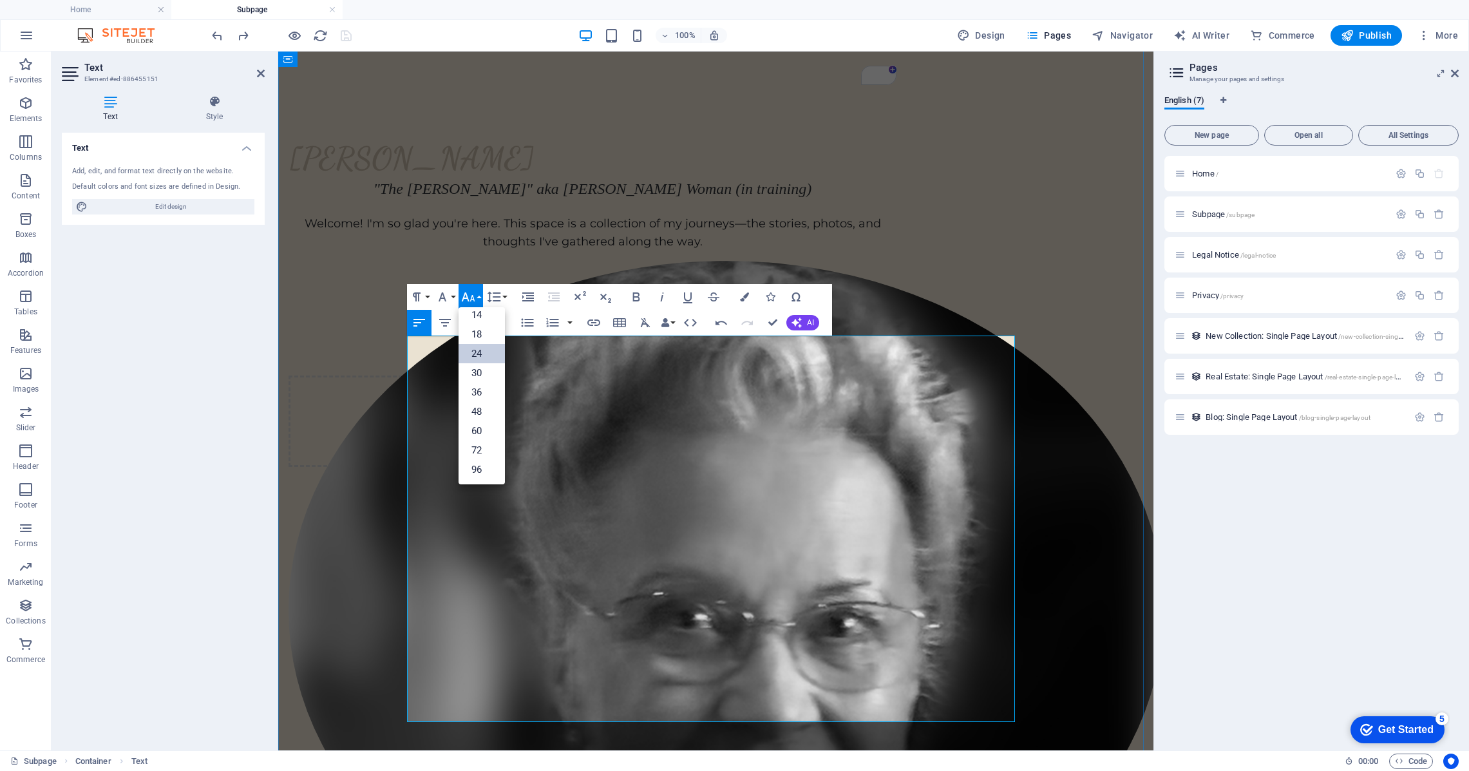
drag, startPoint x: 408, startPoint y: 517, endPoint x: 419, endPoint y: 509, distance: 13.9
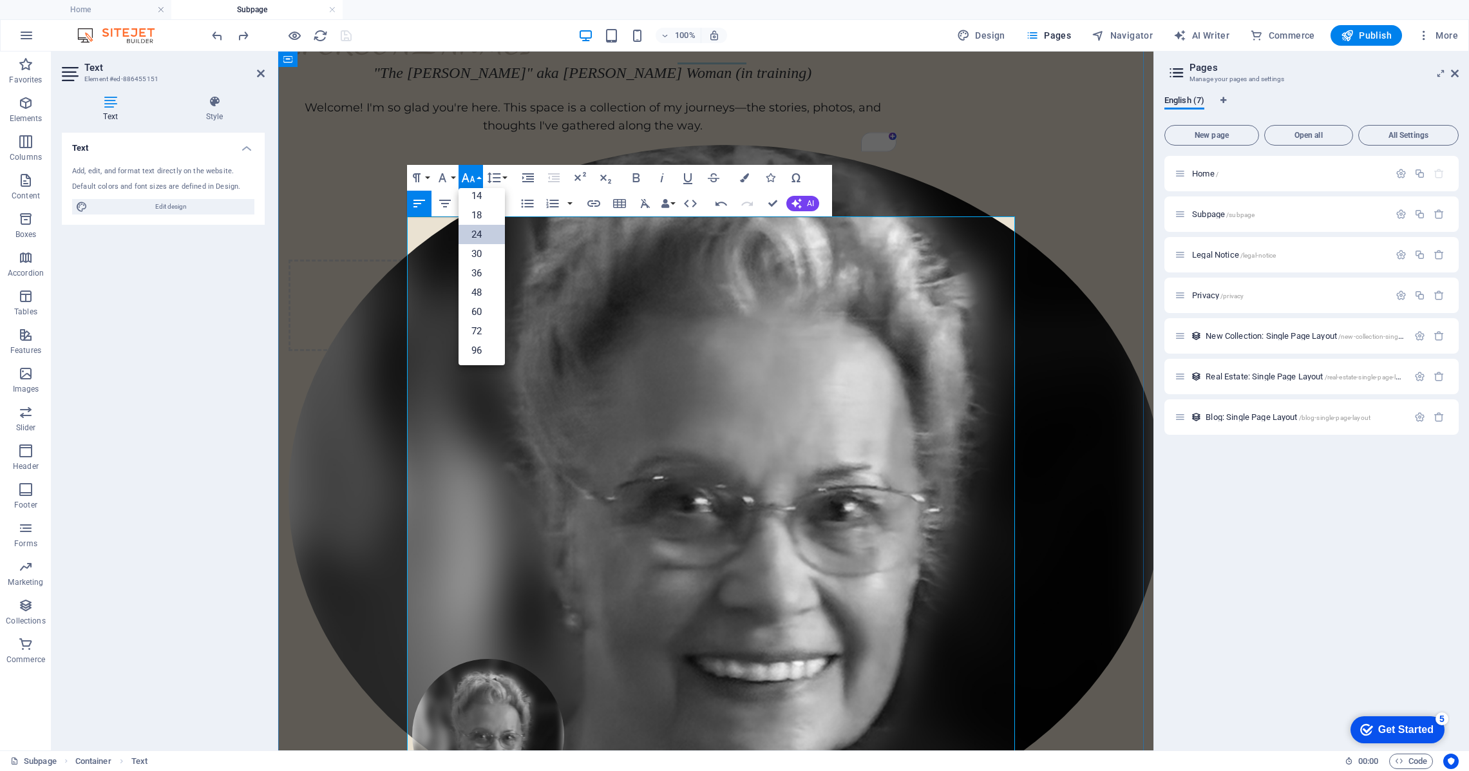
scroll to position [922, 0]
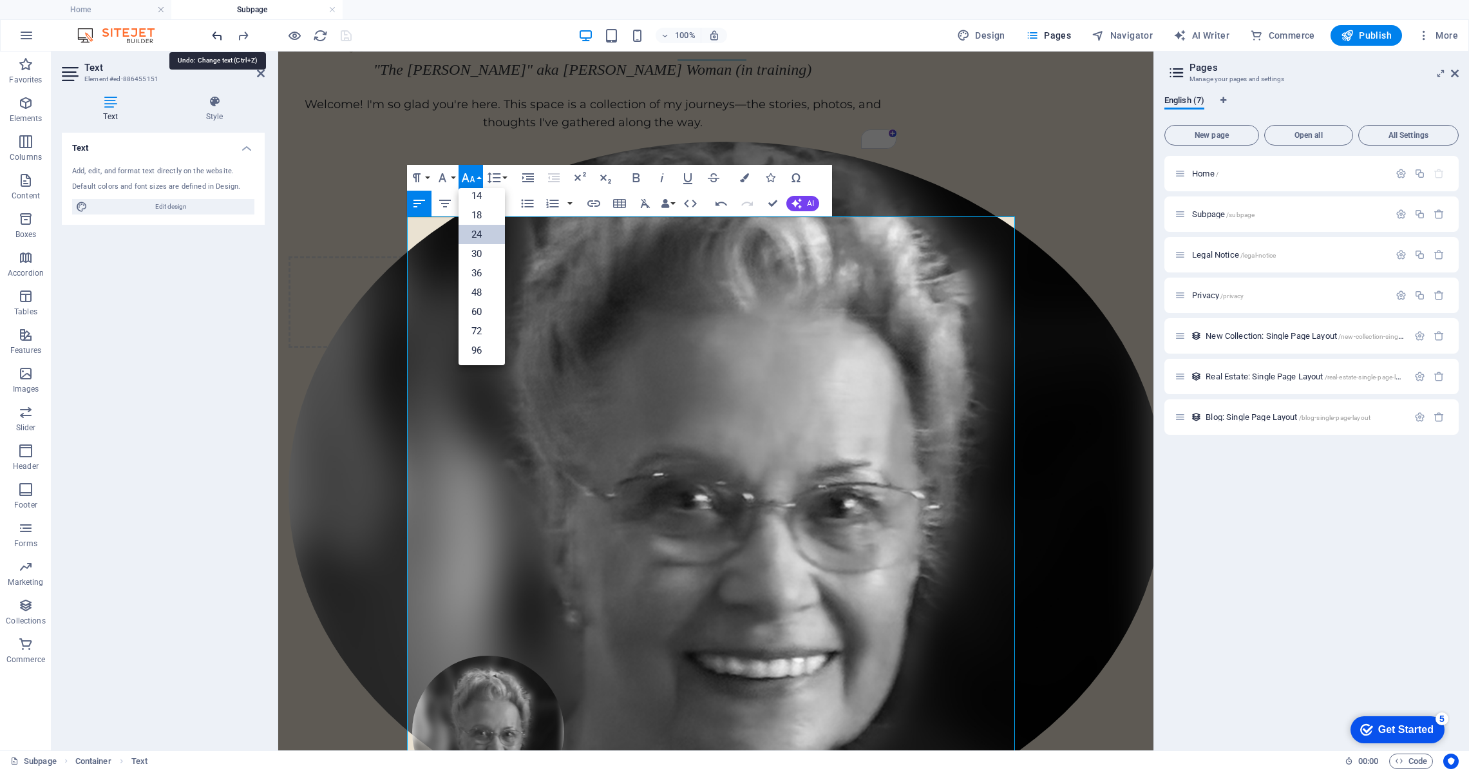
click at [215, 32] on icon "undo" at bounding box center [217, 35] width 15 height 15
click at [216, 35] on icon "undo" at bounding box center [217, 35] width 15 height 15
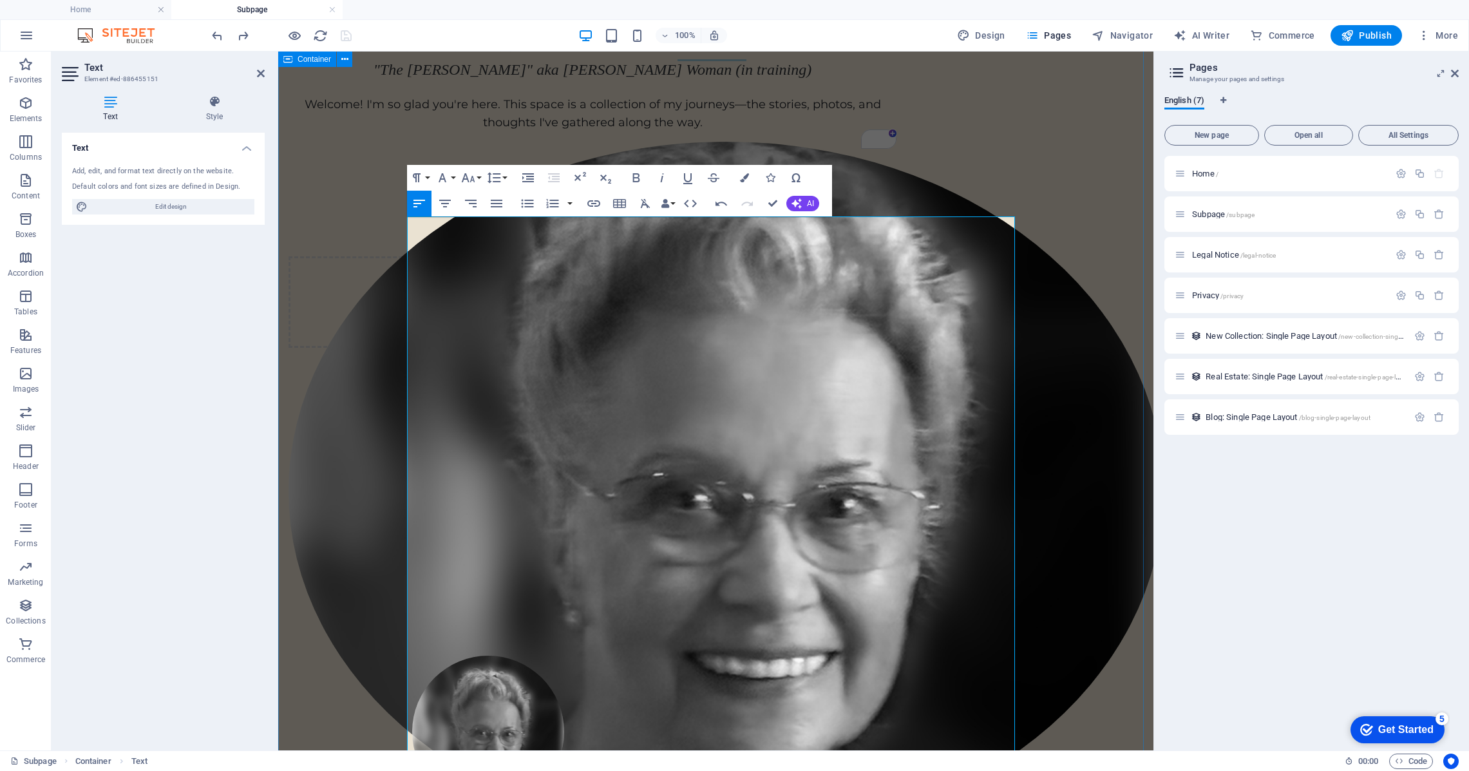
drag, startPoint x: 782, startPoint y: 540, endPoint x: 384, endPoint y: 371, distance: 432.2
click at [216, 35] on icon "undo" at bounding box center [217, 35] width 15 height 15
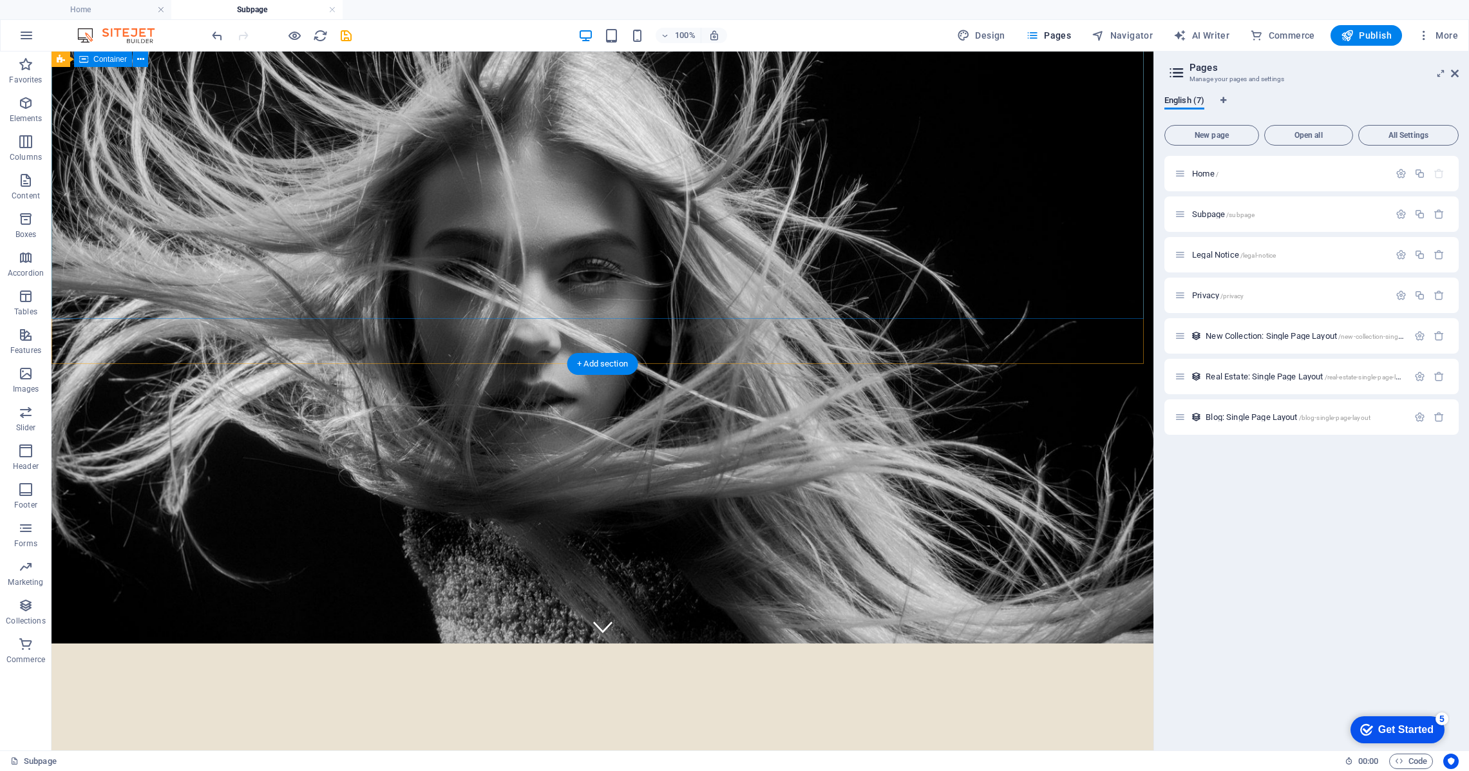
scroll to position [494, 0]
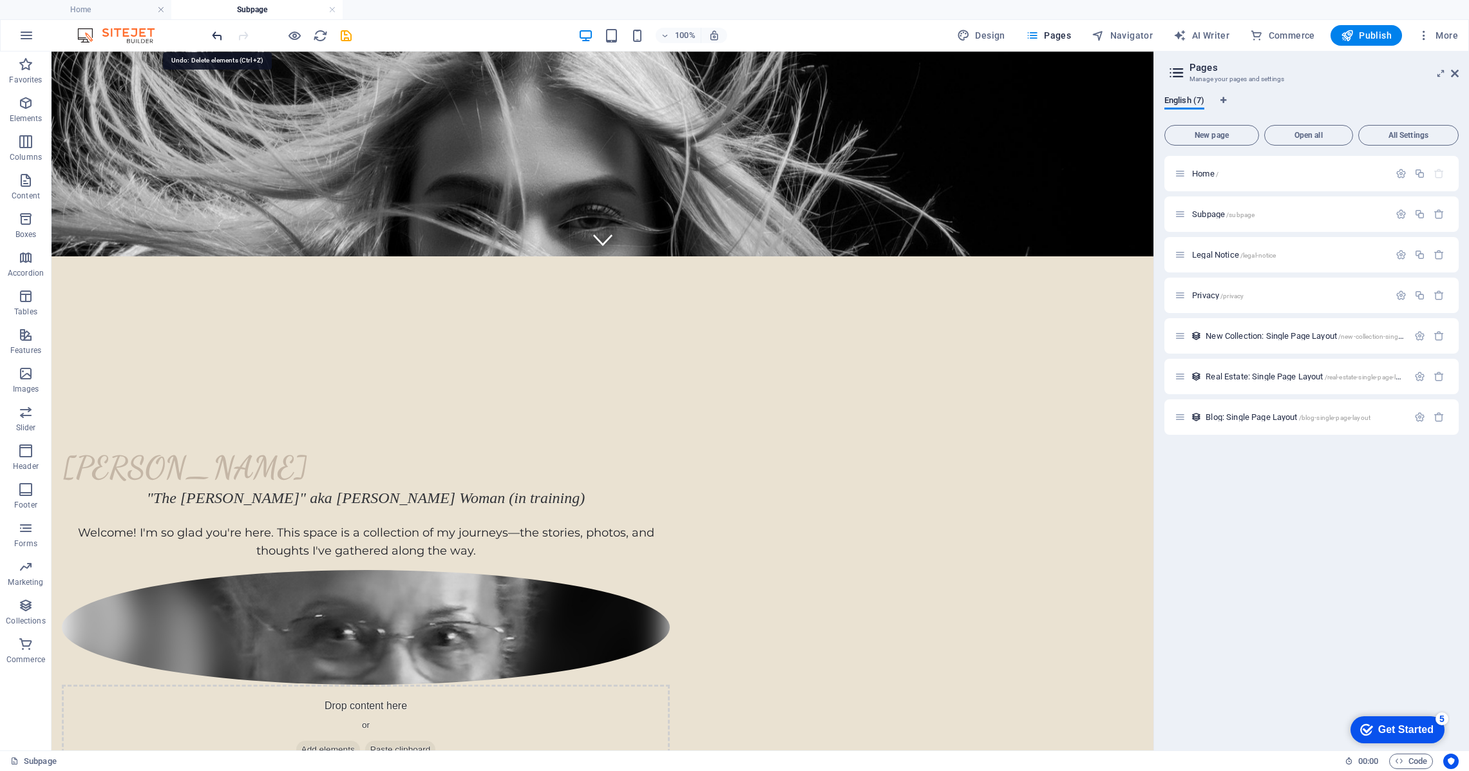
click at [217, 35] on icon "undo" at bounding box center [217, 35] width 15 height 15
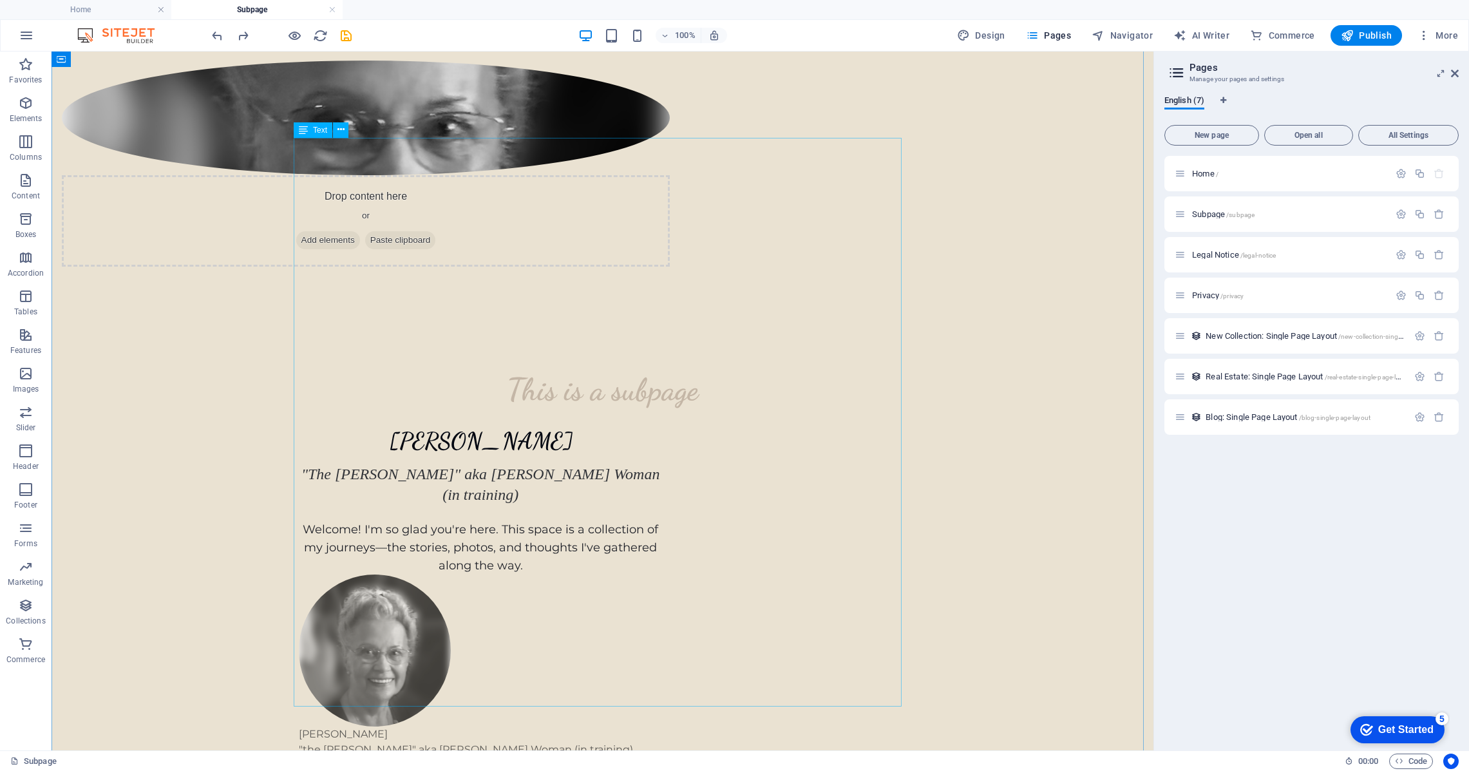
scroll to position [1005, 0]
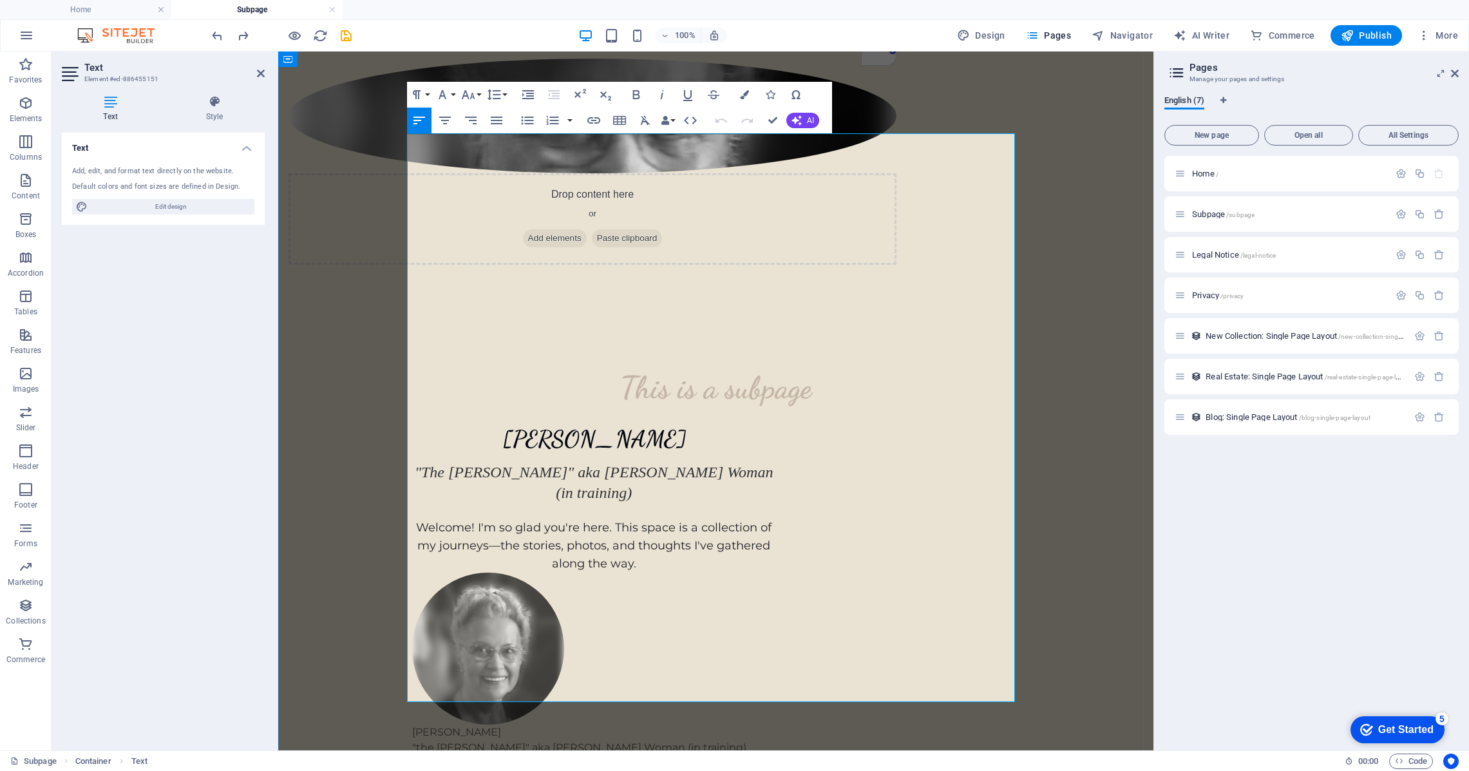
drag, startPoint x: 733, startPoint y: 457, endPoint x: 411, endPoint y: 320, distance: 349.7
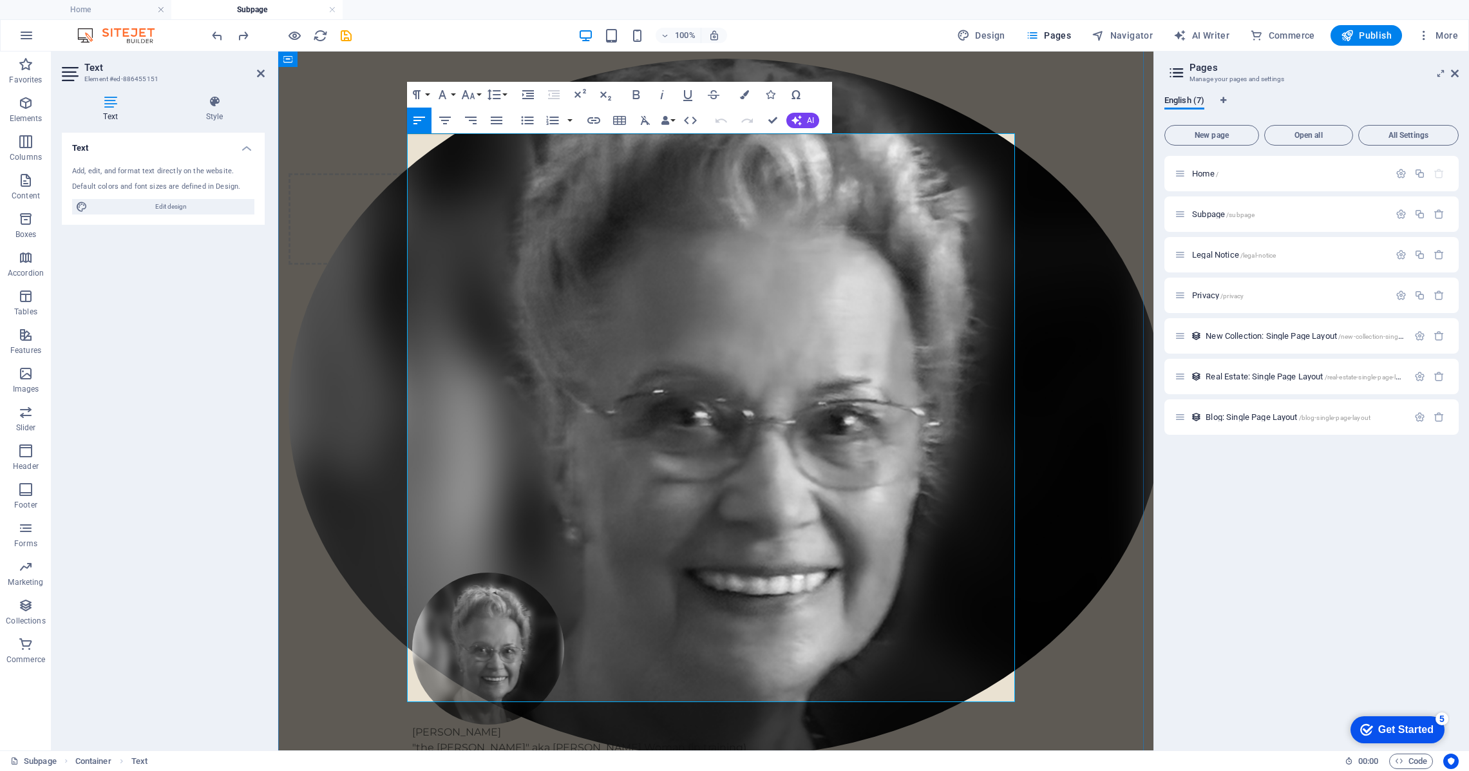
scroll to position [919, 0]
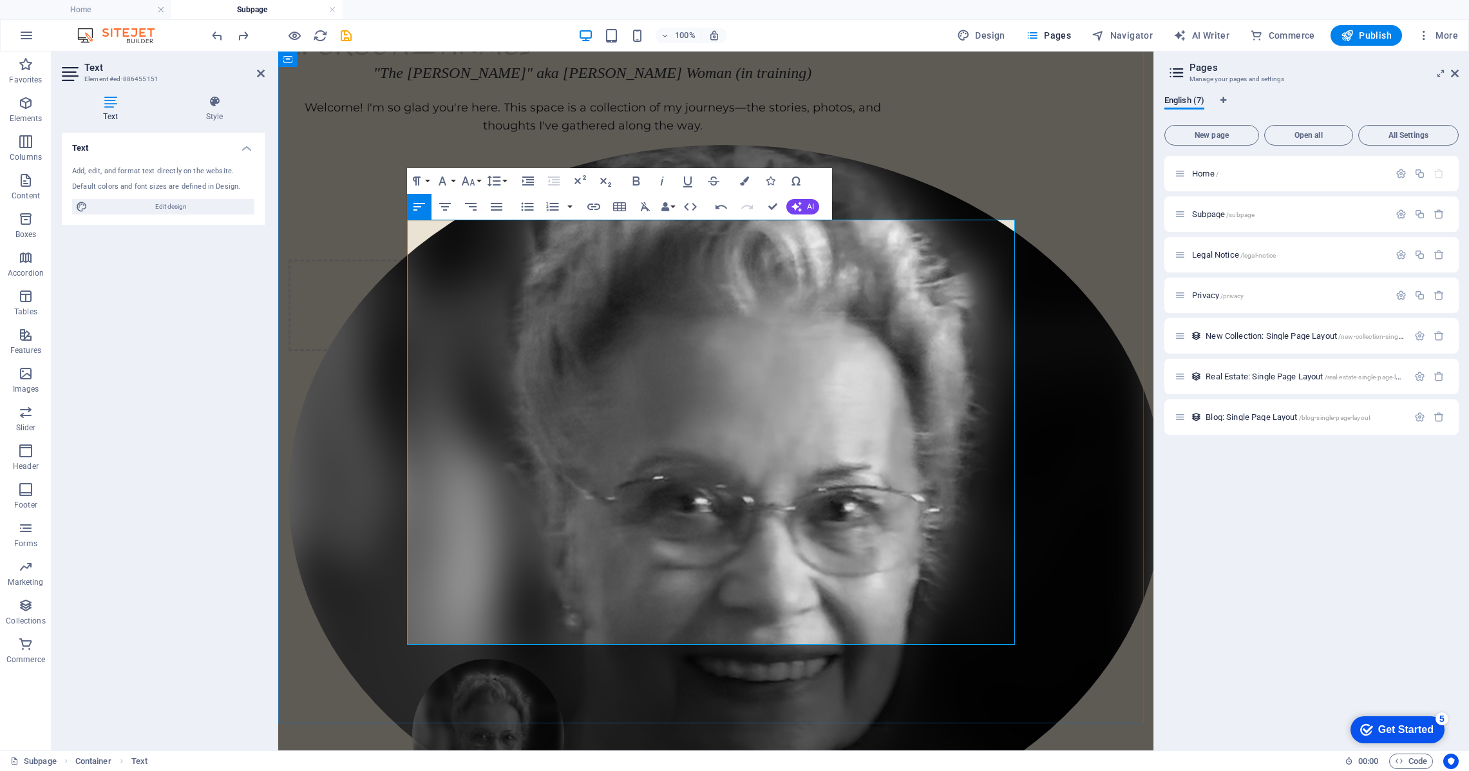
drag, startPoint x: 728, startPoint y: 349, endPoint x: 410, endPoint y: 237, distance: 337.8
click at [479, 182] on button "Font Size" at bounding box center [470, 181] width 24 height 26
click at [476, 217] on link "18" at bounding box center [481, 218] width 46 height 19
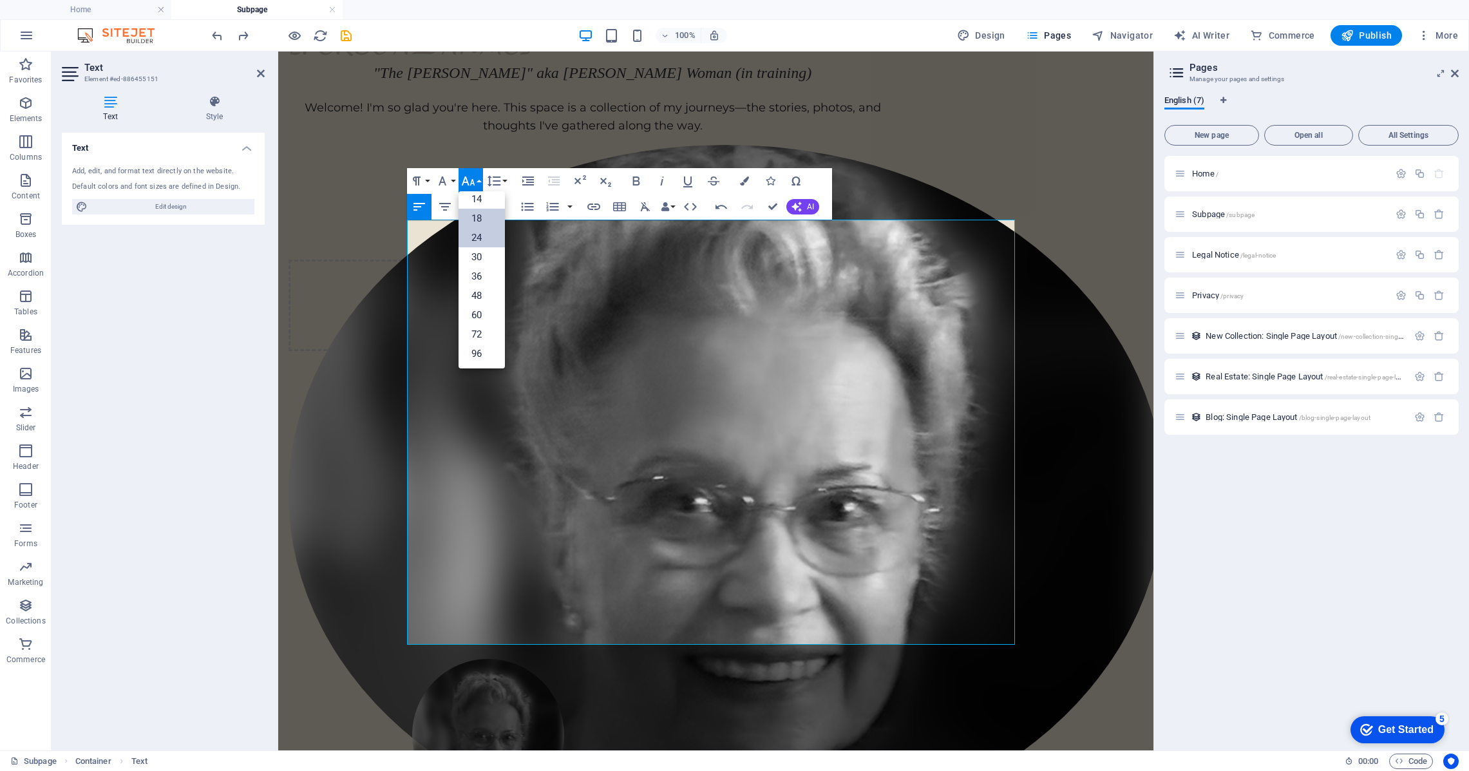
scroll to position [876, 0]
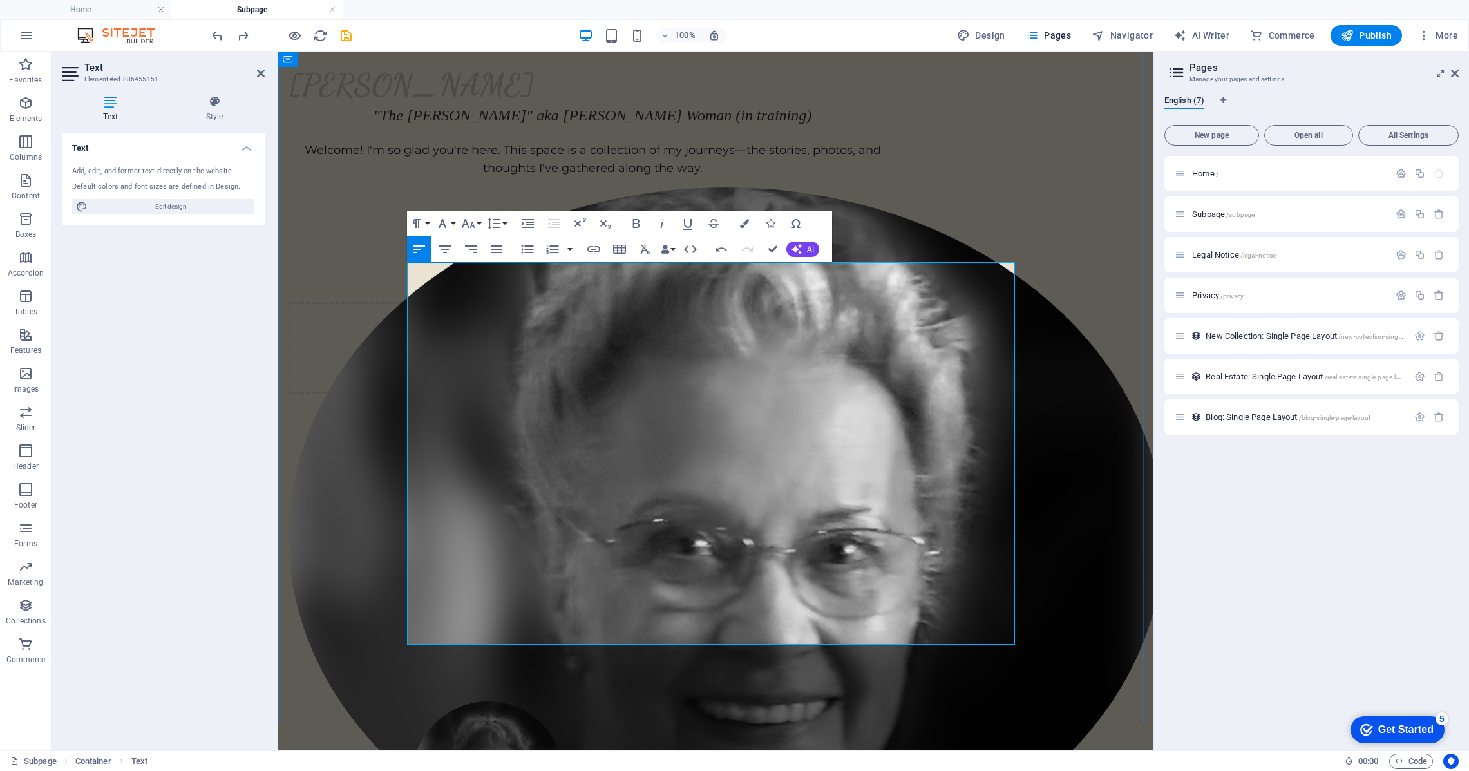
drag, startPoint x: 876, startPoint y: 637, endPoint x: 367, endPoint y: 428, distance: 549.8
click at [475, 227] on icon "button" at bounding box center [467, 223] width 15 height 15
click at [478, 258] on link "18" at bounding box center [481, 260] width 46 height 19
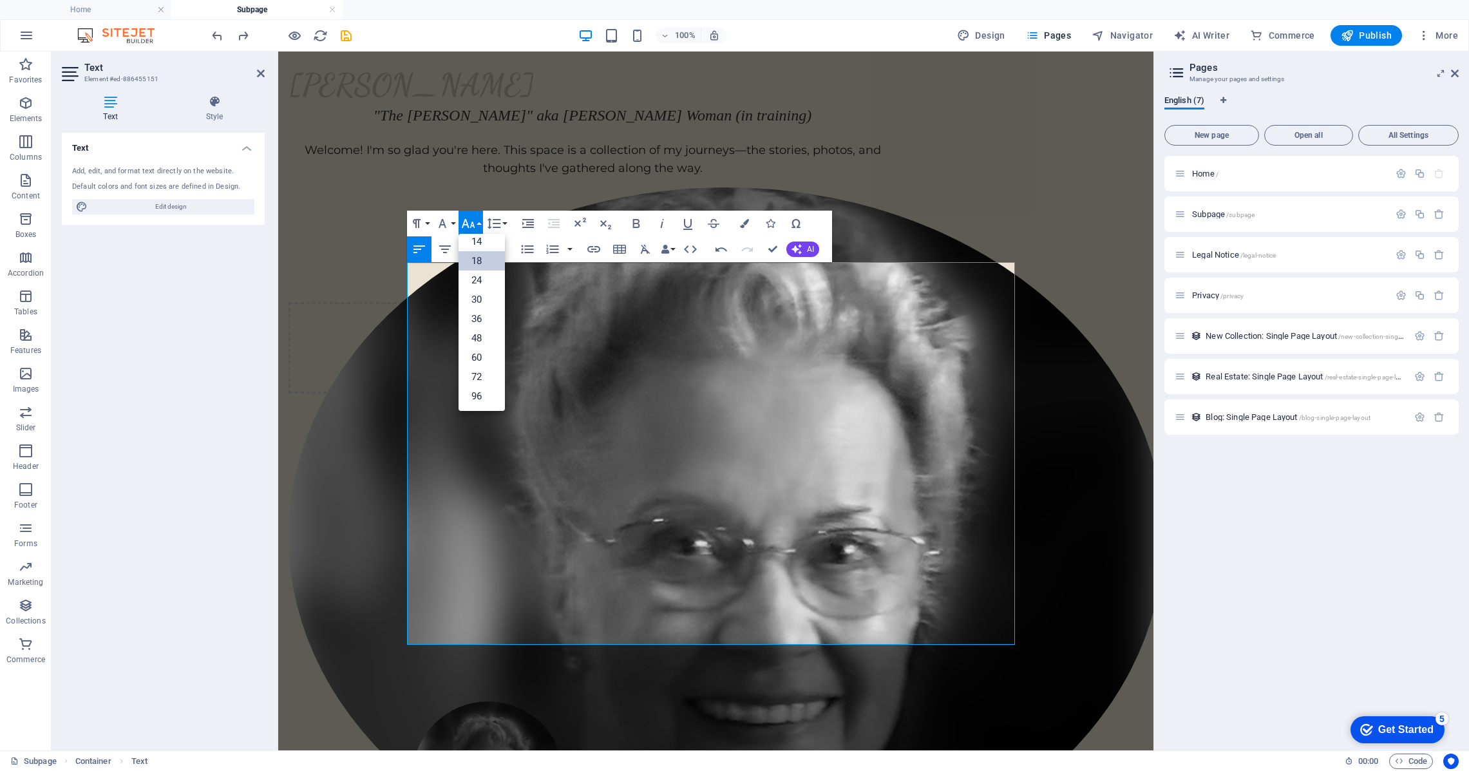
scroll to position [853, 0]
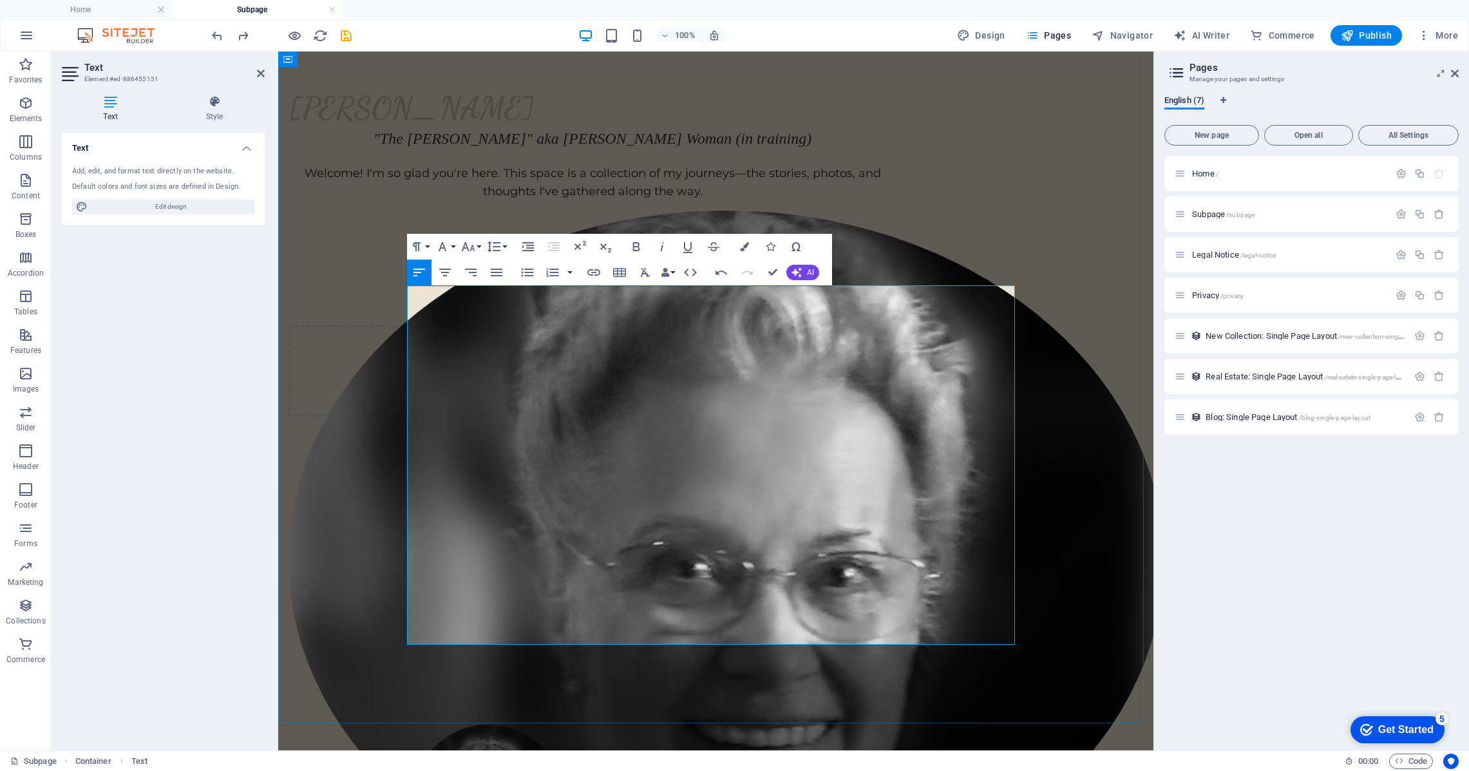
drag, startPoint x: 857, startPoint y: 635, endPoint x: 341, endPoint y: 464, distance: 543.2
click at [447, 246] on icon "button" at bounding box center [442, 246] width 15 height 15
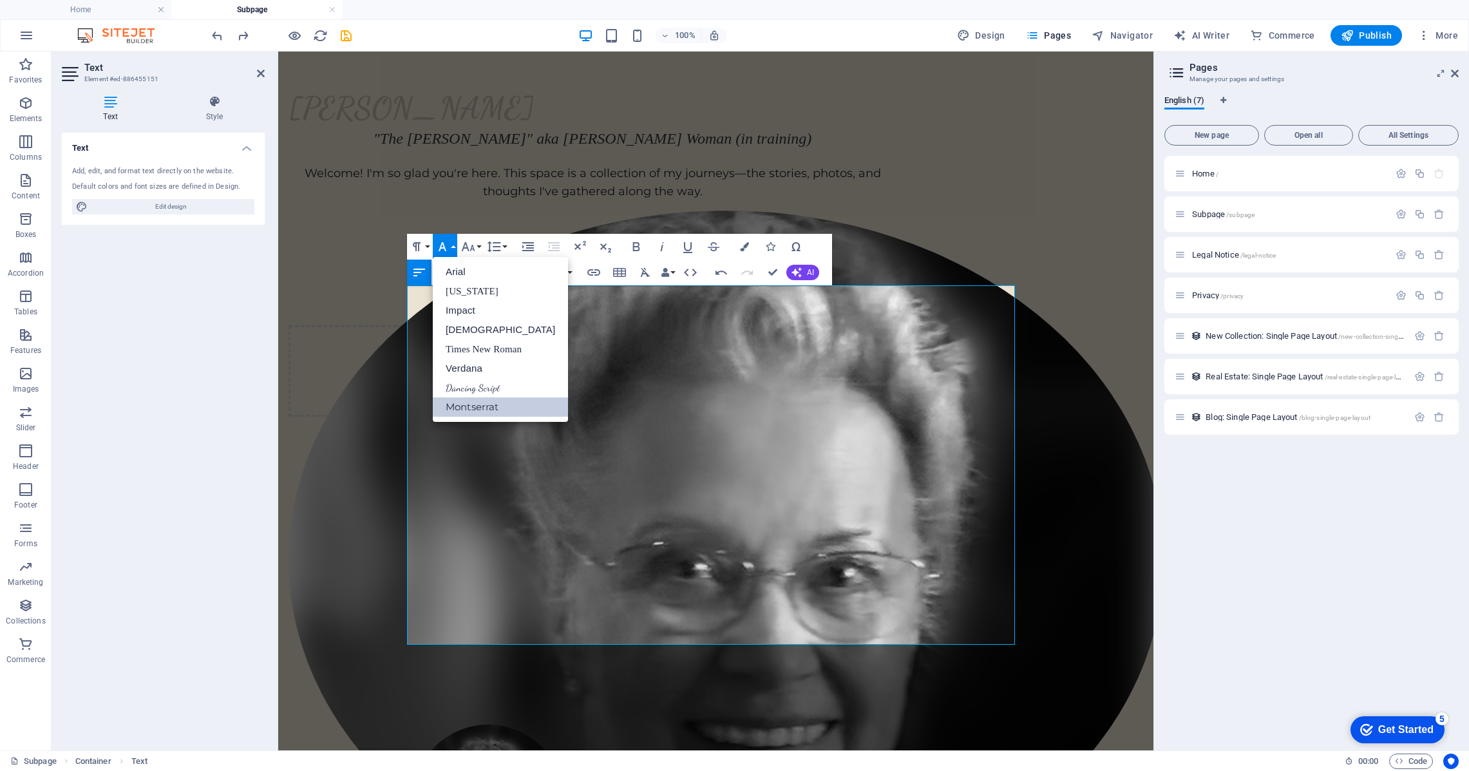
scroll to position [0, 0]
click at [487, 407] on link "Montserrat" at bounding box center [500, 406] width 135 height 19
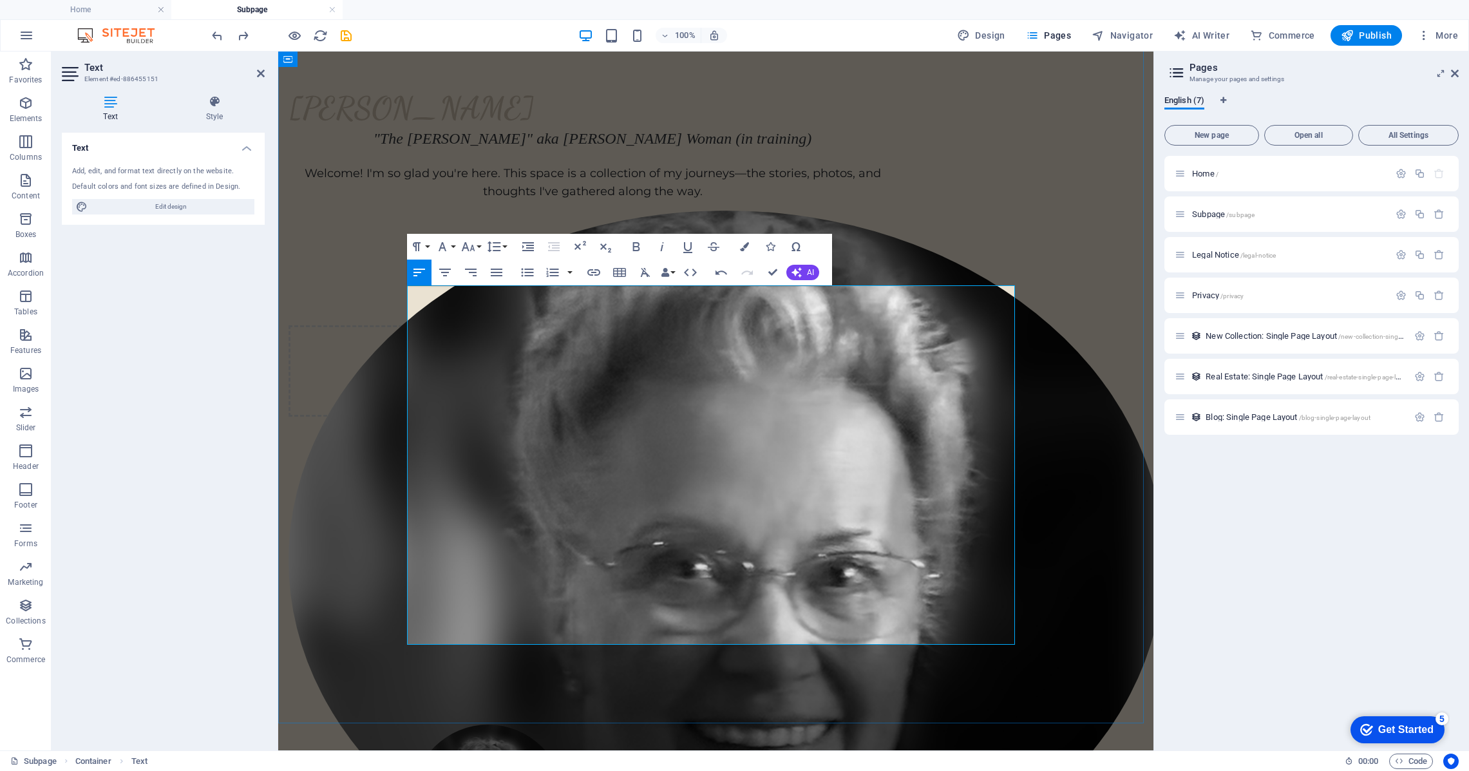
drag, startPoint x: 408, startPoint y: 462, endPoint x: 435, endPoint y: 453, distance: 28.7
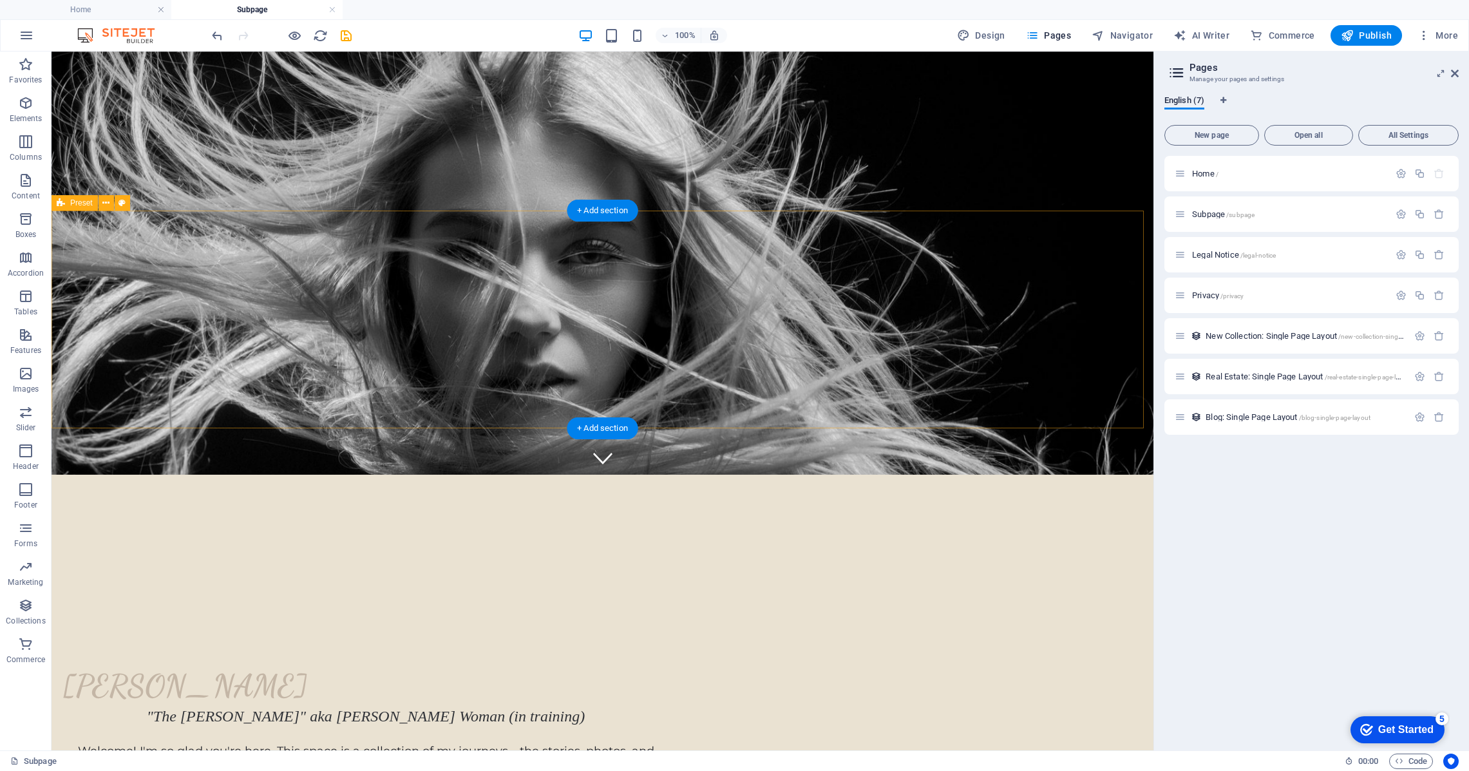
scroll to position [279, 0]
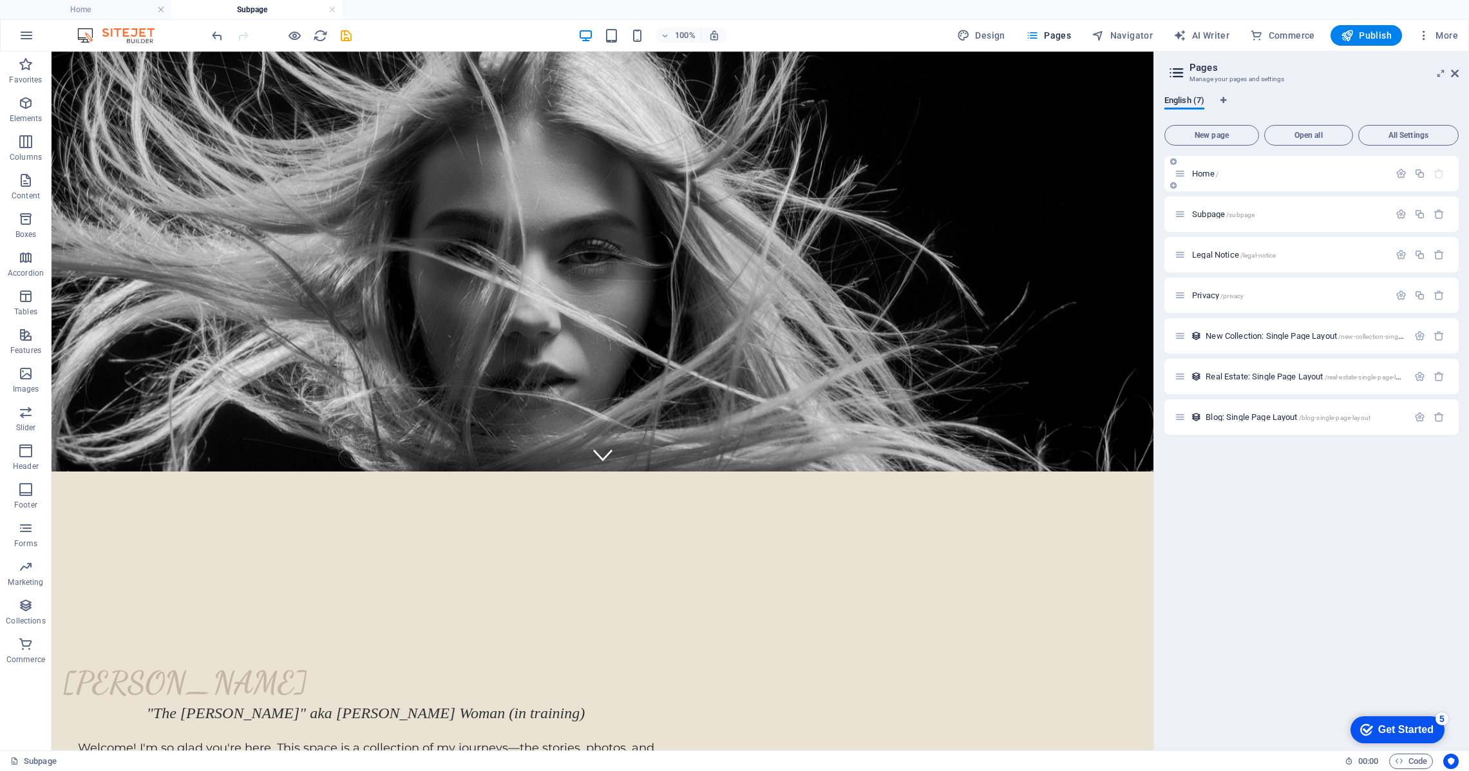
click at [1201, 173] on span "Home /" at bounding box center [1205, 174] width 26 height 10
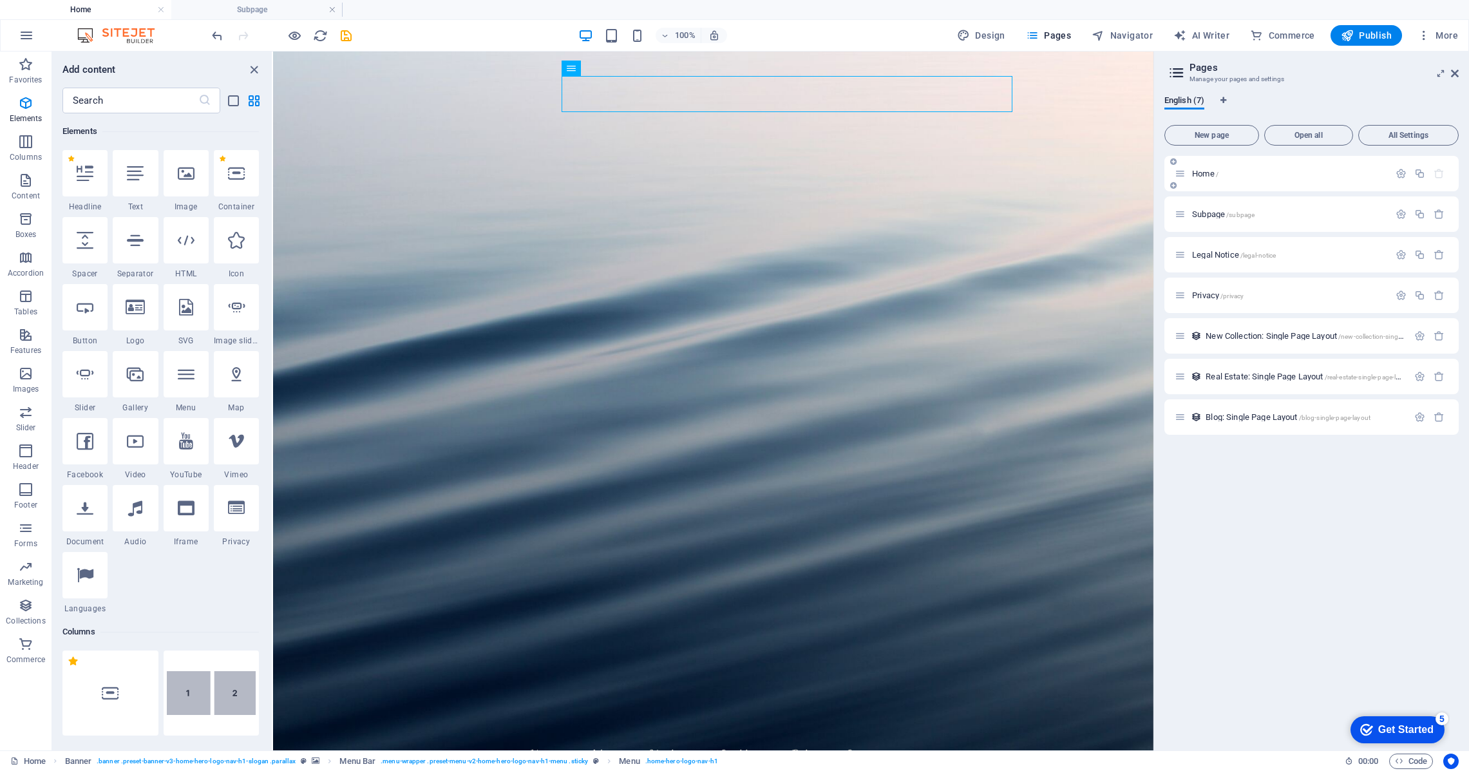
scroll to position [0, 0]
click at [352, 37] on icon "save" at bounding box center [346, 35] width 15 height 15
